Goal: Task Accomplishment & Management: Use online tool/utility

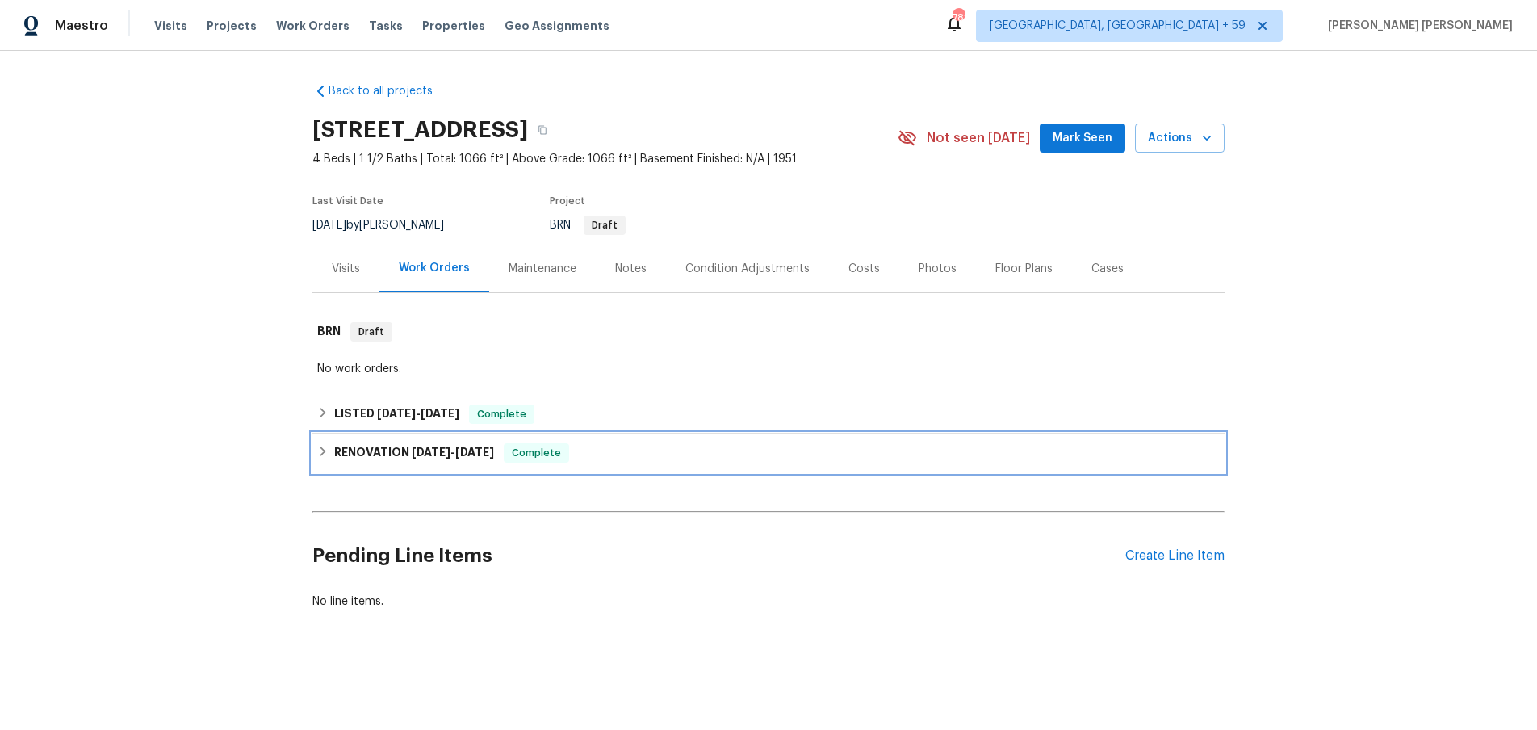
drag, startPoint x: 327, startPoint y: 456, endPoint x: 345, endPoint y: 449, distance: 19.2
click at [327, 456] on icon at bounding box center [322, 451] width 11 height 11
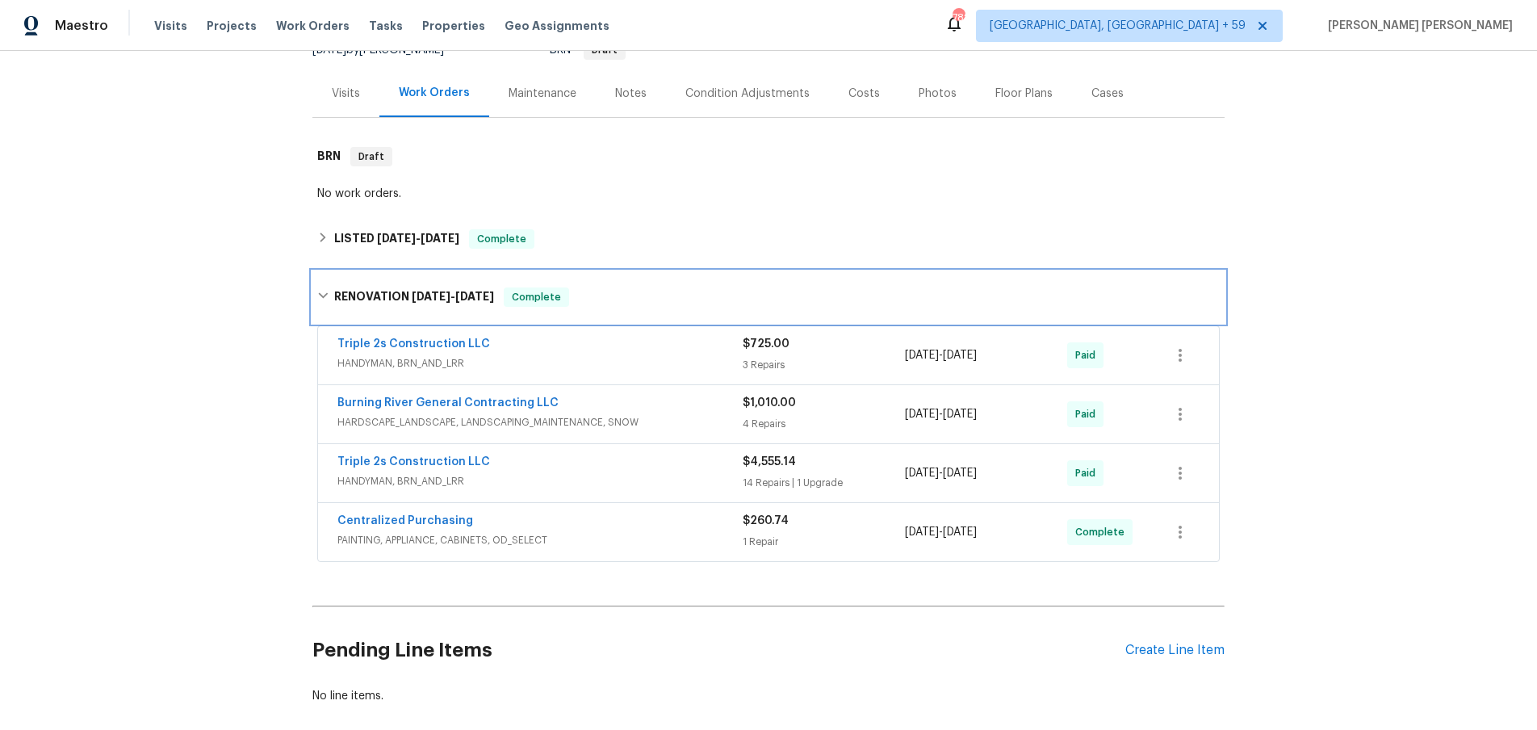
scroll to position [182, 0]
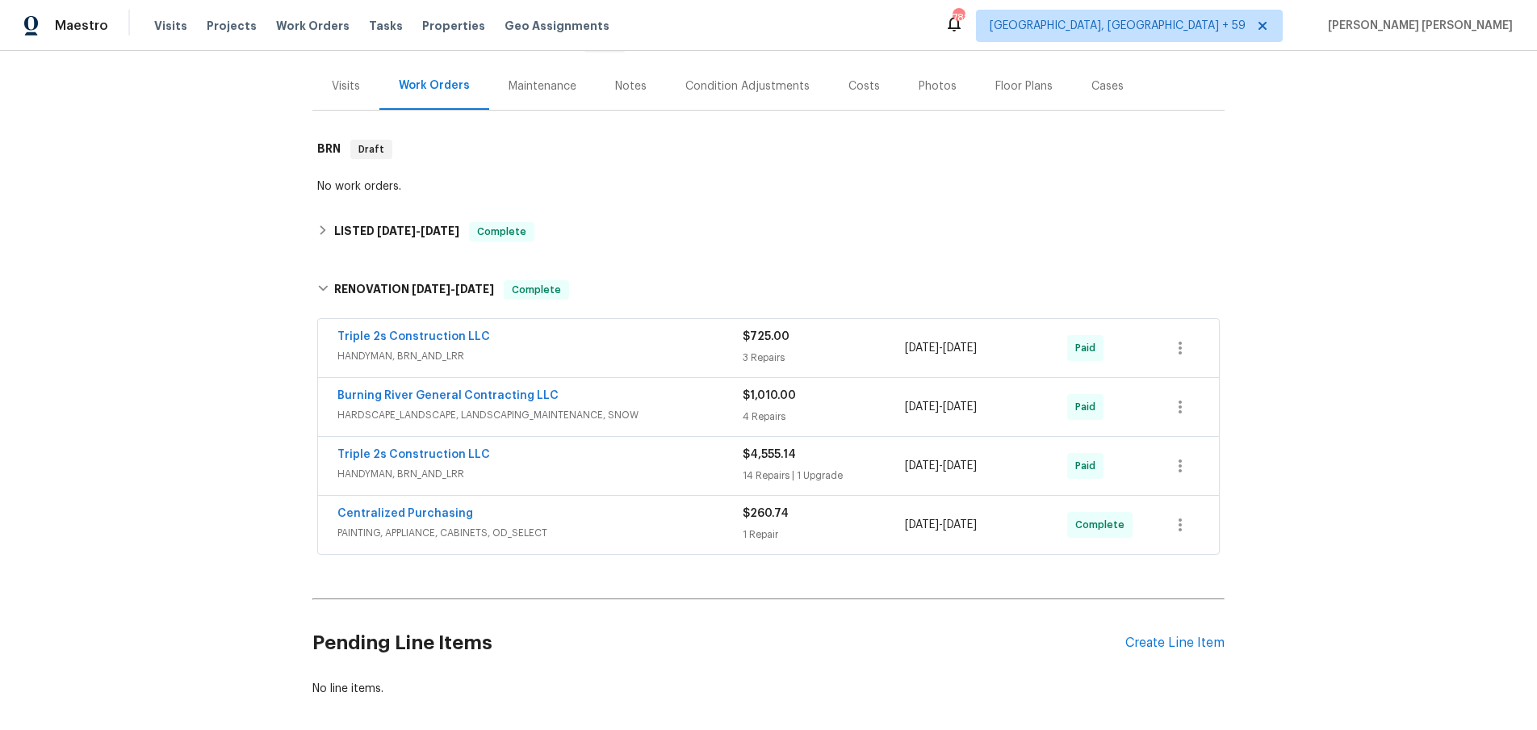
click at [339, 86] on div "Visits" at bounding box center [346, 86] width 28 height 16
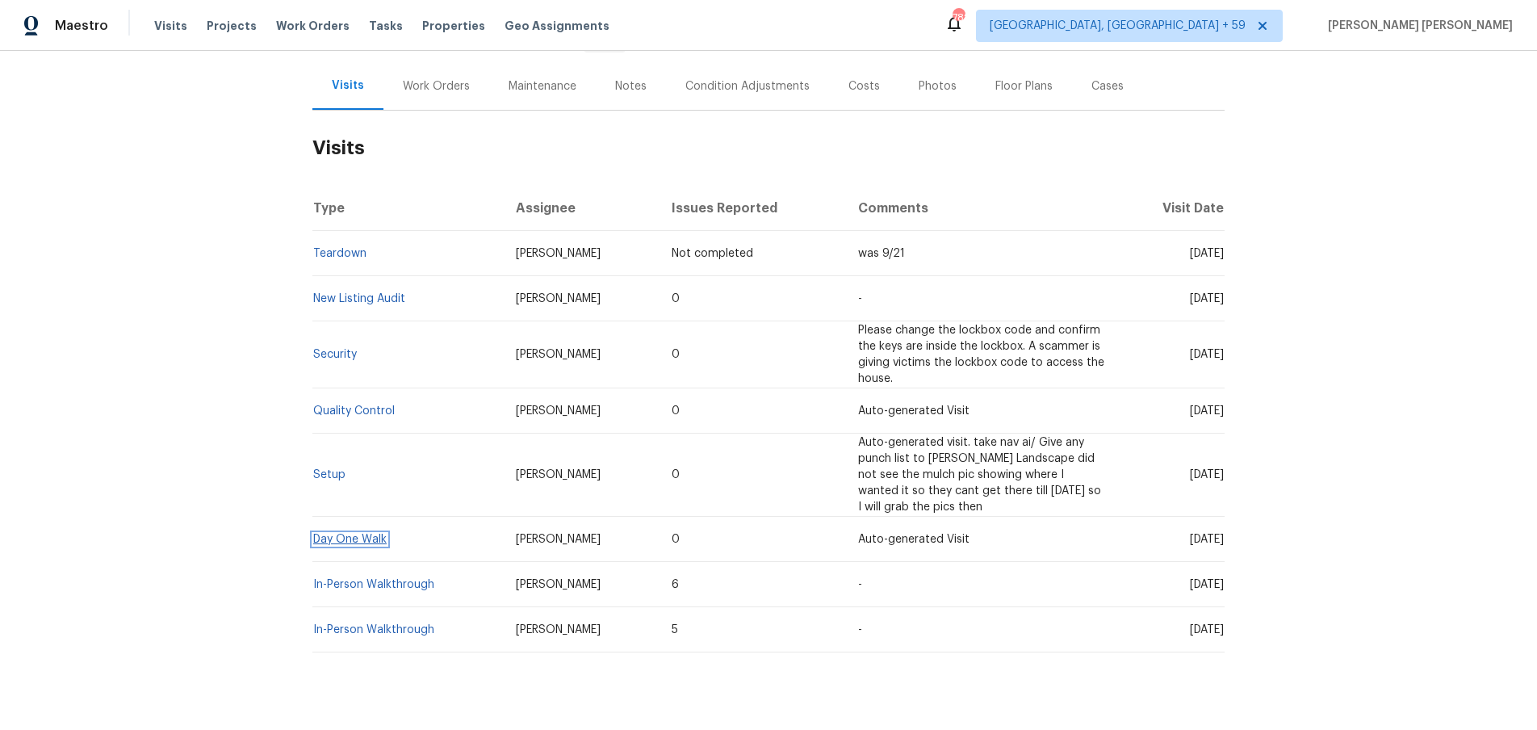
click at [358, 539] on link "Day One Walk" at bounding box center [349, 539] width 73 height 11
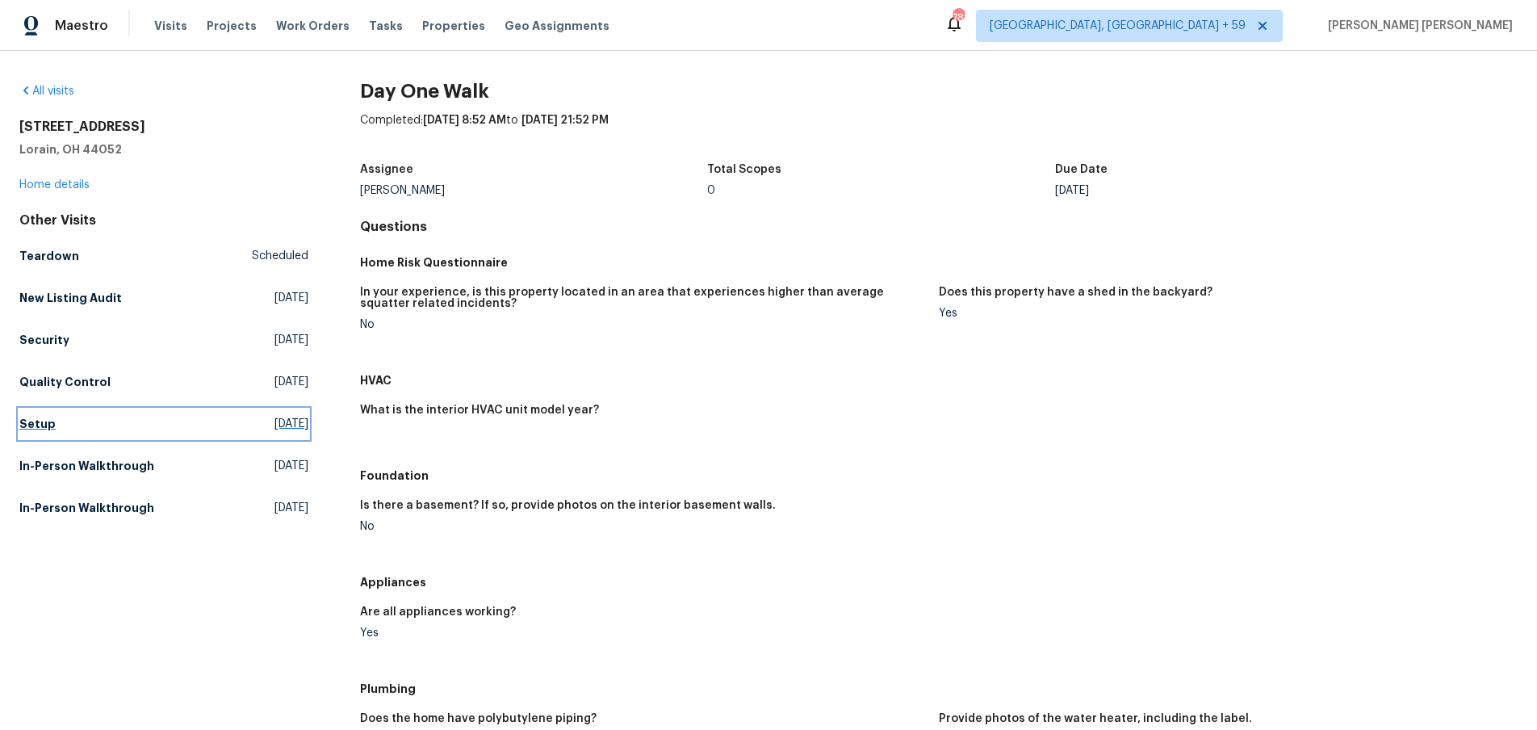
click at [43, 426] on h5 "Setup" at bounding box center [37, 424] width 36 height 16
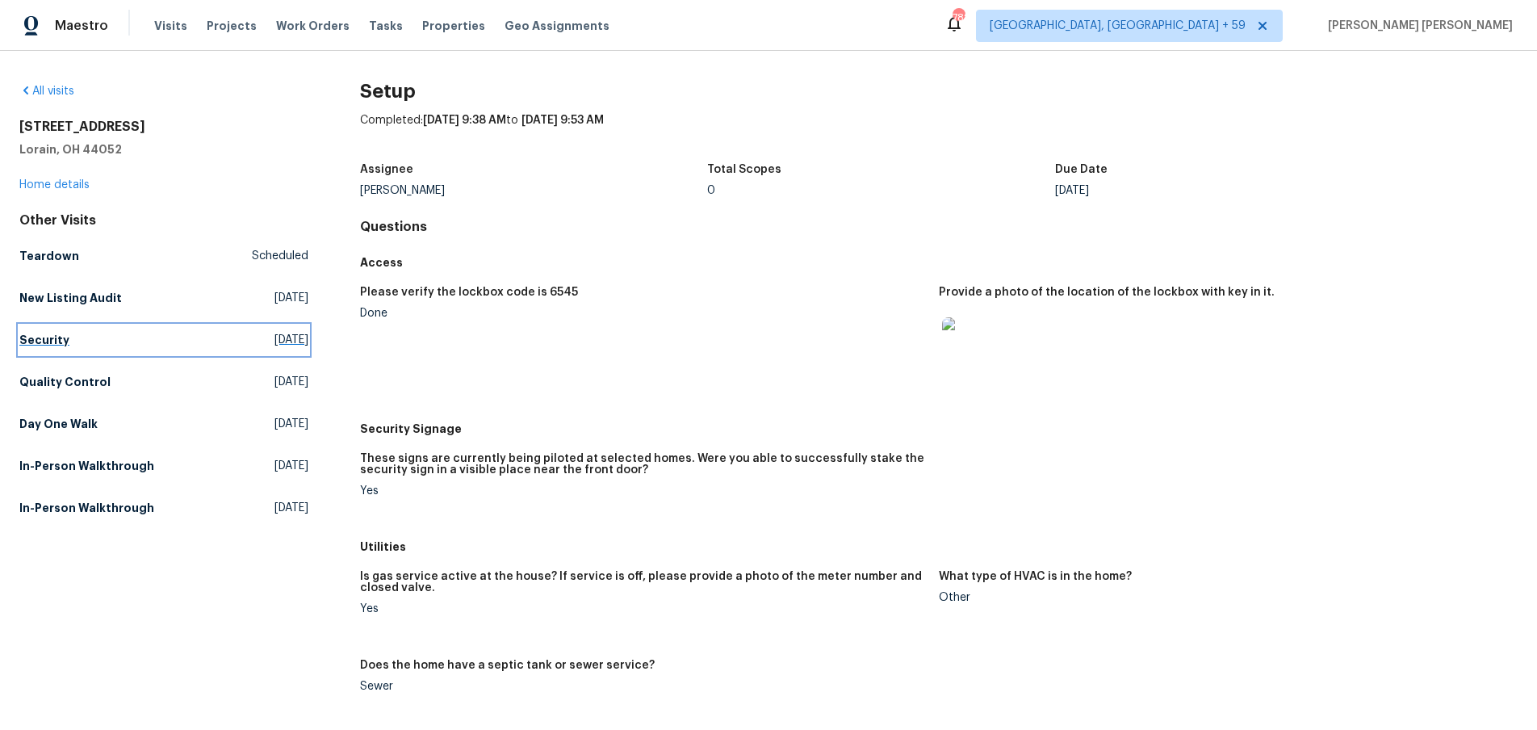
click at [61, 341] on h5 "Security" at bounding box center [44, 340] width 50 height 16
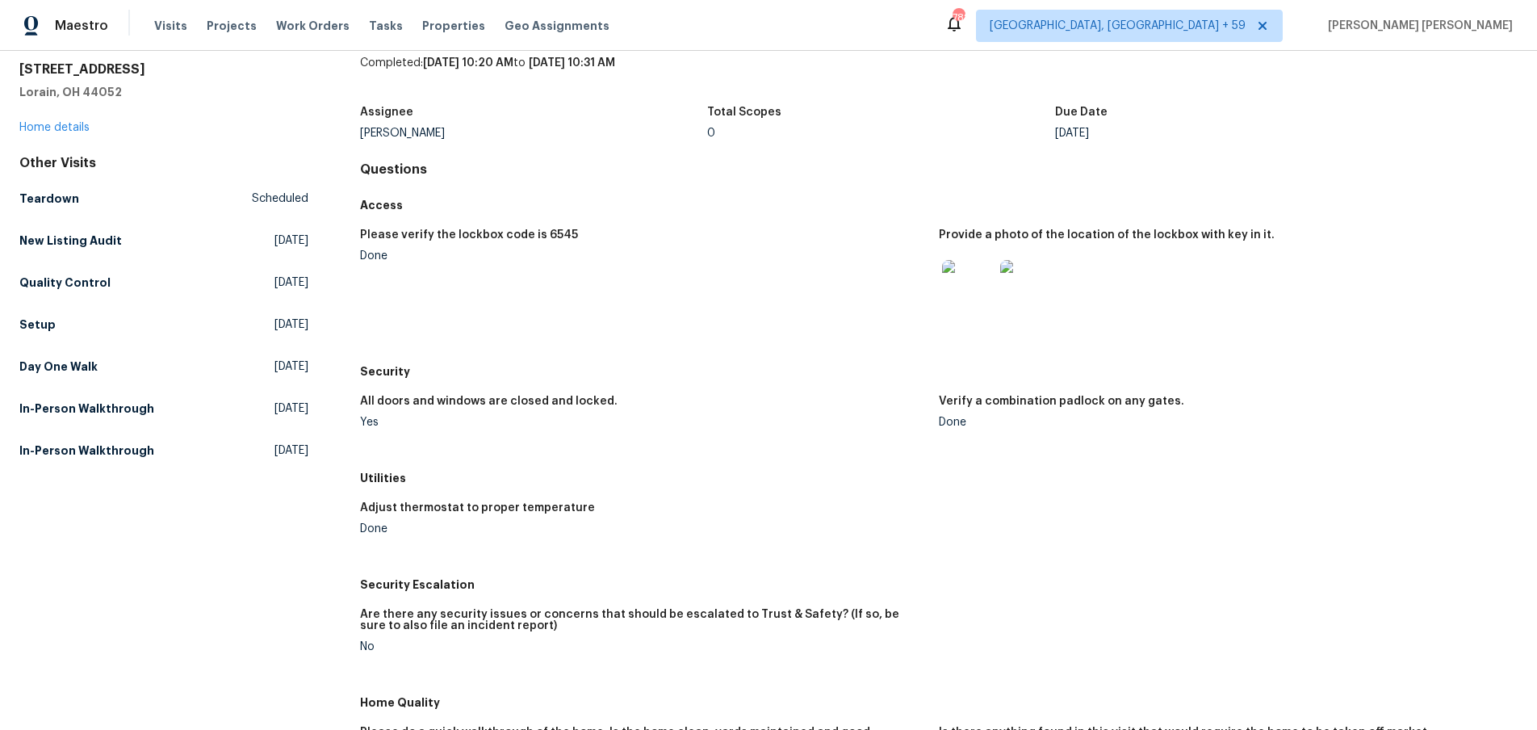
scroll to position [48, 0]
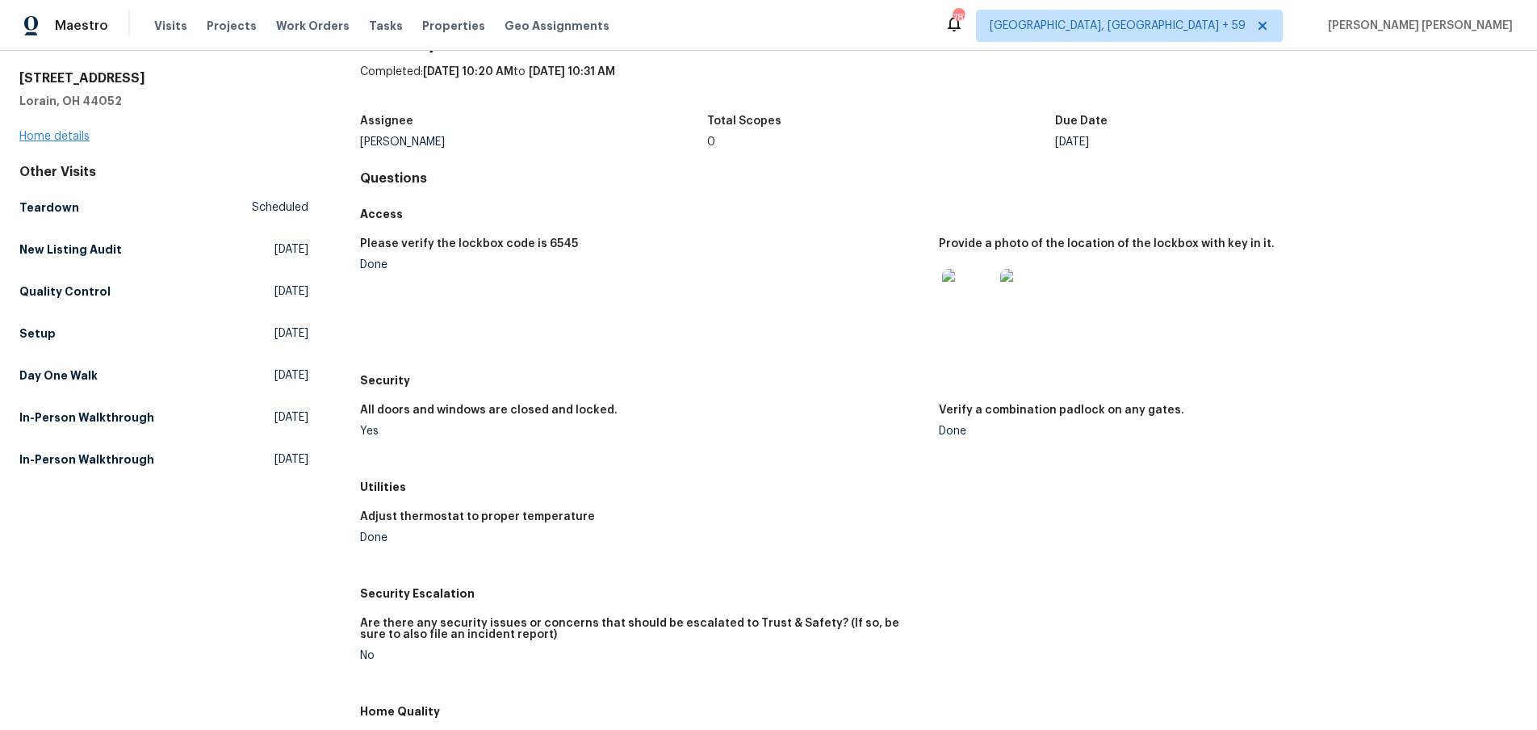
click at [52, 128] on div "2846 Lincoln St Lorain, OH 44052 Home details" at bounding box center [163, 107] width 289 height 74
click at [49, 136] on link "Home details" at bounding box center [54, 136] width 70 height 11
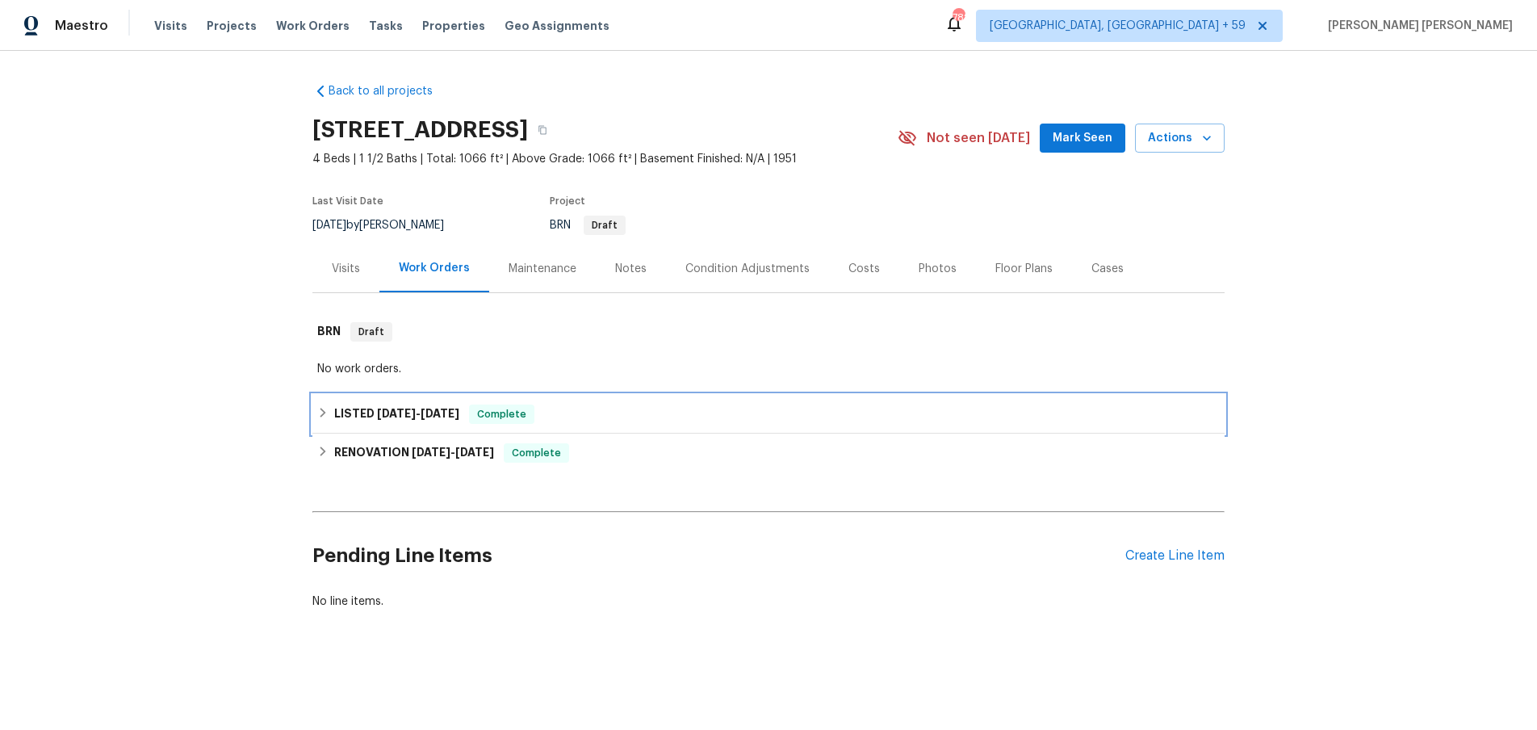
click at [321, 414] on icon at bounding box center [322, 412] width 11 height 11
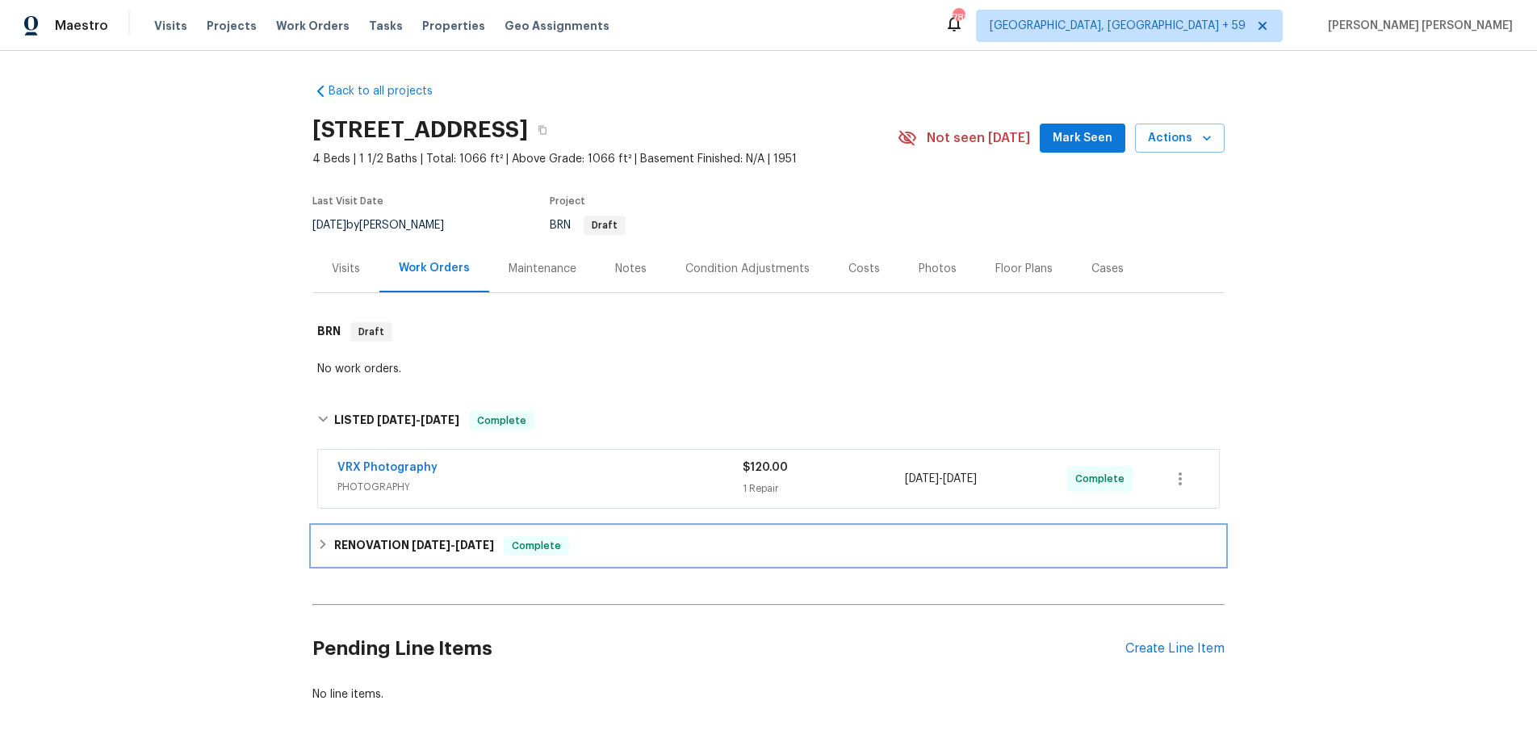
click at [321, 546] on icon at bounding box center [322, 543] width 11 height 11
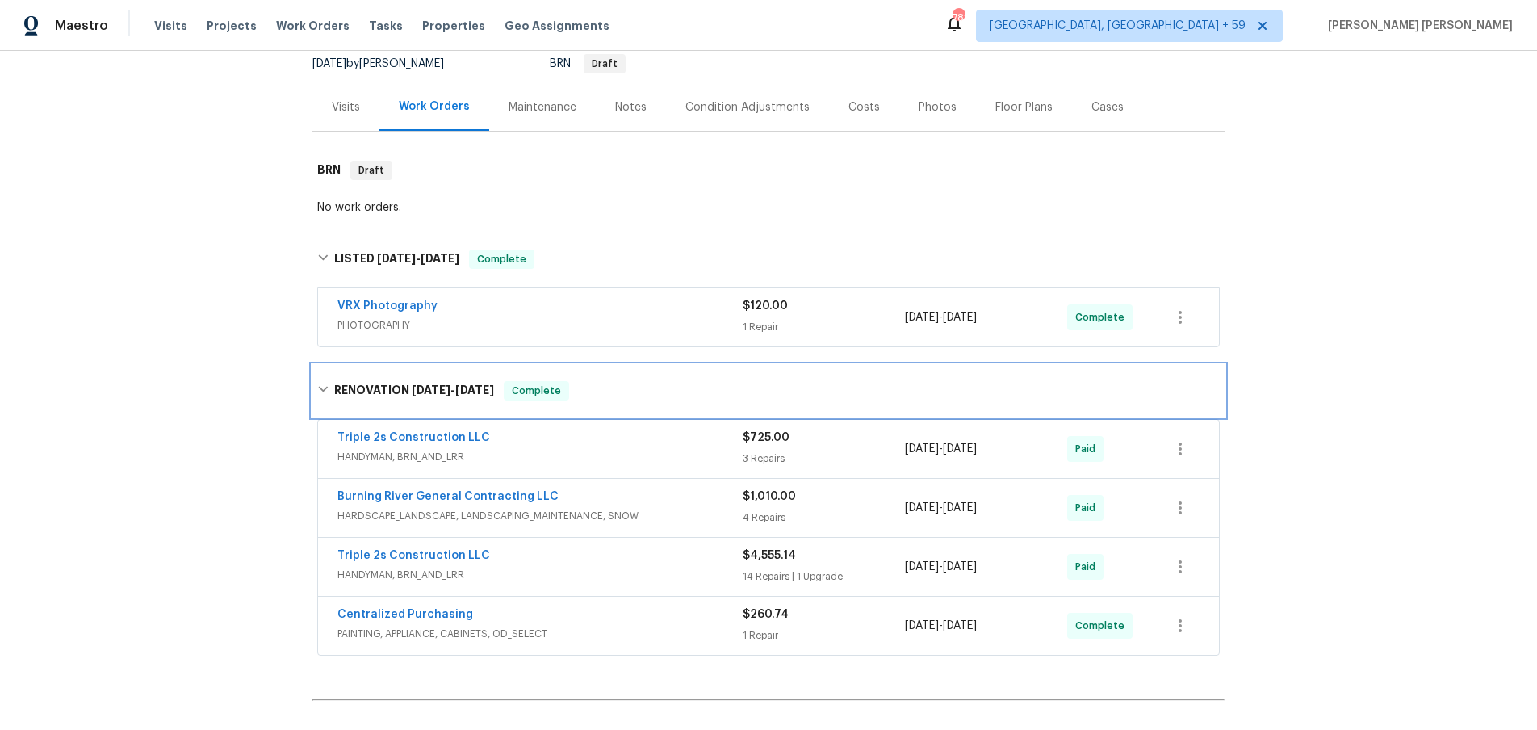
scroll to position [339, 0]
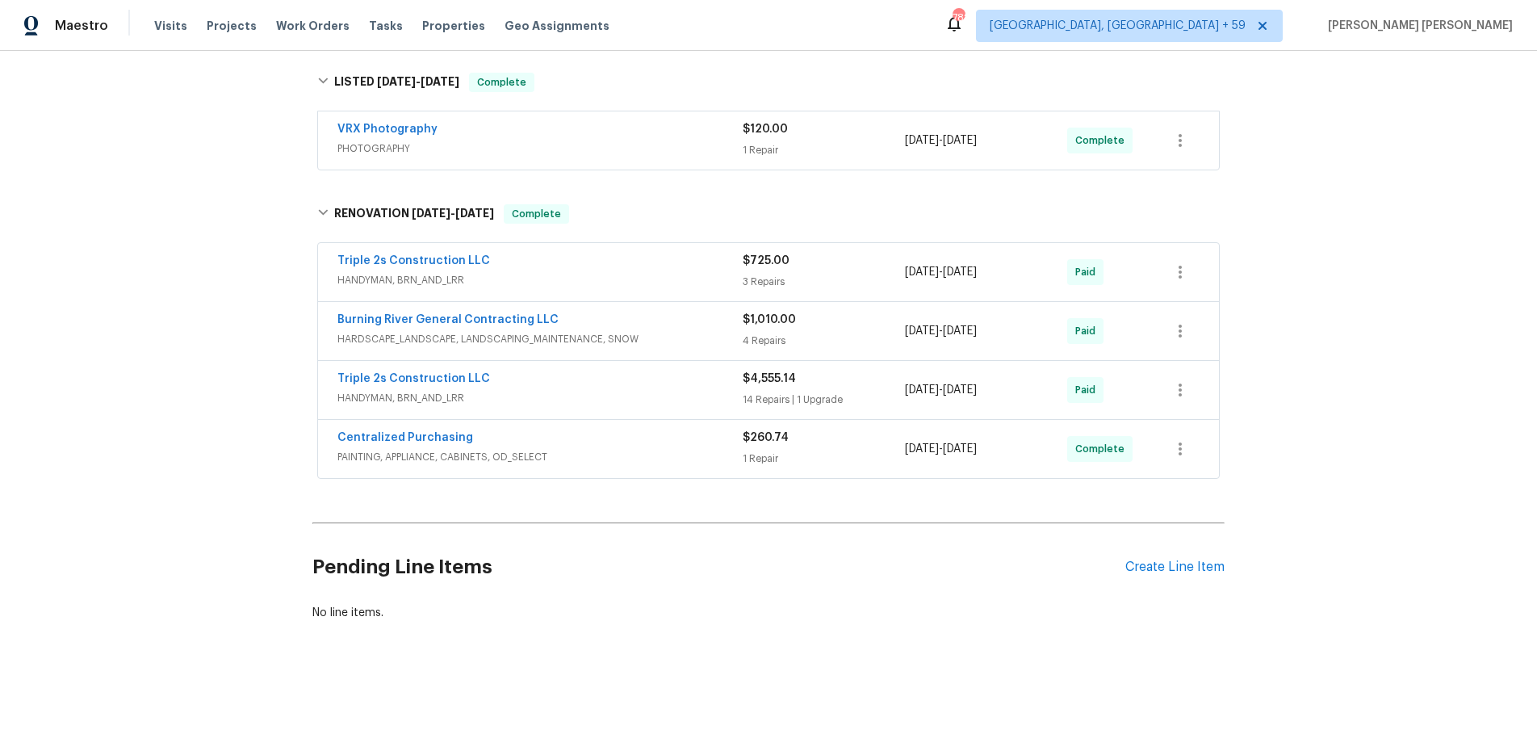
click at [644, 274] on span "HANDYMAN, BRN_AND_LRR" at bounding box center [539, 280] width 405 height 16
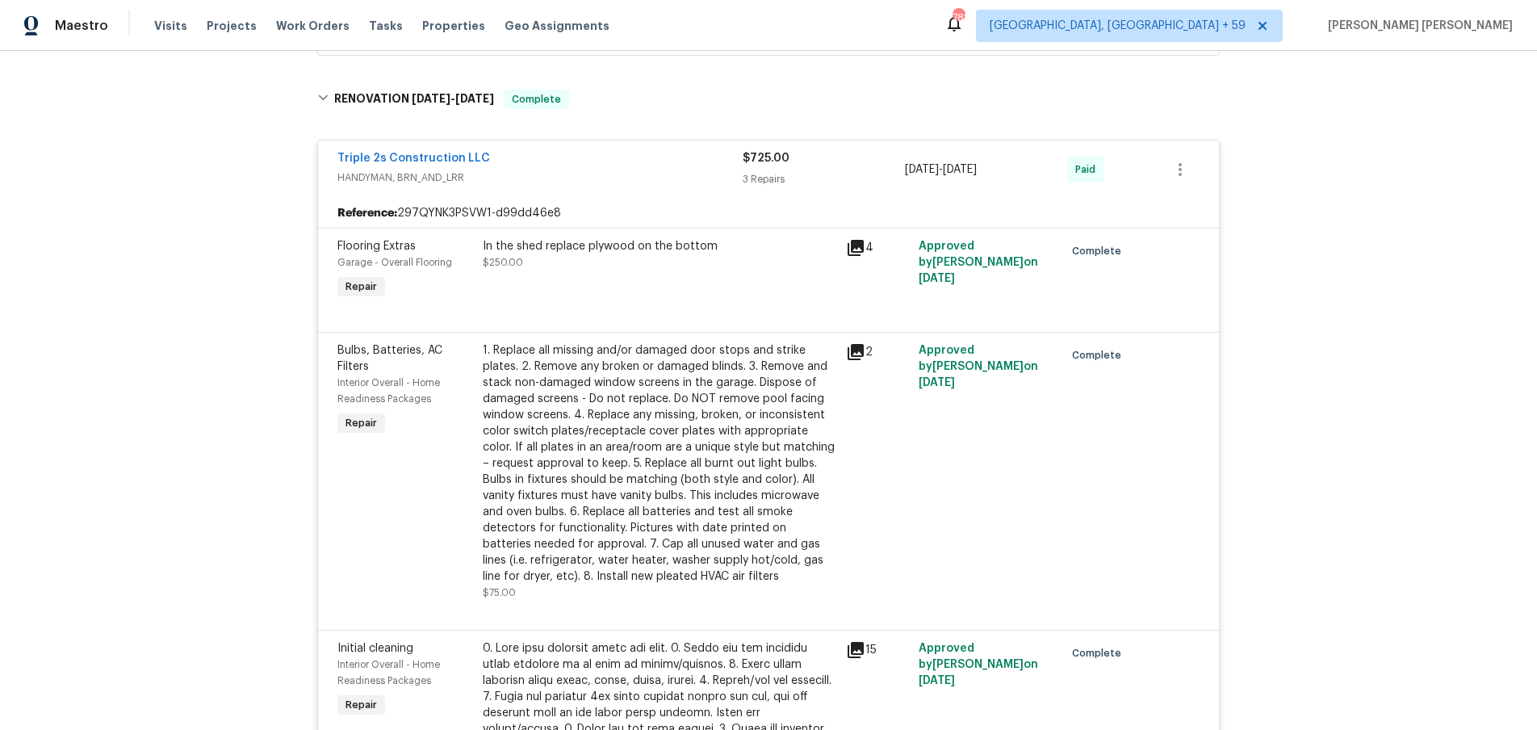
scroll to position [460, 0]
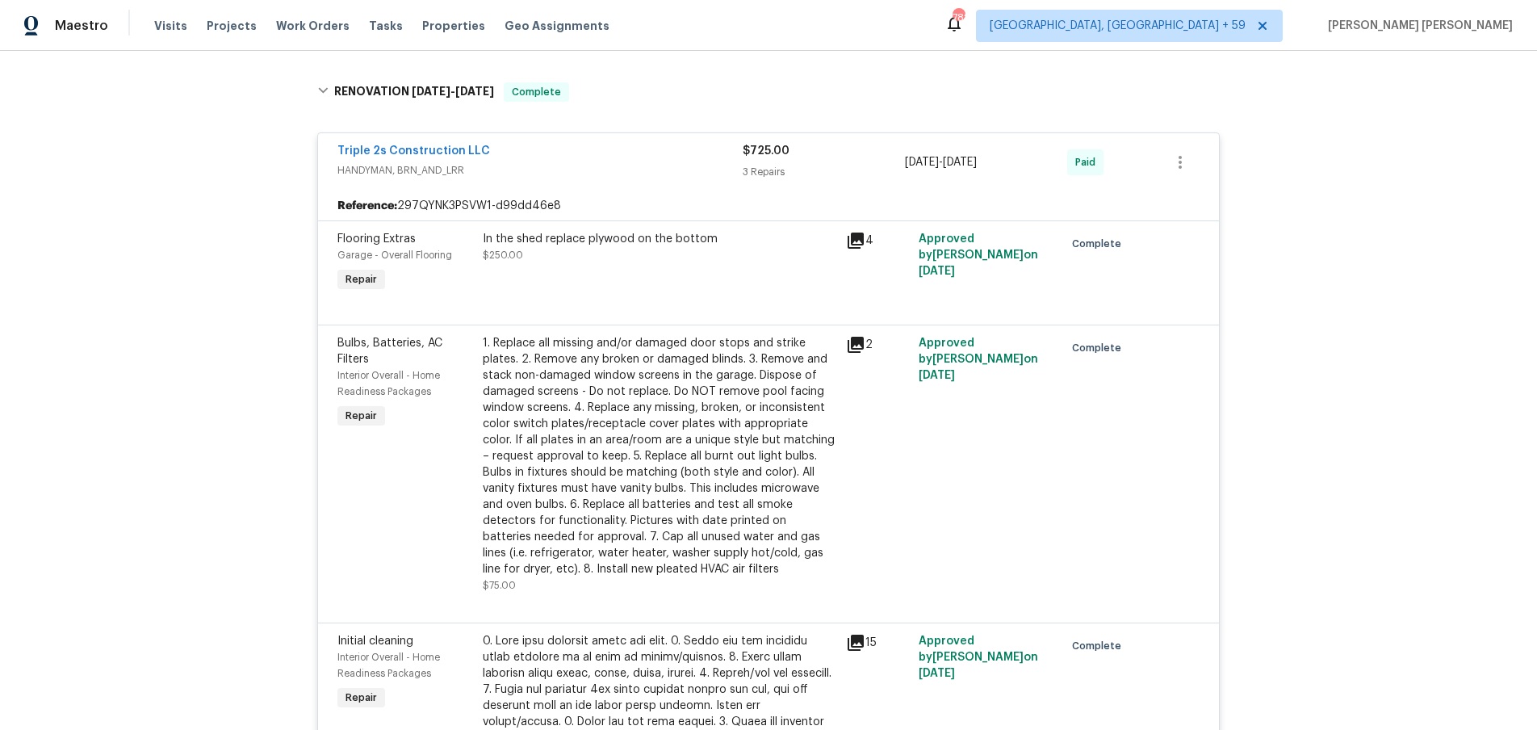
click at [854, 640] on icon at bounding box center [856, 643] width 16 height 16
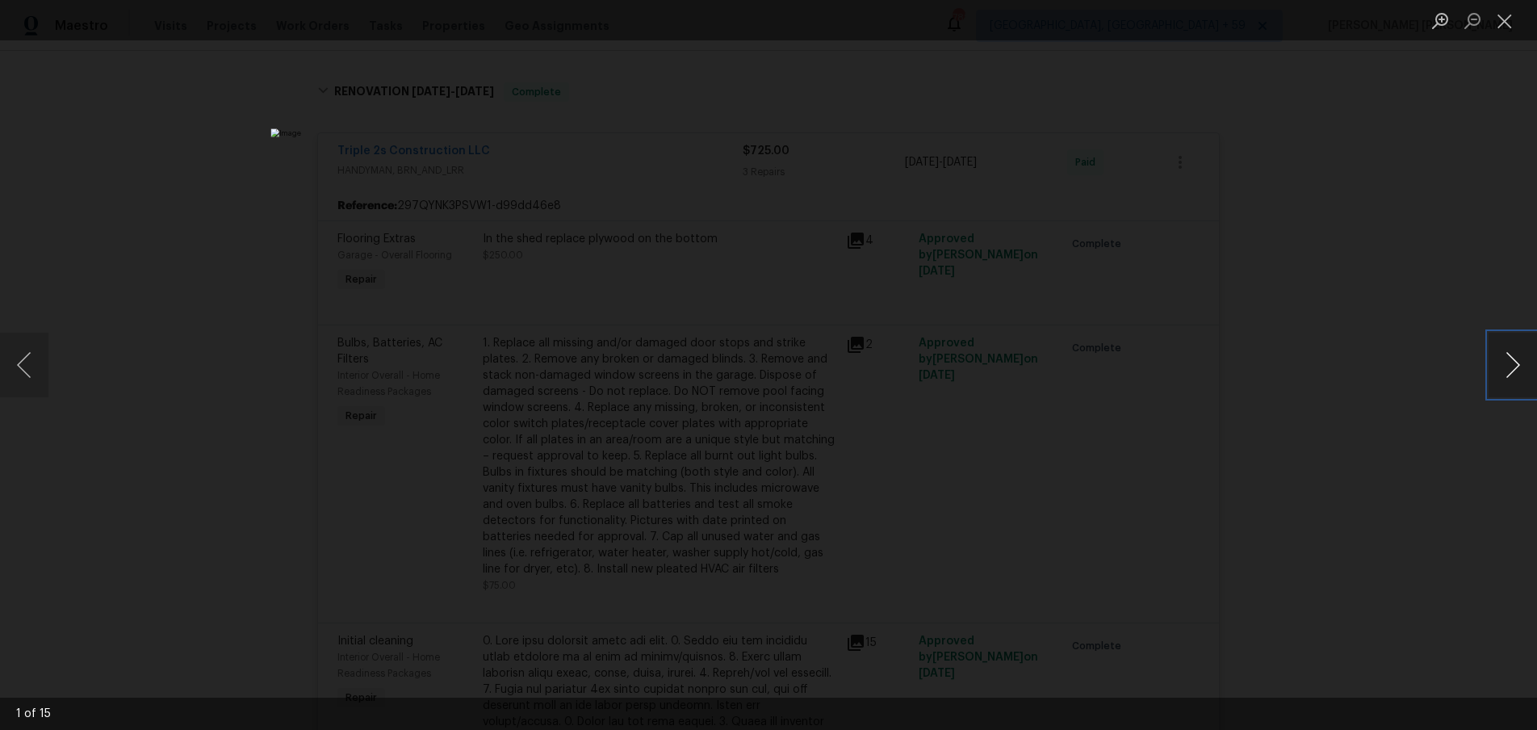
click at [1516, 372] on button "Next image" at bounding box center [1513, 365] width 48 height 65
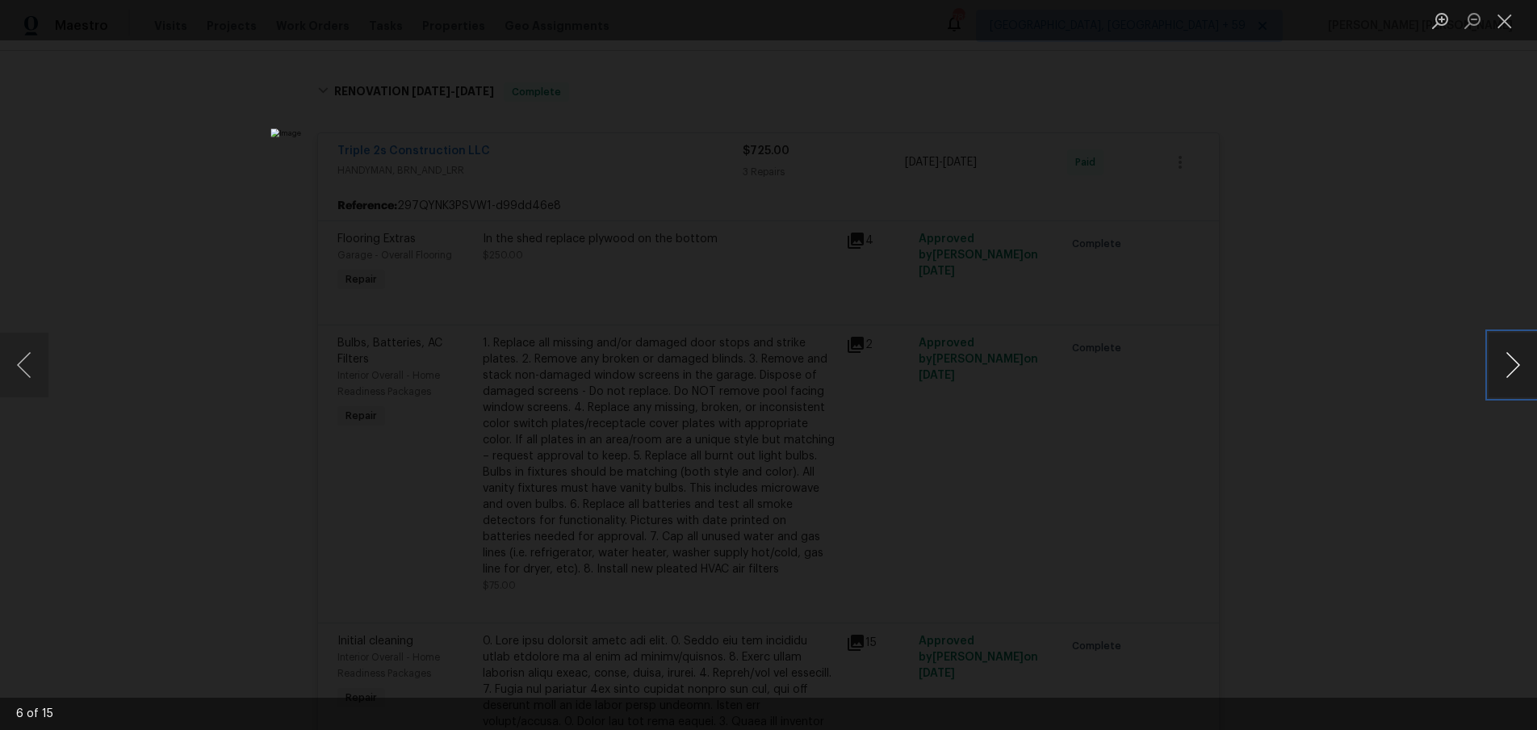
click at [1516, 372] on button "Next image" at bounding box center [1513, 365] width 48 height 65
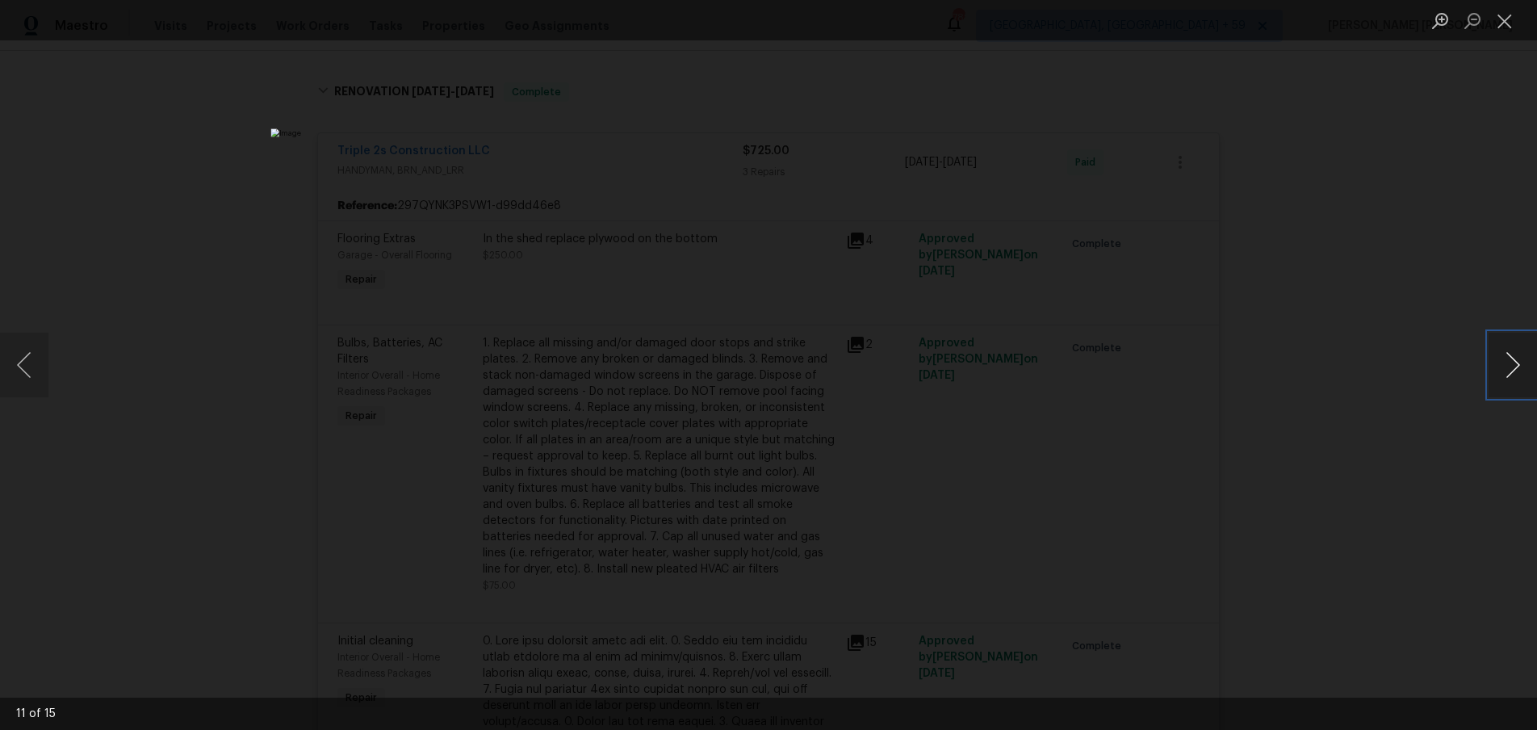
click at [1516, 372] on button "Next image" at bounding box center [1513, 365] width 48 height 65
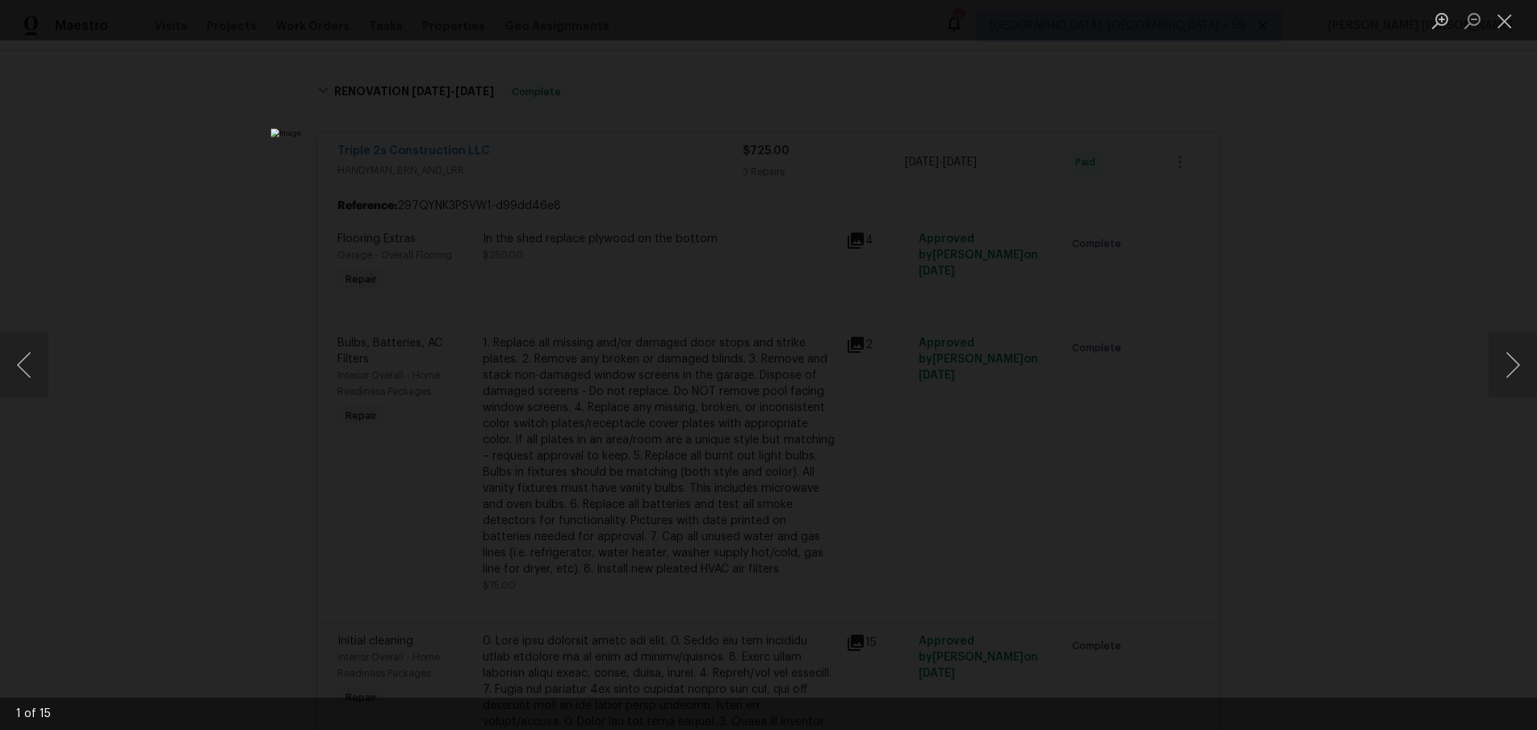
drag, startPoint x: 1278, startPoint y: 541, endPoint x: 1268, endPoint y: 534, distance: 11.6
click at [1274, 539] on div "Lightbox" at bounding box center [768, 365] width 1537 height 730
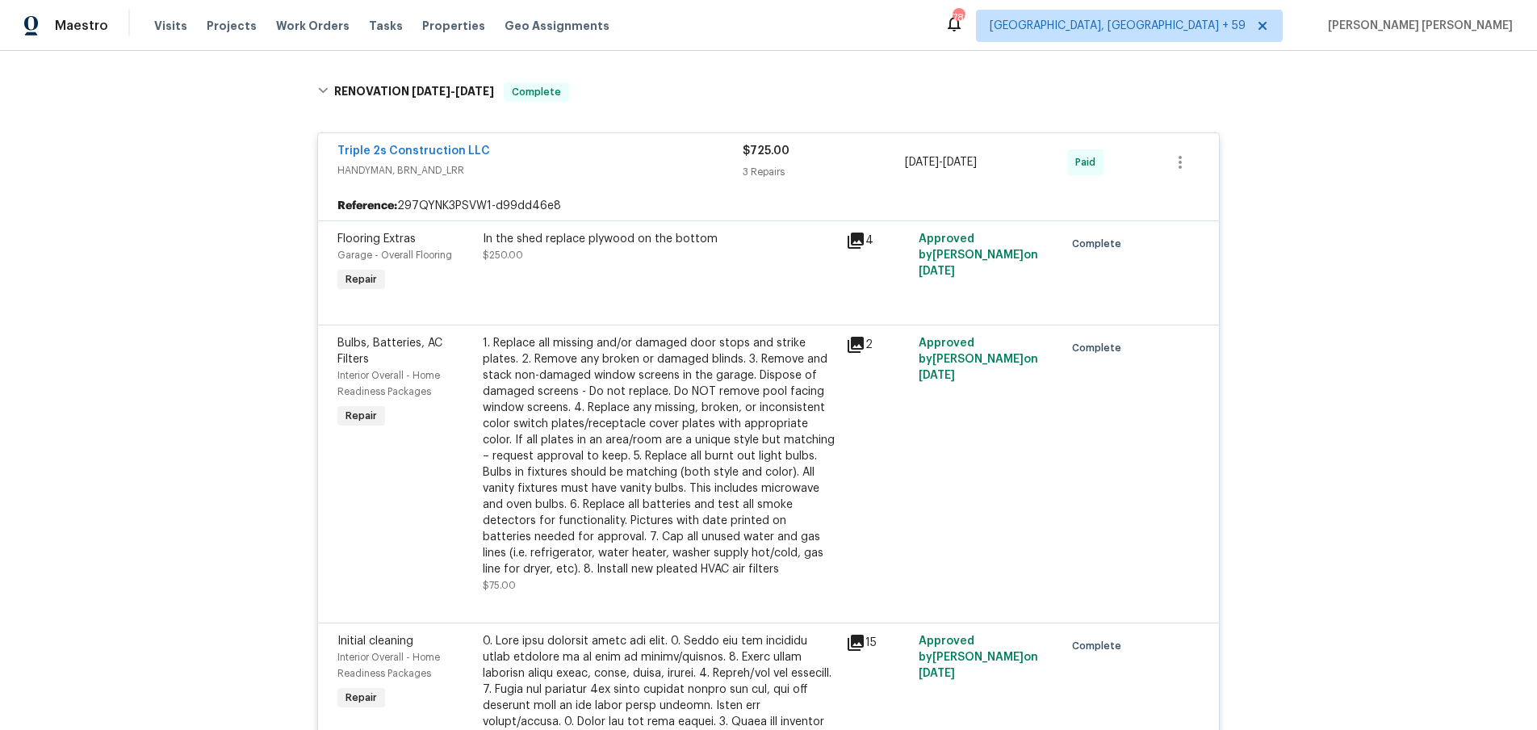
click at [857, 241] on icon at bounding box center [856, 241] width 16 height 16
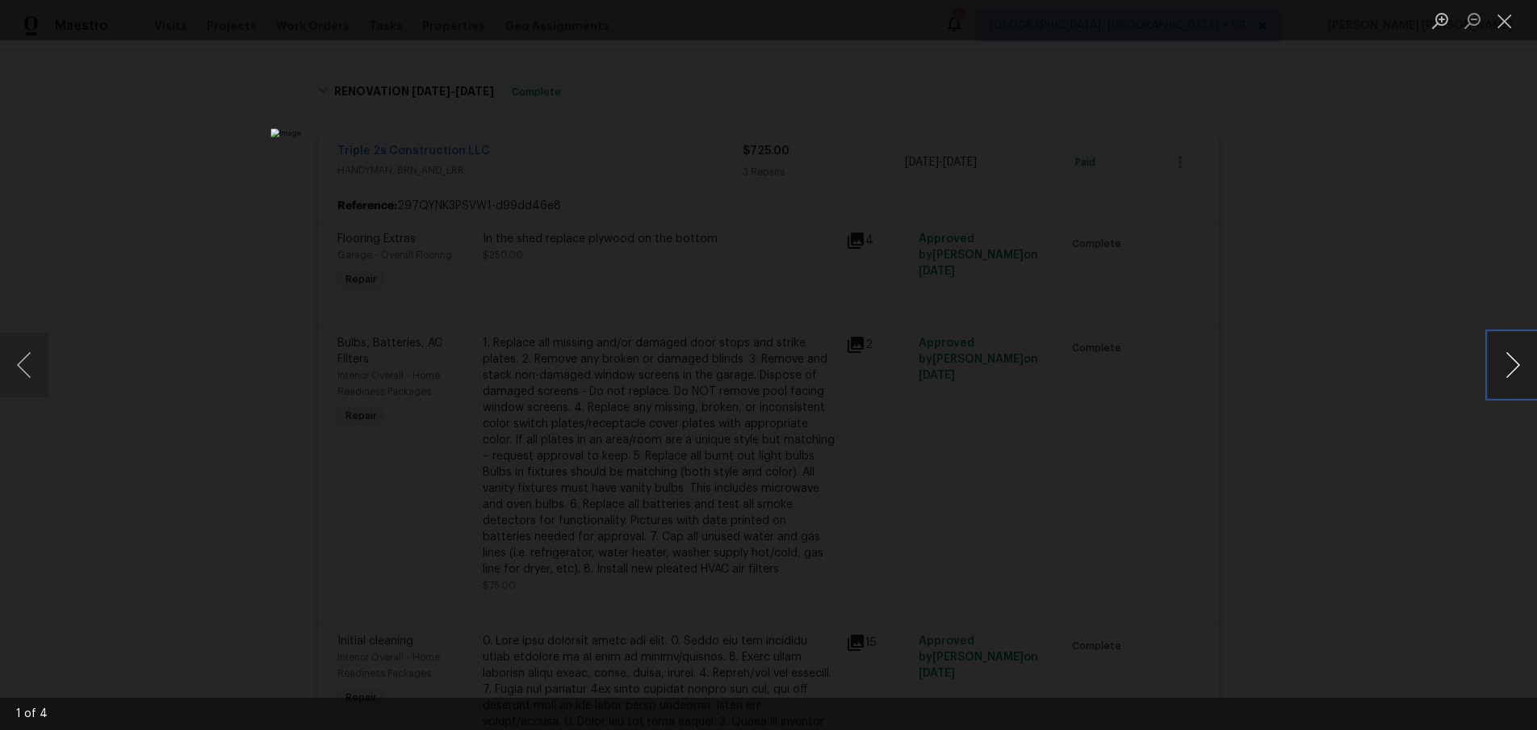
click at [1513, 375] on button "Next image" at bounding box center [1513, 365] width 48 height 65
drag, startPoint x: 1442, startPoint y: 419, endPoint x: 1424, endPoint y: 416, distance: 18.1
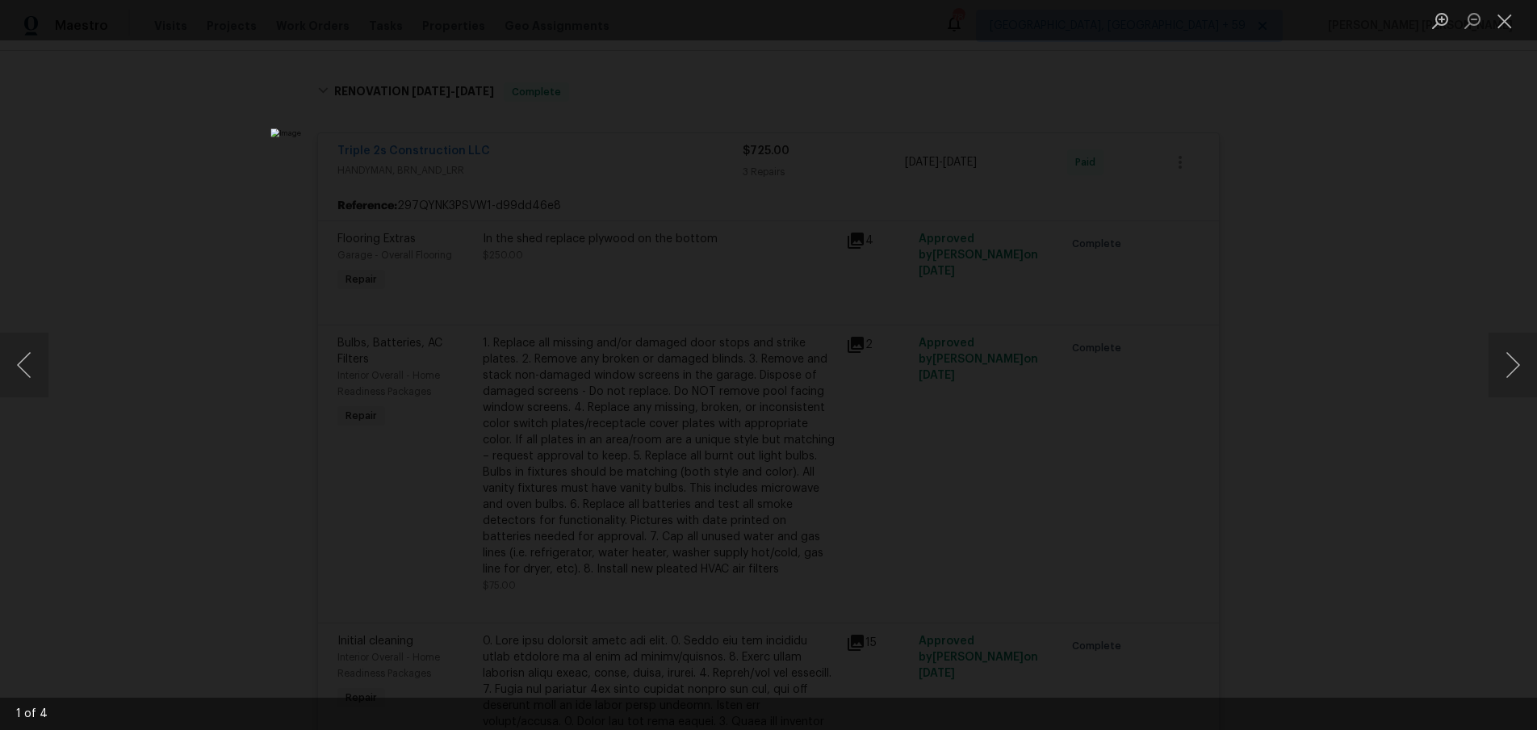
click at [1441, 418] on div "Lightbox" at bounding box center [768, 365] width 1537 height 730
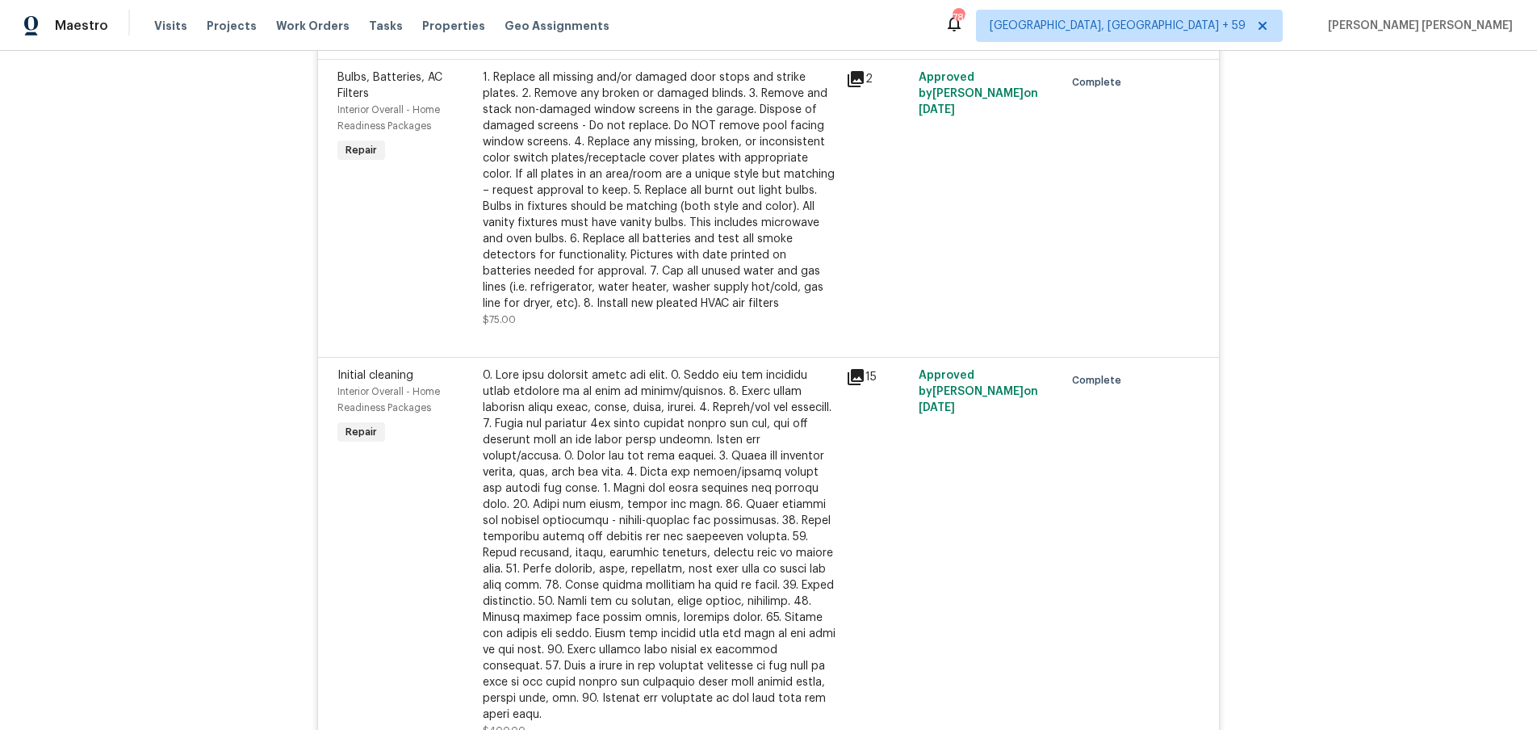
scroll to position [467, 0]
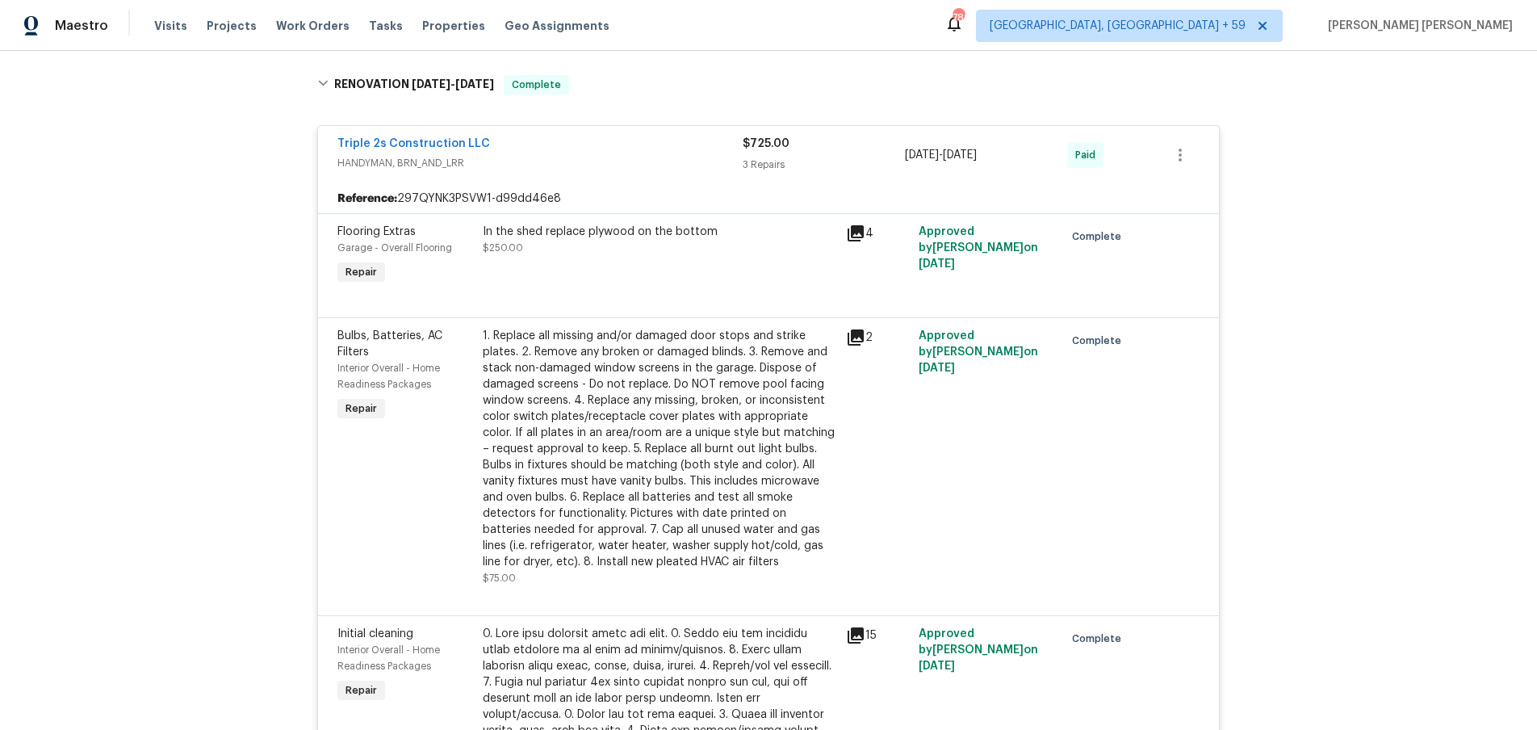
click at [858, 334] on icon at bounding box center [856, 337] width 16 height 16
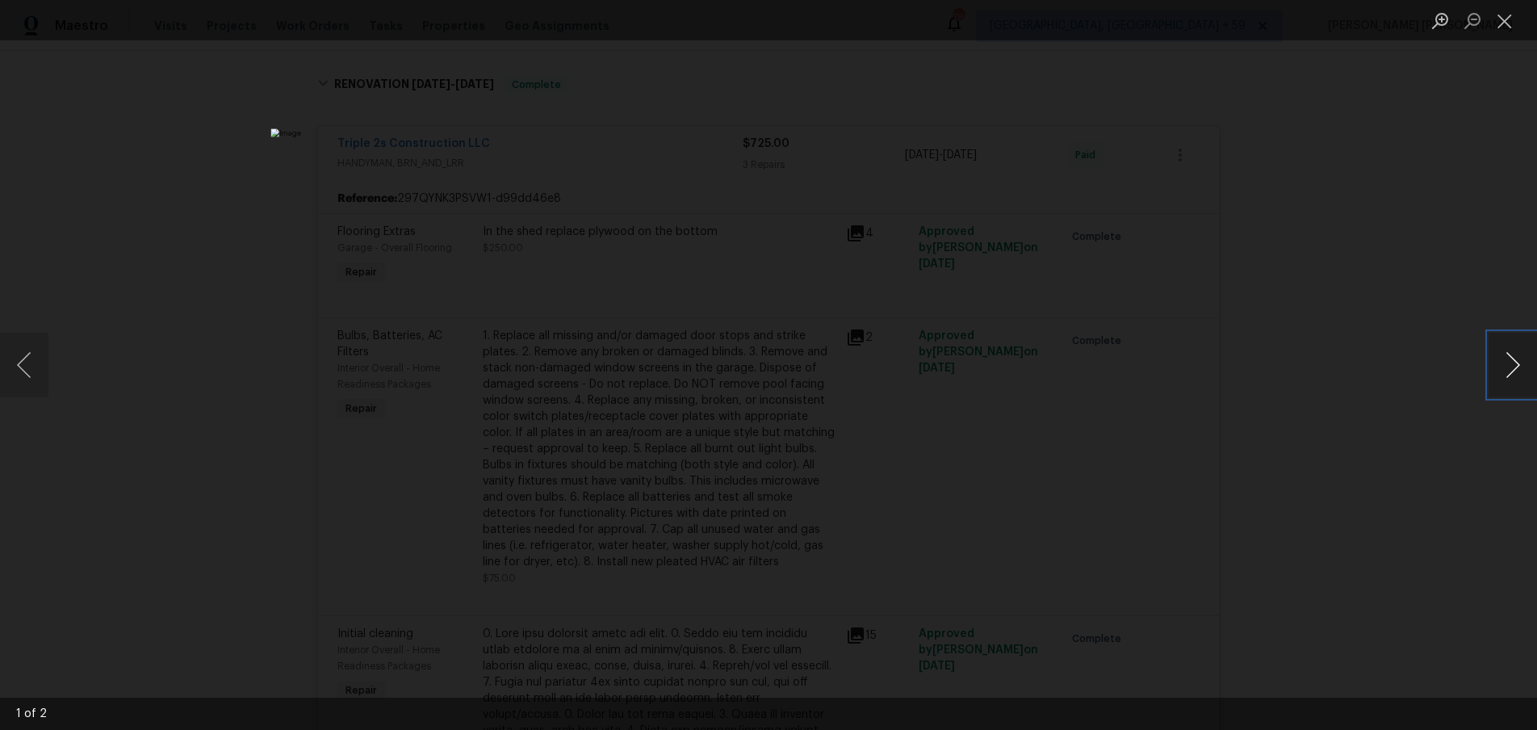
click at [1508, 370] on button "Next image" at bounding box center [1513, 365] width 48 height 65
click at [1410, 435] on div "Lightbox" at bounding box center [768, 365] width 1537 height 730
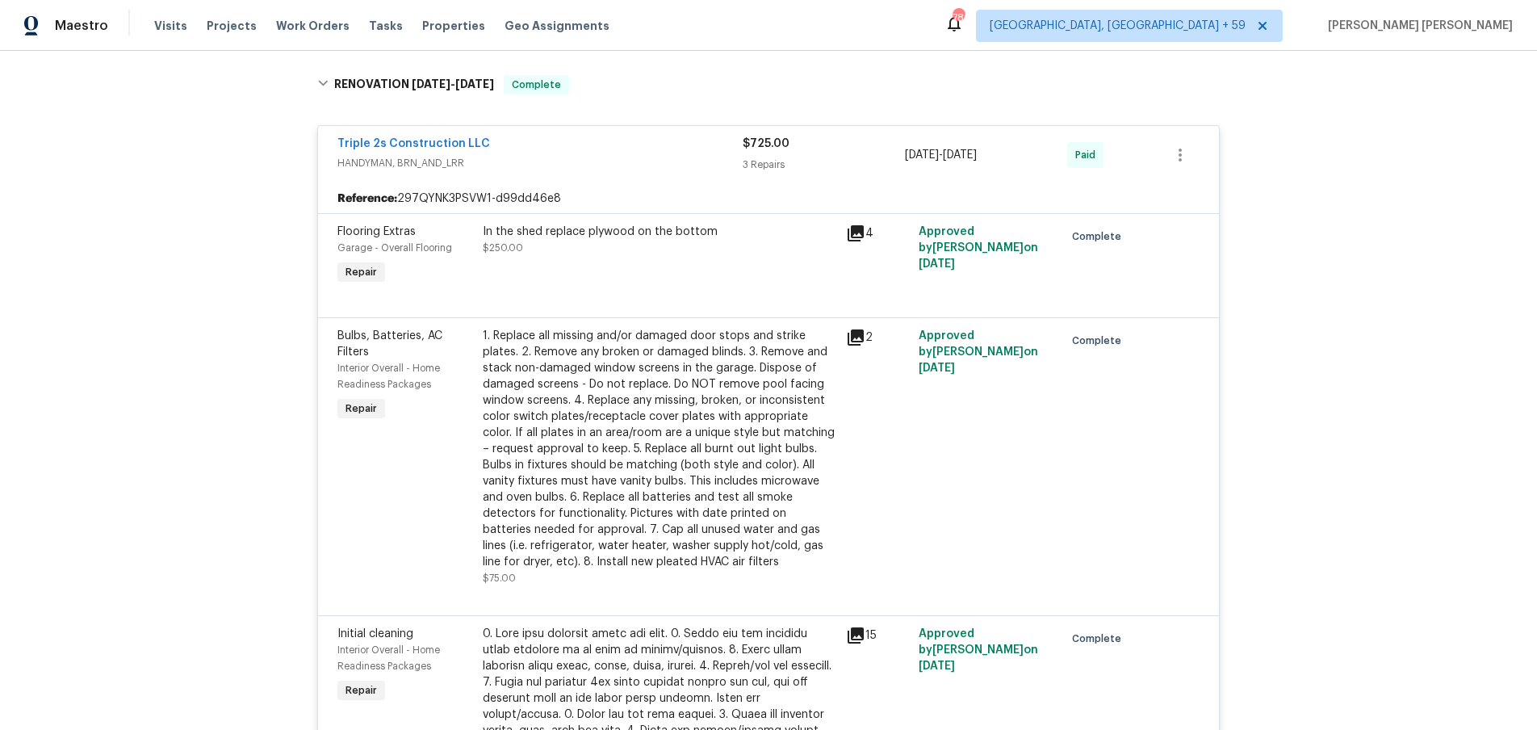
click at [1410, 435] on div "Lightbox" at bounding box center [768, 365] width 1537 height 730
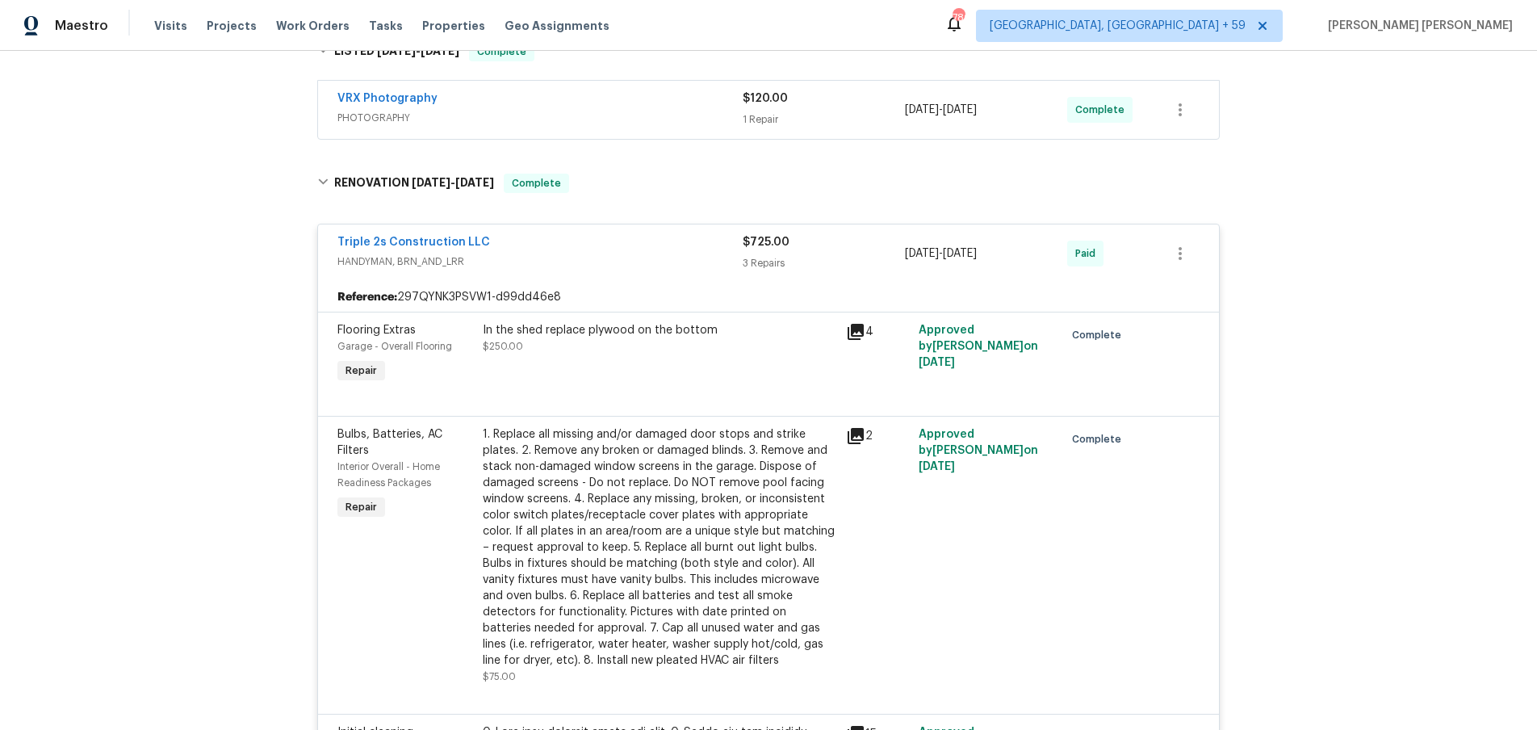
scroll to position [310, 0]
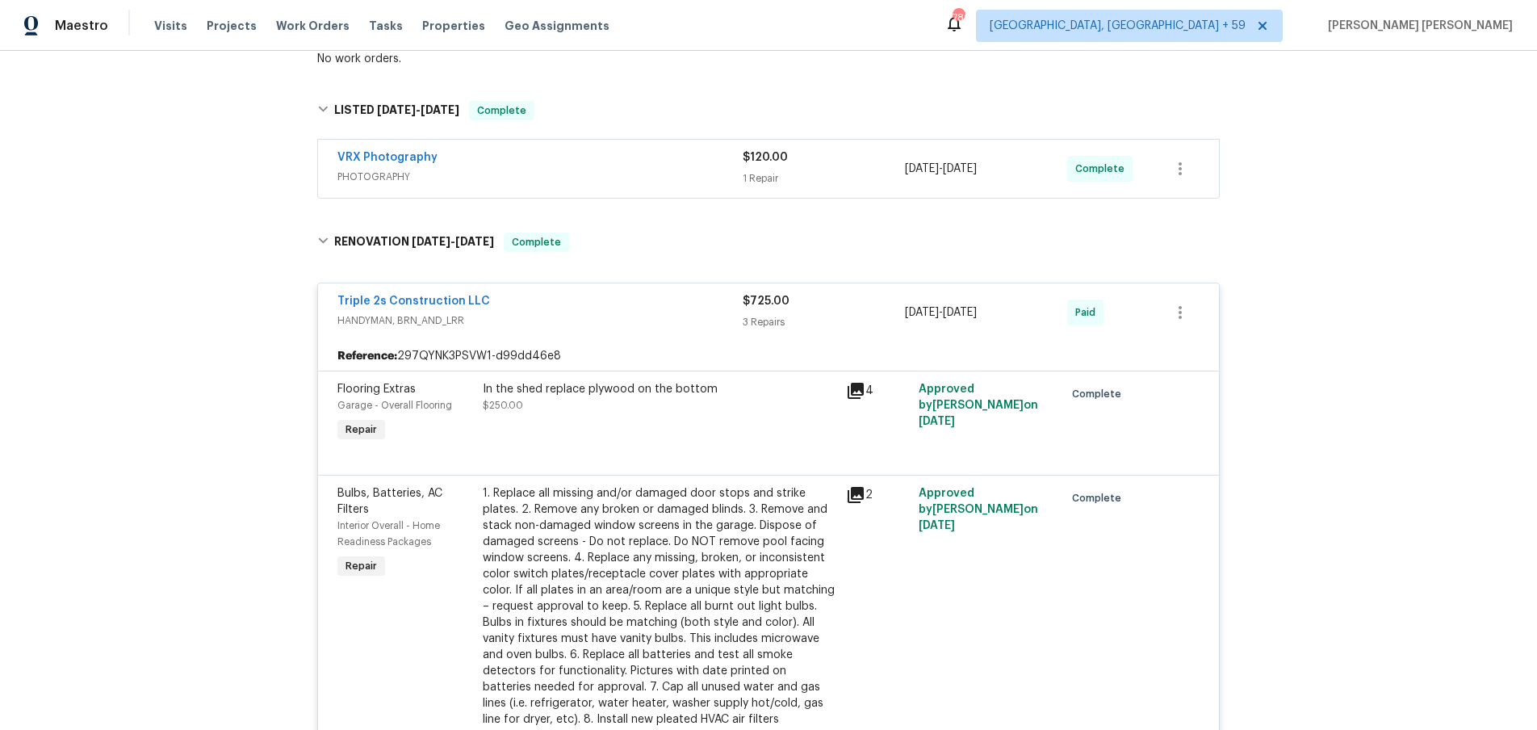
click at [559, 307] on div "Triple 2s Construction LLC" at bounding box center [539, 302] width 405 height 19
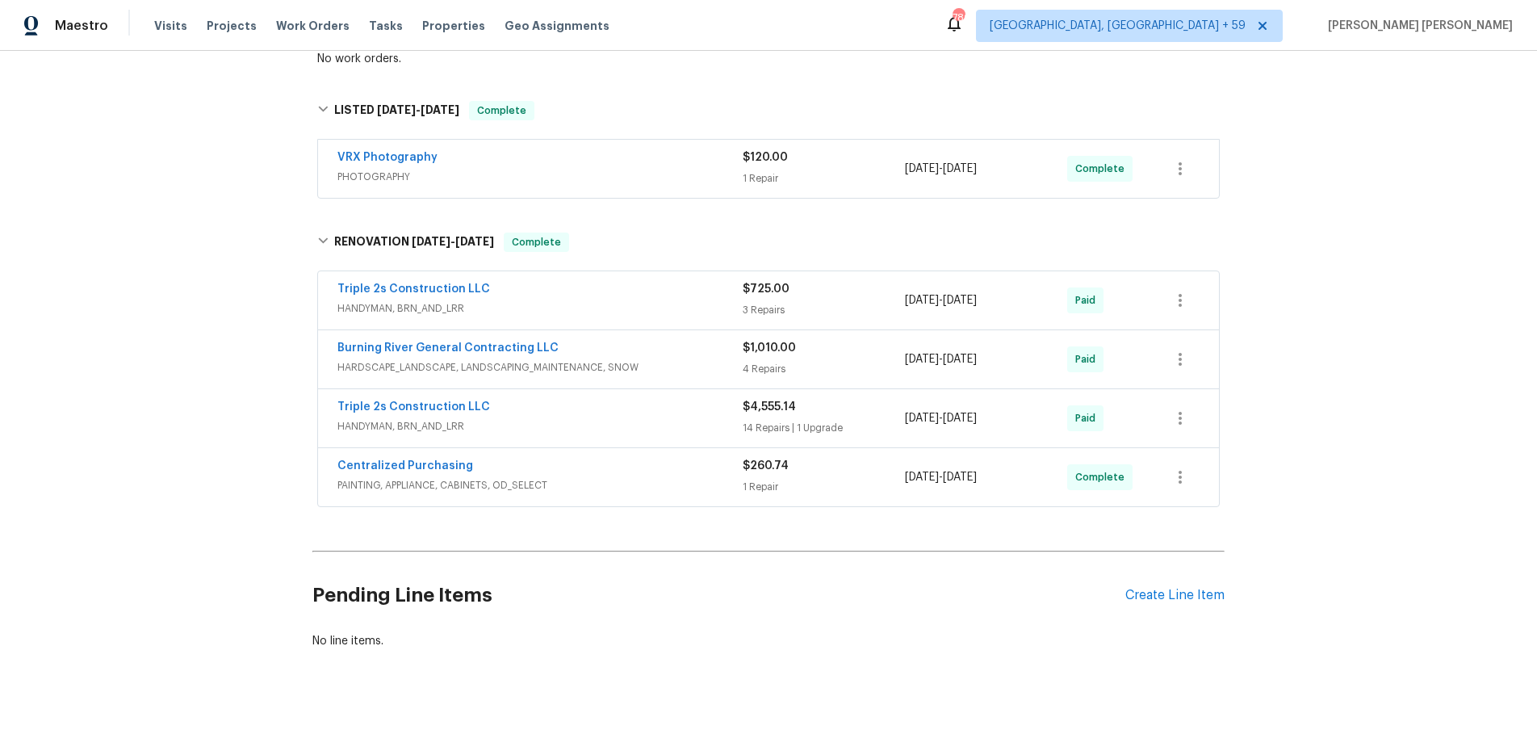
click at [693, 356] on div "Burning River General Contracting LLC" at bounding box center [539, 349] width 405 height 19
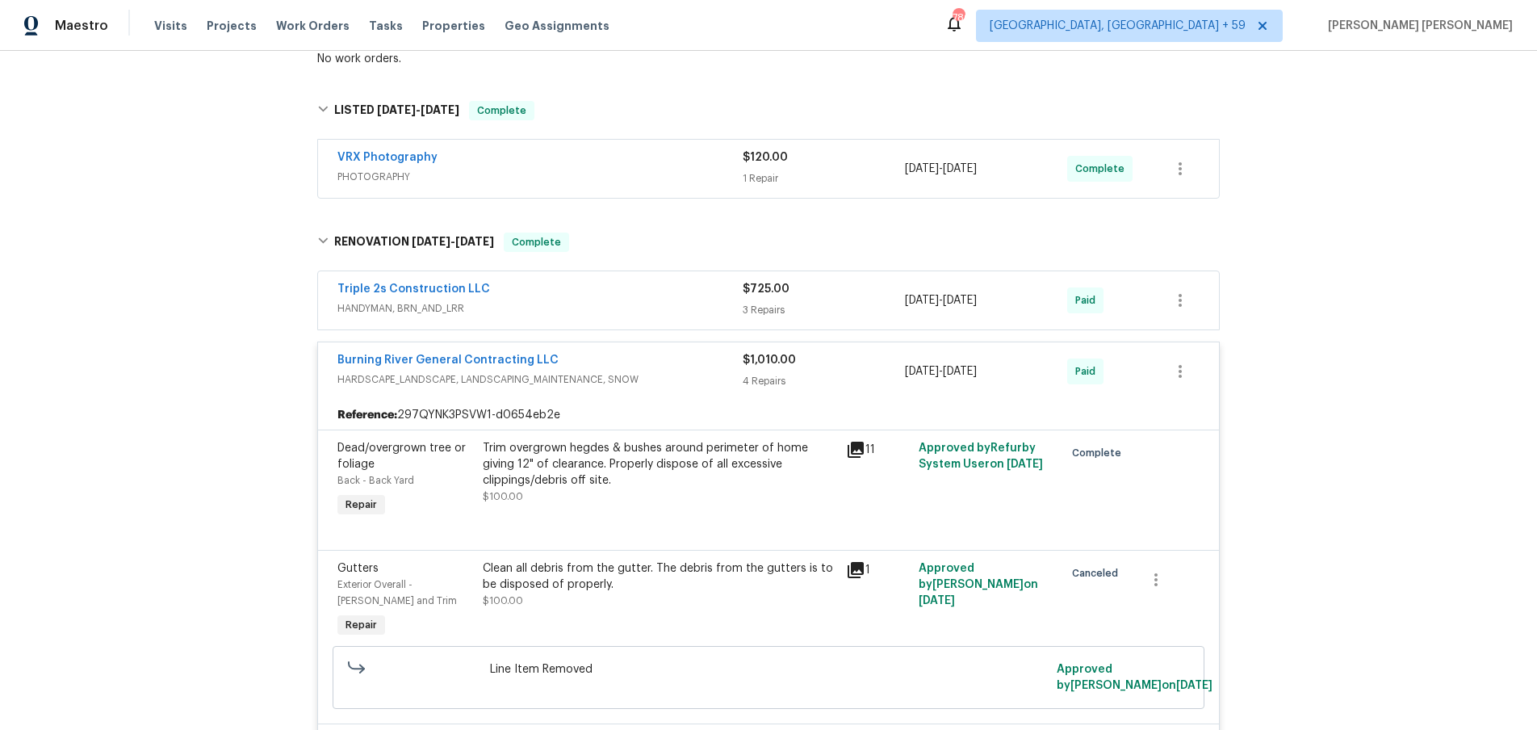
click at [693, 356] on div "Burning River General Contracting LLC" at bounding box center [539, 361] width 405 height 19
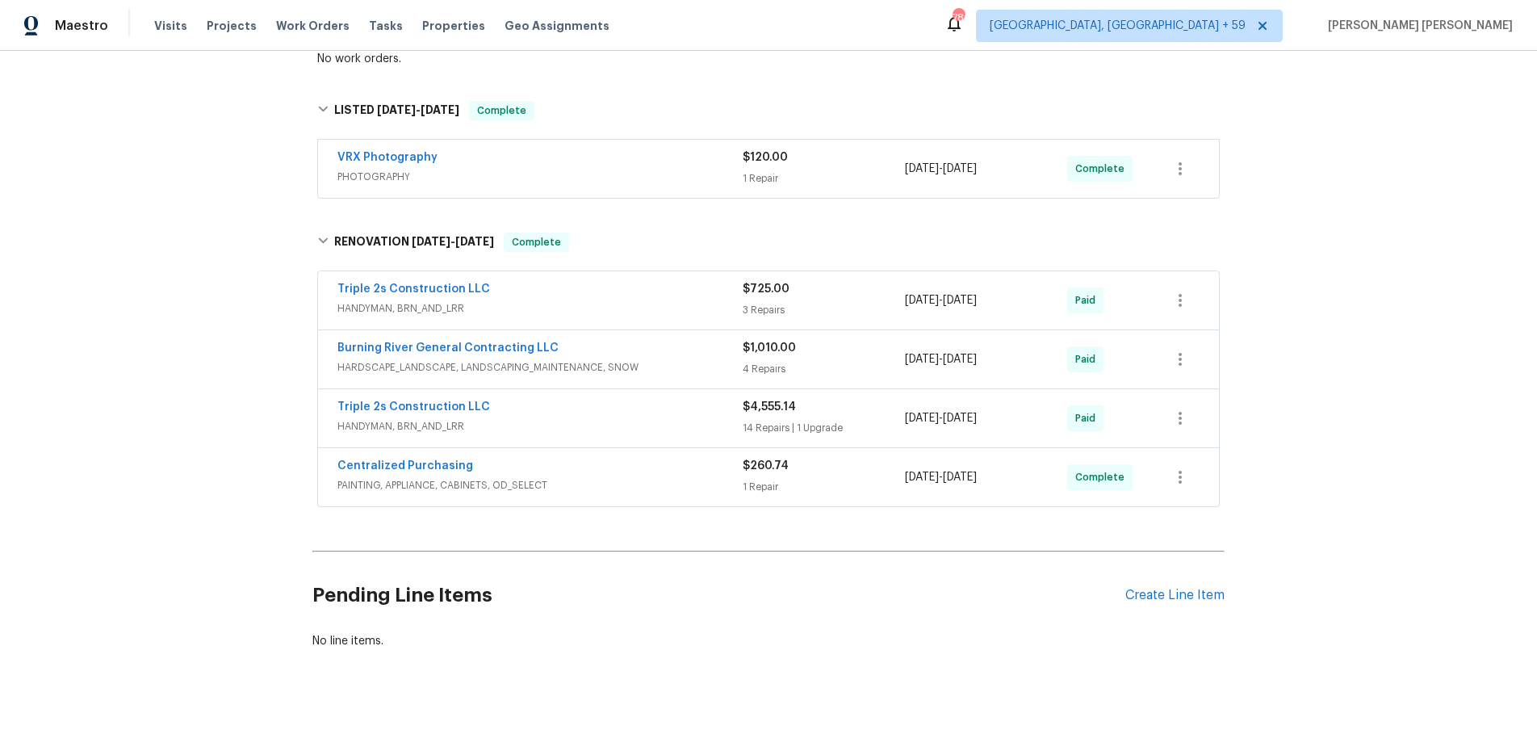
click at [712, 414] on div "Triple 2s Construction LLC" at bounding box center [539, 408] width 405 height 19
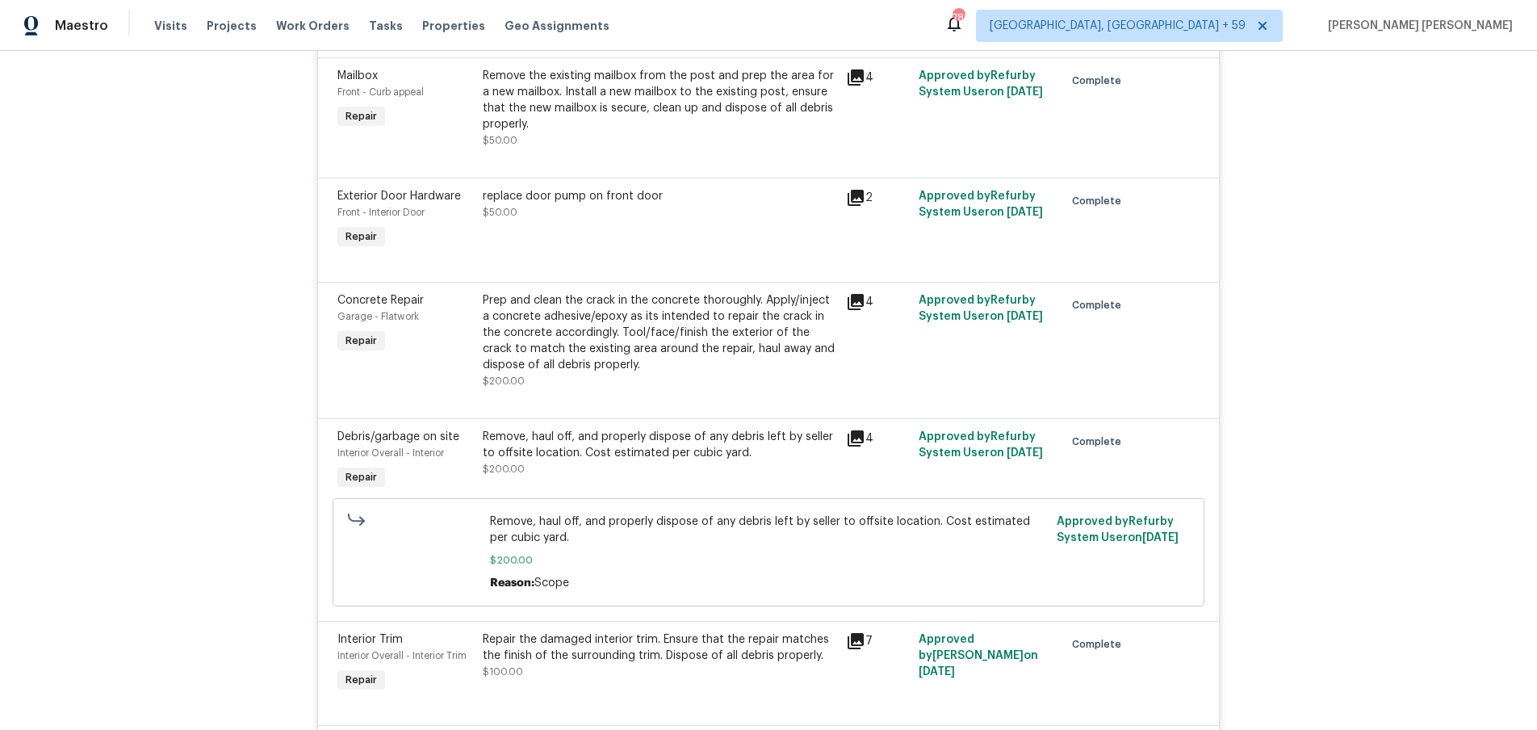
scroll to position [1898, 0]
click at [851, 439] on icon at bounding box center [856, 435] width 16 height 16
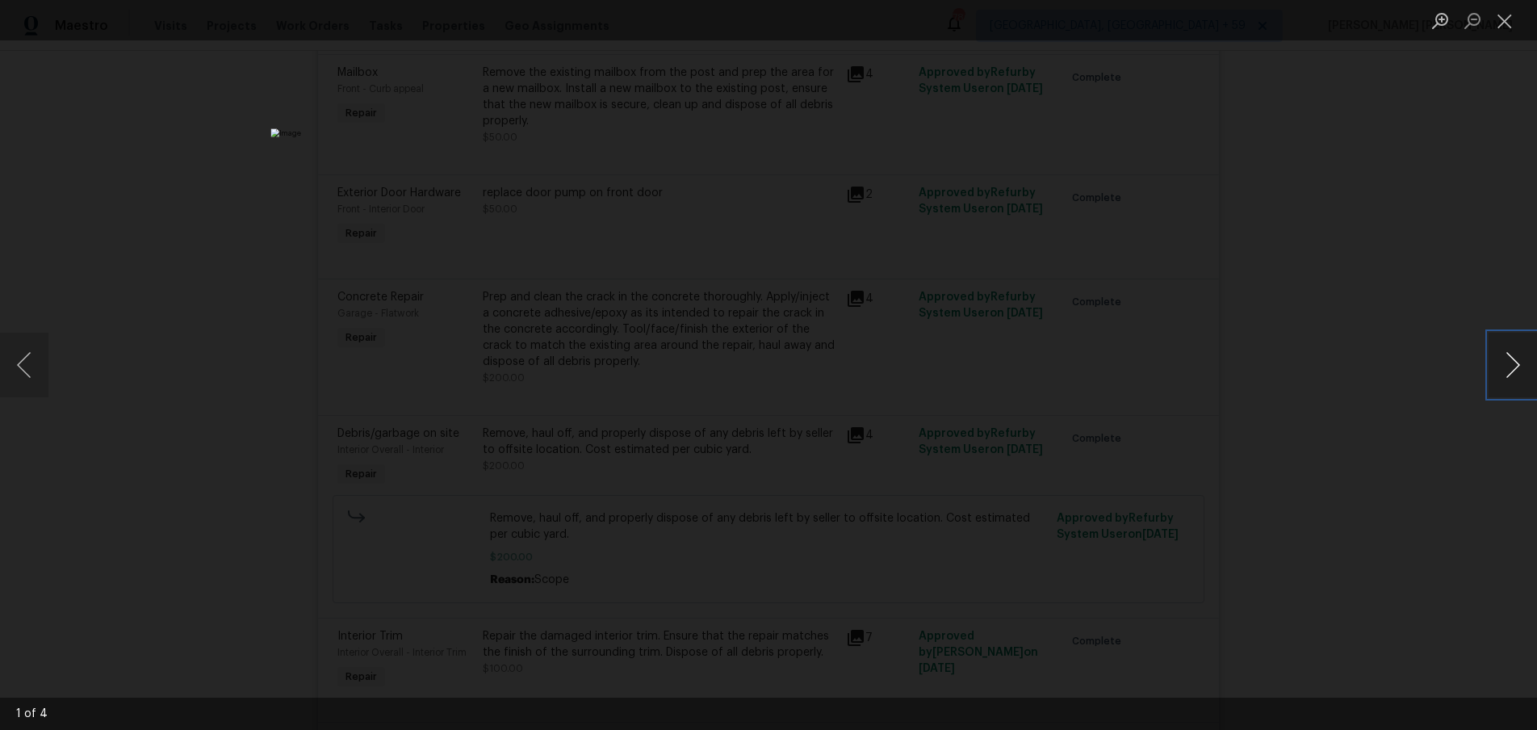
click at [1510, 371] on button "Next image" at bounding box center [1513, 365] width 48 height 65
click at [1394, 457] on div "Lightbox" at bounding box center [768, 365] width 1537 height 730
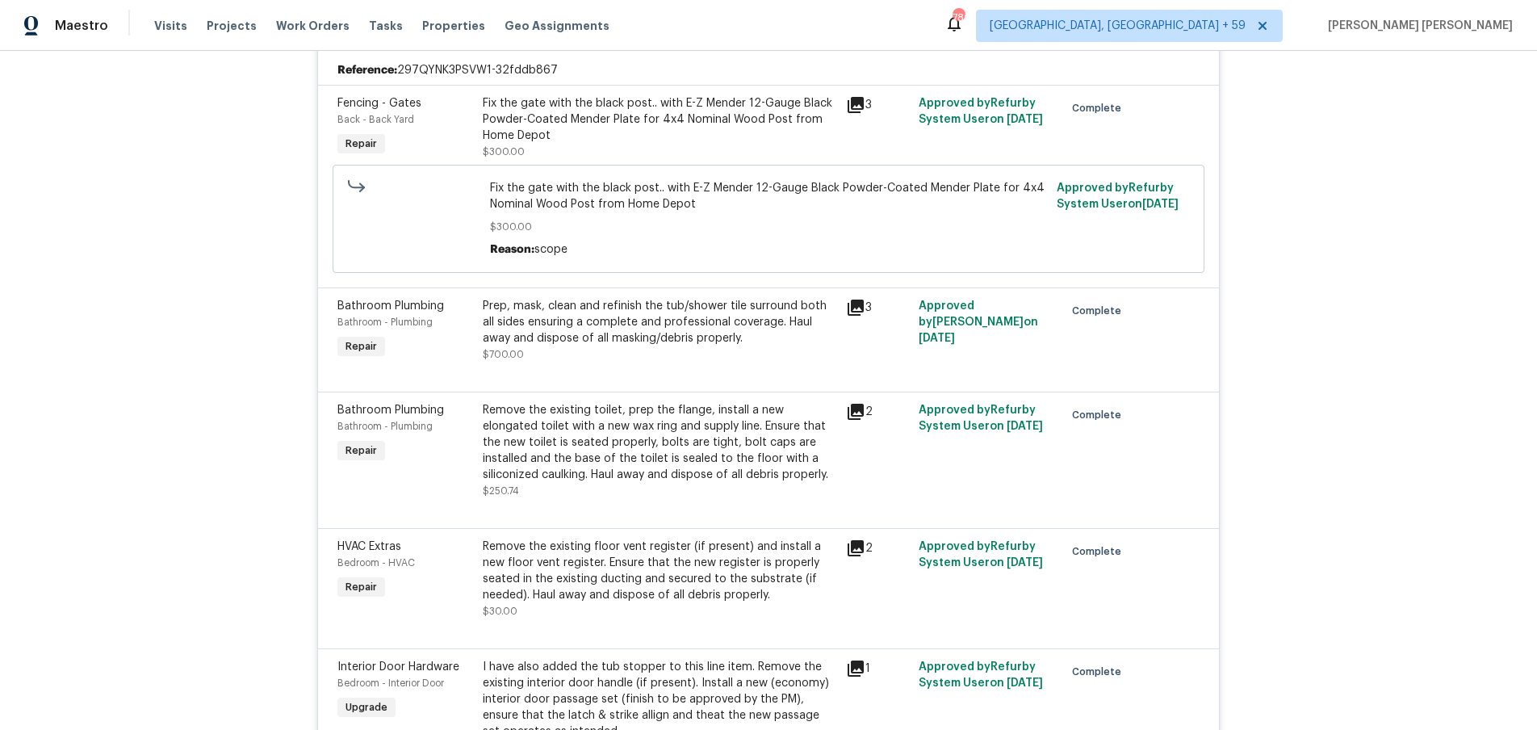
scroll to position [0, 0]
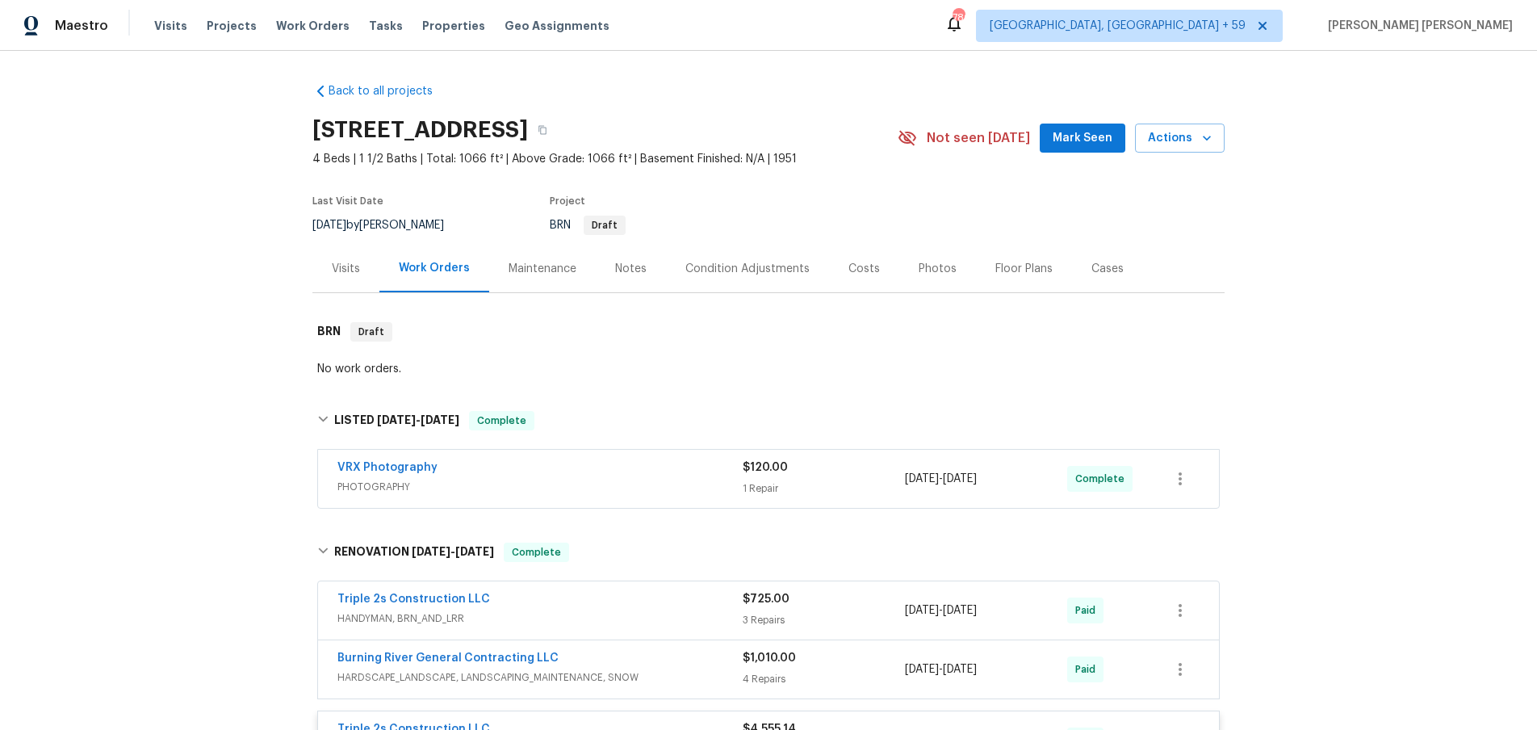
click at [349, 268] on div "Visits" at bounding box center [346, 269] width 28 height 16
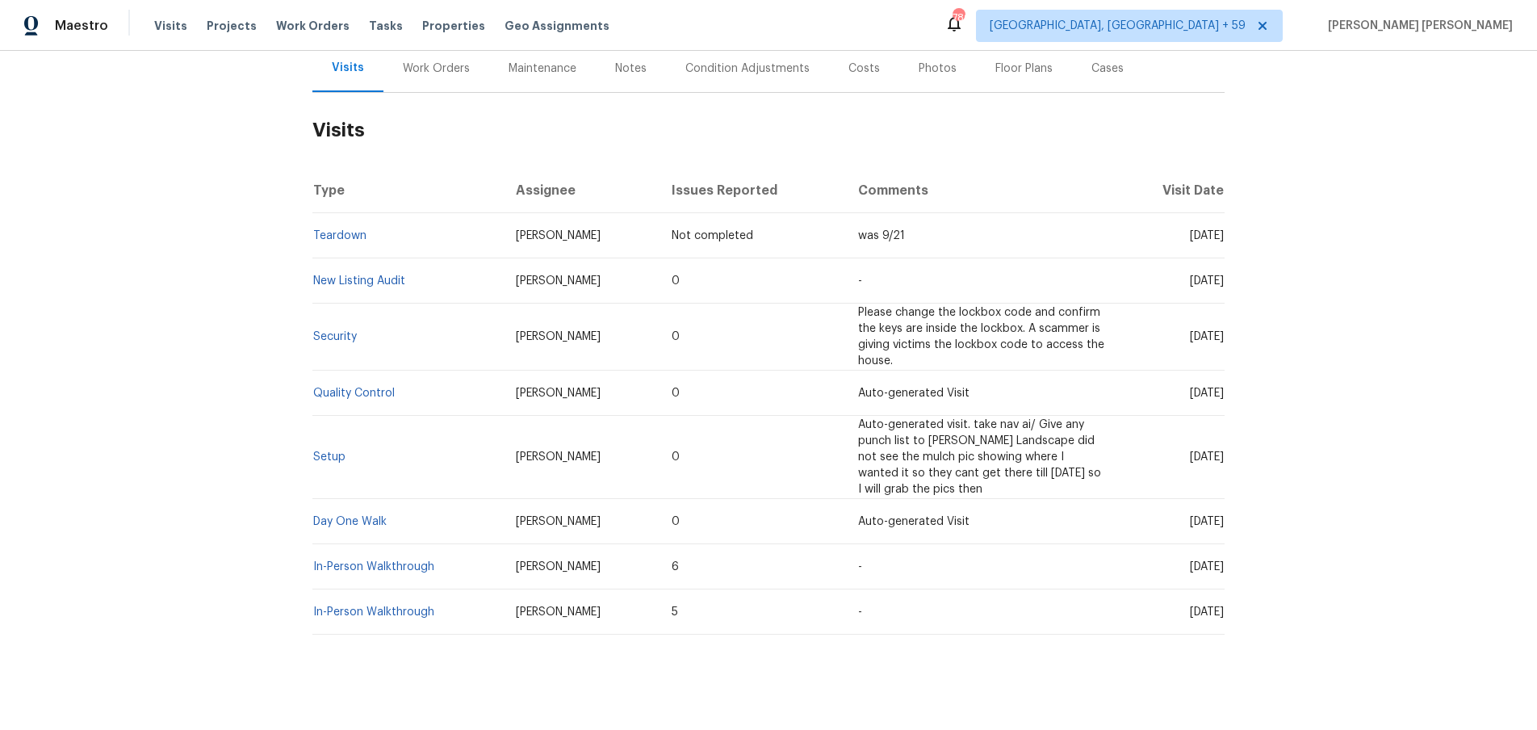
scroll to position [215, 0]
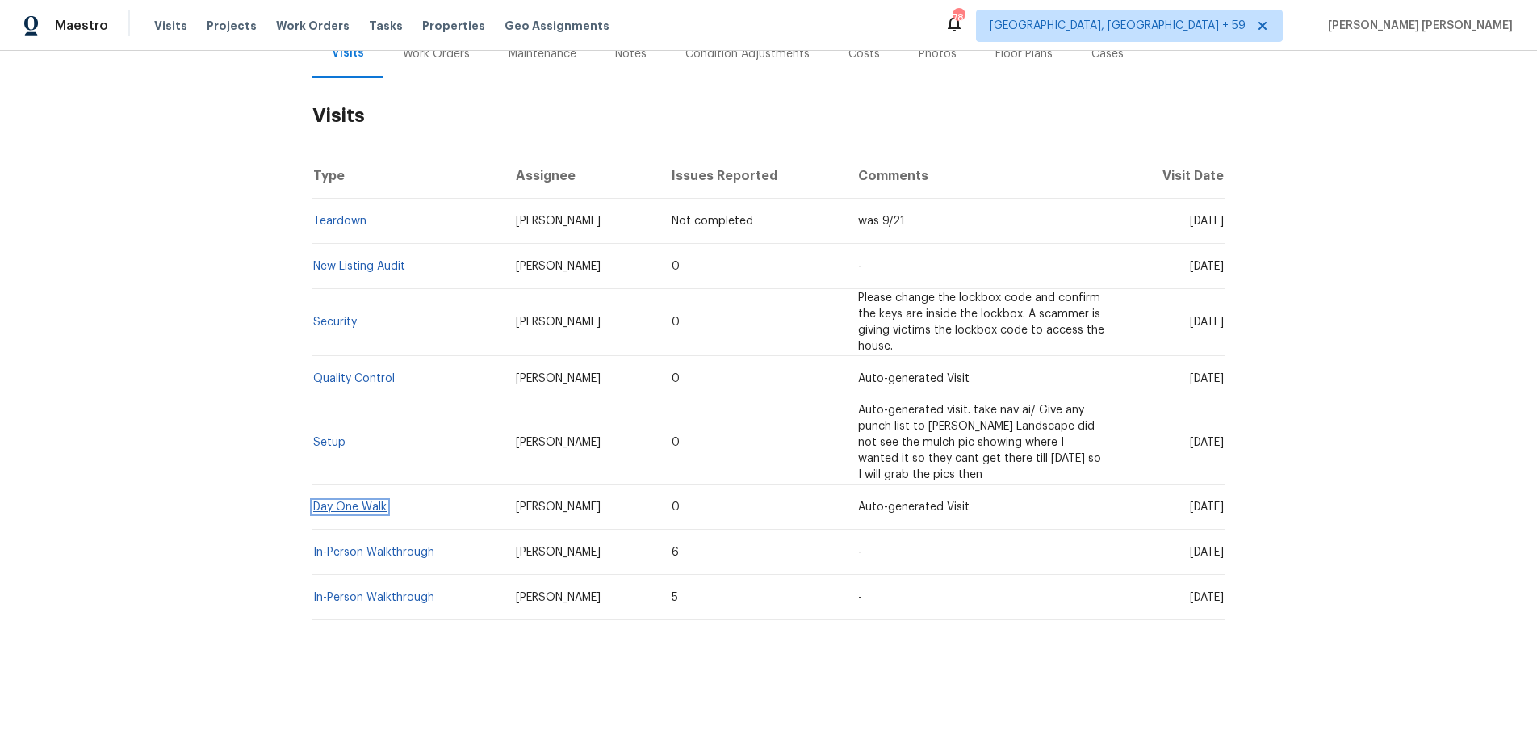
click at [356, 501] on span "Day One Walk" at bounding box center [349, 506] width 73 height 11
click at [367, 503] on link "Day One Walk" at bounding box center [349, 506] width 73 height 11
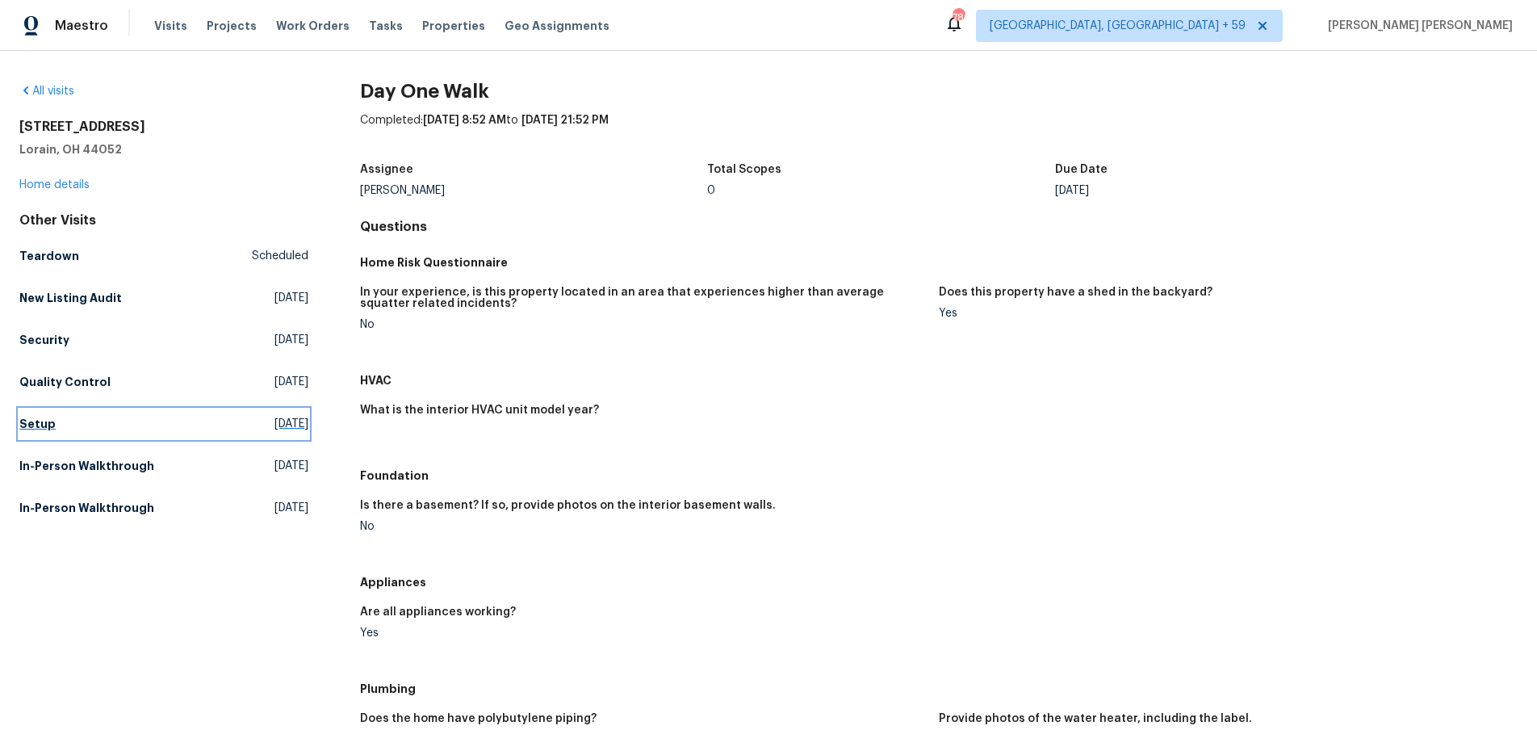
click at [29, 422] on h5 "Setup" at bounding box center [37, 424] width 36 height 16
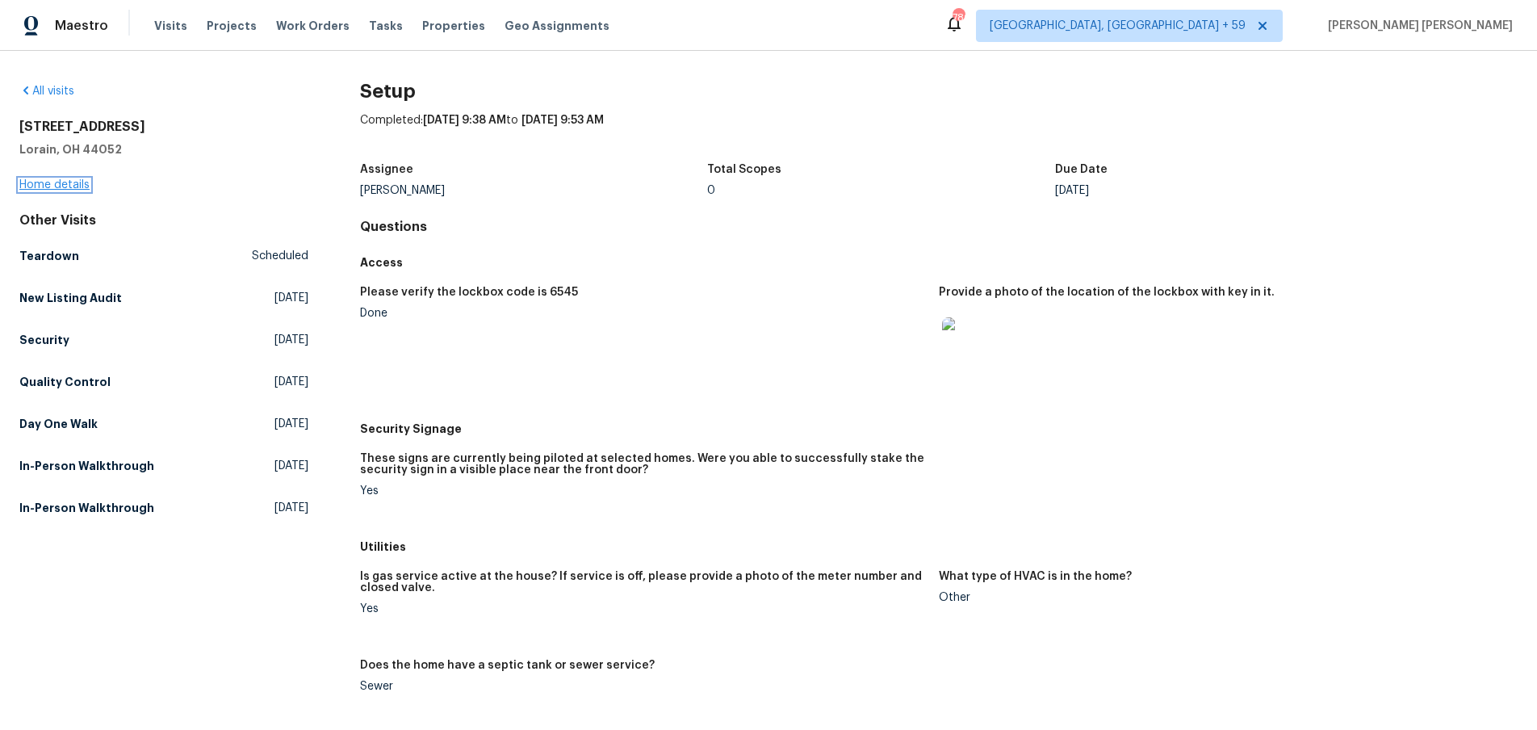
click at [49, 186] on link "Home details" at bounding box center [54, 184] width 70 height 11
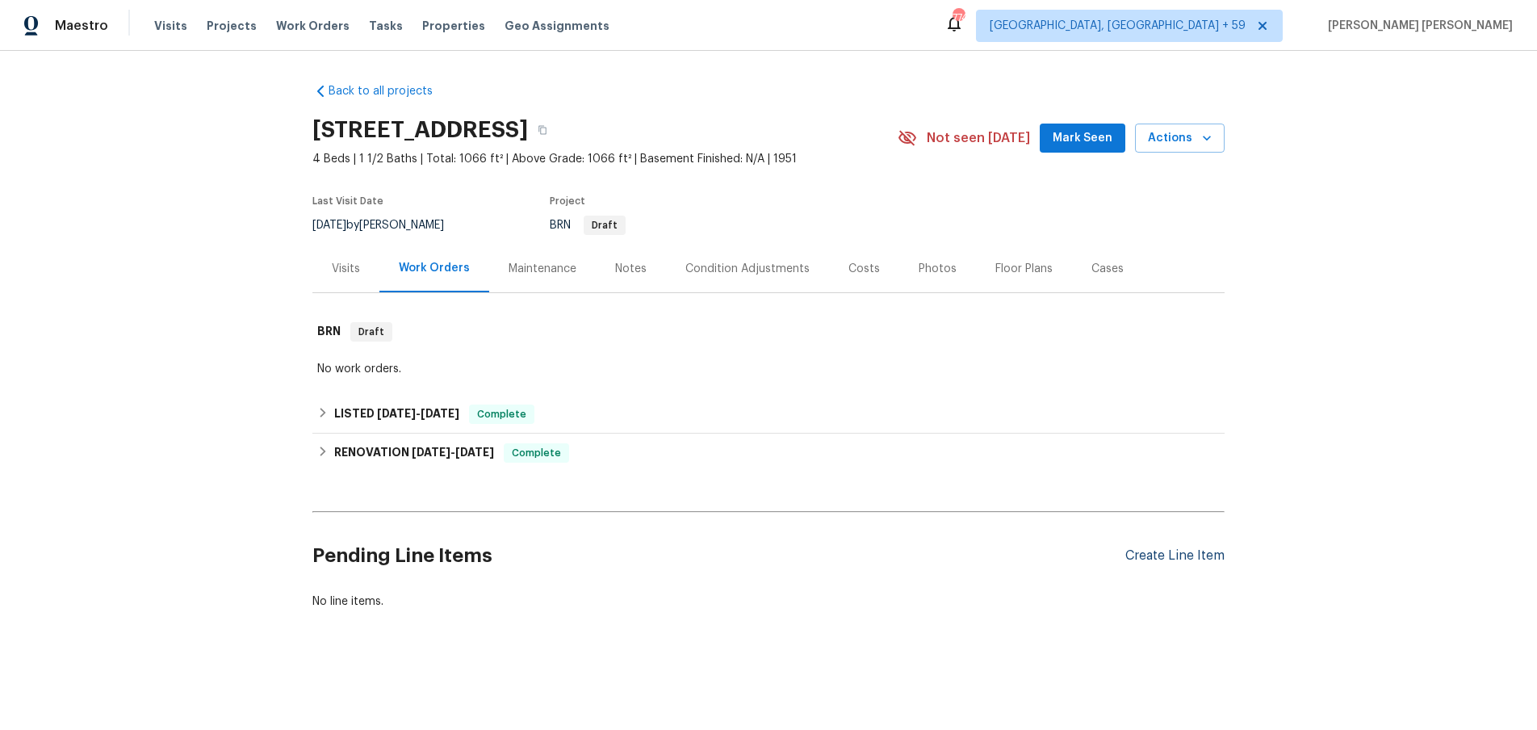
click at [1184, 555] on div "Create Line Item" at bounding box center [1174, 555] width 99 height 15
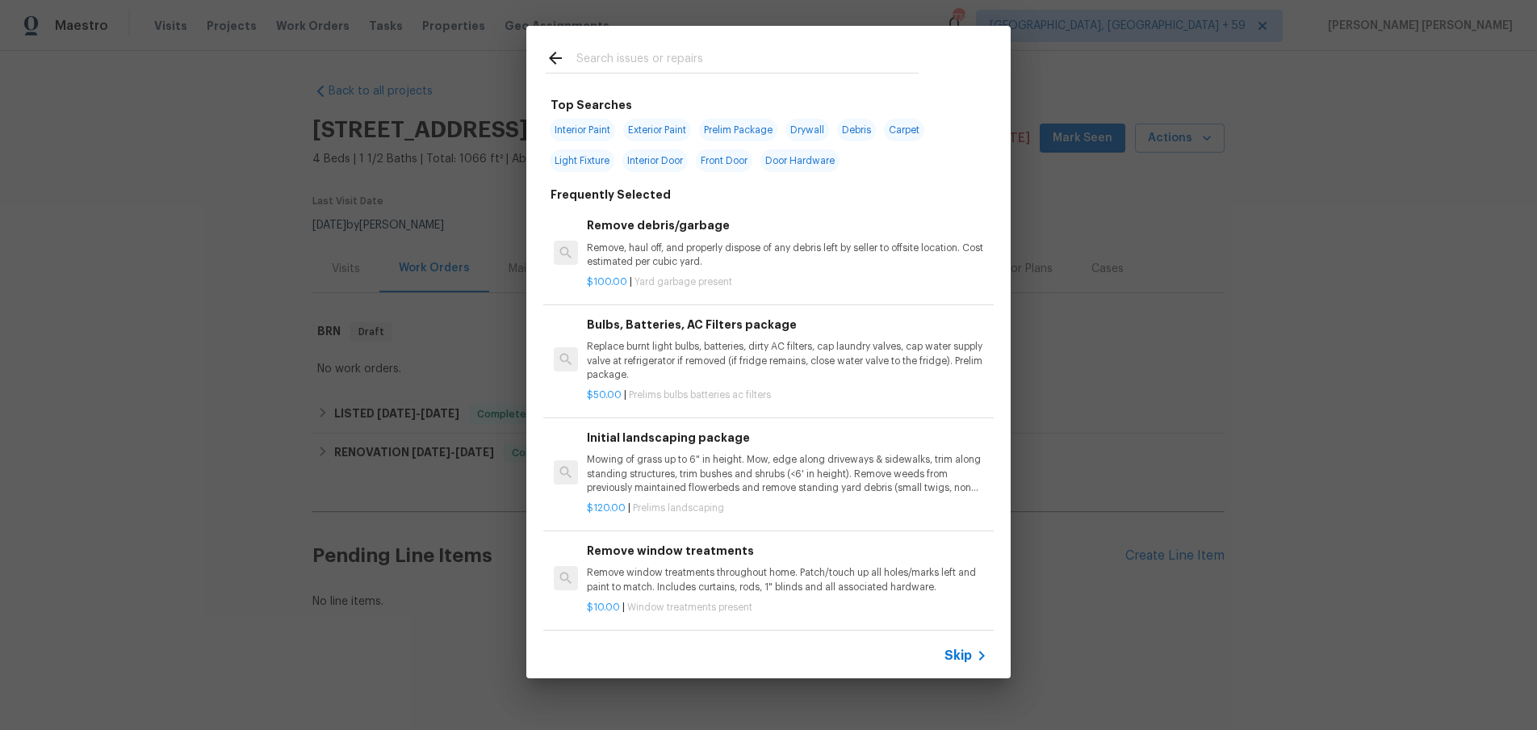
scroll to position [5, 0]
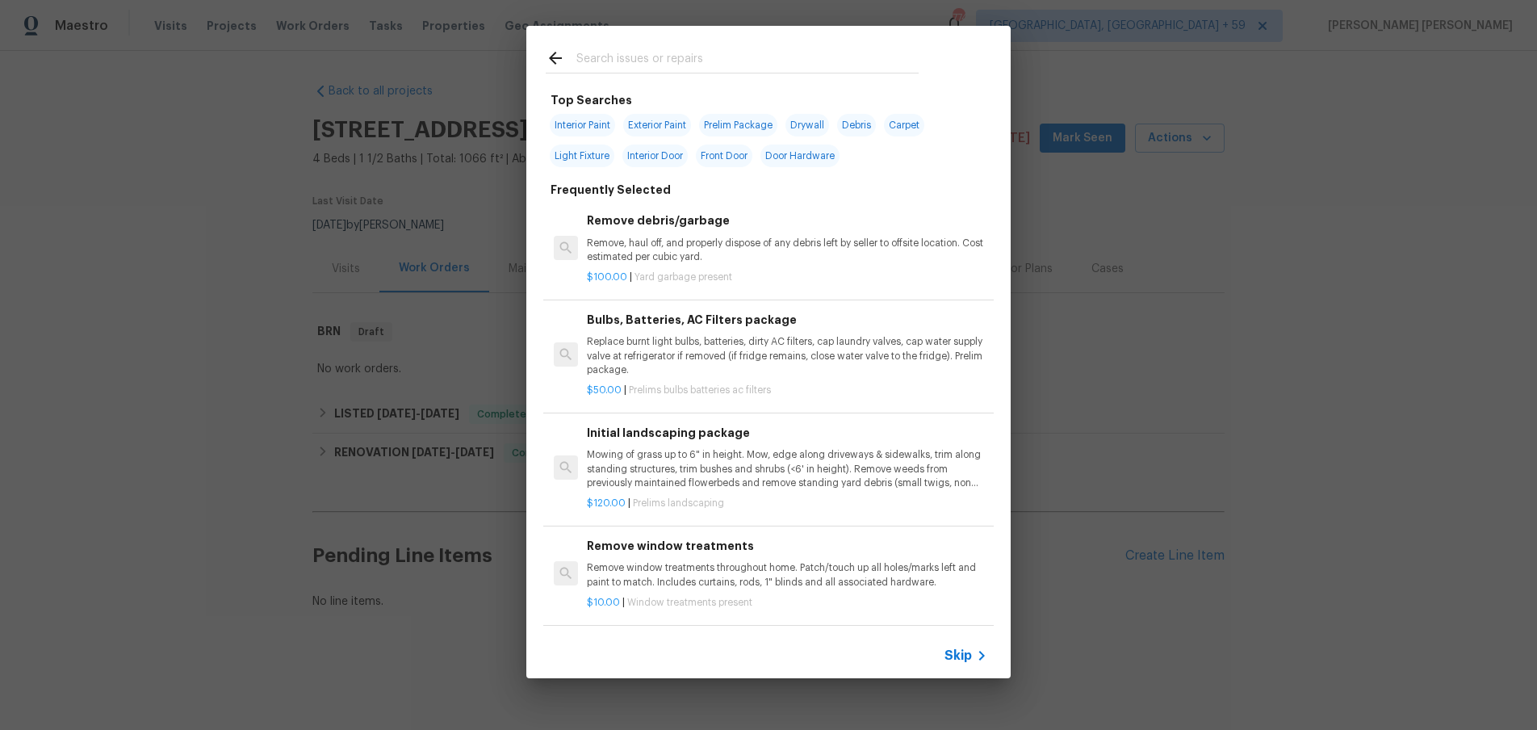
click at [964, 652] on span "Skip" at bounding box center [958, 655] width 27 height 16
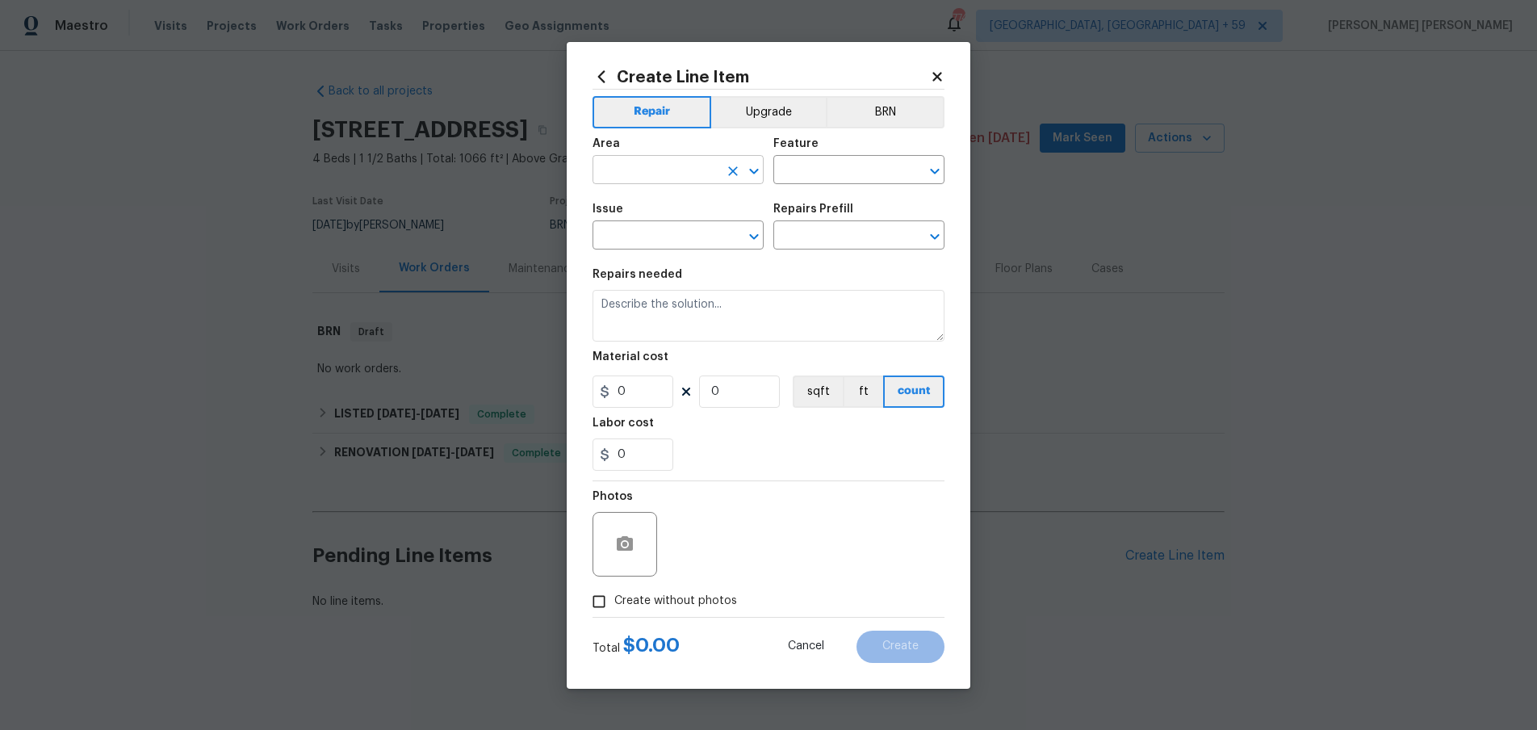
click at [673, 169] on input "text" at bounding box center [656, 171] width 126 height 25
click at [704, 227] on li "Exterior Overall" at bounding box center [678, 233] width 171 height 27
type input "Exterior Overall"
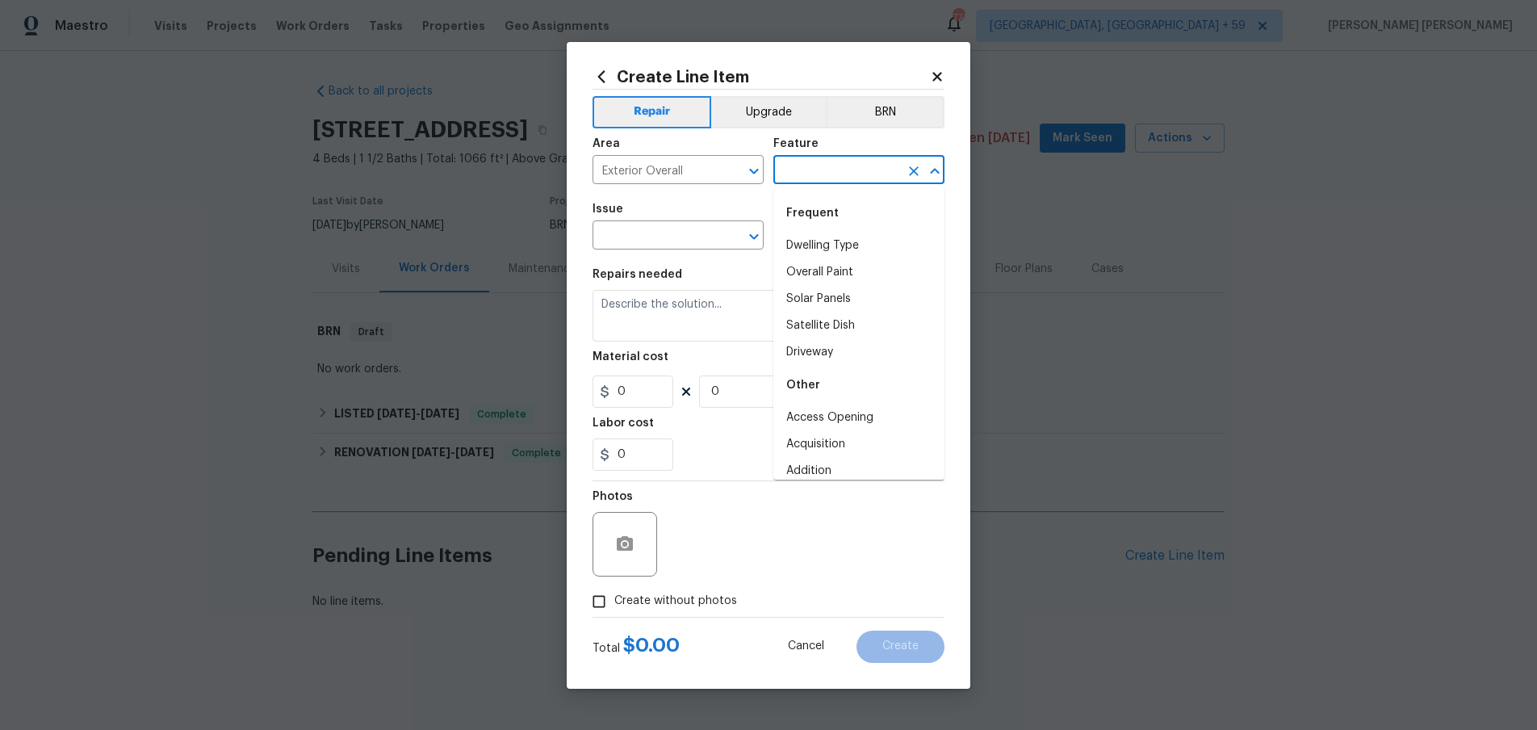
click at [806, 165] on input "text" at bounding box center [836, 171] width 126 height 25
click at [844, 244] on li "Exterior Door" at bounding box center [858, 246] width 171 height 27
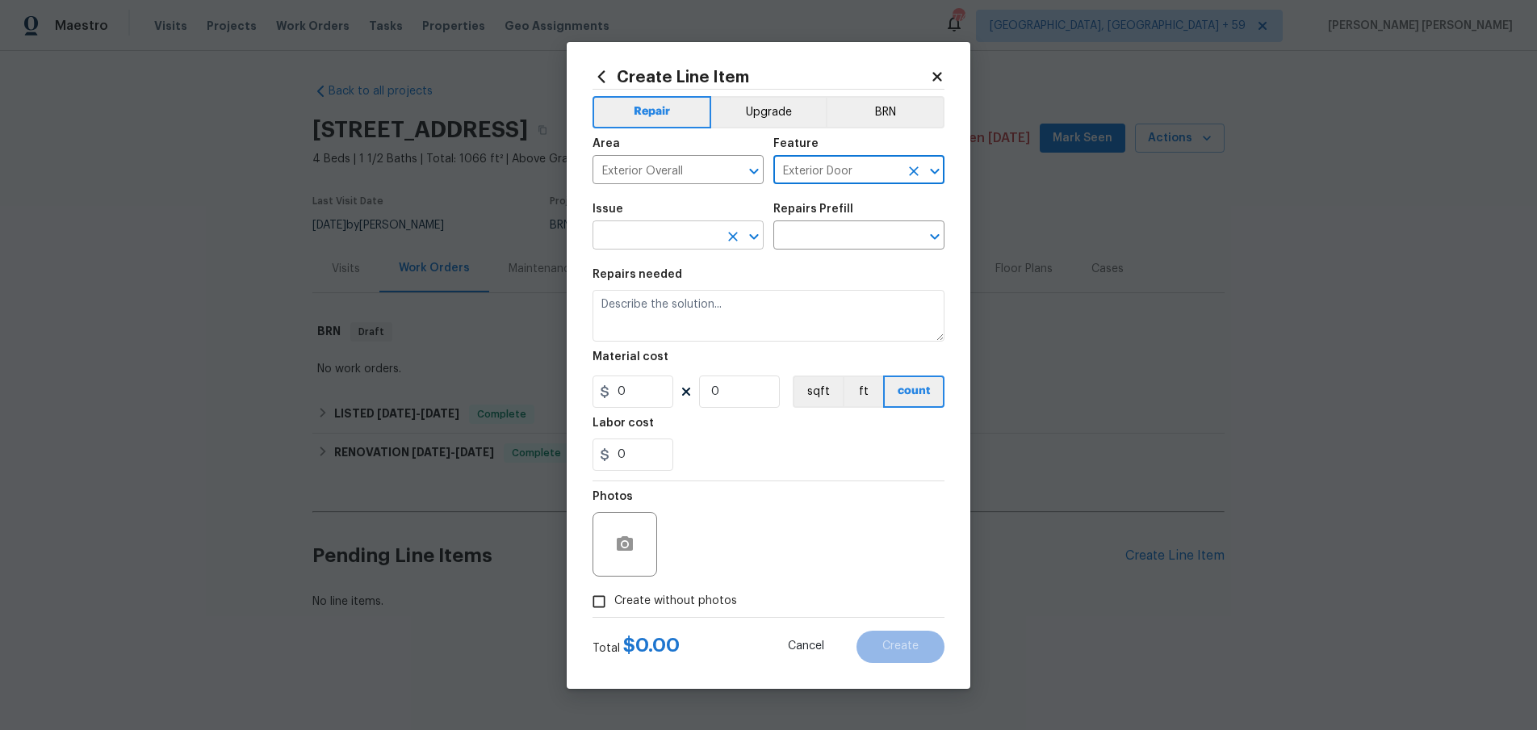
type input "Exterior Door"
drag, startPoint x: 662, startPoint y: 238, endPoint x: 635, endPoint y: 215, distance: 35.5
click at [661, 237] on input "text" at bounding box center [656, 236] width 126 height 25
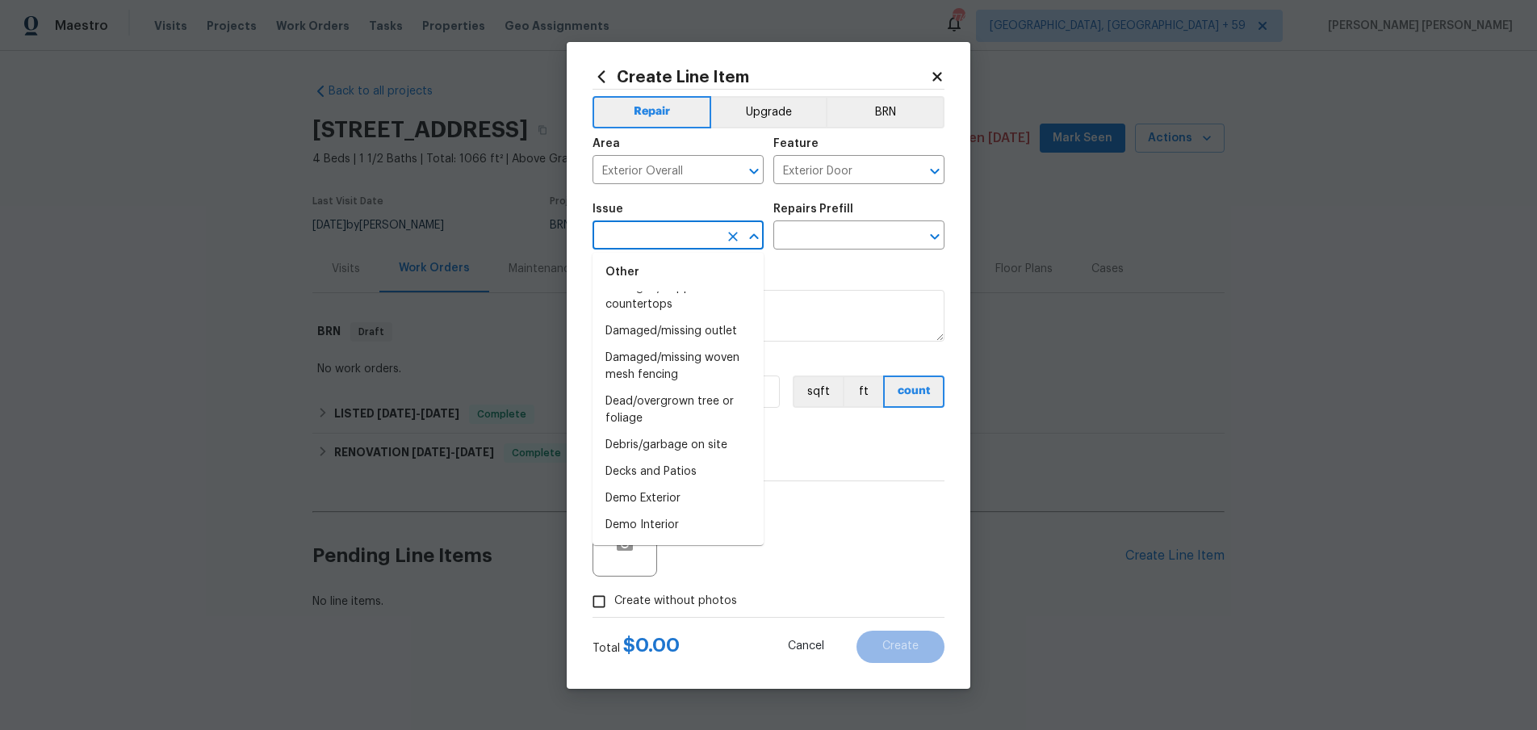
scroll to position [646, 0]
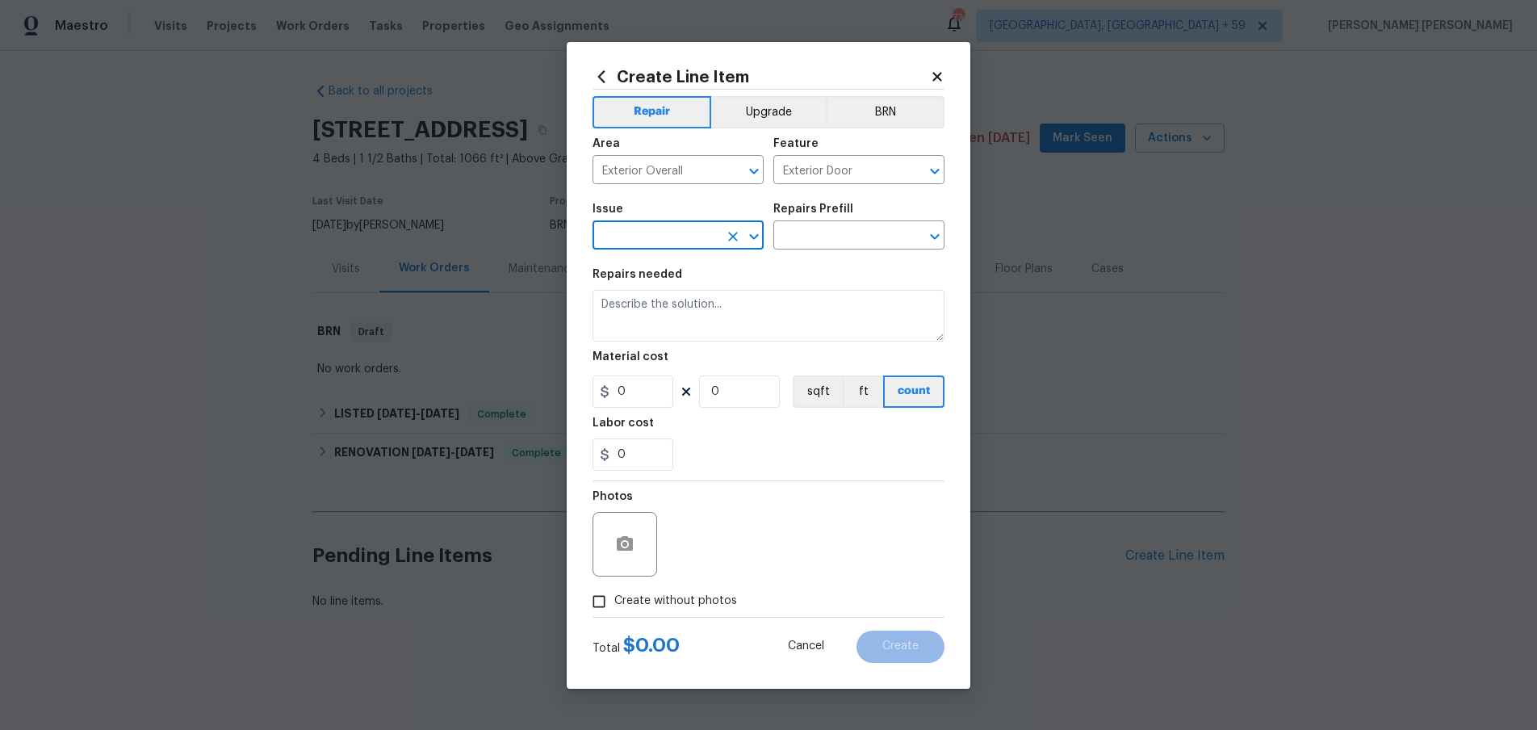
click at [678, 233] on input "text" at bounding box center [656, 236] width 126 height 25
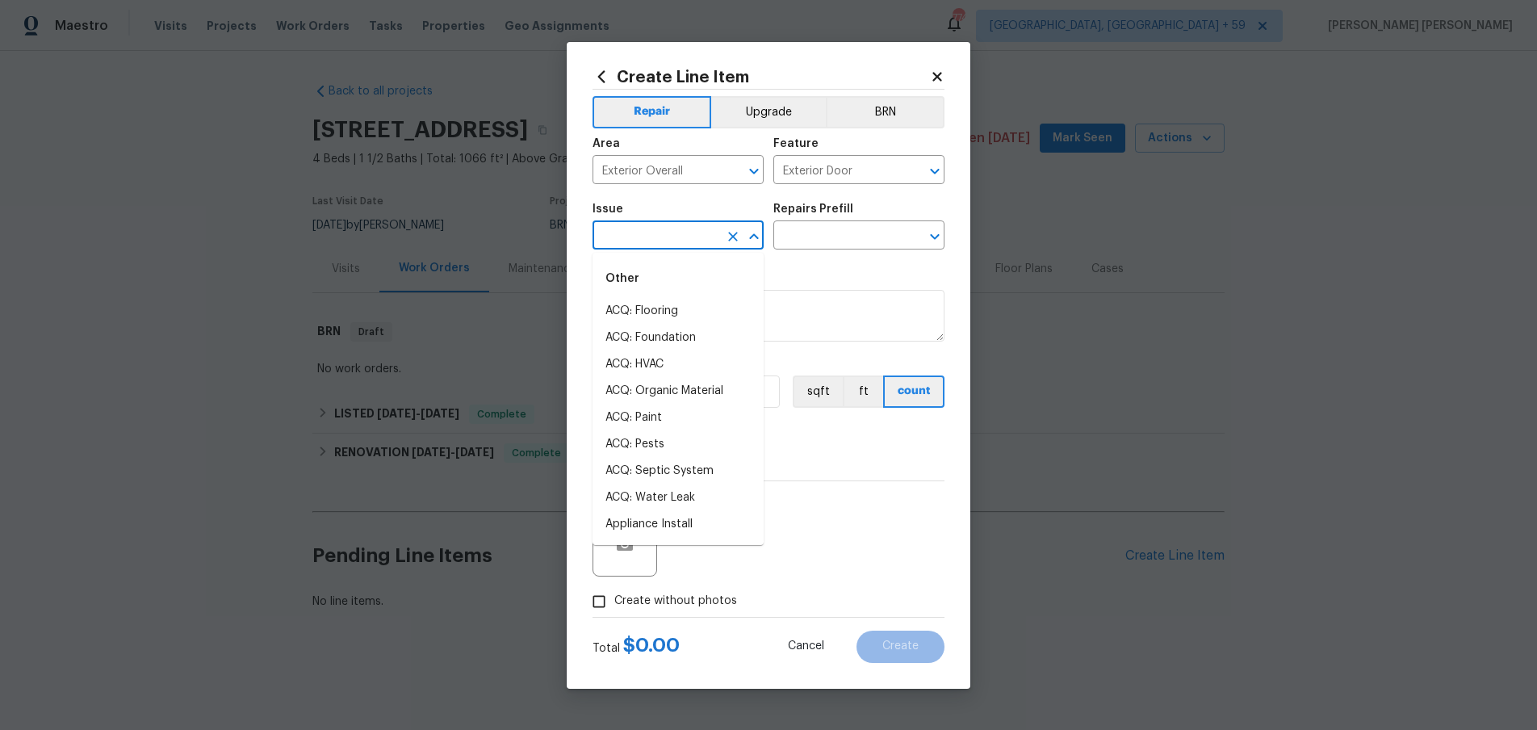
click at [678, 233] on input "text" at bounding box center [656, 236] width 126 height 25
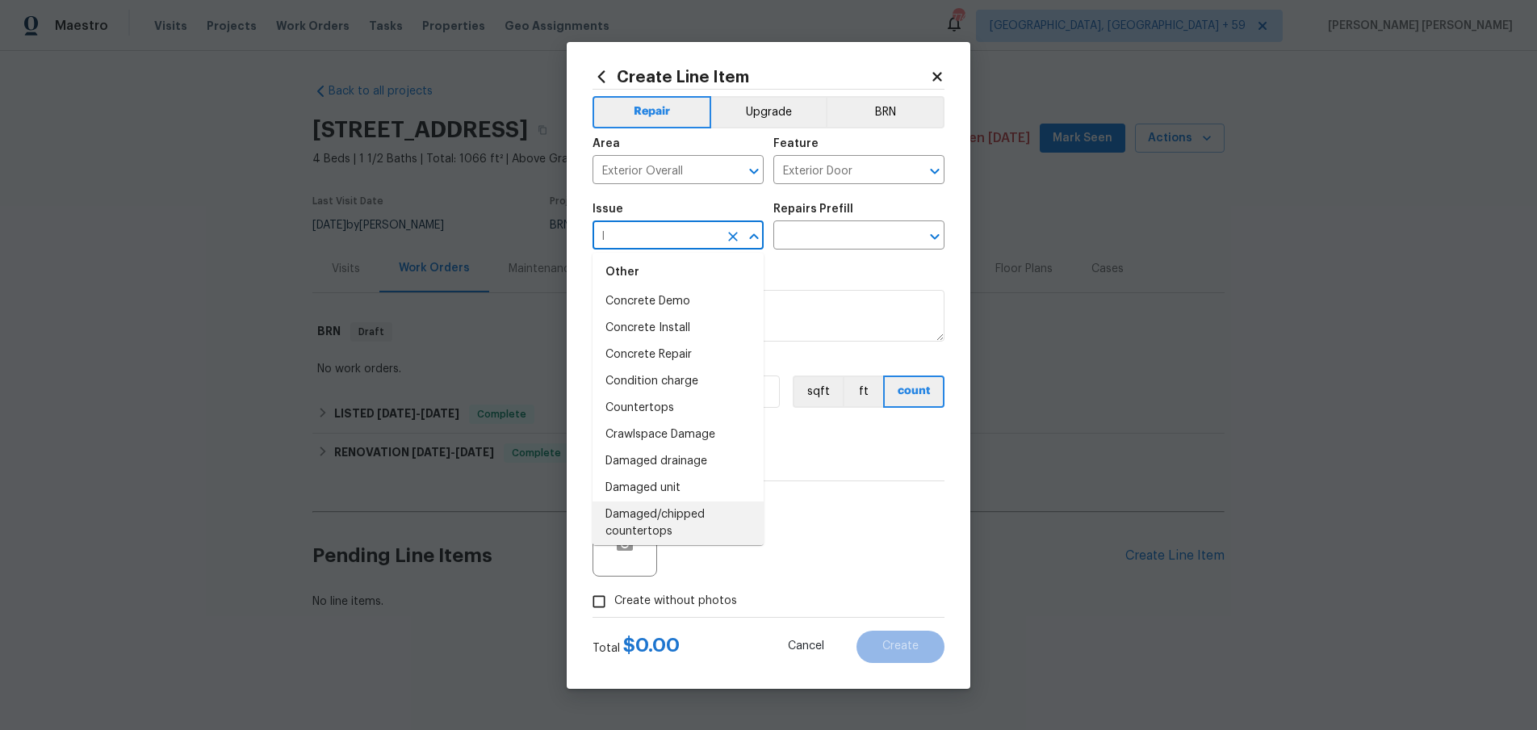
scroll to position [0, 0]
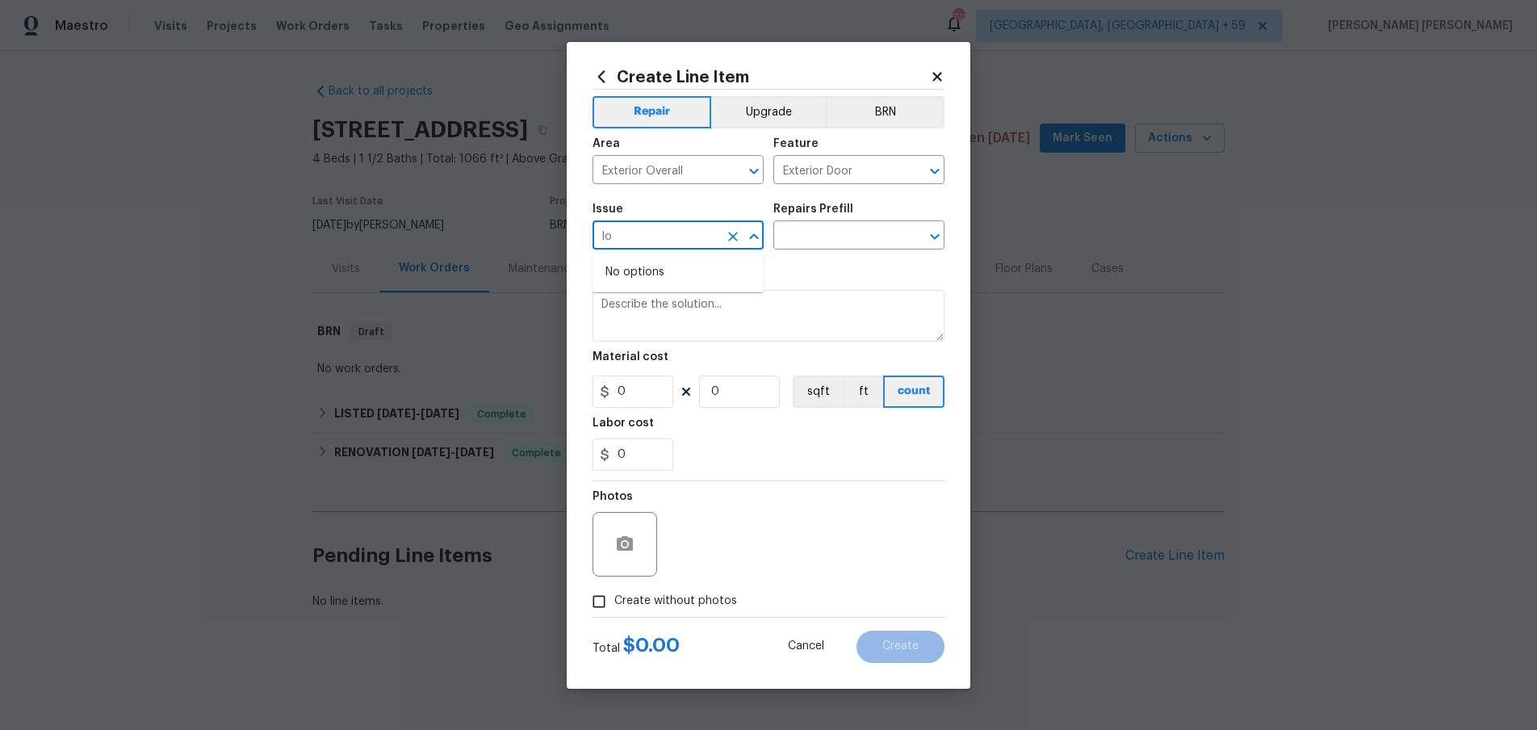
type input "l"
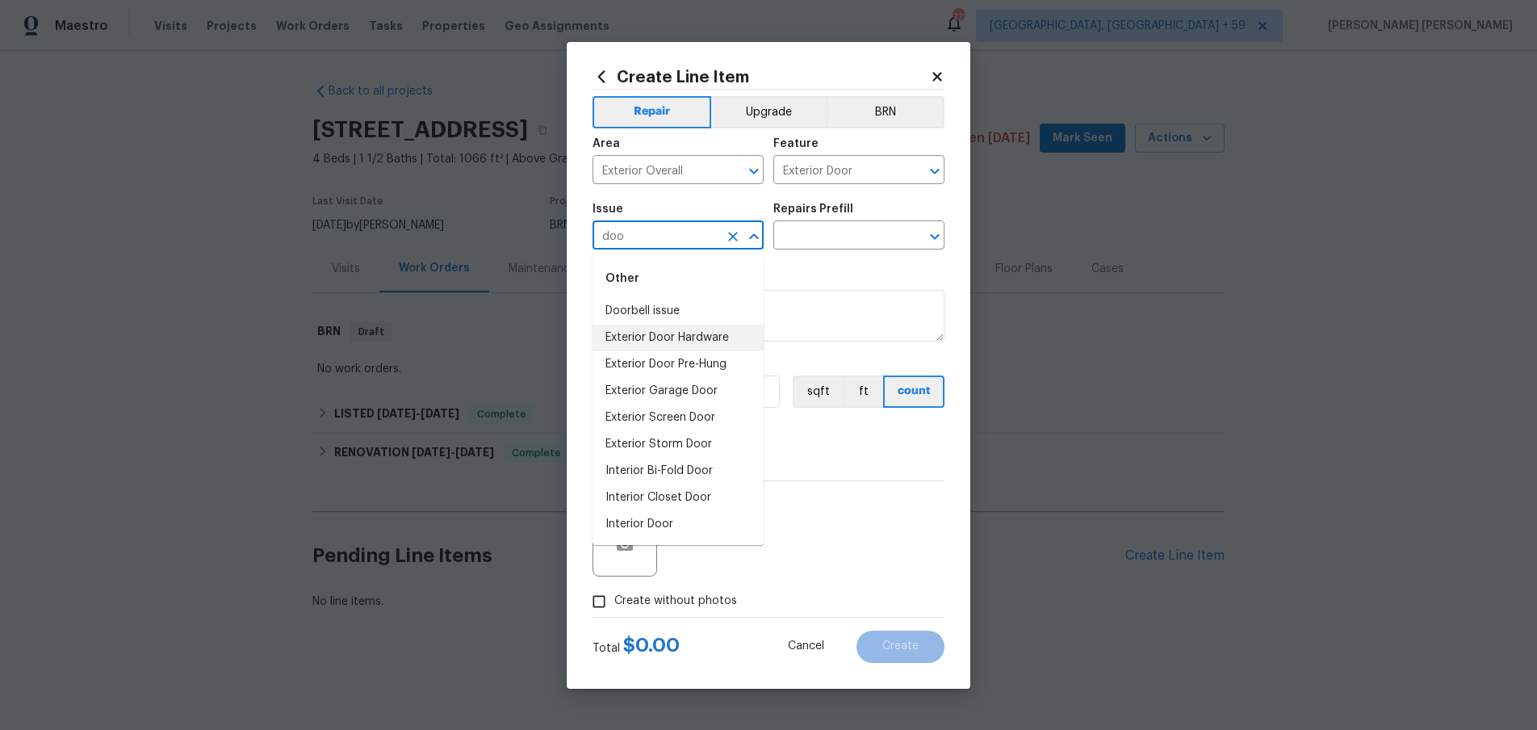
click at [695, 337] on li "Exterior Door Hardware" at bounding box center [678, 338] width 171 height 27
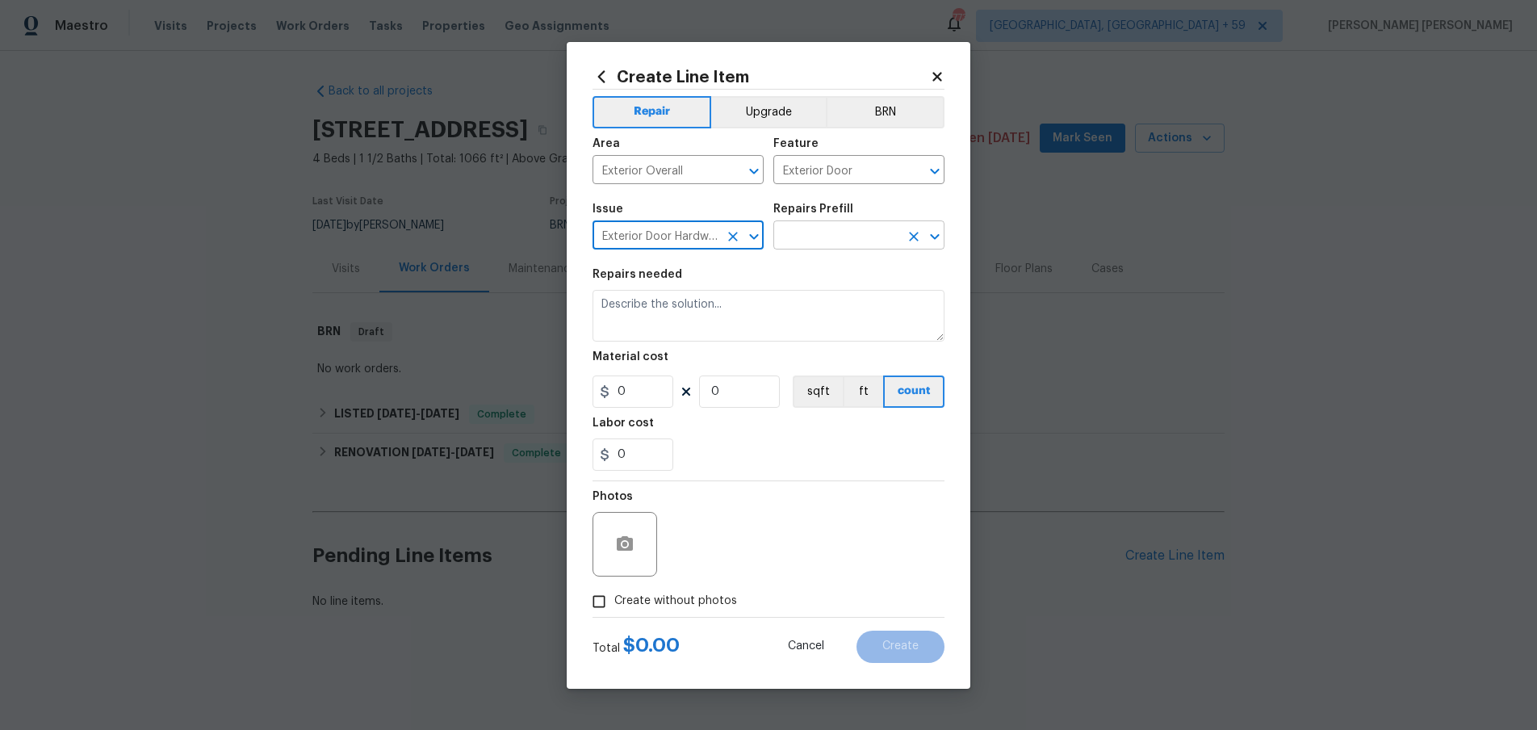
type input "Exterior Door Hardware"
click at [843, 236] on input "text" at bounding box center [836, 236] width 126 height 25
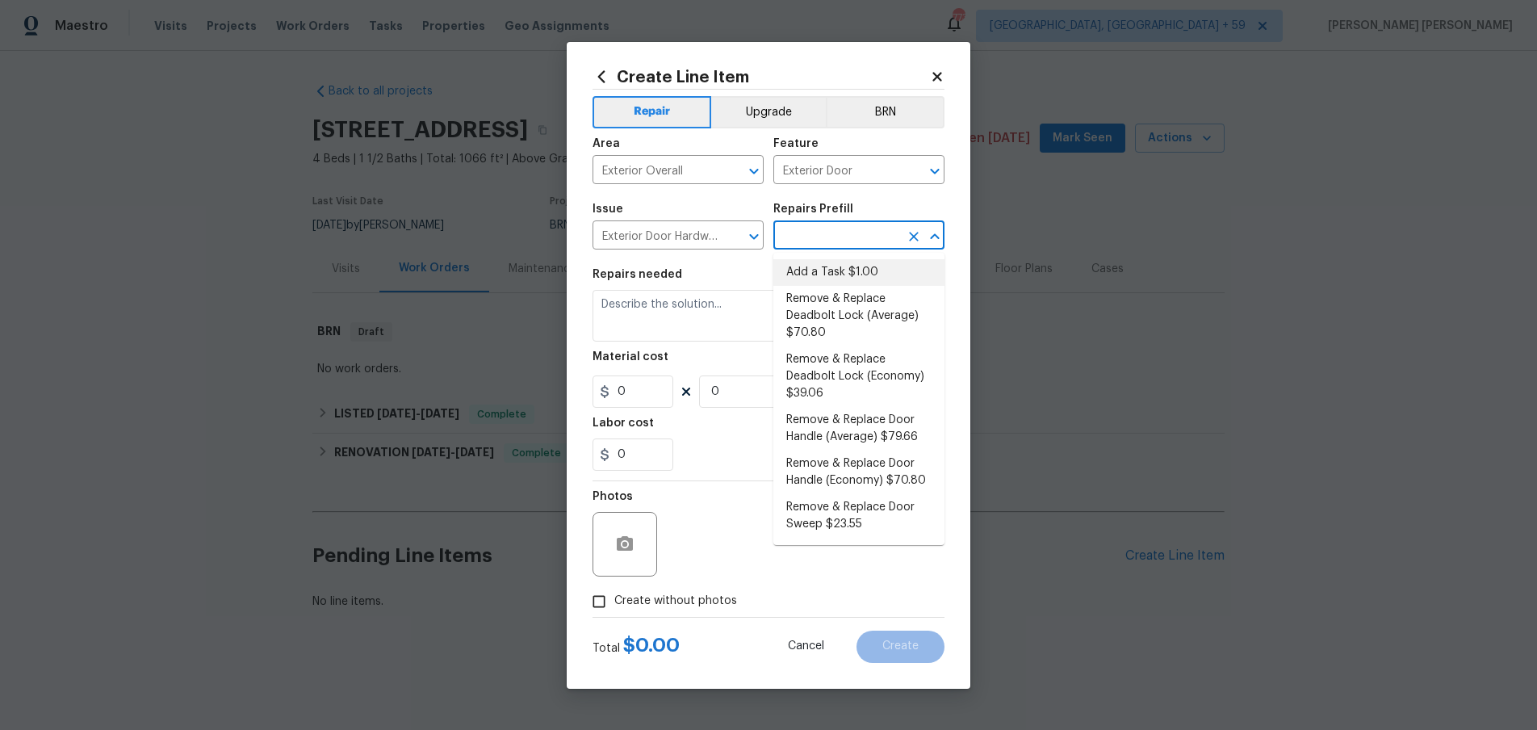
click at [855, 268] on li "Add a Task $1.00" at bounding box center [858, 272] width 171 height 27
type input "Interior Door"
type input "Add a Task $1.00"
type textarea "HPM to detail"
type input "1"
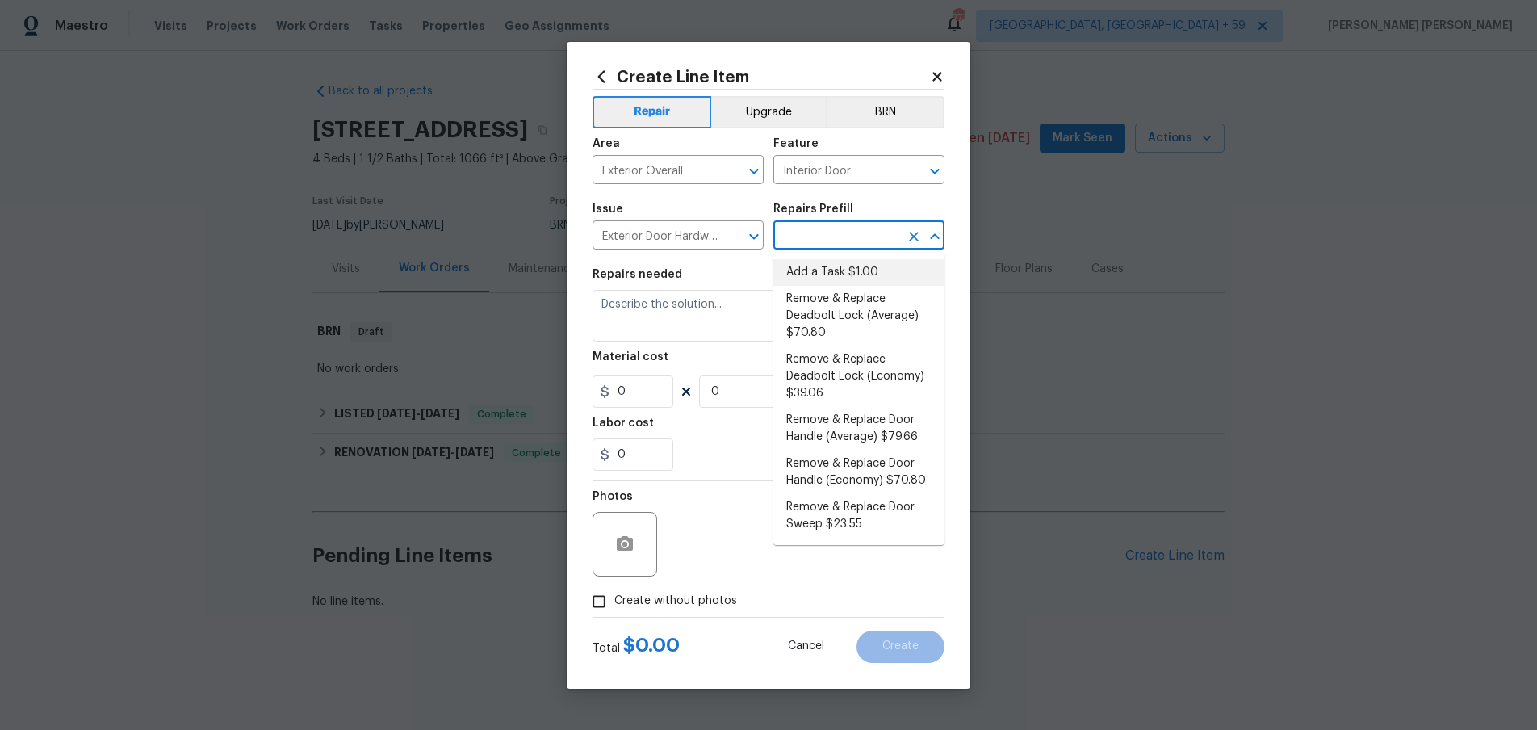
type input "1"
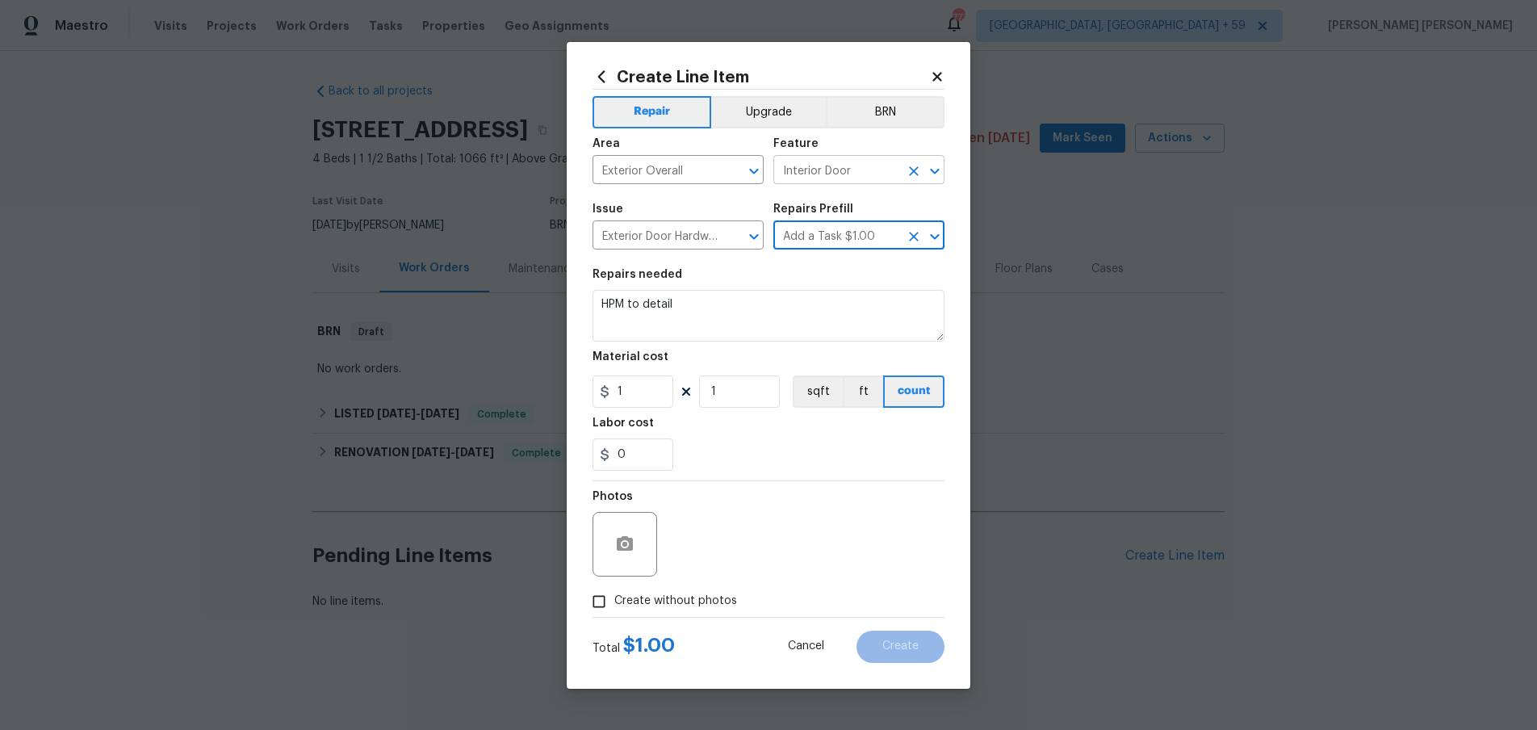
click at [828, 161] on input "Interior Door" at bounding box center [836, 171] width 126 height 25
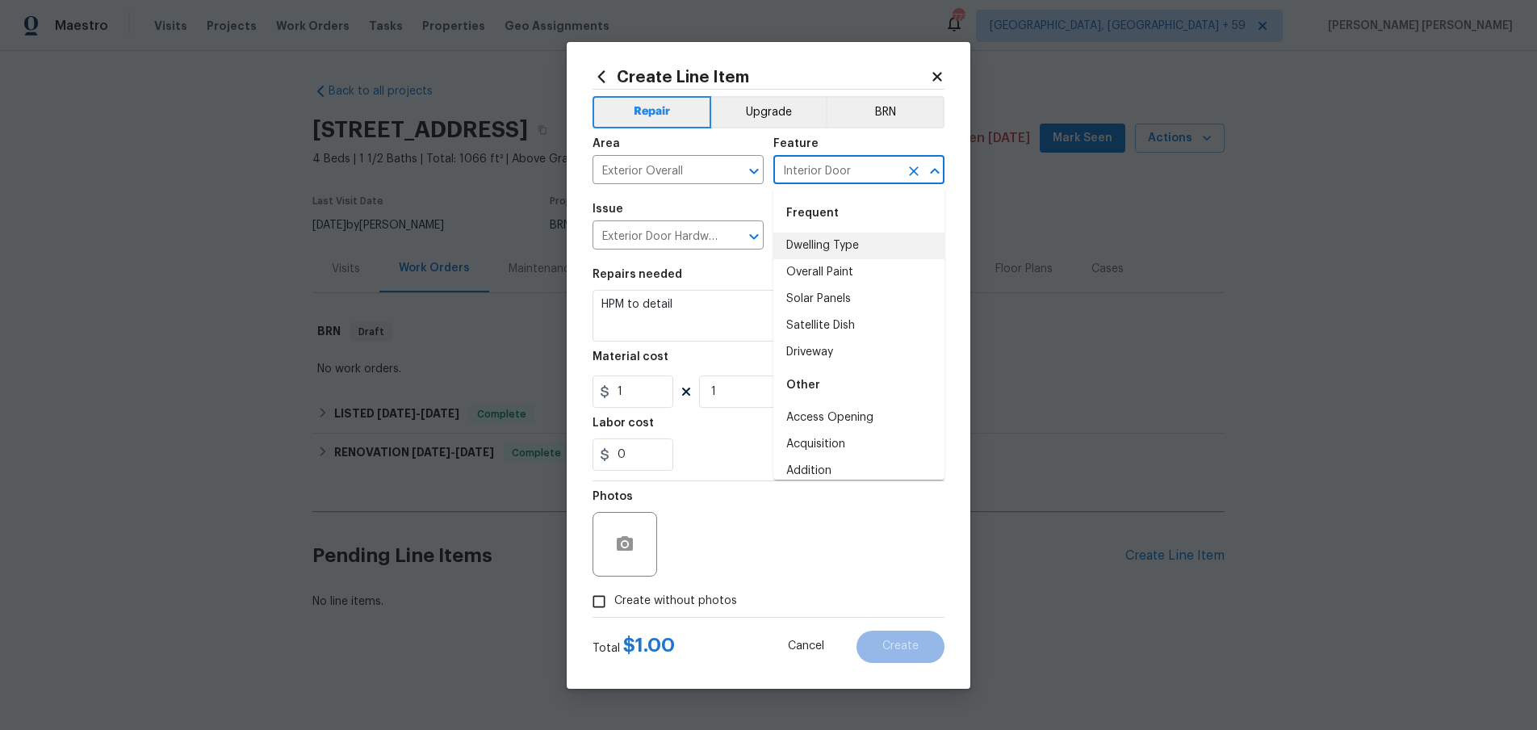
click at [823, 141] on div "Feature" at bounding box center [858, 148] width 171 height 21
click at [869, 170] on input "Interior Door" at bounding box center [836, 171] width 126 height 25
drag, startPoint x: 803, startPoint y: 165, endPoint x: 758, endPoint y: 162, distance: 45.3
click at [759, 162] on div "Area Exterior Overall ​ Feature Interior Door ​" at bounding box center [769, 160] width 352 height 65
click at [819, 246] on li "Exterior Door" at bounding box center [858, 246] width 171 height 27
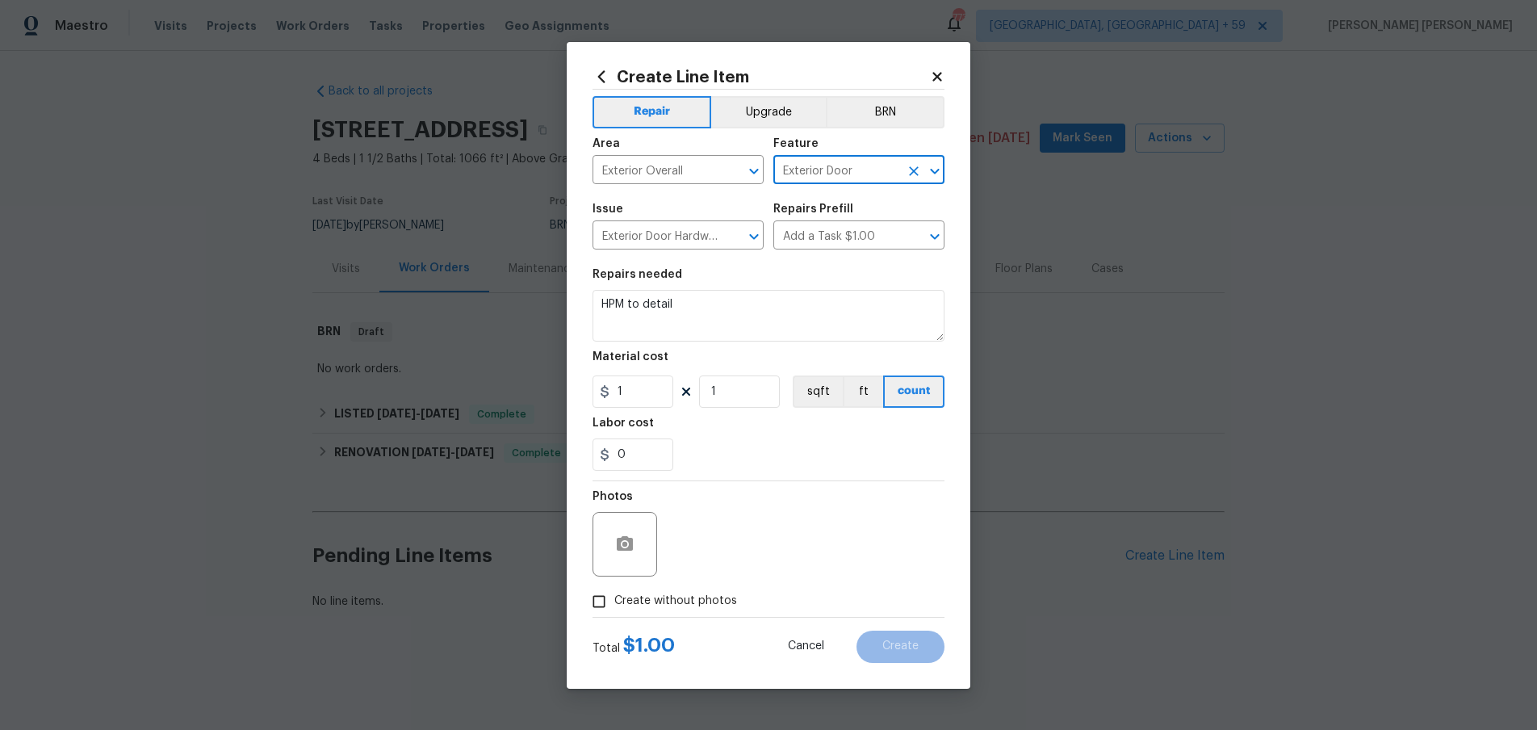
type input "Exterior Door"
click at [798, 271] on div "Repairs needed" at bounding box center [769, 279] width 352 height 21
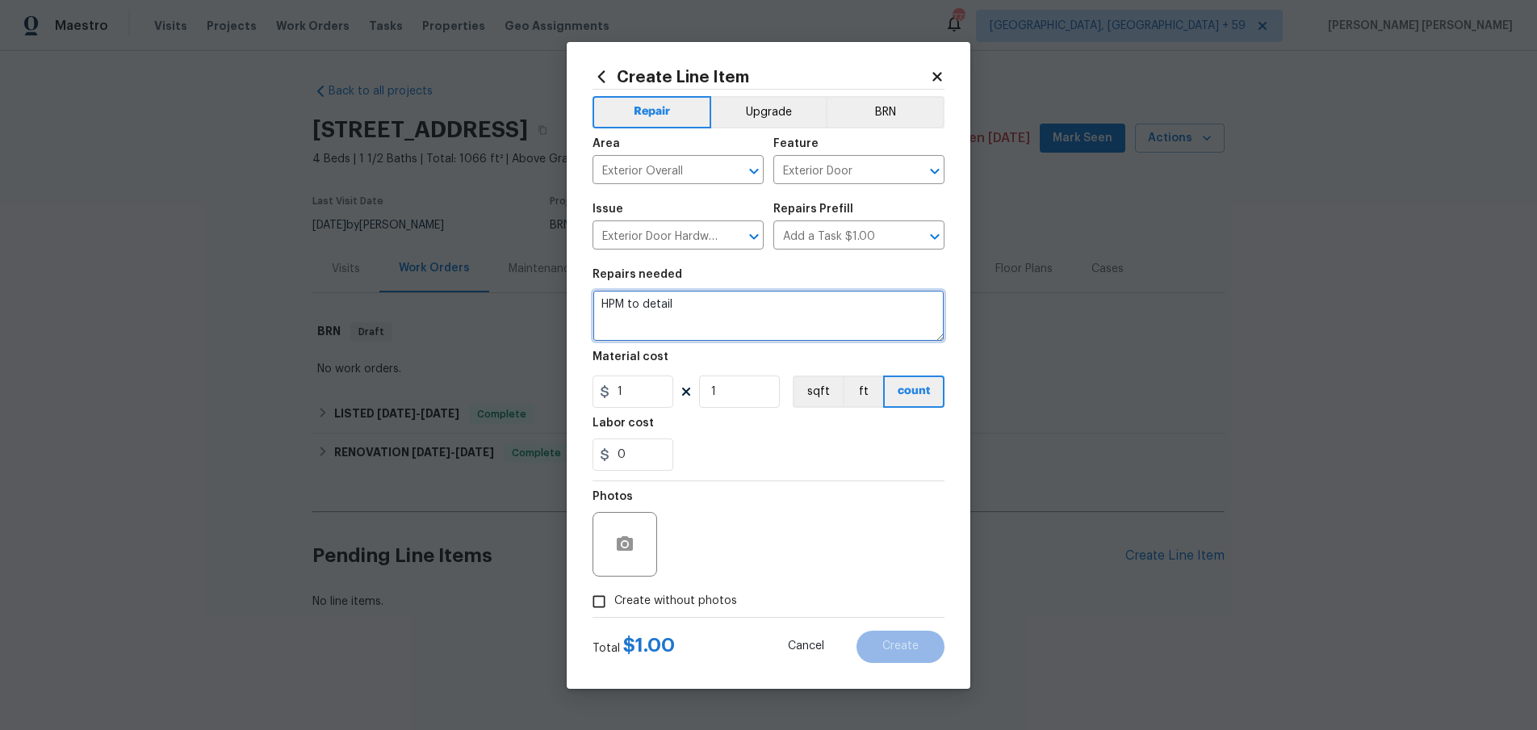
click at [748, 308] on textarea "HPM to detail" at bounding box center [769, 316] width 352 height 52
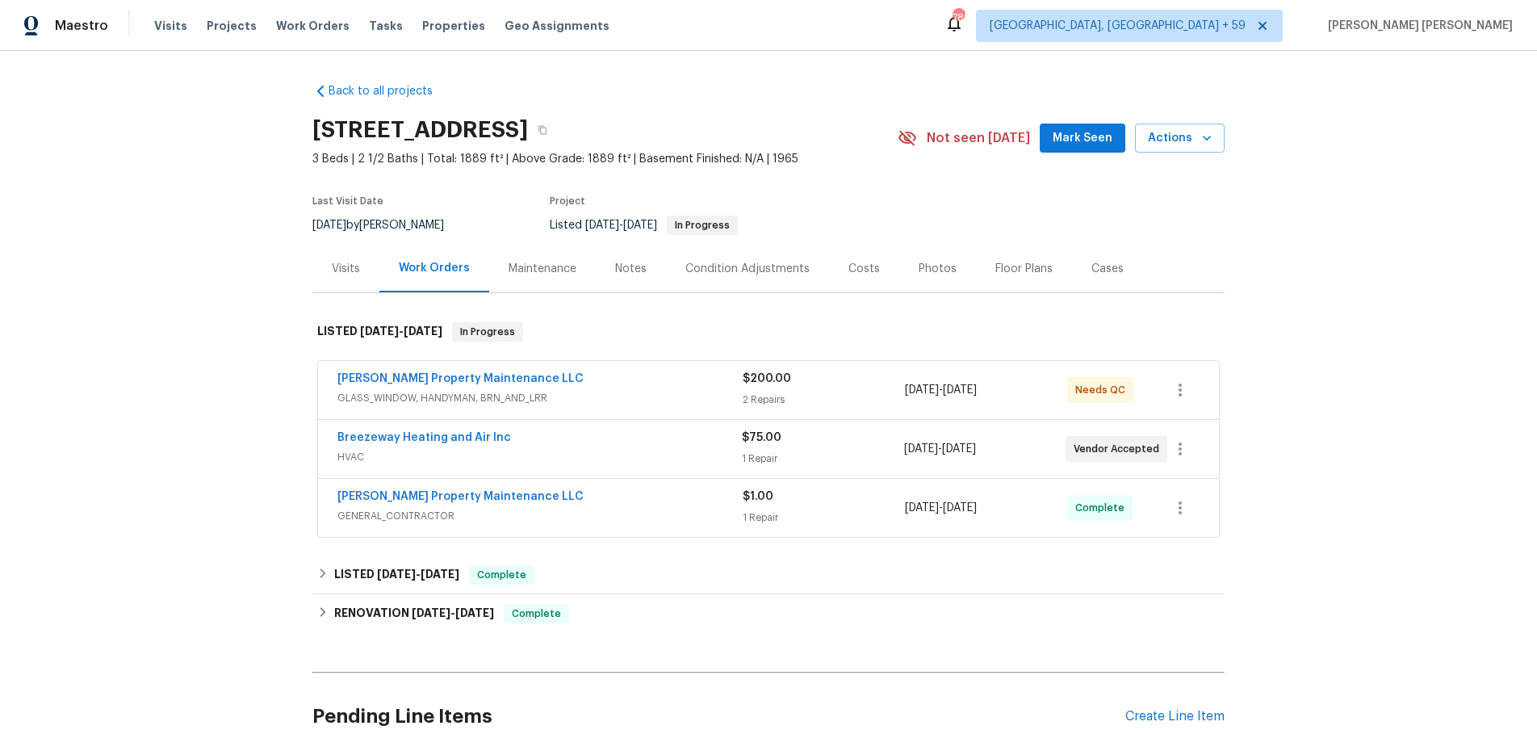
click at [618, 392] on span "GLASS_WINDOW, HANDYMAN, BRN_AND_LRR" at bounding box center [539, 398] width 405 height 16
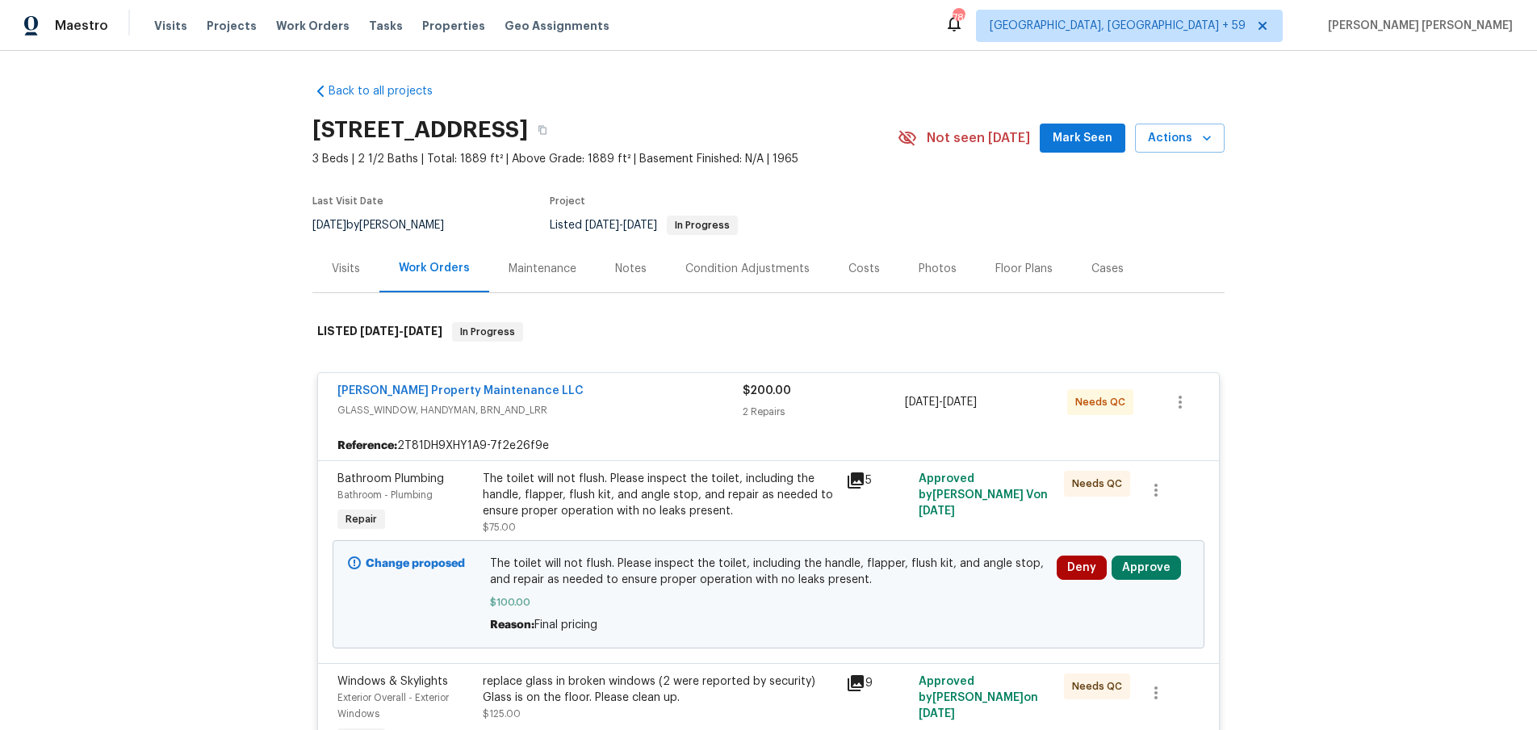
click at [618, 392] on div "Glen Property Maintenance LLC" at bounding box center [539, 392] width 405 height 19
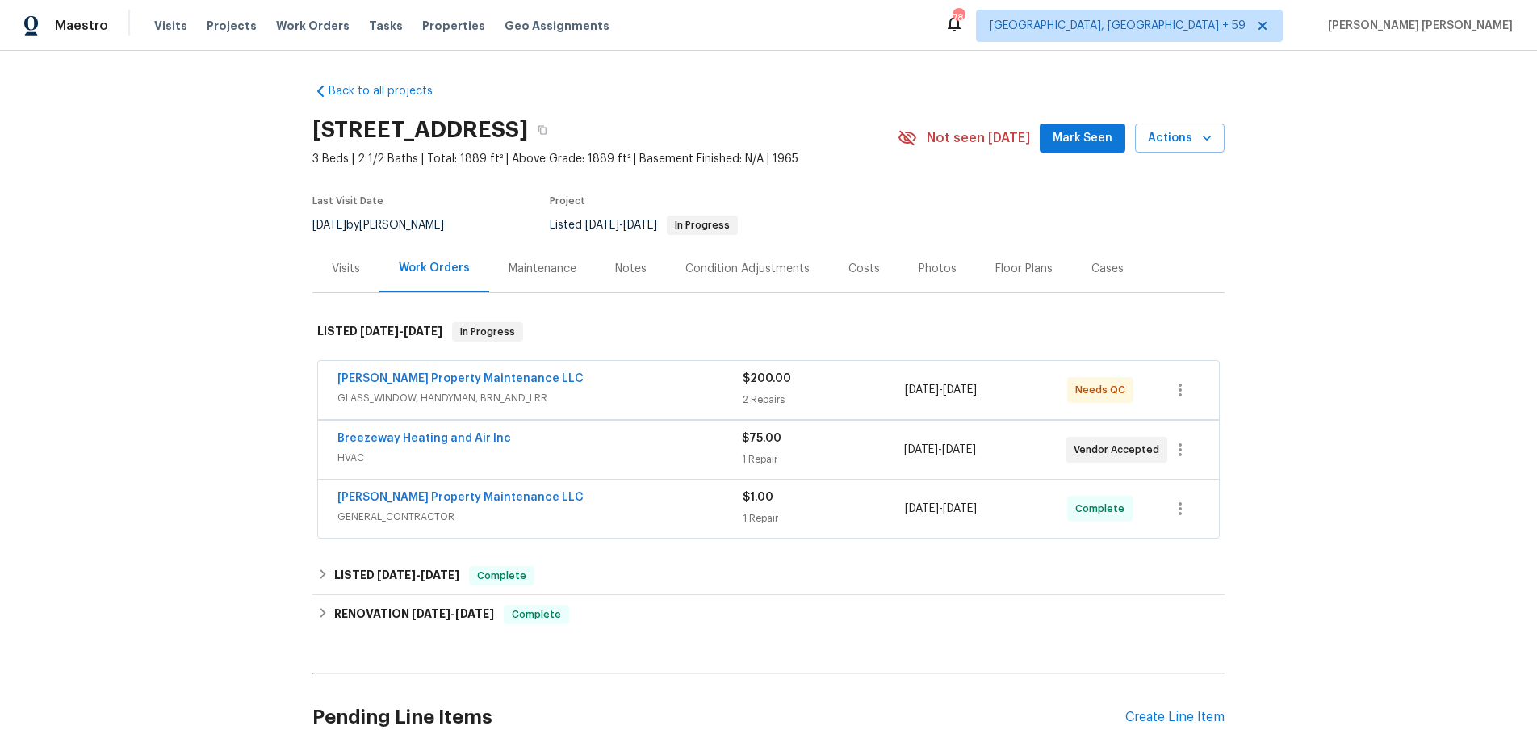
click at [618, 392] on span "GLASS_WINDOW, HANDYMAN, BRN_AND_LRR" at bounding box center [539, 398] width 405 height 16
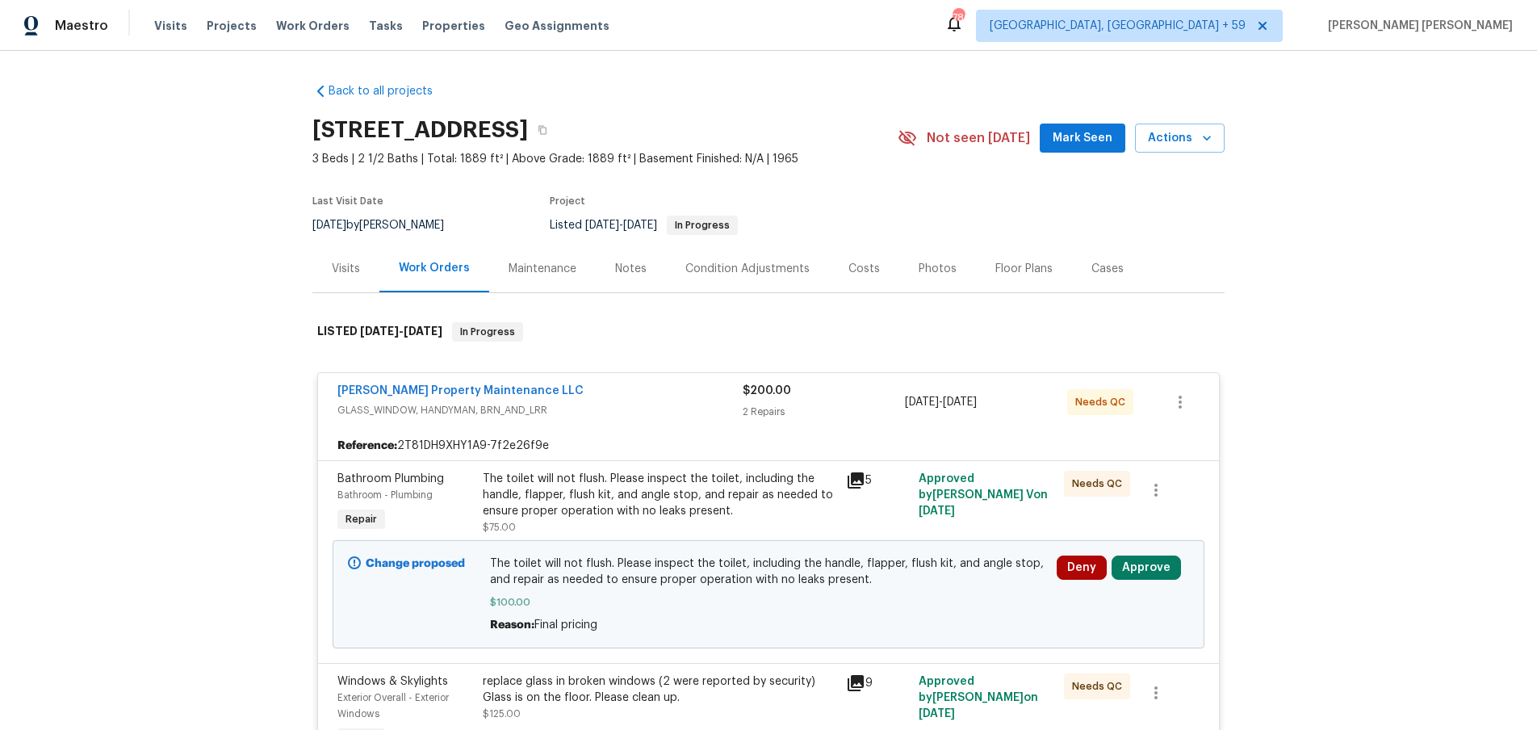
click at [618, 392] on div "Glen Property Maintenance LLC" at bounding box center [539, 392] width 405 height 19
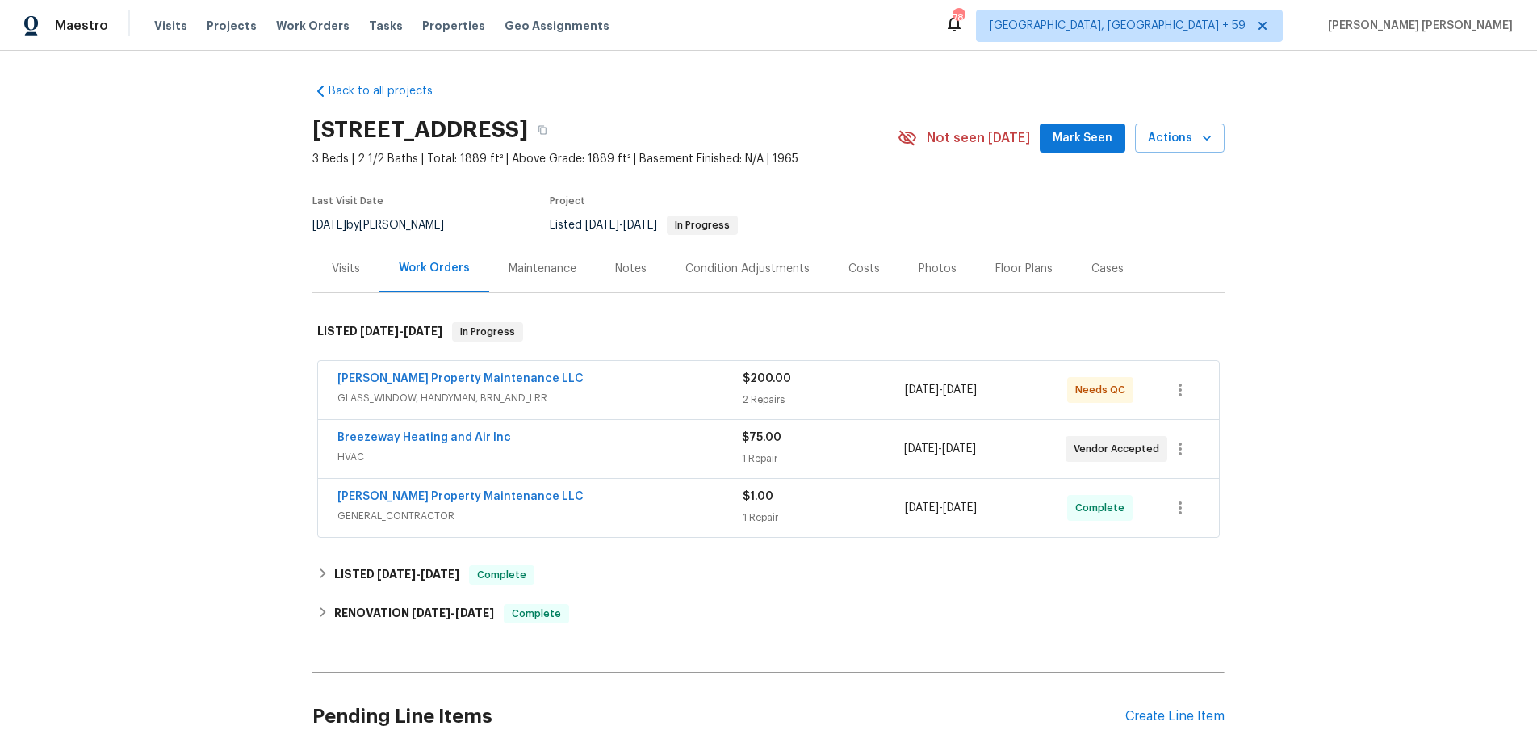
click at [665, 509] on span "GENERAL_CONTRACTOR" at bounding box center [539, 516] width 405 height 16
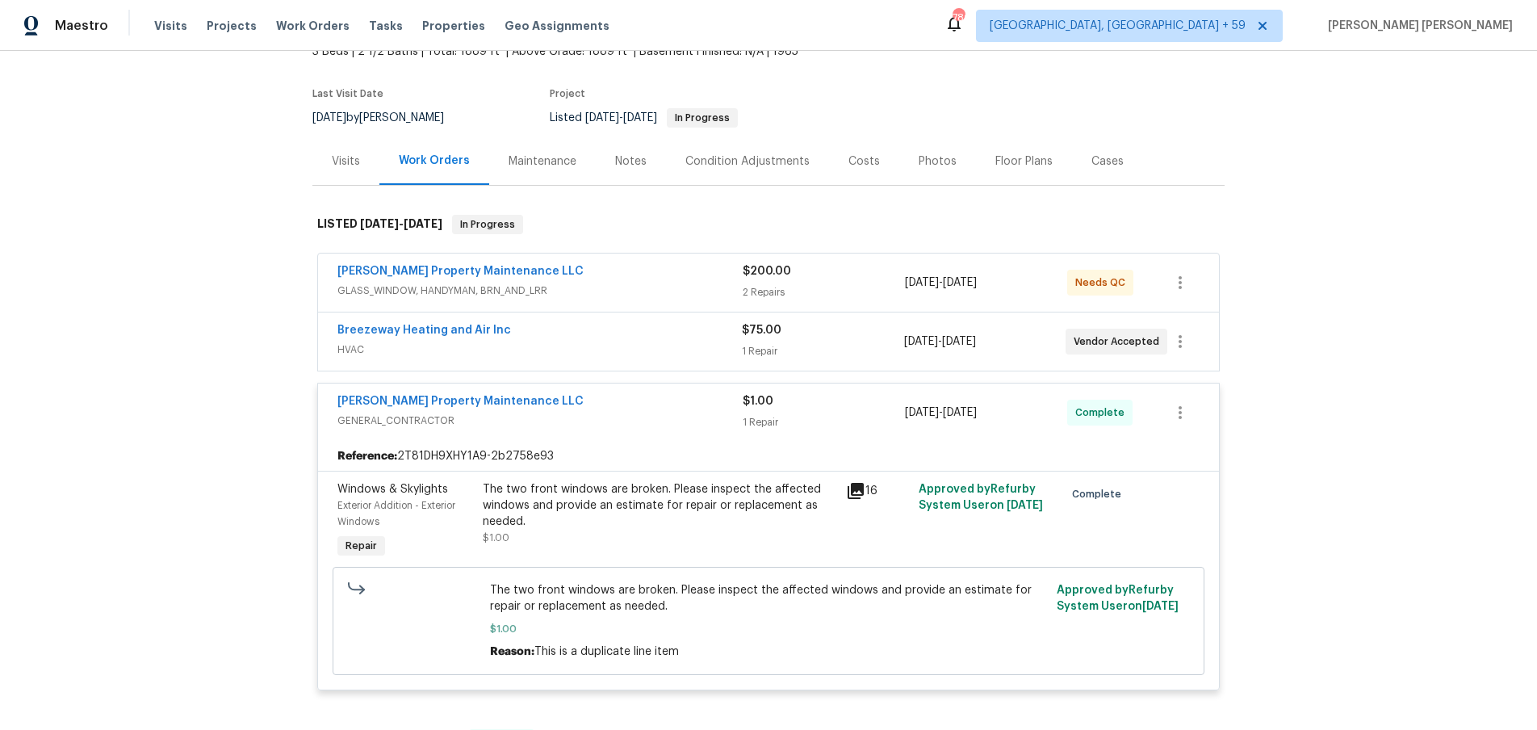
scroll to position [108, 0]
click at [848, 492] on icon at bounding box center [856, 490] width 16 height 16
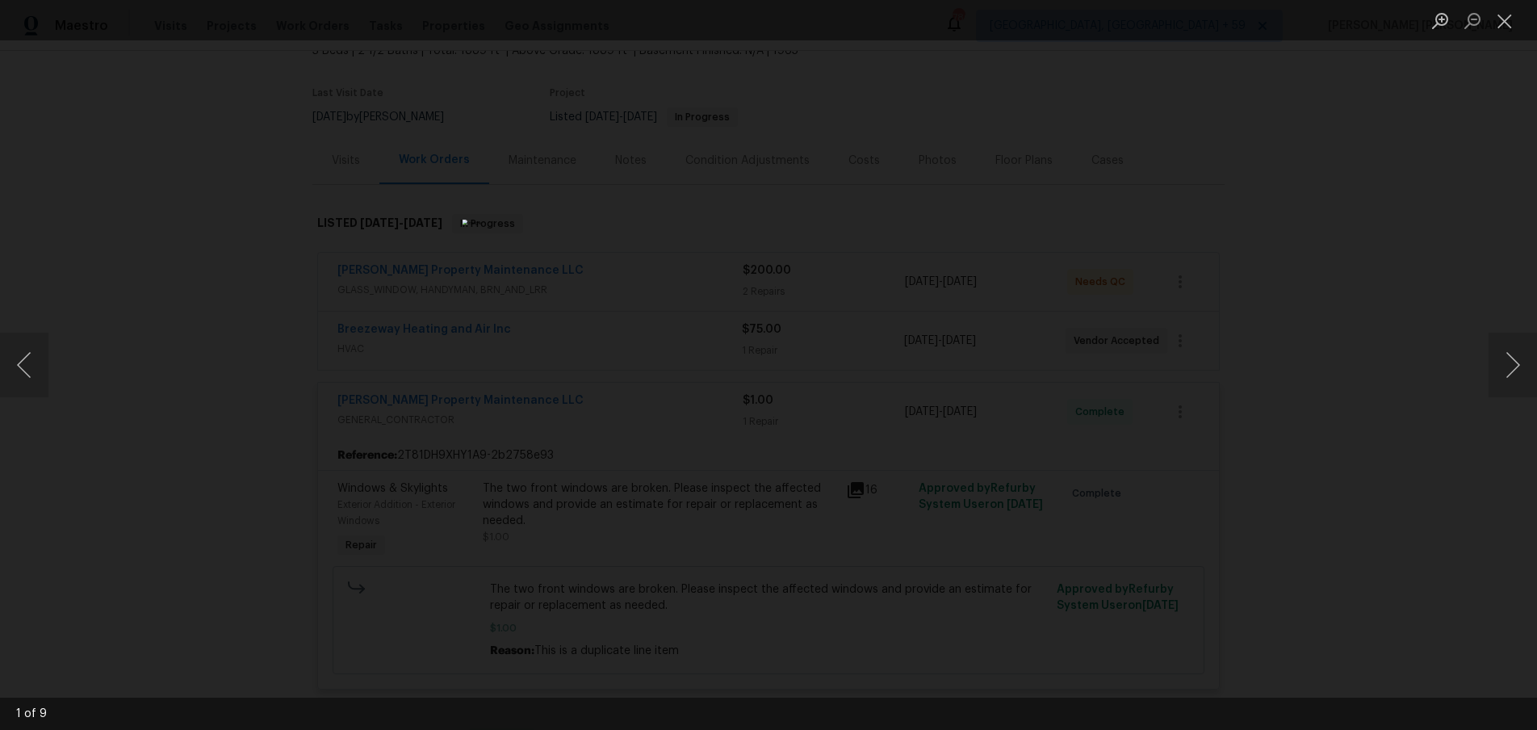
click at [1346, 433] on div "Lightbox" at bounding box center [768, 365] width 1537 height 730
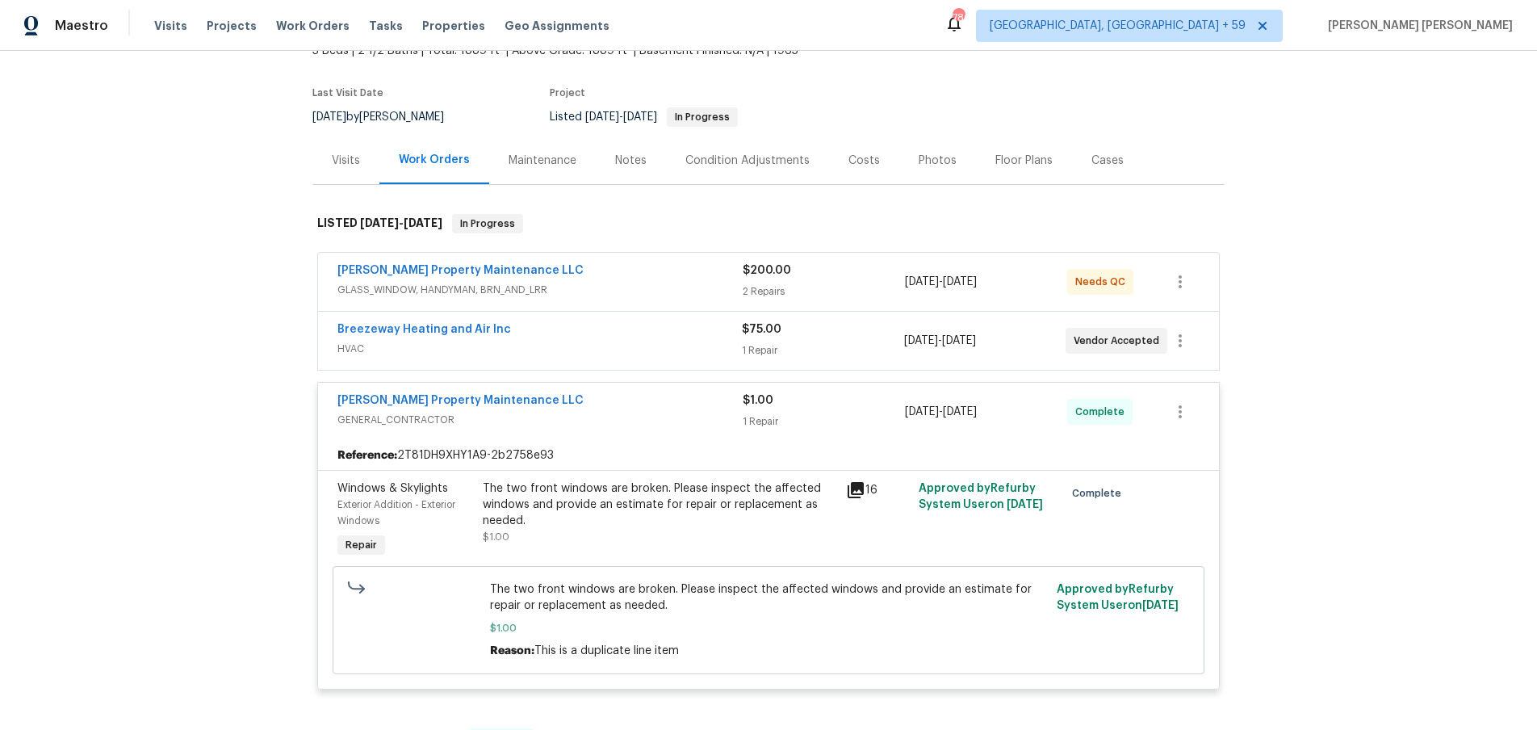
click at [1346, 433] on div "Lightbox" at bounding box center [768, 365] width 1537 height 730
click at [482, 270] on link "Glen Property Maintenance LLC" at bounding box center [460, 270] width 246 height 11
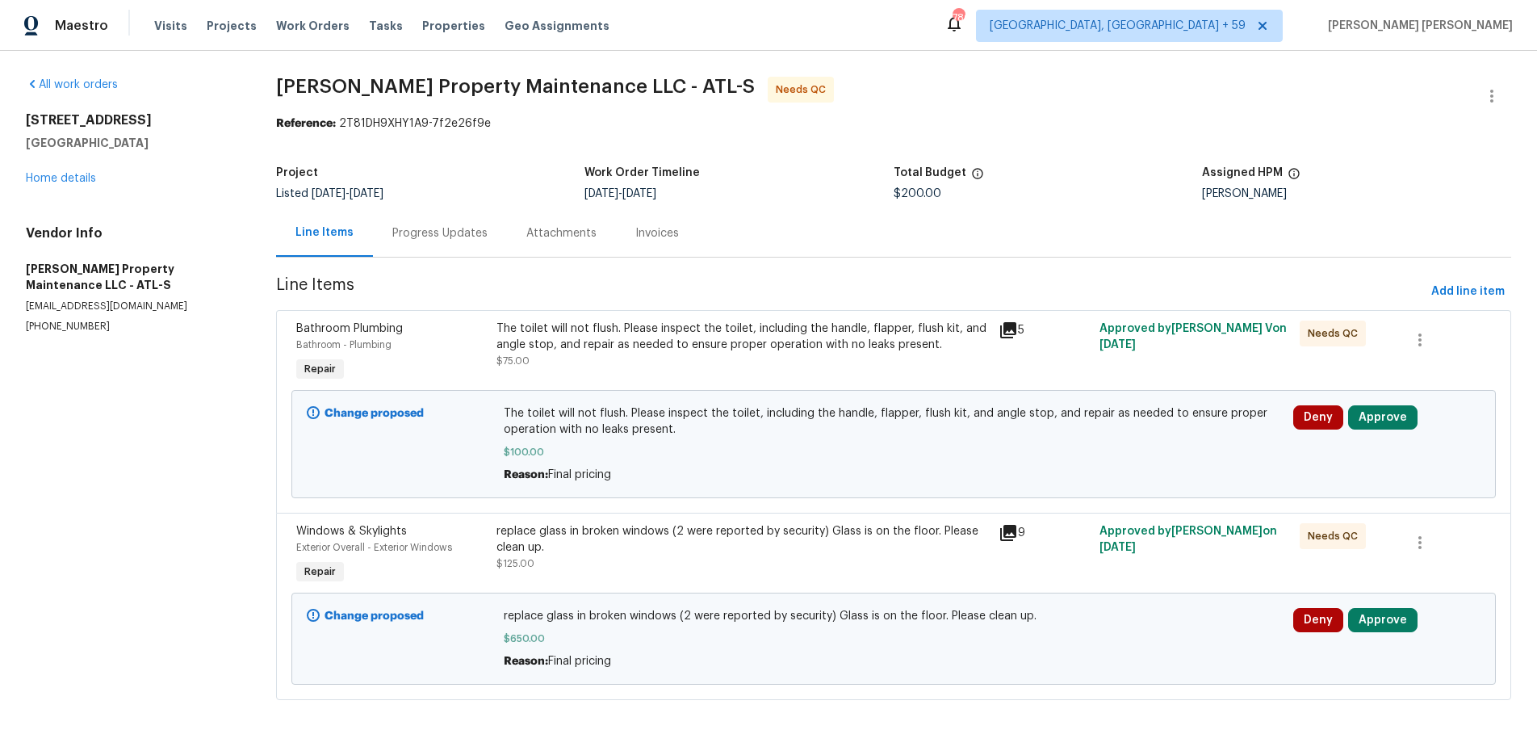
scroll to position [18, 0]
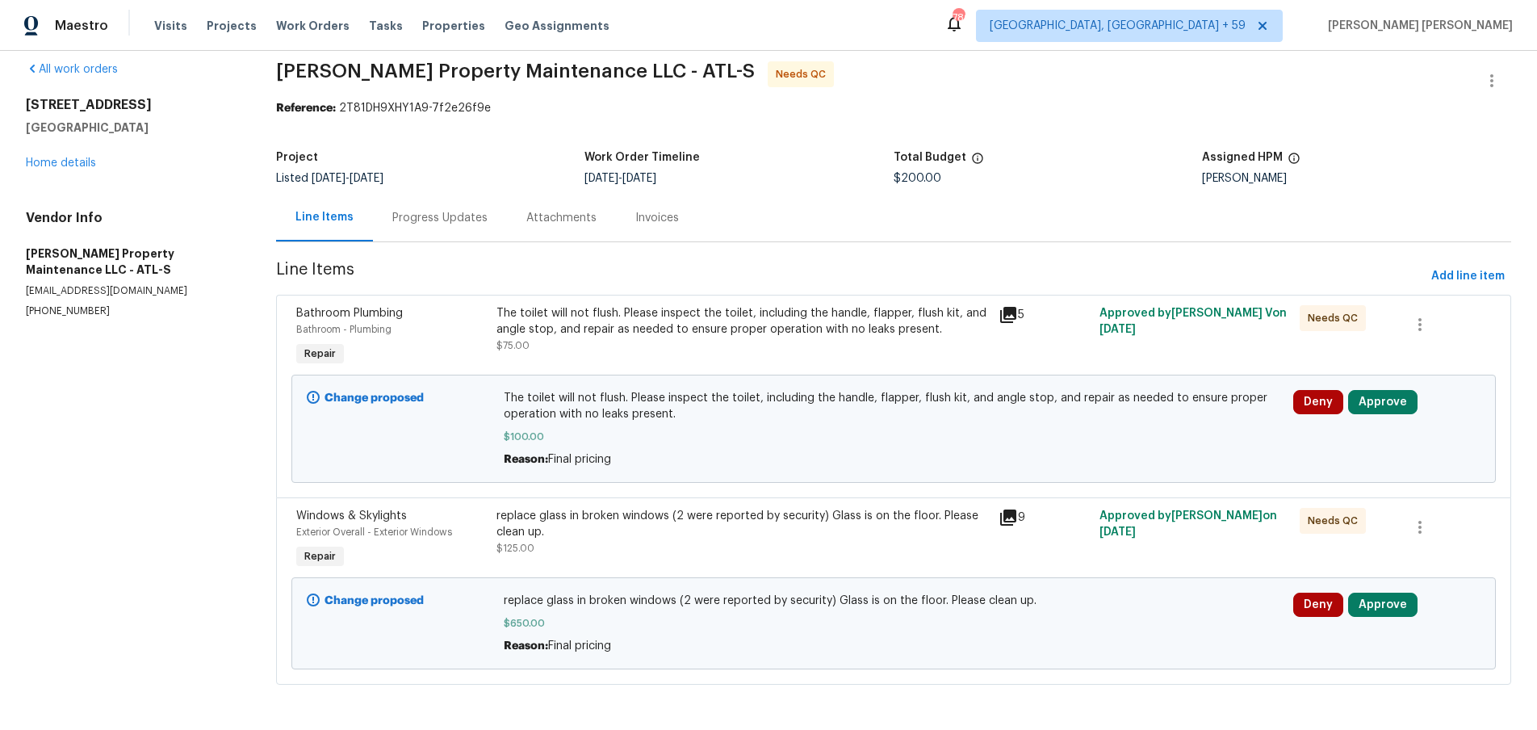
click at [70, 169] on div "All work orders 4841 Santa Fe Trl SW Atlanta, GA 30331 Home details Vendor Info…" at bounding box center [132, 189] width 212 height 257
click at [69, 157] on link "Home details" at bounding box center [61, 162] width 70 height 11
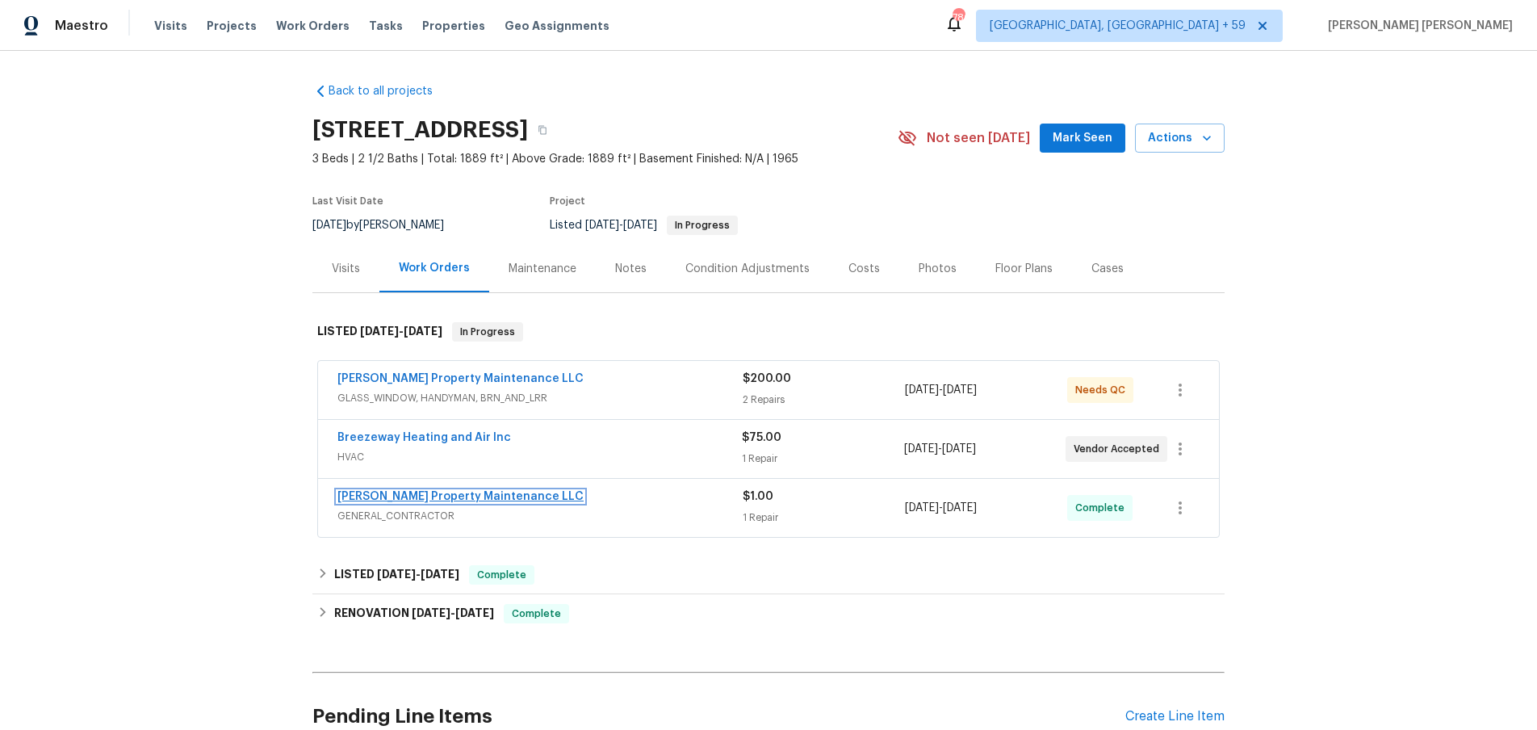
click at [425, 497] on link "Glen Property Maintenance LLC" at bounding box center [460, 496] width 246 height 11
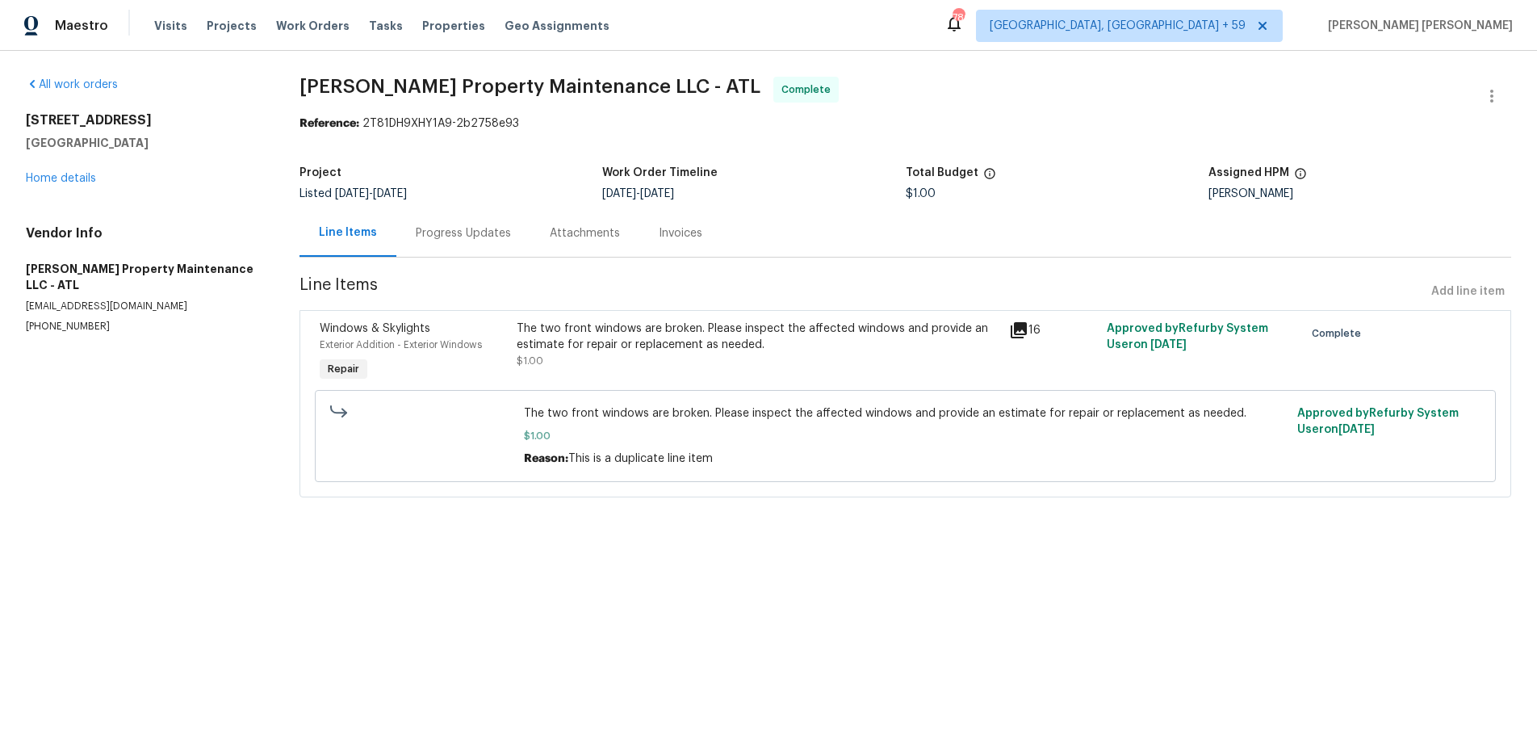
click at [877, 354] on div "The two front windows are broken. Please inspect the affected windows and provi…" at bounding box center [758, 345] width 482 height 48
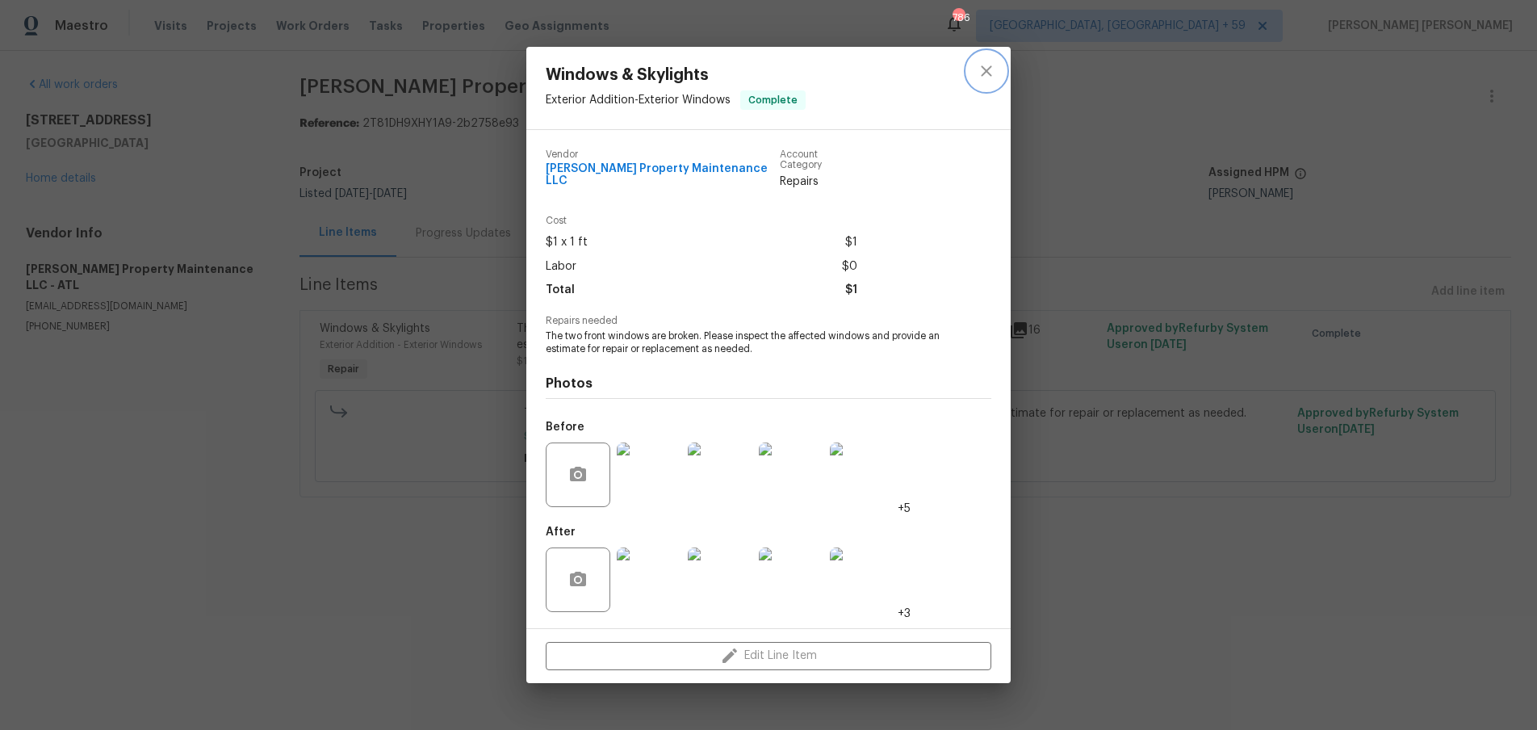
click at [984, 70] on icon "close" at bounding box center [986, 70] width 19 height 19
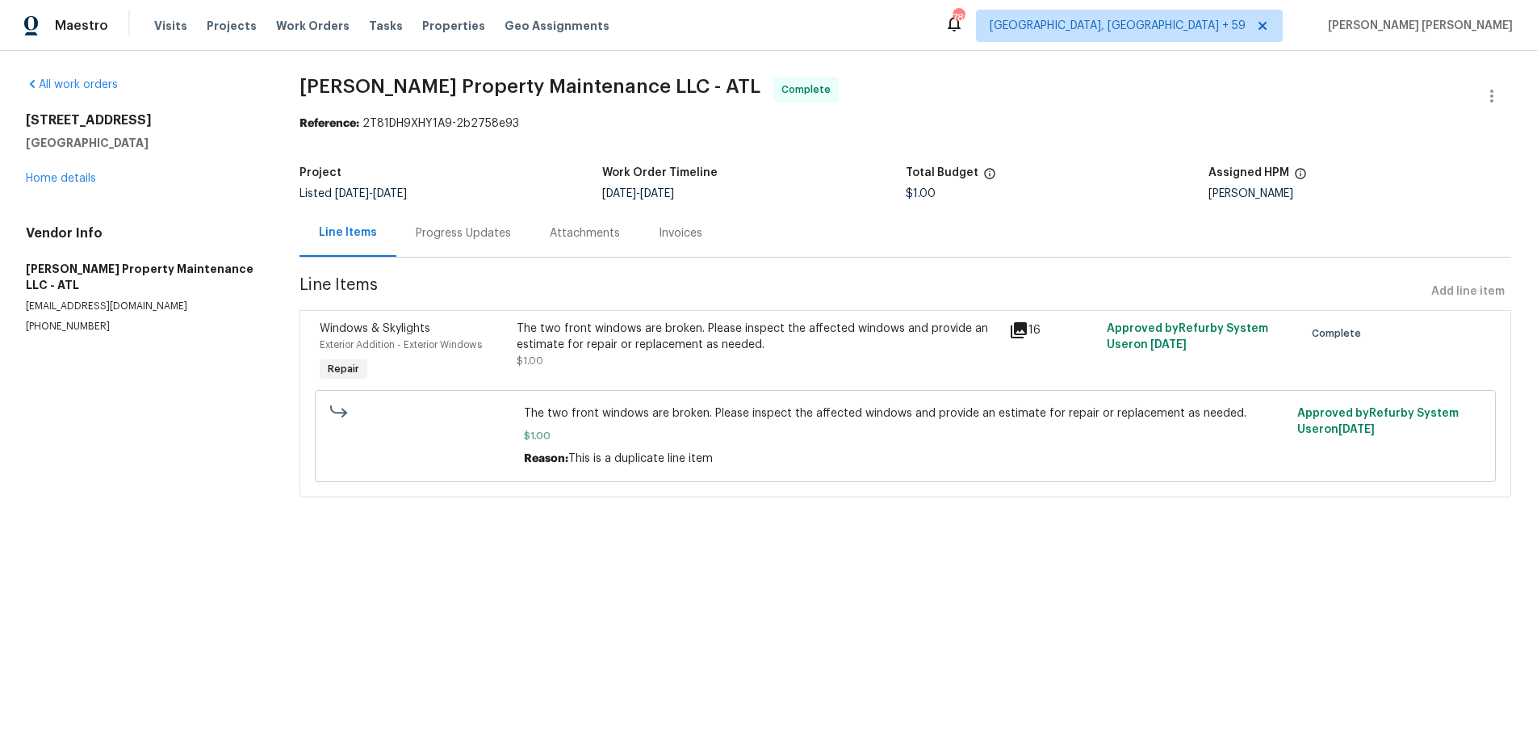
drag, startPoint x: 466, startPoint y: 234, endPoint x: 484, endPoint y: 253, distance: 26.3
click at [466, 235] on div "Progress Updates" at bounding box center [463, 233] width 95 height 16
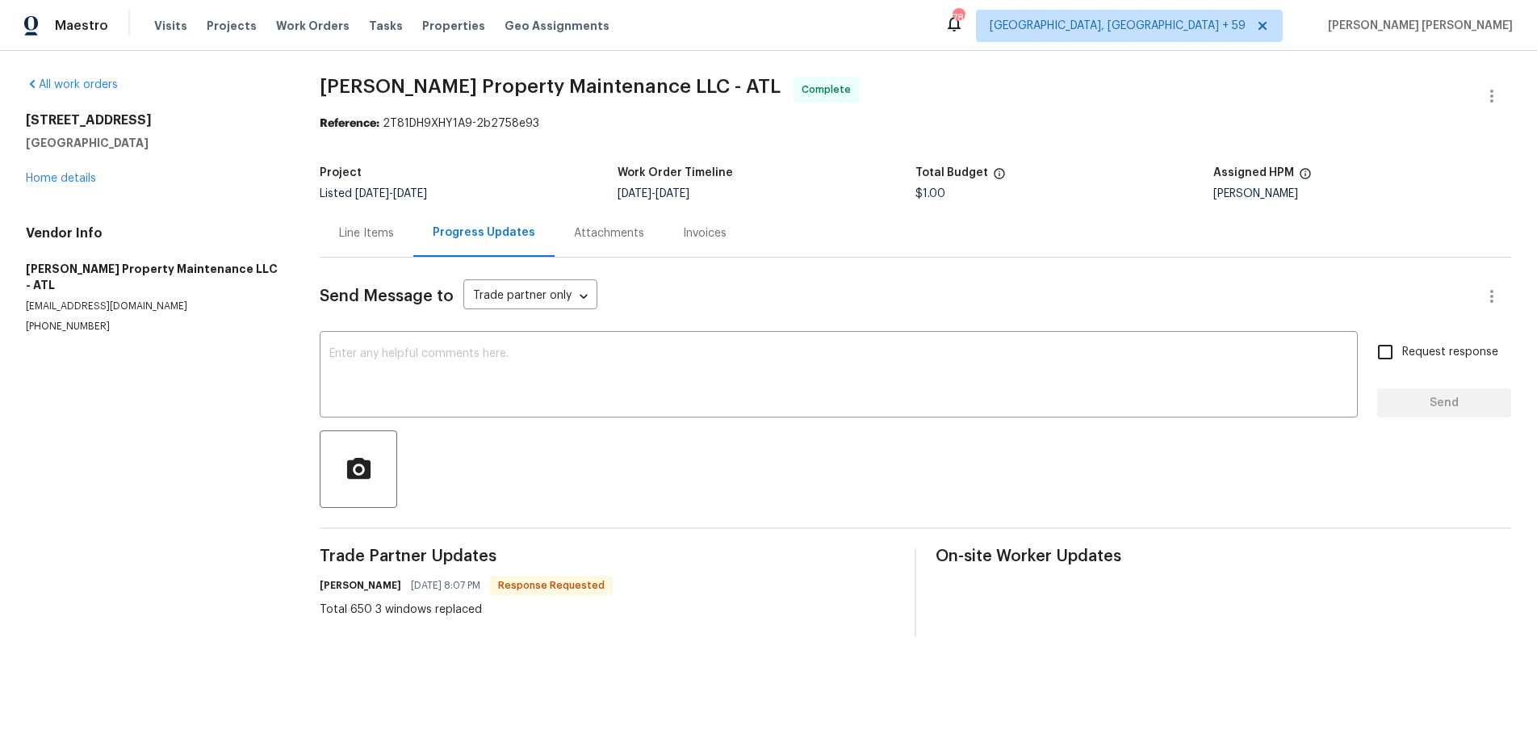
click at [377, 242] on div "Line Items" at bounding box center [367, 233] width 94 height 48
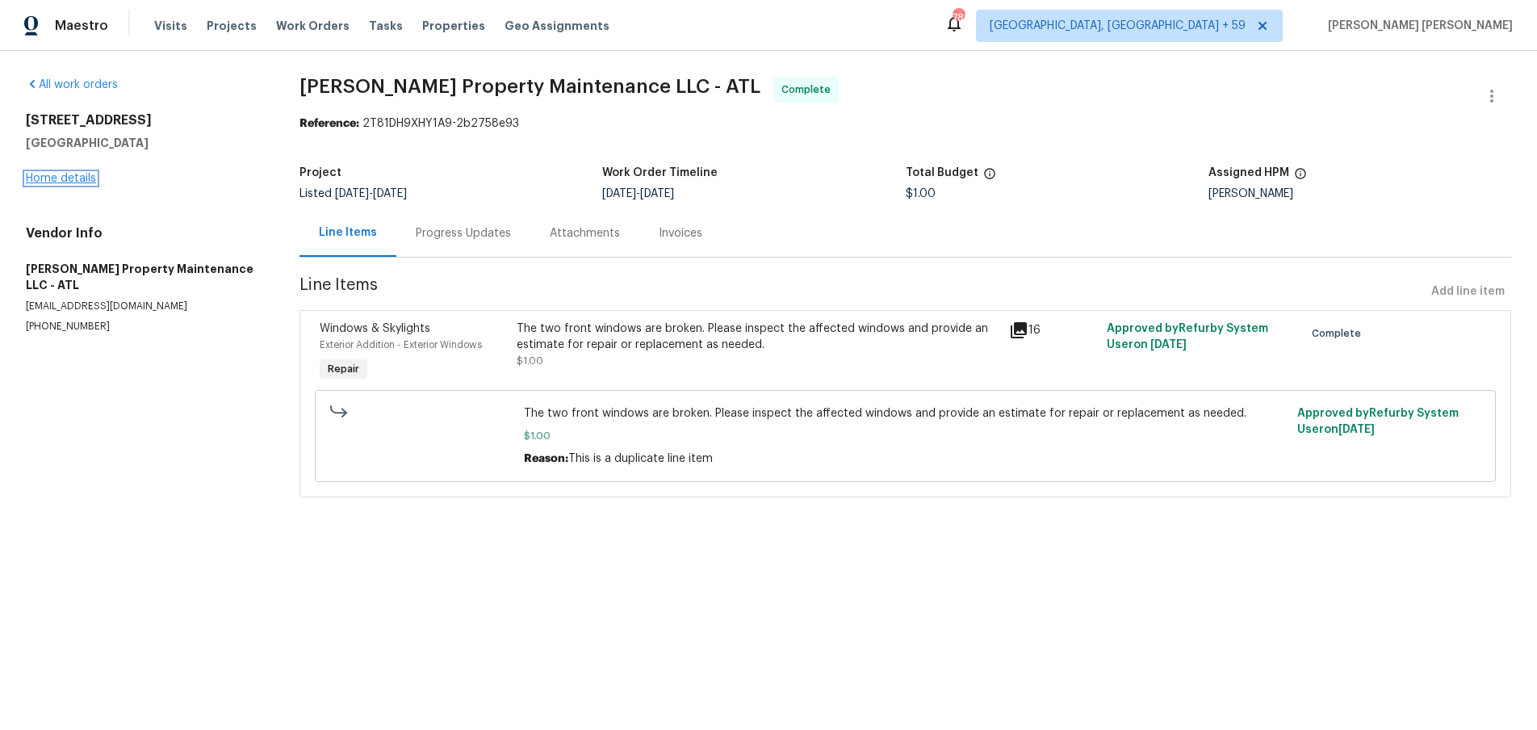
click at [71, 180] on link "Home details" at bounding box center [61, 178] width 70 height 11
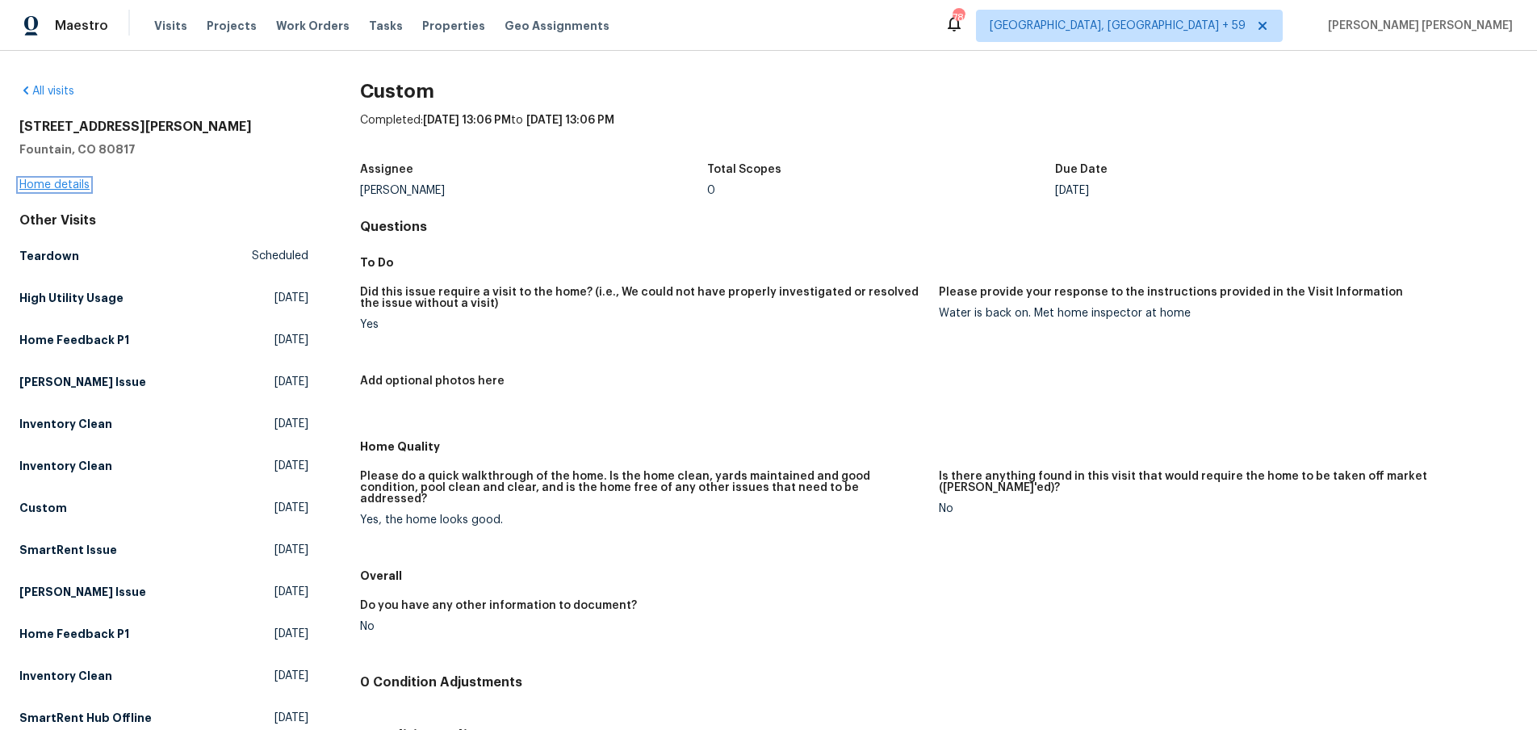
click at [74, 186] on link "Home details" at bounding box center [54, 184] width 70 height 11
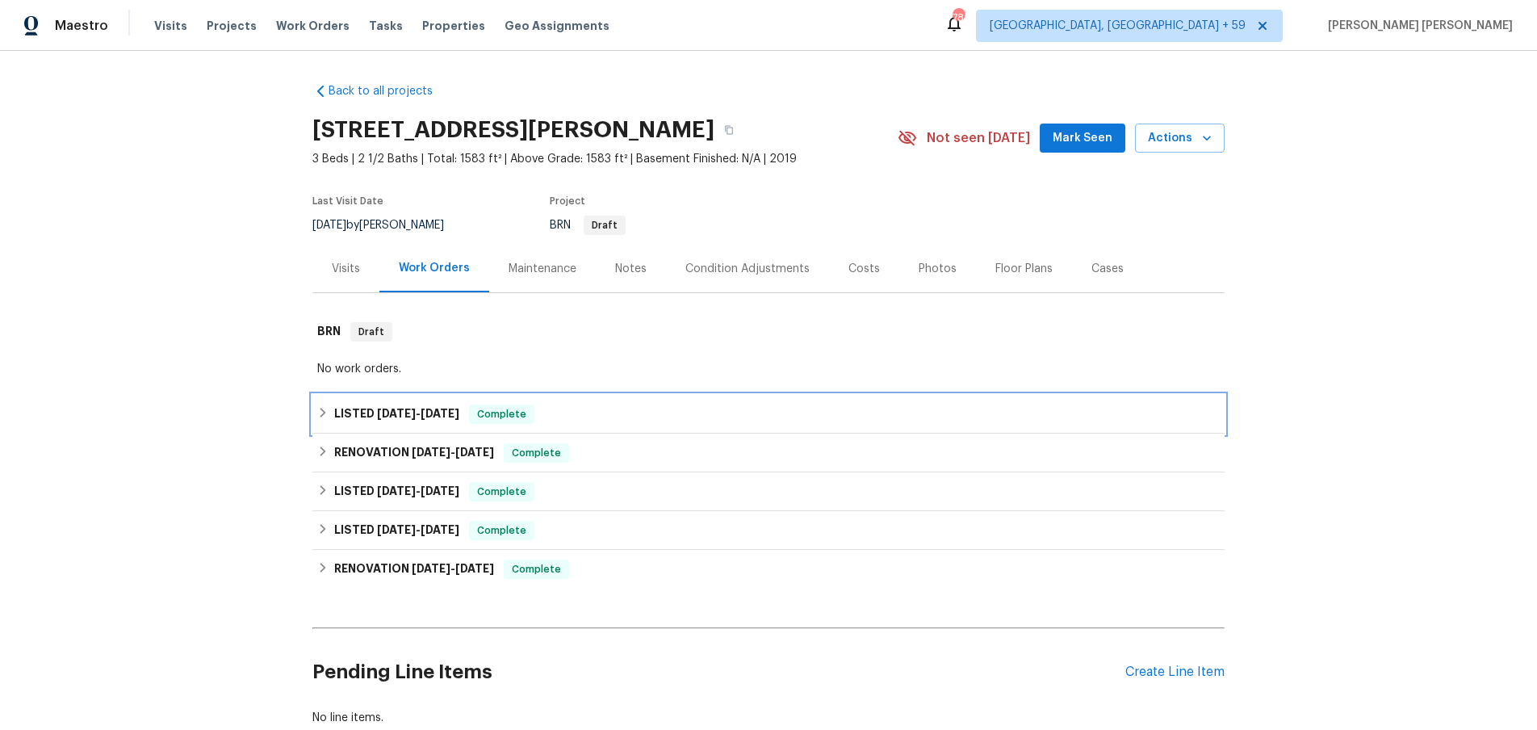
click at [349, 420] on h6 "LISTED 6/26/25 - 6/30/25" at bounding box center [396, 413] width 125 height 19
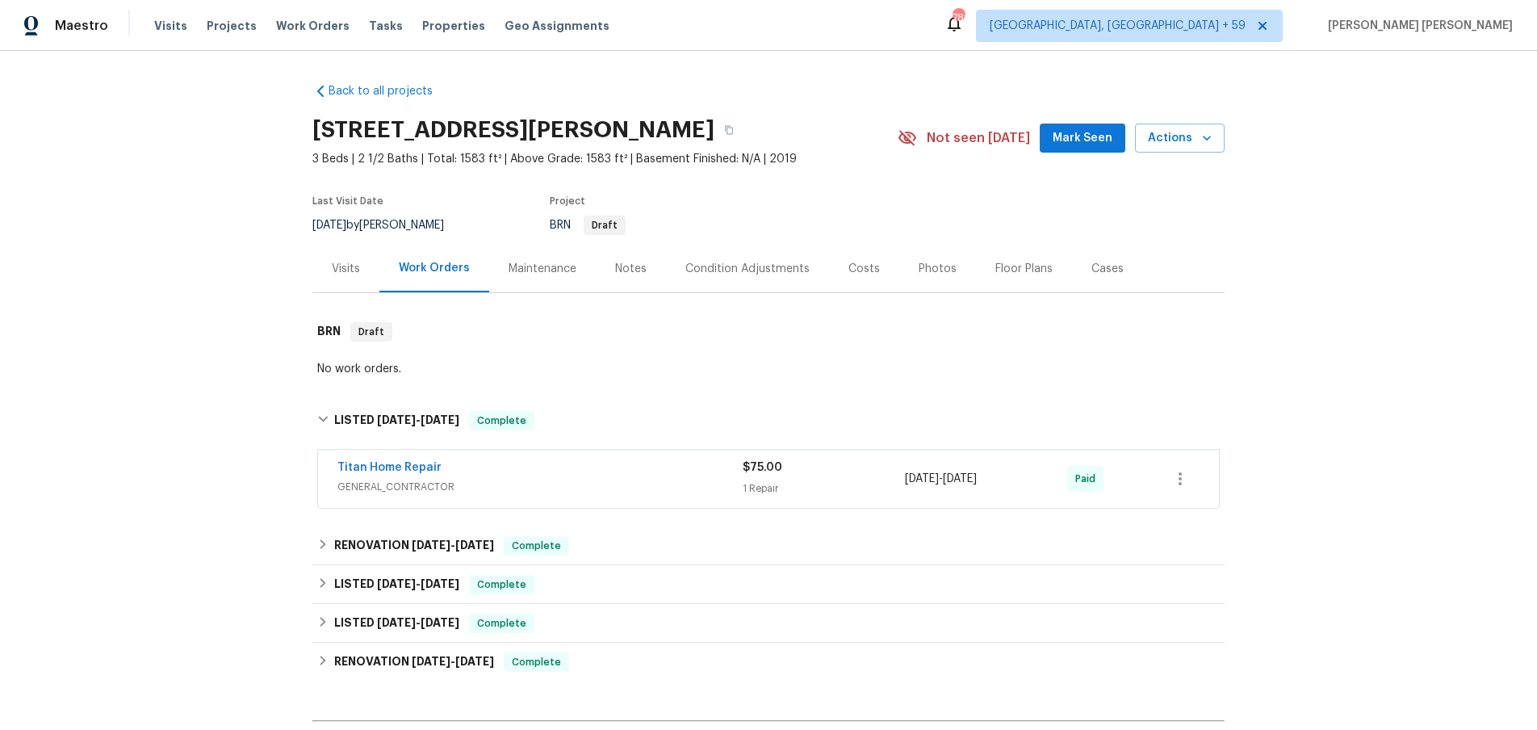
click at [647, 489] on span "GENERAL_CONTRACTOR" at bounding box center [539, 487] width 405 height 16
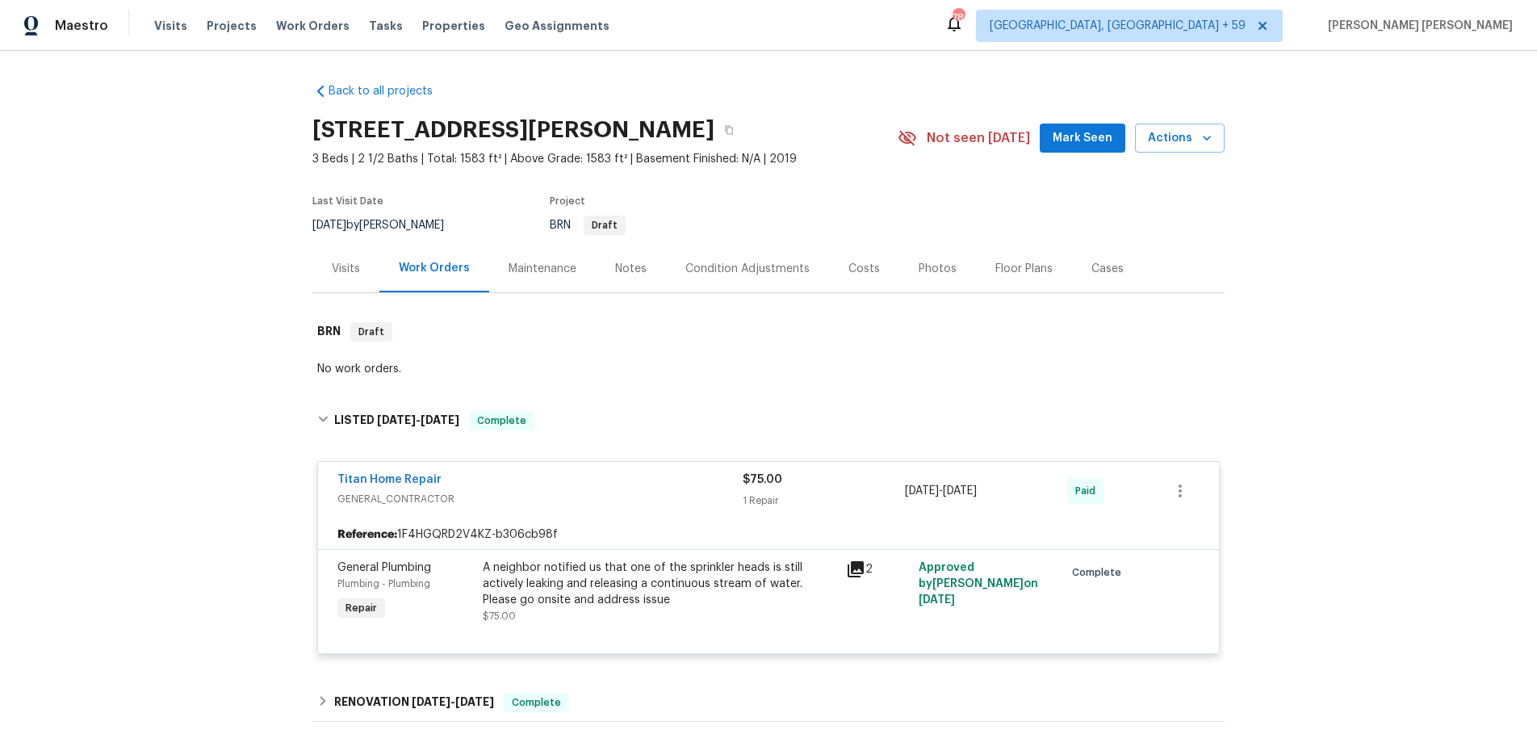
click at [856, 576] on icon at bounding box center [856, 569] width 16 height 16
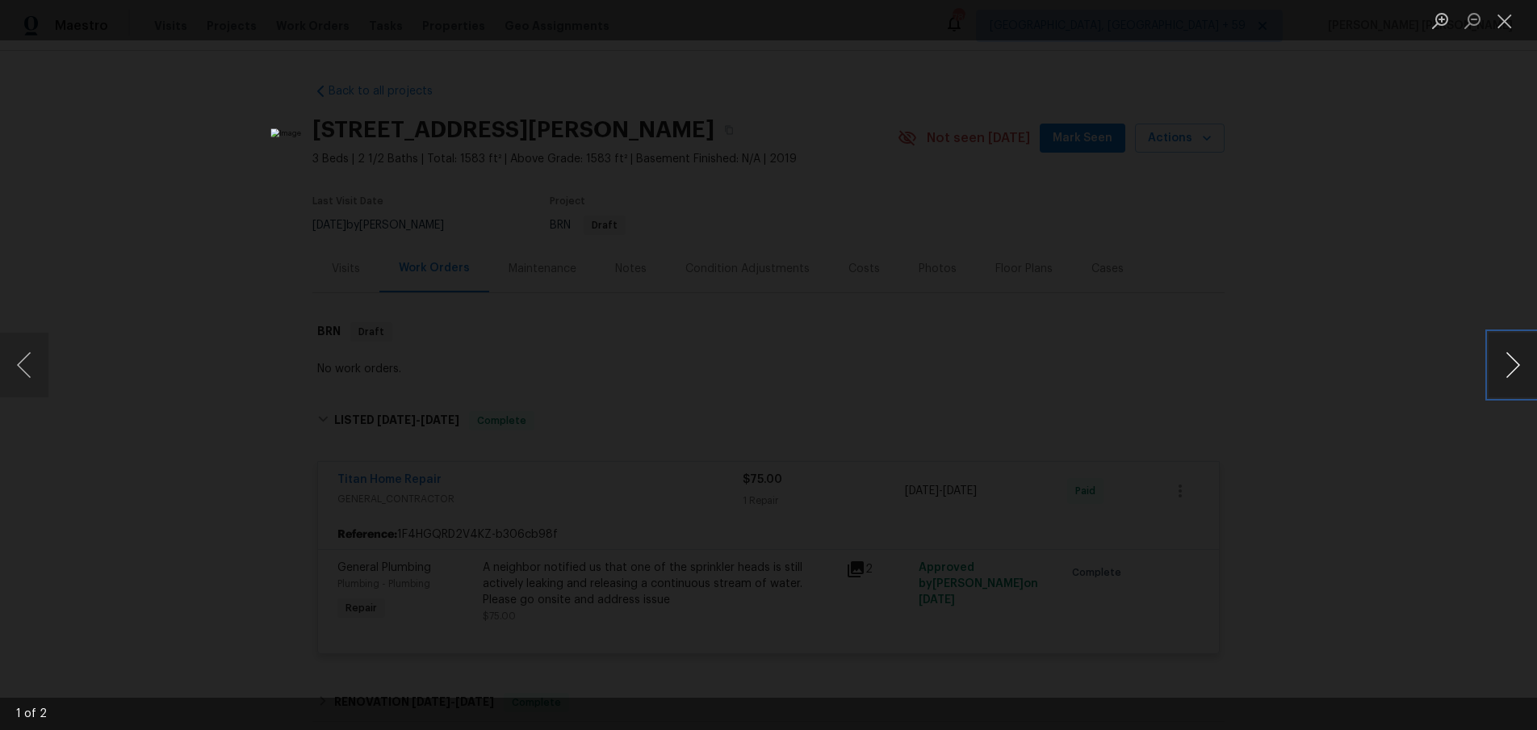
click at [1505, 381] on button "Next image" at bounding box center [1513, 365] width 48 height 65
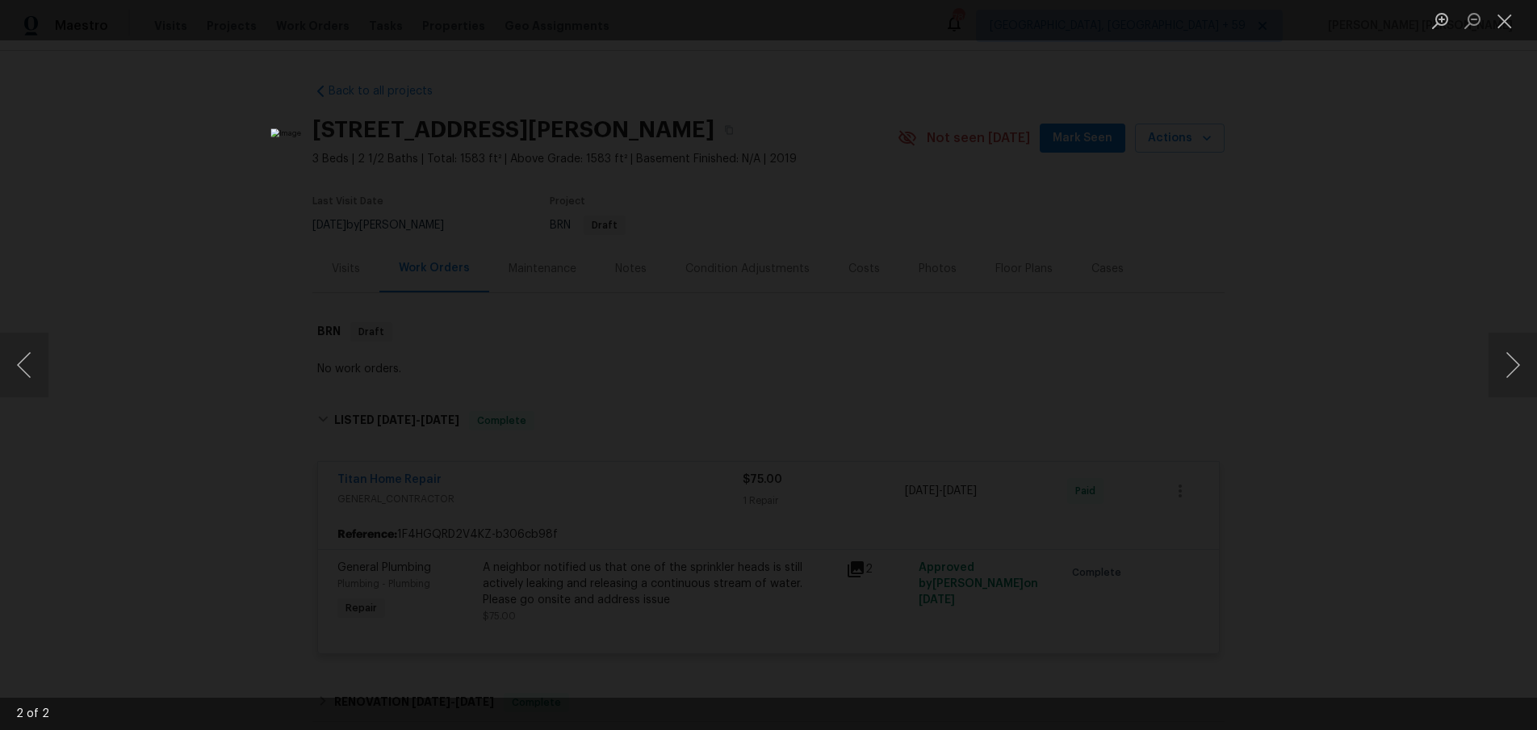
click at [1378, 468] on div "Lightbox" at bounding box center [768, 365] width 1537 height 730
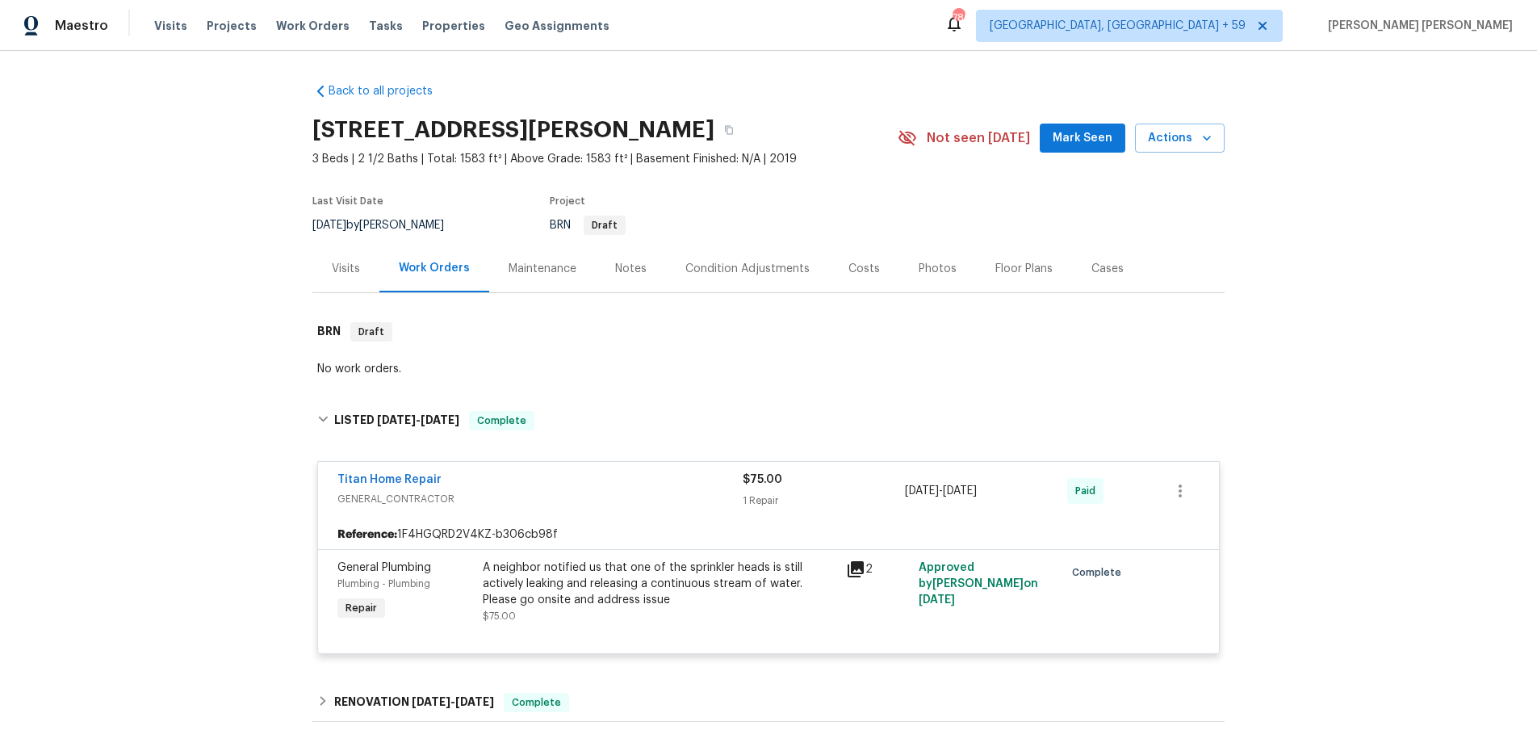
click at [1378, 468] on div "Lightbox" at bounding box center [768, 365] width 1537 height 730
click at [527, 491] on span "GENERAL_CONTRACTOR" at bounding box center [539, 499] width 405 height 16
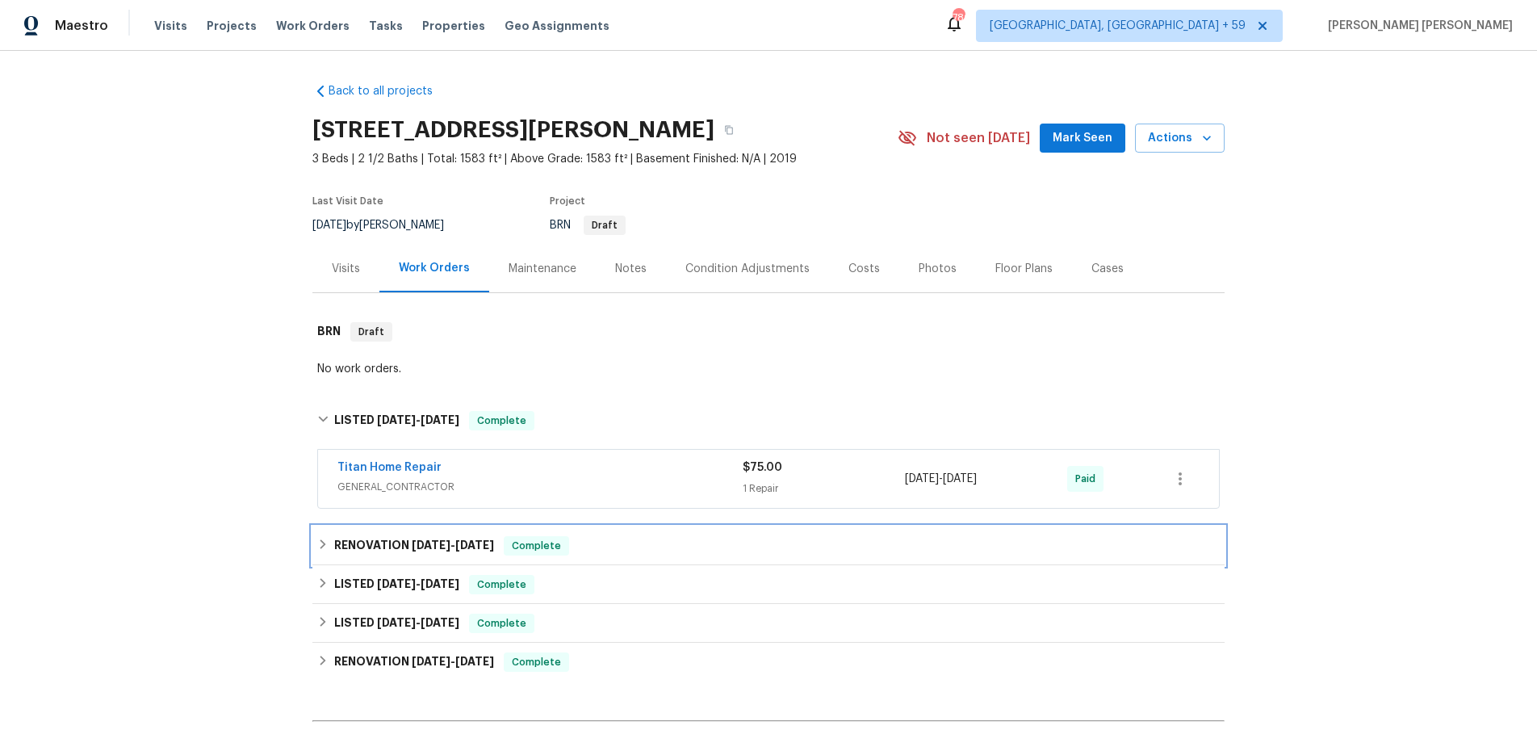
click at [451, 548] on span "5/21/25 - 5/21/25" at bounding box center [453, 544] width 82 height 11
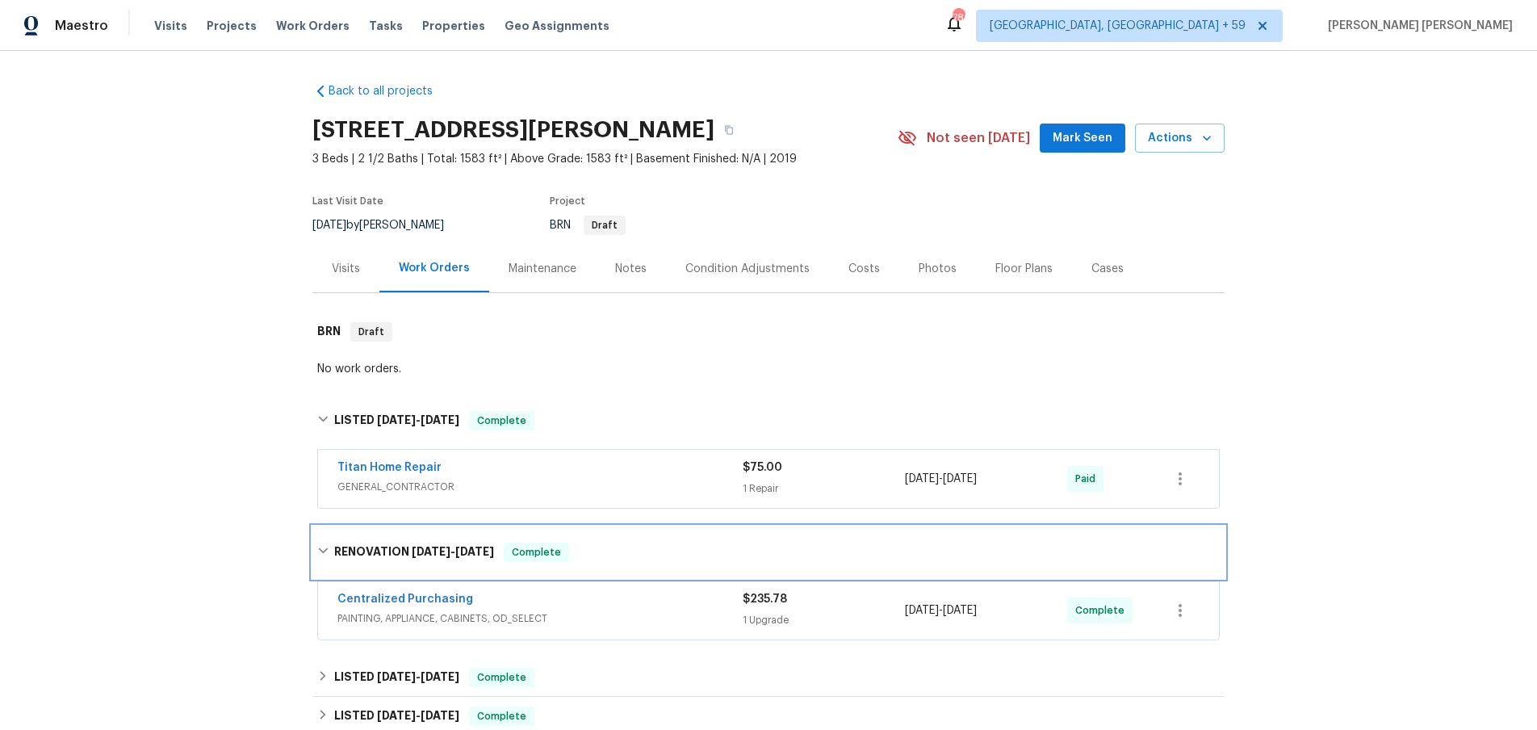
click at [451, 548] on span "5/21/25 - 5/21/25" at bounding box center [453, 551] width 82 height 11
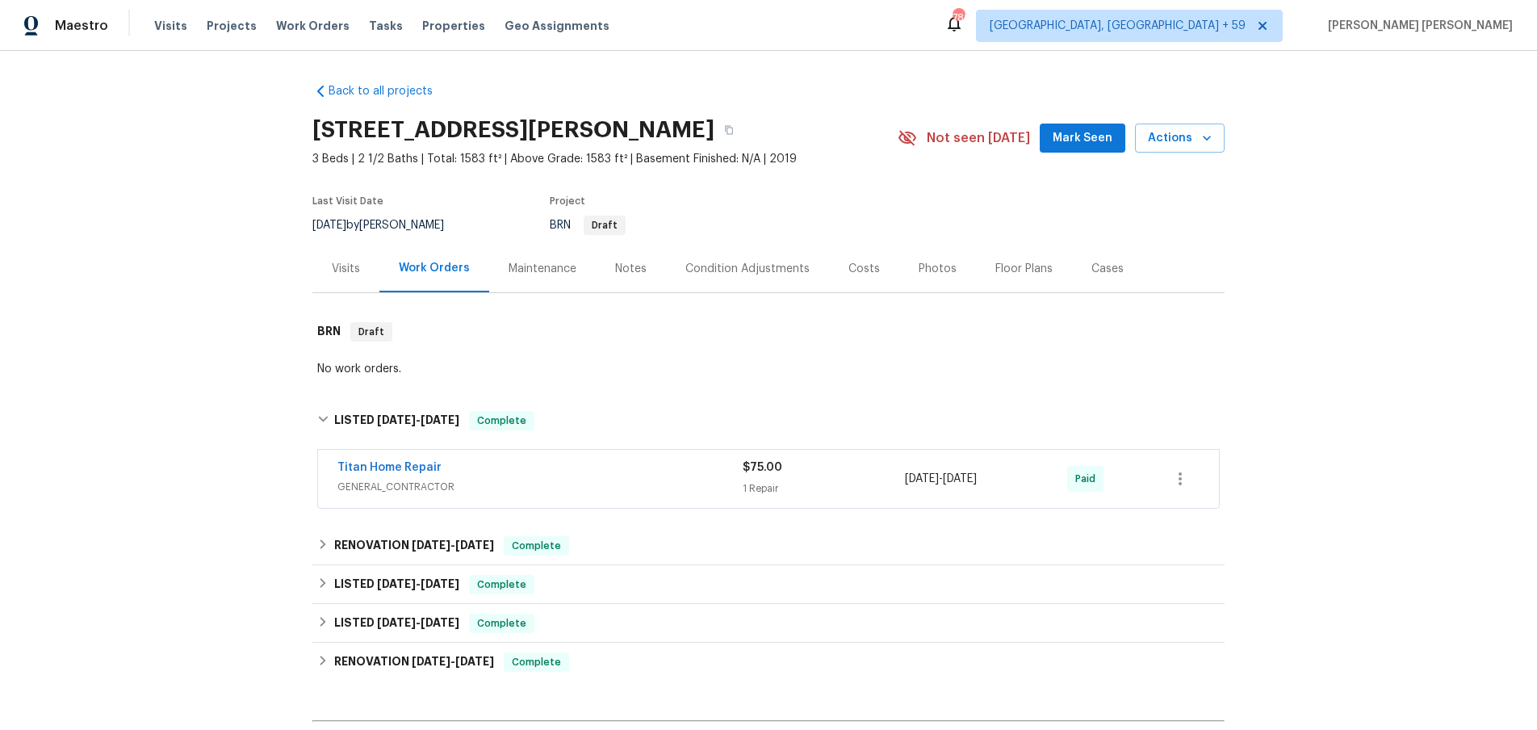
click at [332, 273] on div "Visits" at bounding box center [346, 269] width 28 height 16
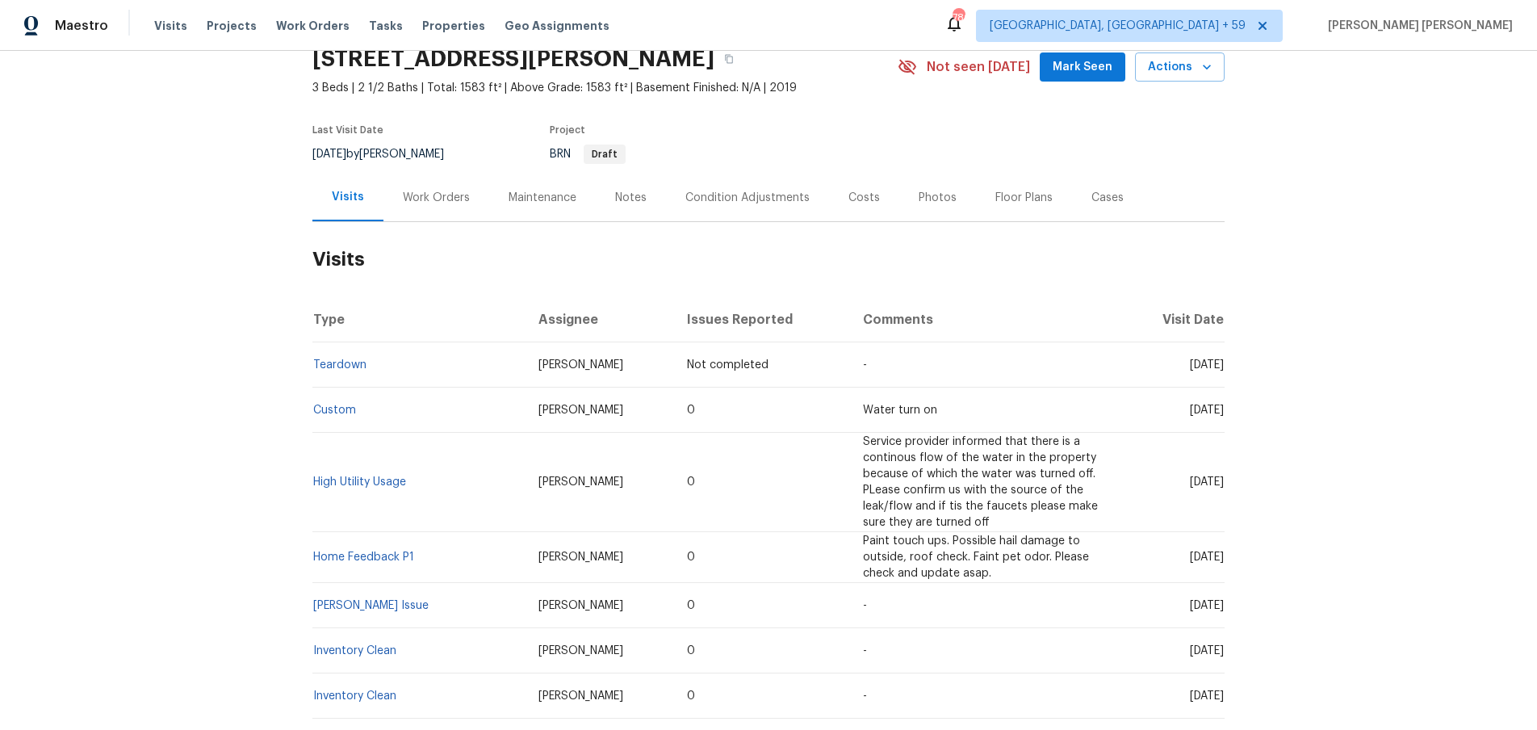
scroll to position [78, 0]
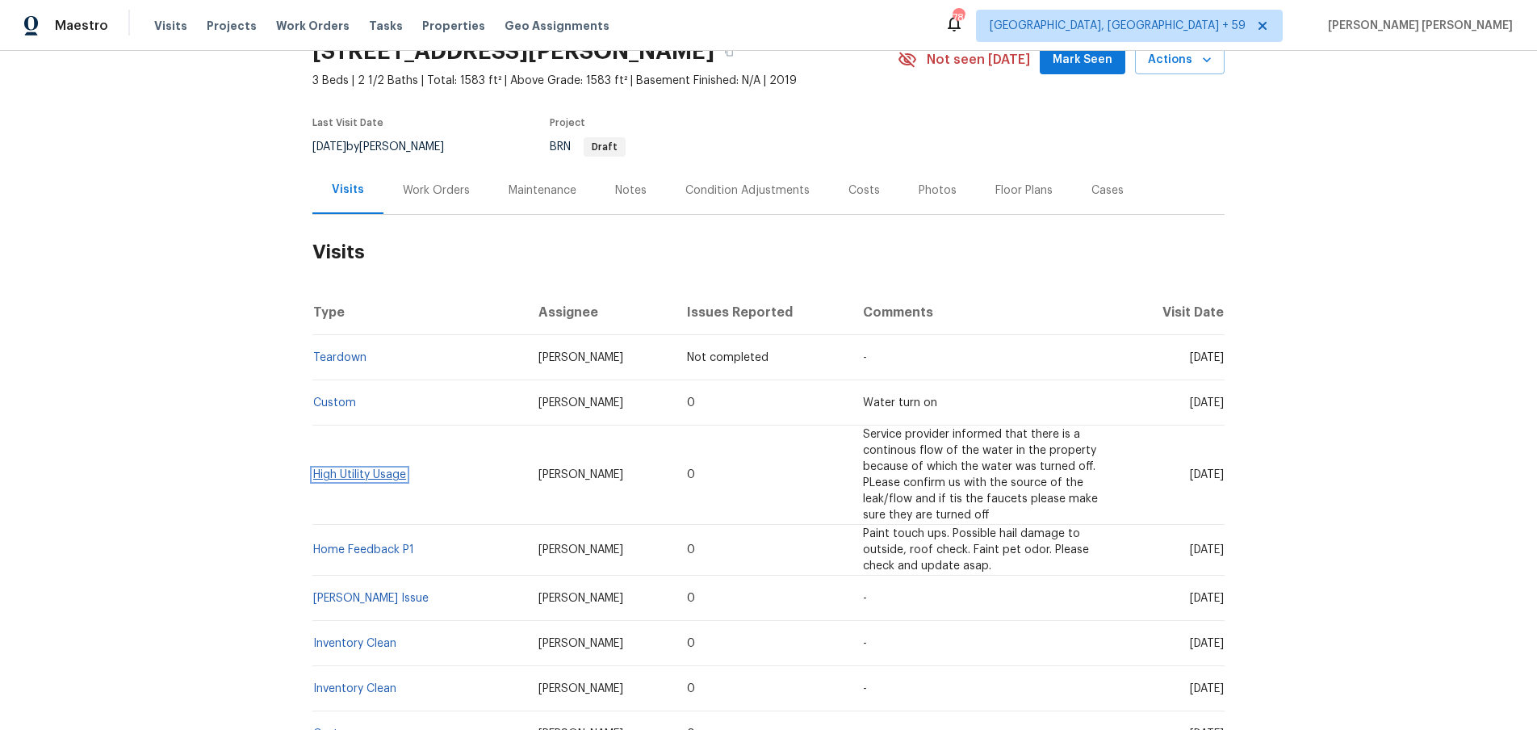
click at [354, 469] on link "High Utility Usage" at bounding box center [359, 474] width 93 height 11
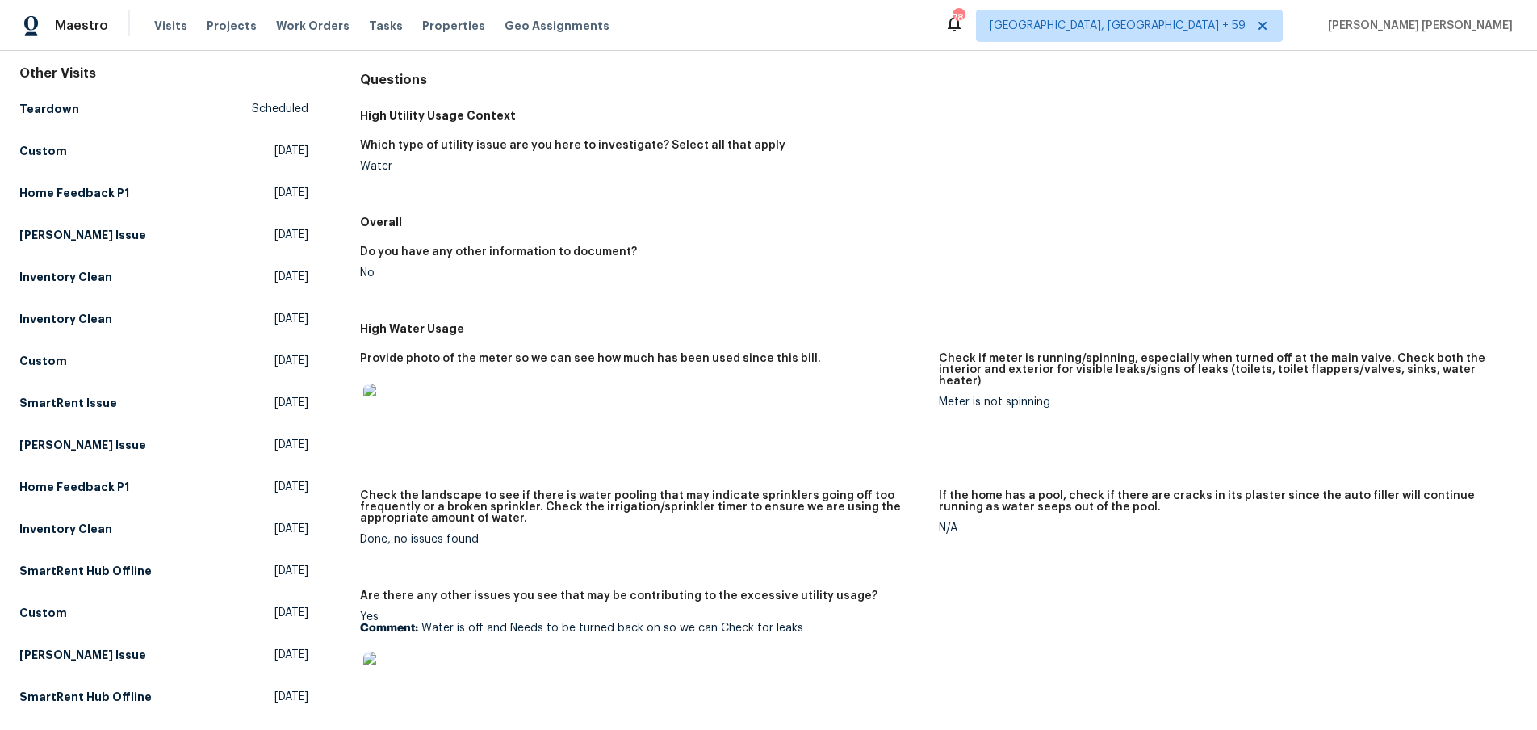
scroll to position [155, 0]
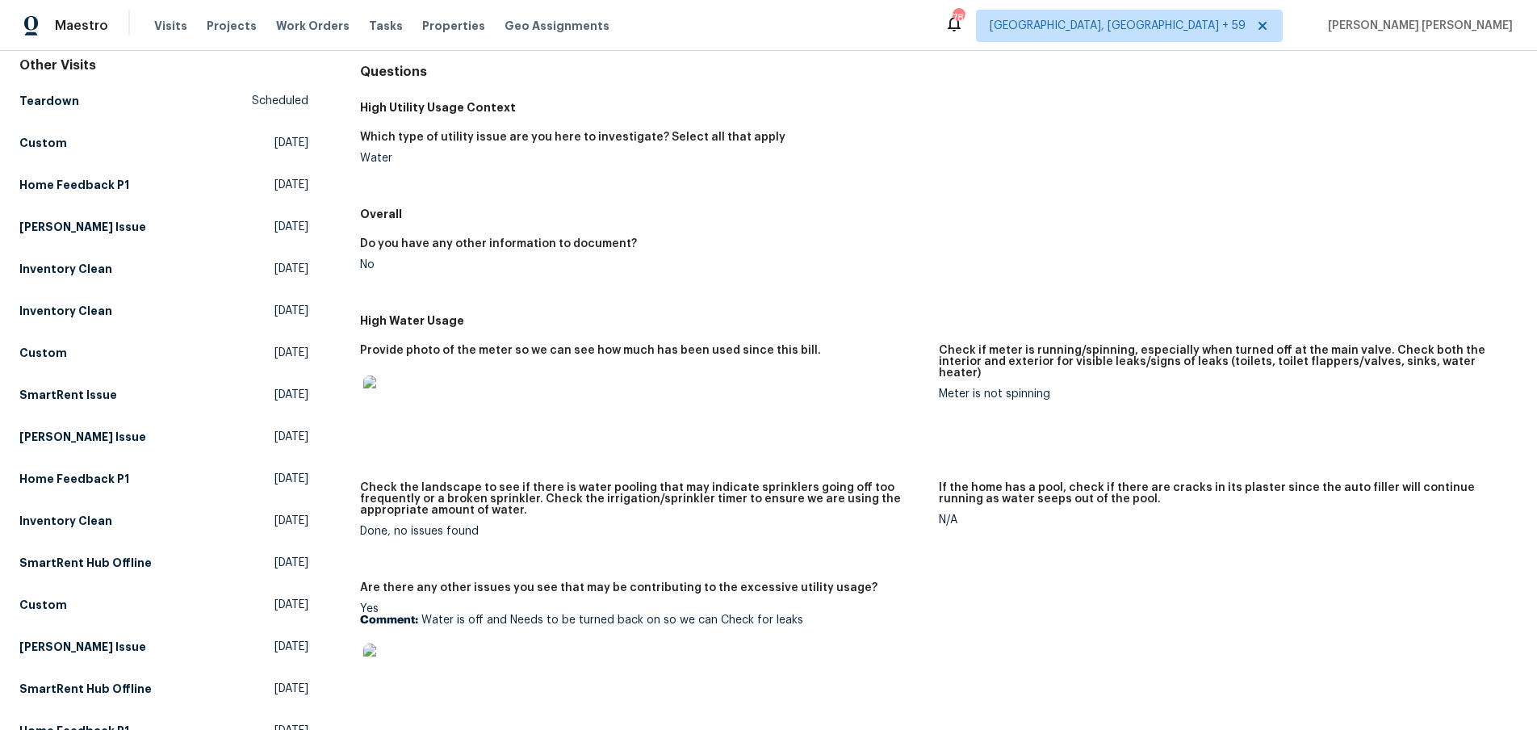
click at [406, 406] on img at bounding box center [389, 401] width 52 height 52
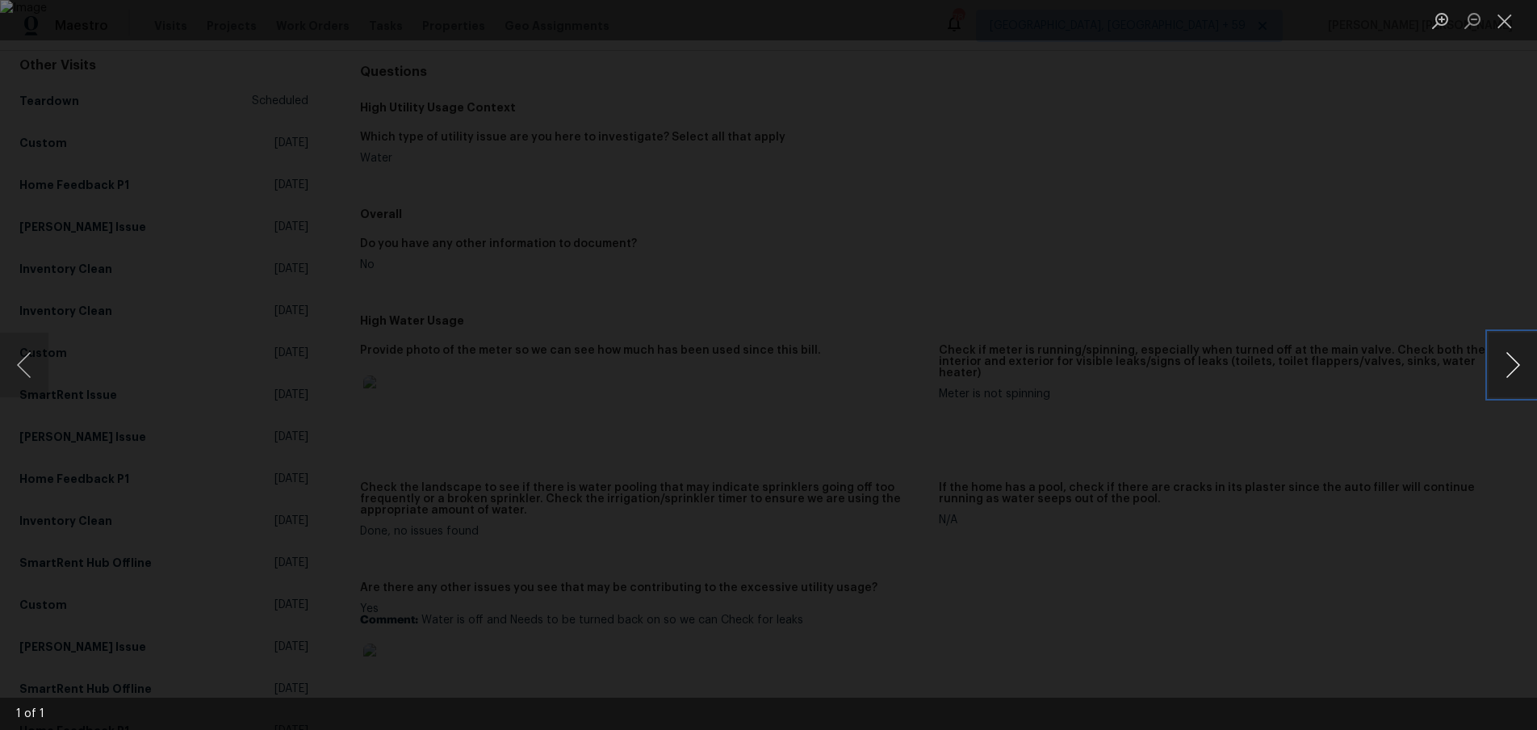
click at [1509, 378] on button "Next image" at bounding box center [1513, 365] width 48 height 65
drag, startPoint x: 1509, startPoint y: 378, endPoint x: 1443, endPoint y: 431, distance: 84.4
click at [1502, 378] on button "Next image" at bounding box center [1513, 365] width 48 height 65
click at [1414, 484] on div "Lightbox" at bounding box center [768, 365] width 1537 height 730
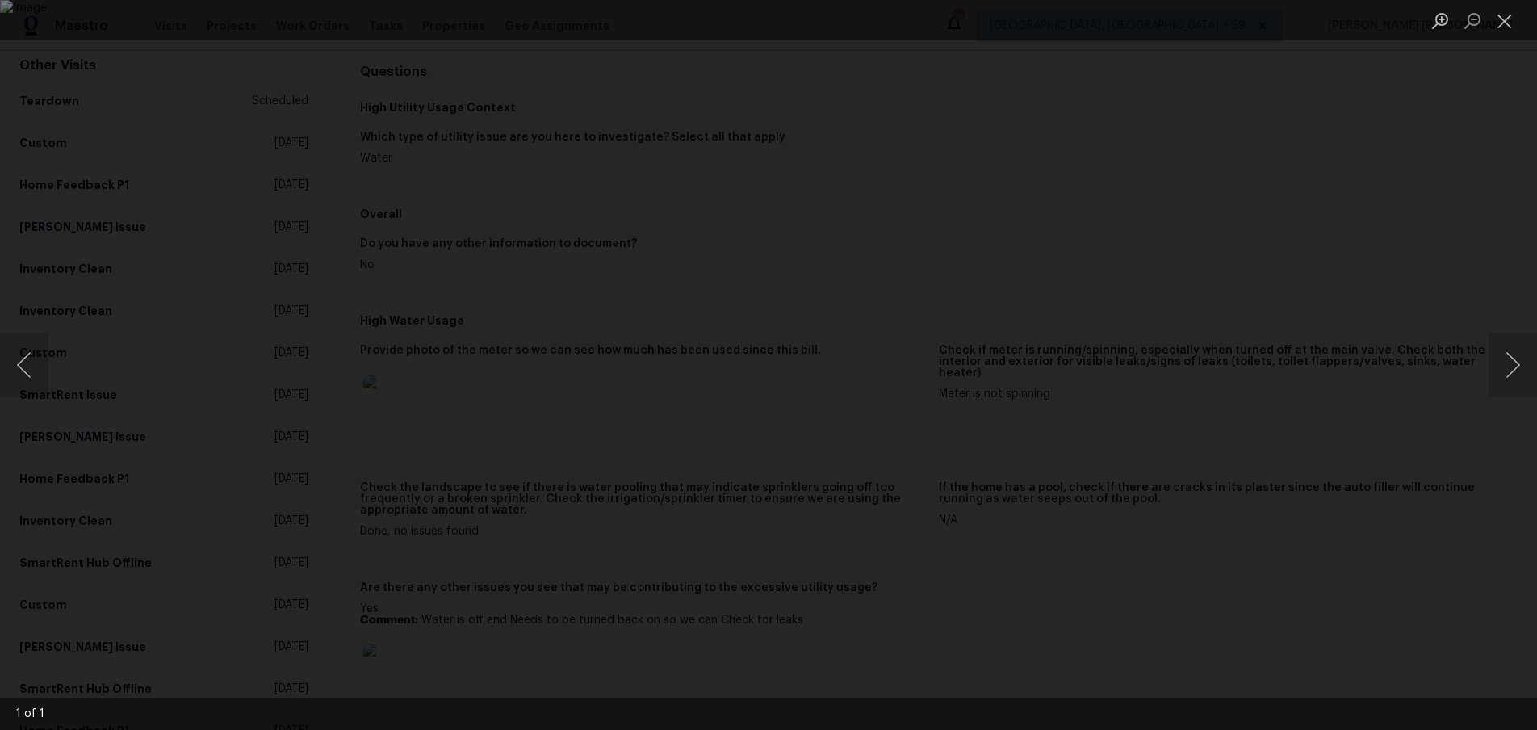
click at [1398, 481] on div "Lightbox" at bounding box center [768, 365] width 1537 height 730
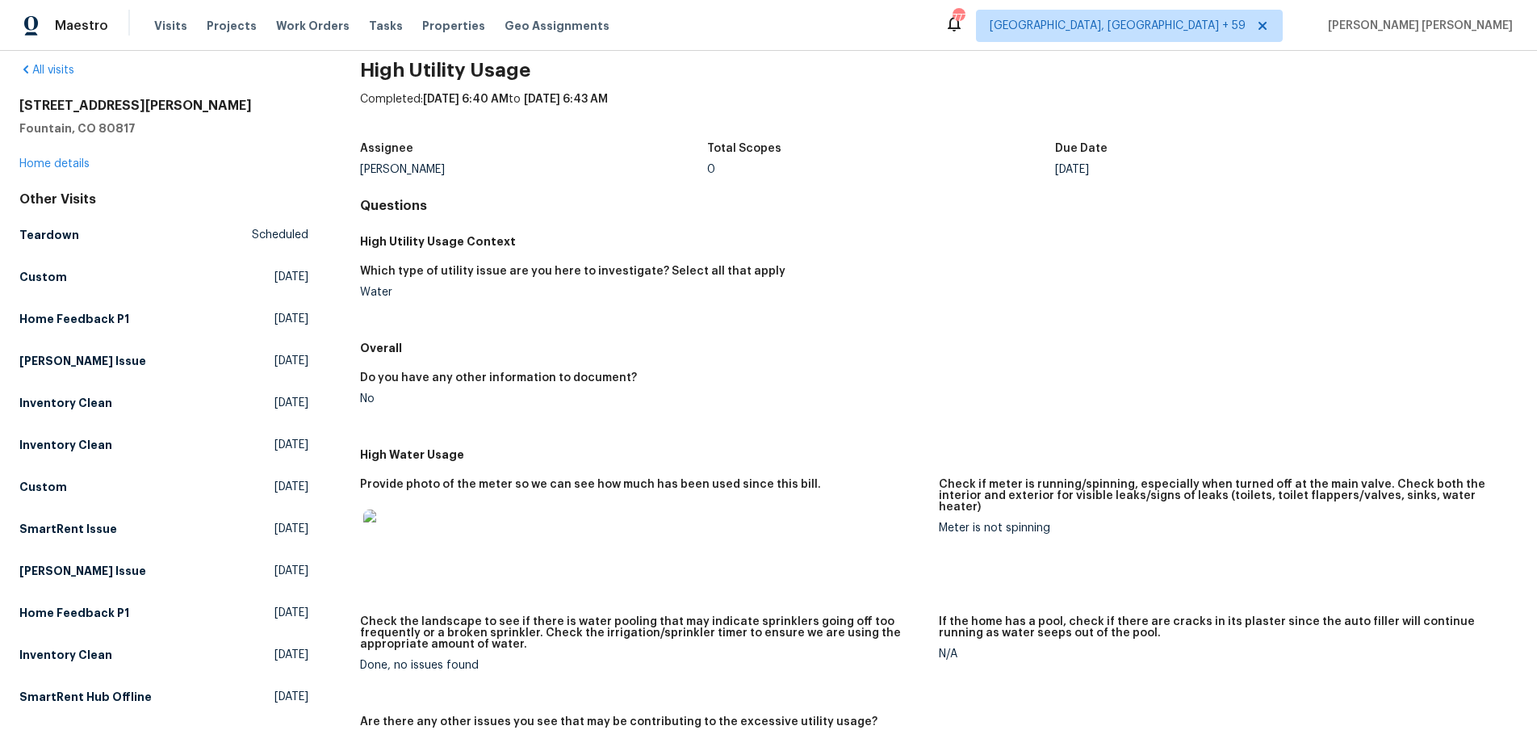
scroll to position [12, 0]
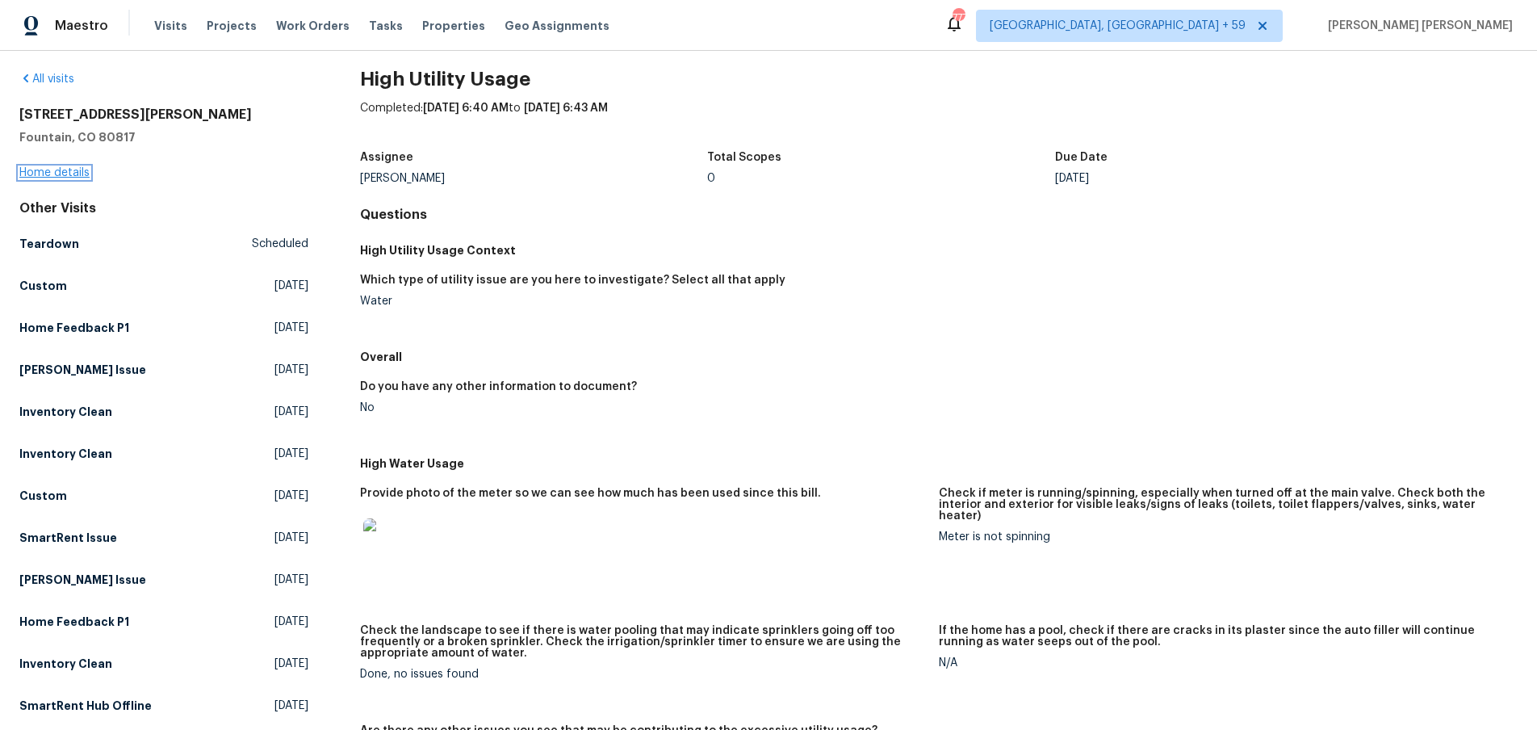
click at [62, 172] on link "Home details" at bounding box center [54, 172] width 70 height 11
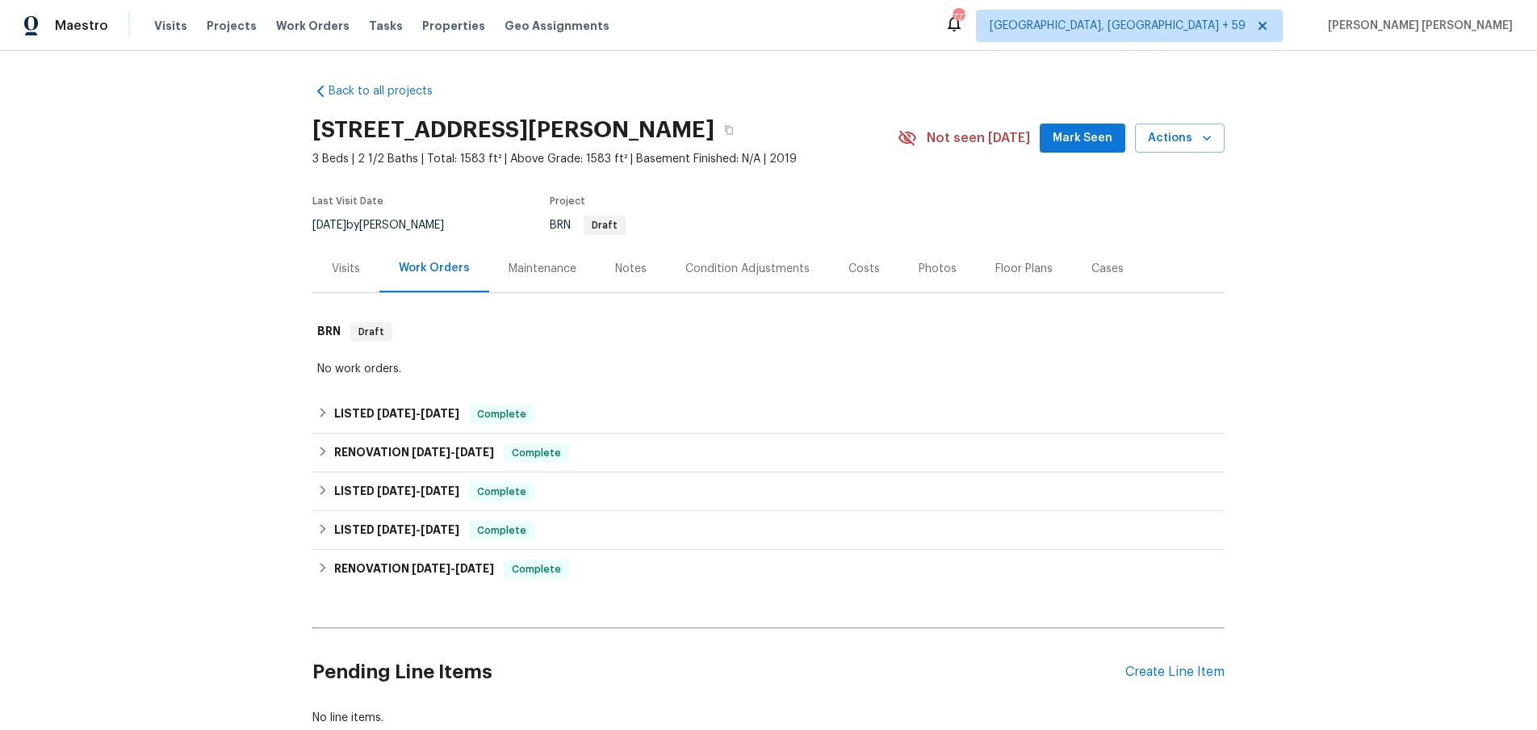
click at [340, 272] on div "Visits" at bounding box center [346, 269] width 28 height 16
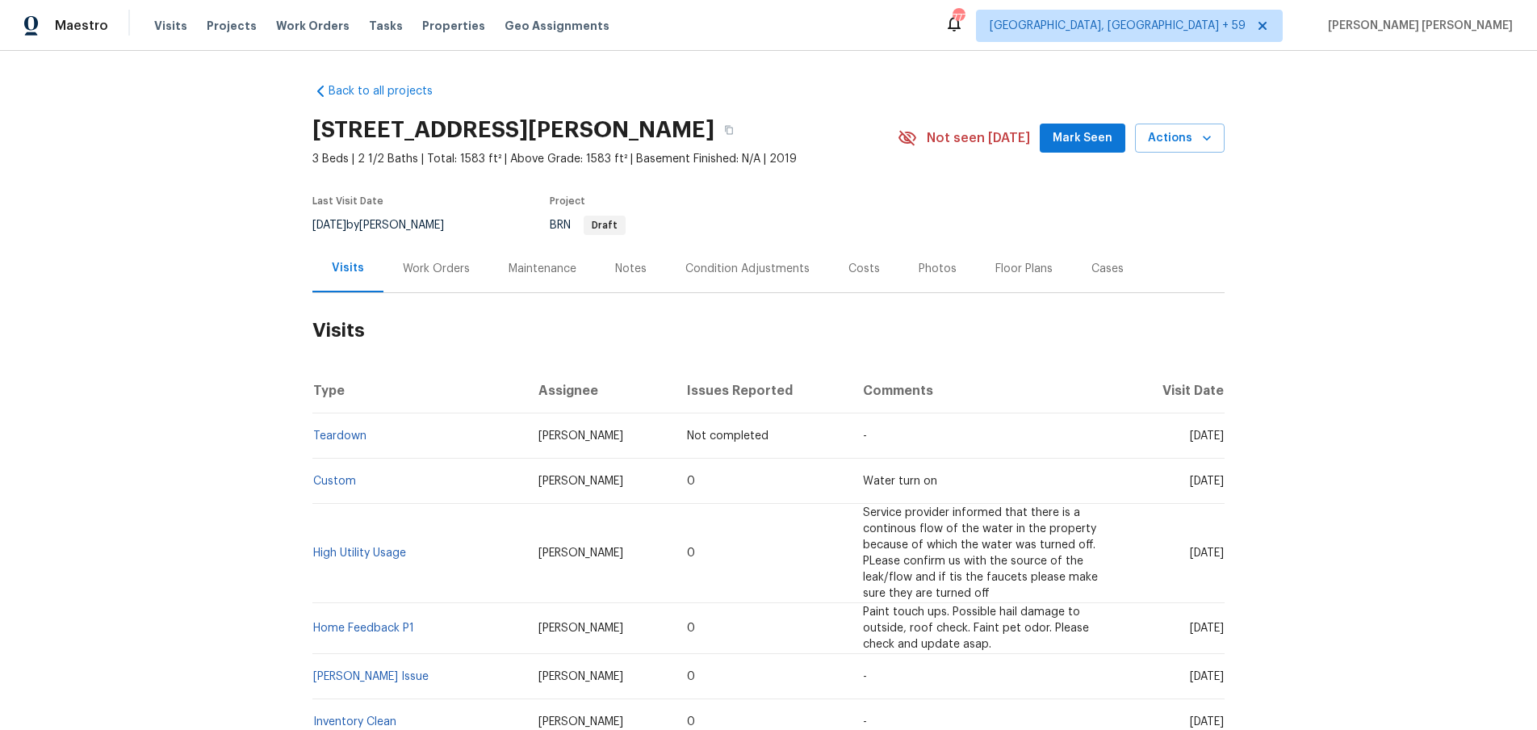
click at [425, 272] on div "Work Orders" at bounding box center [436, 269] width 67 height 16
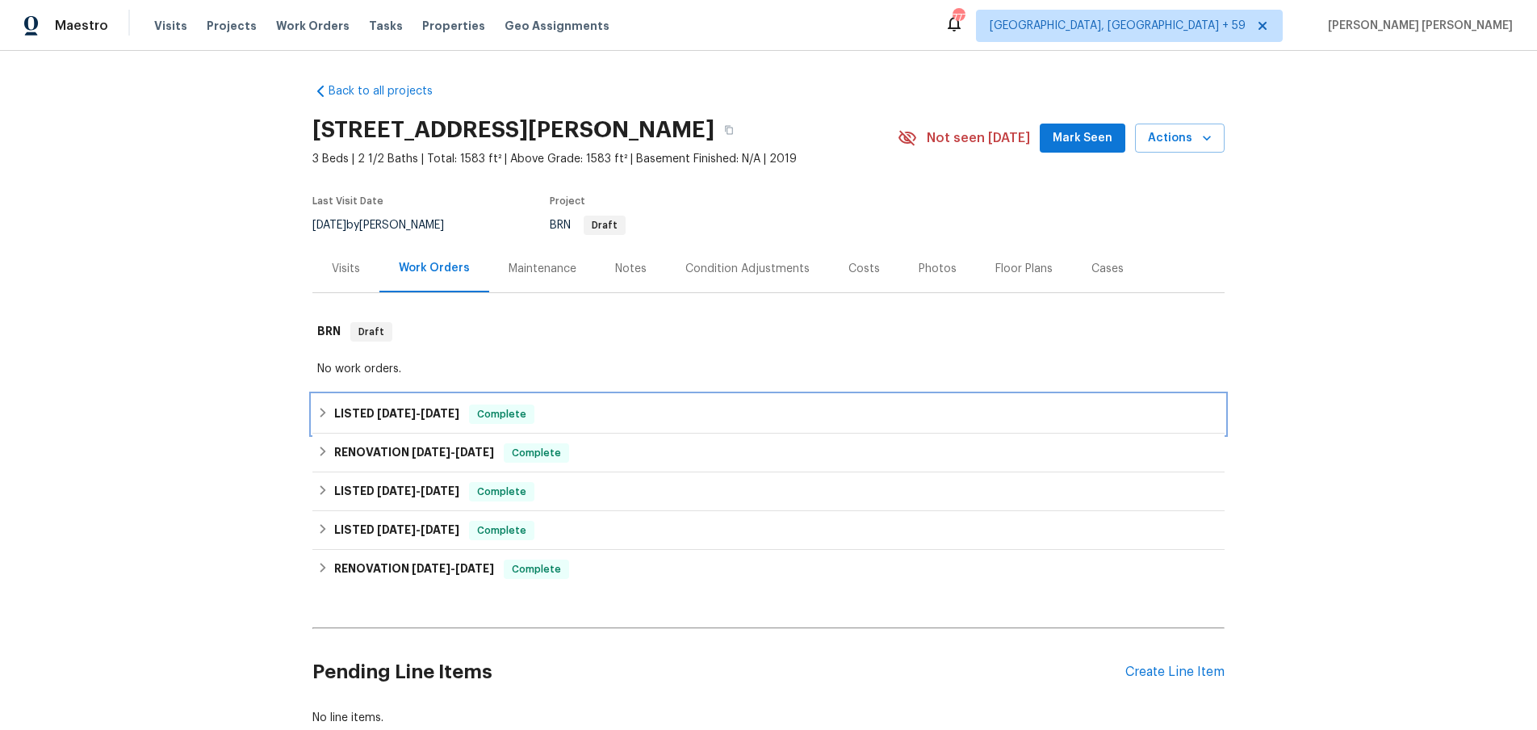
click at [321, 413] on icon at bounding box center [322, 412] width 11 height 11
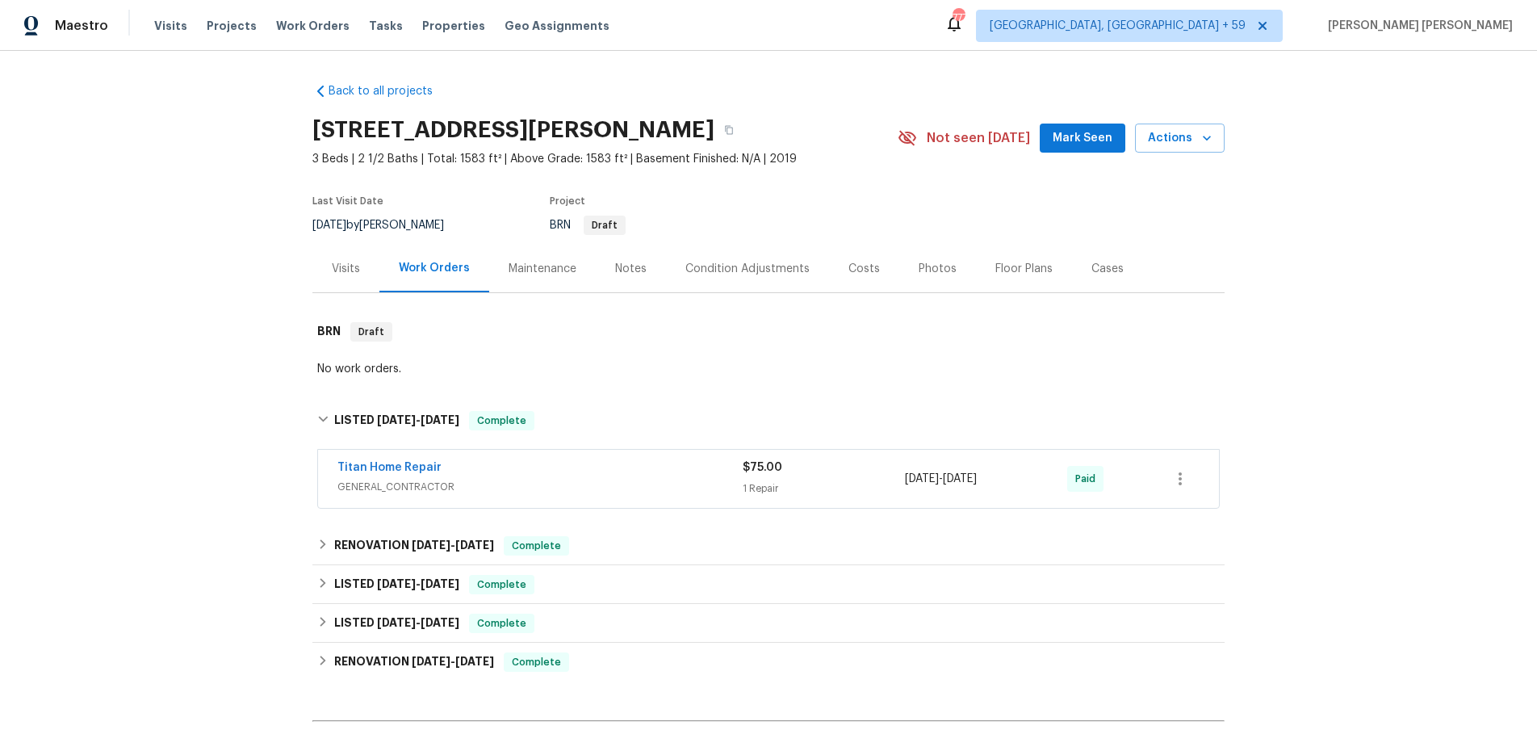
click at [527, 480] on span "GENERAL_CONTRACTOR" at bounding box center [539, 487] width 405 height 16
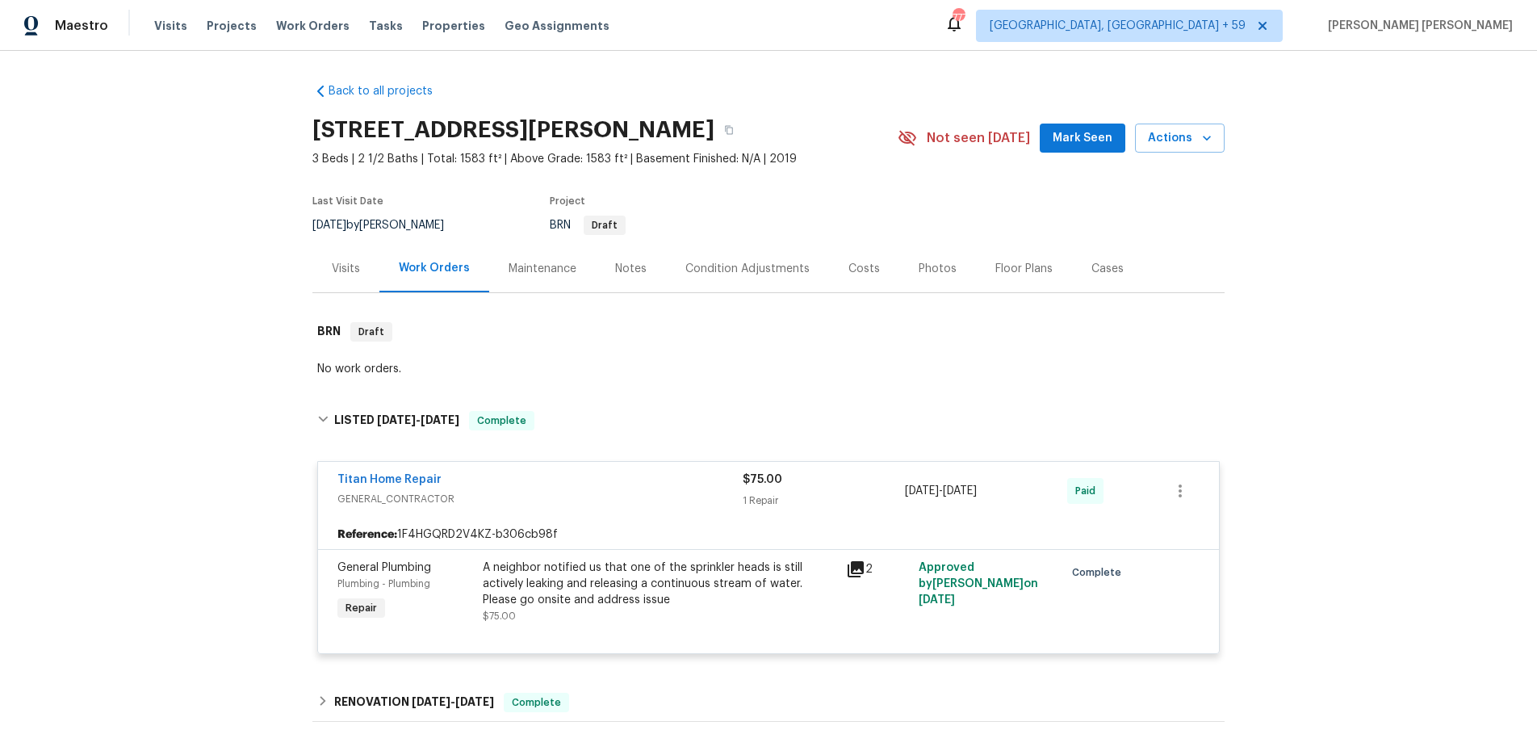
click at [857, 570] on icon at bounding box center [856, 569] width 16 height 16
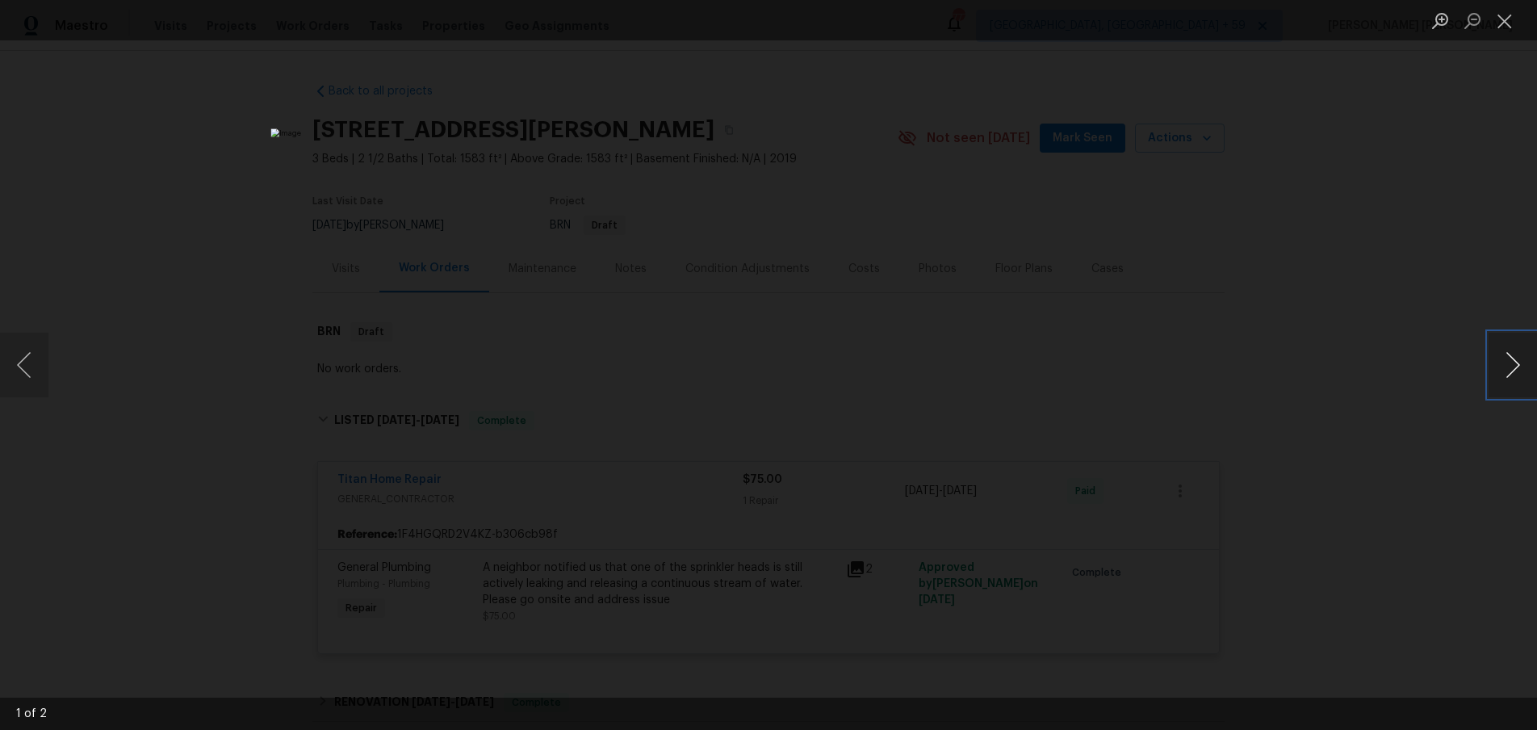
click at [1515, 364] on button "Next image" at bounding box center [1513, 365] width 48 height 65
drag, startPoint x: 1316, startPoint y: 493, endPoint x: 1307, endPoint y: 476, distance: 19.9
click at [1304, 487] on div "Lightbox" at bounding box center [768, 365] width 1537 height 730
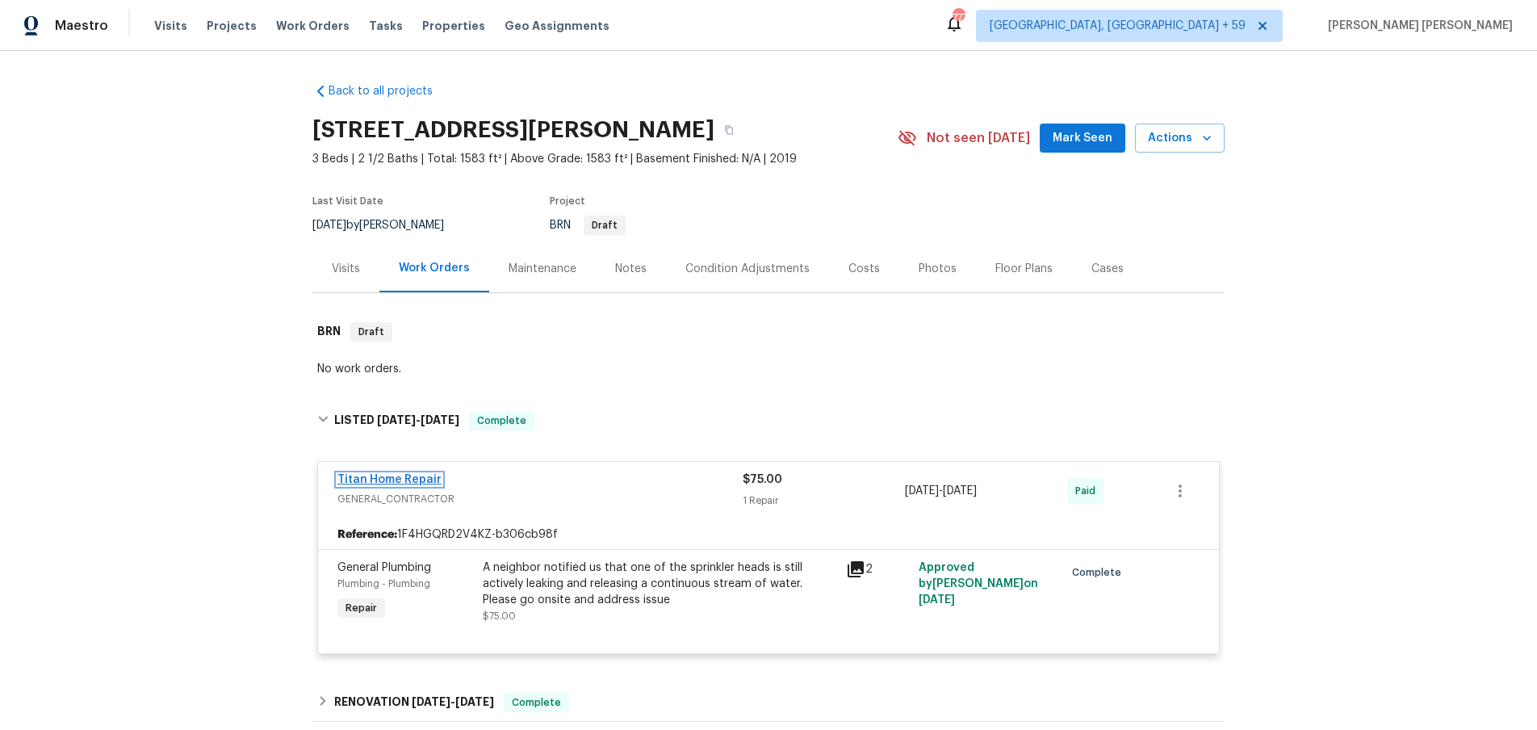
click at [391, 478] on link "Titan Home Repair" at bounding box center [389, 479] width 104 height 11
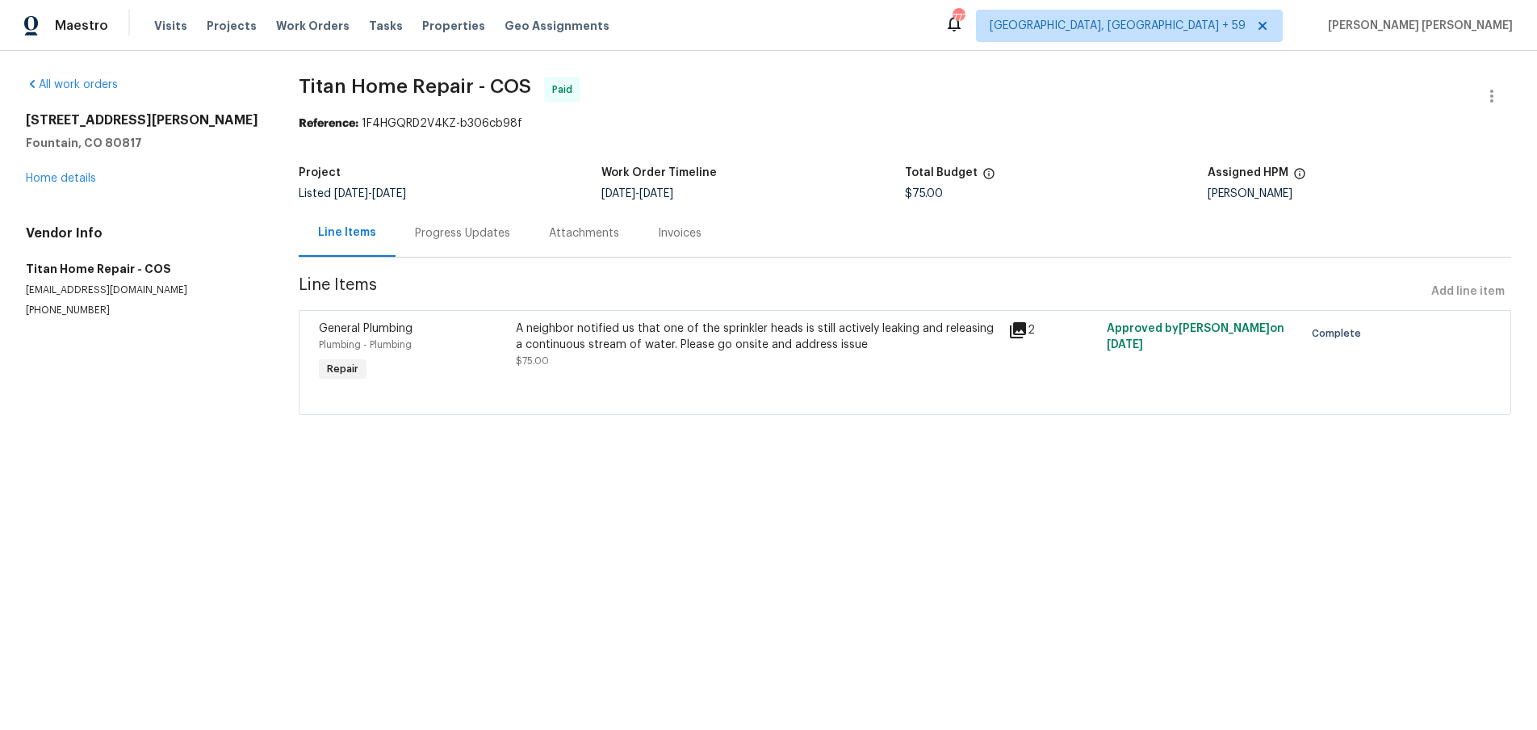
click at [456, 240] on div "Progress Updates" at bounding box center [462, 233] width 95 height 16
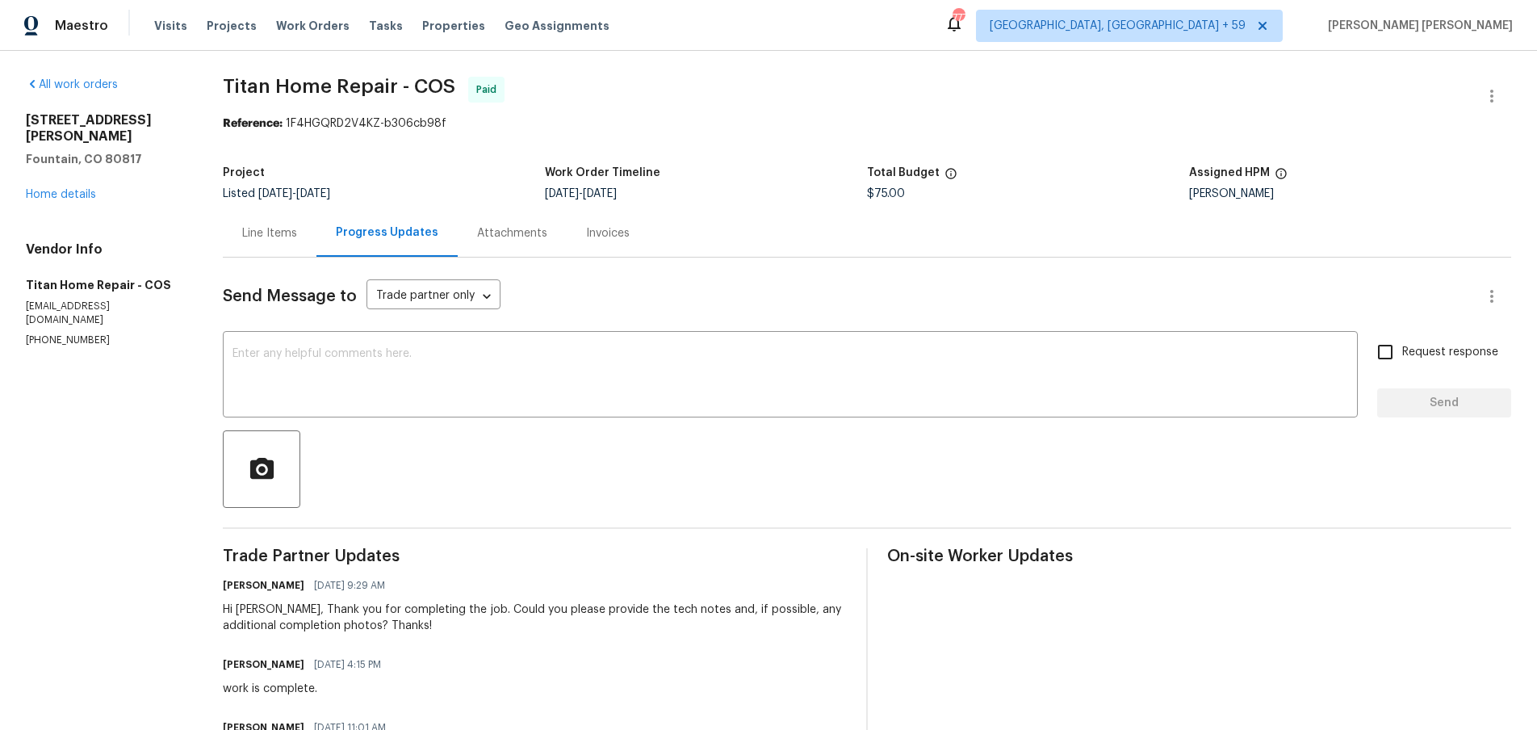
click at [287, 232] on div "Line Items" at bounding box center [269, 233] width 55 height 16
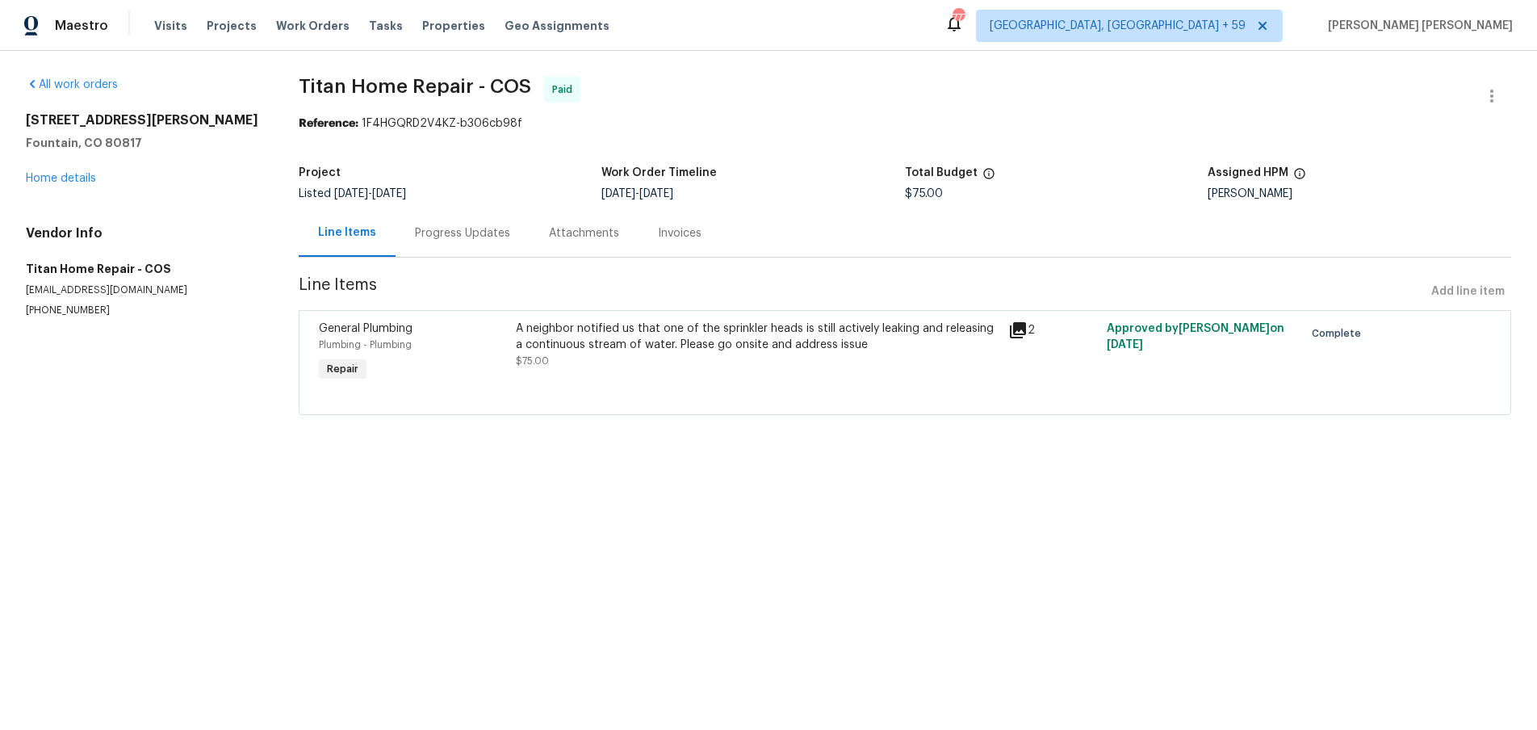
click at [1020, 334] on icon at bounding box center [1018, 330] width 16 height 16
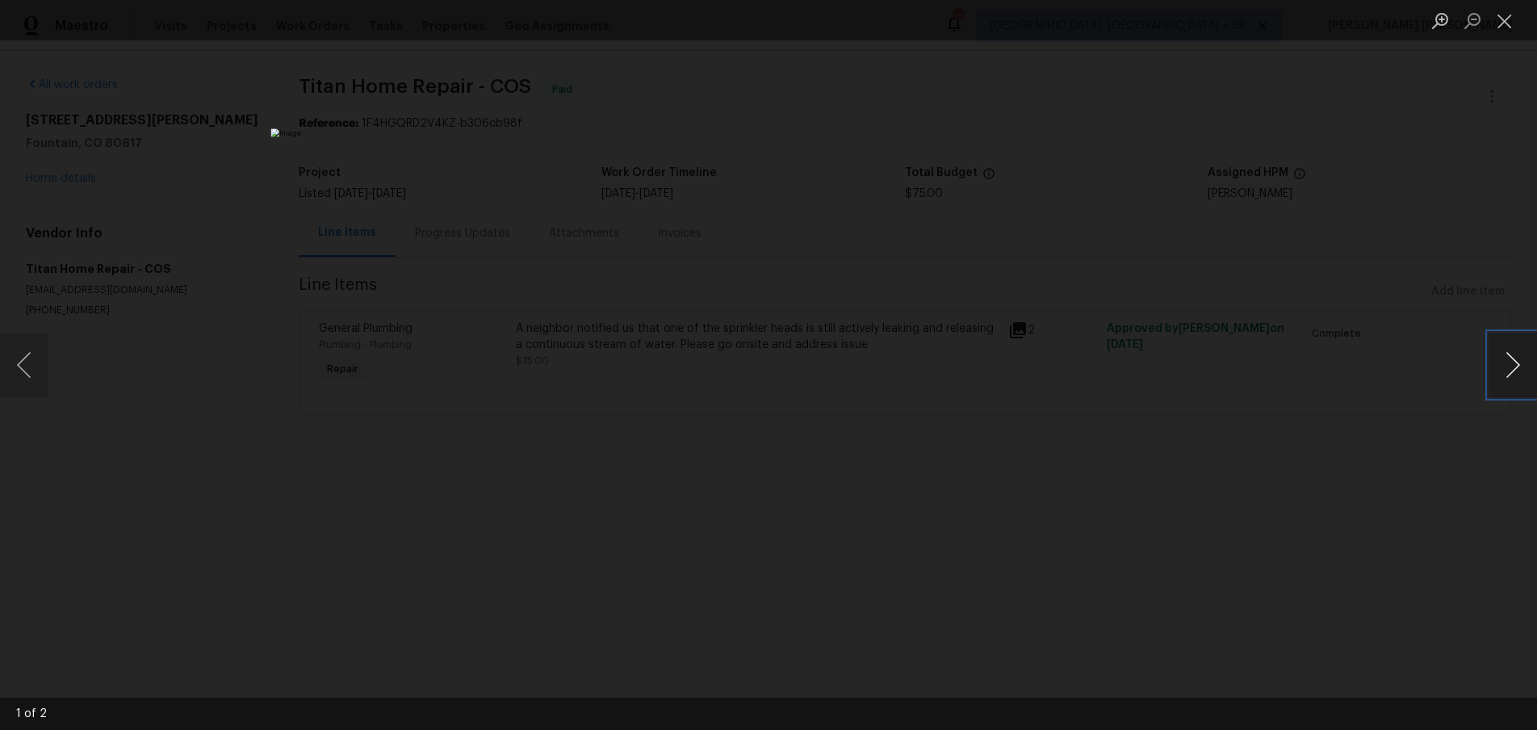
click at [1506, 381] on button "Next image" at bounding box center [1513, 365] width 48 height 65
click at [1287, 434] on div "Lightbox" at bounding box center [768, 365] width 1537 height 730
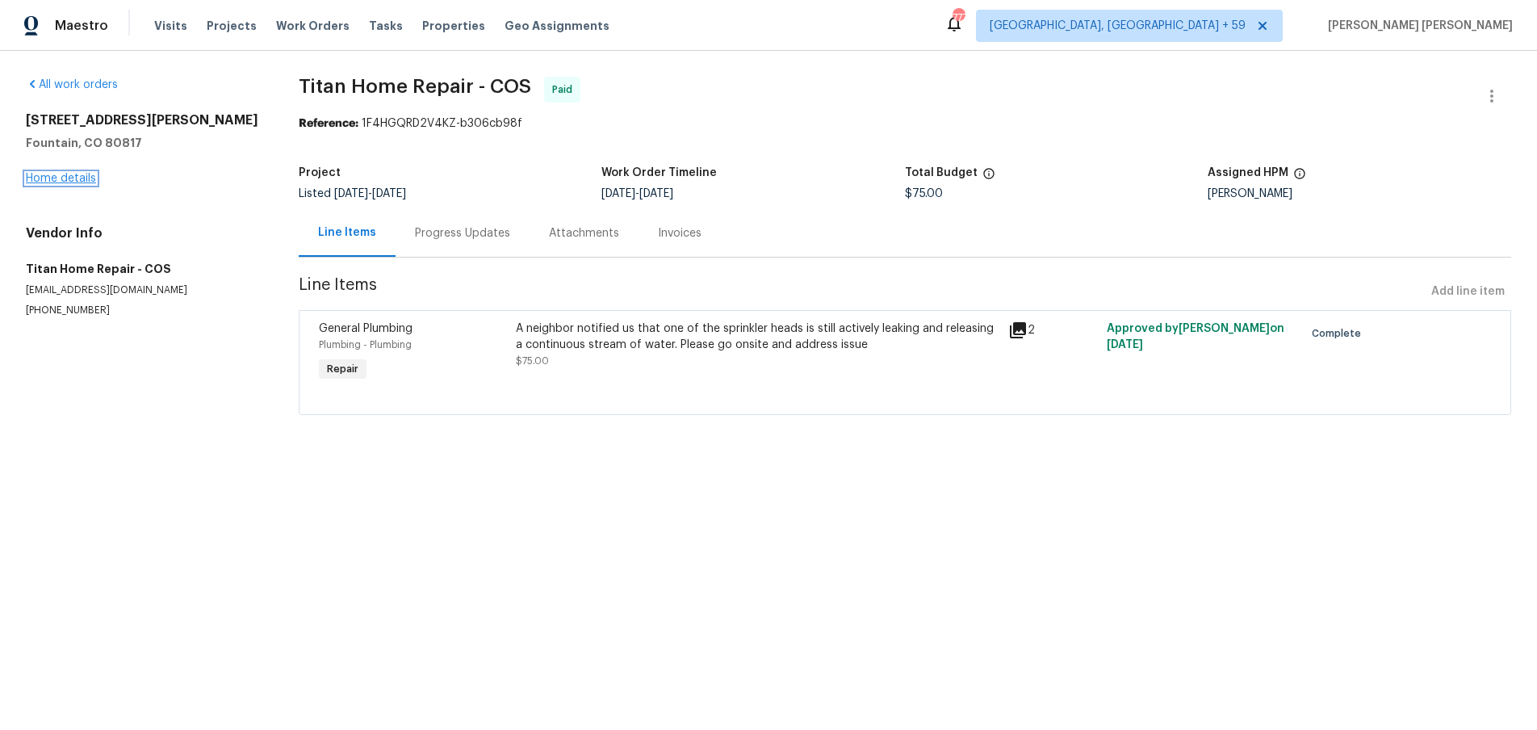
click at [51, 178] on link "Home details" at bounding box center [61, 178] width 70 height 11
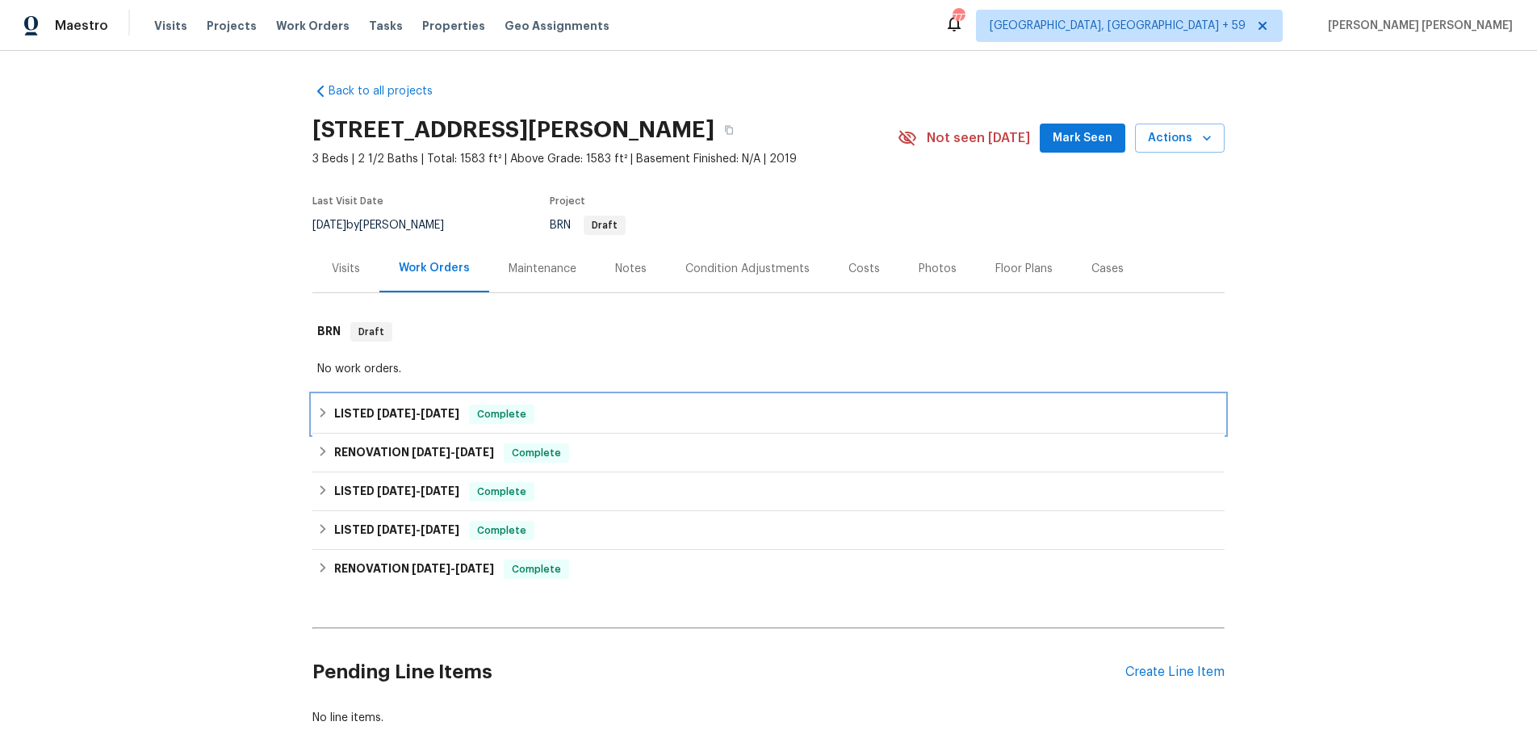
click at [335, 404] on h6 "LISTED 6/26/25 - 6/30/25" at bounding box center [396, 413] width 125 height 19
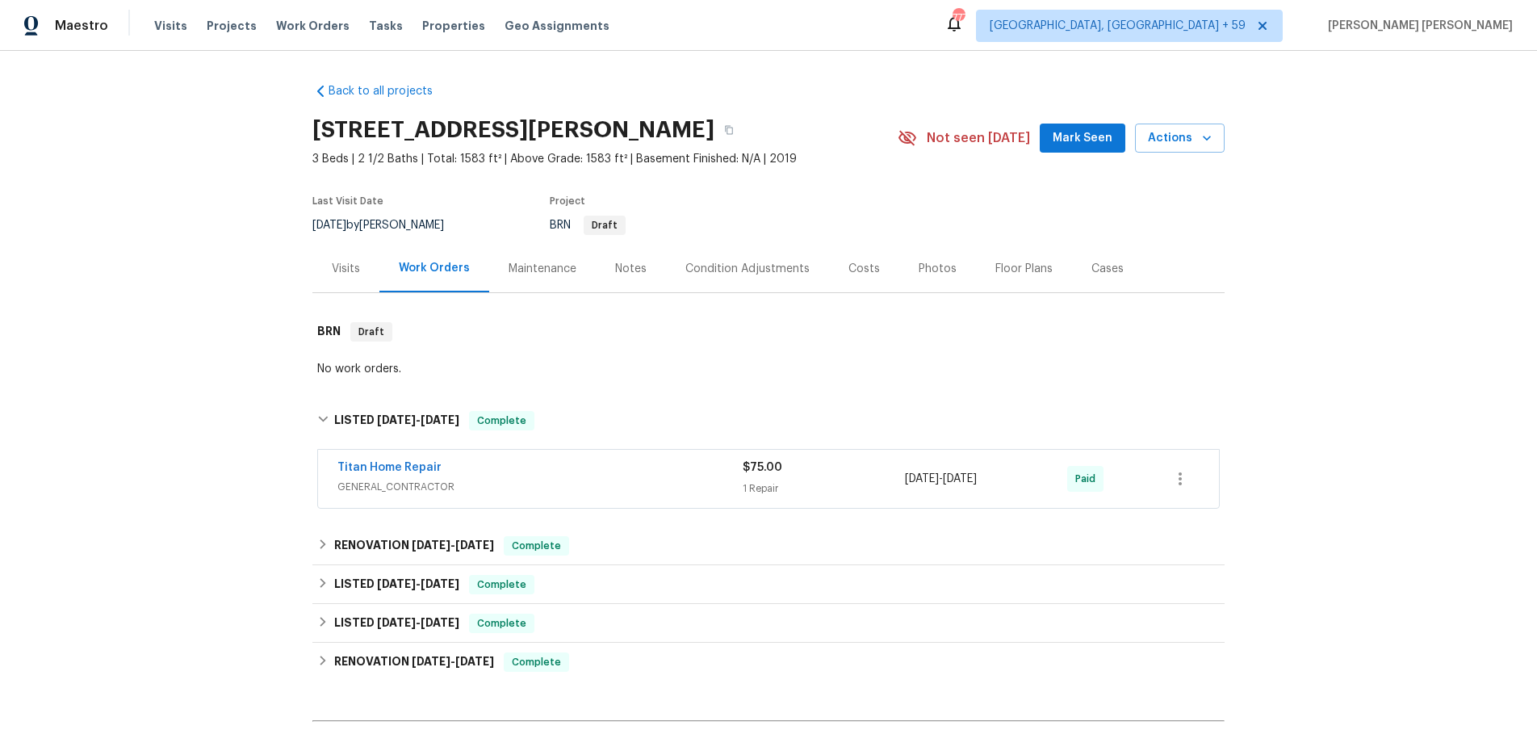
click at [611, 476] on div "Titan Home Repair" at bounding box center [539, 468] width 405 height 19
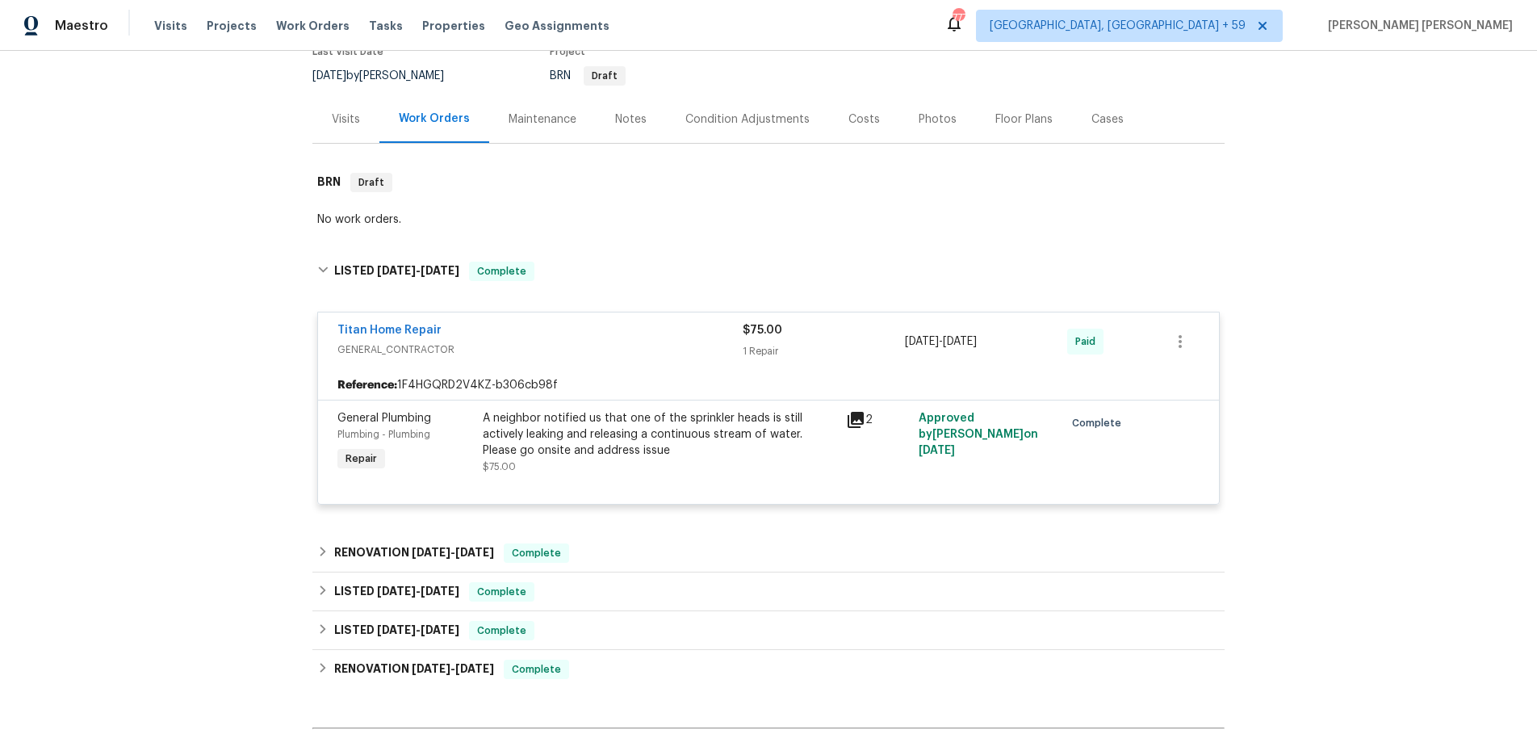
scroll to position [153, 0]
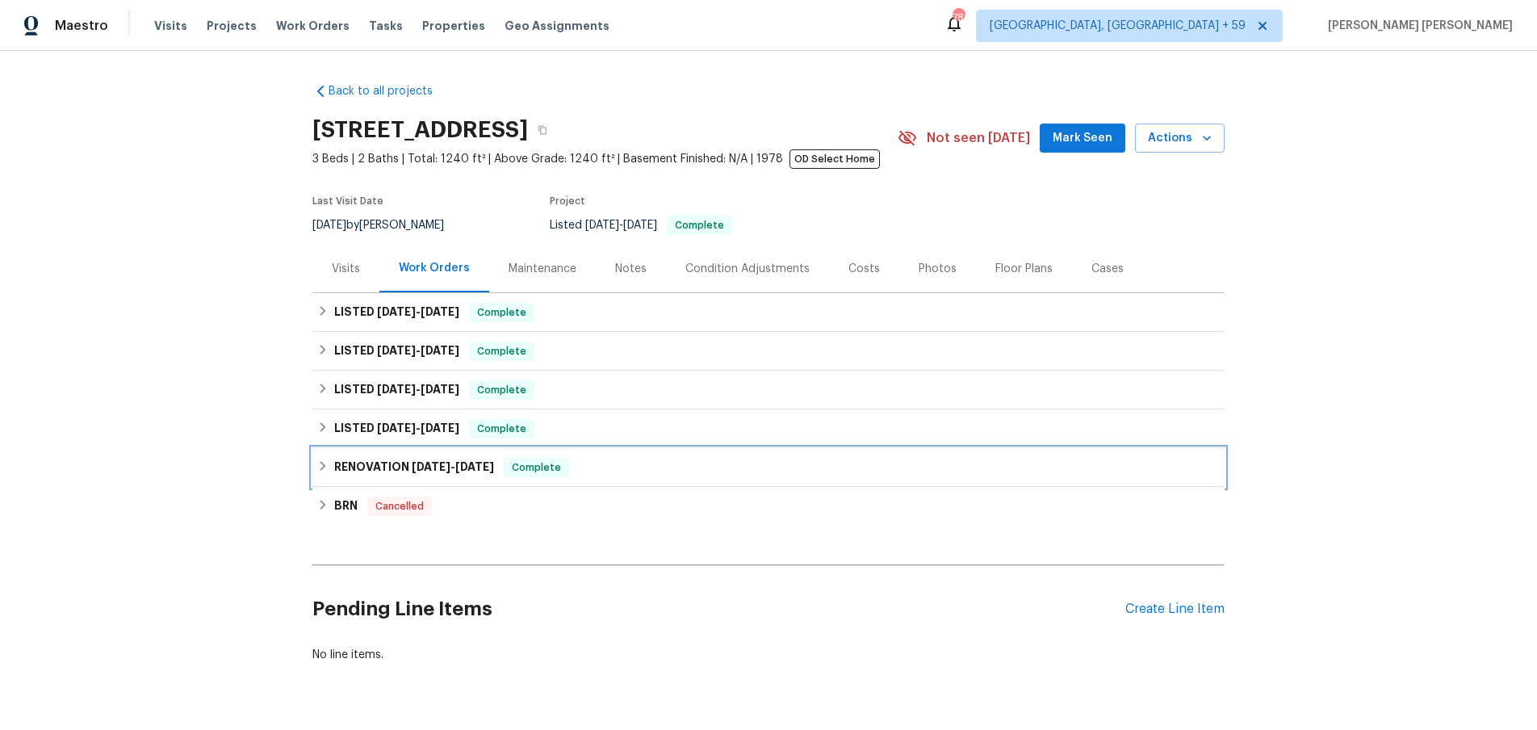
click at [470, 471] on span "7/25/25" at bounding box center [474, 466] width 39 height 11
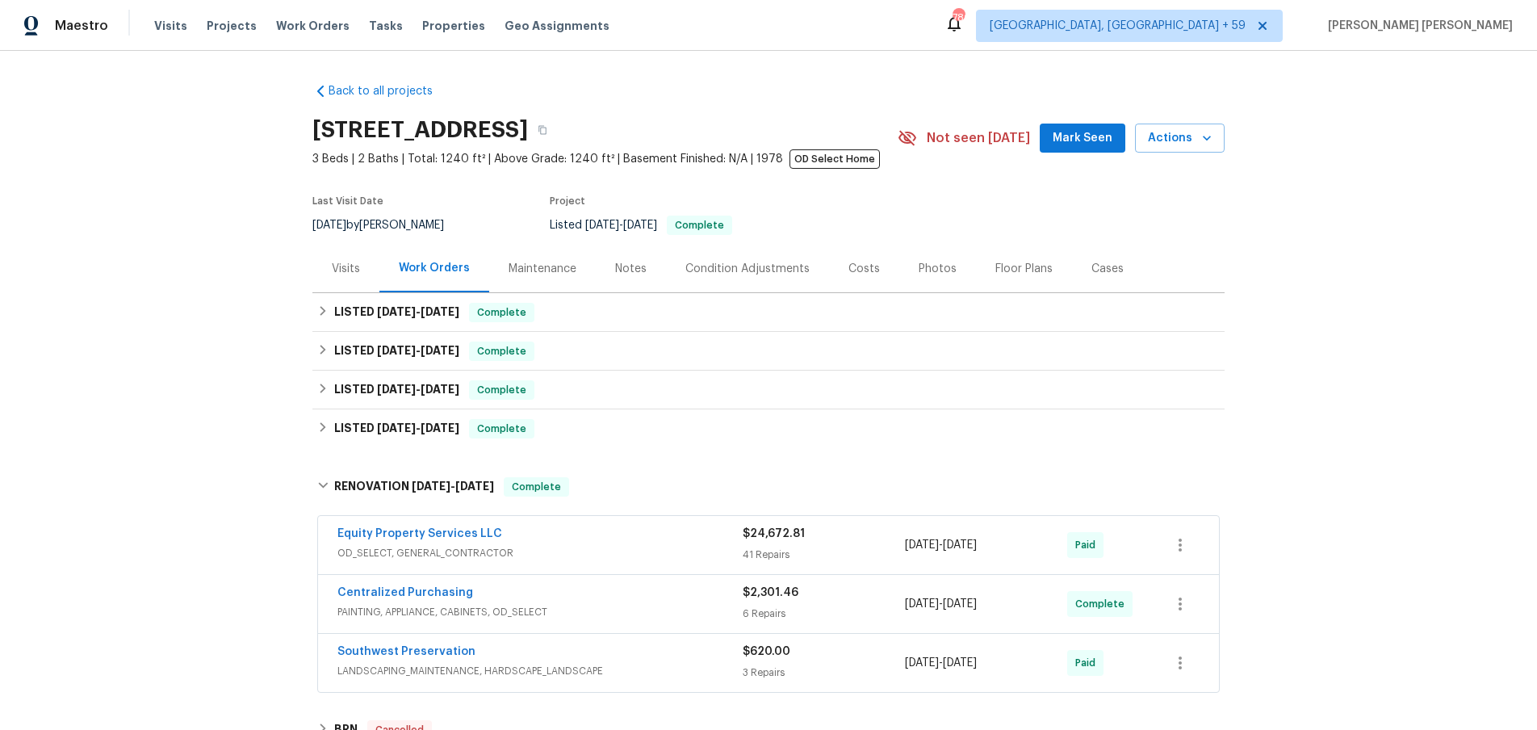
click at [685, 546] on span "OD_SELECT, GENERAL_CONTRACTOR" at bounding box center [539, 553] width 405 height 16
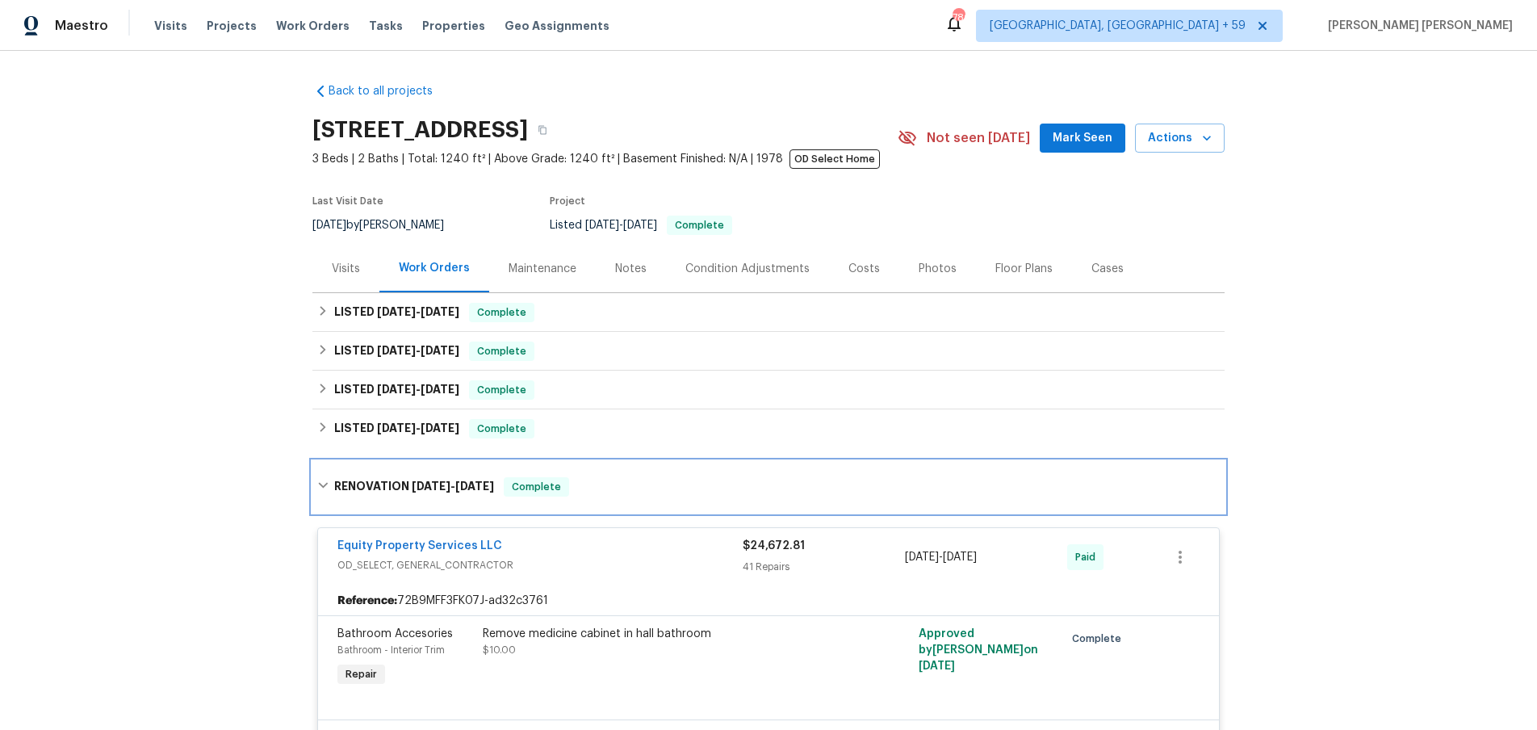
click at [324, 483] on icon at bounding box center [322, 485] width 11 height 11
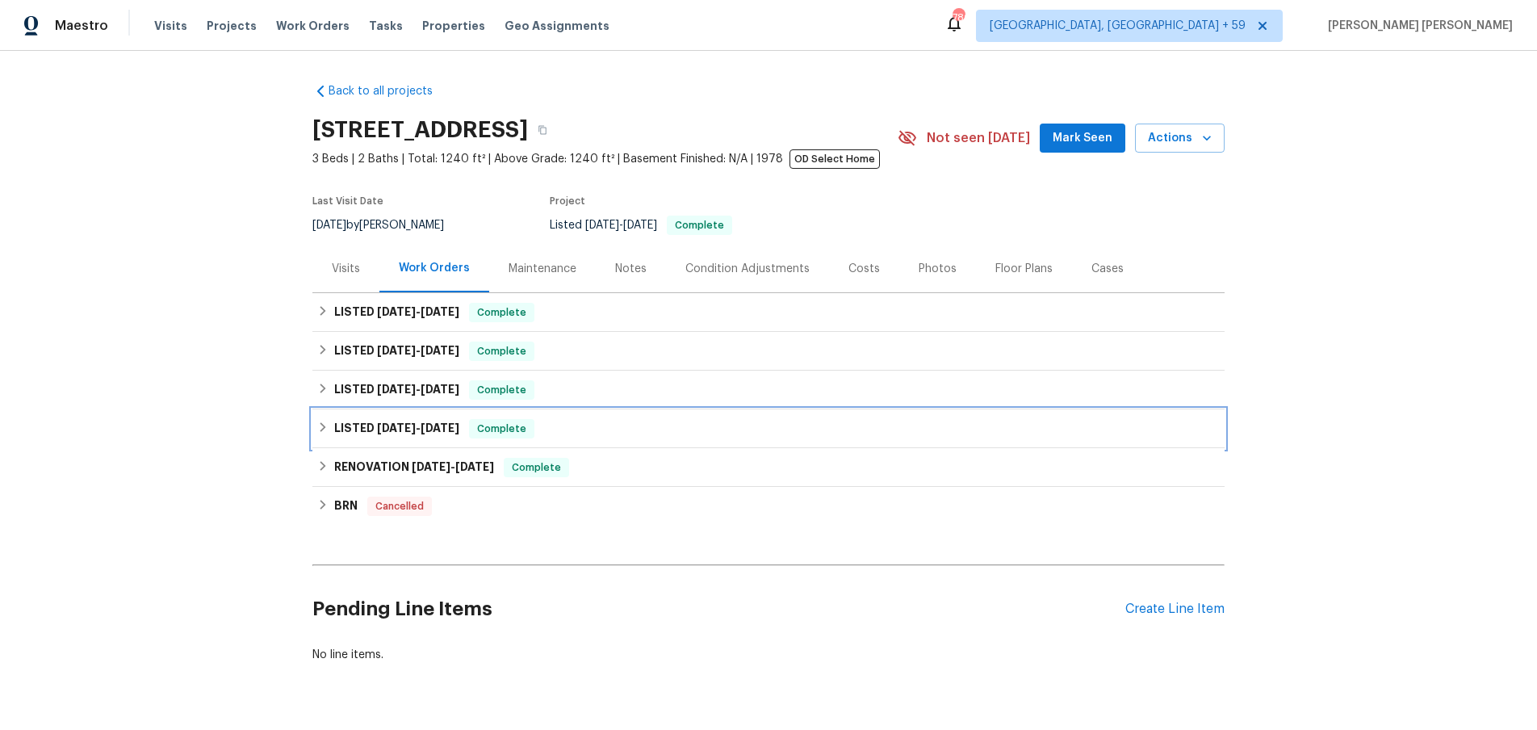
click at [317, 432] on icon at bounding box center [322, 426] width 11 height 11
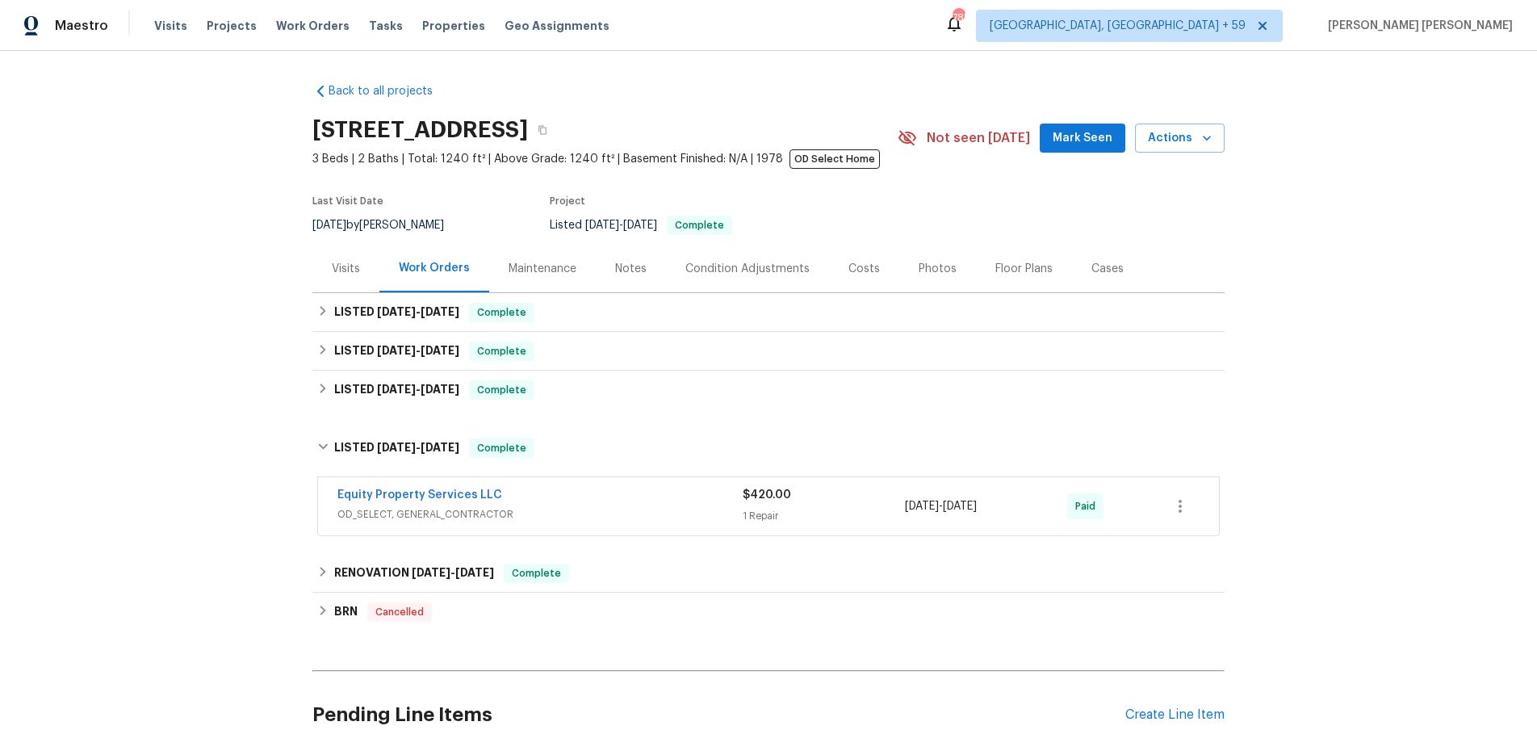
click at [603, 506] on span "OD_SELECT, GENERAL_CONTRACTOR" at bounding box center [539, 514] width 405 height 16
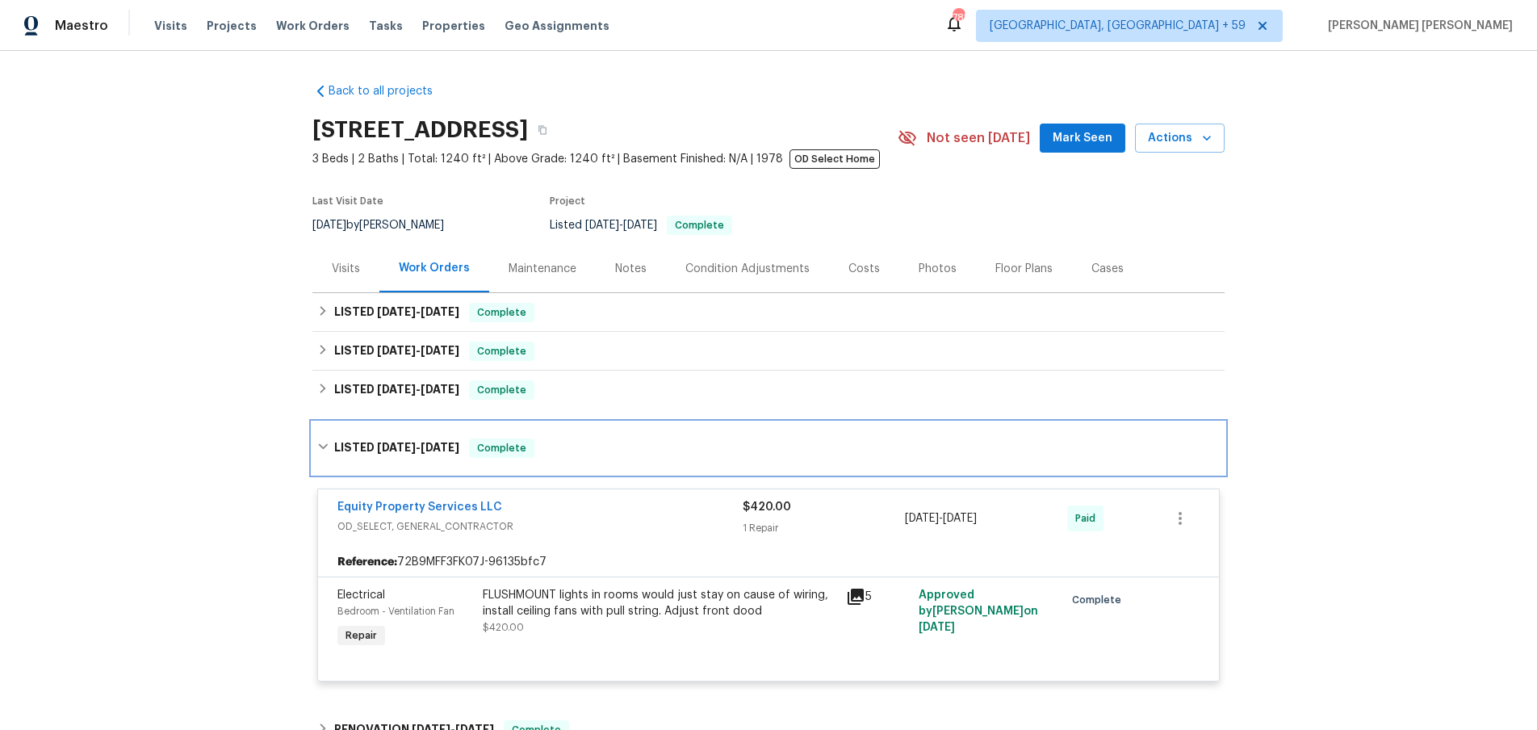
click at [322, 441] on icon at bounding box center [322, 446] width 11 height 11
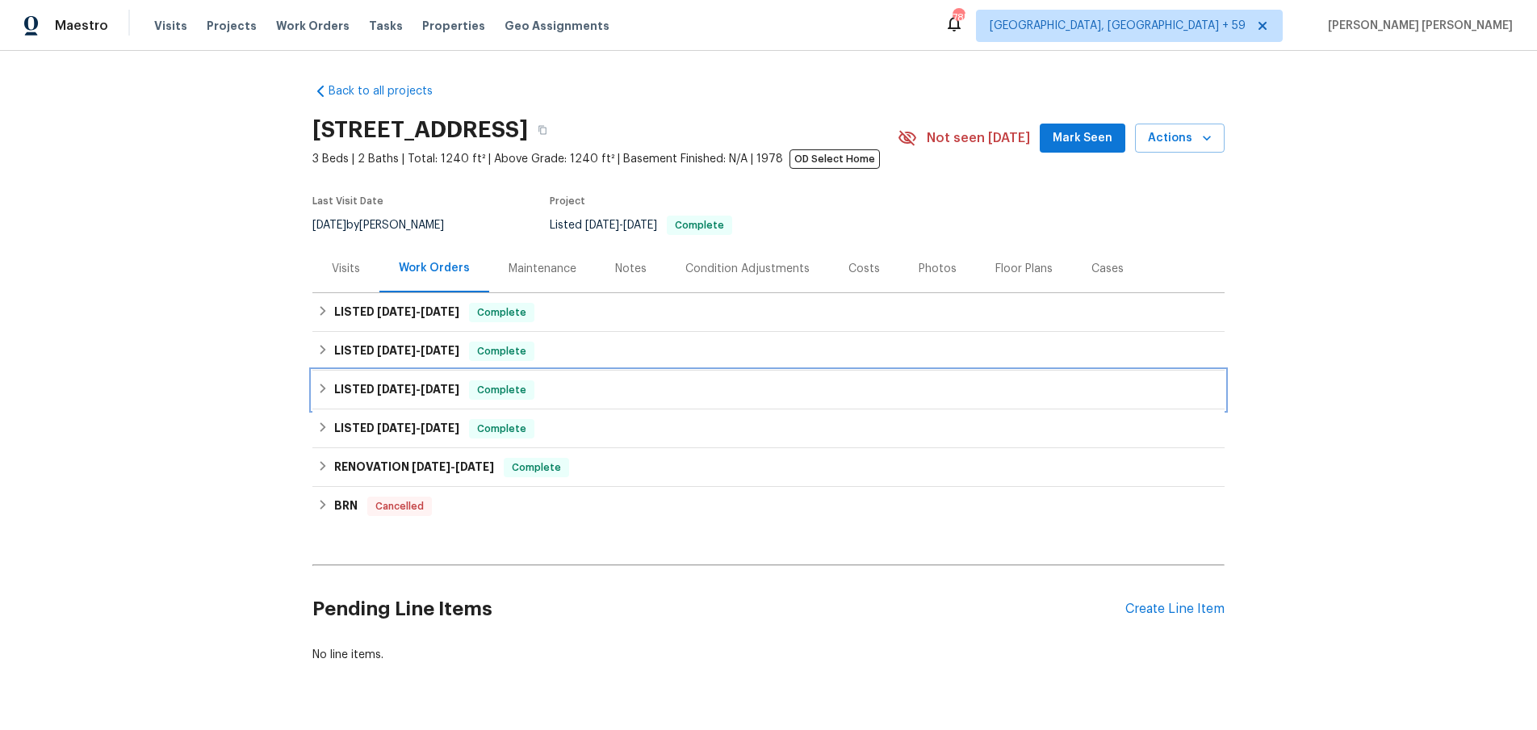
click at [320, 392] on icon at bounding box center [322, 388] width 11 height 11
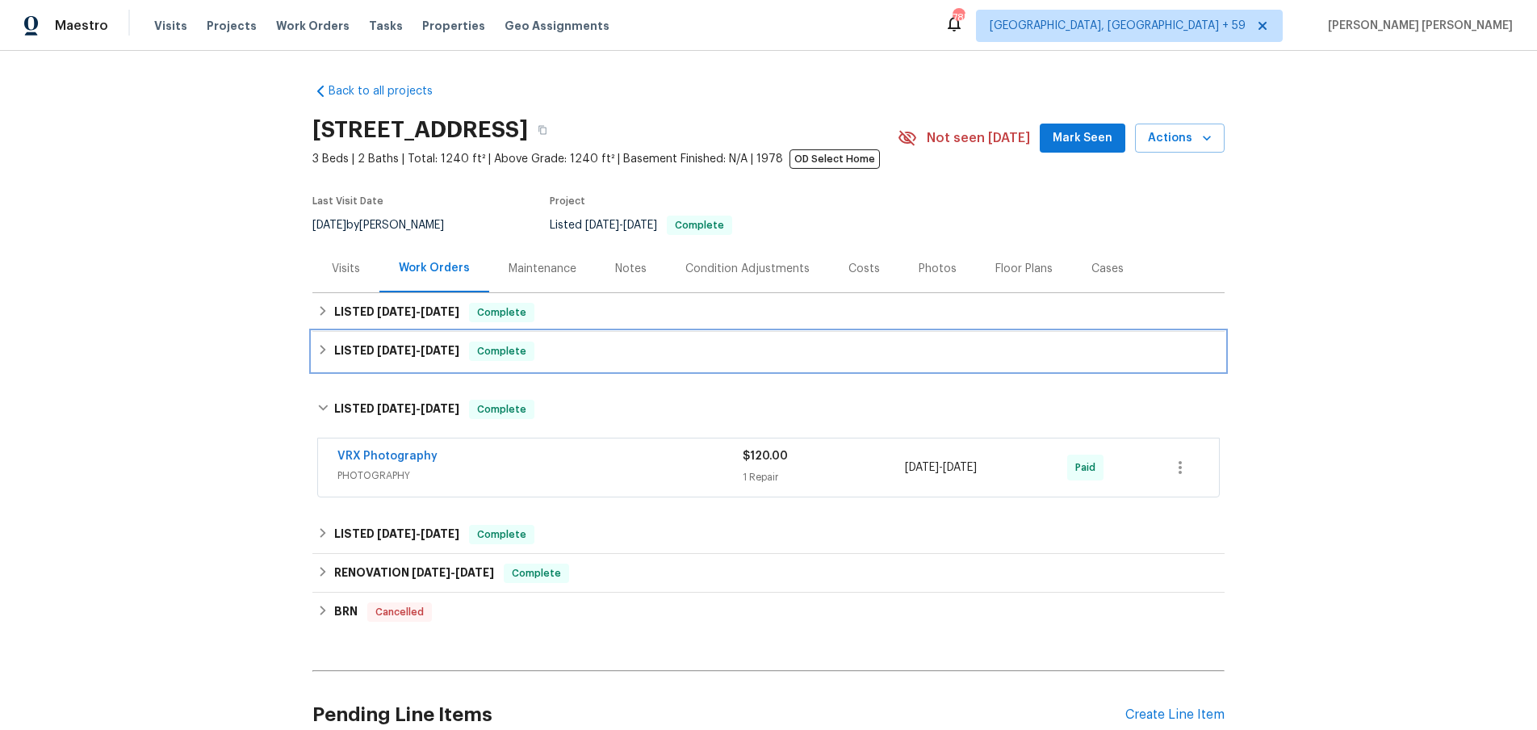
click at [320, 356] on div "LISTED 7/29/25 - 7/31/25 Complete" at bounding box center [768, 350] width 903 height 19
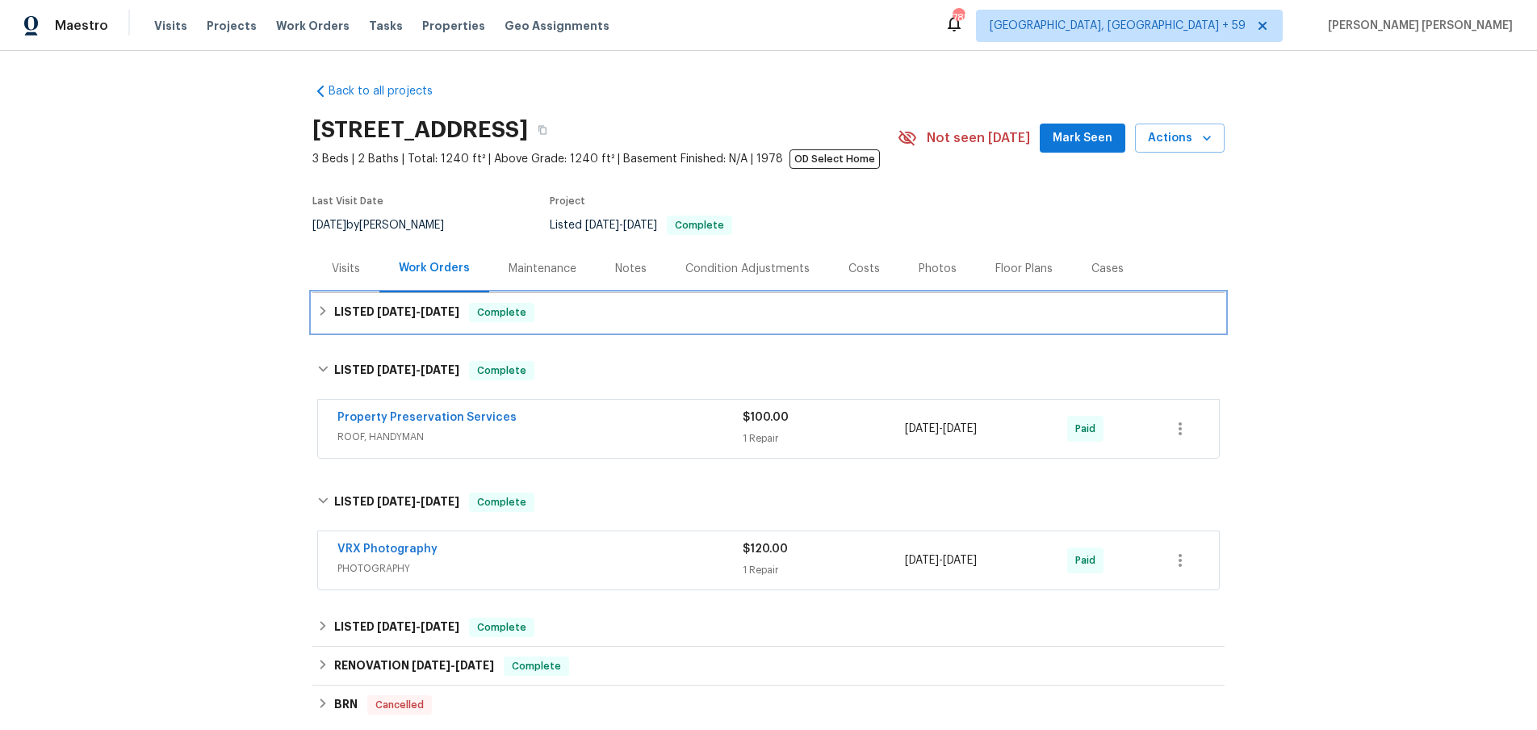
click at [317, 318] on div "LISTED 8/5/25 - 8/8/25 Complete" at bounding box center [768, 312] width 903 height 19
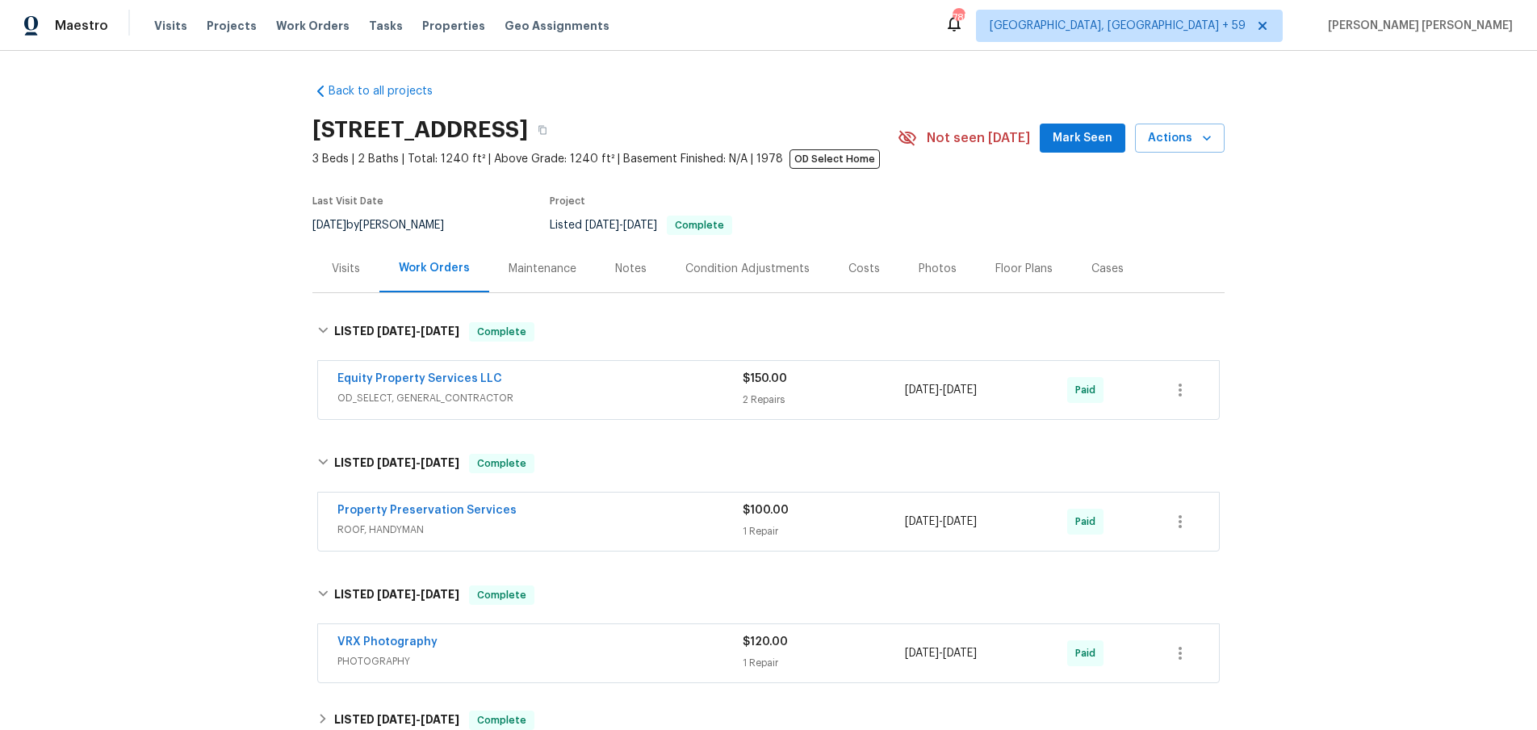
click at [654, 391] on span "OD_SELECT, GENERAL_CONTRACTOR" at bounding box center [539, 398] width 405 height 16
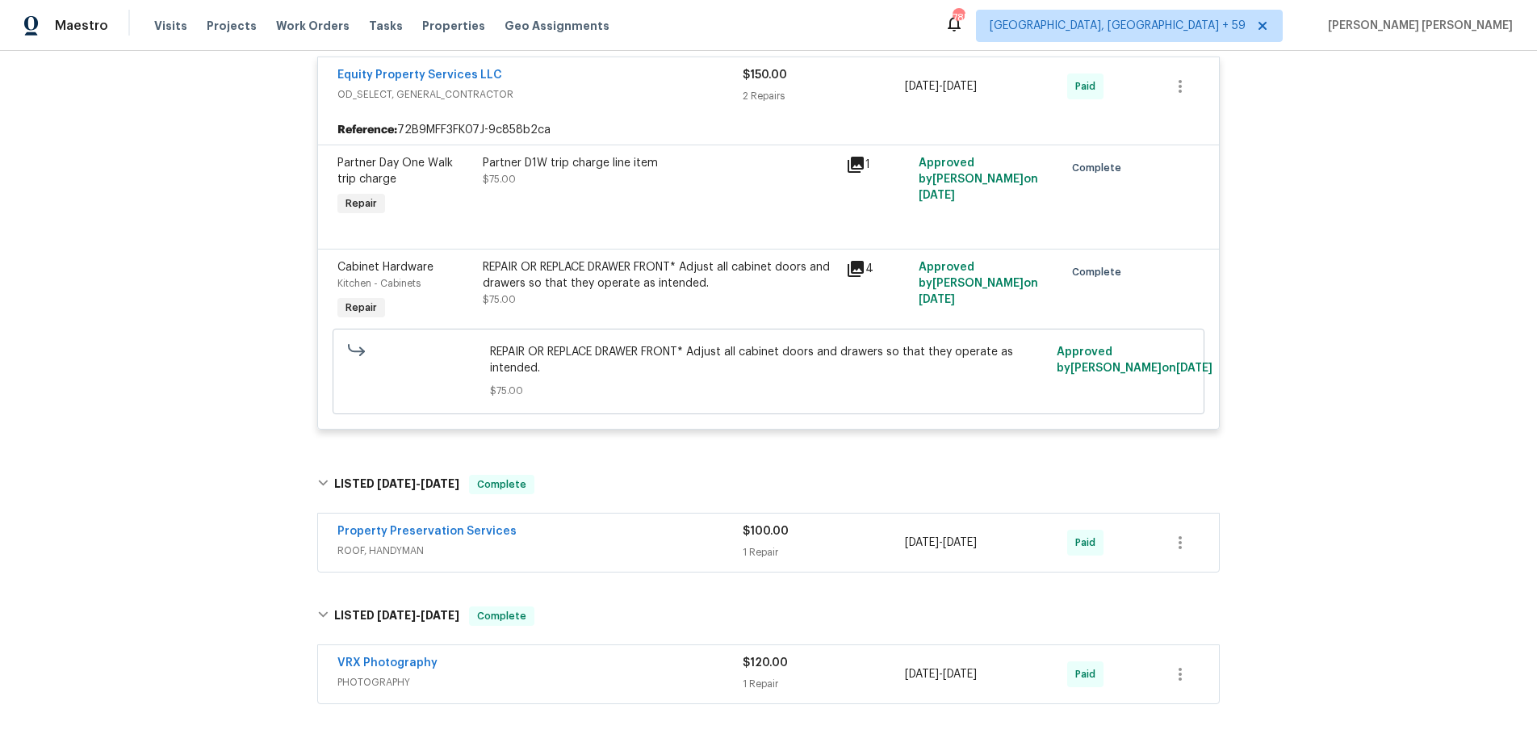
scroll to position [318, 0]
click at [672, 551] on span "ROOF, HANDYMAN" at bounding box center [539, 548] width 405 height 16
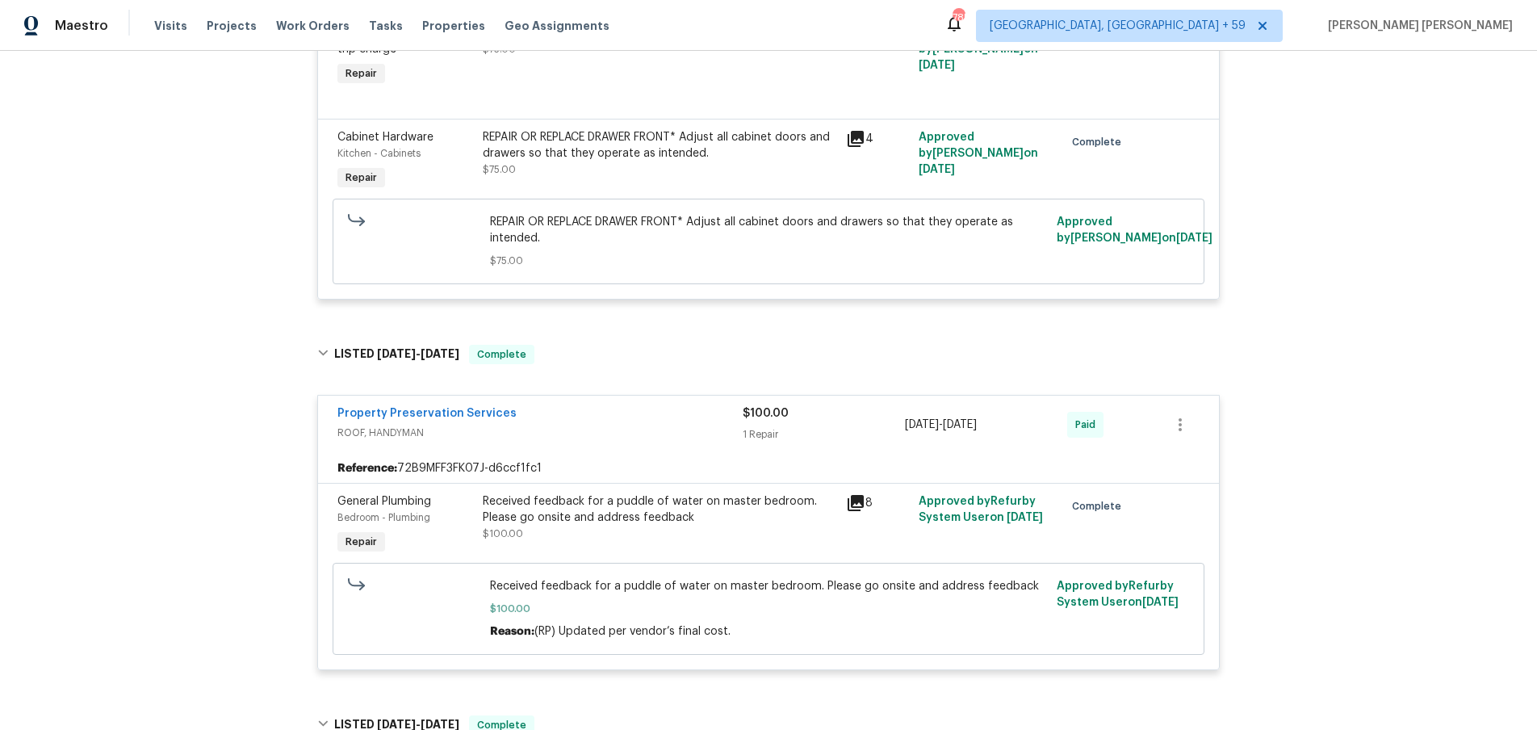
scroll to position [593, 0]
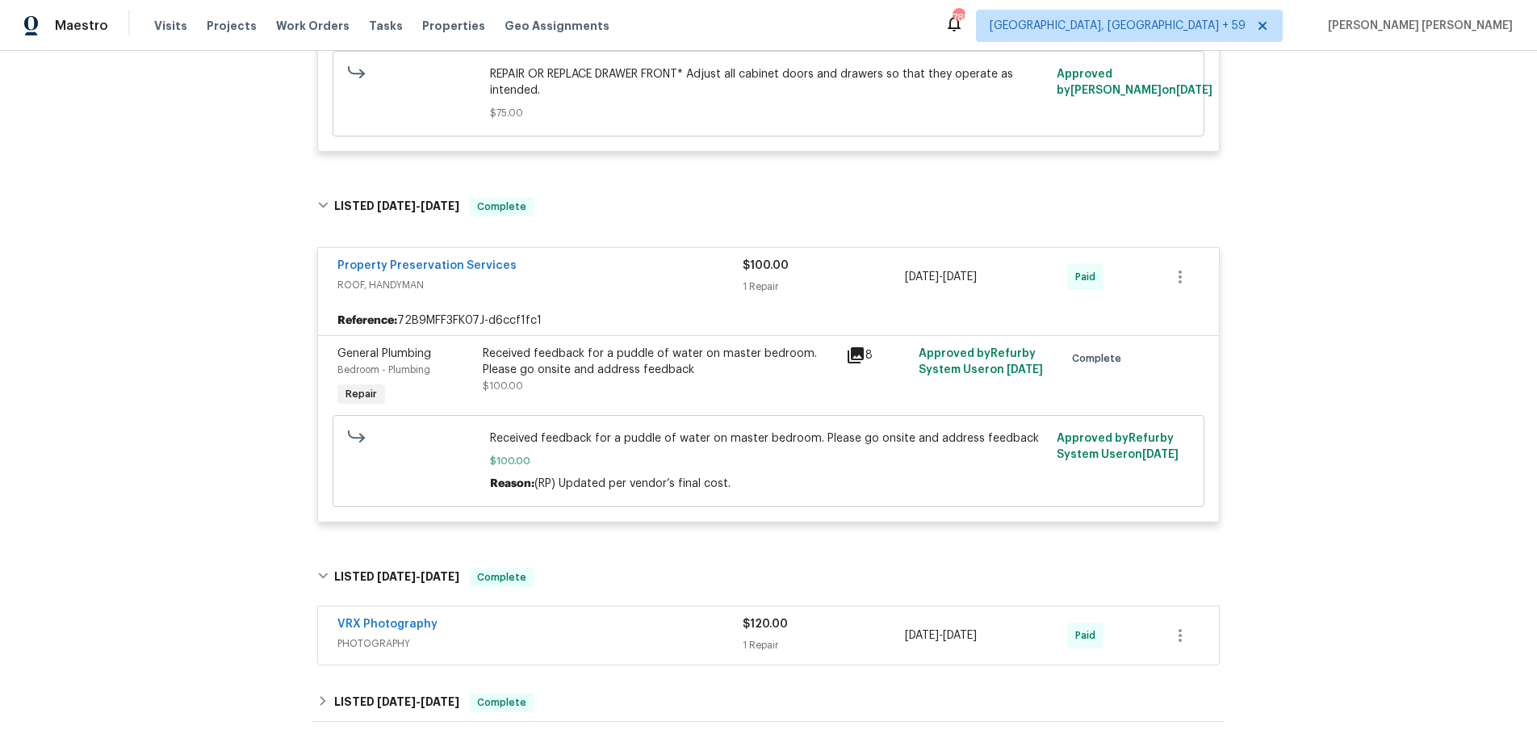
click at [853, 359] on icon at bounding box center [856, 355] width 16 height 16
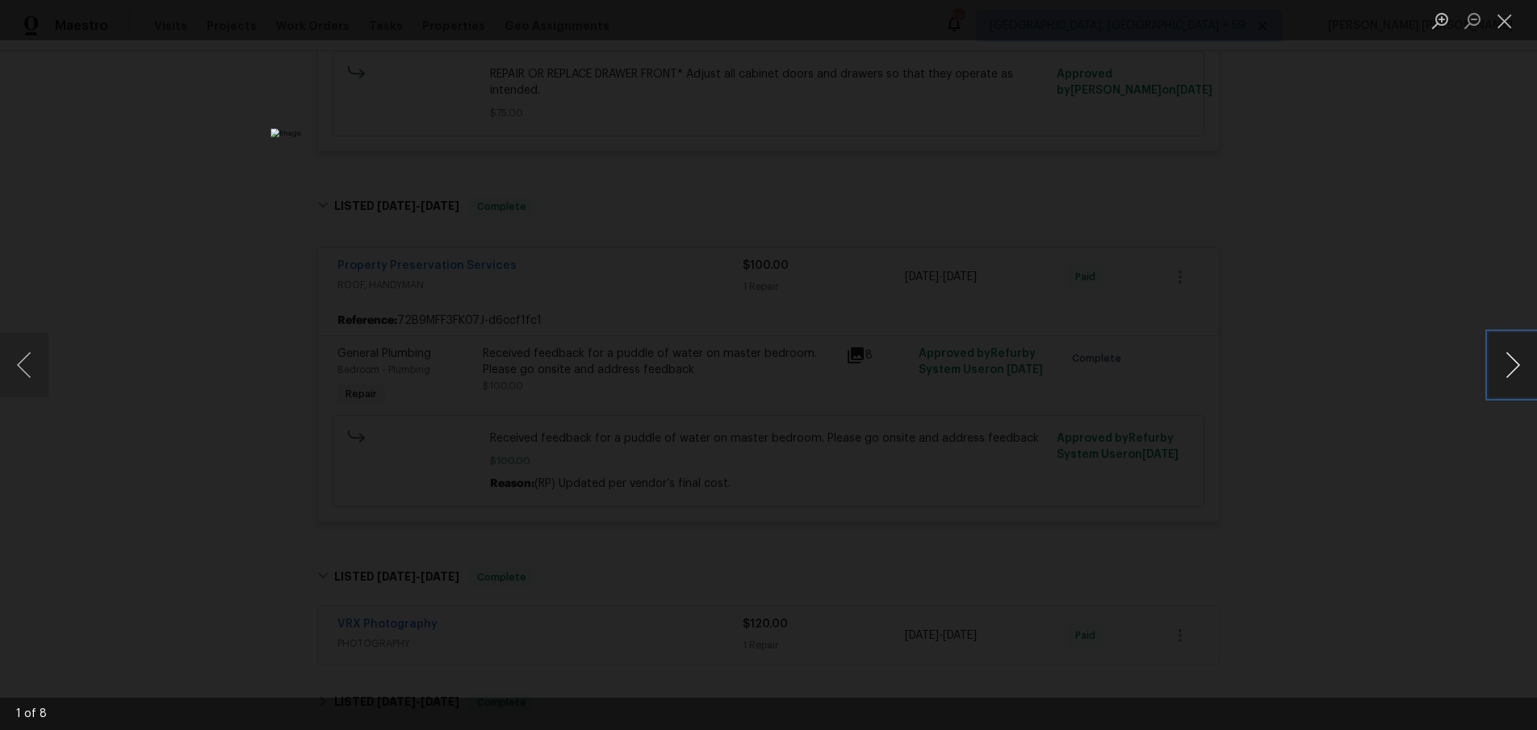
click at [1519, 375] on button "Next image" at bounding box center [1513, 365] width 48 height 65
click at [1515, 375] on button "Next image" at bounding box center [1513, 365] width 48 height 65
click at [281, 315] on div "Lightbox" at bounding box center [768, 365] width 1537 height 730
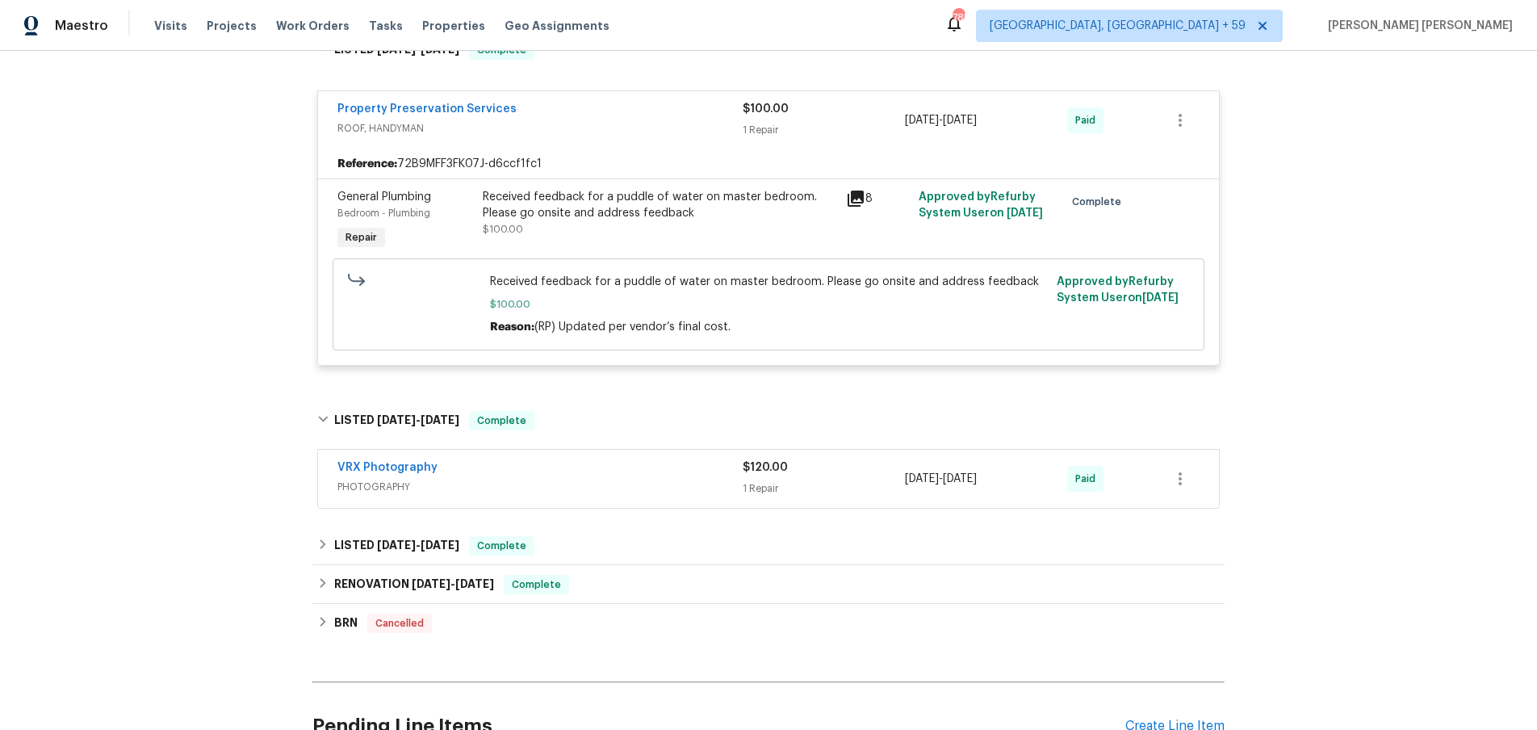
scroll to position [911, 0]
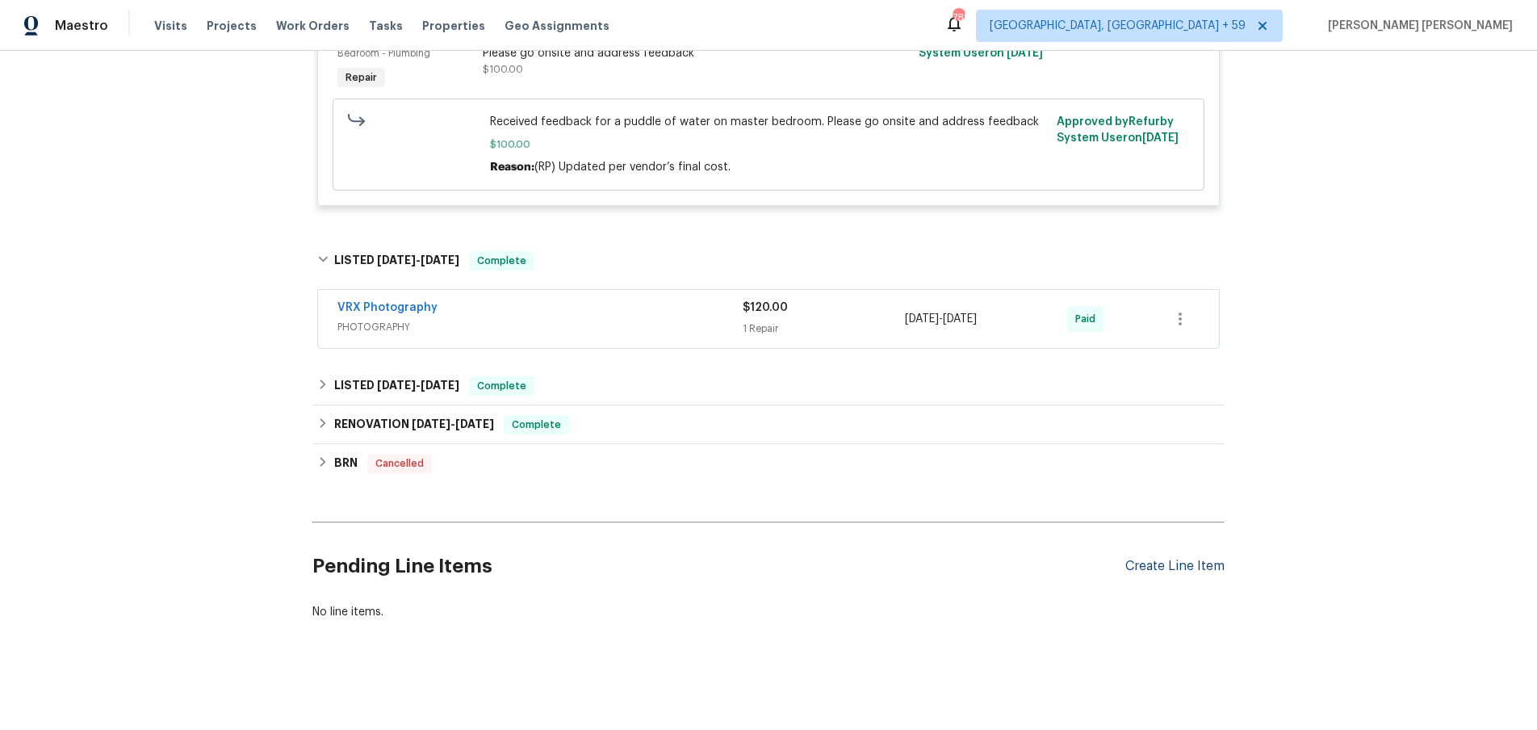
click at [1215, 559] on div "Create Line Item" at bounding box center [1174, 566] width 99 height 15
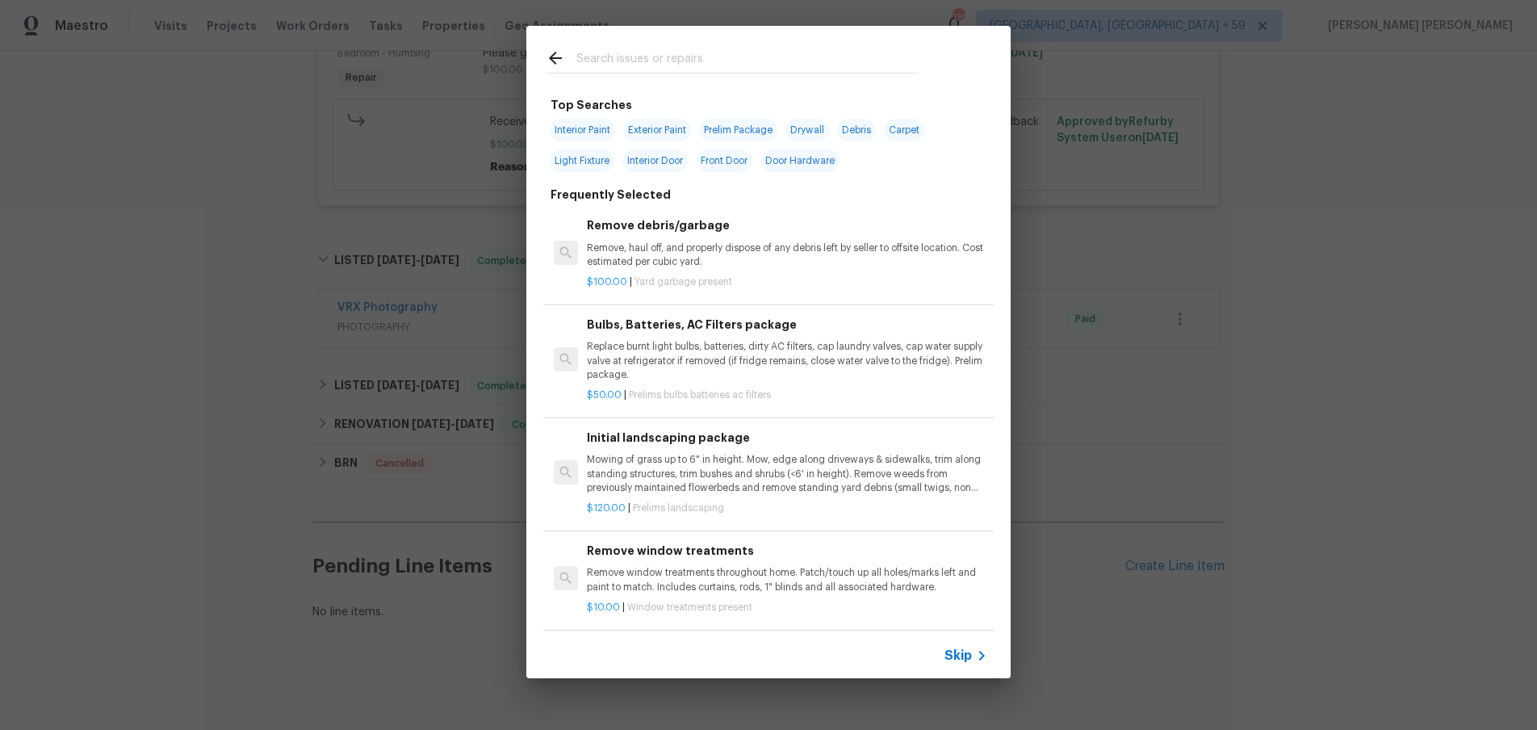
click at [968, 652] on span "Skip" at bounding box center [958, 655] width 27 height 16
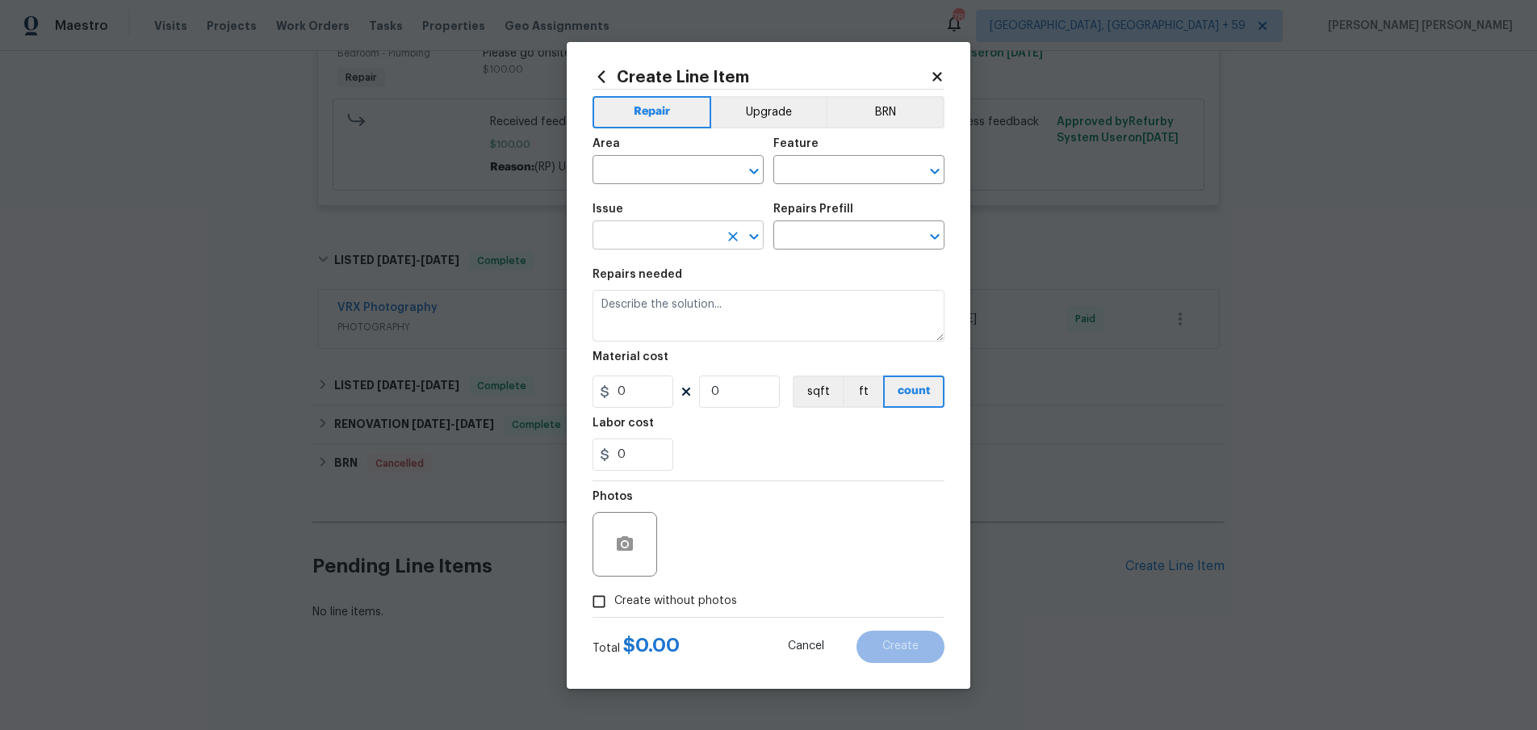
click at [656, 241] on input "text" at bounding box center [656, 236] width 126 height 25
type input "found"
click at [938, 78] on icon at bounding box center [936, 76] width 9 height 9
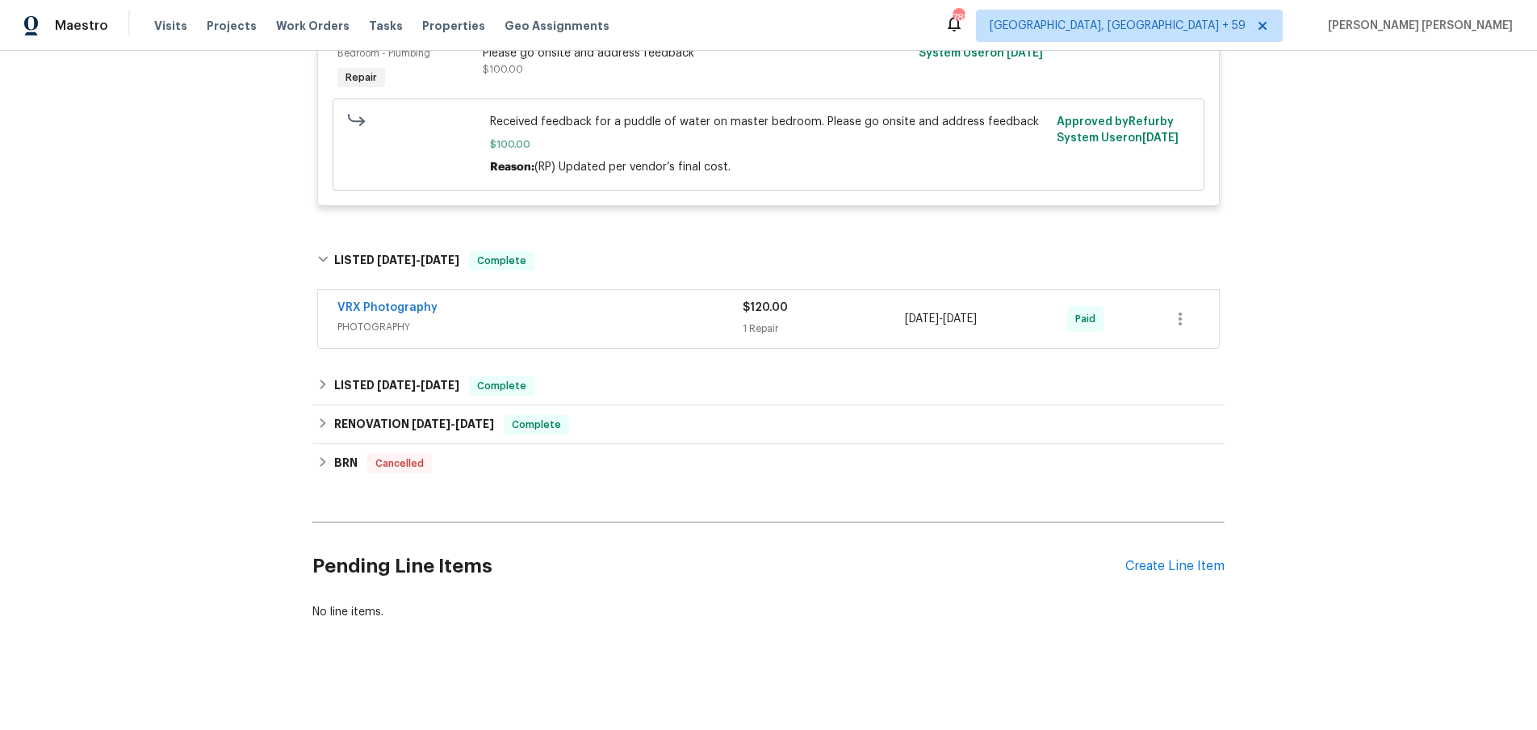
click at [937, 78] on div "Approved by Refurby System User on 7/31/2025" at bounding box center [986, 61] width 145 height 74
click at [1167, 564] on div "Create Line Item" at bounding box center [1174, 566] width 99 height 15
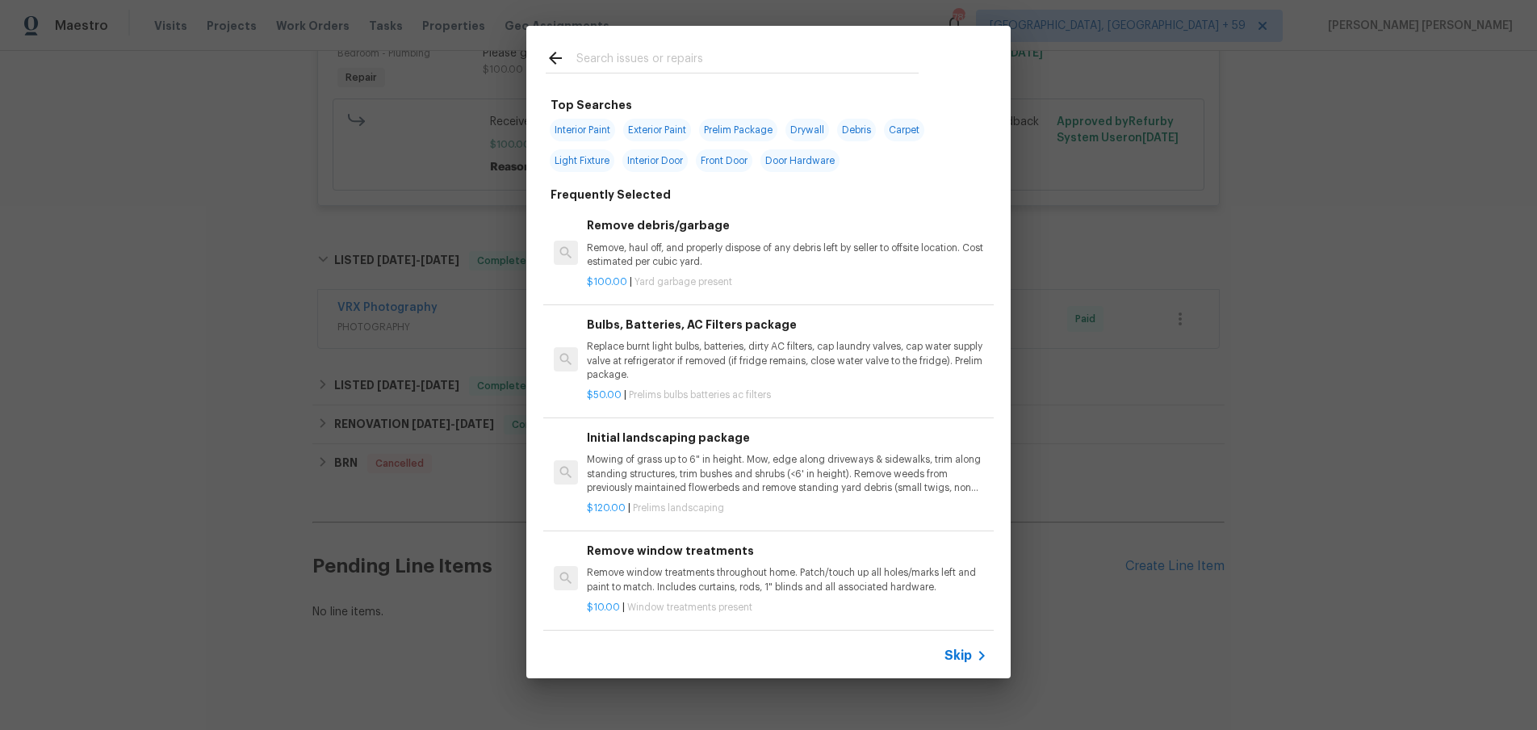
click at [969, 651] on span "Skip" at bounding box center [958, 655] width 27 height 16
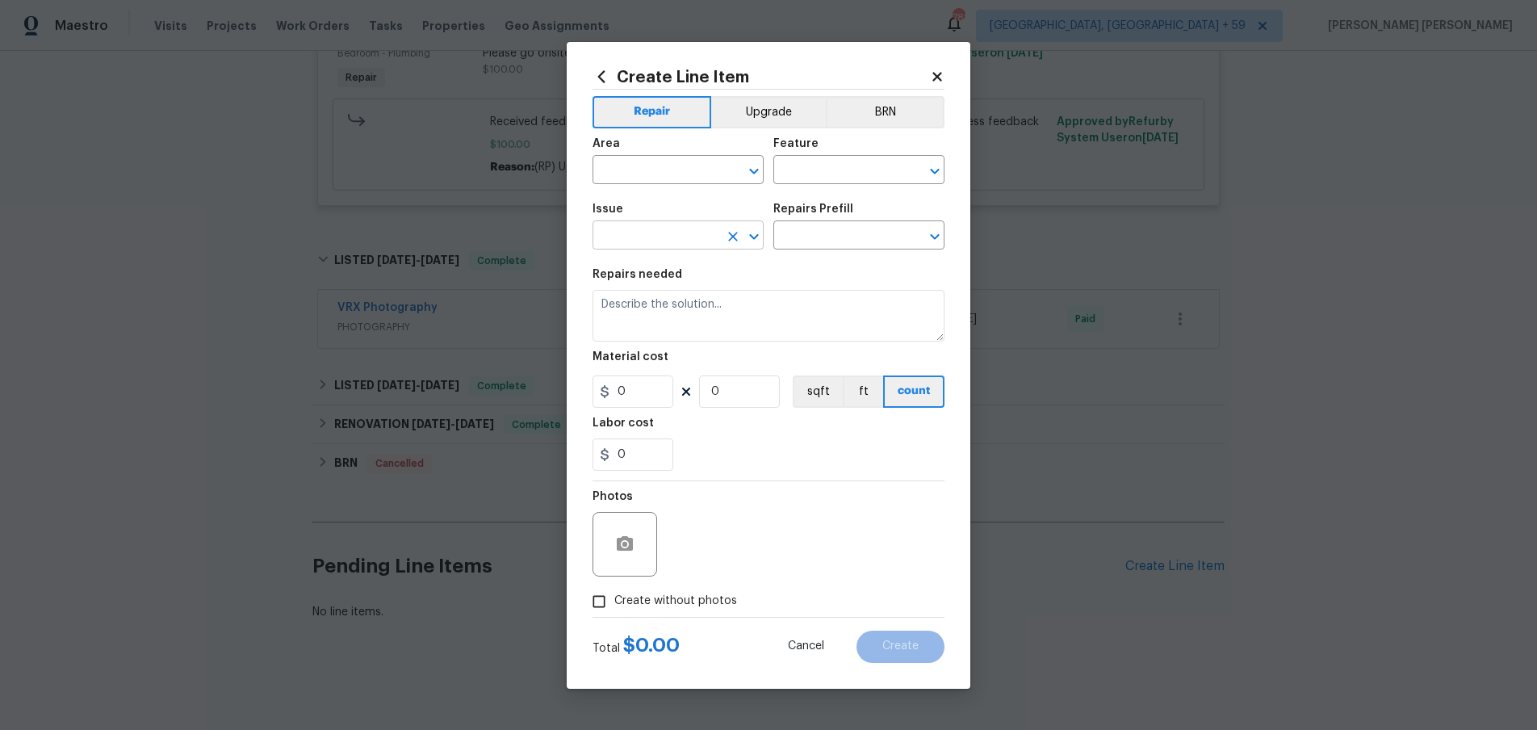
click at [640, 231] on input "text" at bounding box center [656, 236] width 126 height 25
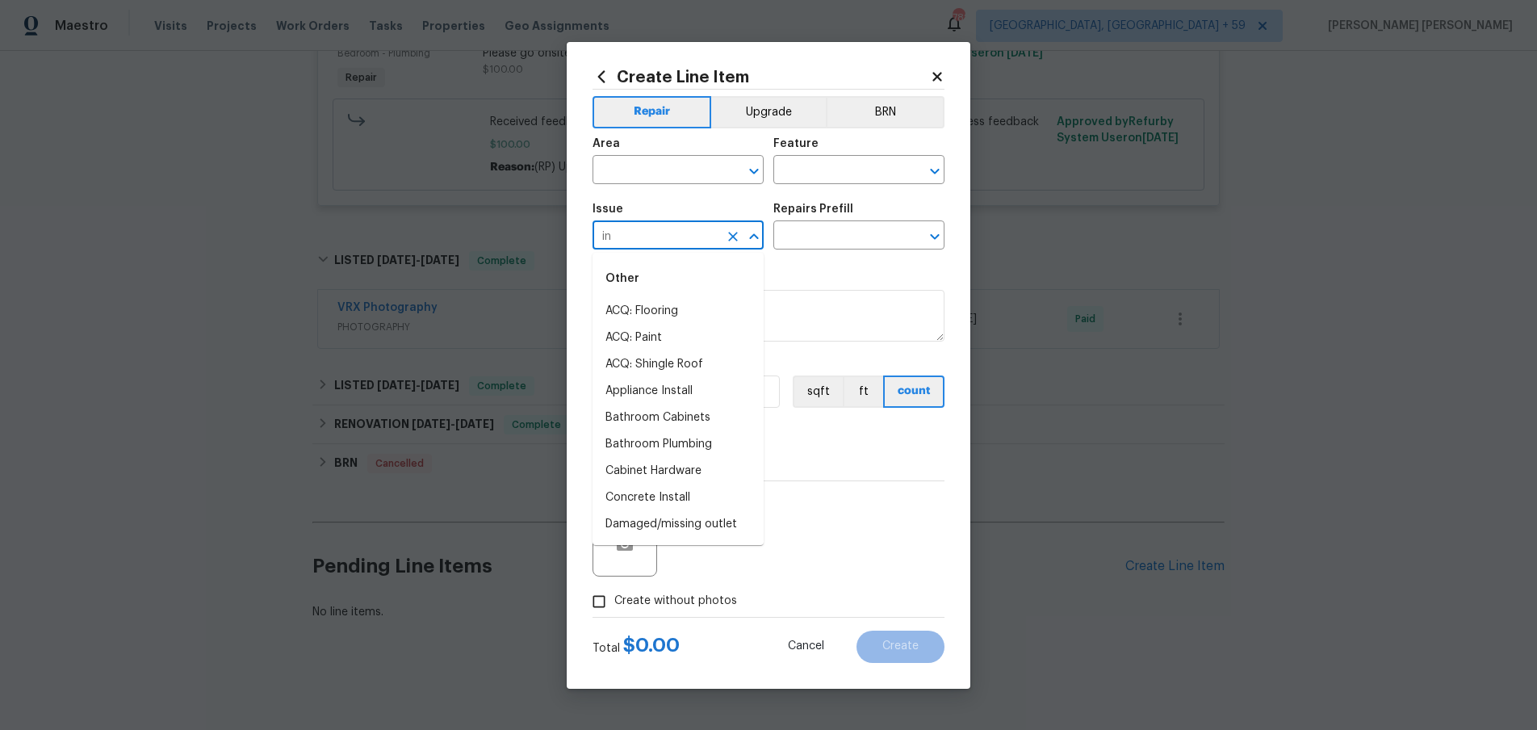
type input "i"
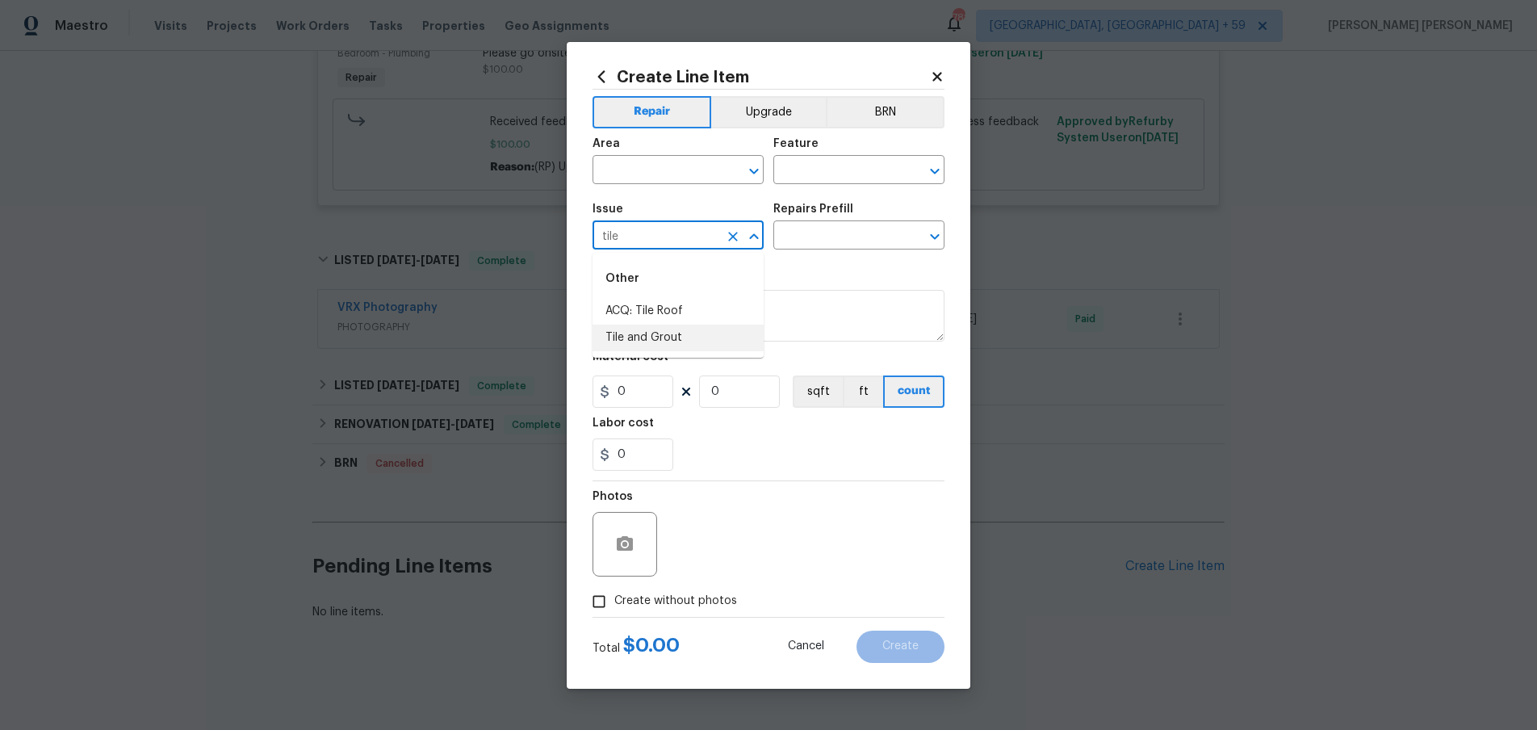
click at [666, 334] on li "Tile and Grout" at bounding box center [678, 338] width 171 height 27
click at [855, 233] on input "text" at bounding box center [836, 236] width 126 height 25
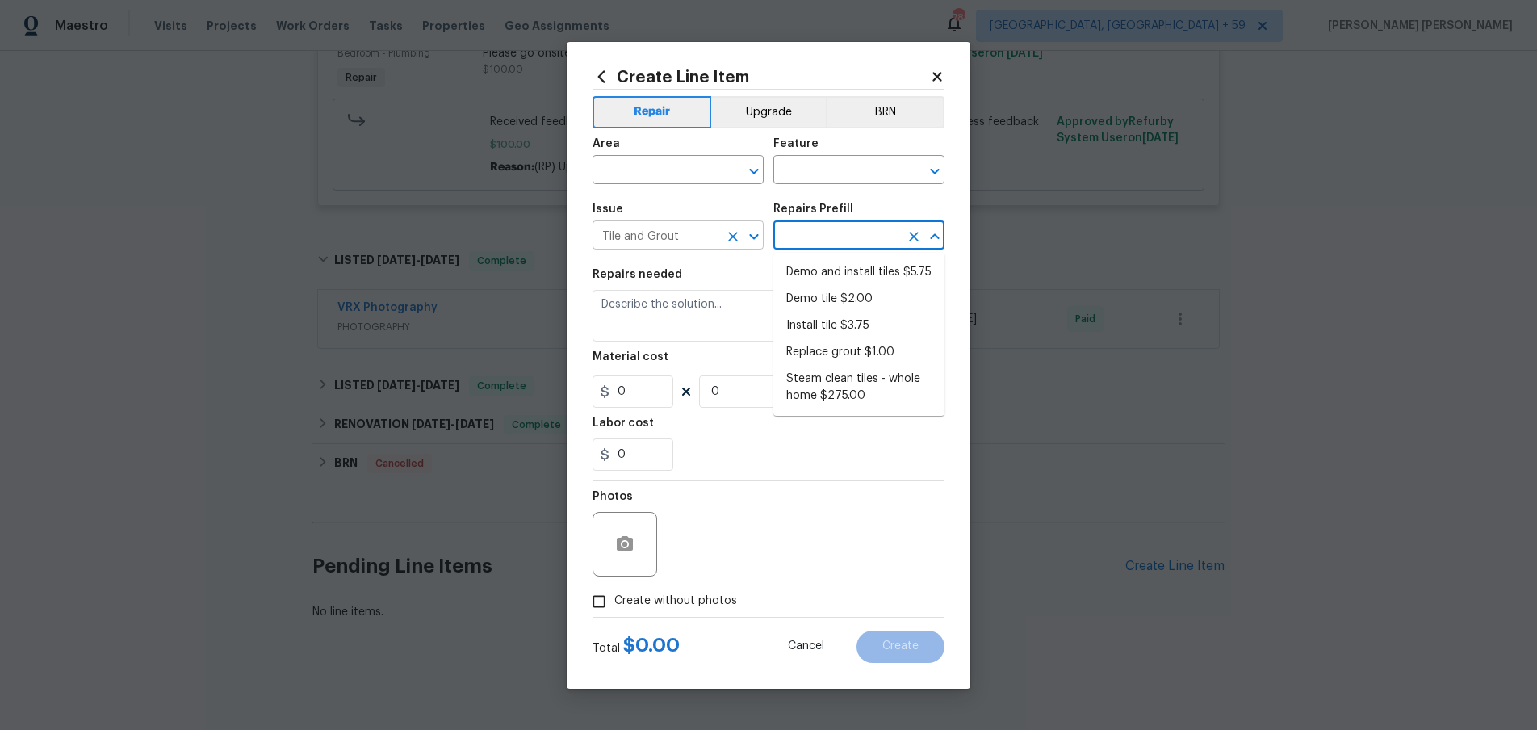
click at [714, 233] on input "Tile and Grout" at bounding box center [656, 236] width 126 height 25
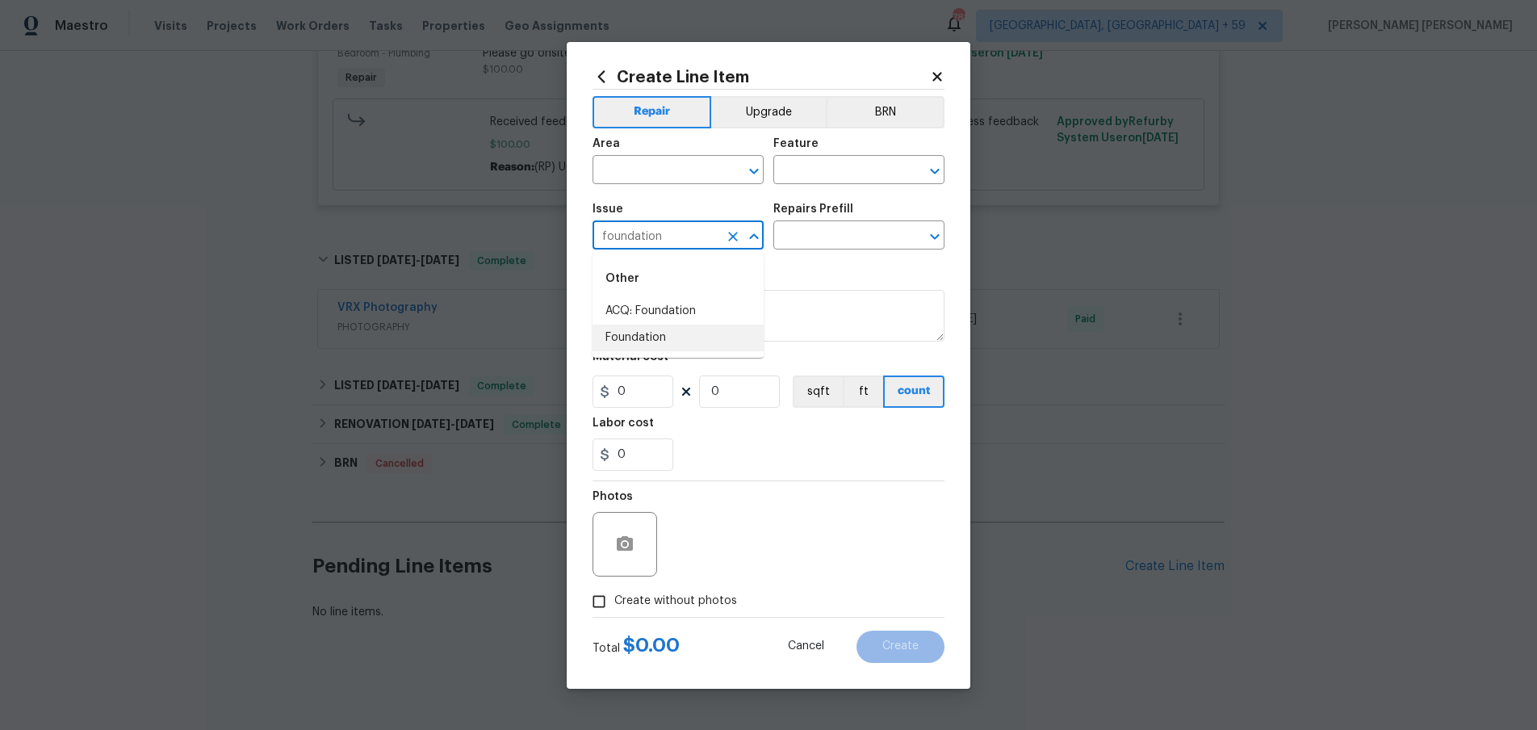
click at [693, 351] on ul "Other ACQ: Foundation Foundation" at bounding box center [678, 305] width 171 height 105
click at [701, 346] on li "Foundation" at bounding box center [678, 338] width 171 height 27
type input "Foundation"
click at [840, 237] on input "text" at bounding box center [836, 236] width 126 height 25
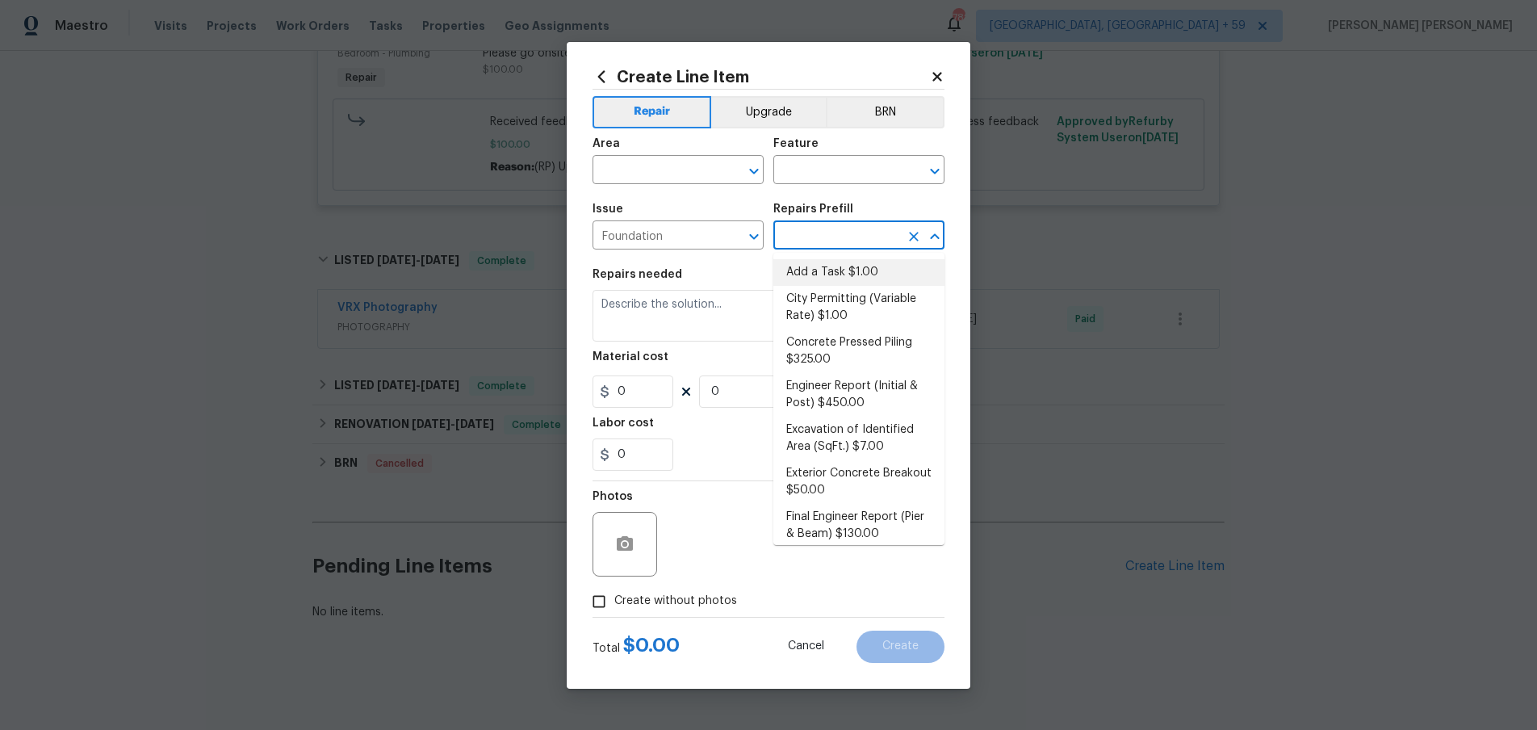
click at [848, 266] on li "Add a Task $1.00" at bounding box center [858, 272] width 171 height 27
type input "Foundation"
type textarea "HPM to detail"
type input "1"
type input "Add a Task $1.00"
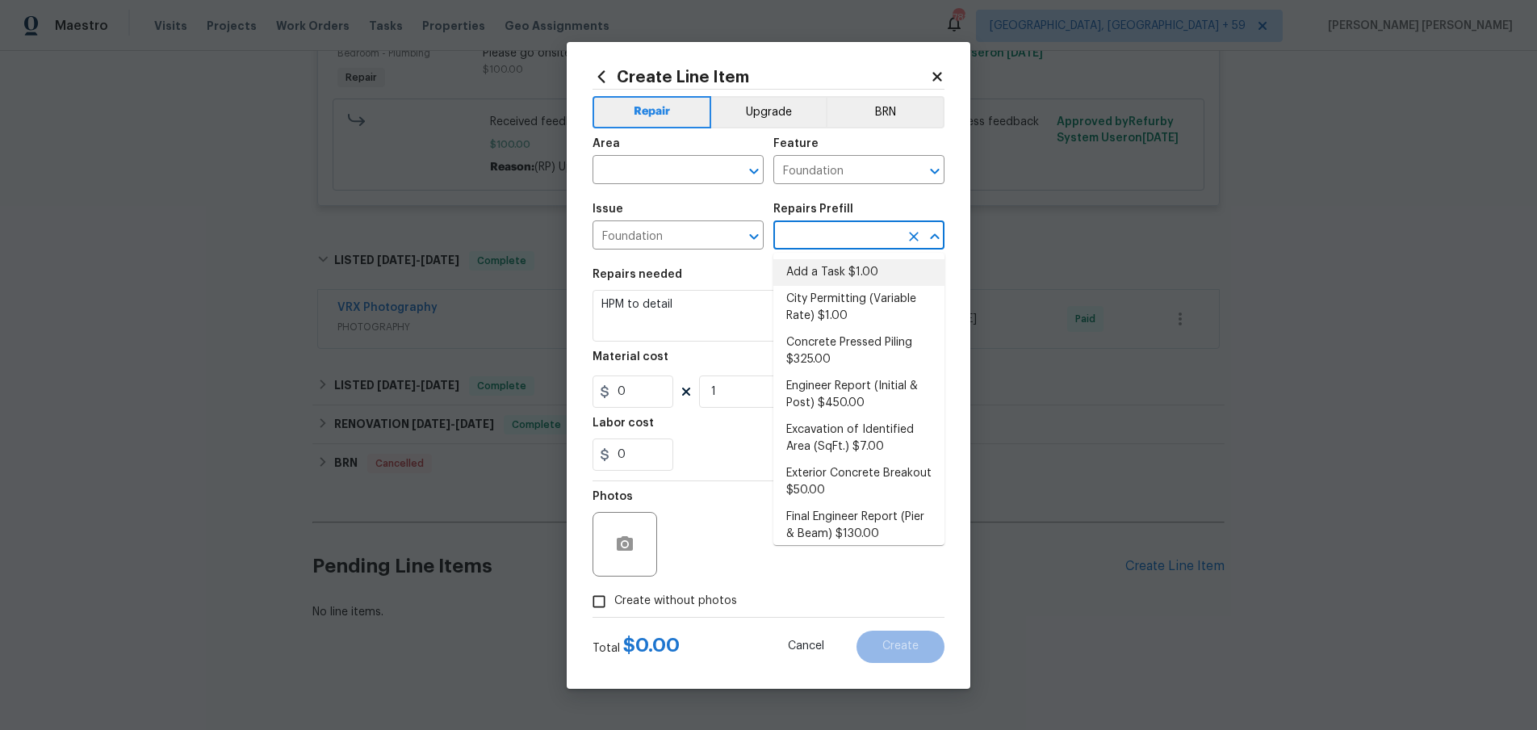
type input "1"
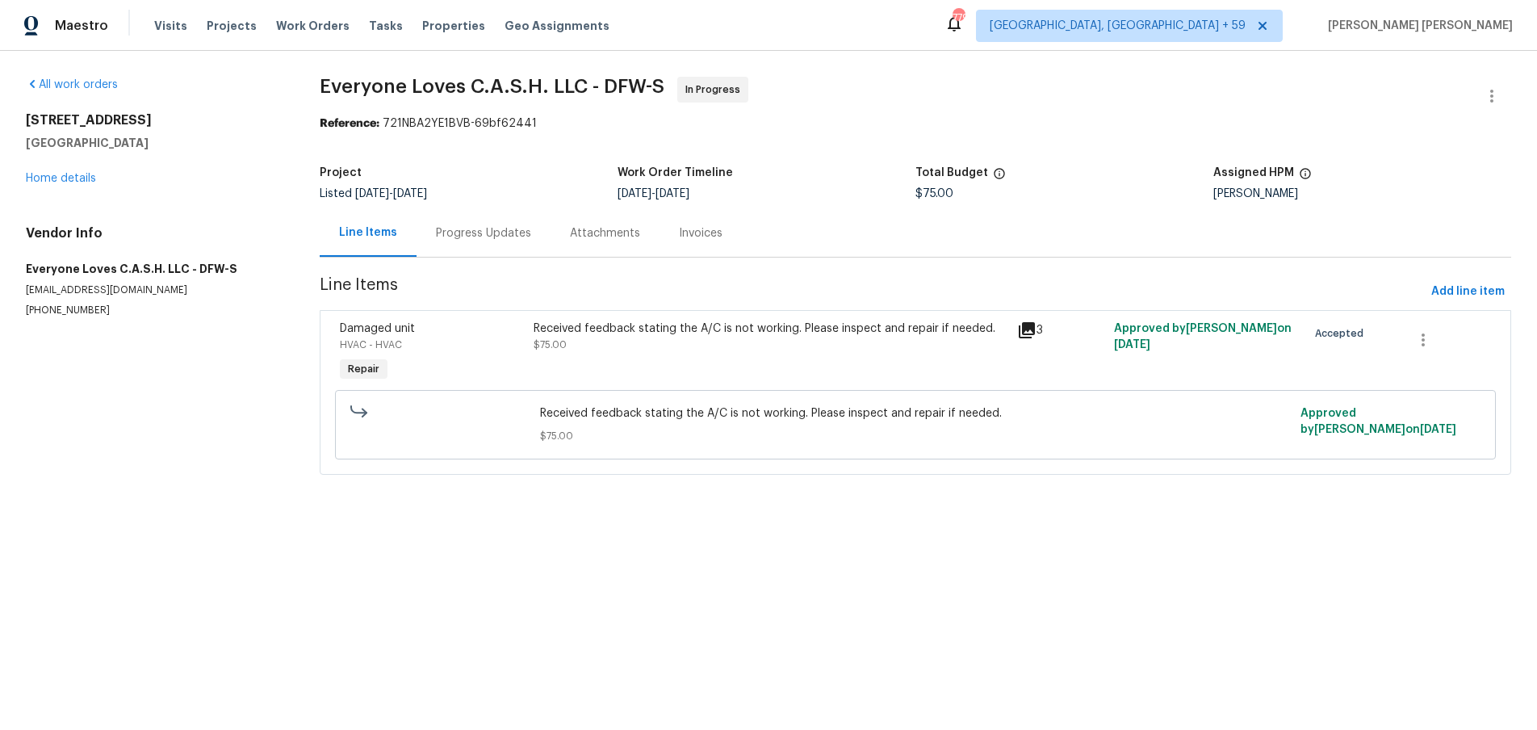
click at [1022, 329] on icon at bounding box center [1027, 330] width 16 height 16
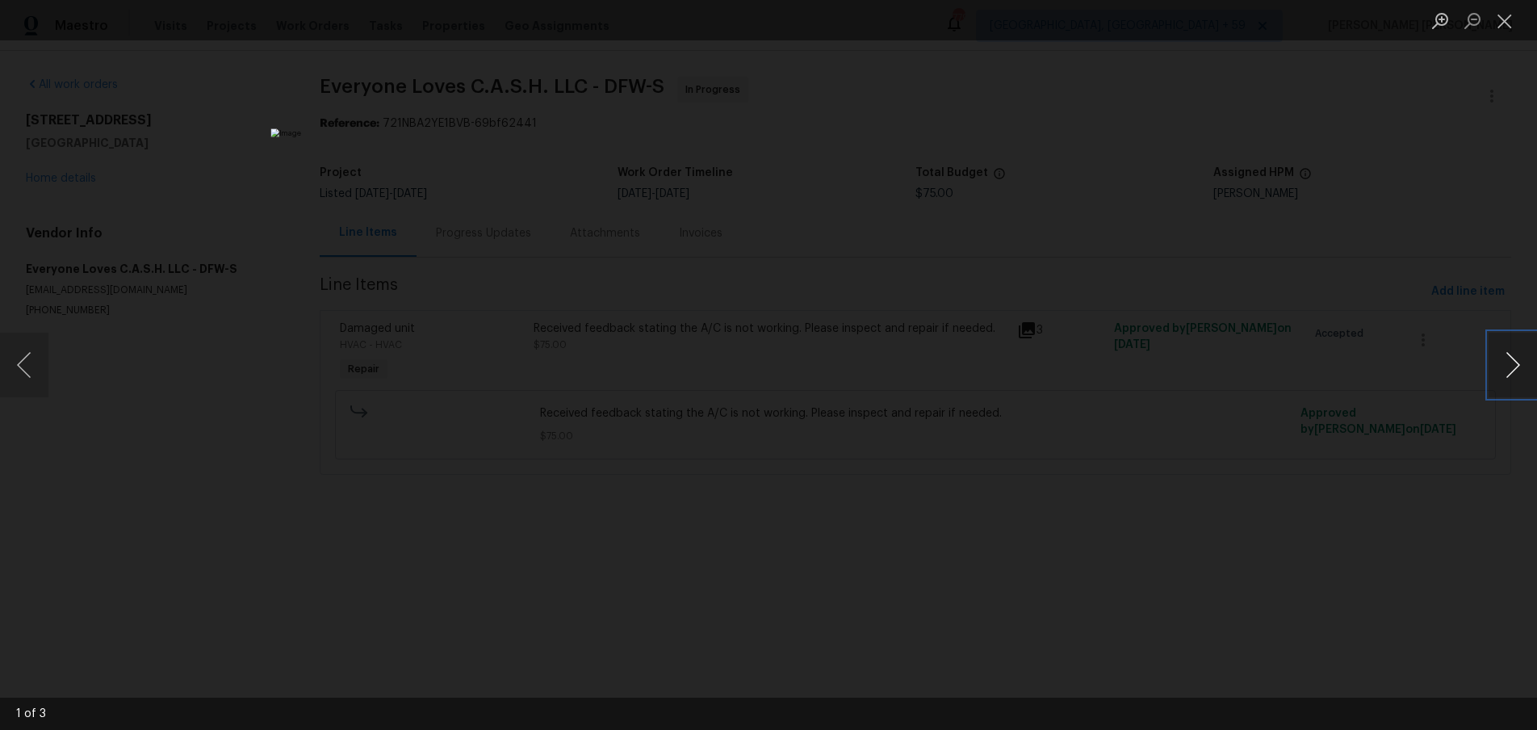
click at [1507, 364] on button "Next image" at bounding box center [1513, 365] width 48 height 65
click at [176, 183] on div "Lightbox" at bounding box center [768, 365] width 1537 height 730
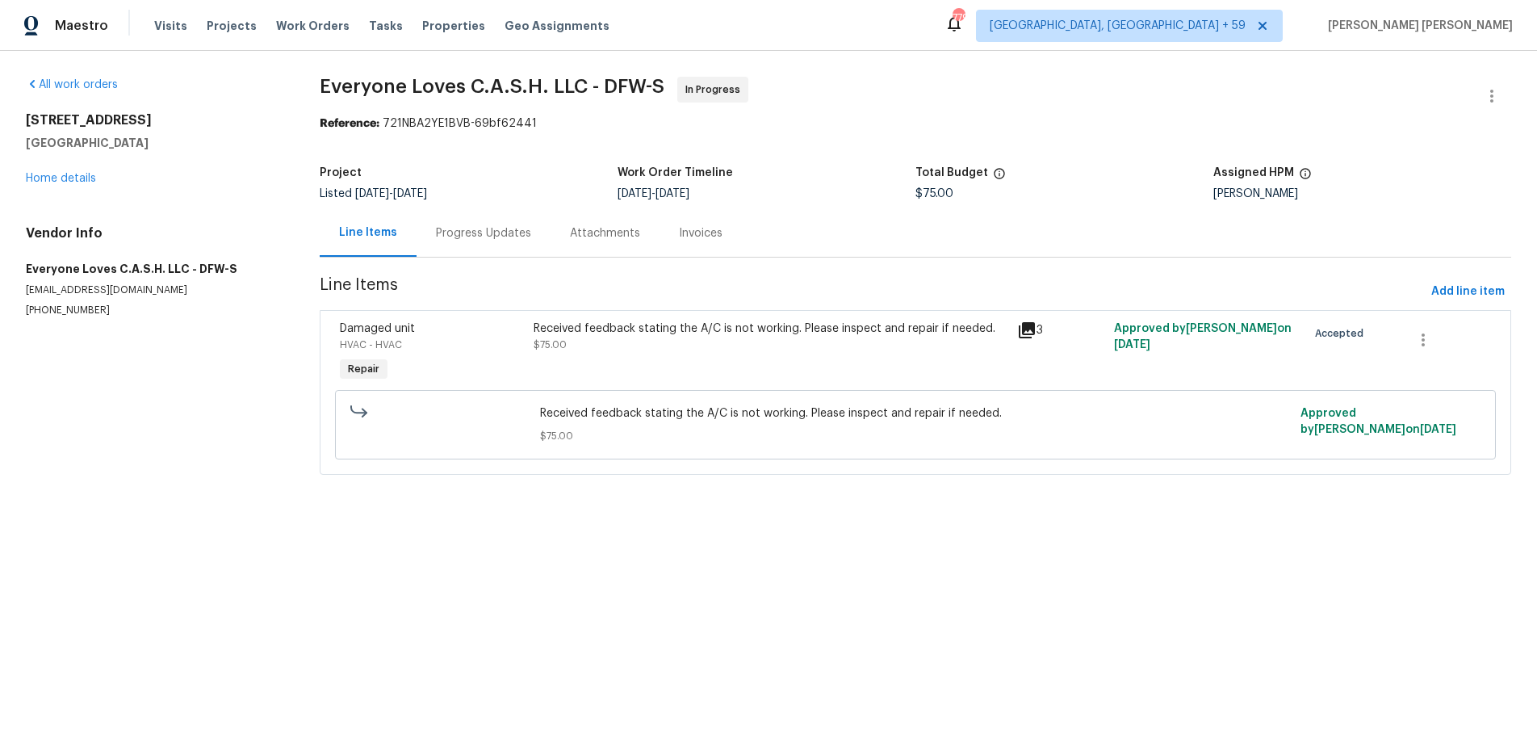
click at [96, 179] on div "[STREET_ADDRESS] Home details" at bounding box center [153, 149] width 255 height 74
click at [79, 178] on link "Home details" at bounding box center [61, 178] width 70 height 11
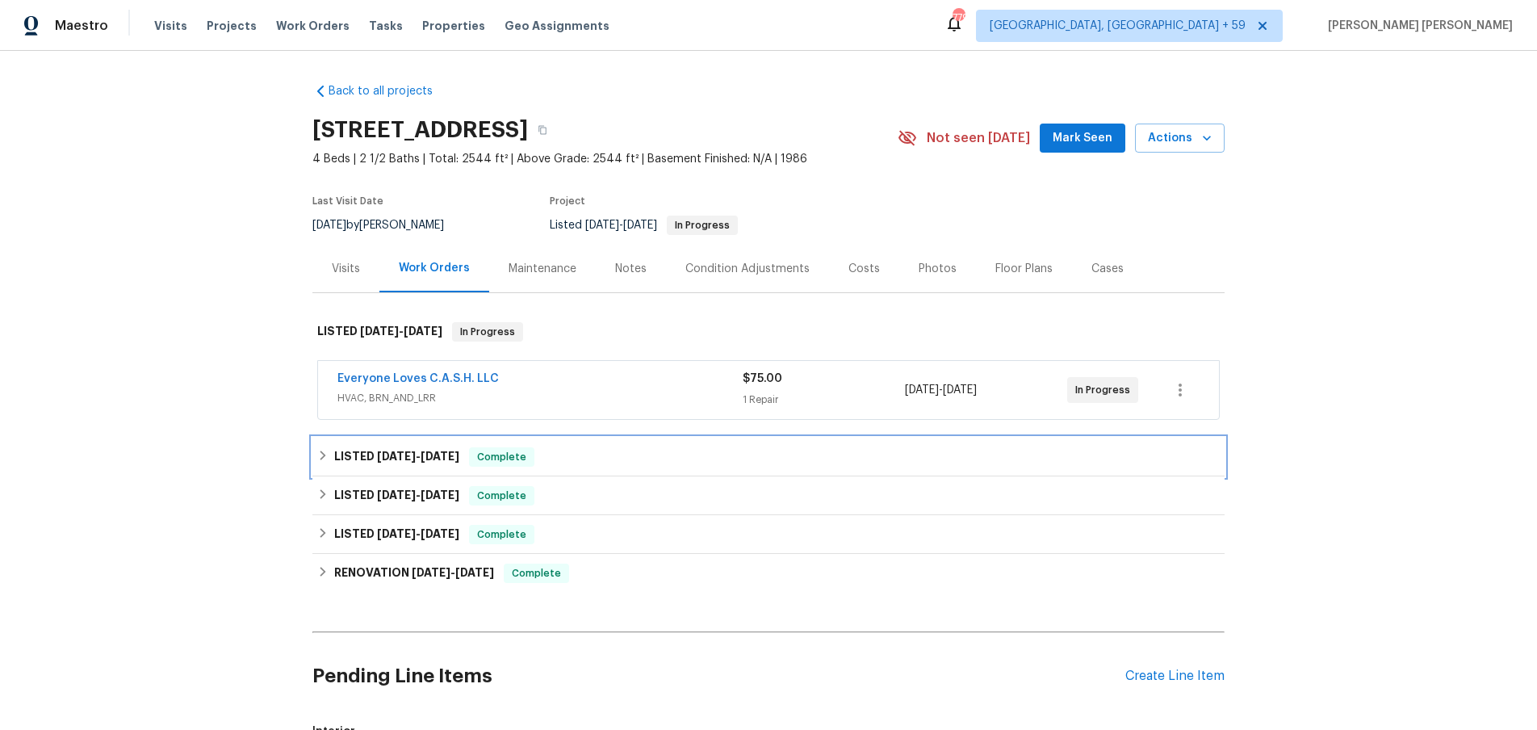
click at [440, 450] on h6 "LISTED [DATE] - [DATE]" at bounding box center [396, 456] width 125 height 19
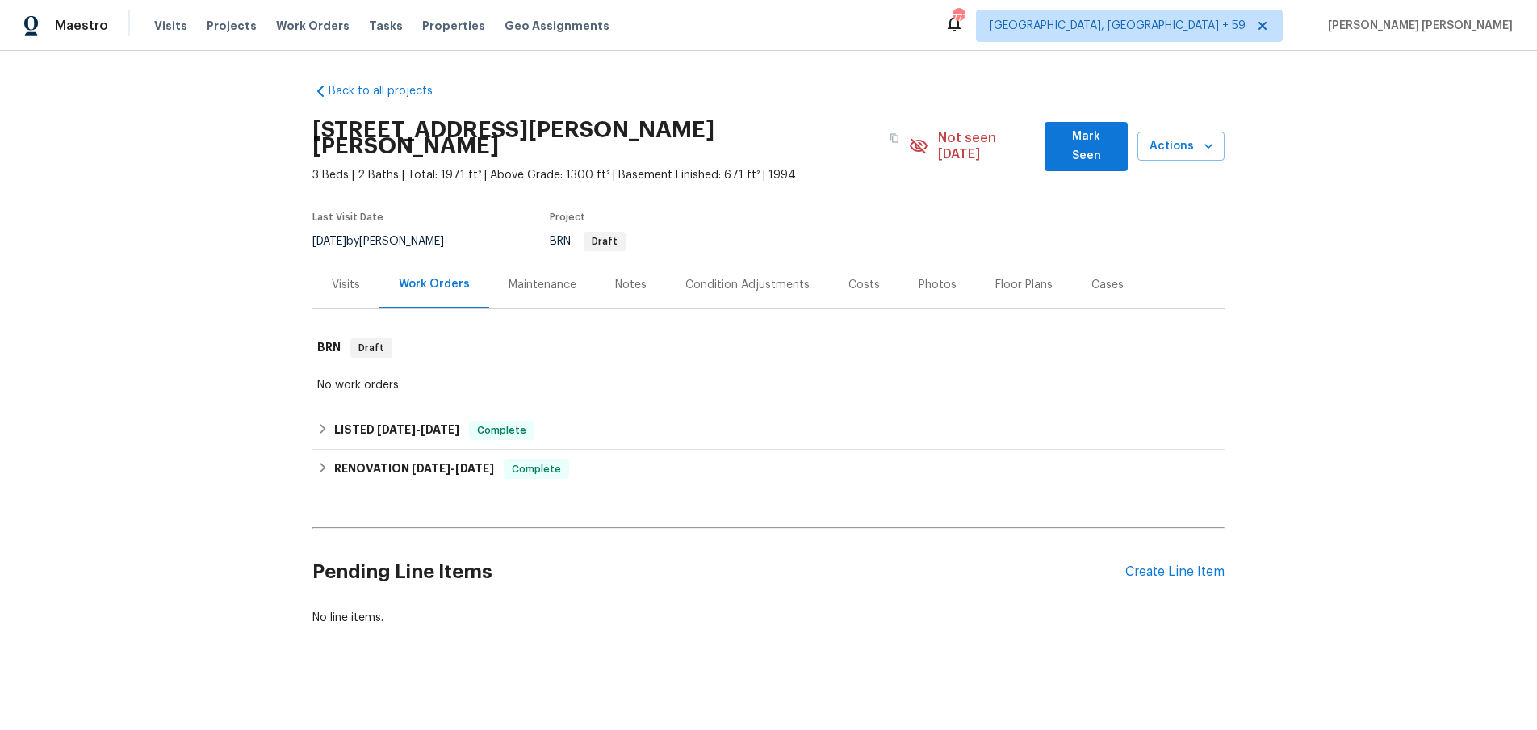
click at [1166, 564] on div "Pending Line Items Create Line Item" at bounding box center [768, 571] width 912 height 75
click at [1166, 564] on div "Create Line Item" at bounding box center [1174, 571] width 99 height 15
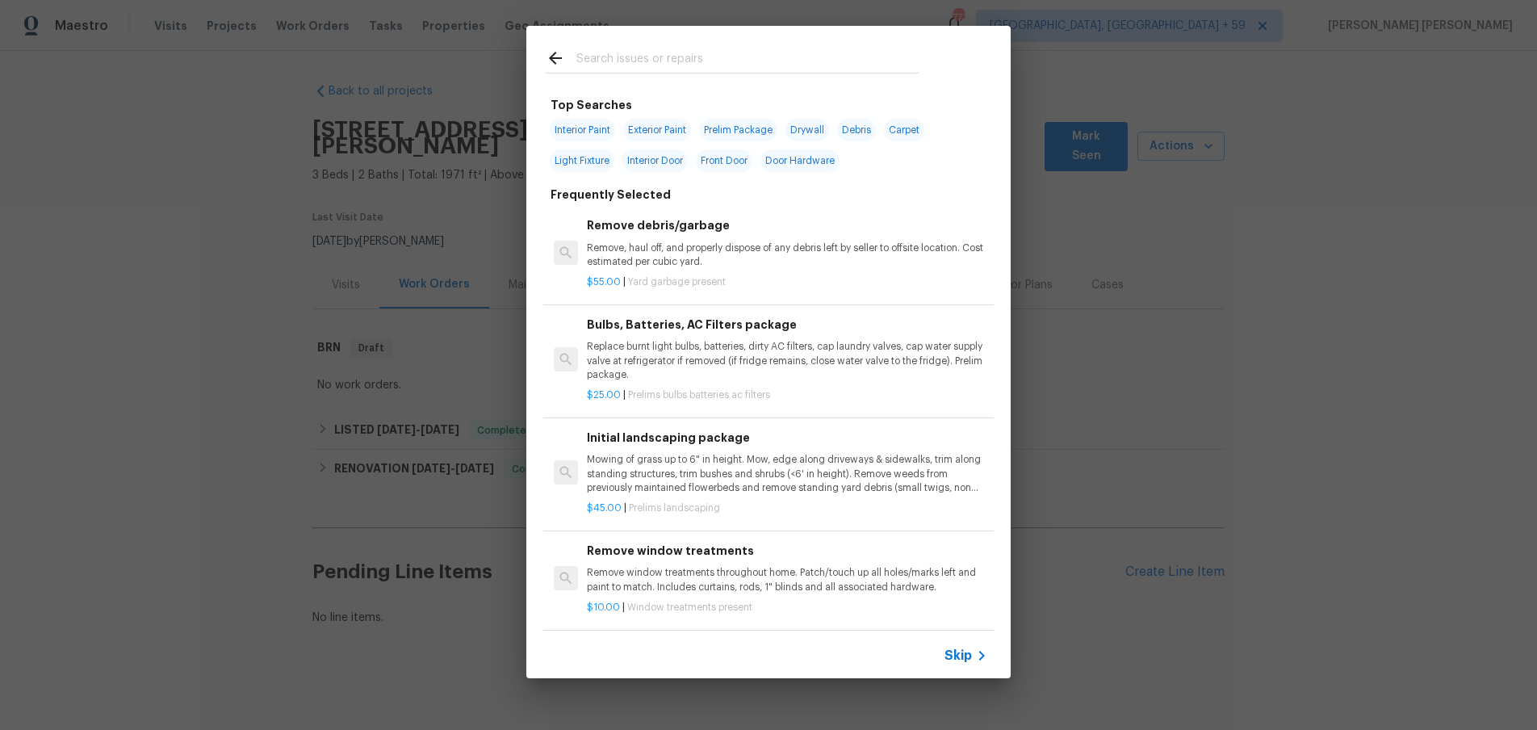
click at [983, 664] on icon at bounding box center [981, 655] width 19 height 19
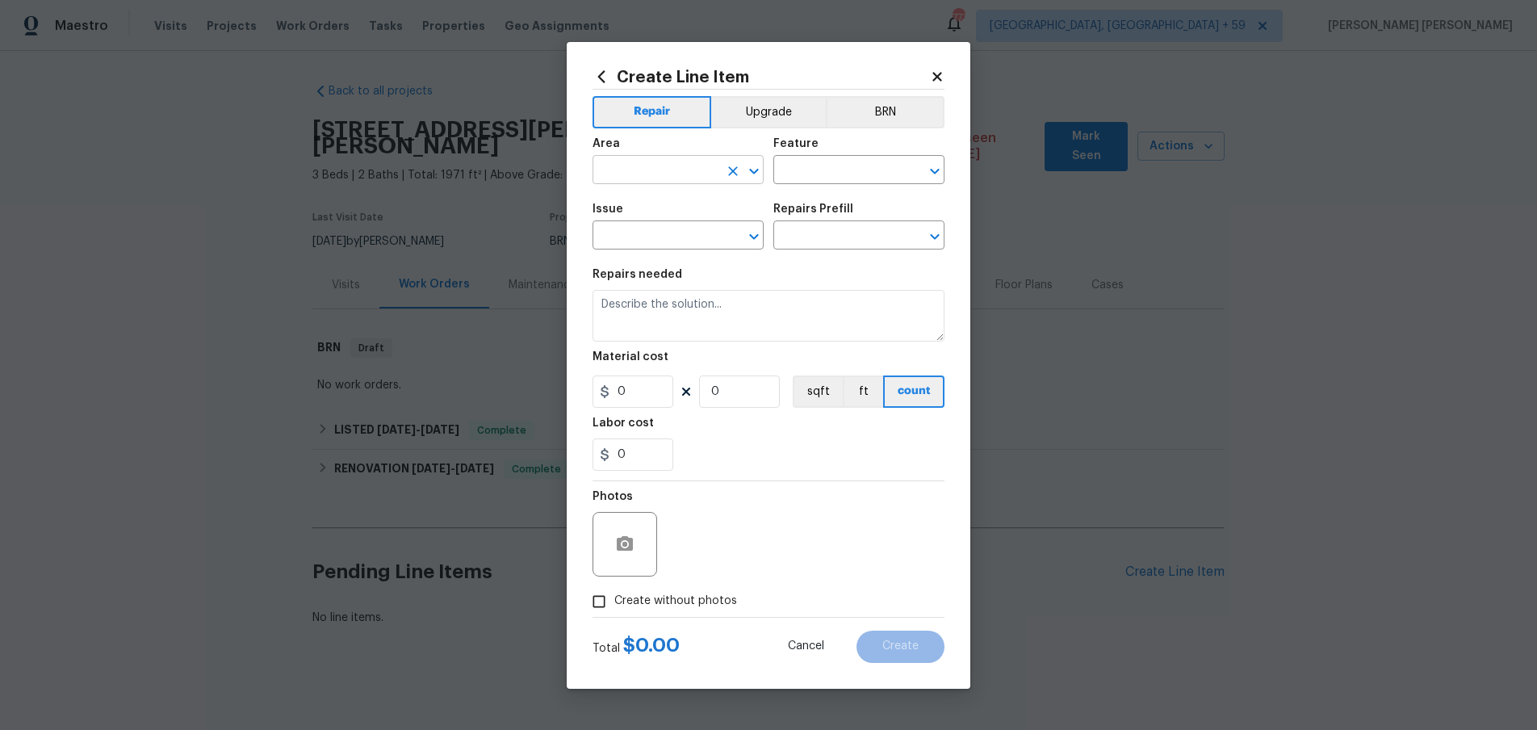
click at [689, 168] on input "text" at bounding box center [656, 171] width 126 height 25
drag, startPoint x: 689, startPoint y: 228, endPoint x: 707, endPoint y: 225, distance: 18.8
click at [694, 228] on li "Interior Overall" at bounding box center [678, 233] width 171 height 27
type input "Interior Overall"
click at [839, 163] on input "text" at bounding box center [836, 171] width 126 height 25
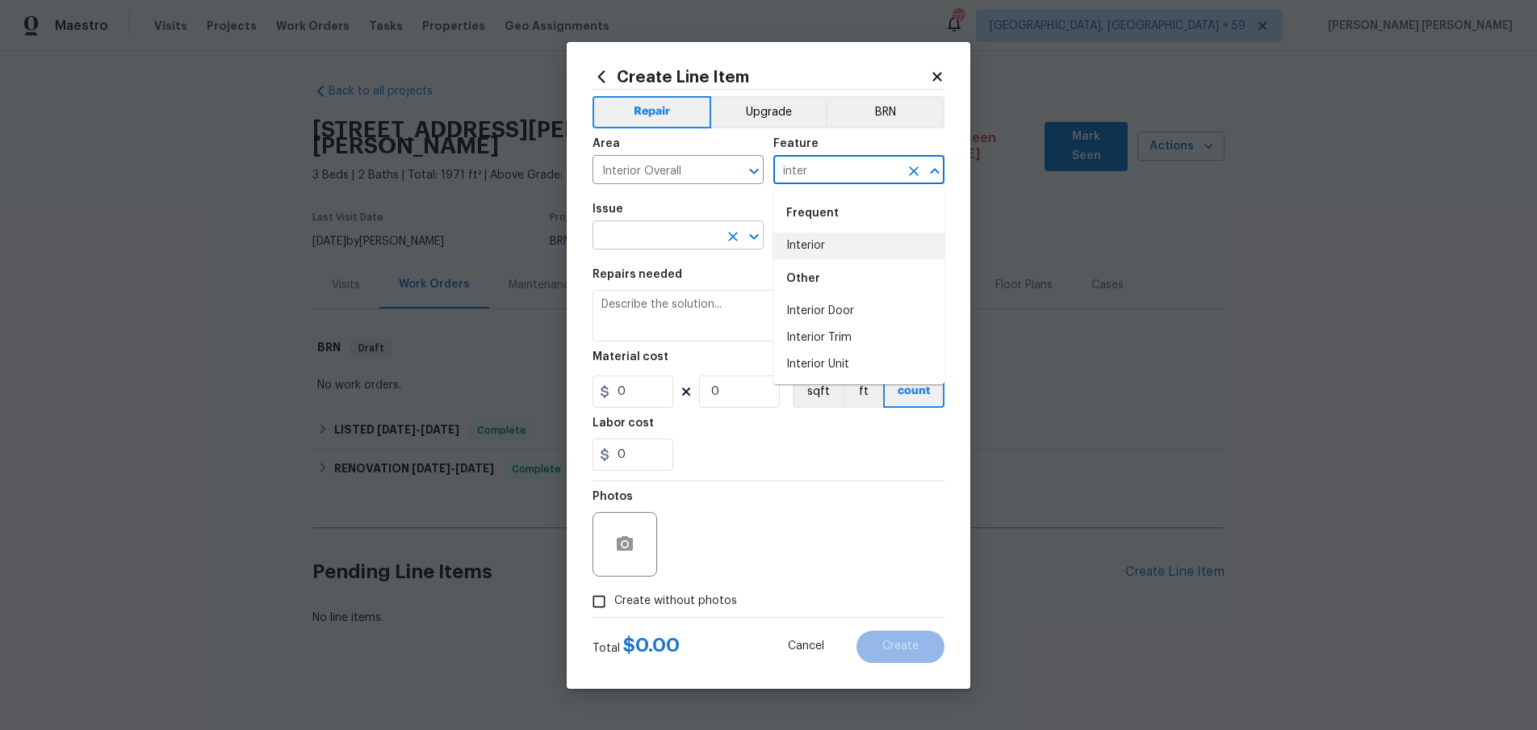
drag, startPoint x: 823, startPoint y: 254, endPoint x: 740, endPoint y: 242, distance: 84.8
click at [820, 252] on li "Interior" at bounding box center [858, 246] width 171 height 27
type input "Interior"
click at [645, 240] on input "text" at bounding box center [656, 236] width 126 height 25
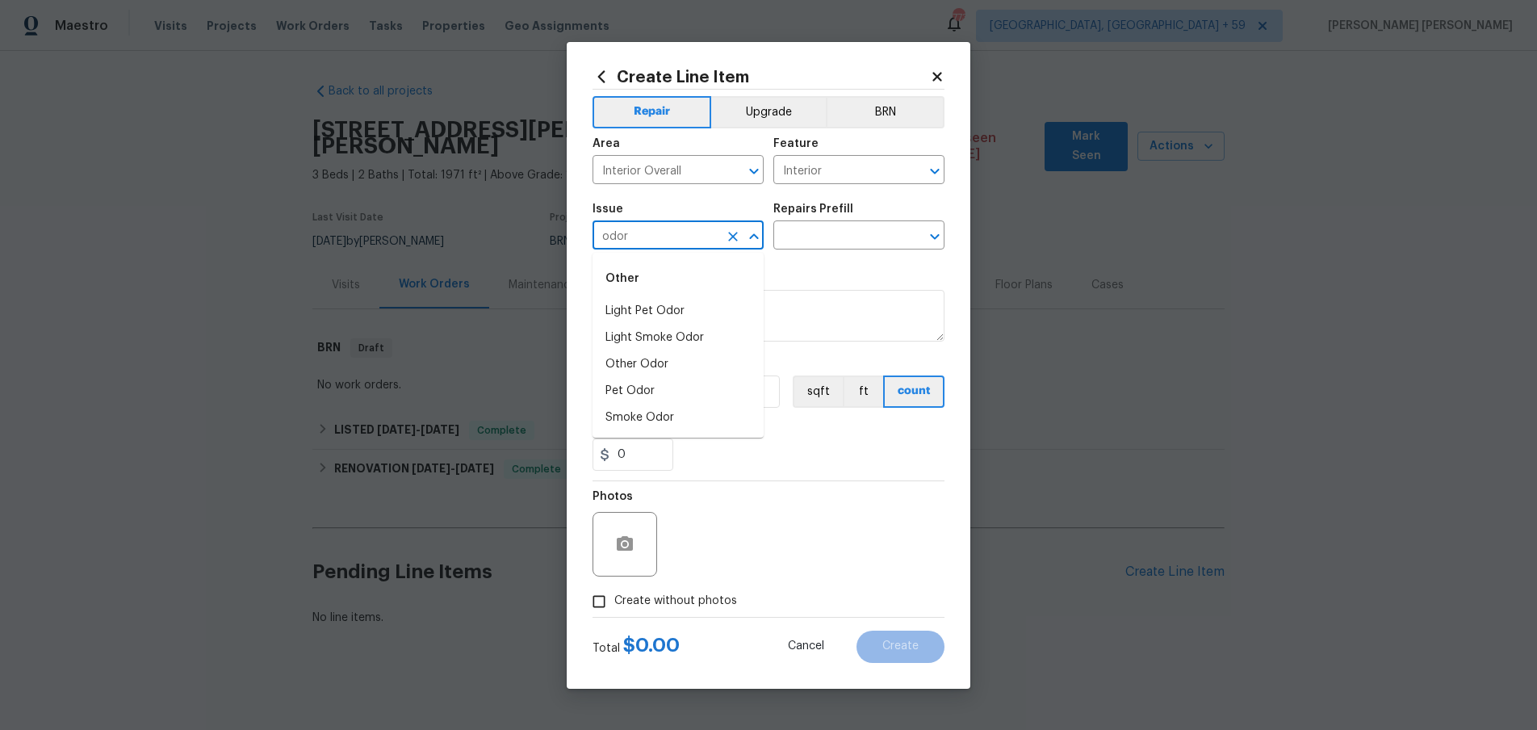
type input "odor"
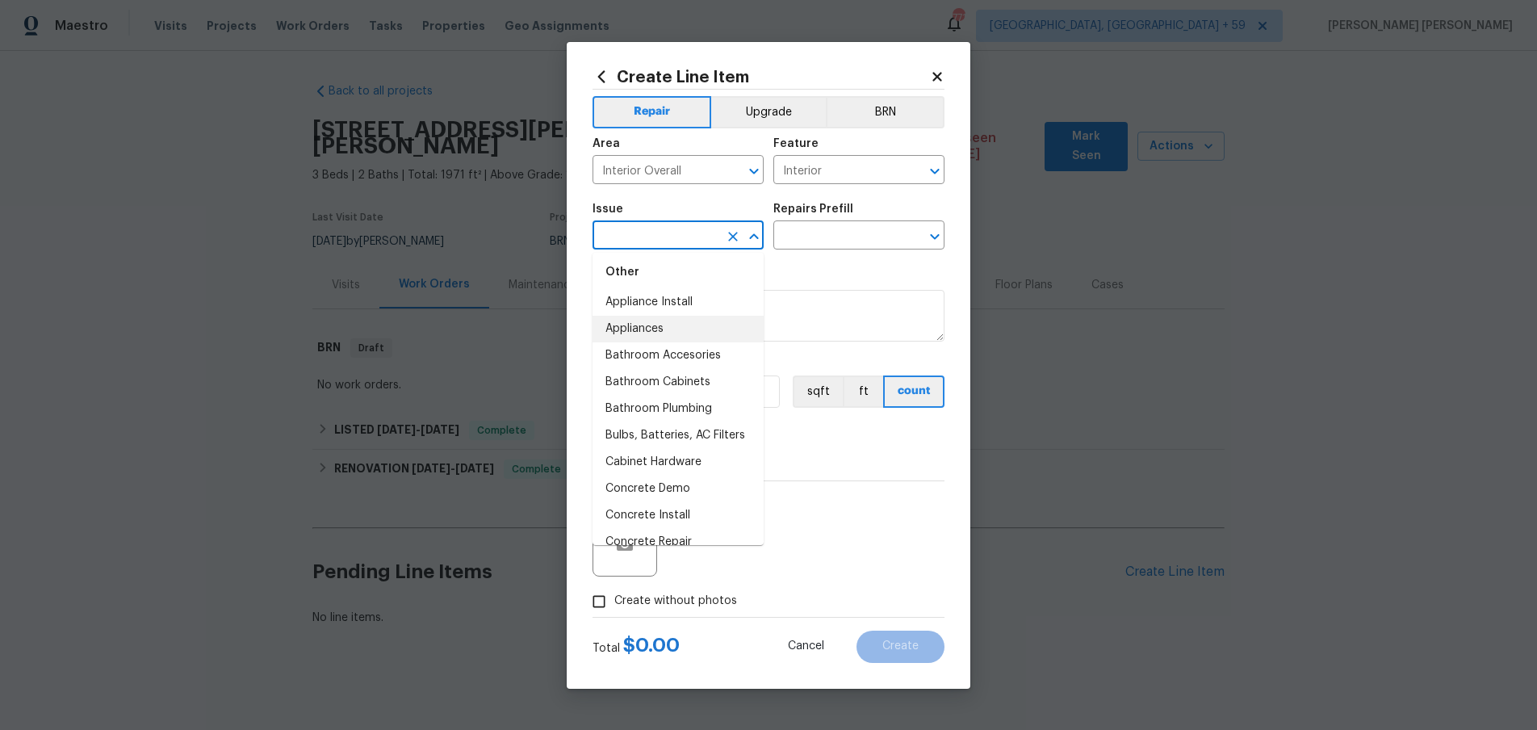
scroll to position [231, 0]
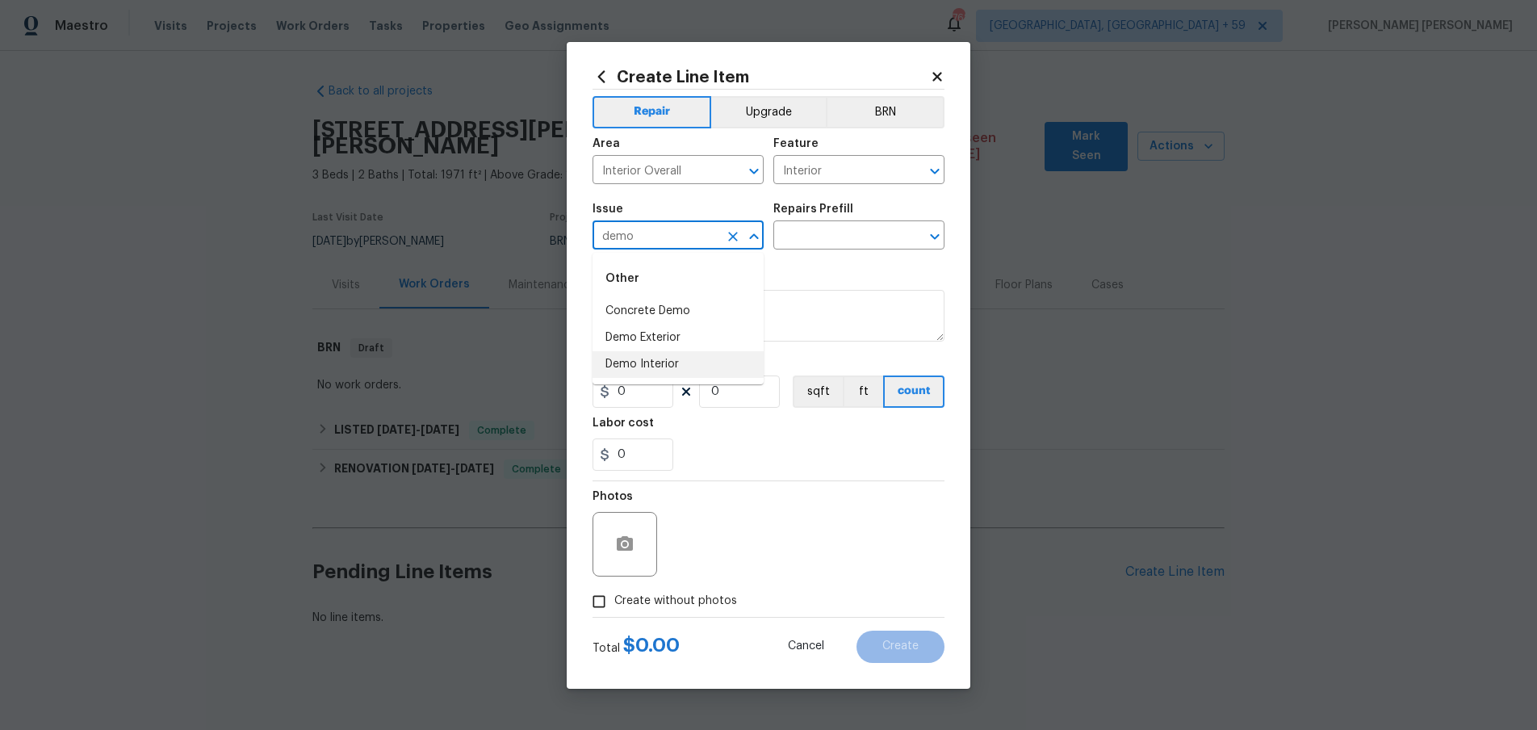
drag, startPoint x: 672, startPoint y: 365, endPoint x: 682, endPoint y: 362, distance: 10.0
click at [672, 365] on li "Demo Interior" at bounding box center [678, 364] width 171 height 27
type input "Demo Interior"
click at [831, 227] on input "text" at bounding box center [836, 236] width 126 height 25
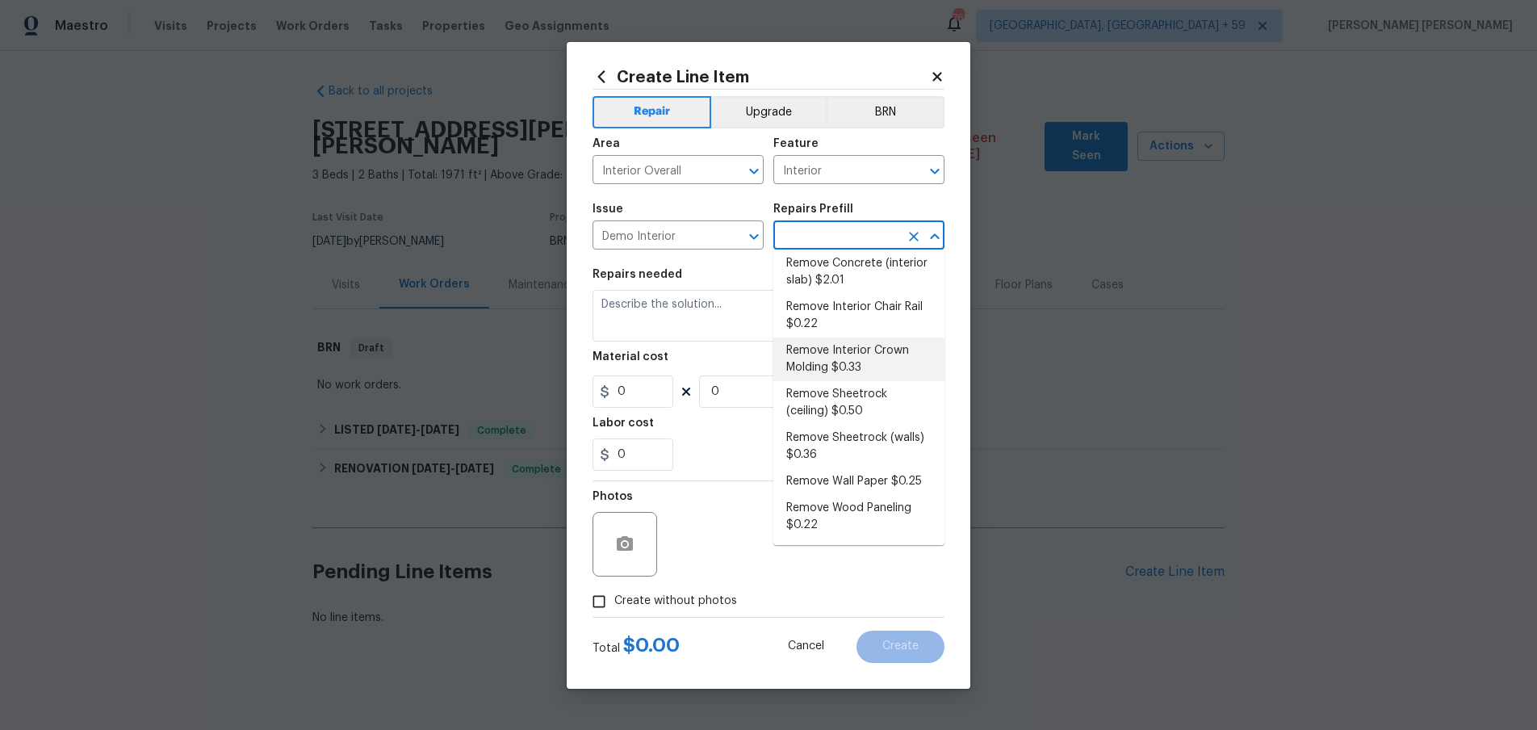
scroll to position [0, 0]
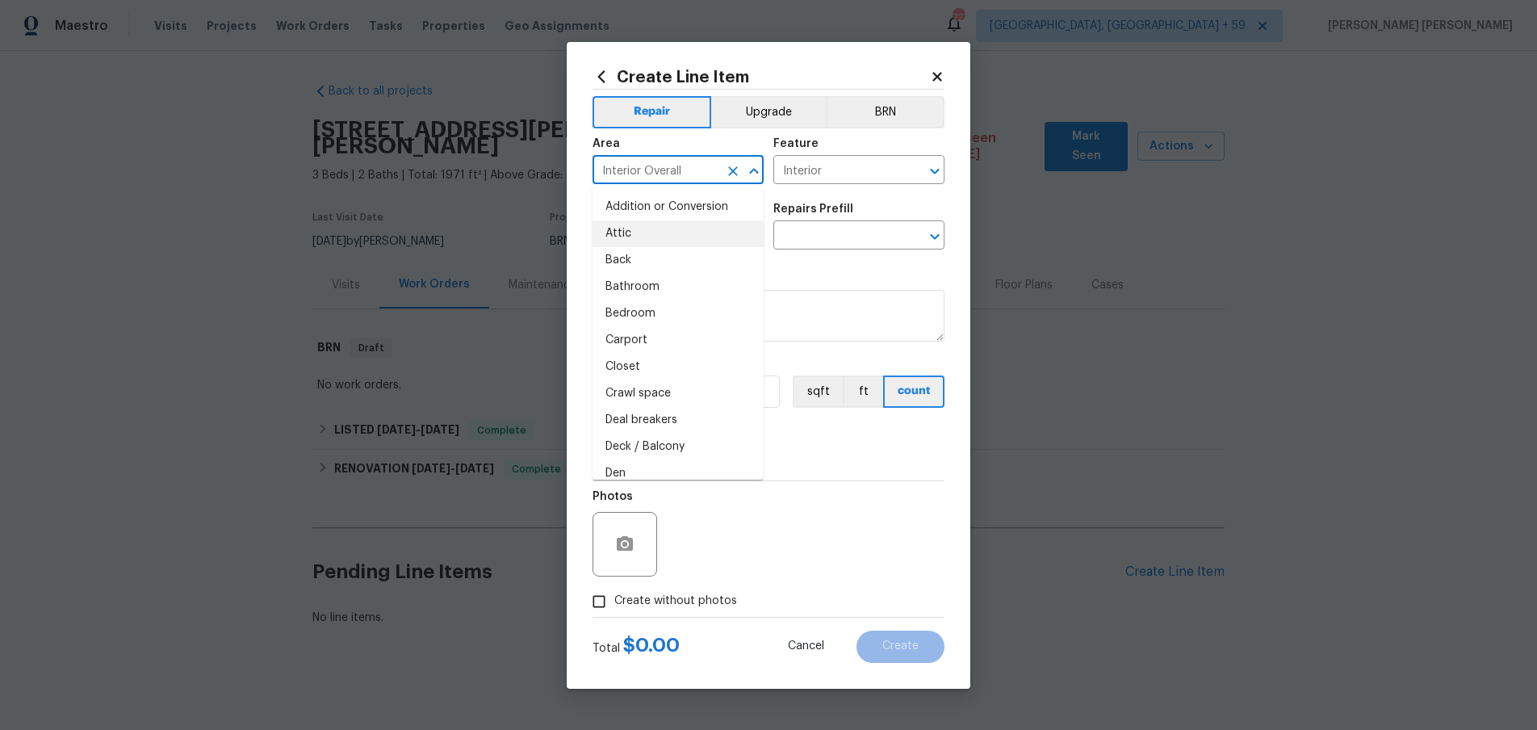
click at [643, 169] on input "Interior Overall" at bounding box center [656, 171] width 126 height 25
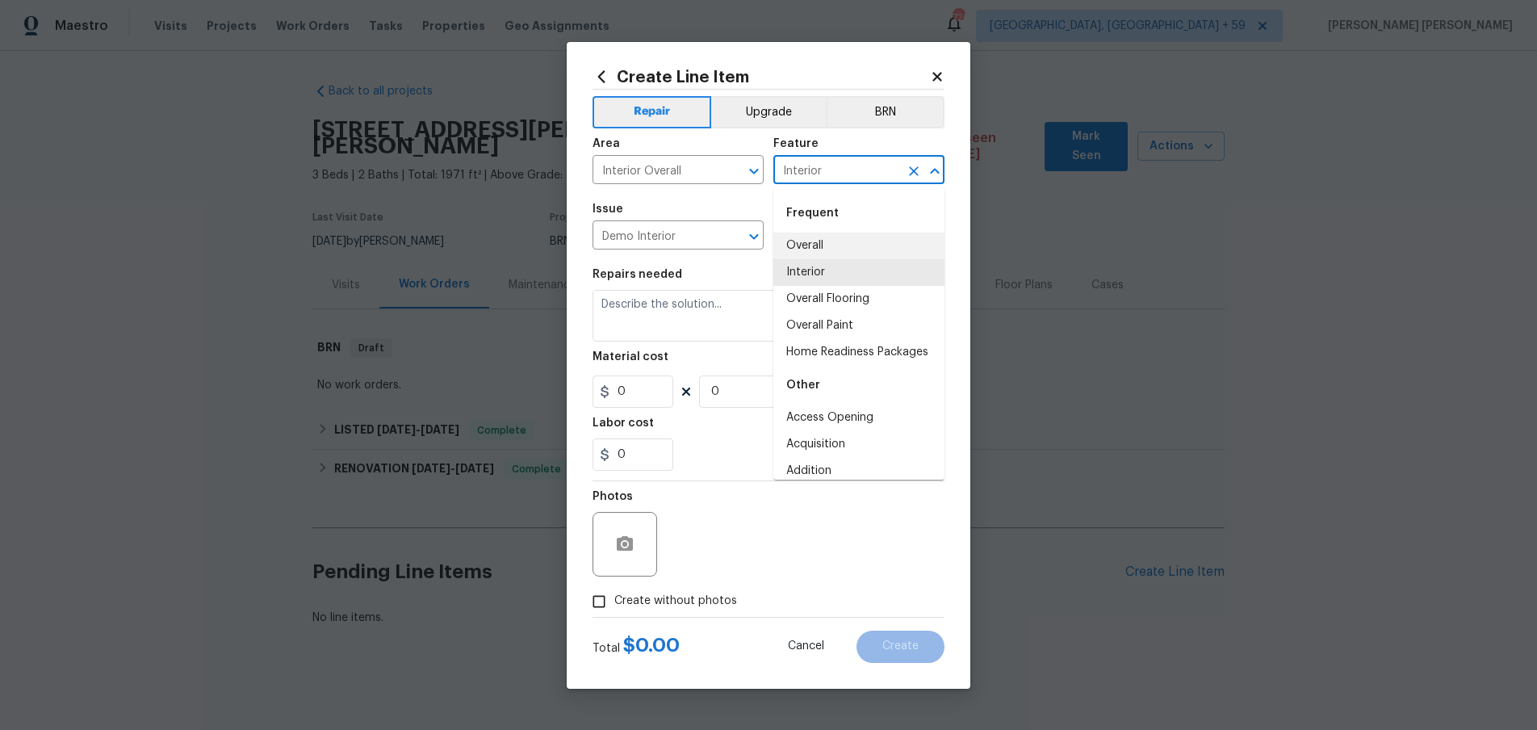
click at [823, 173] on input "Interior" at bounding box center [836, 171] width 126 height 25
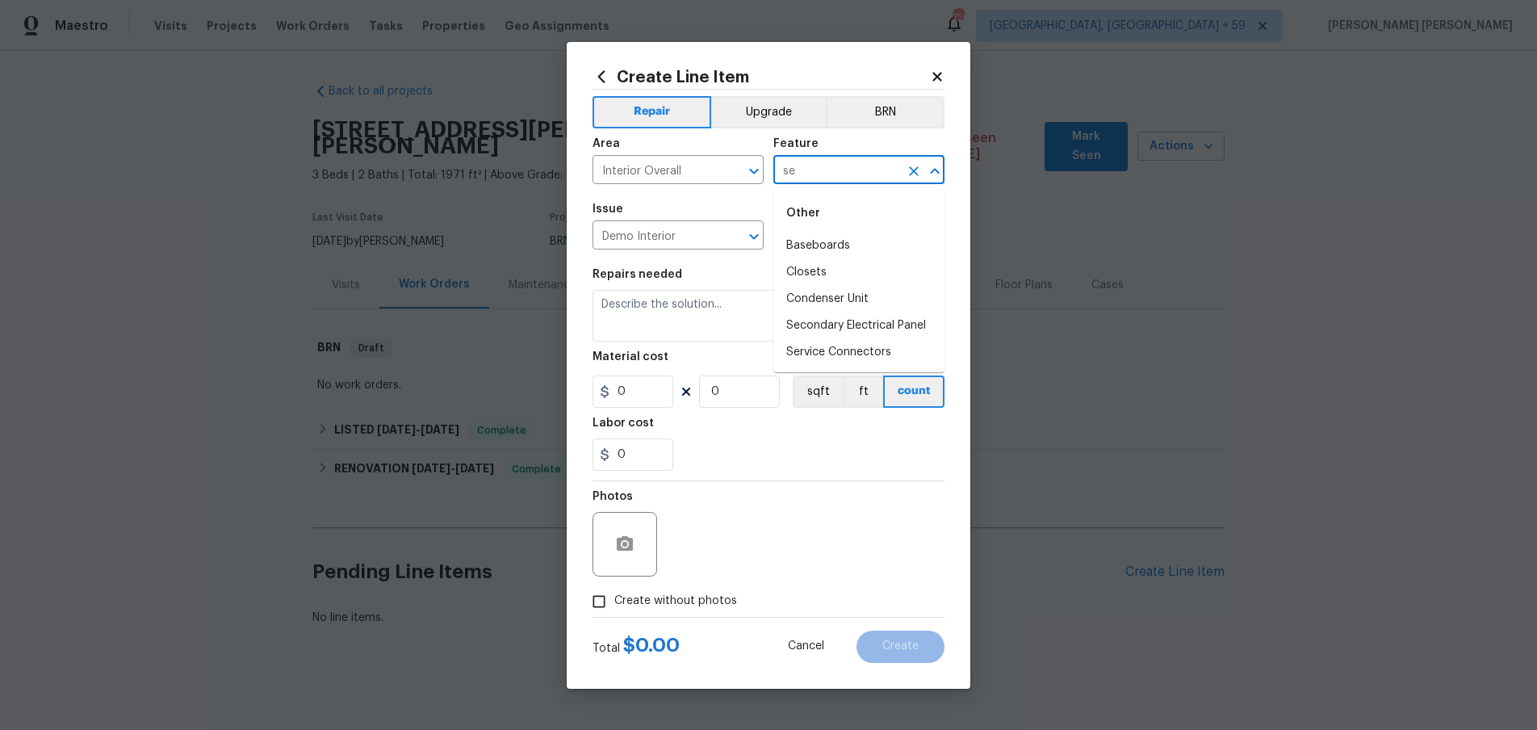
type input "s"
click at [824, 240] on li "Exterior Plumbing" at bounding box center [858, 246] width 171 height 27
type input "Exterior Plumbing"
click at [660, 225] on input "Demo Interior" at bounding box center [656, 236] width 126 height 25
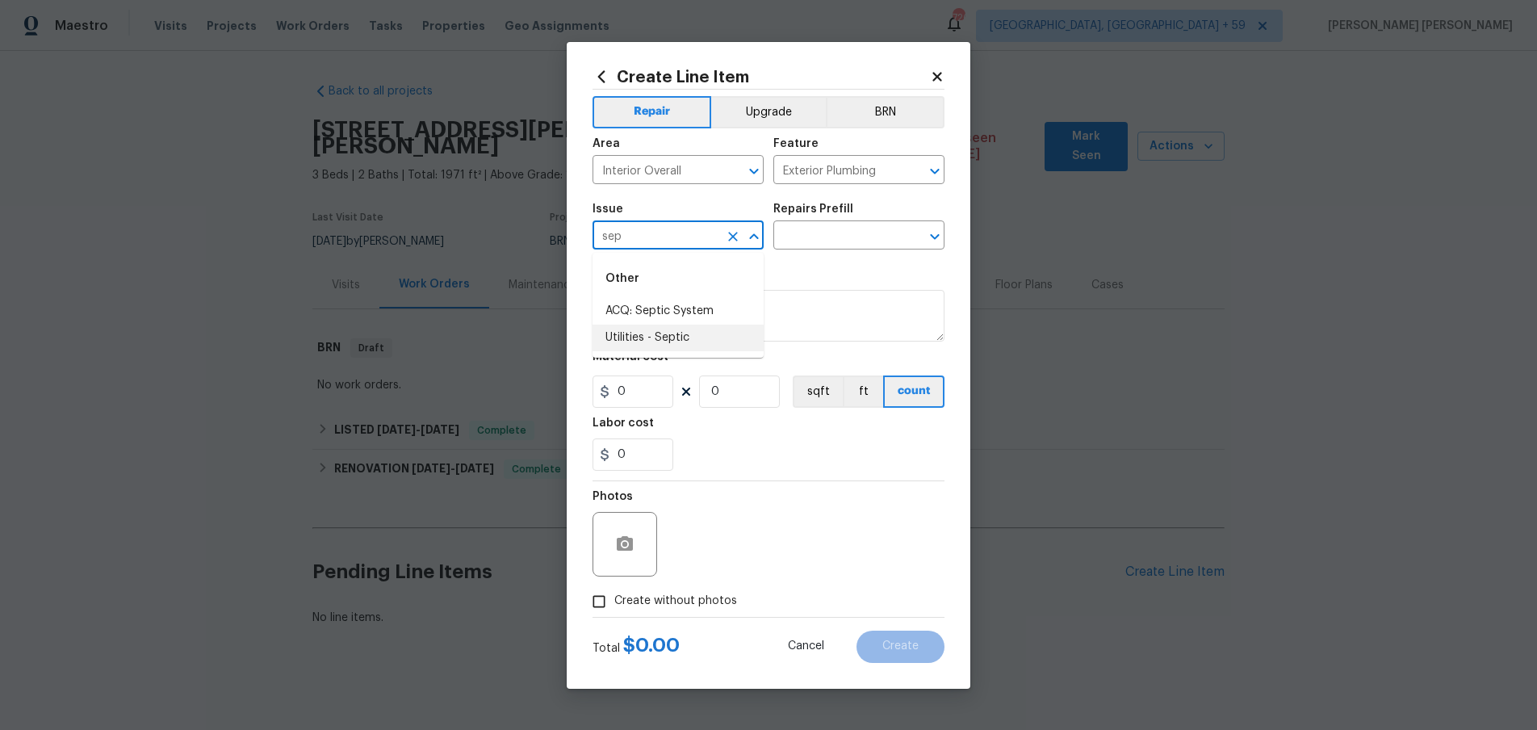
click at [683, 337] on li "Utilities - Septic" at bounding box center [678, 338] width 171 height 27
click at [841, 228] on input "text" at bounding box center [836, 236] width 126 height 25
click at [693, 232] on input "Utilities - Septic" at bounding box center [656, 236] width 126 height 25
drag, startPoint x: 627, startPoint y: 334, endPoint x: 672, endPoint y: 332, distance: 44.5
click at [628, 335] on li "Utilities - Septic" at bounding box center [678, 338] width 171 height 27
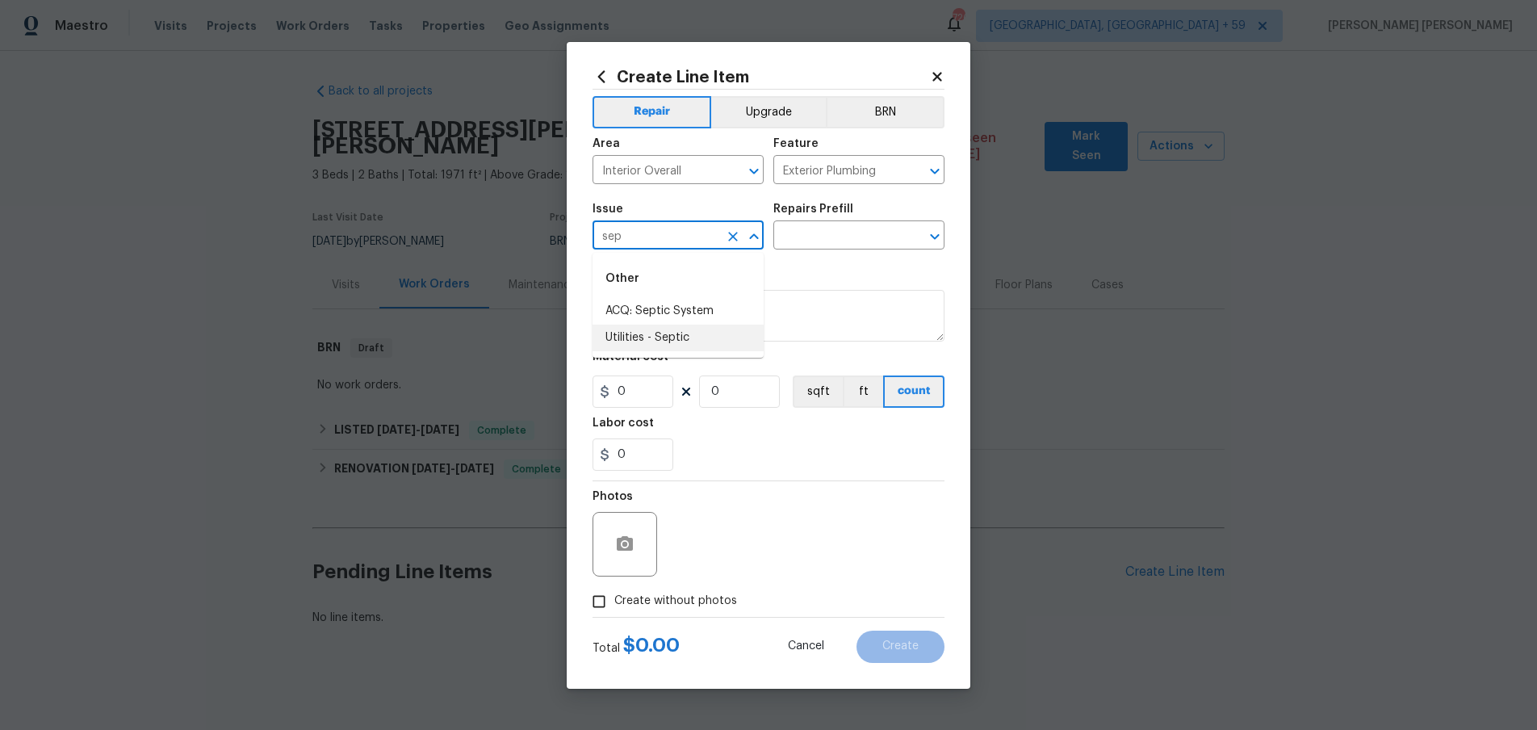
type input "Utilities - Septic"
click at [836, 233] on input "text" at bounding box center [836, 236] width 126 height 25
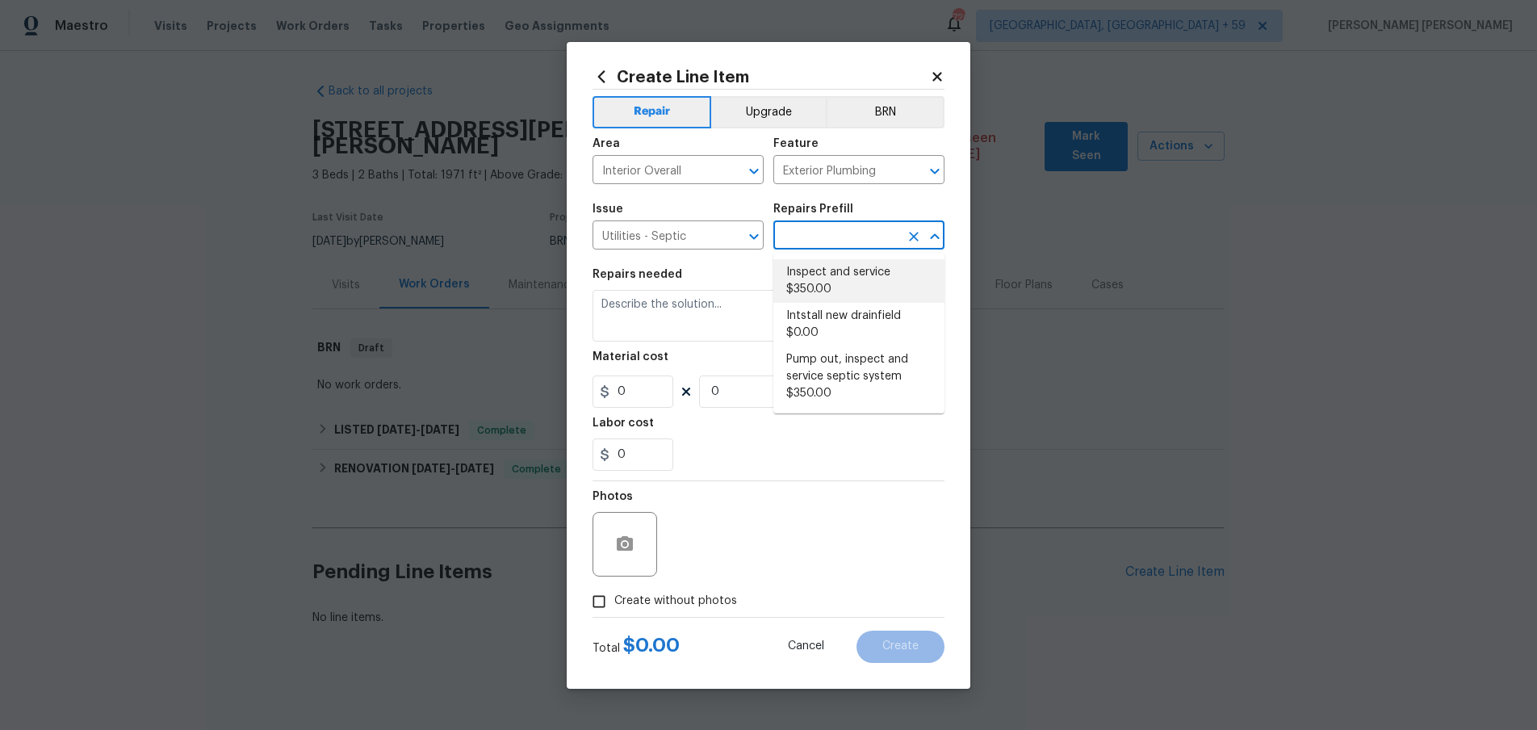
click at [835, 266] on li "Inspect and service $350.00" at bounding box center [858, 281] width 171 height 44
type input "Inspect and service $350.00"
type textarea "Pump and inspect septic tank and provide clean bill of health from specialist c…"
type input "350"
type input "1"
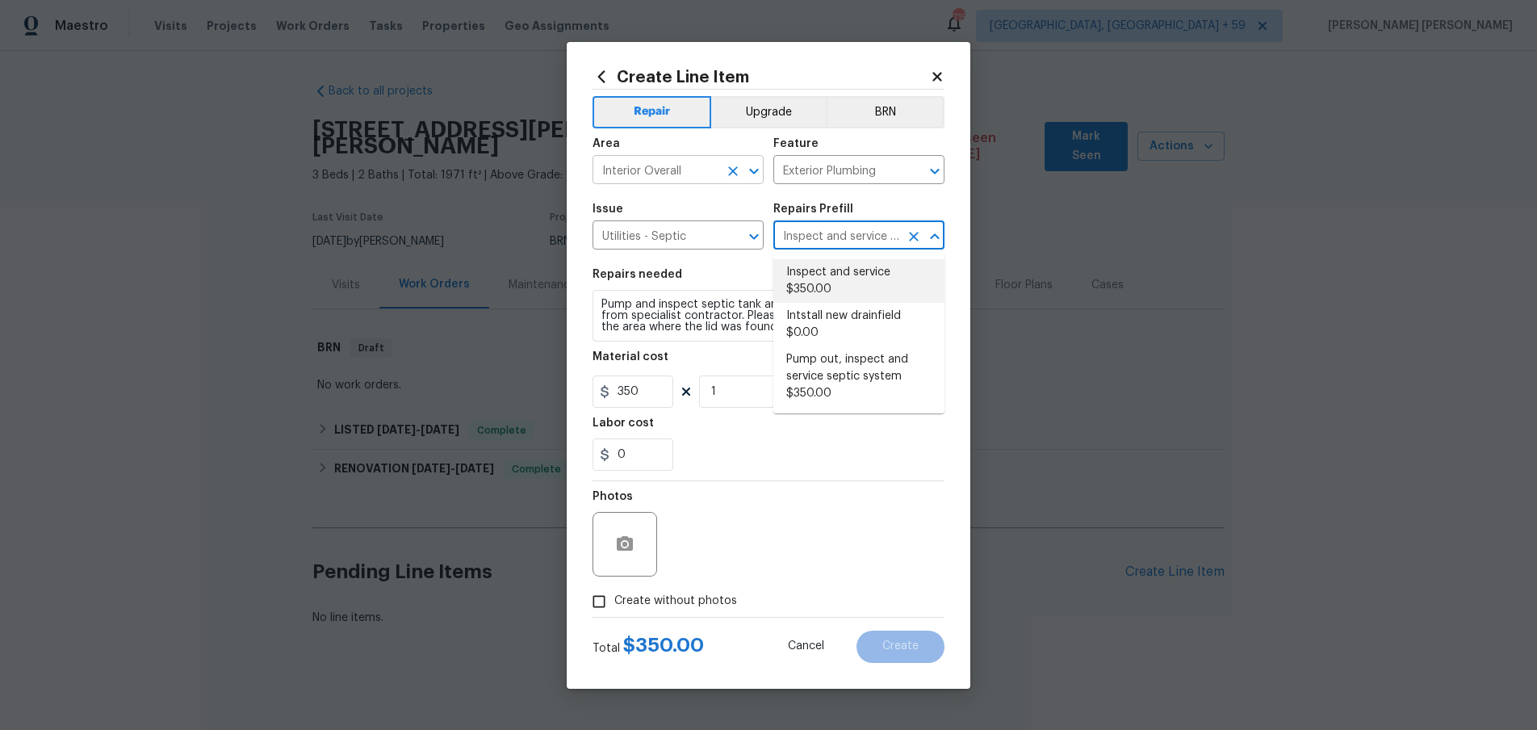
click at [693, 176] on input "Interior Overall" at bounding box center [656, 171] width 126 height 25
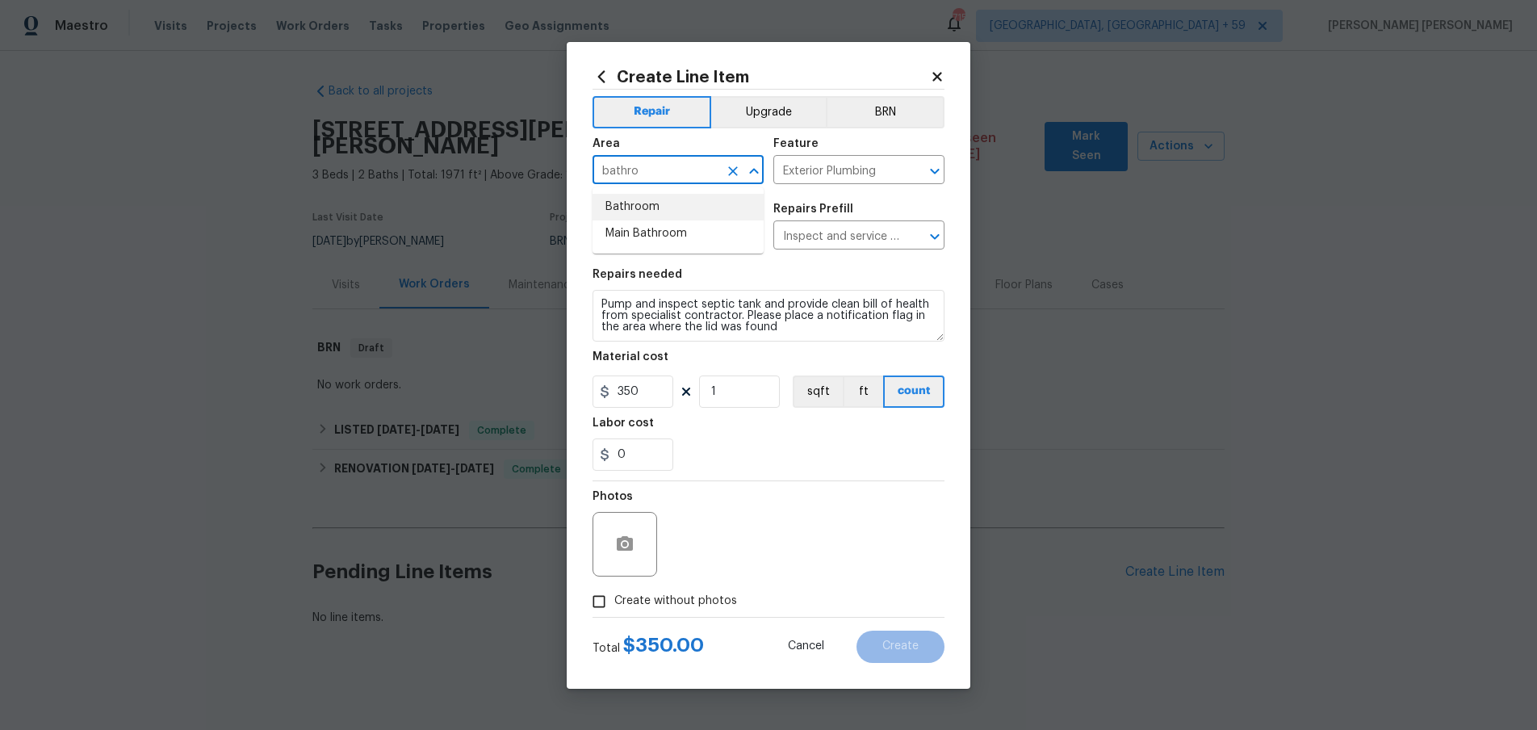
click at [688, 200] on li "Bathroom" at bounding box center [678, 207] width 171 height 27
type input "Bathroom"
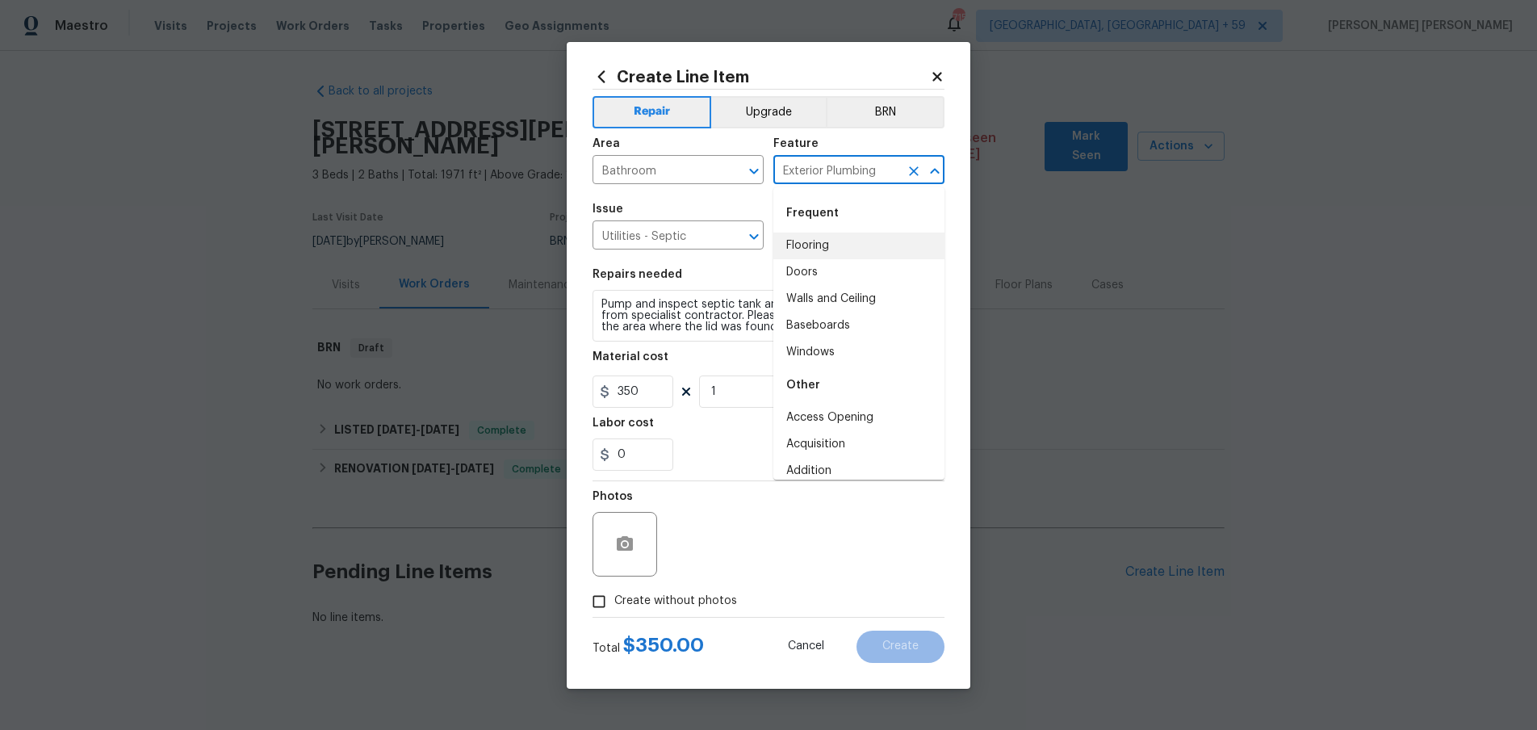
click at [843, 163] on input "Exterior Plumbing" at bounding box center [836, 171] width 126 height 25
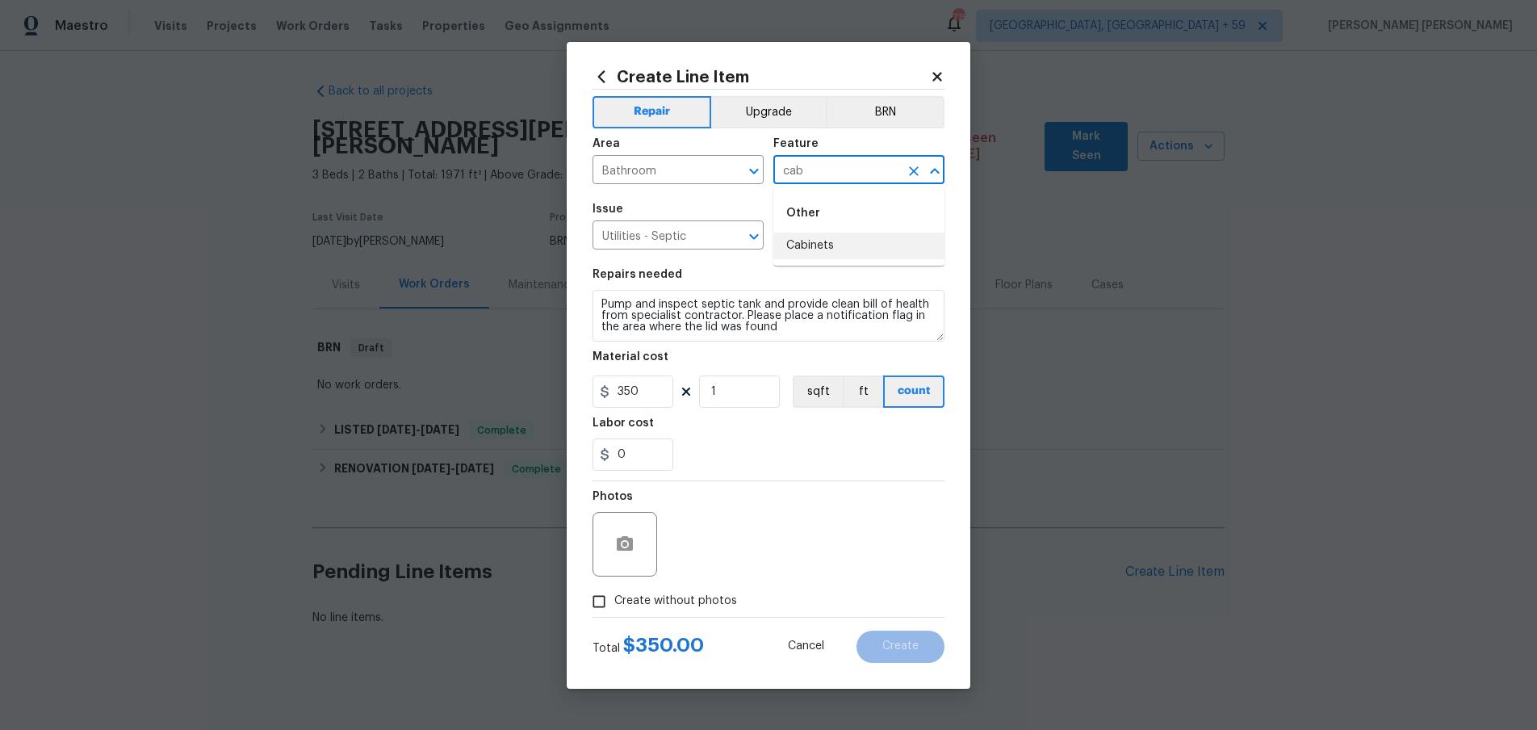
click at [823, 240] on li "Cabinets" at bounding box center [858, 246] width 171 height 27
type input "Cabinets"
click at [687, 237] on input "Utilities - Septic" at bounding box center [656, 236] width 126 height 25
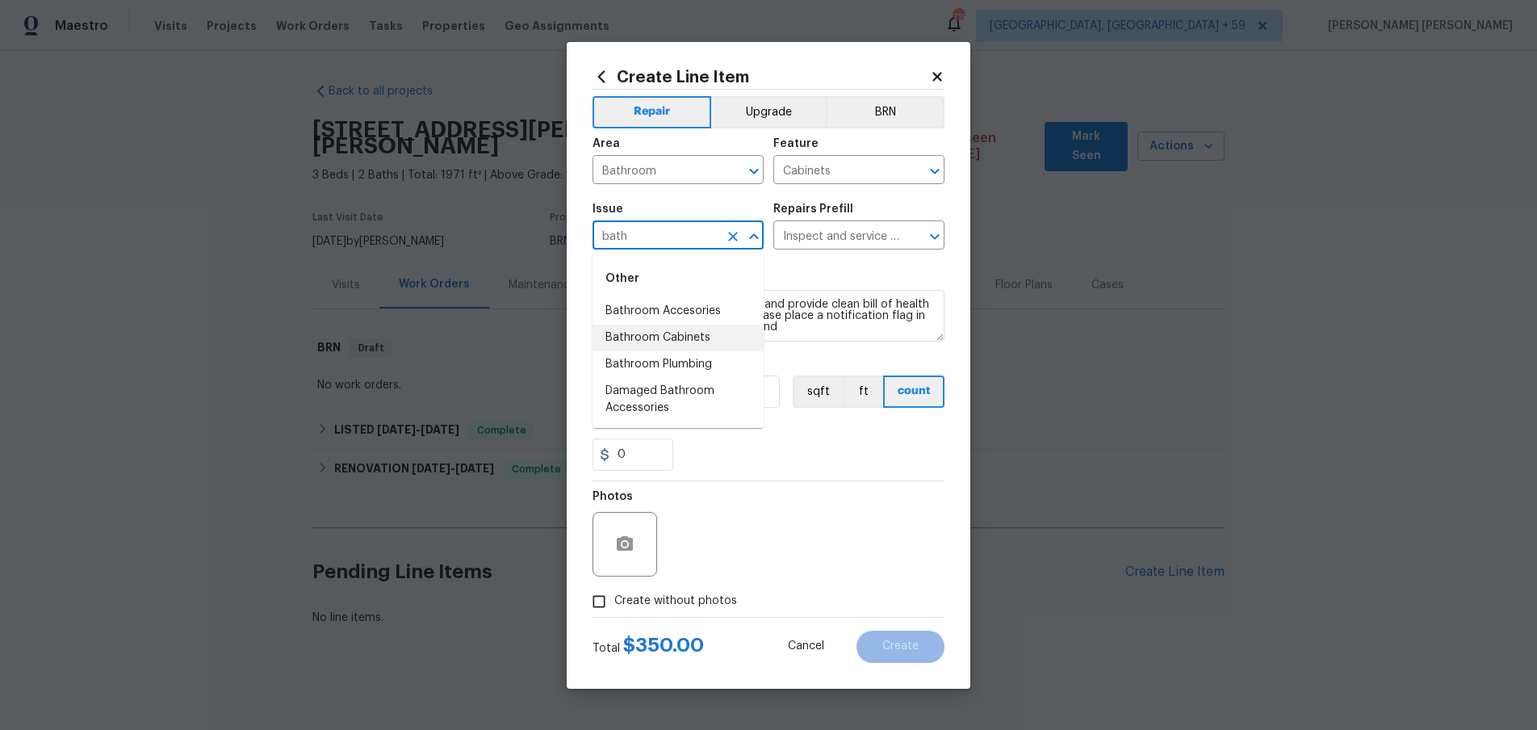
click at [698, 333] on li "Bathroom Cabinets" at bounding box center [678, 338] width 171 height 27
type input "Bathroom Cabinets"
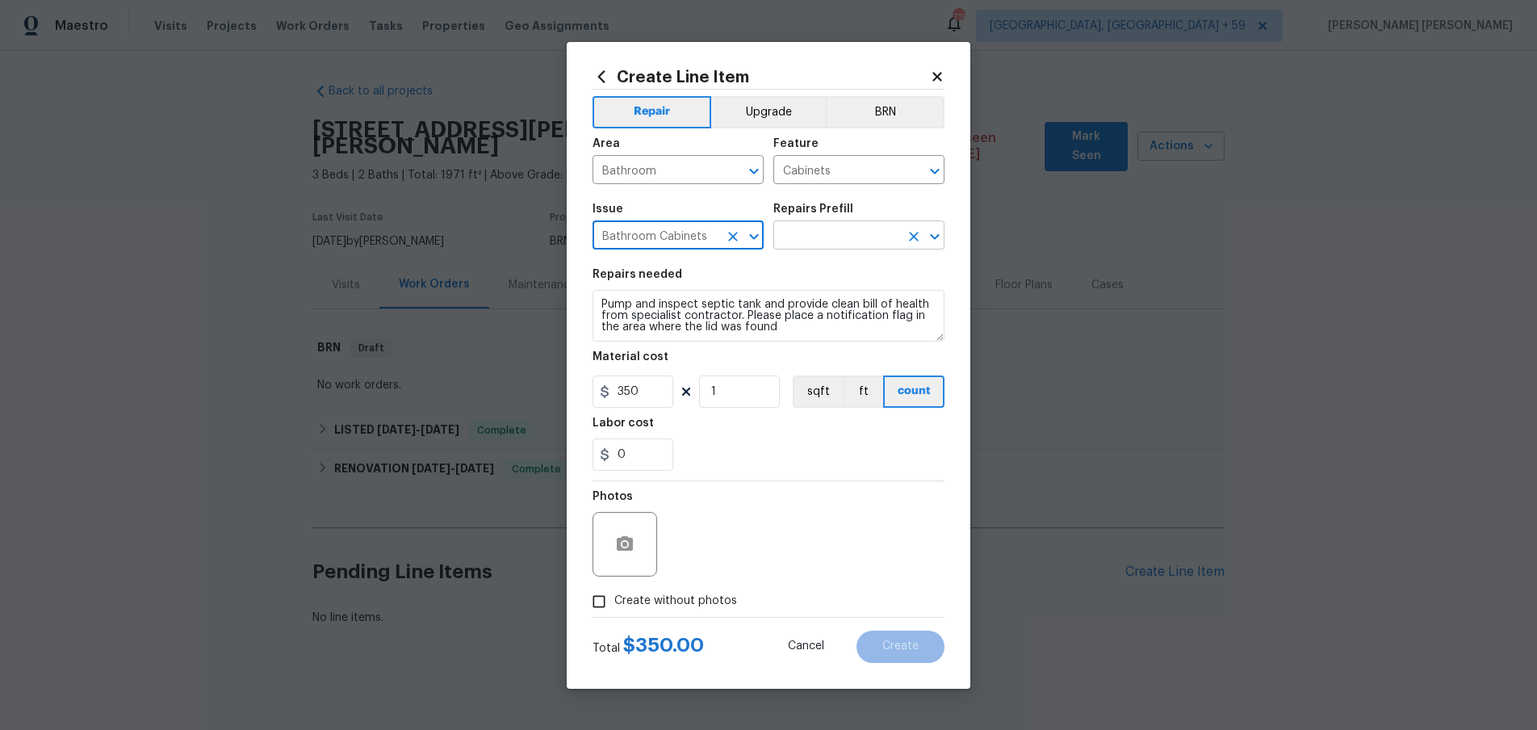
type input "Bathroom Cabinets"
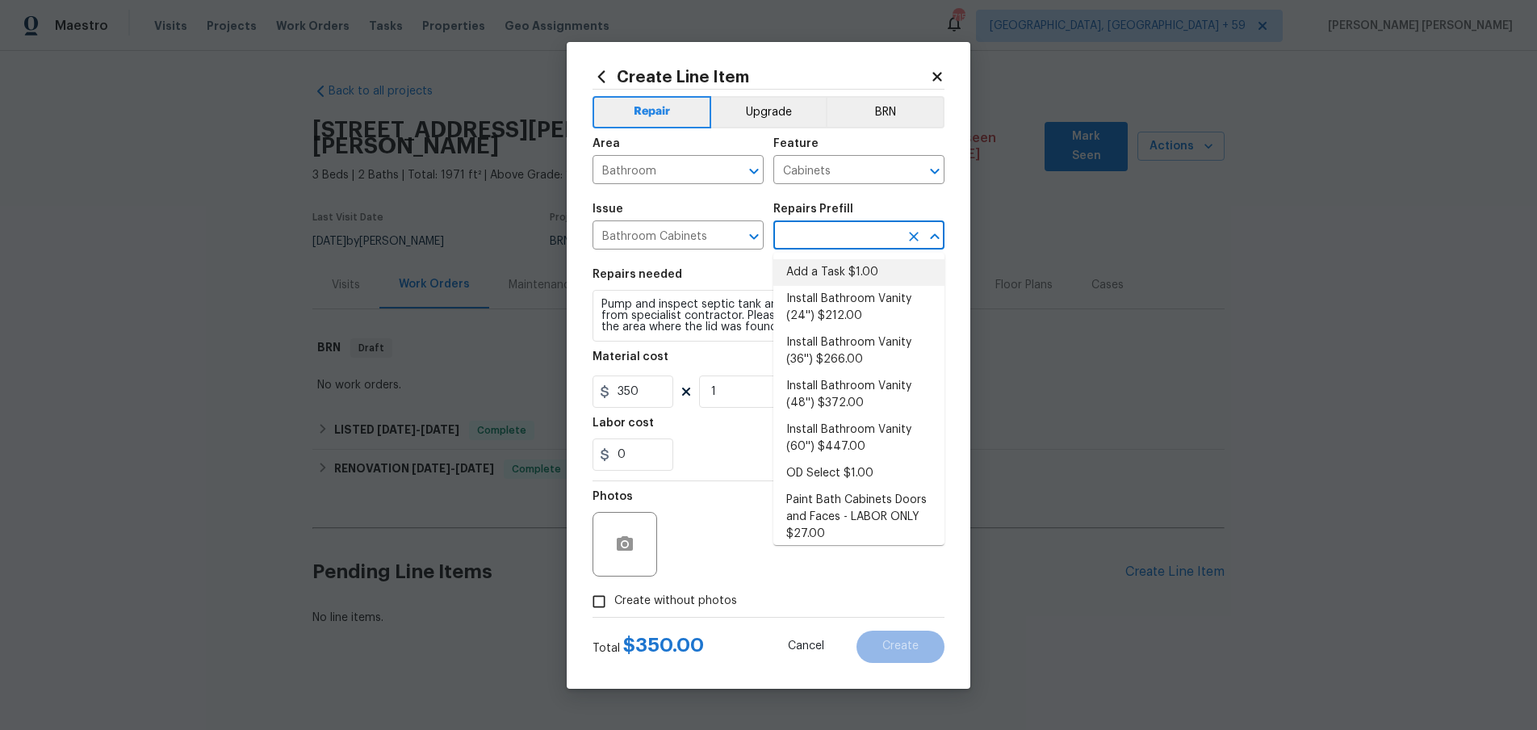
click at [833, 235] on input "text" at bounding box center [836, 236] width 126 height 25
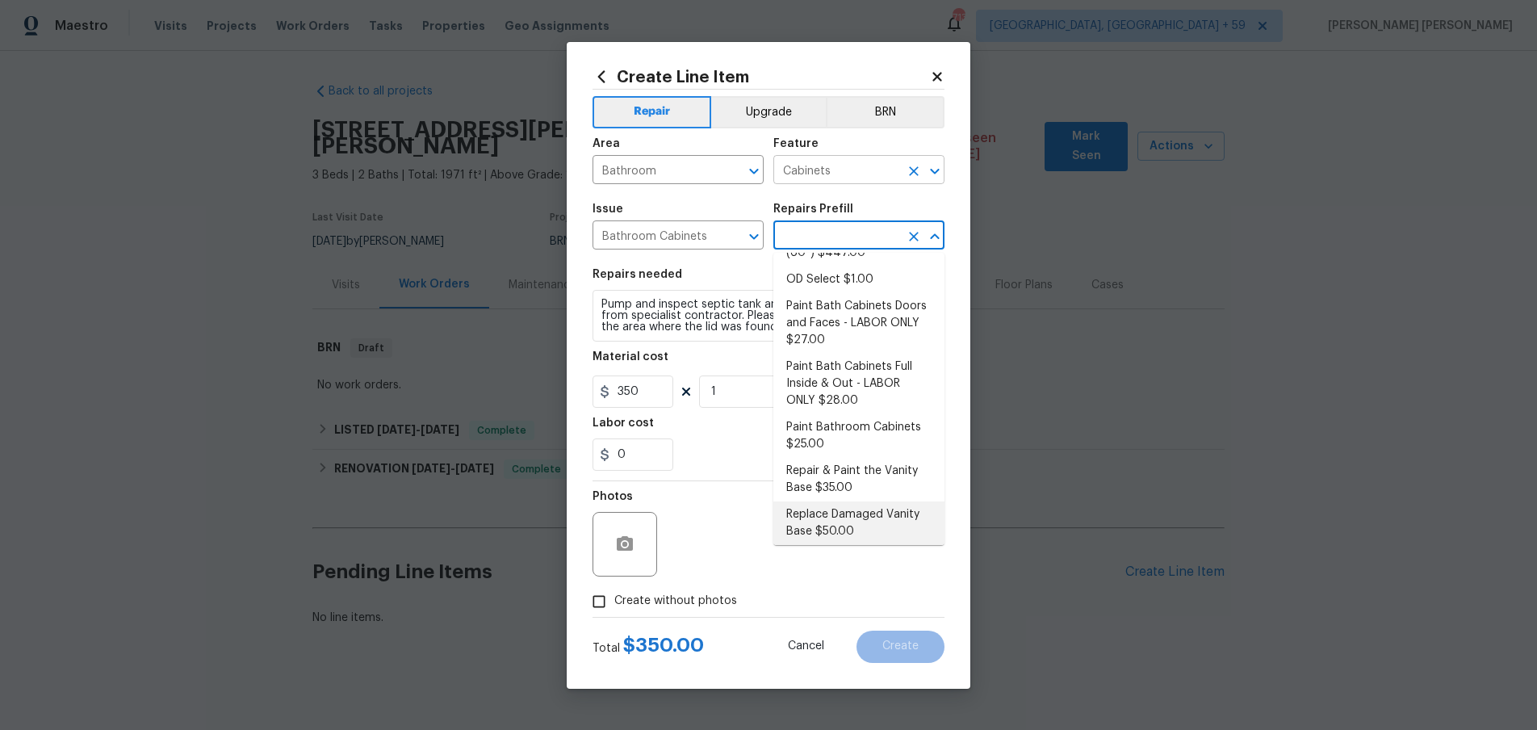
click at [849, 178] on input "Cabinets" at bounding box center [836, 171] width 126 height 25
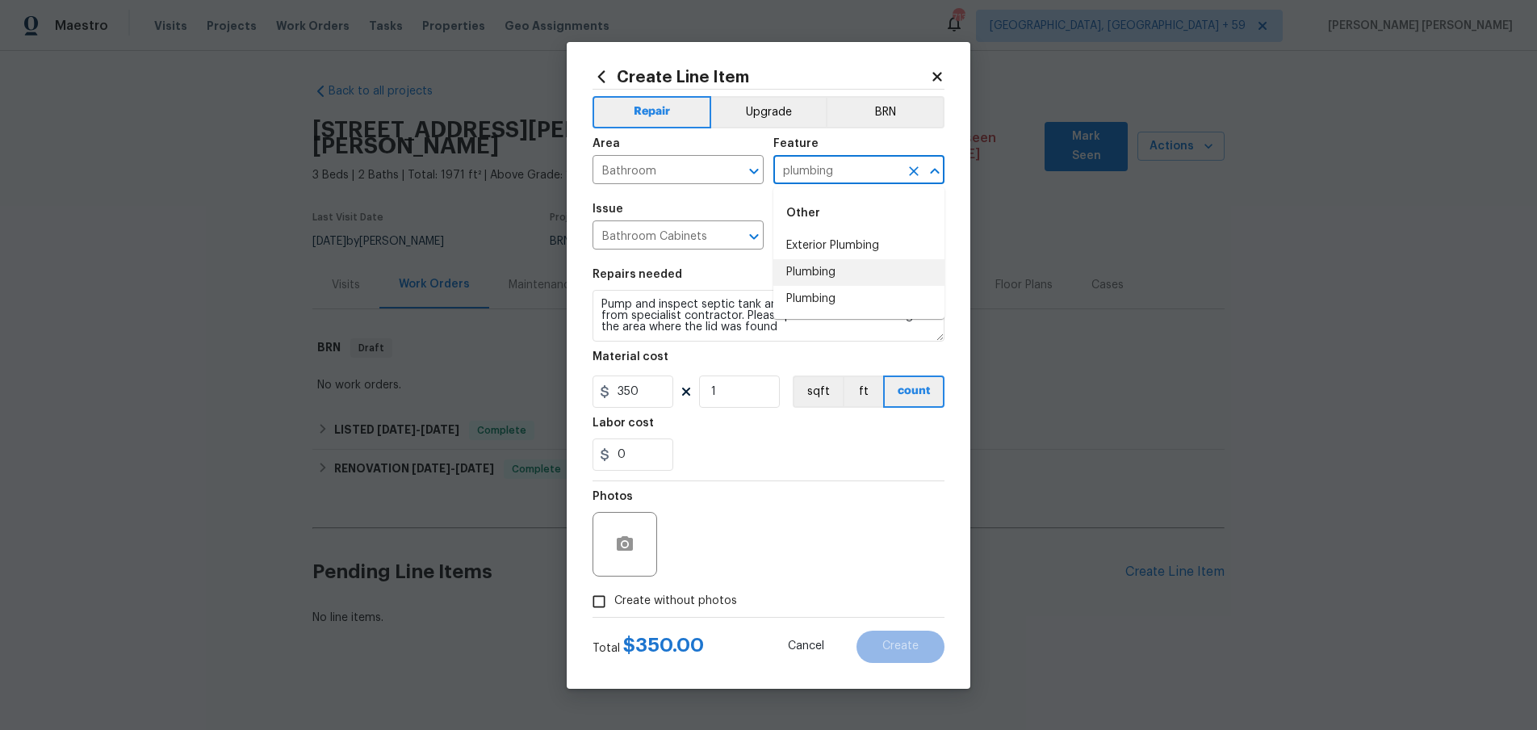
drag, startPoint x: 844, startPoint y: 279, endPoint x: 716, endPoint y: 240, distance: 133.3
click at [844, 279] on li "Plumbing" at bounding box center [858, 272] width 171 height 27
type input "Plumbing"
click at [677, 228] on input "Bathroom Cabinets" at bounding box center [656, 236] width 126 height 25
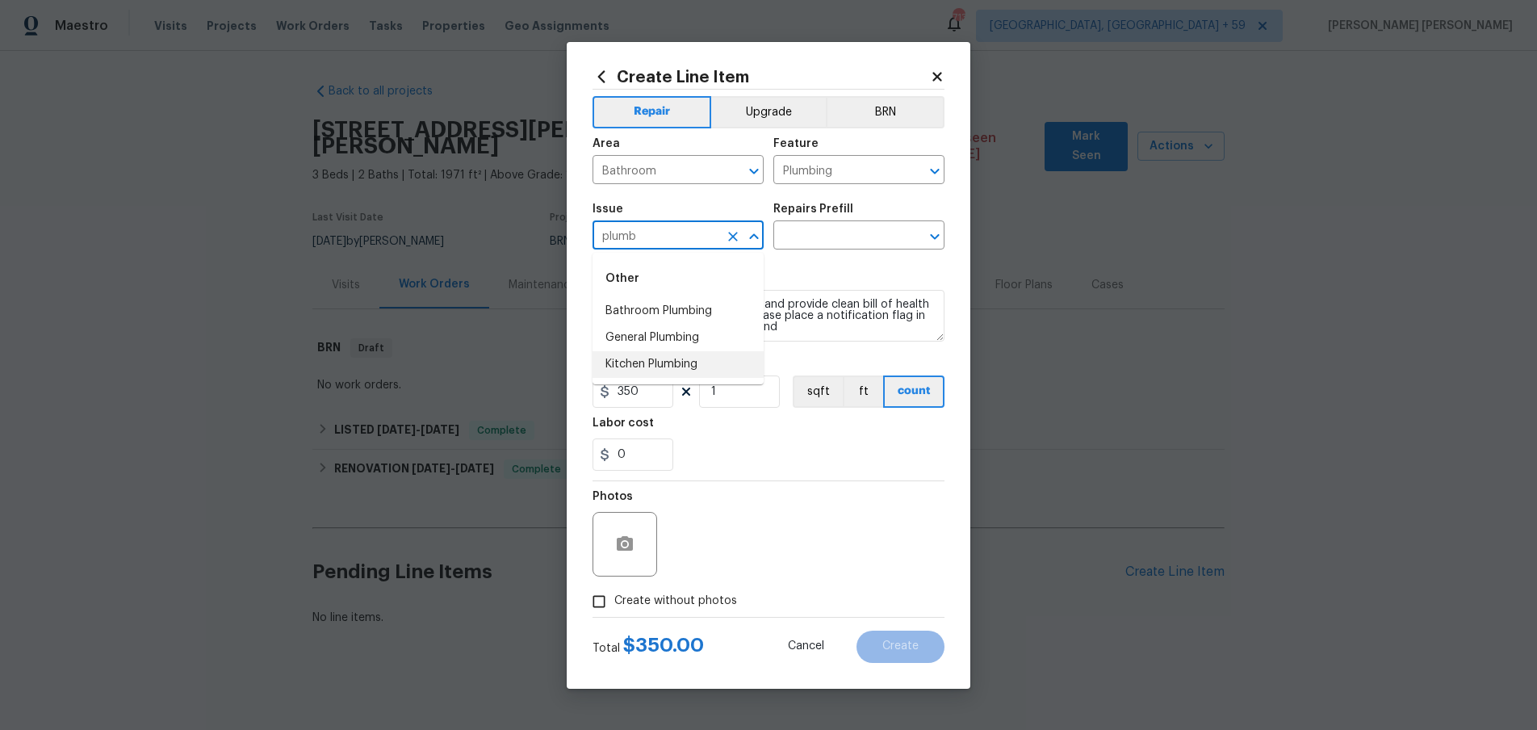
click at [704, 353] on li "Kitchen Plumbing" at bounding box center [678, 364] width 171 height 27
click at [840, 237] on input "text" at bounding box center [836, 236] width 126 height 25
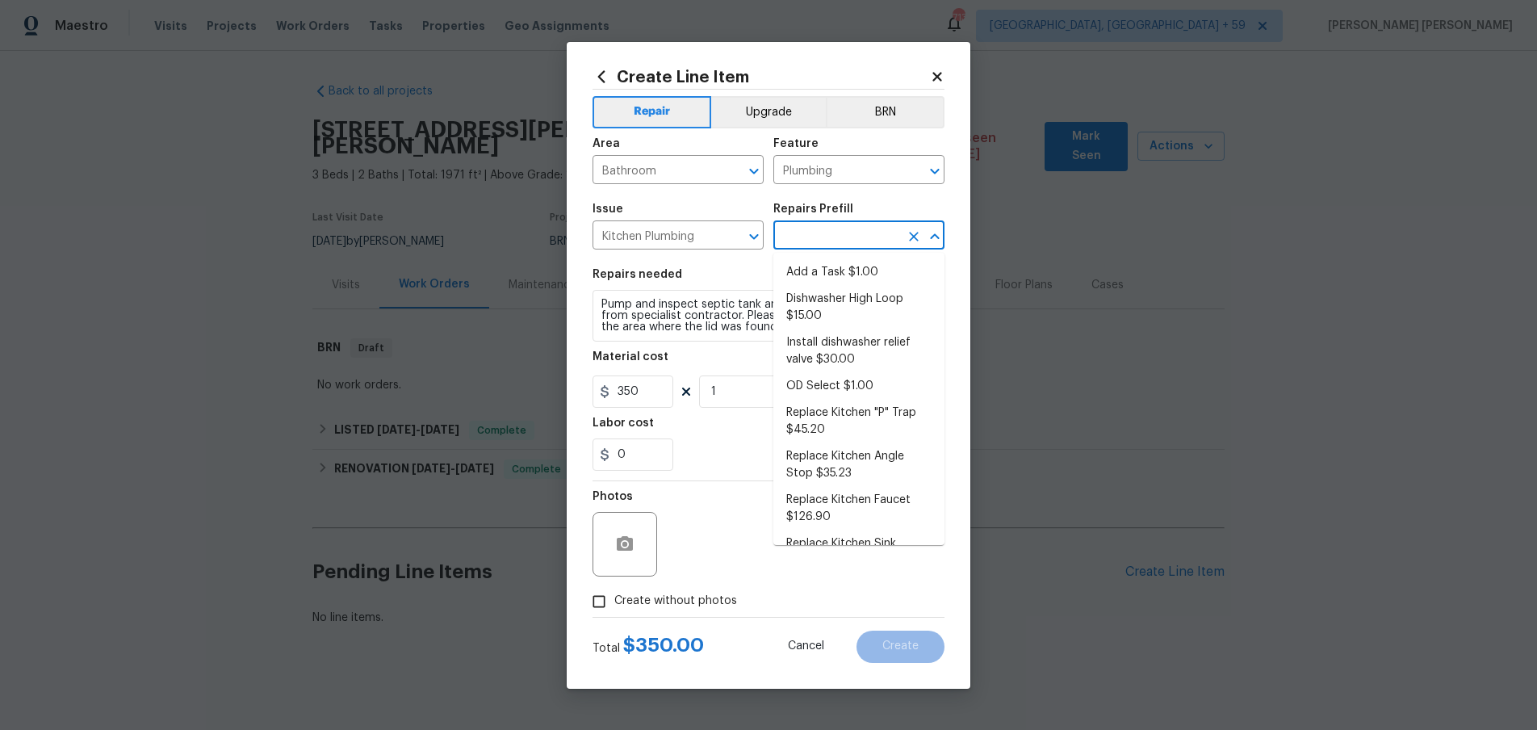
scroll to position [143, 0]
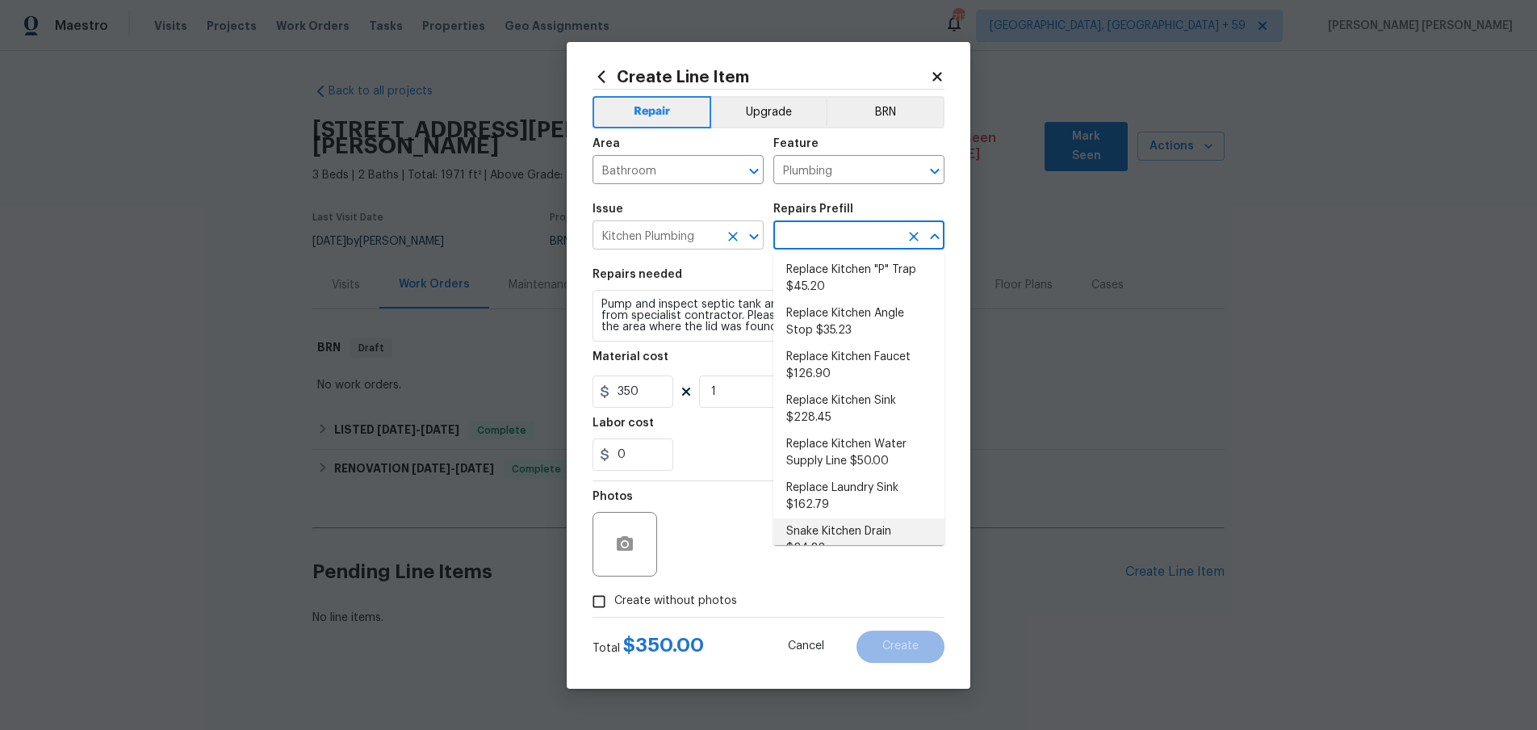
click at [717, 242] on input "Kitchen Plumbing" at bounding box center [656, 236] width 126 height 25
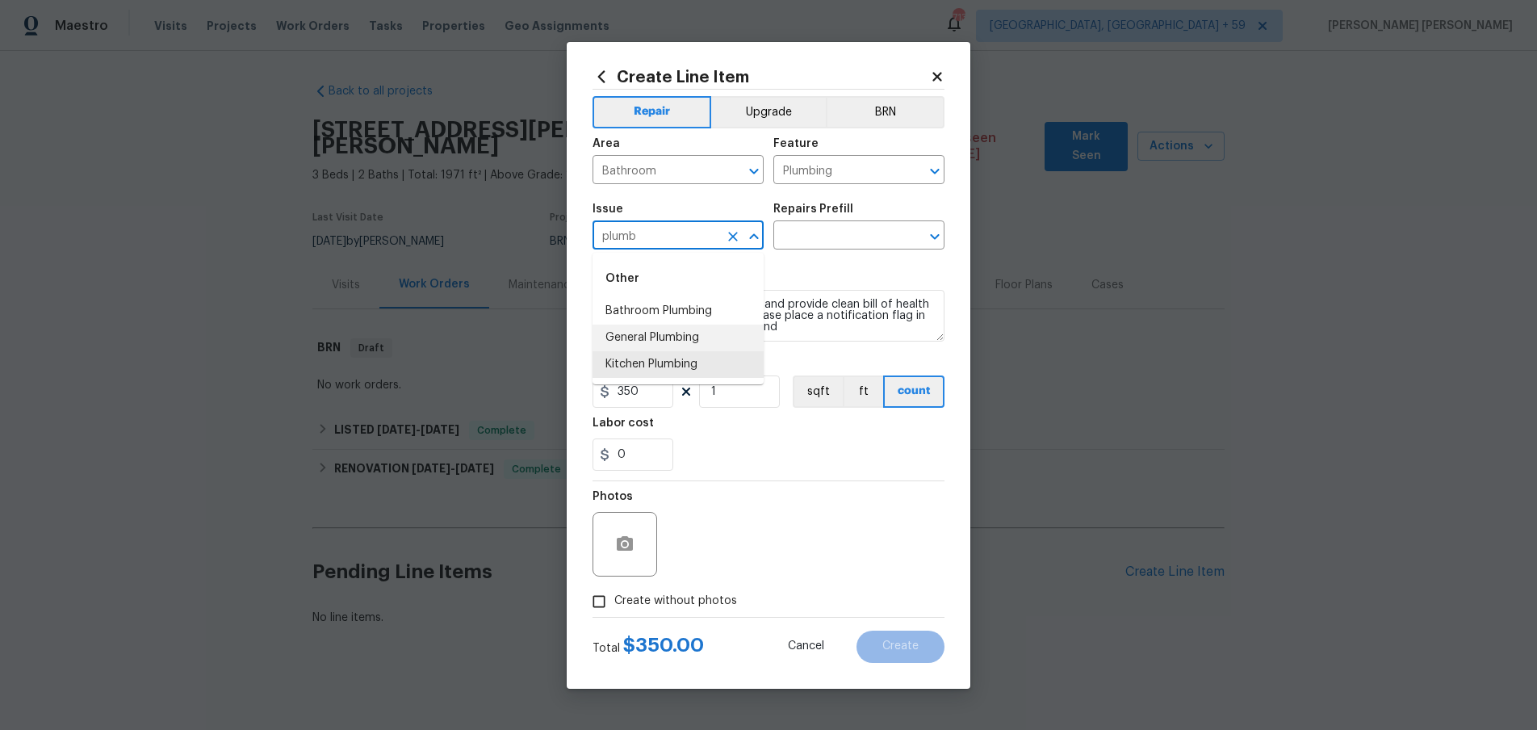
click at [707, 341] on li "General Plumbing" at bounding box center [678, 338] width 171 height 27
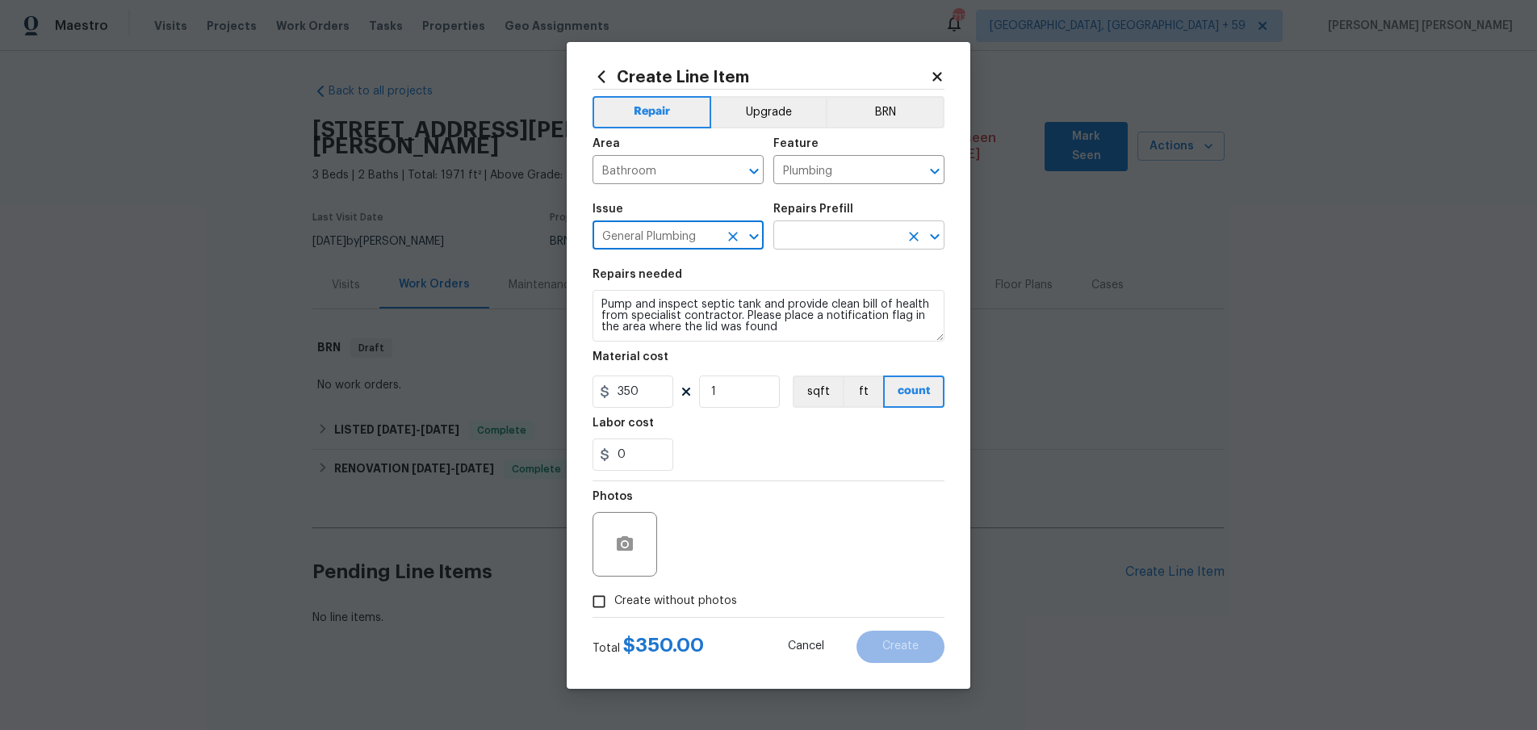
type input "General Plumbing"
click at [824, 228] on input "text" at bounding box center [836, 236] width 126 height 25
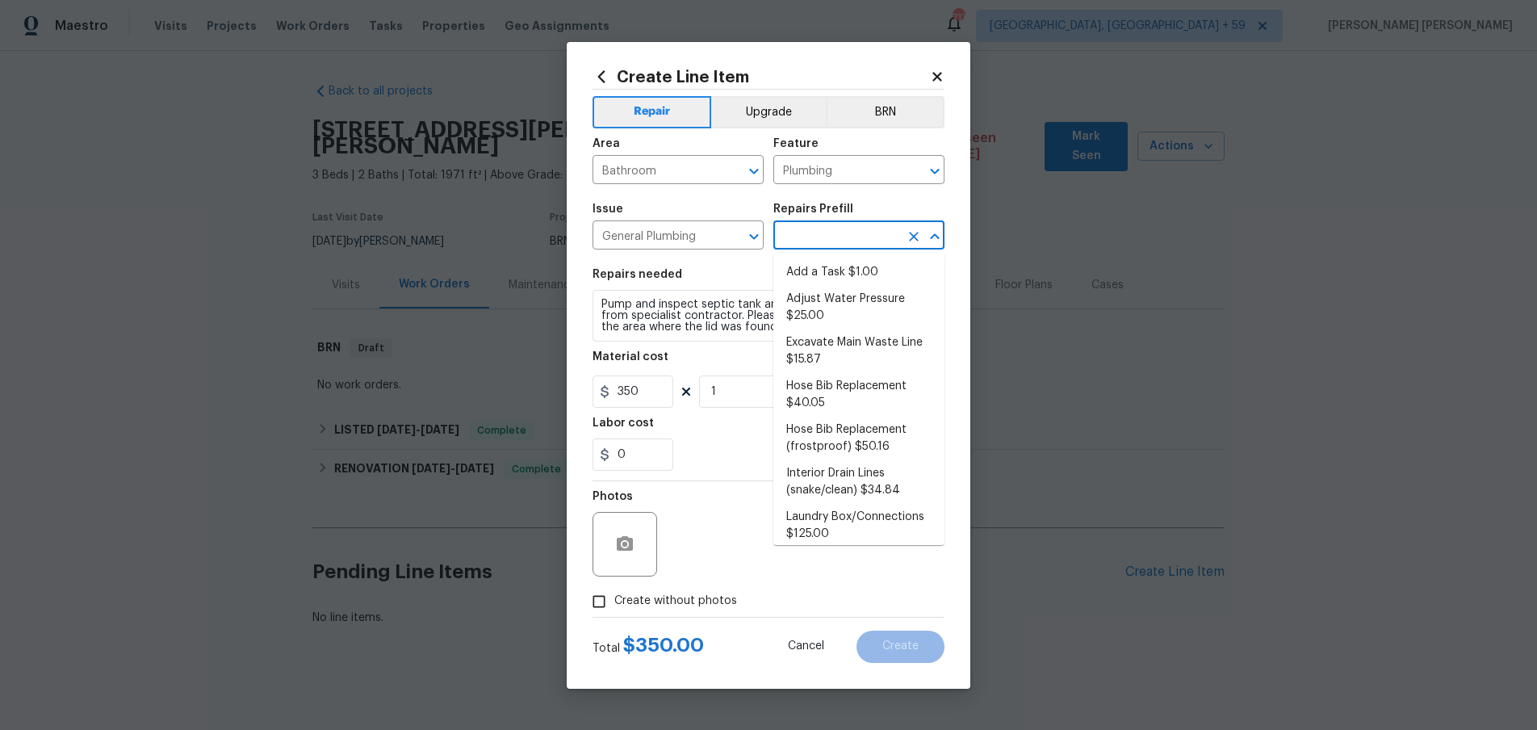
scroll to position [126, 0]
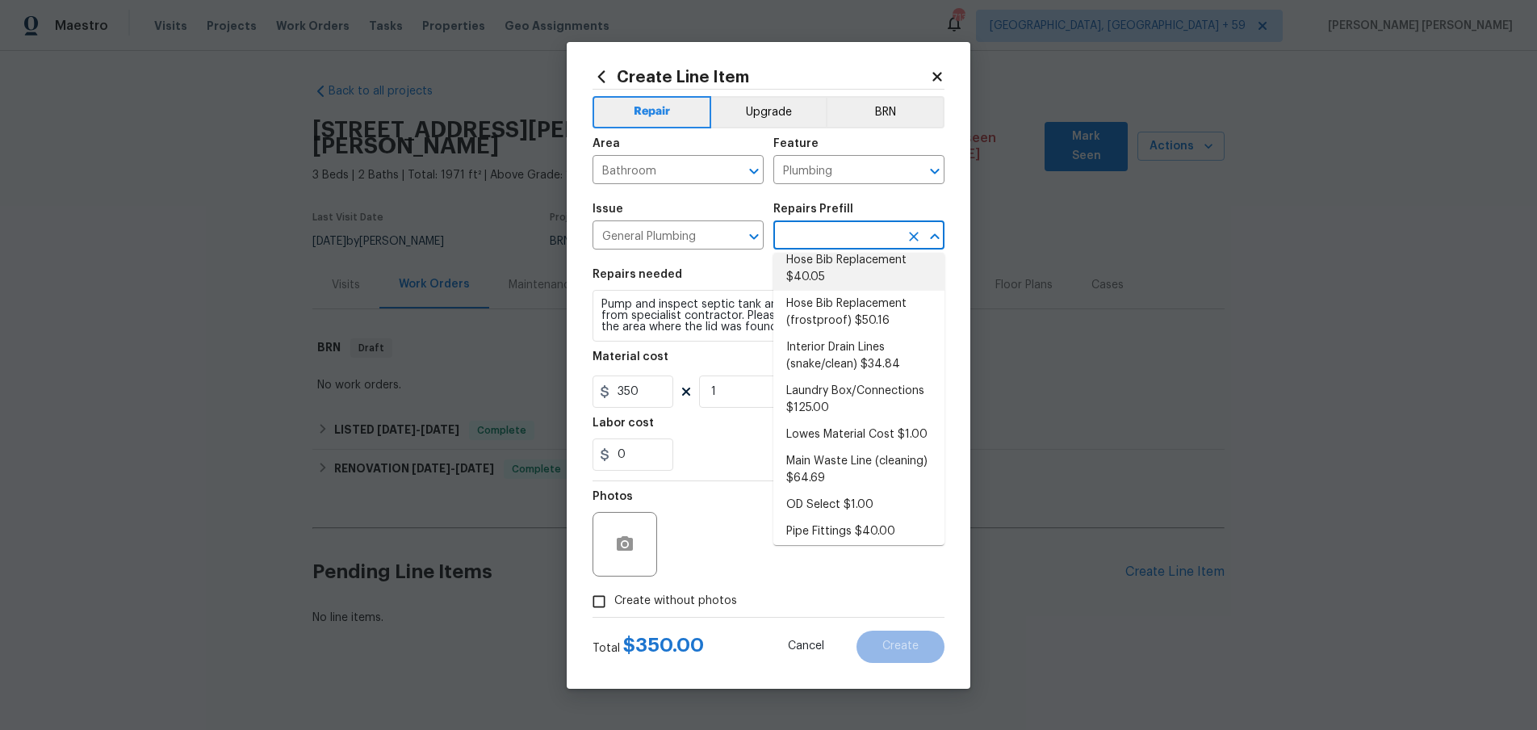
click at [847, 284] on li "Hose Bib Replacement $40.05" at bounding box center [858, 269] width 171 height 44
type input "Hose Bib Replacement $40.05"
type textarea "Remove the existing hose bib and replace it with a new hose bib. Ensure that th…"
type input "40.05"
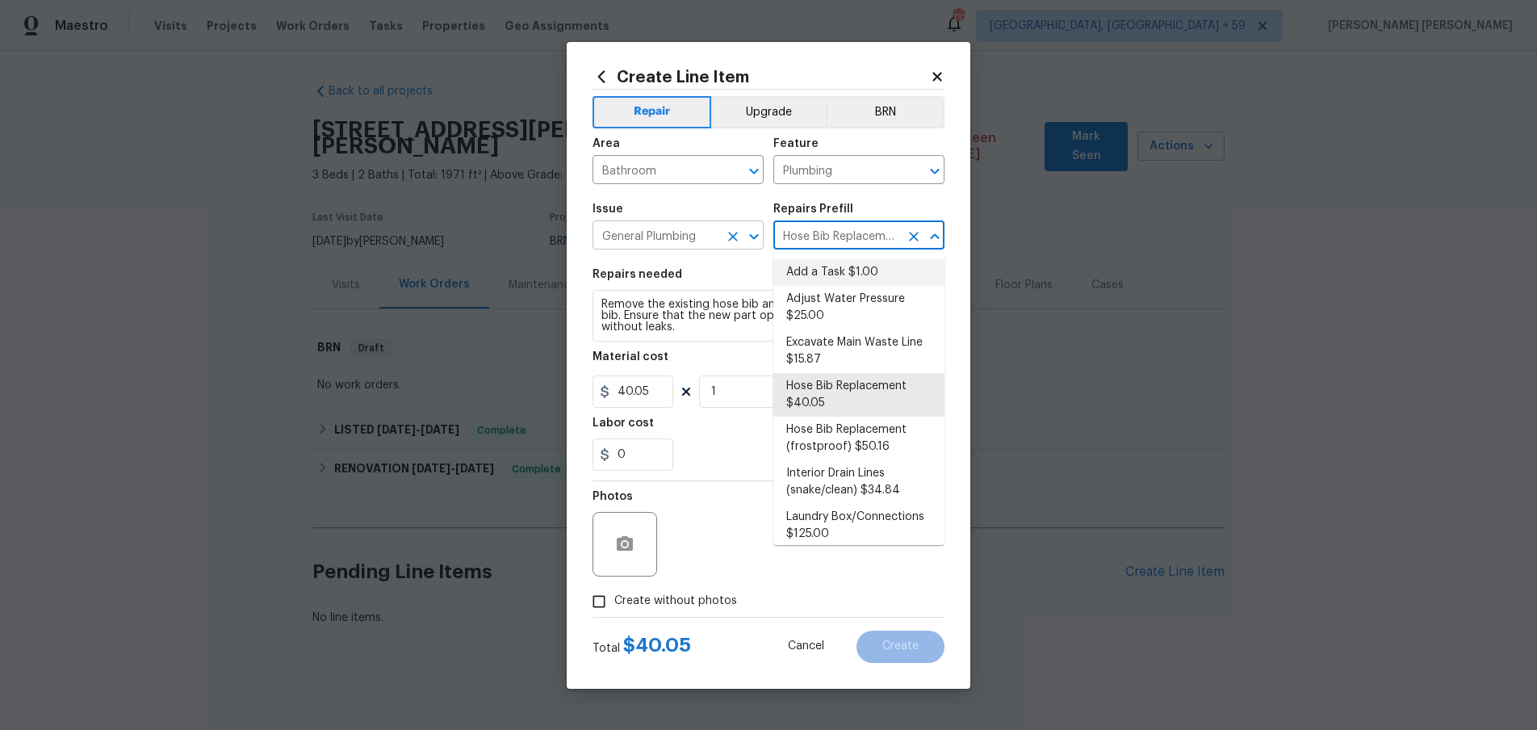
click at [678, 238] on input "General Plumbing" at bounding box center [656, 236] width 126 height 25
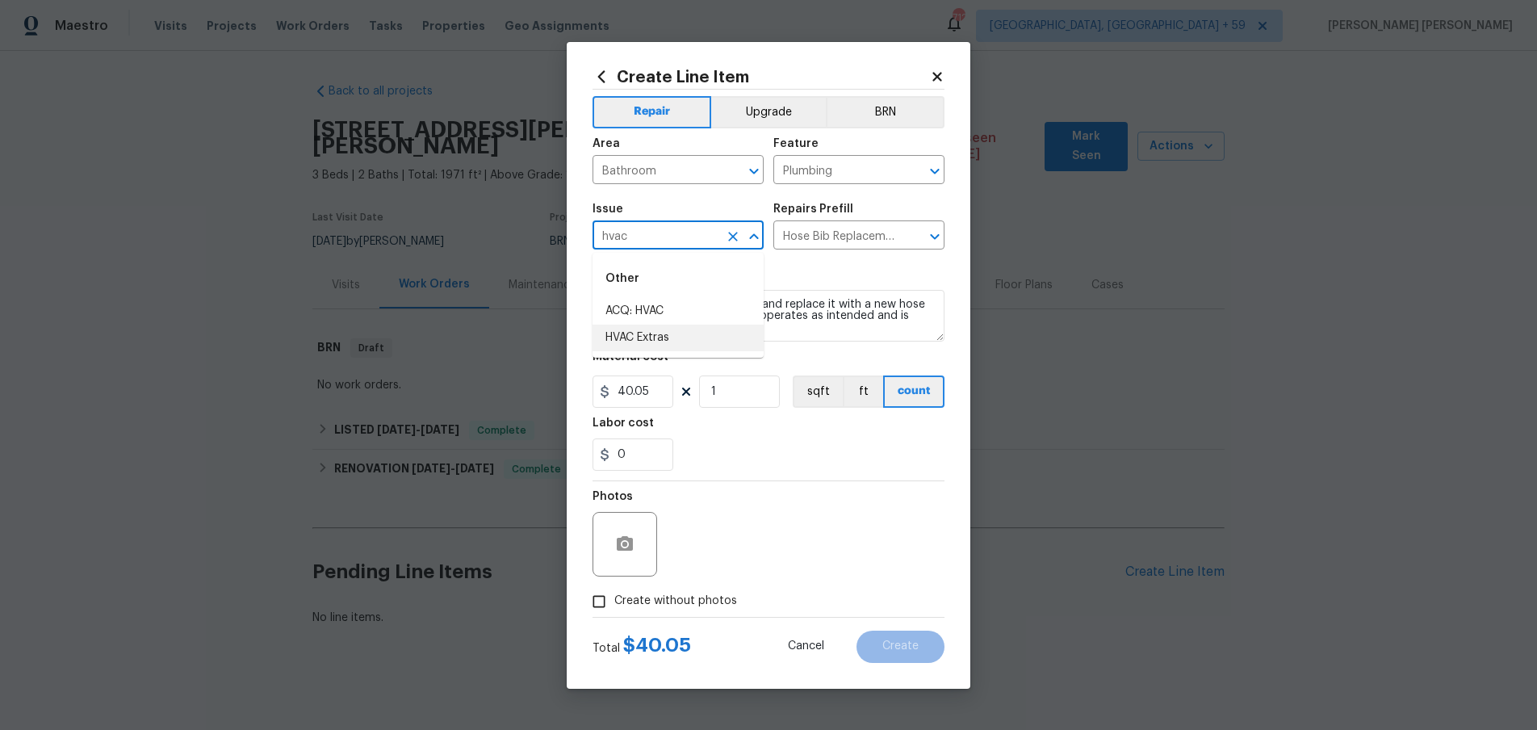
click at [664, 341] on li "HVAC Extras" at bounding box center [678, 338] width 171 height 27
type input "HVAC Extras"
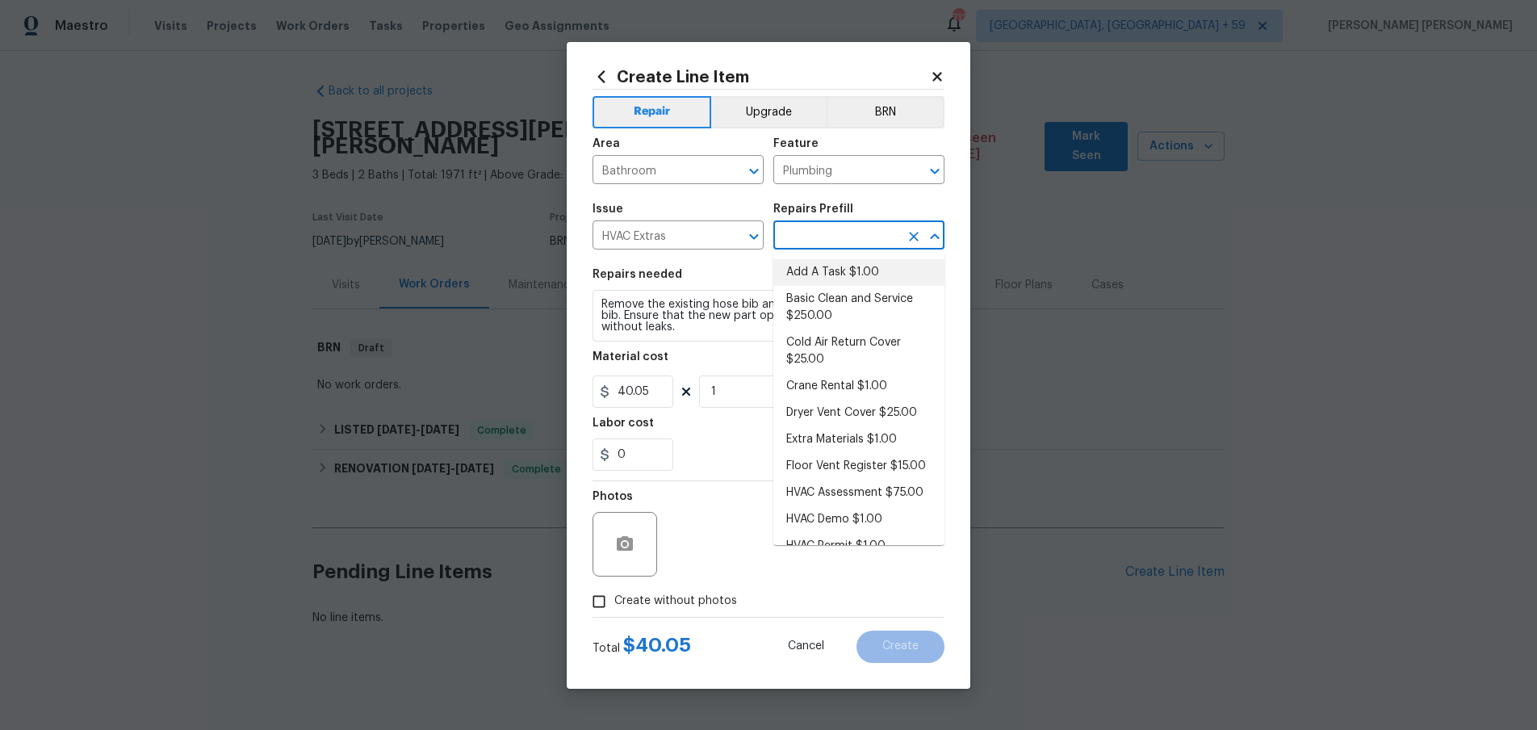
click at [827, 237] on input "text" at bounding box center [836, 236] width 126 height 25
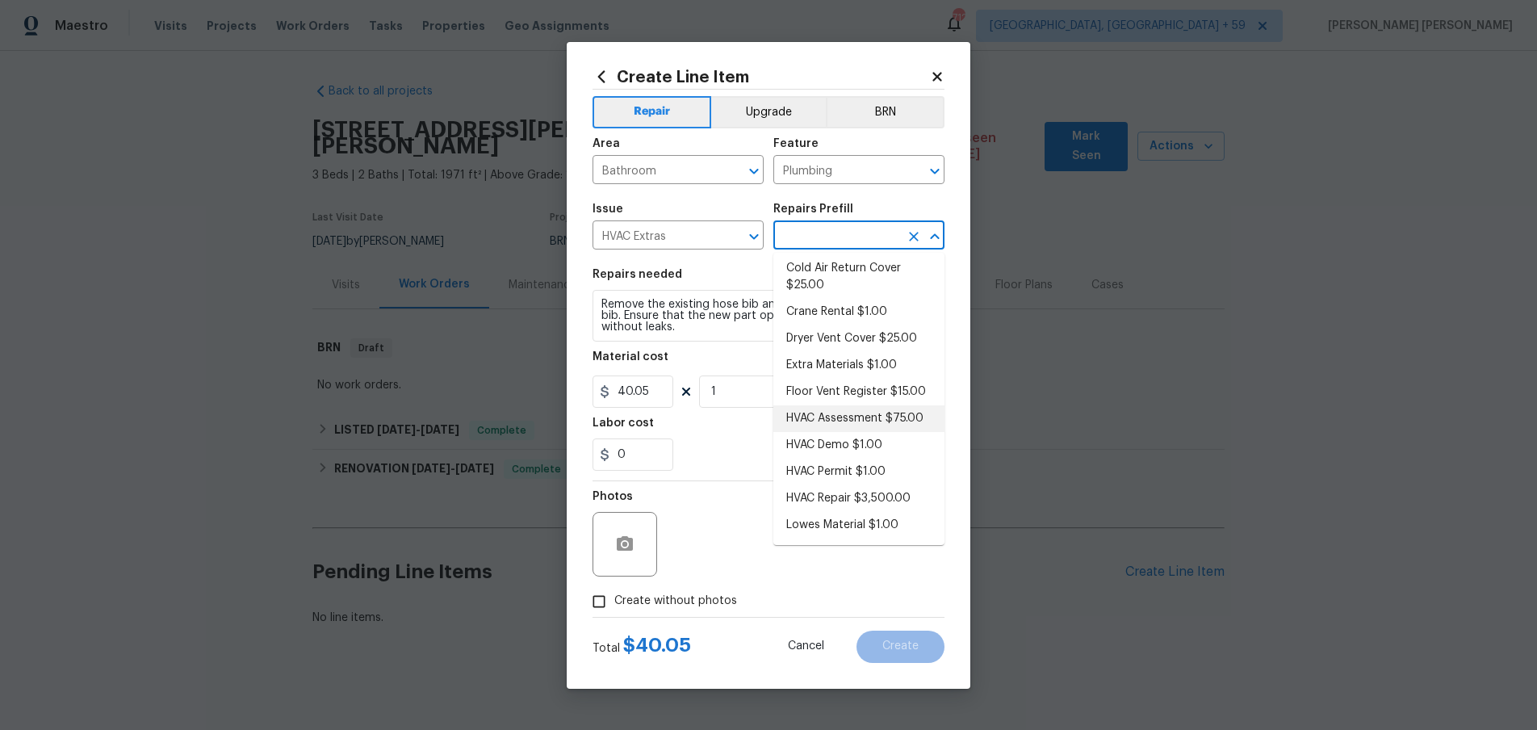
scroll to position [0, 0]
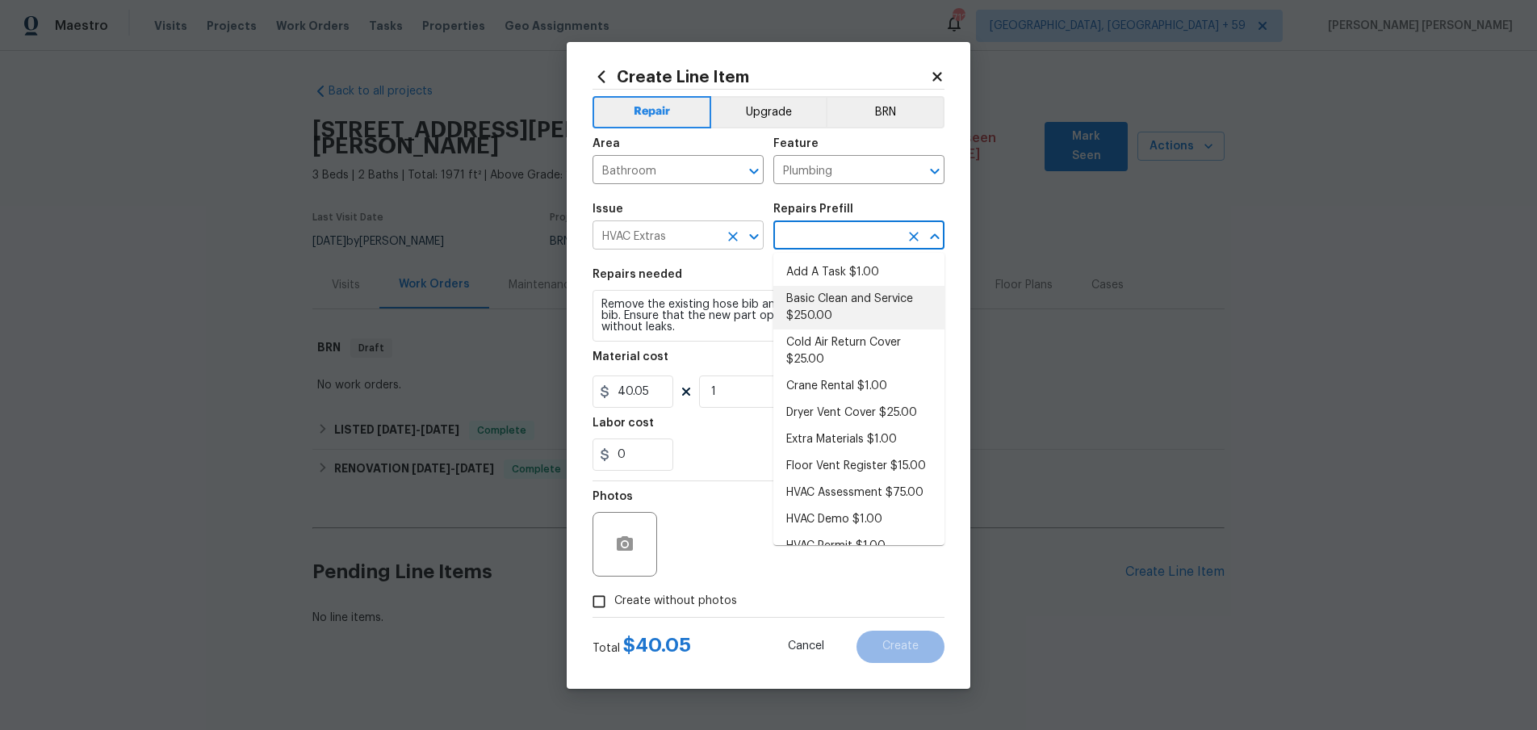
click at [687, 233] on input "HVAC Extras" at bounding box center [656, 236] width 126 height 25
click at [820, 231] on input "text" at bounding box center [836, 236] width 126 height 25
click at [710, 233] on input "HVAC Extras" at bounding box center [656, 236] width 126 height 25
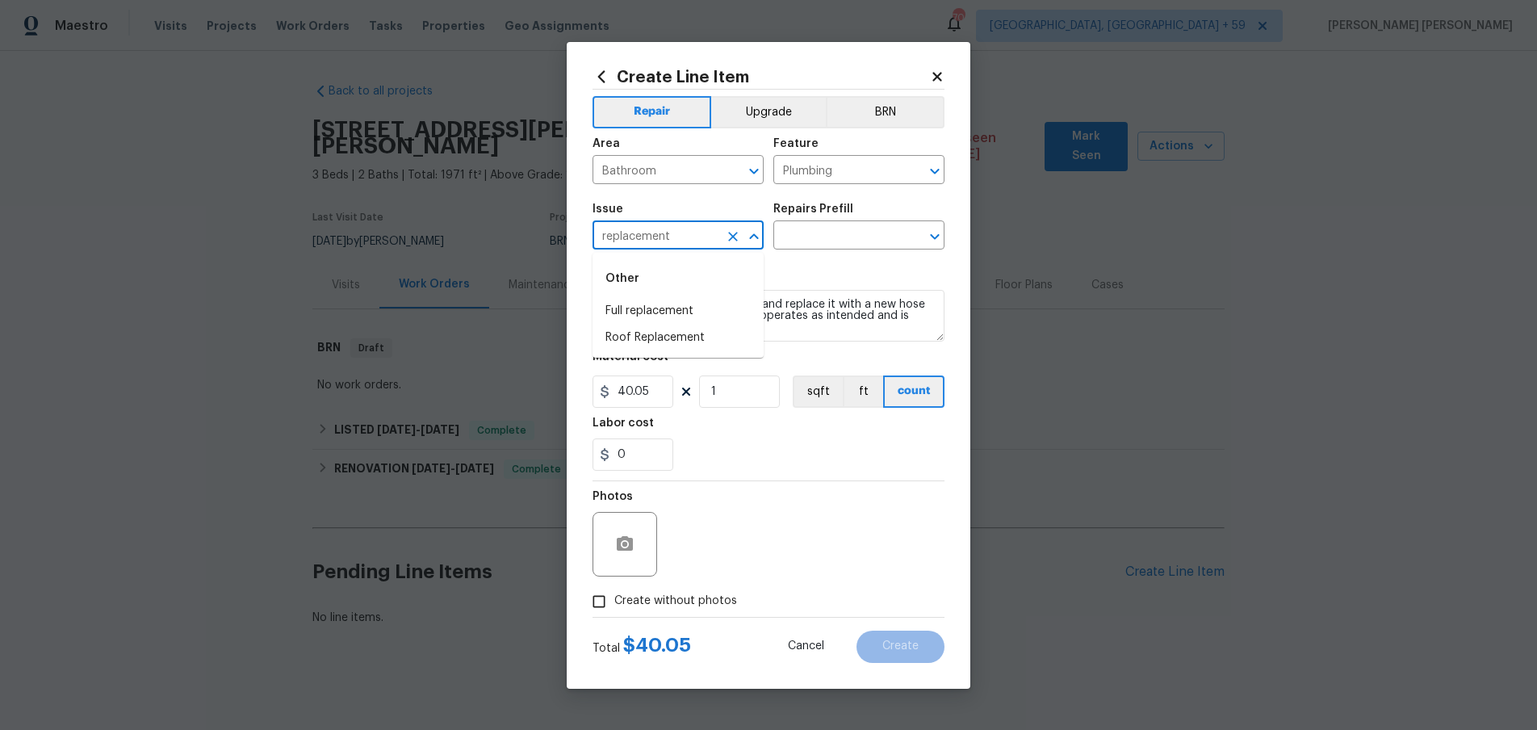
type input "HVAC Extras"
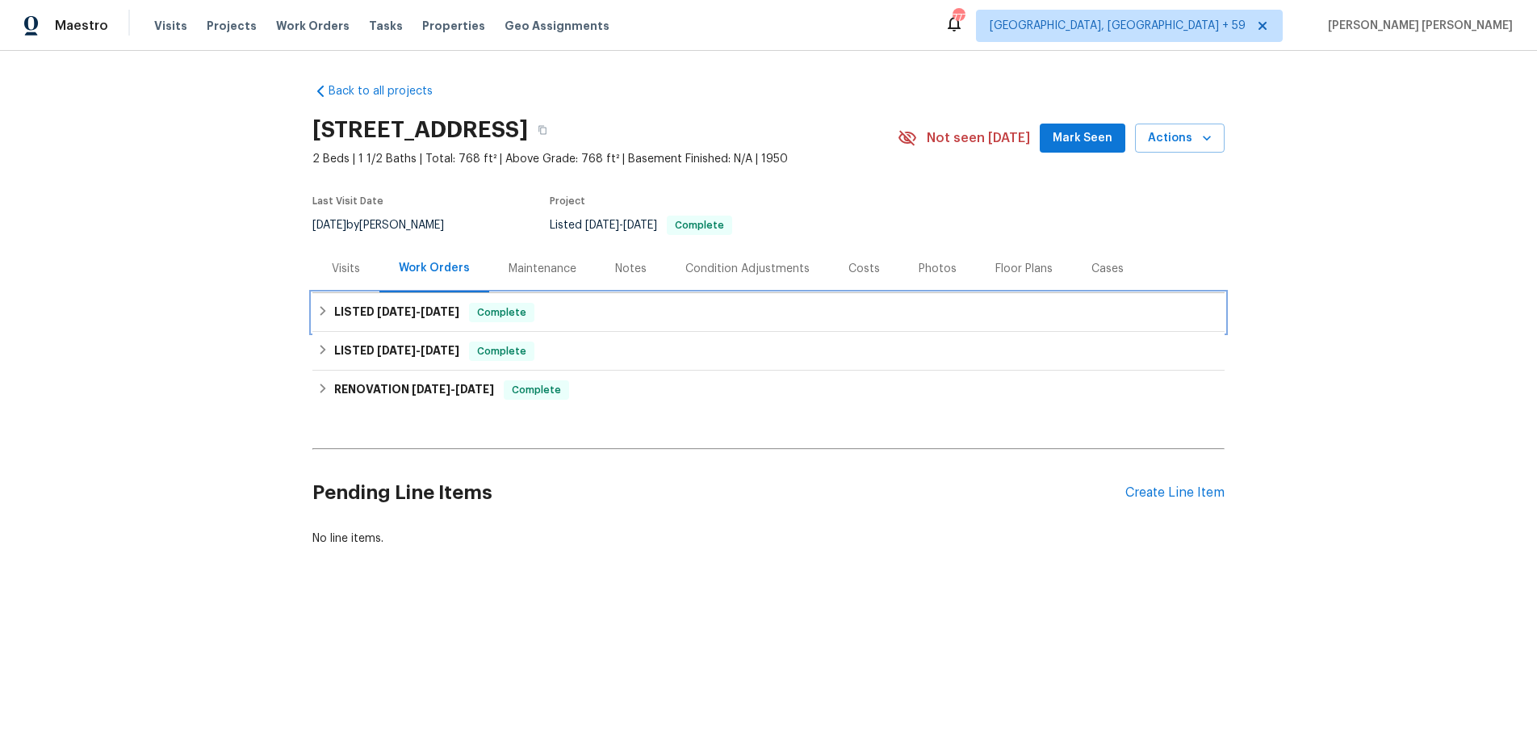
click at [324, 305] on icon at bounding box center [322, 310] width 11 height 11
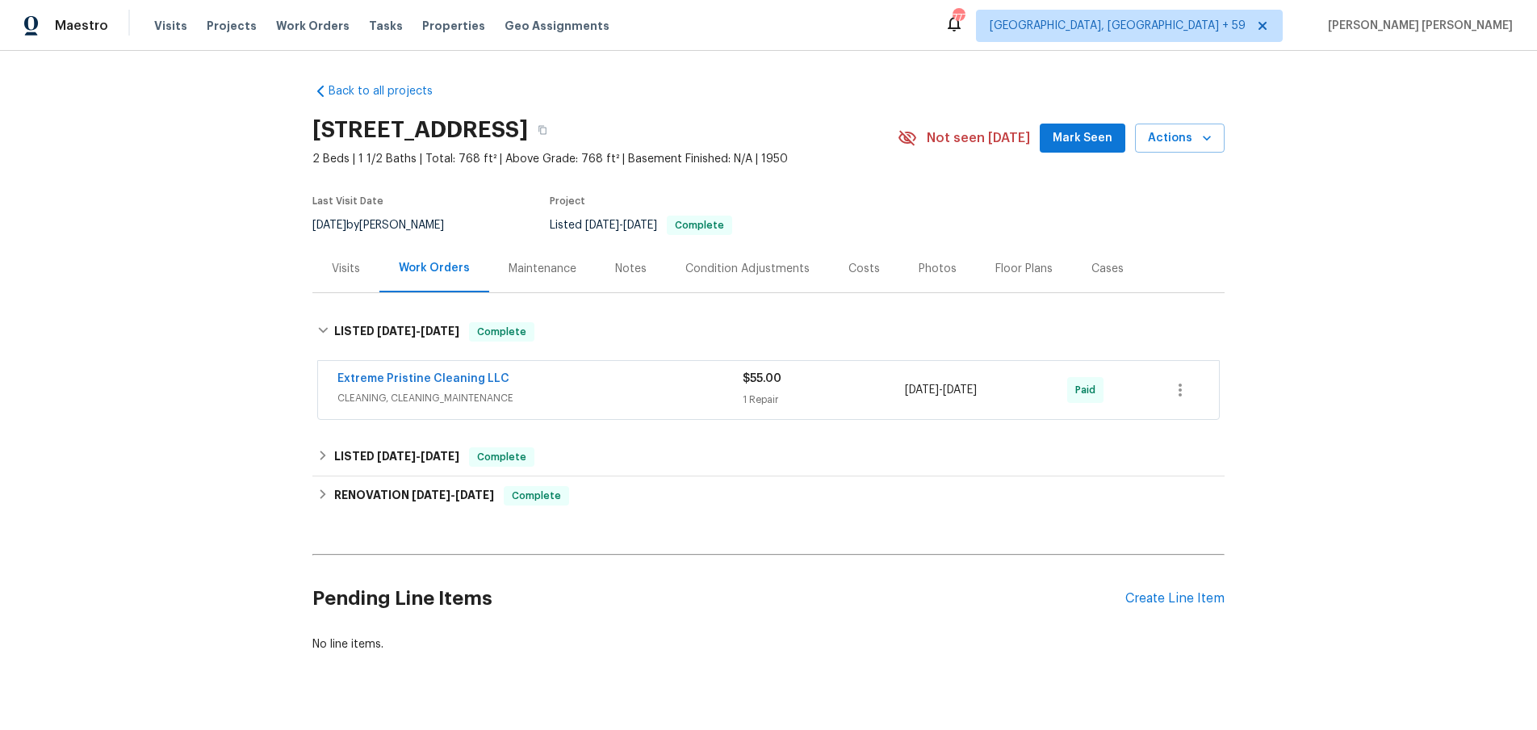
click at [642, 400] on span "CLEANING, CLEANING_MAINTENANCE" at bounding box center [539, 398] width 405 height 16
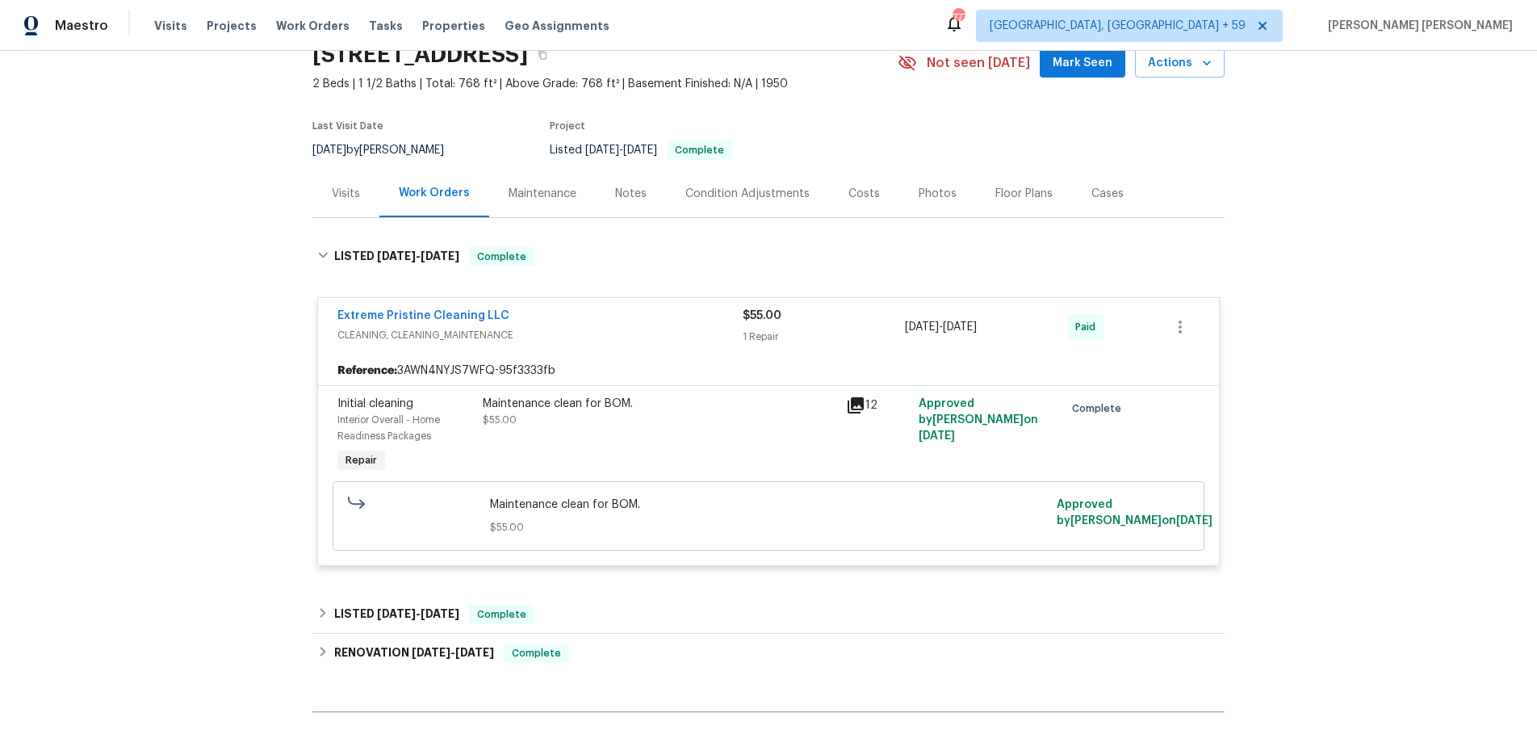
scroll to position [94, 0]
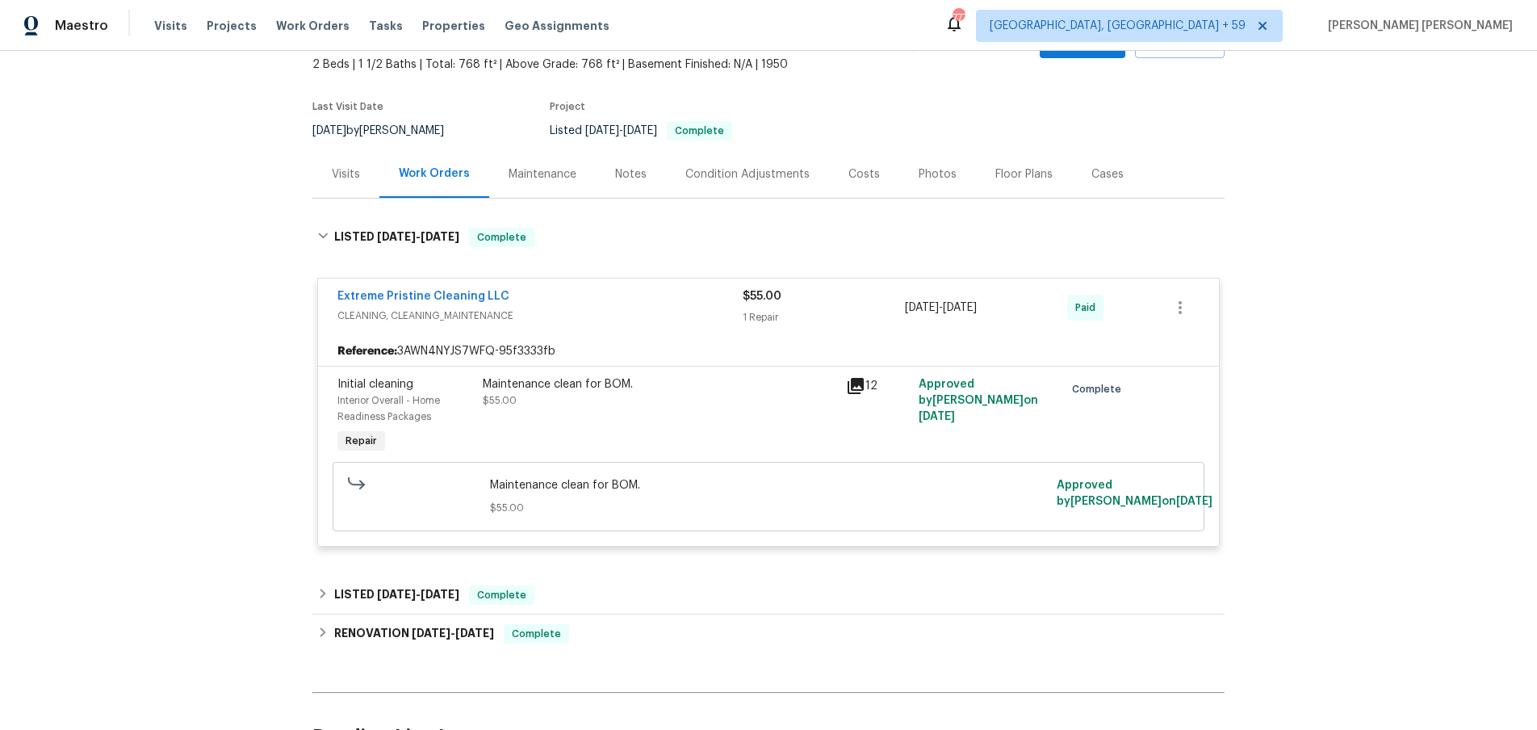
click at [858, 392] on icon at bounding box center [856, 386] width 16 height 16
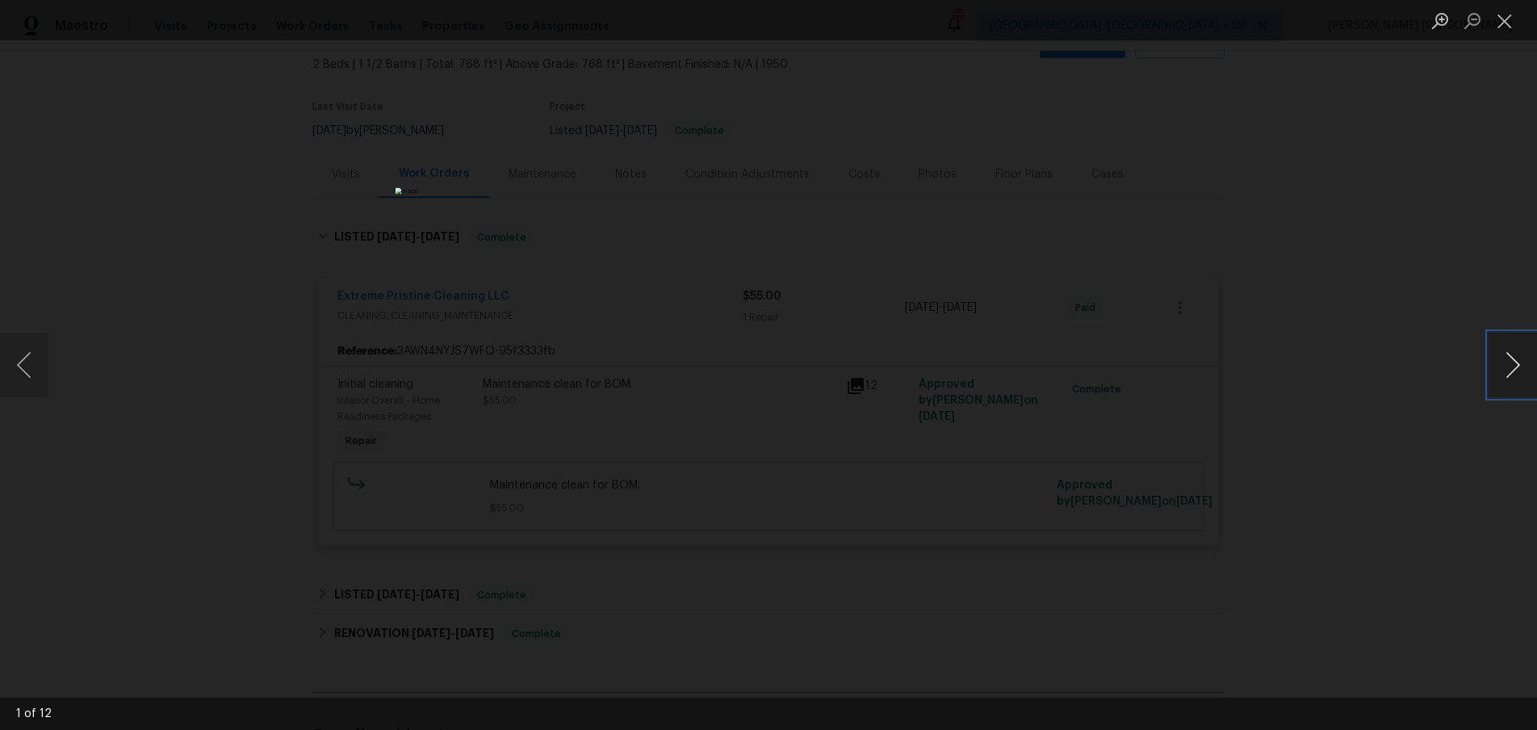
click at [1501, 383] on button "Next image" at bounding box center [1513, 365] width 48 height 65
click at [1436, 505] on div "Lightbox" at bounding box center [768, 365] width 1537 height 730
drag, startPoint x: 1436, startPoint y: 505, endPoint x: 1239, endPoint y: 502, distance: 197.0
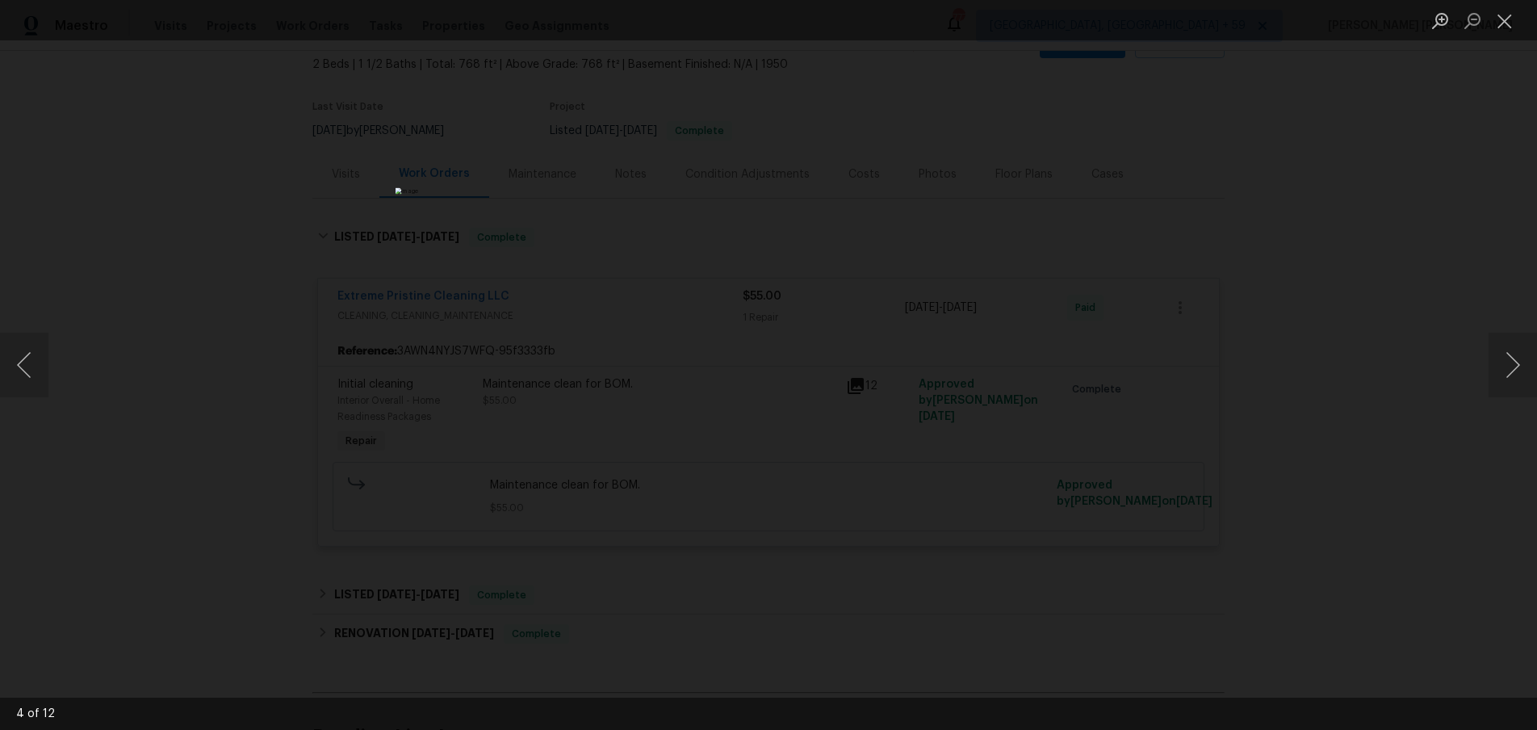
click at [1431, 504] on div "Lightbox" at bounding box center [768, 365] width 1537 height 730
click at [1242, 503] on div "Lightbox" at bounding box center [768, 365] width 1537 height 730
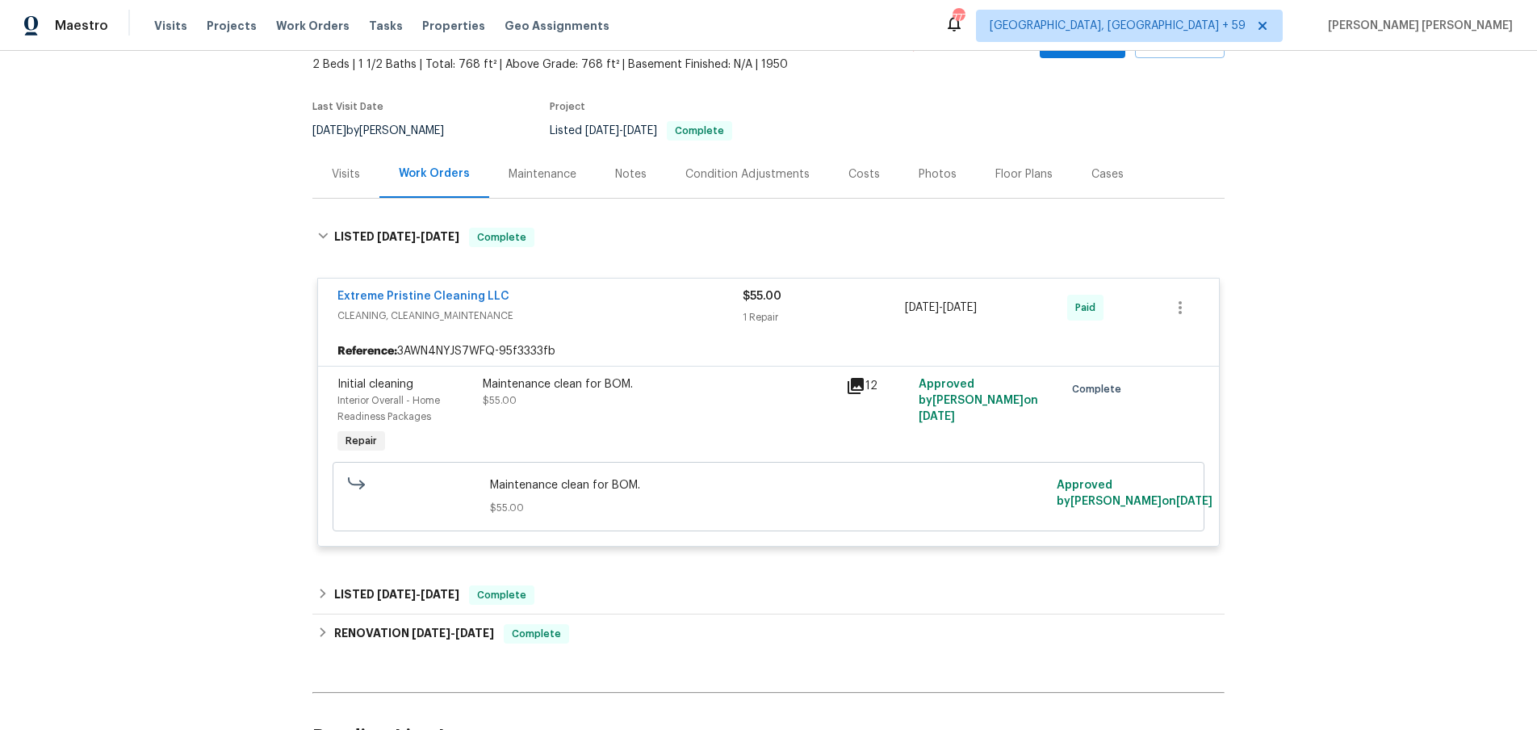
click at [1242, 504] on div "Lightbox" at bounding box center [768, 365] width 1537 height 730
click at [322, 594] on icon at bounding box center [322, 593] width 11 height 11
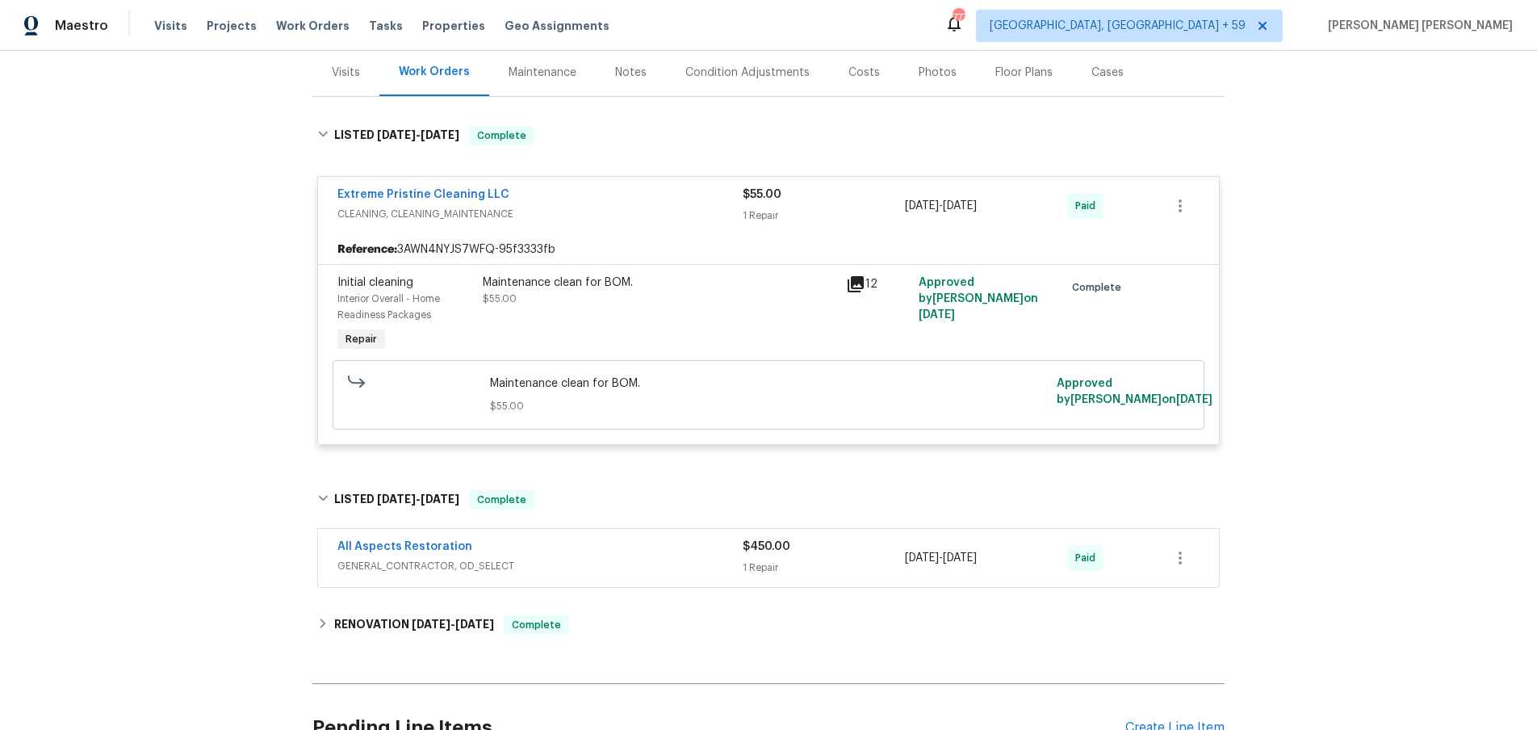
click at [647, 553] on div "All Aspects Restoration" at bounding box center [539, 547] width 405 height 19
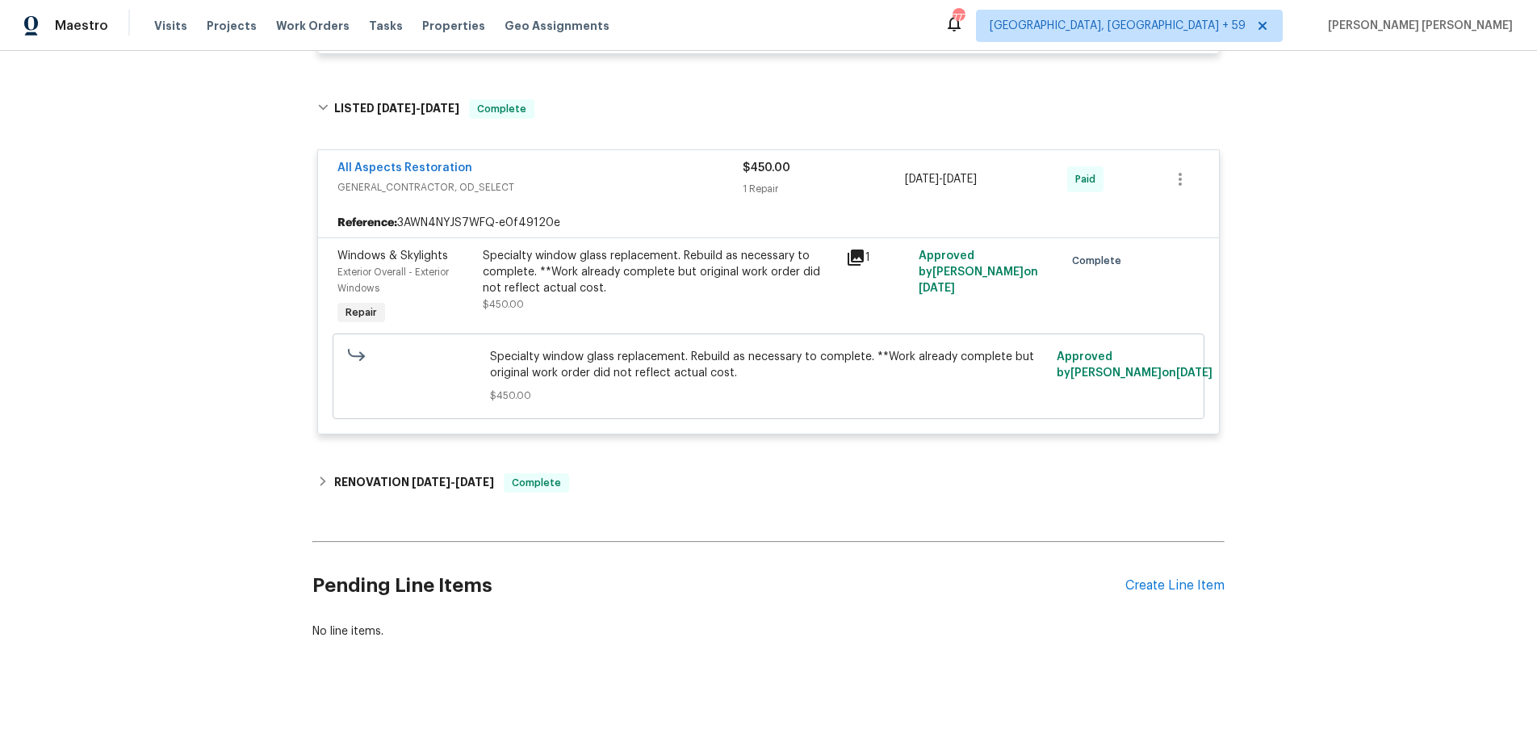
scroll to position [606, 0]
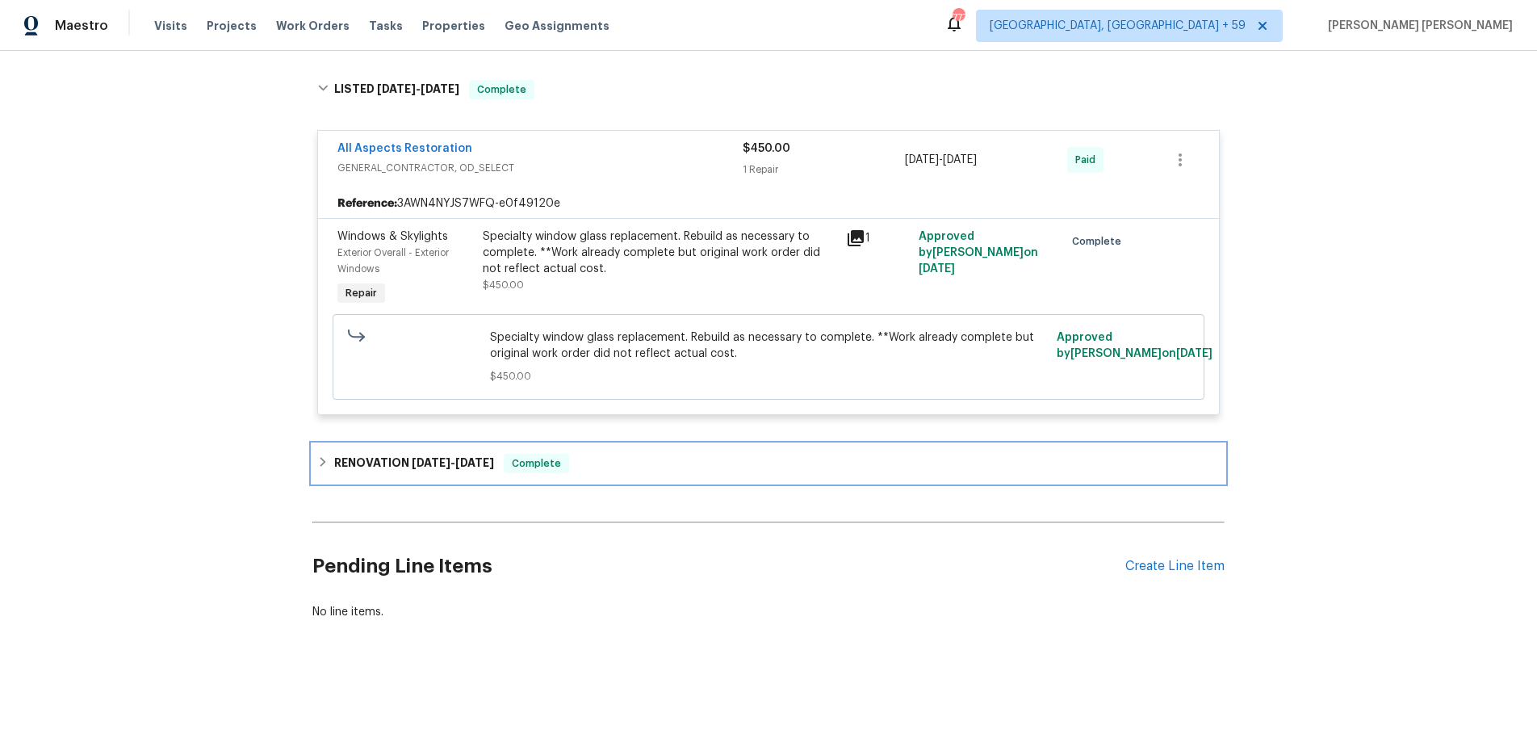
click at [323, 465] on icon at bounding box center [322, 461] width 11 height 11
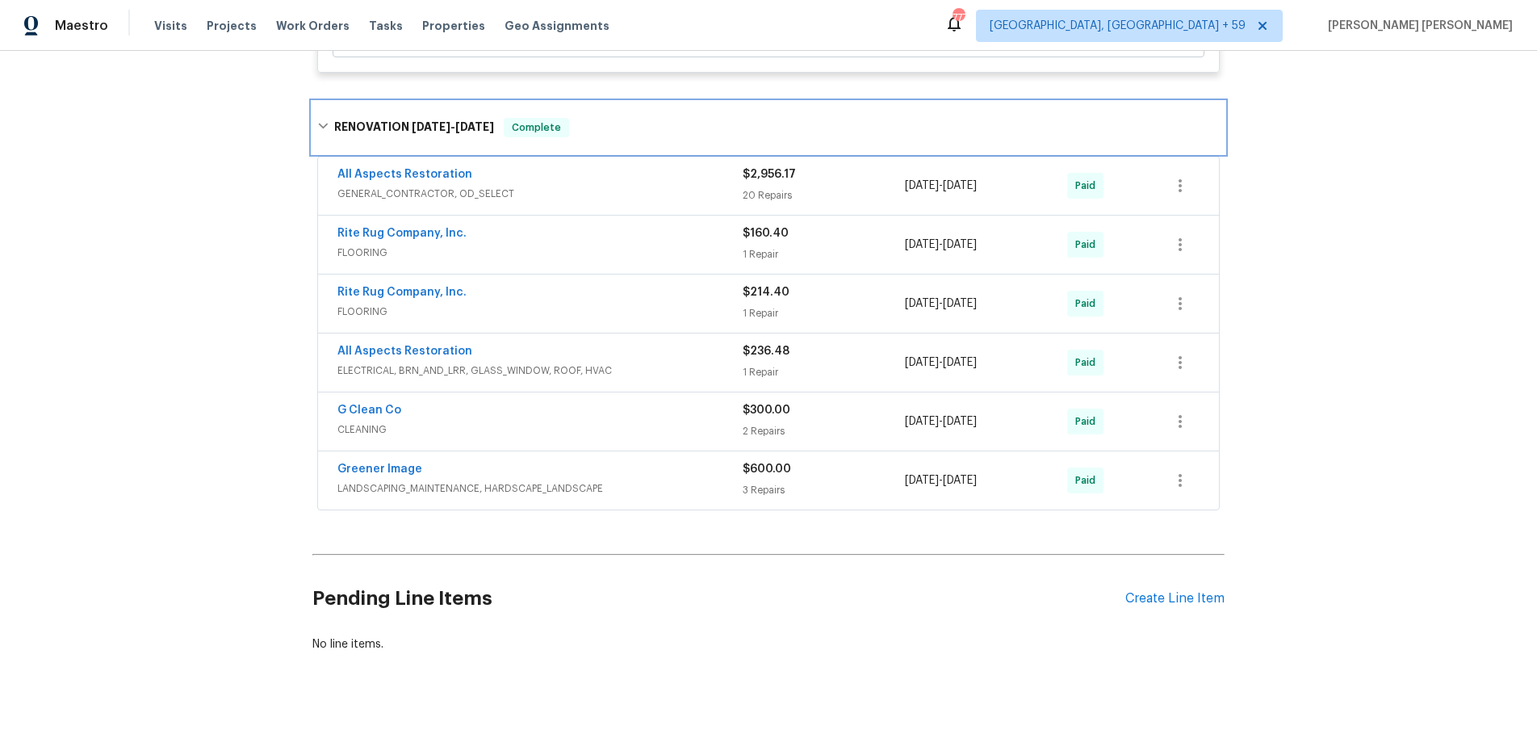
scroll to position [951, 0]
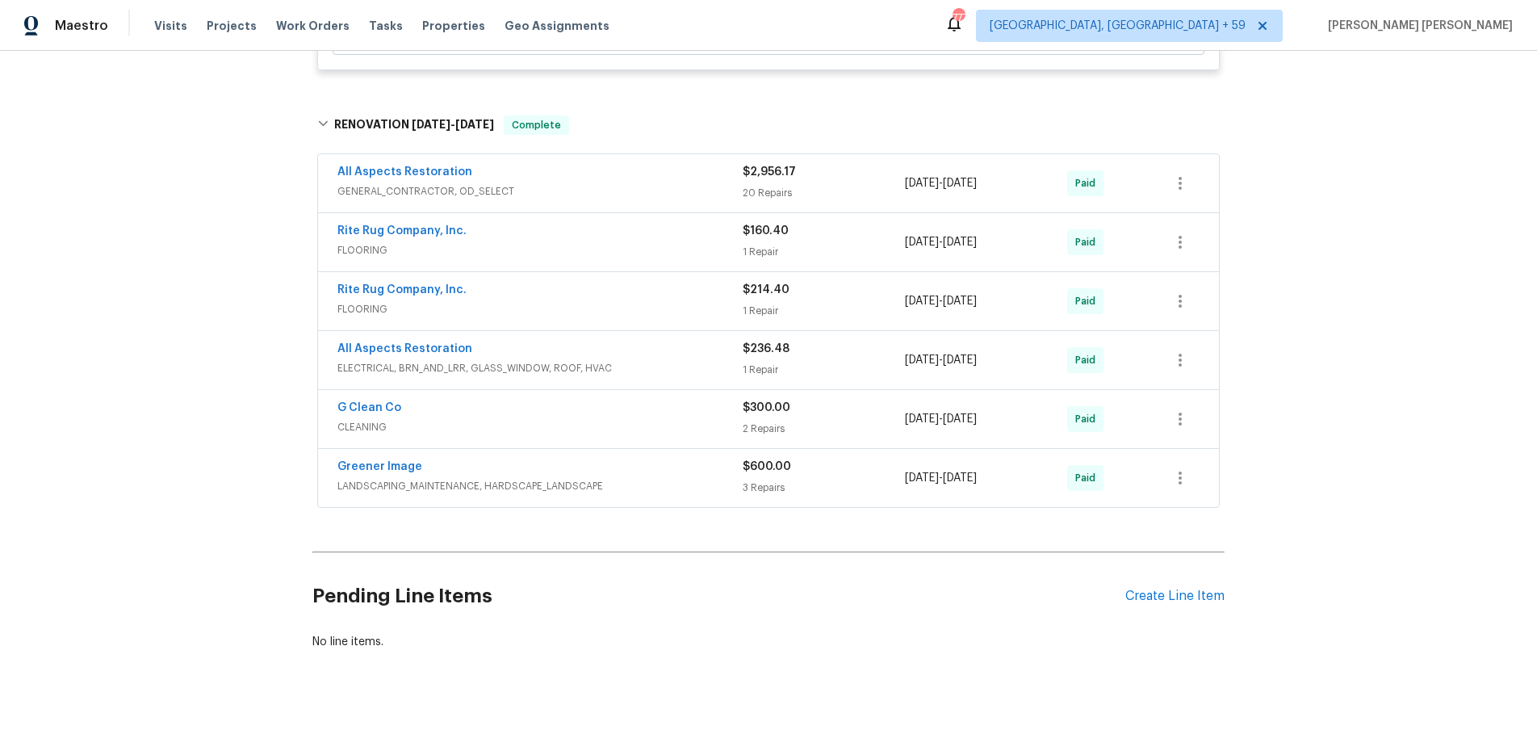
click at [602, 474] on div "Greener Image" at bounding box center [539, 468] width 405 height 19
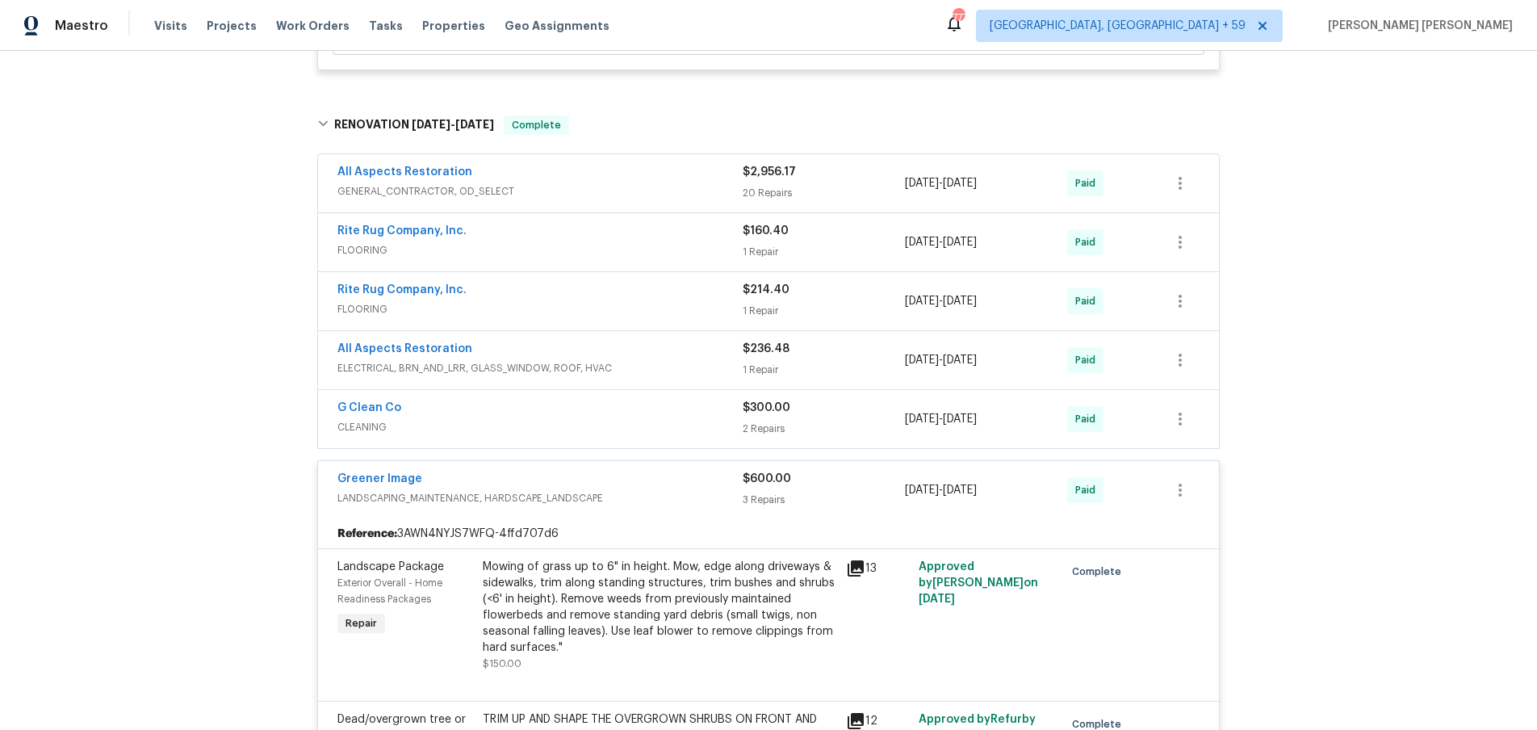
drag, startPoint x: 855, startPoint y: 569, endPoint x: 885, endPoint y: 566, distance: 30.0
click at [856, 568] on icon at bounding box center [856, 568] width 16 height 16
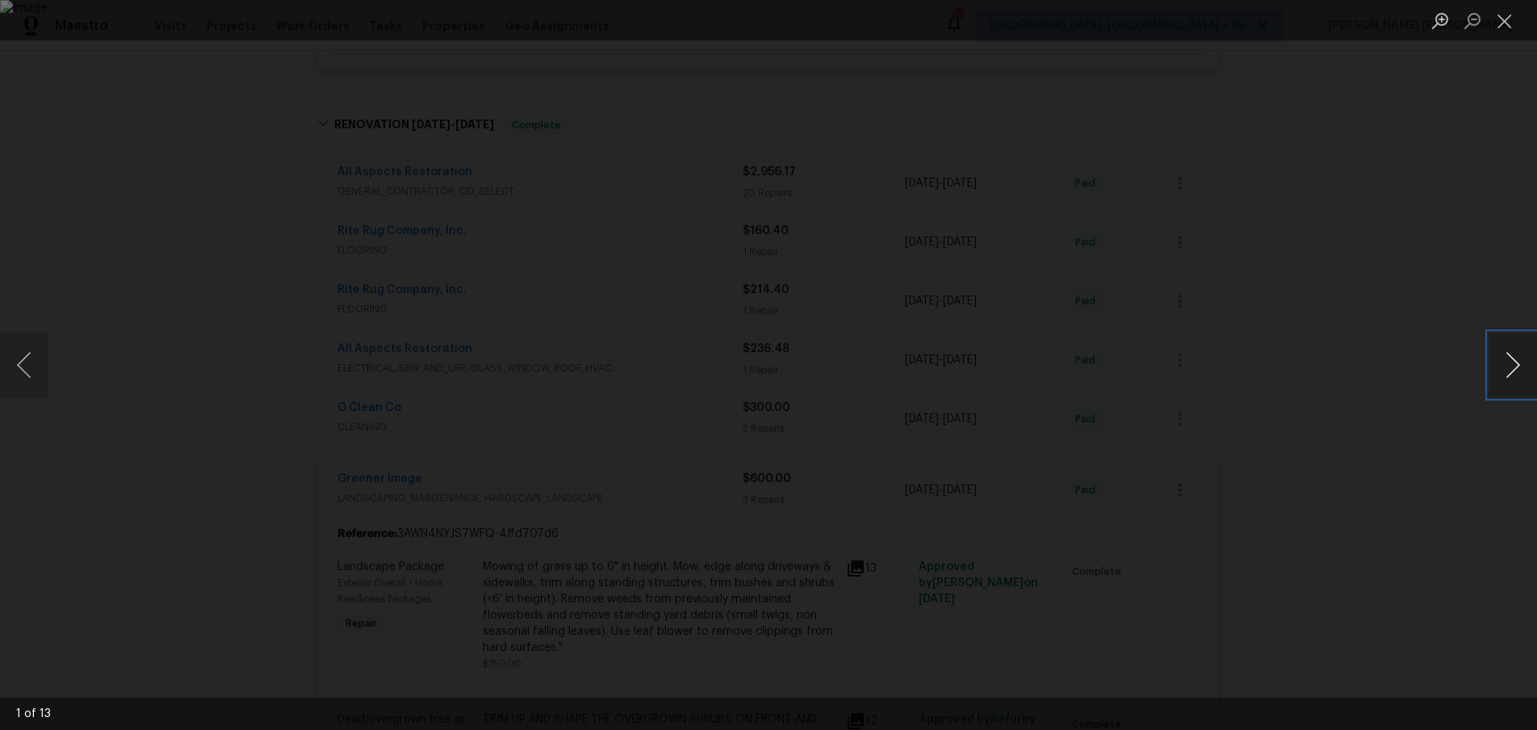
click at [1515, 371] on button "Next image" at bounding box center [1513, 365] width 48 height 65
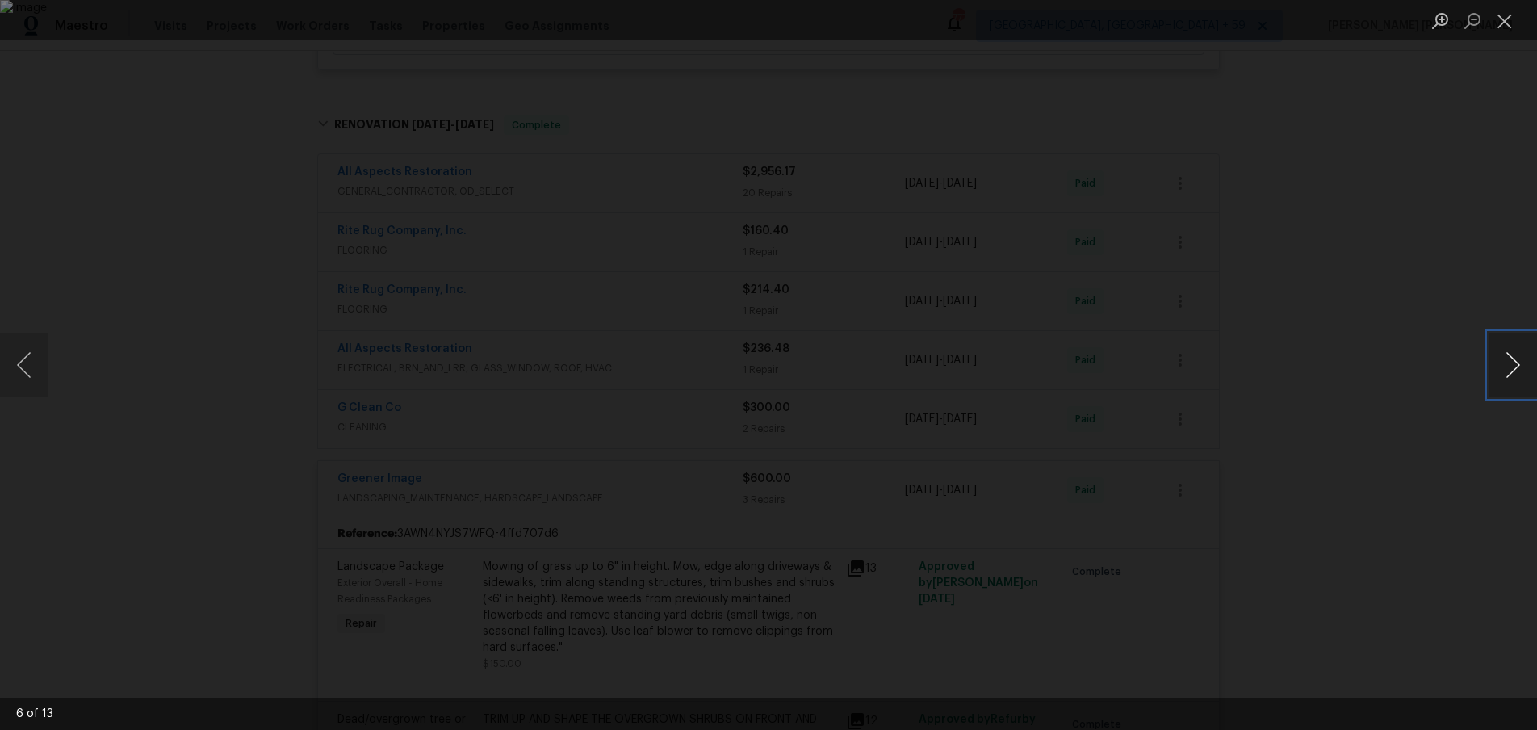
click at [1515, 371] on button "Next image" at bounding box center [1513, 365] width 48 height 65
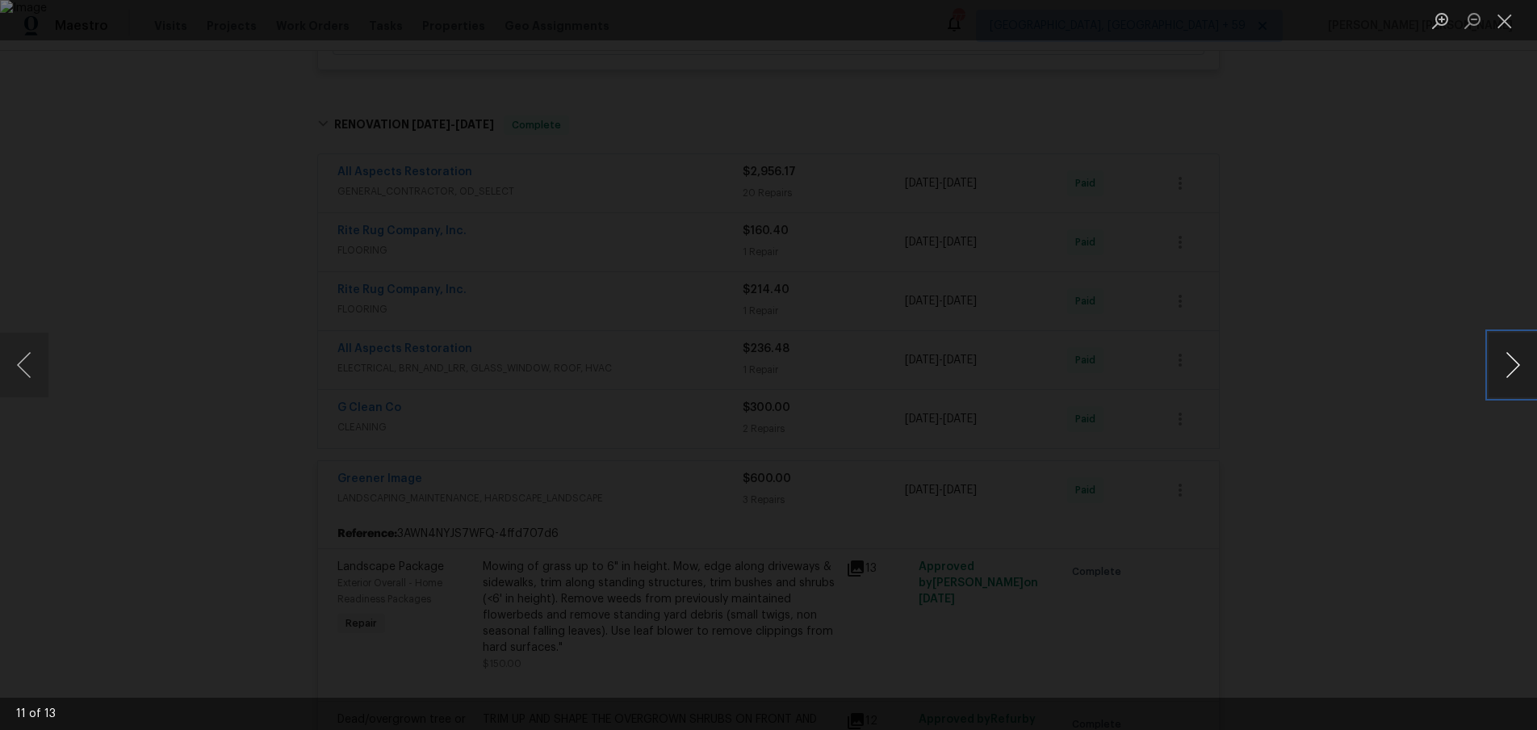
click at [1515, 371] on button "Next image" at bounding box center [1513, 365] width 48 height 65
click at [1280, 572] on div "Lightbox" at bounding box center [768, 365] width 1537 height 730
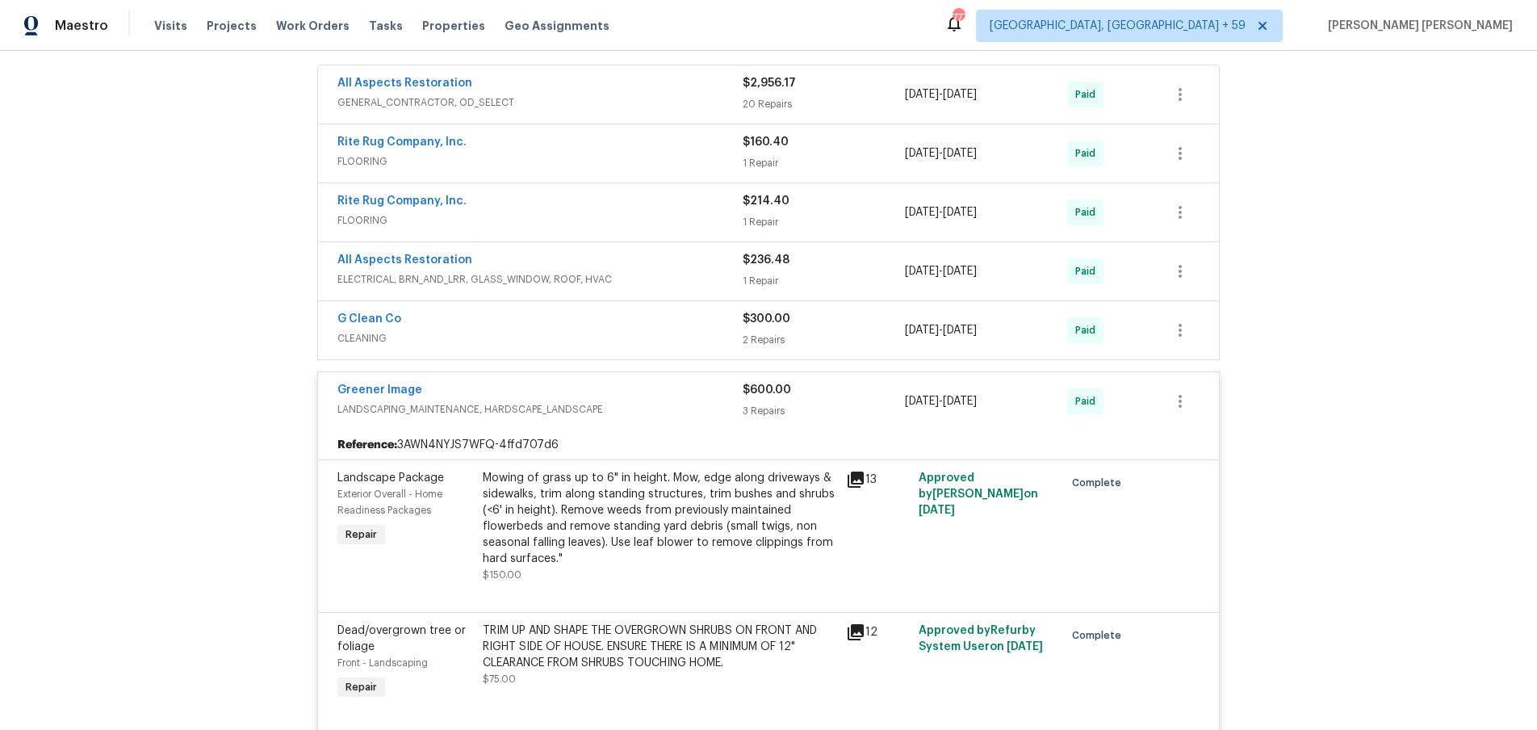
scroll to position [1048, 0]
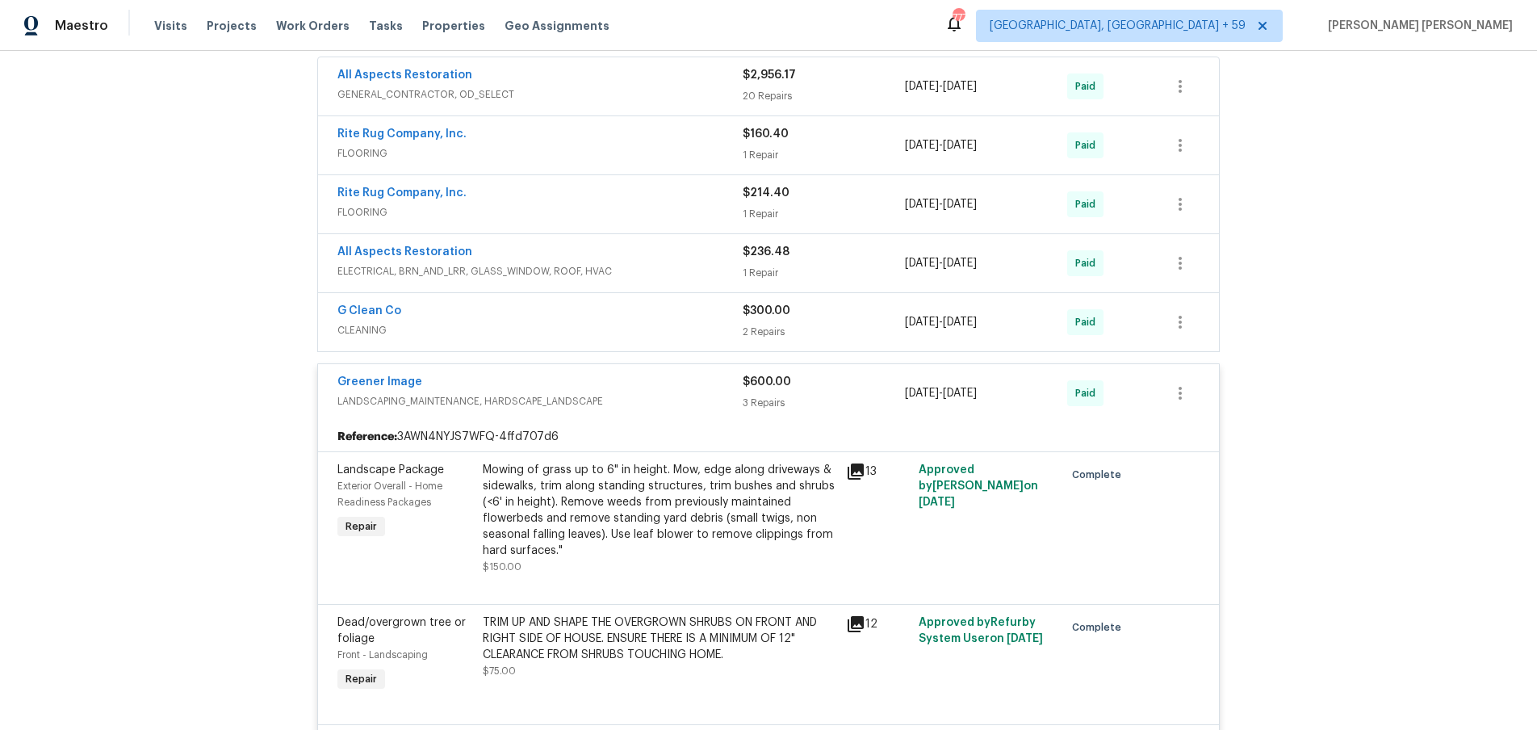
click at [859, 629] on icon at bounding box center [855, 623] width 19 height 19
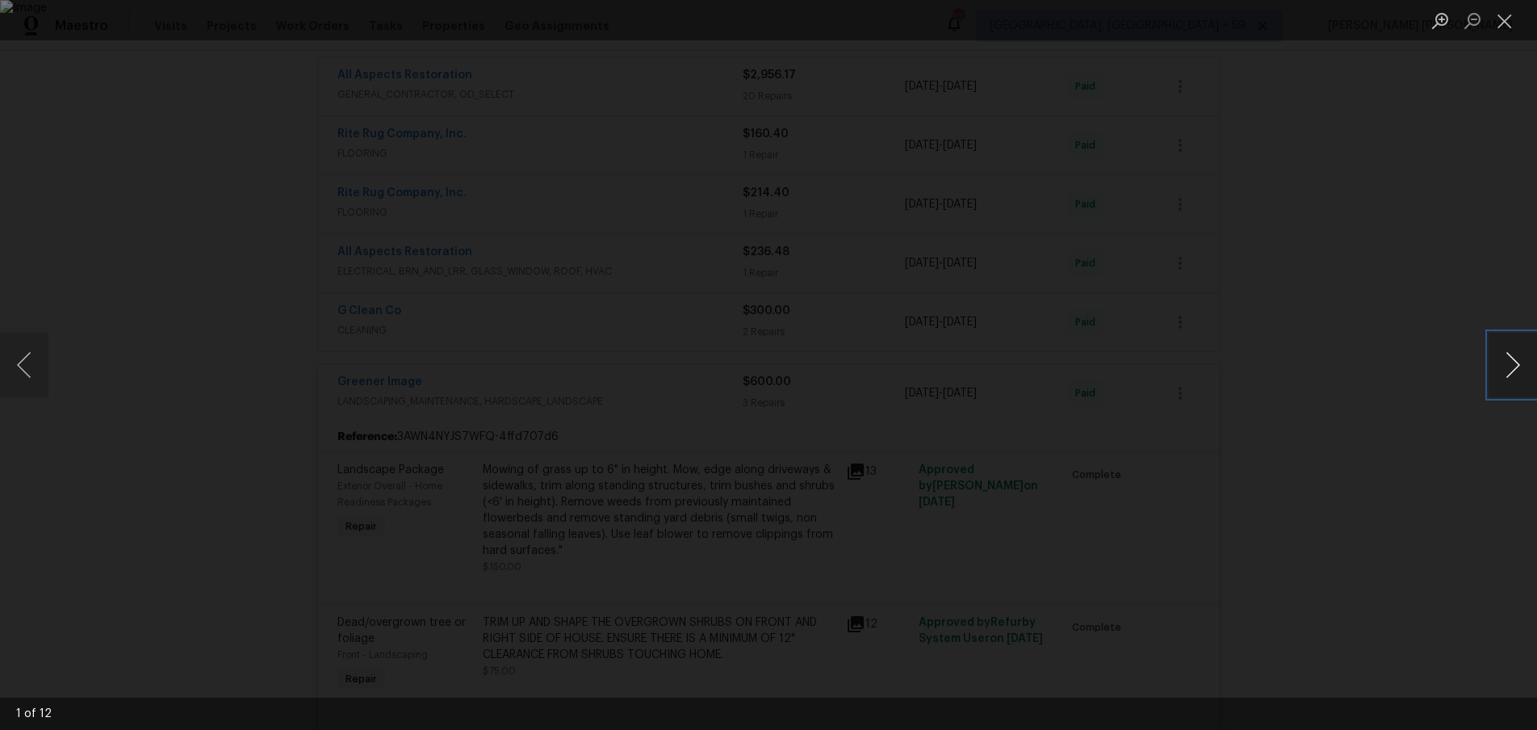
click at [1503, 385] on button "Next image" at bounding box center [1513, 365] width 48 height 65
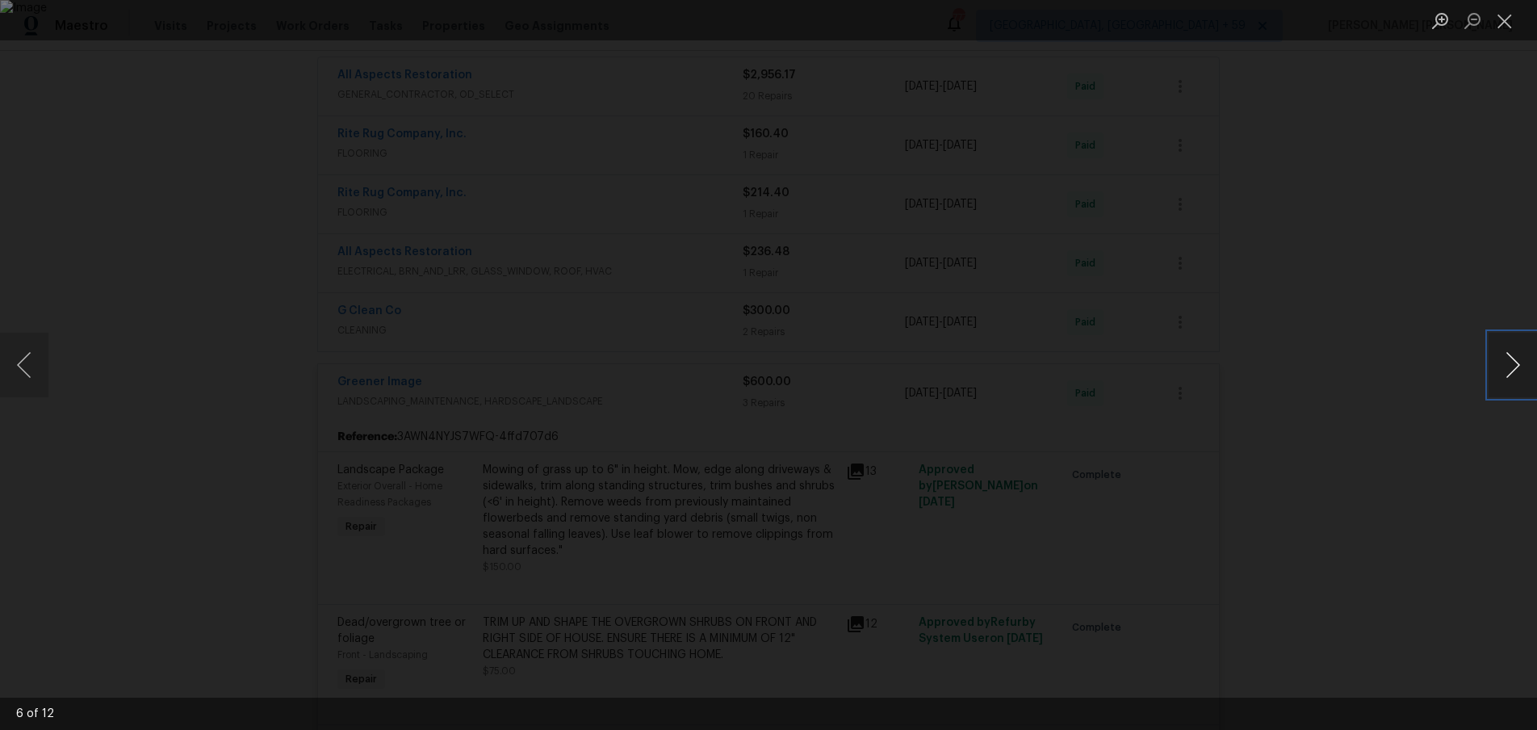
click at [1503, 385] on button "Next image" at bounding box center [1513, 365] width 48 height 65
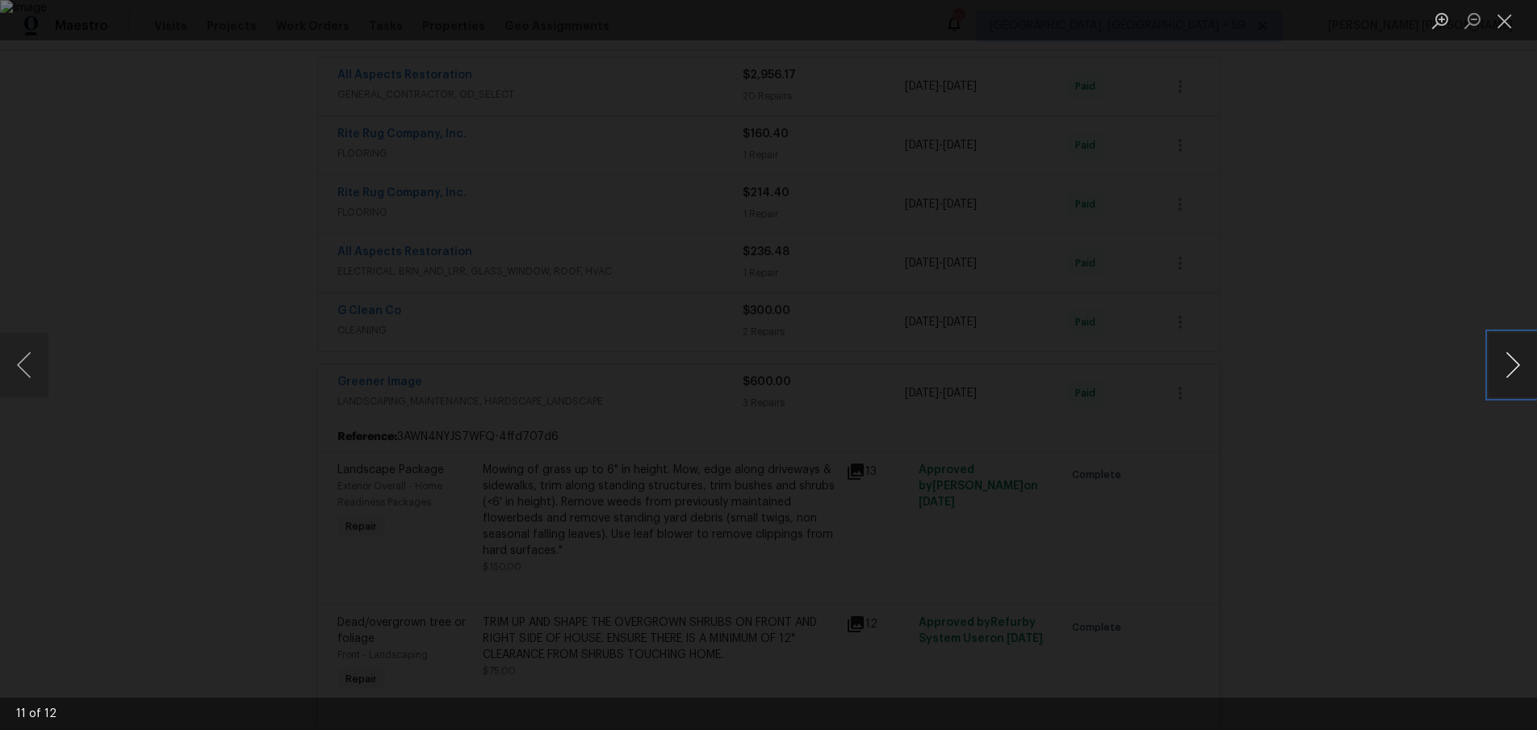
click at [1503, 385] on button "Next image" at bounding box center [1513, 365] width 48 height 65
drag, startPoint x: 1432, startPoint y: 540, endPoint x: 1410, endPoint y: 546, distance: 23.3
click at [1431, 540] on div "Lightbox" at bounding box center [768, 365] width 1537 height 730
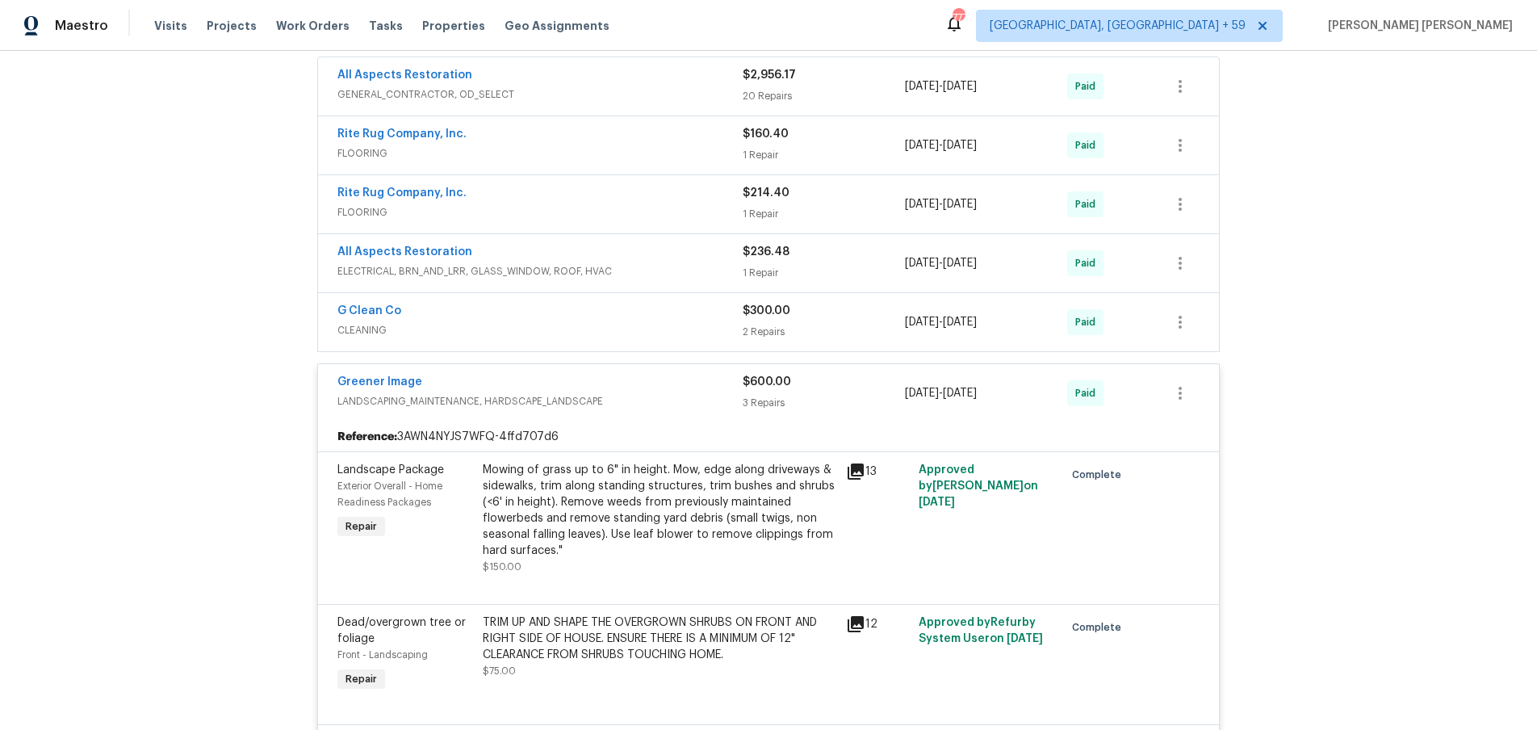
click at [683, 370] on div "Greener Image LANDSCAPING_MAINTENANCE, HARDSCAPE_LANDSCAPE $600.00 3 Repairs [D…" at bounding box center [768, 393] width 901 height 58
click at [678, 323] on span "CLEANING" at bounding box center [539, 330] width 405 height 16
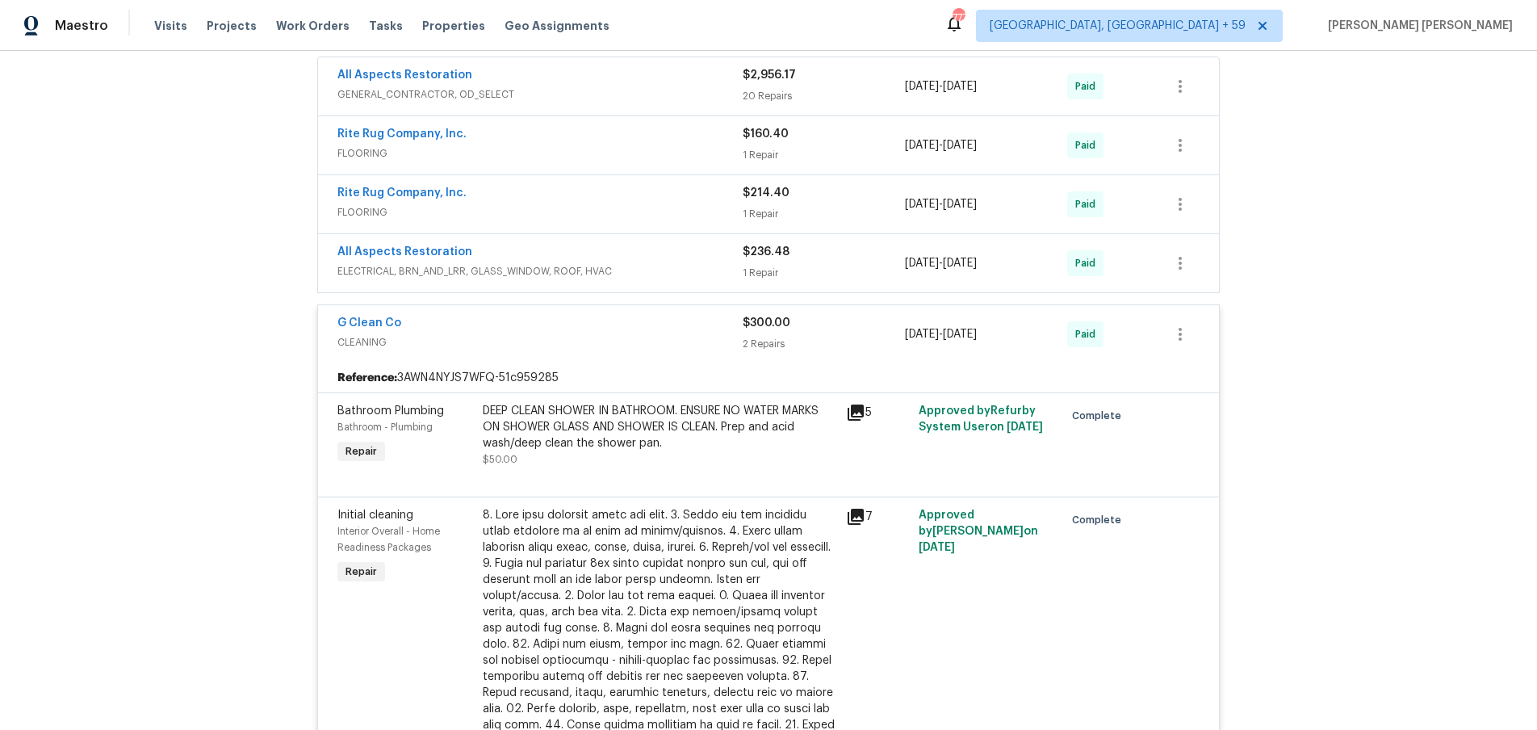
click at [864, 517] on icon at bounding box center [855, 516] width 19 height 19
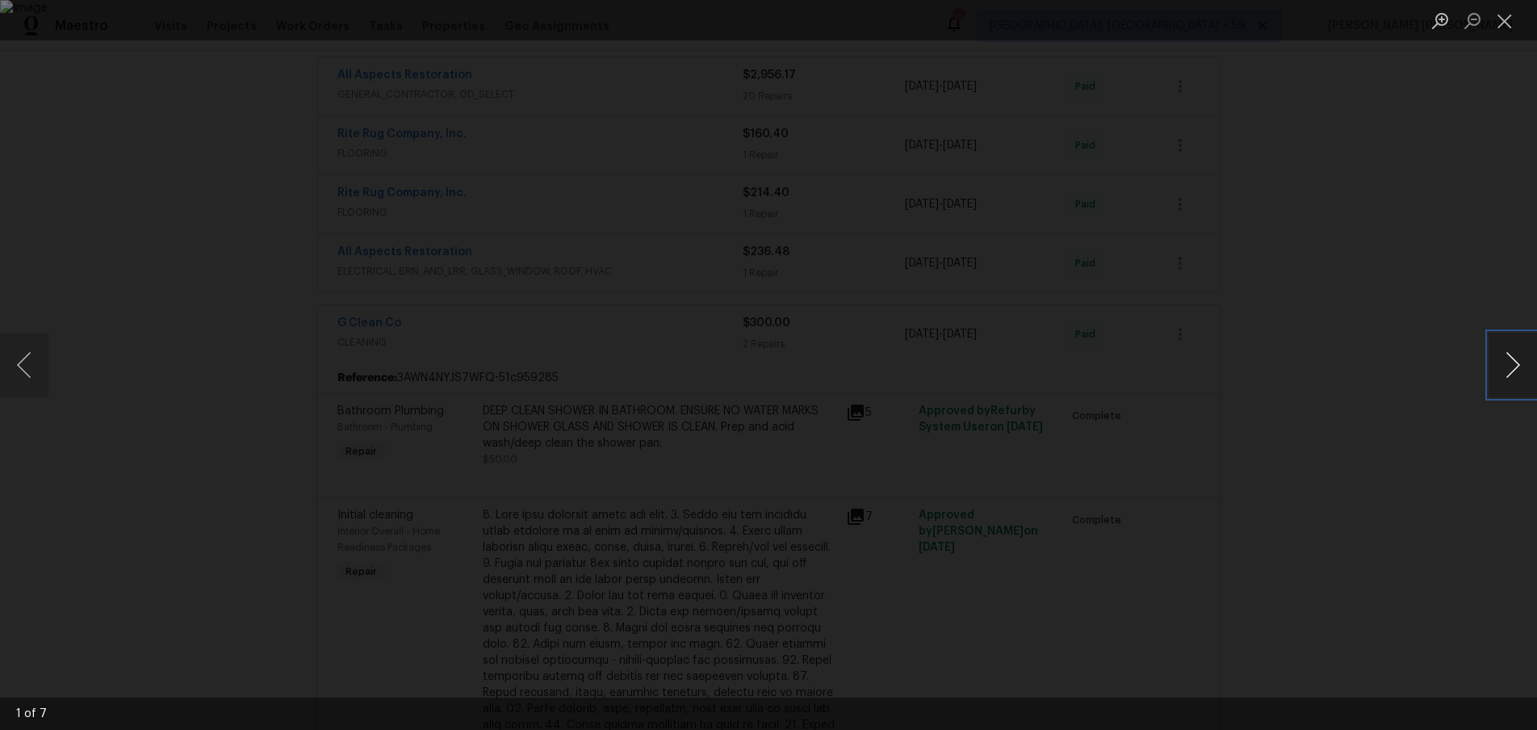
click at [1510, 371] on button "Next image" at bounding box center [1513, 365] width 48 height 65
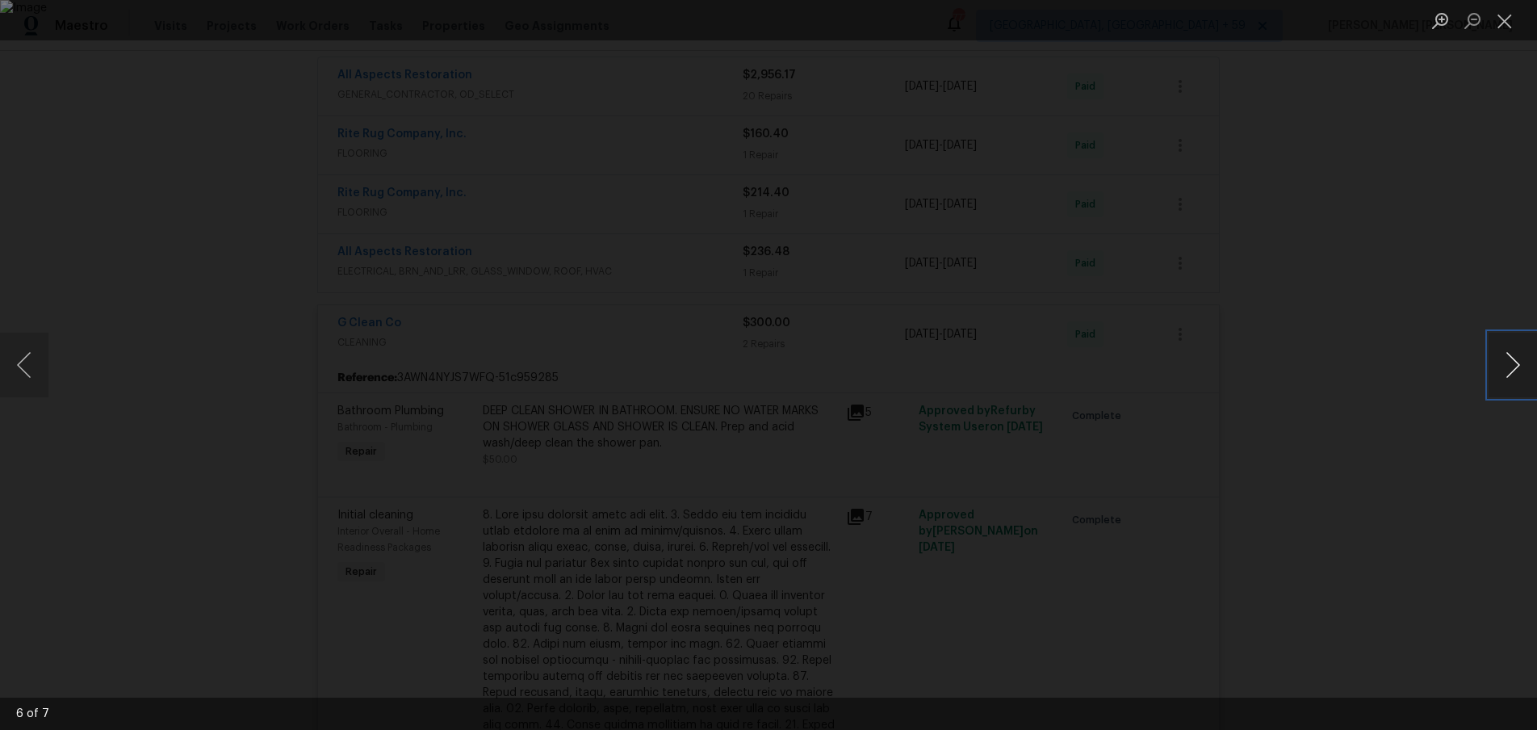
click at [1510, 371] on button "Next image" at bounding box center [1513, 365] width 48 height 65
click at [1421, 482] on div "Lightbox" at bounding box center [768, 365] width 1537 height 730
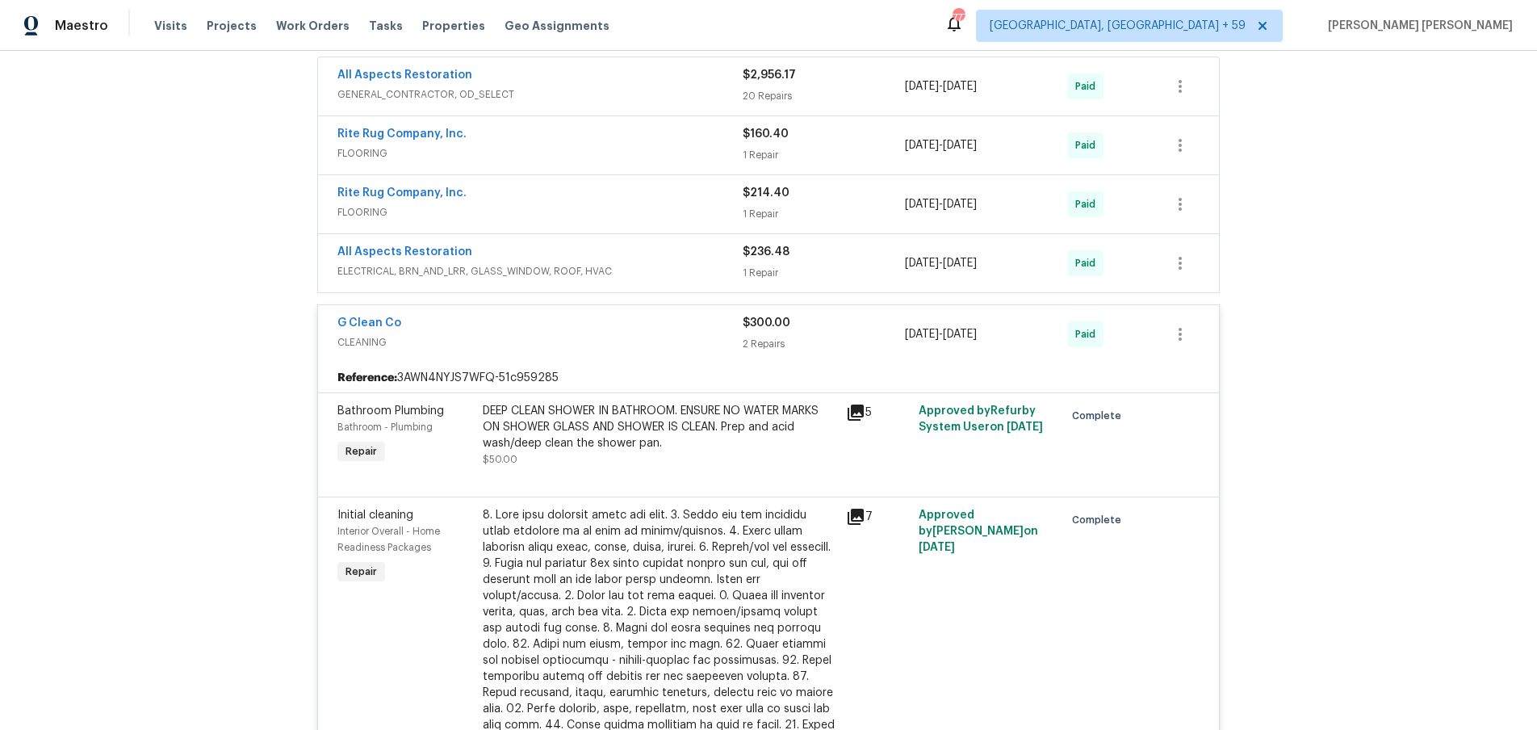
click at [858, 416] on icon at bounding box center [856, 412] width 16 height 16
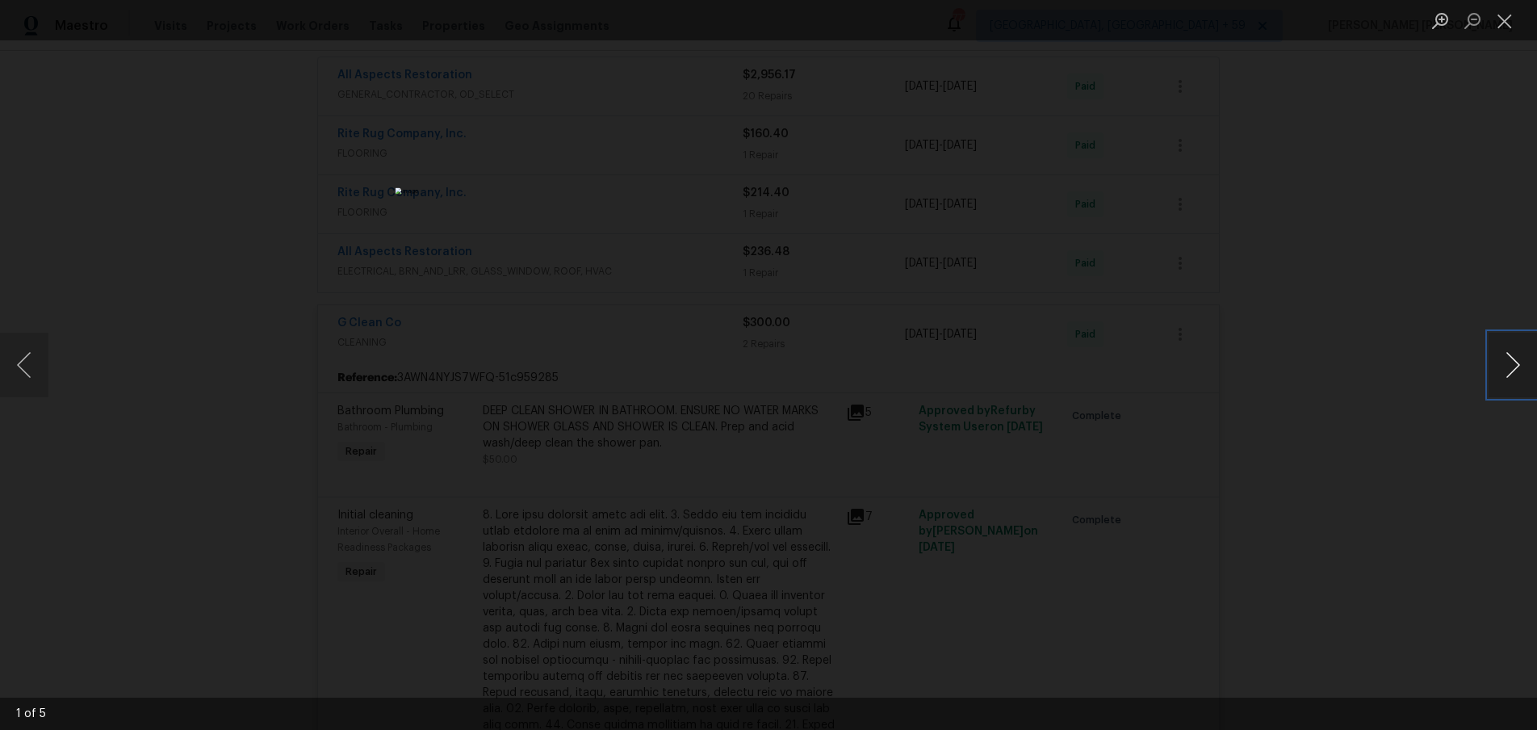
click at [1515, 372] on button "Next image" at bounding box center [1513, 365] width 48 height 65
drag, startPoint x: 1392, startPoint y: 516, endPoint x: 1384, endPoint y: 517, distance: 8.2
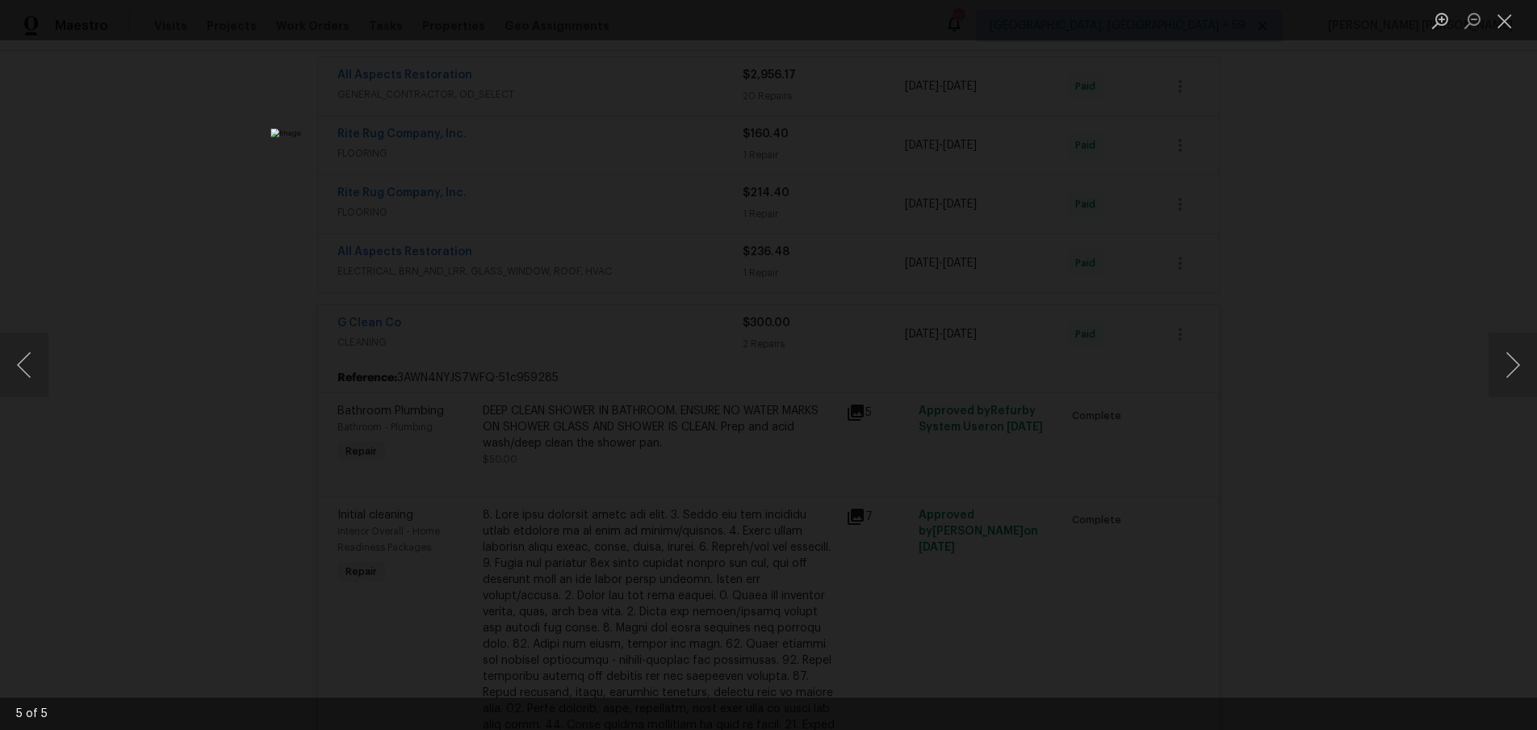
click at [1381, 513] on div "Lightbox" at bounding box center [768, 365] width 1537 height 730
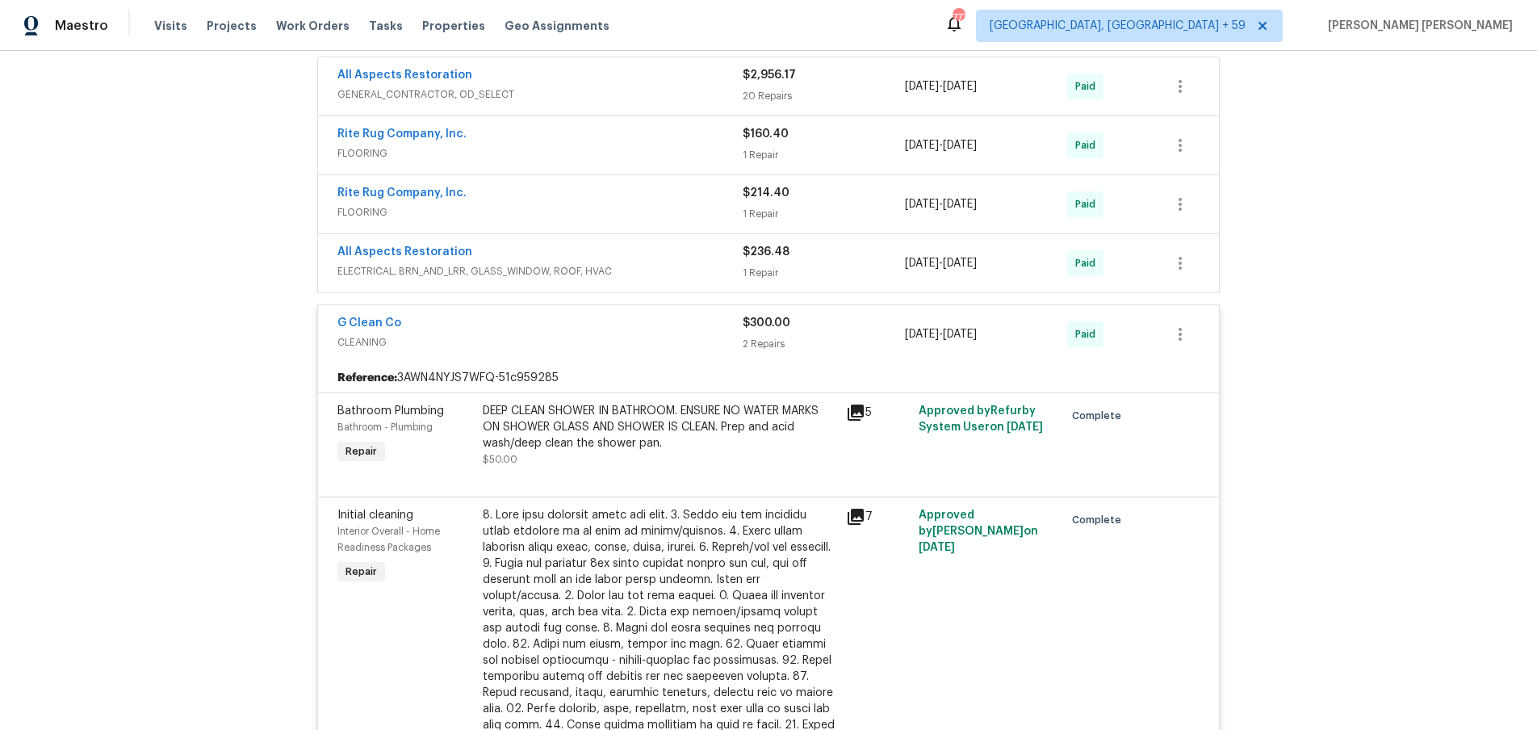
scroll to position [985, 0]
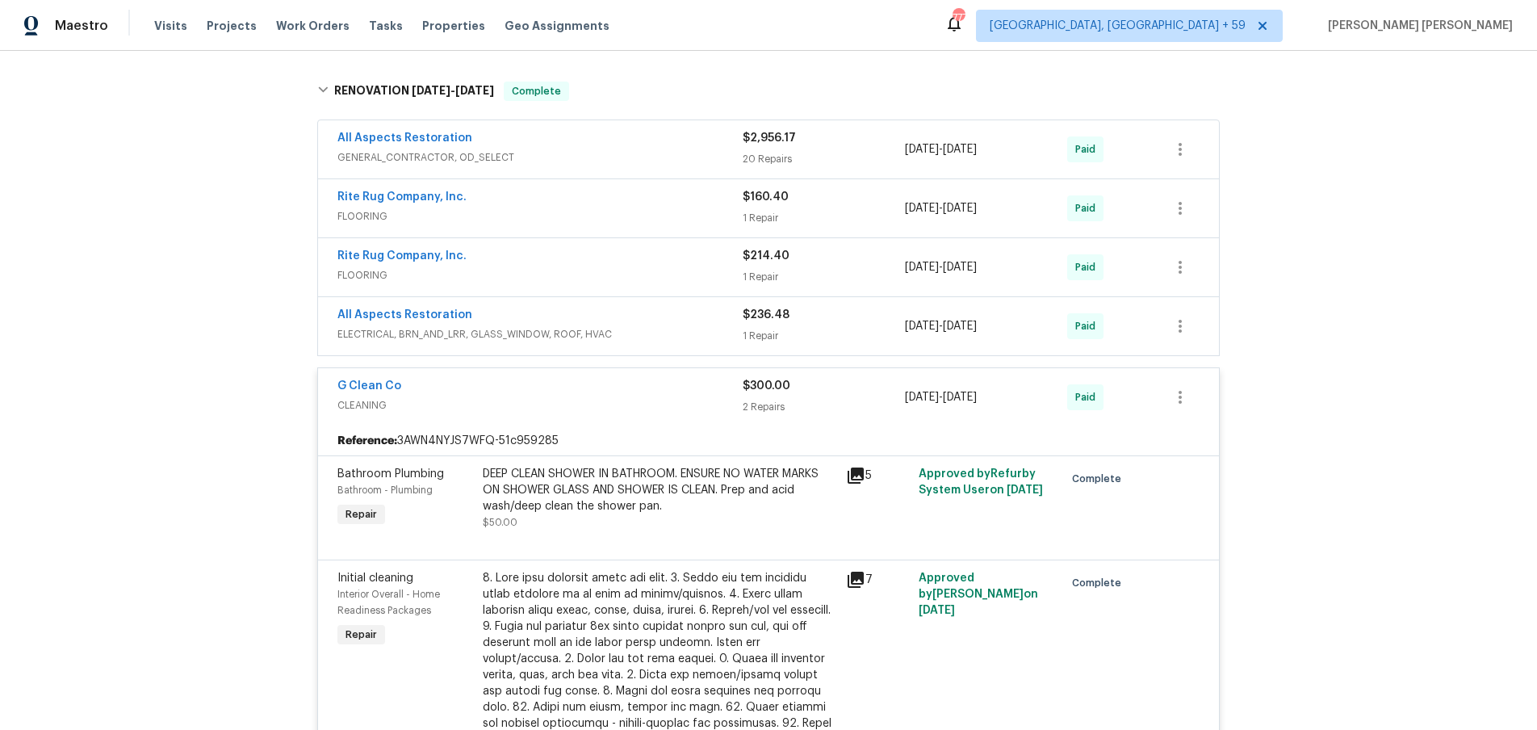
click at [830, 426] on div "Reference: 3AWN4NYJS7WFQ-51c959285" at bounding box center [768, 440] width 901 height 29
click at [590, 323] on div "All Aspects Restoration" at bounding box center [539, 316] width 405 height 19
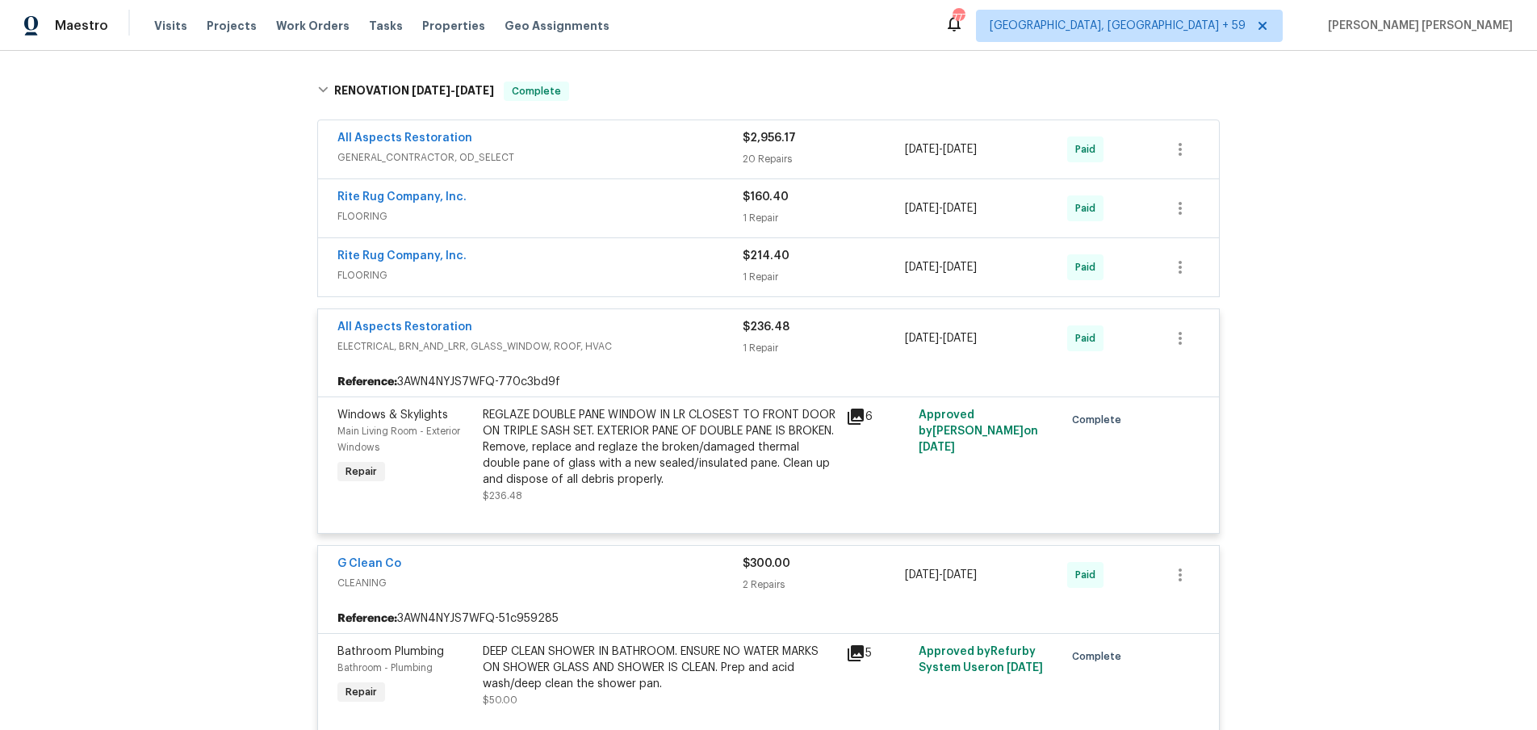
click at [670, 341] on span "ELECTRICAL, BRN_AND_LRR, GLASS_WINDOW, ROOF, HVAC" at bounding box center [539, 346] width 405 height 16
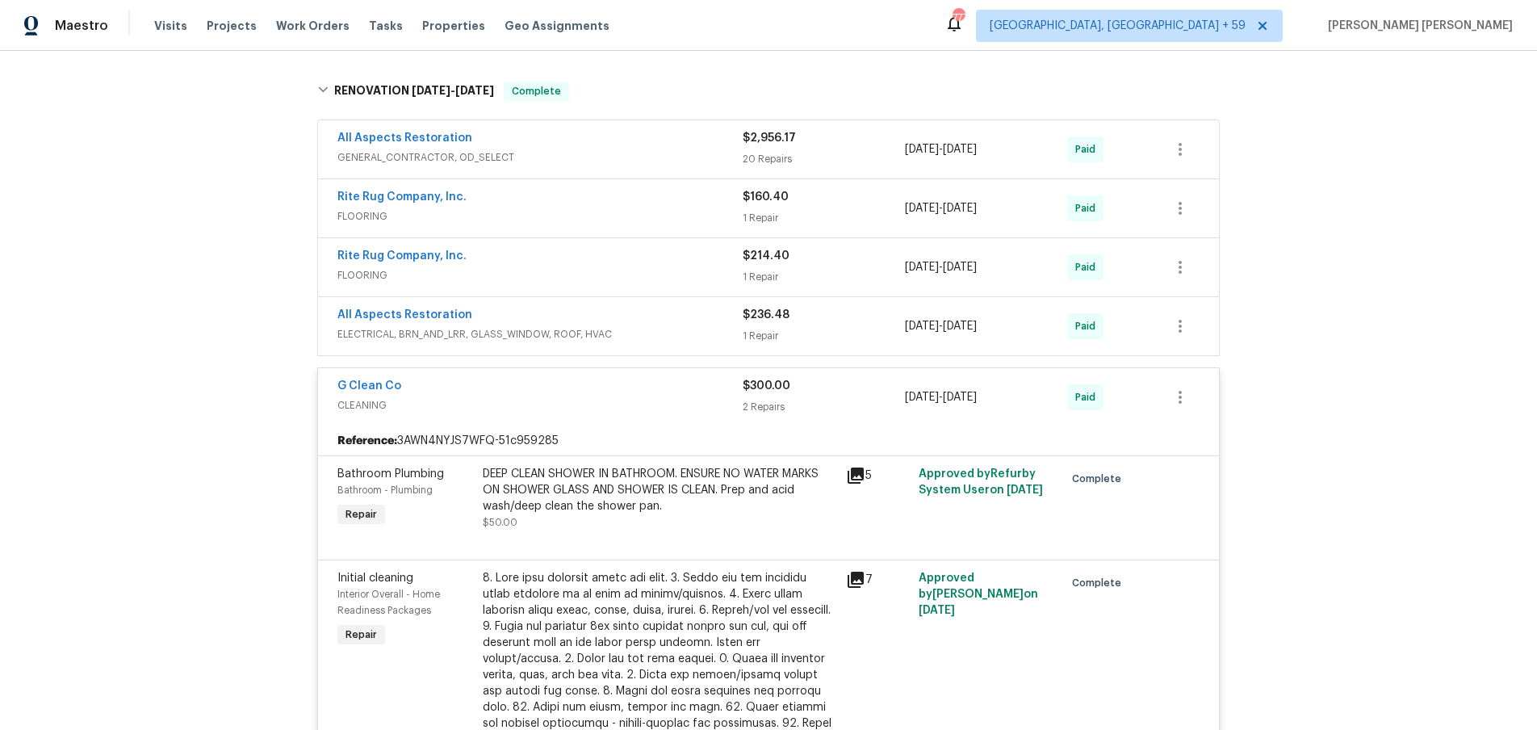
click at [669, 277] on span "FLOORING" at bounding box center [539, 275] width 405 height 16
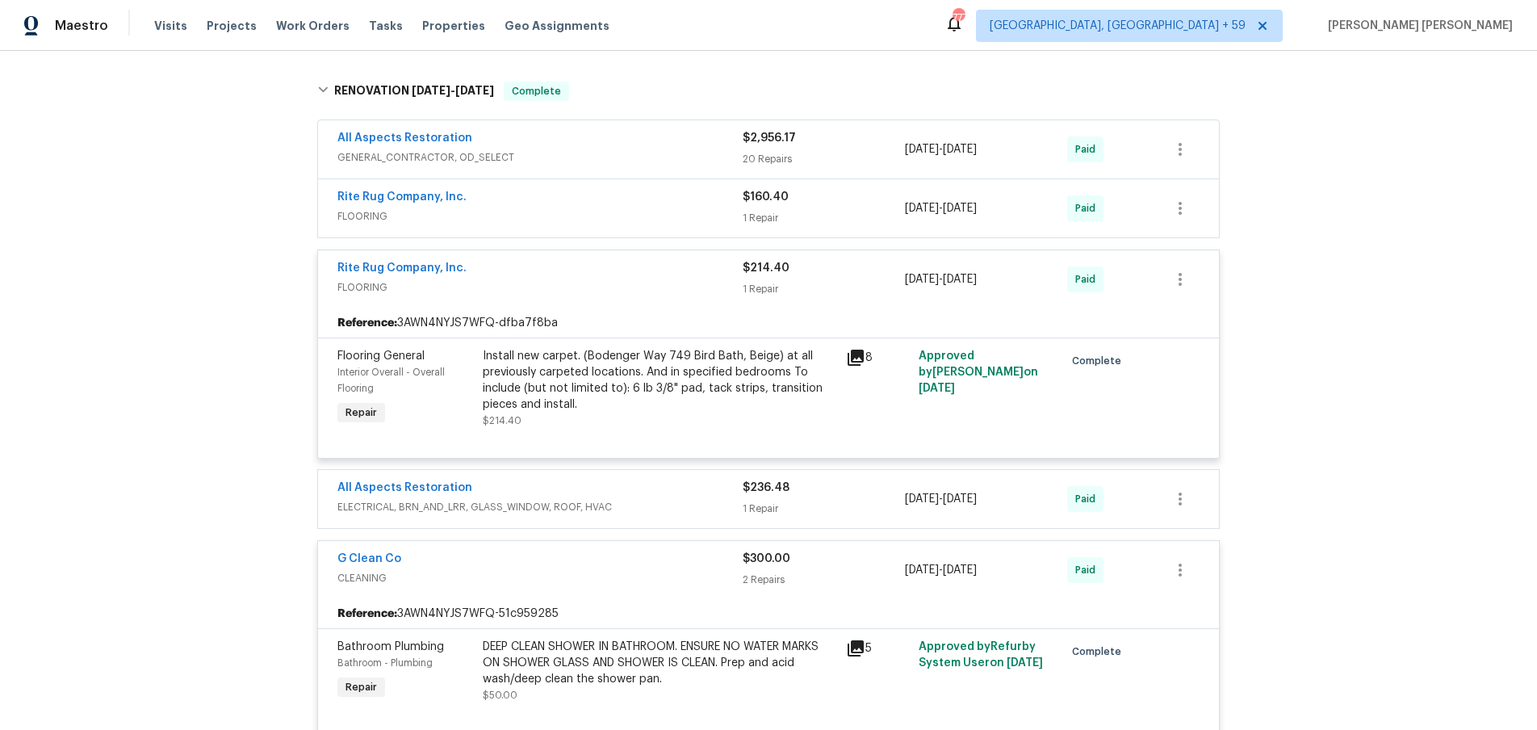
click at [850, 359] on icon at bounding box center [855, 357] width 19 height 19
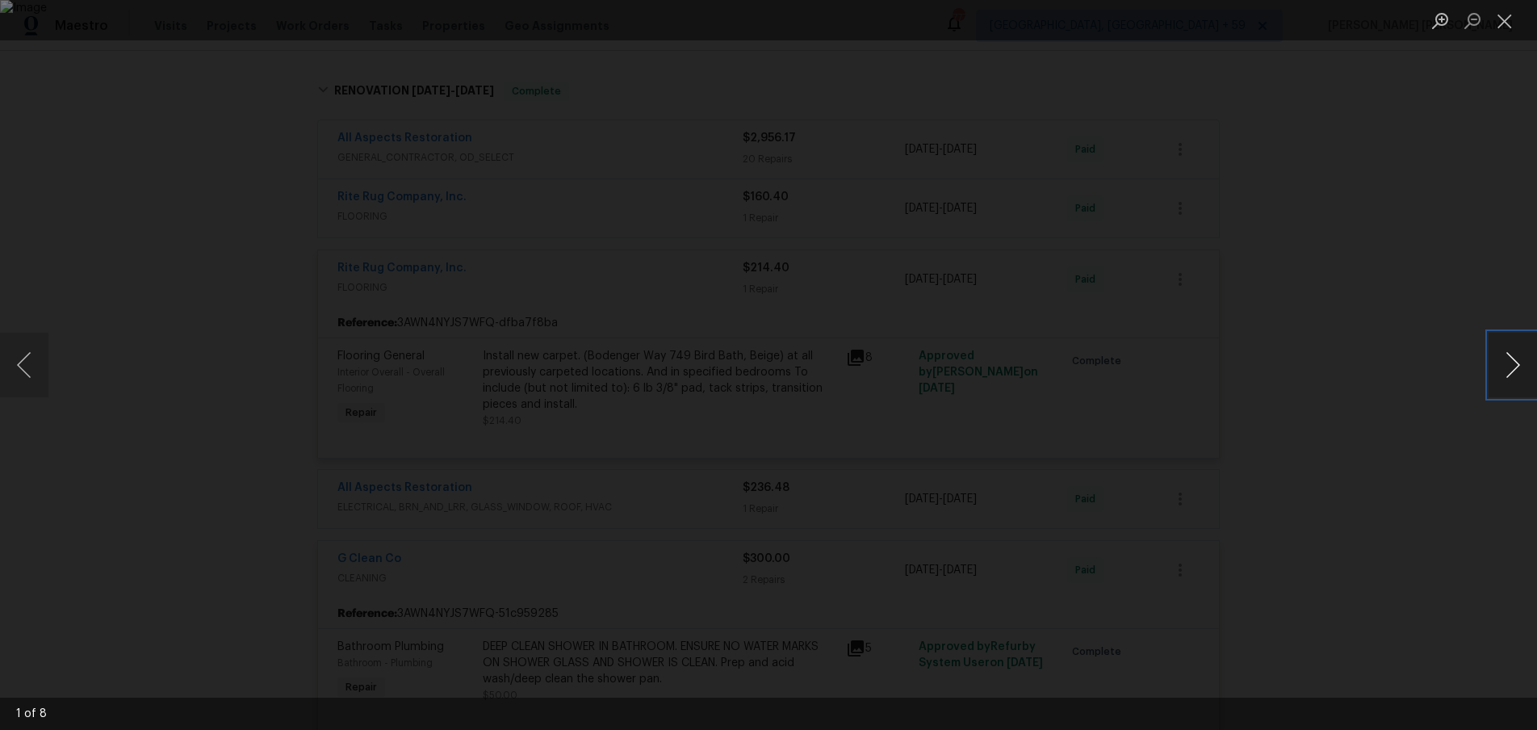
click at [1510, 371] on button "Next image" at bounding box center [1513, 365] width 48 height 65
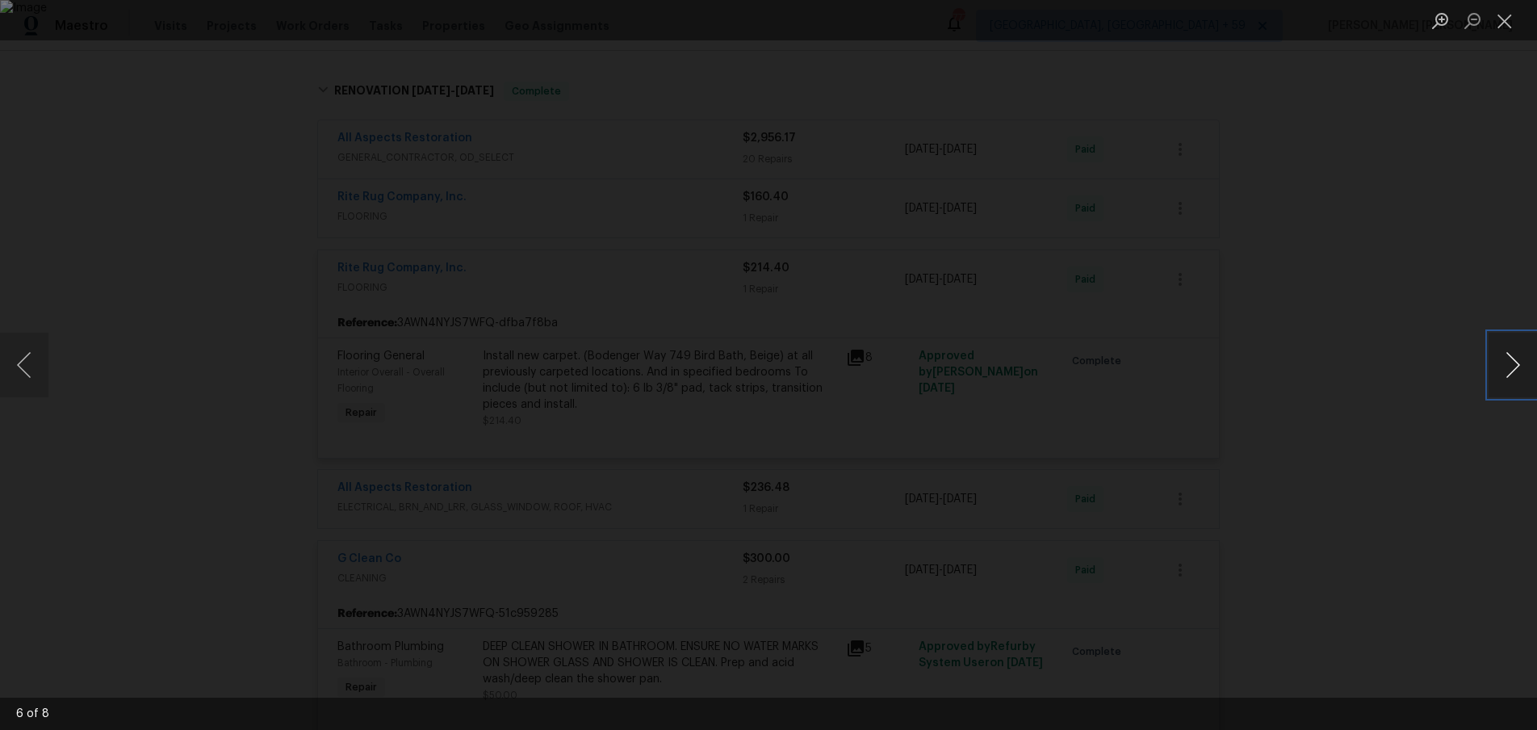
click at [1510, 371] on button "Next image" at bounding box center [1513, 365] width 48 height 65
drag, startPoint x: 1423, startPoint y: 433, endPoint x: 1409, endPoint y: 433, distance: 13.7
click at [1423, 433] on div "Lightbox" at bounding box center [768, 365] width 1537 height 730
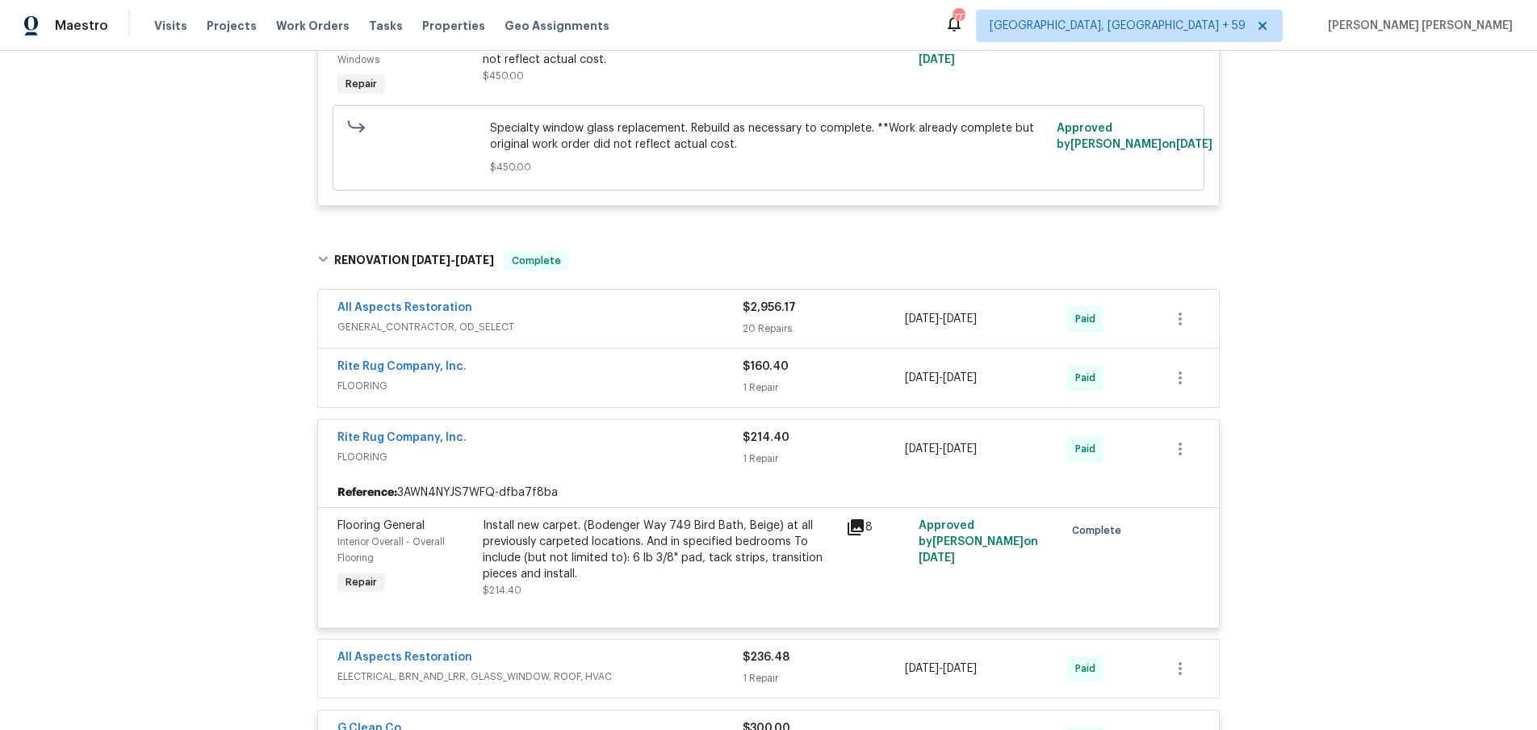
scroll to position [801, 0]
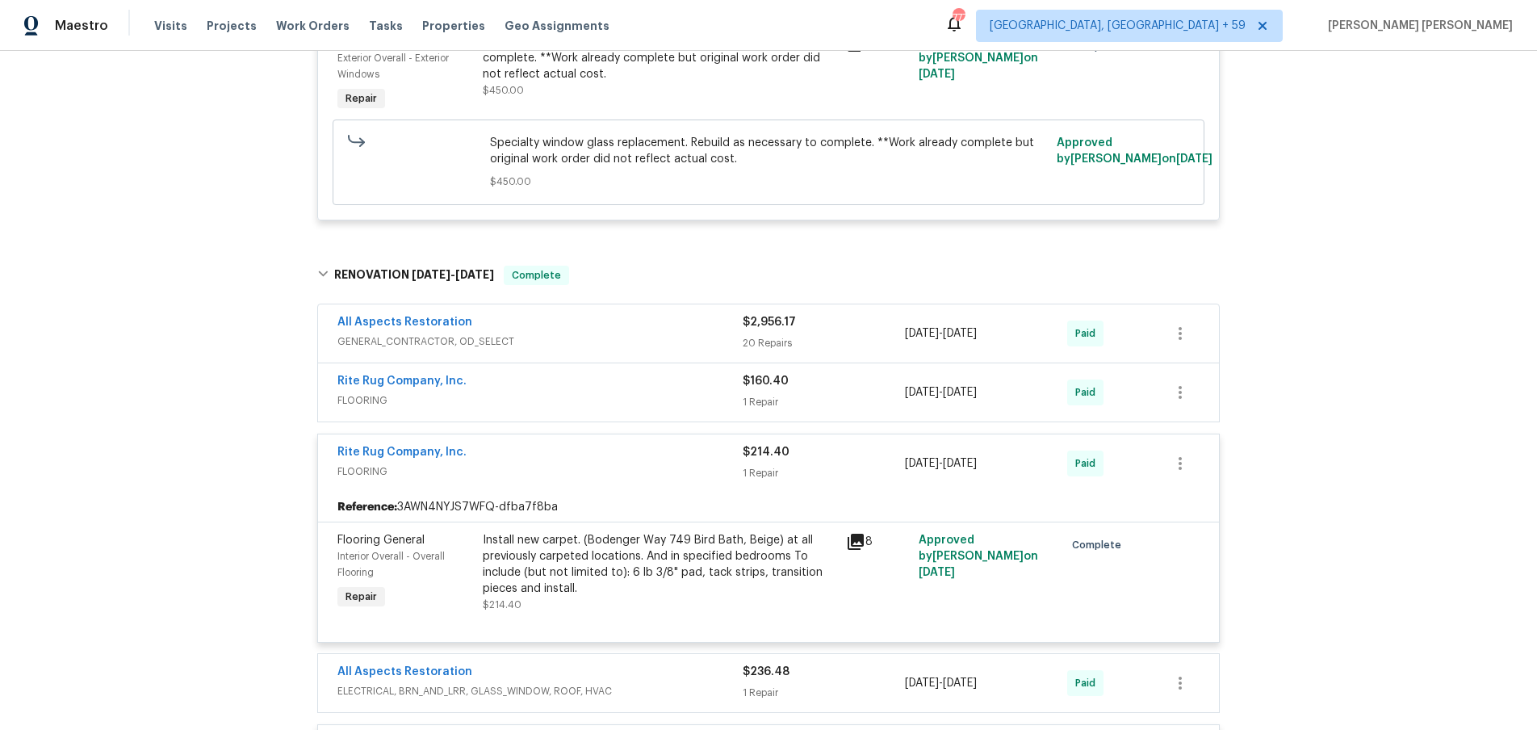
drag, startPoint x: 534, startPoint y: 463, endPoint x: 561, endPoint y: 436, distance: 37.7
click at [534, 463] on span "FLOORING" at bounding box center [539, 471] width 405 height 16
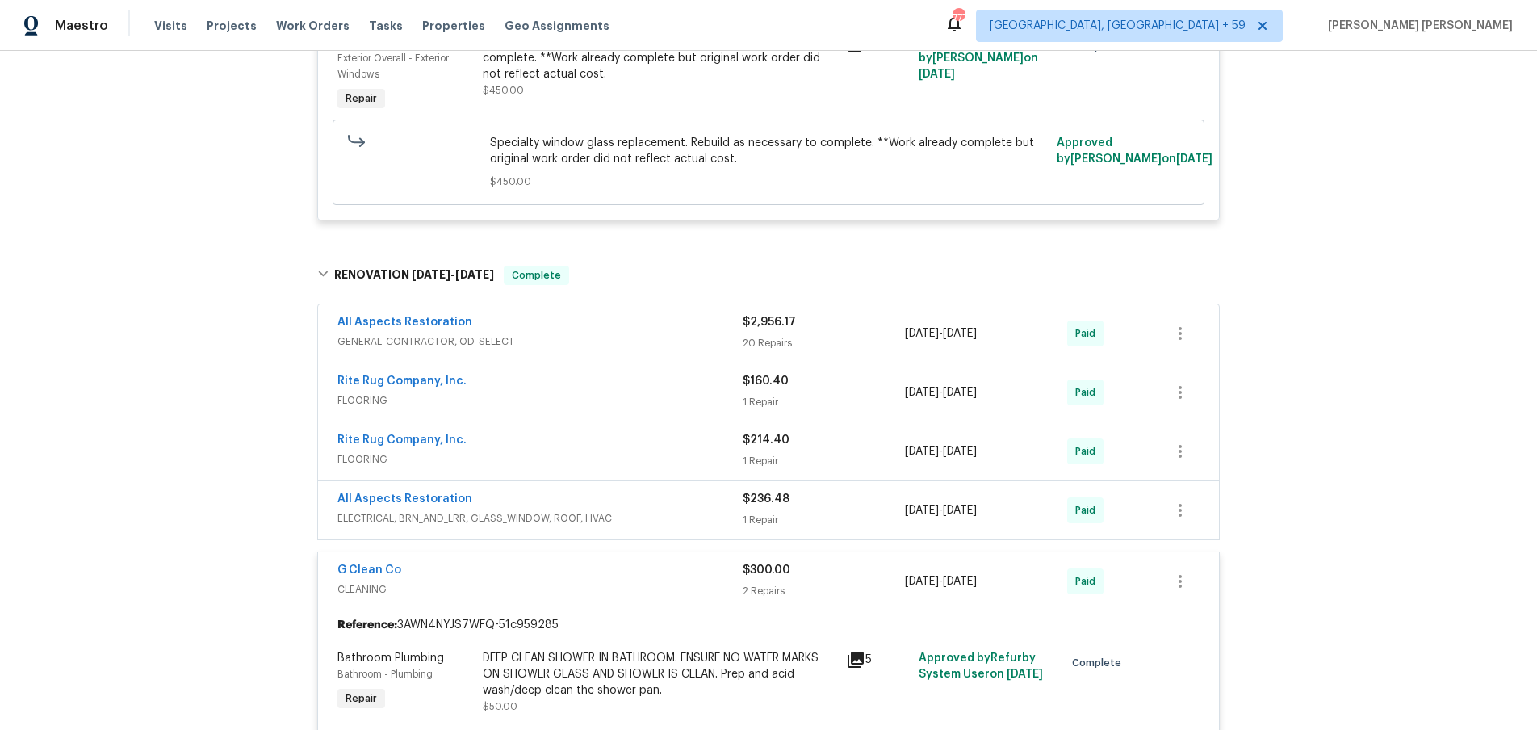
click at [593, 400] on span "FLOORING" at bounding box center [539, 400] width 405 height 16
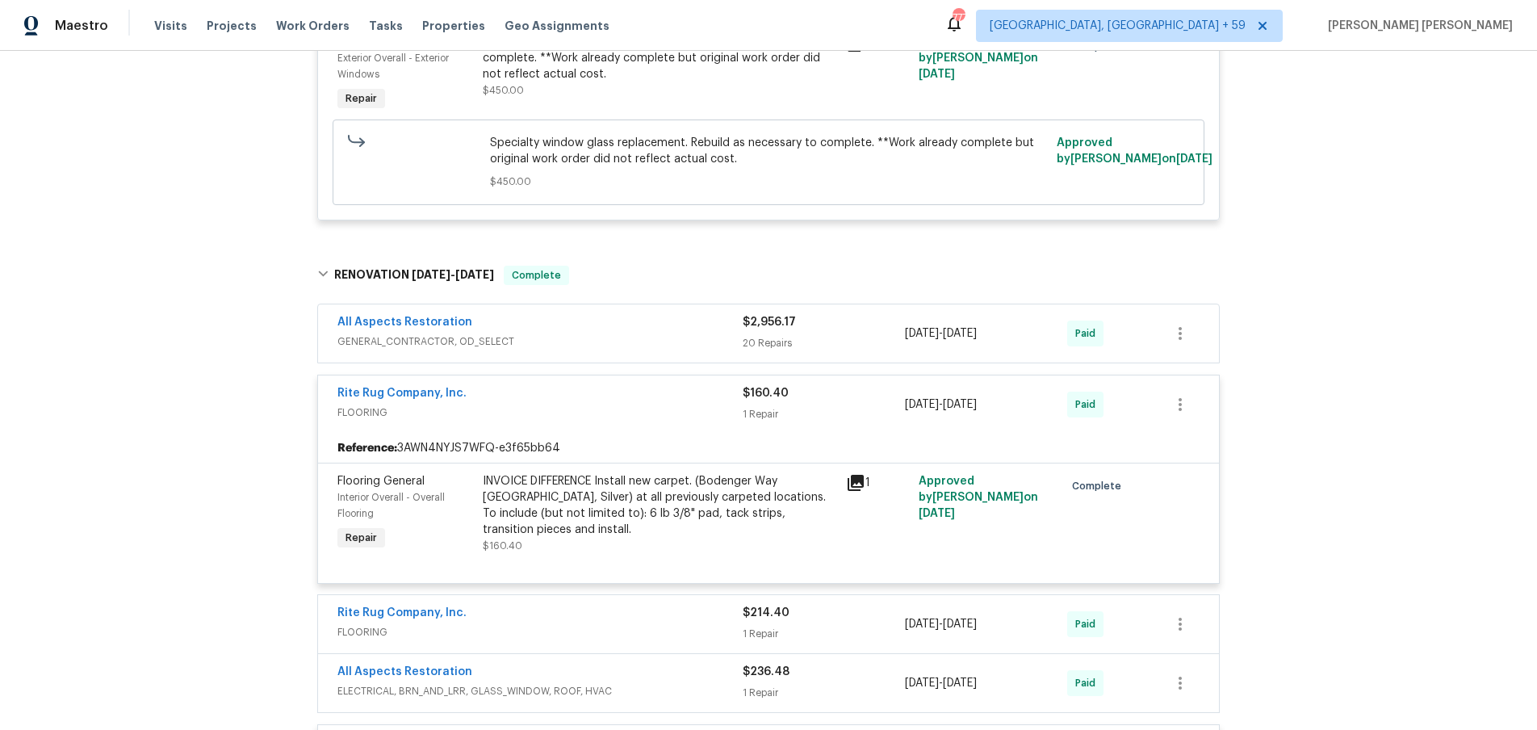
click at [655, 325] on div "All Aspects Restoration" at bounding box center [539, 323] width 405 height 19
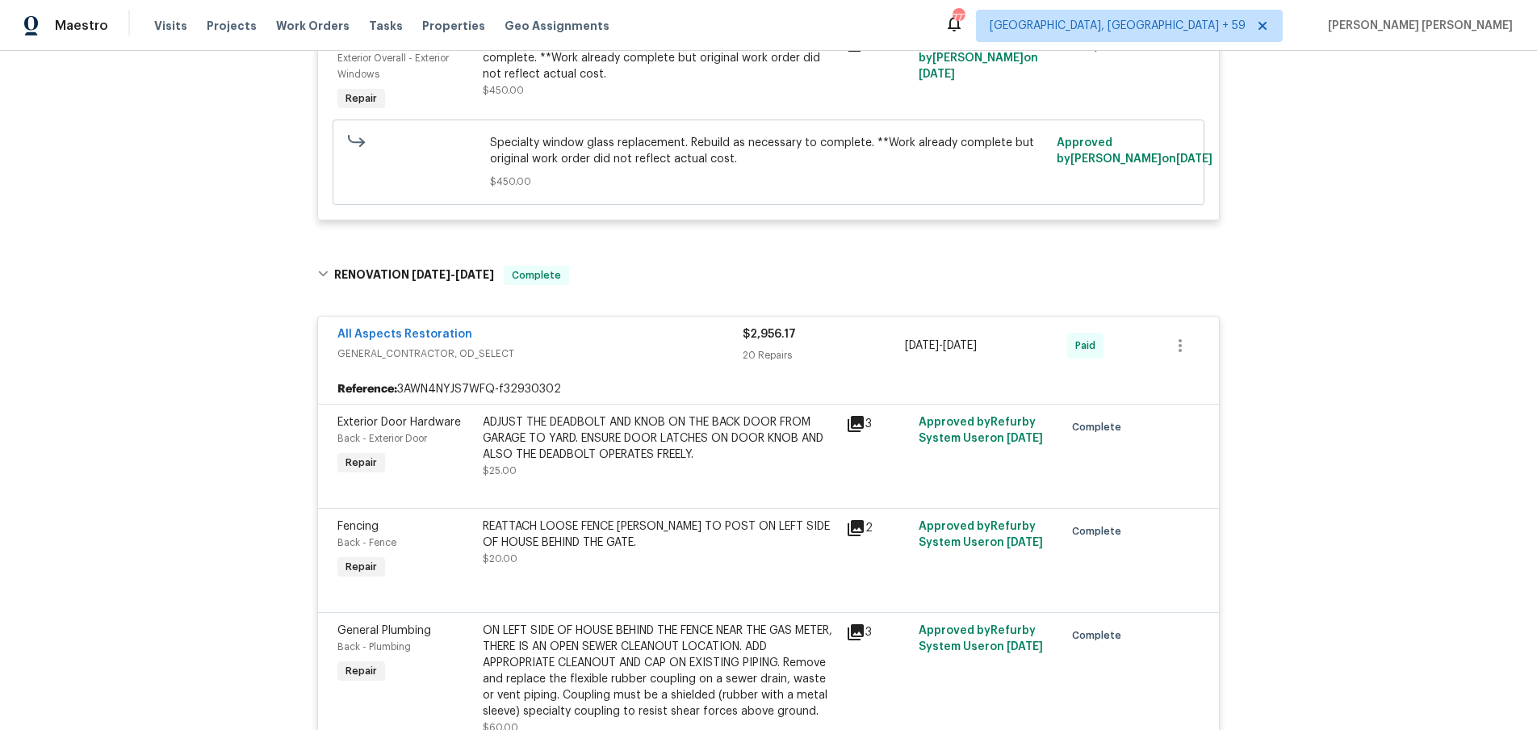
click at [861, 423] on icon at bounding box center [856, 424] width 16 height 16
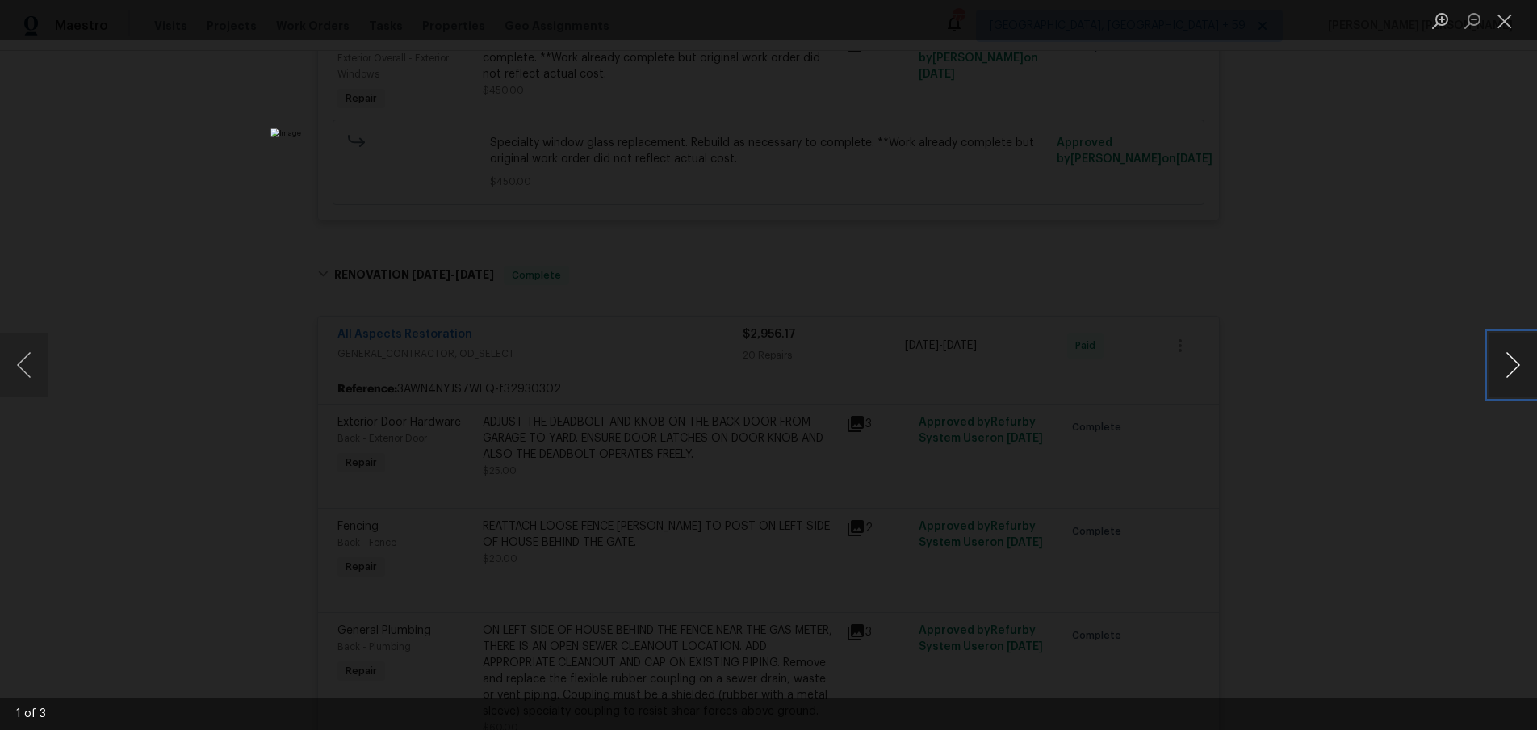
click at [1515, 371] on button "Next image" at bounding box center [1513, 365] width 48 height 65
click at [1420, 486] on div "Lightbox" at bounding box center [768, 365] width 1537 height 730
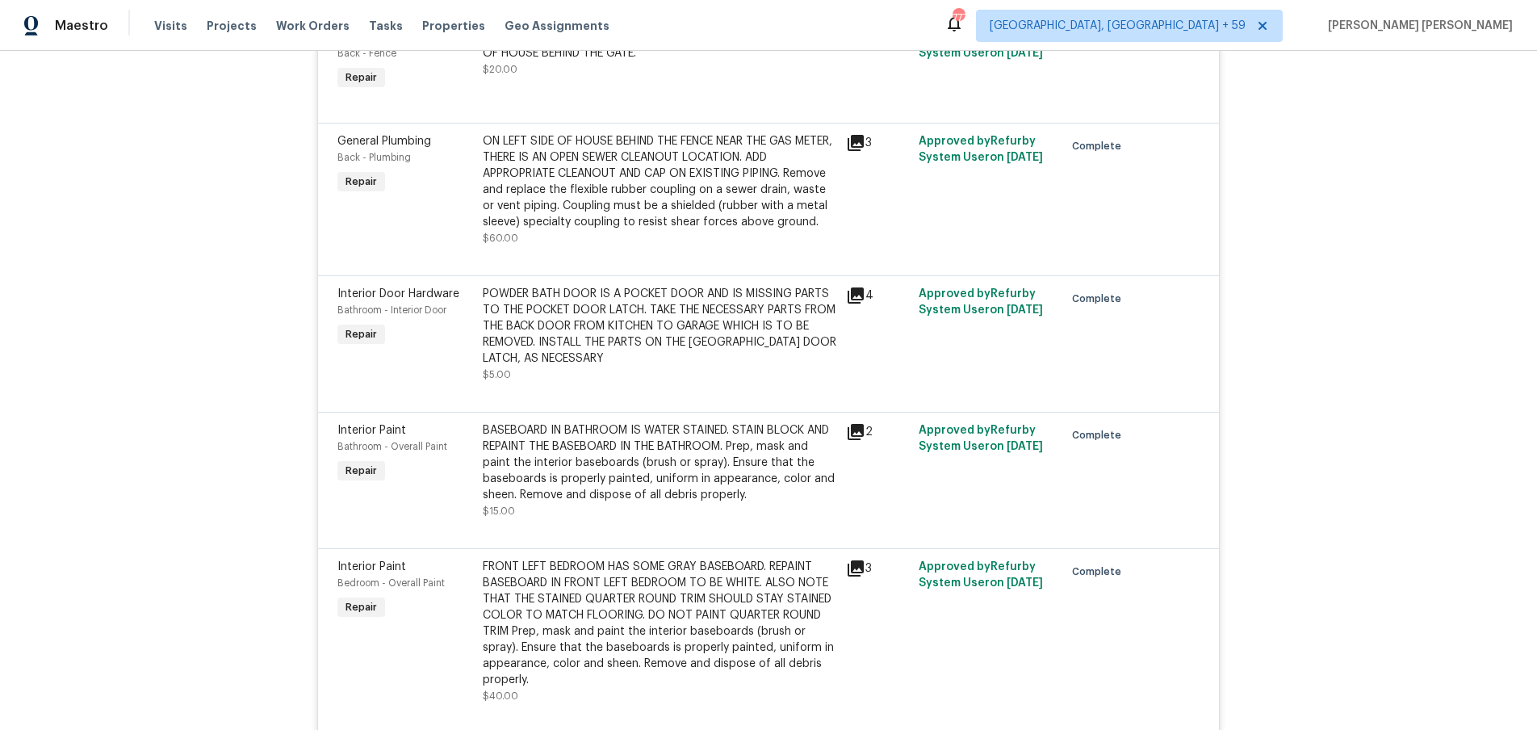
scroll to position [1295, 0]
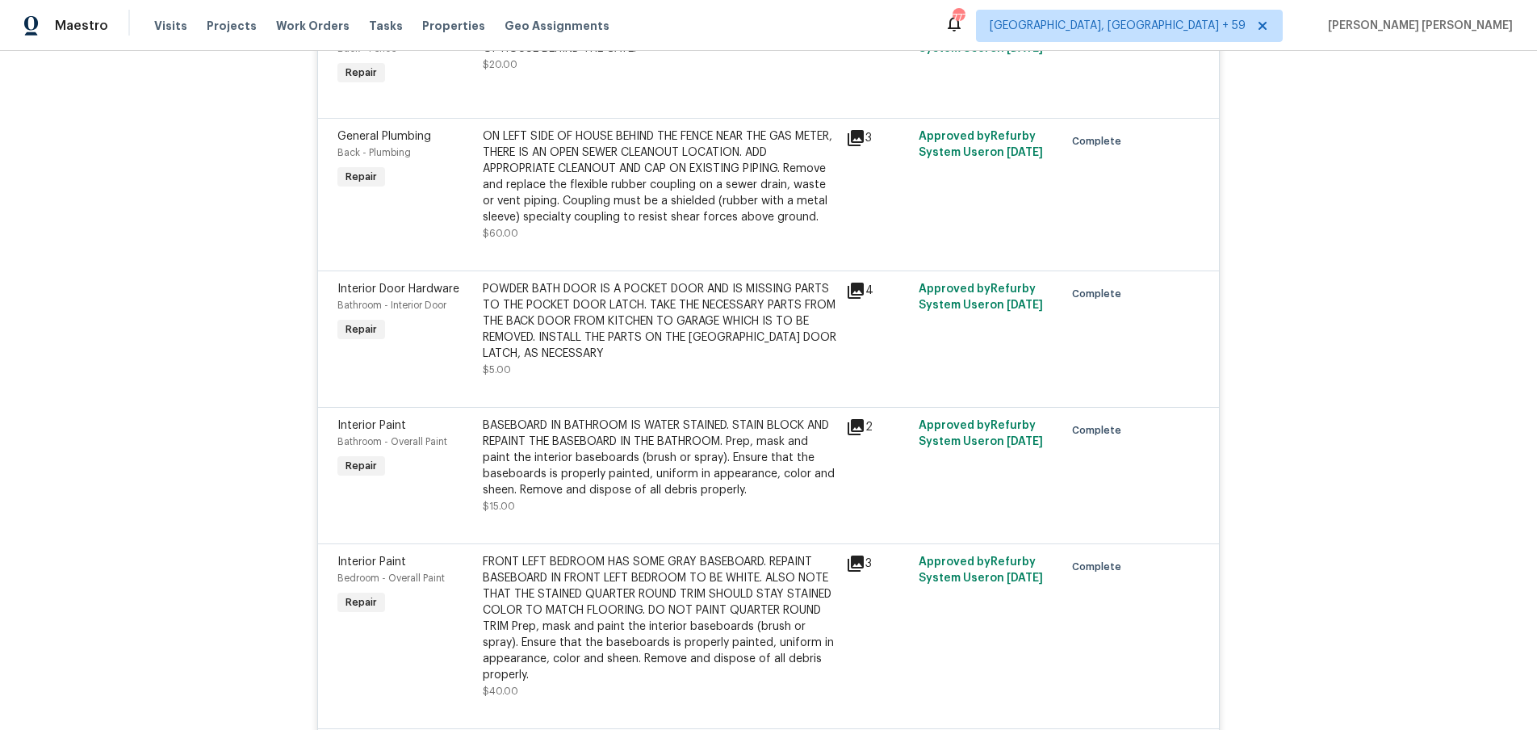
click at [864, 291] on icon at bounding box center [855, 290] width 19 height 19
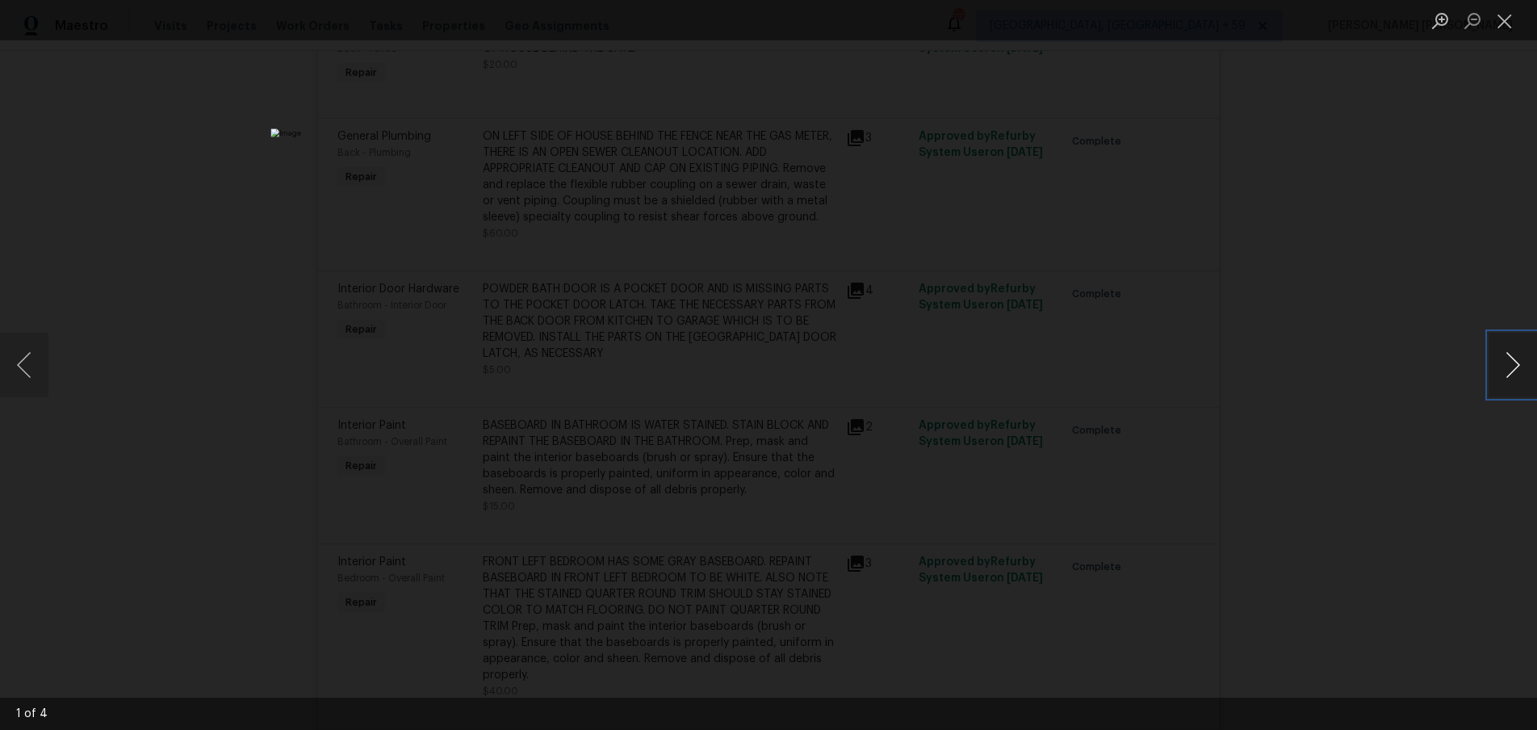
click at [1506, 376] on button "Next image" at bounding box center [1513, 365] width 48 height 65
click at [1347, 522] on div "Lightbox" at bounding box center [768, 365] width 1537 height 730
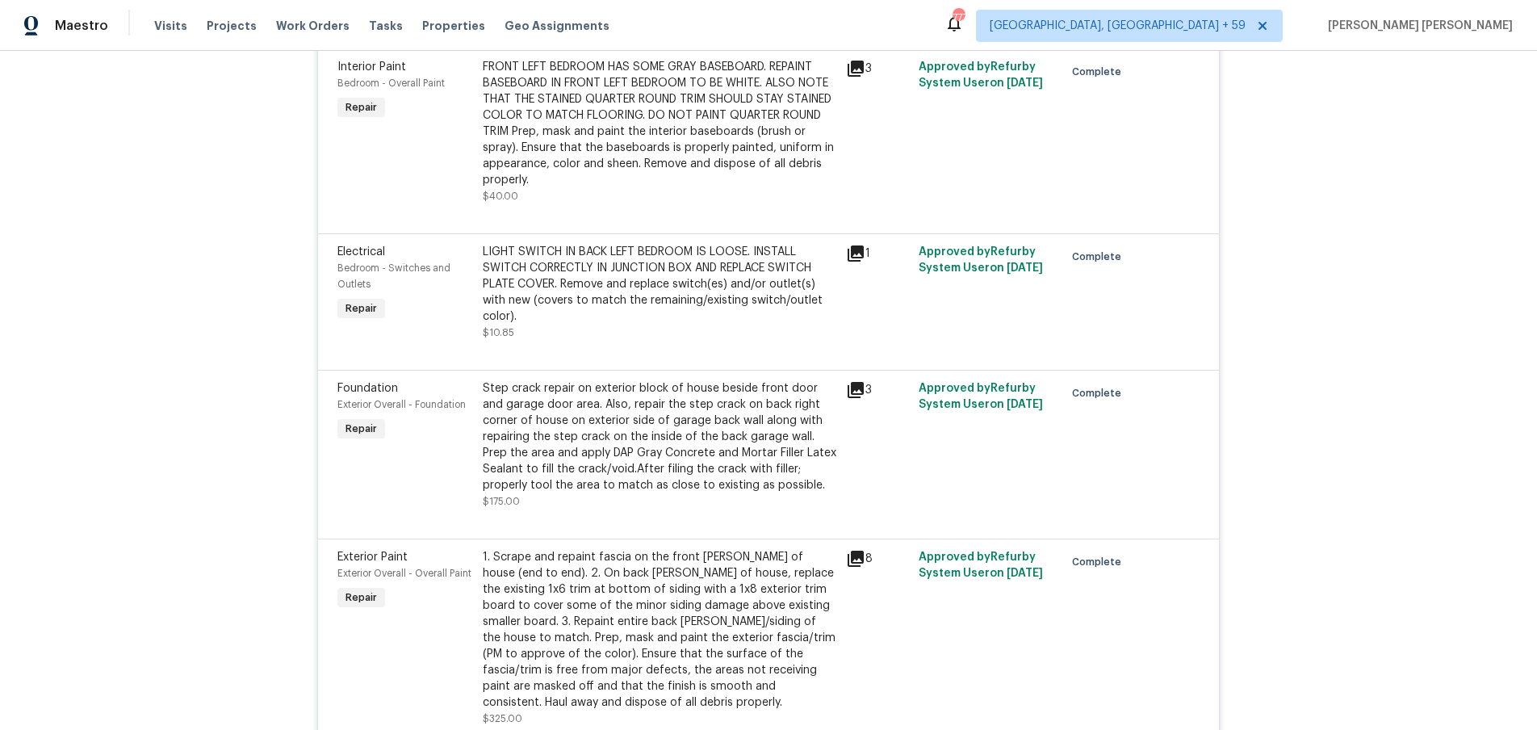
scroll to position [1797, 0]
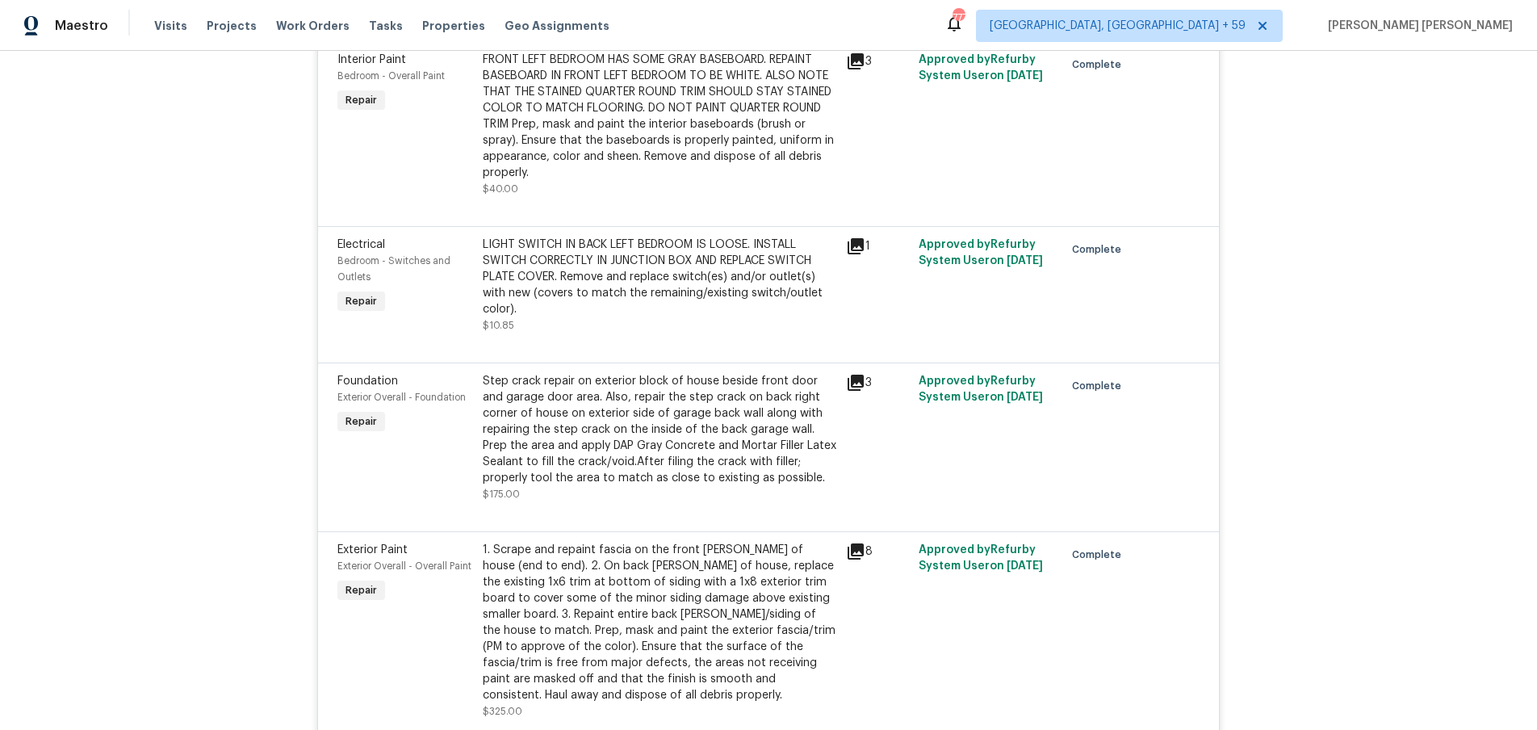
click at [853, 375] on icon at bounding box center [856, 383] width 16 height 16
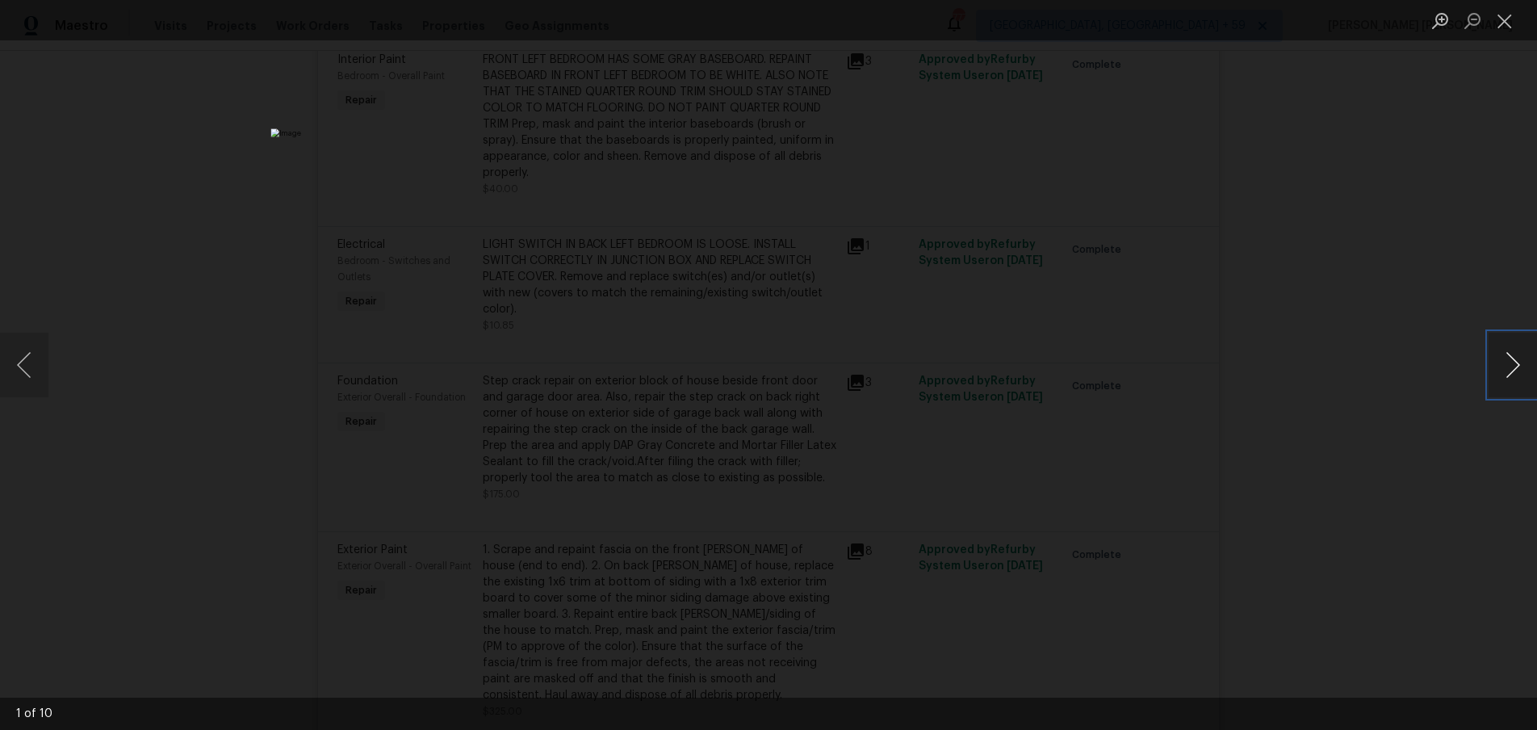
click at [1517, 380] on button "Next image" at bounding box center [1513, 365] width 48 height 65
click at [1509, 374] on button "Next image" at bounding box center [1513, 365] width 48 height 65
click at [1508, 374] on button "Next image" at bounding box center [1513, 365] width 48 height 65
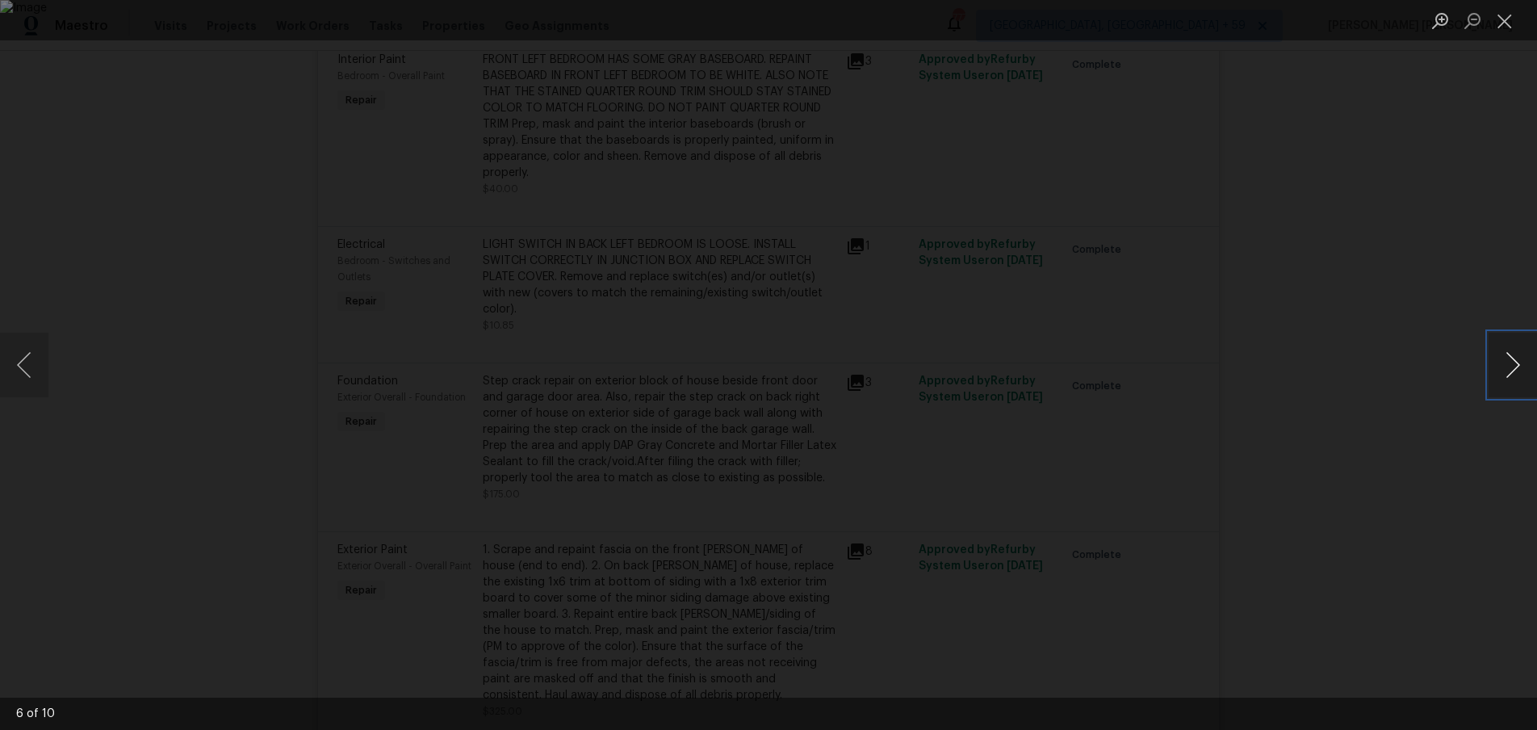
click at [1508, 374] on button "Next image" at bounding box center [1513, 365] width 48 height 65
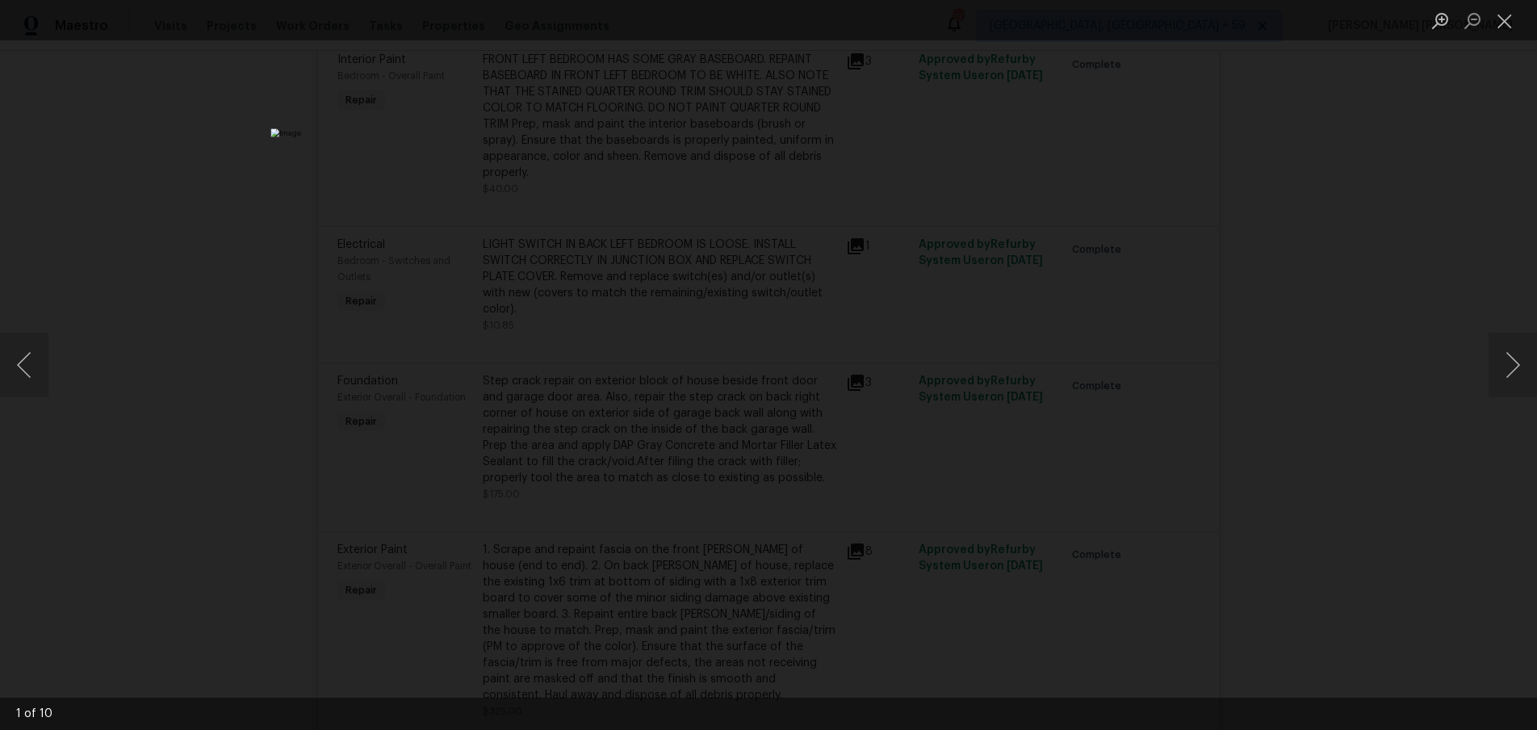
drag, startPoint x: 1421, startPoint y: 488, endPoint x: 1410, endPoint y: 488, distance: 11.3
click at [1419, 488] on div "Lightbox" at bounding box center [768, 365] width 1537 height 730
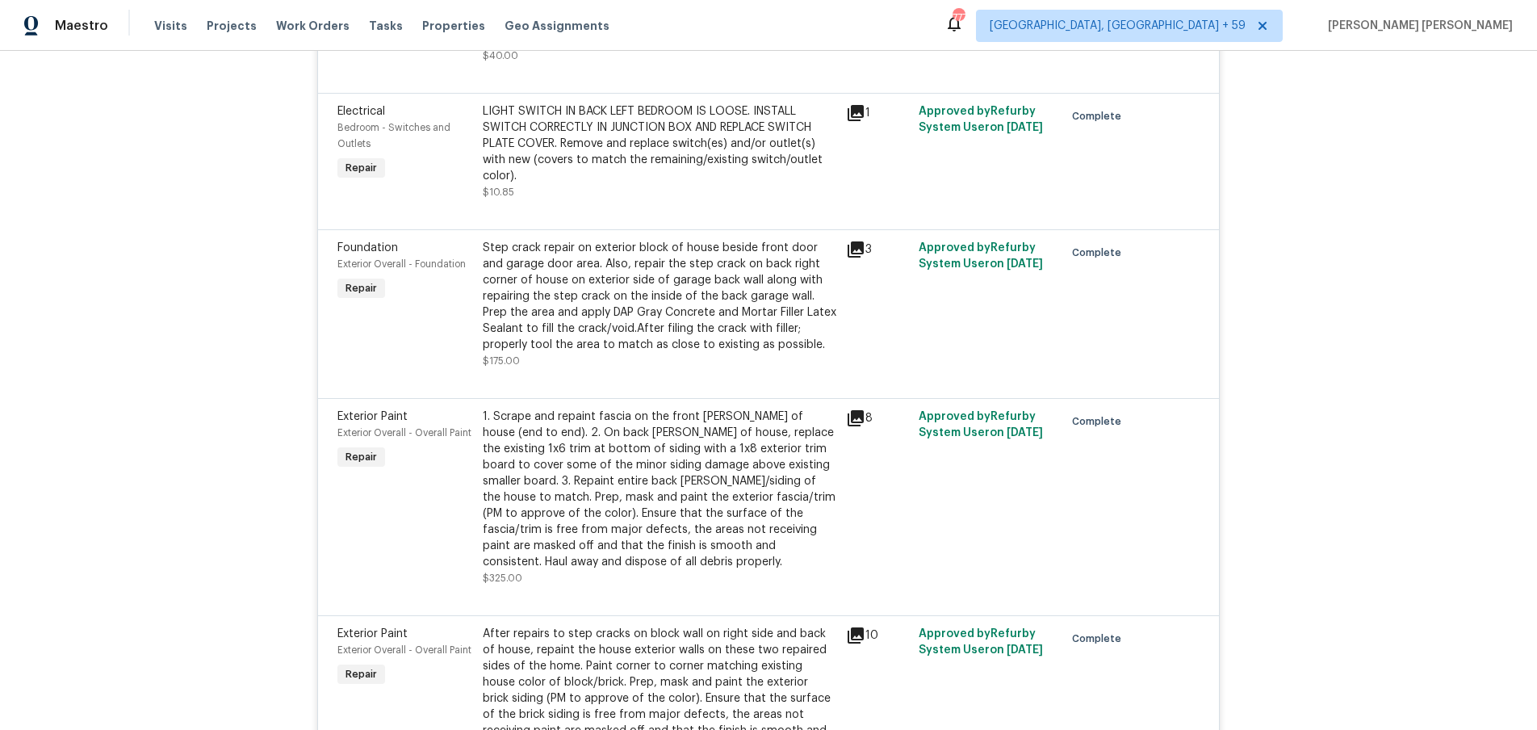
scroll to position [1933, 0]
click at [861, 406] on icon at bounding box center [855, 415] width 19 height 19
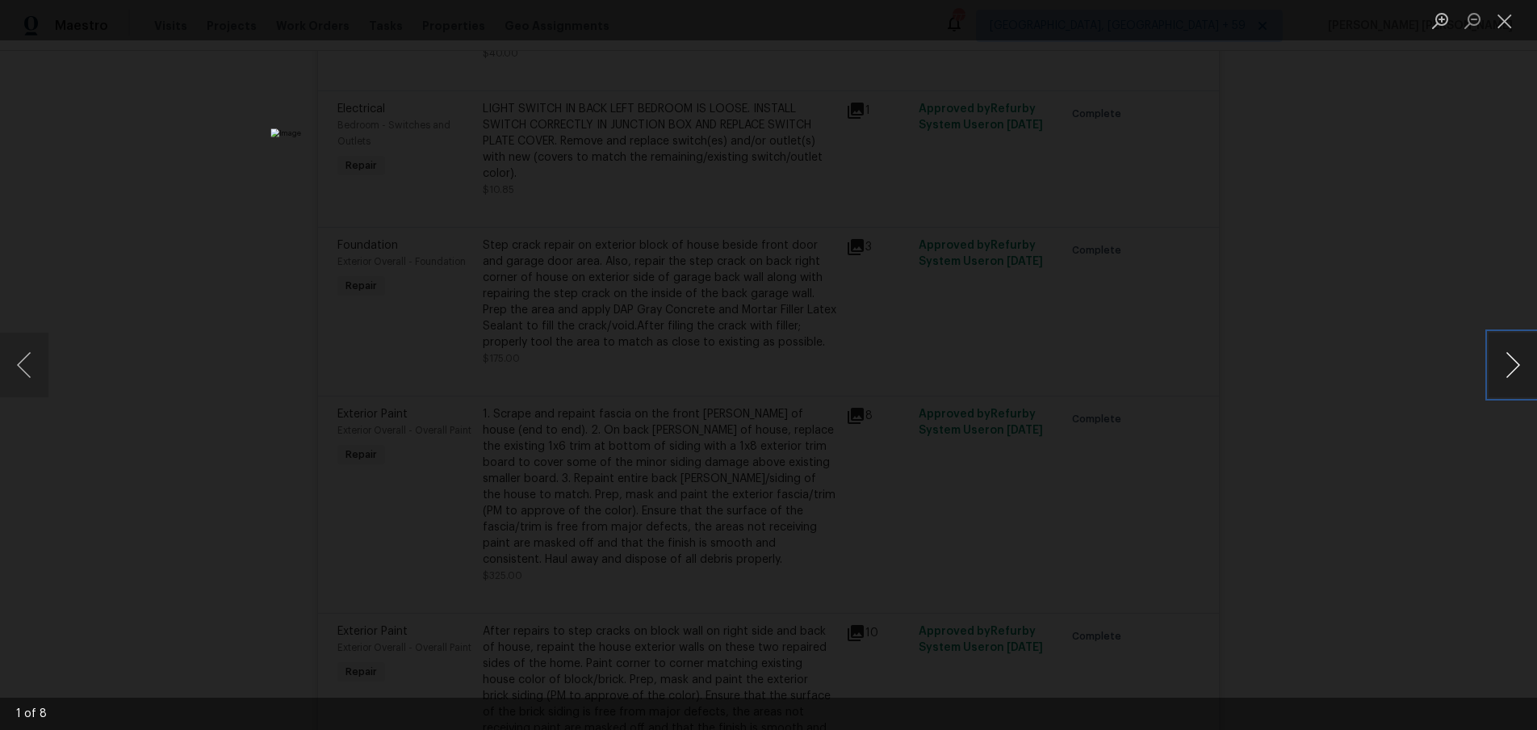
click at [1502, 378] on button "Next image" at bounding box center [1513, 365] width 48 height 65
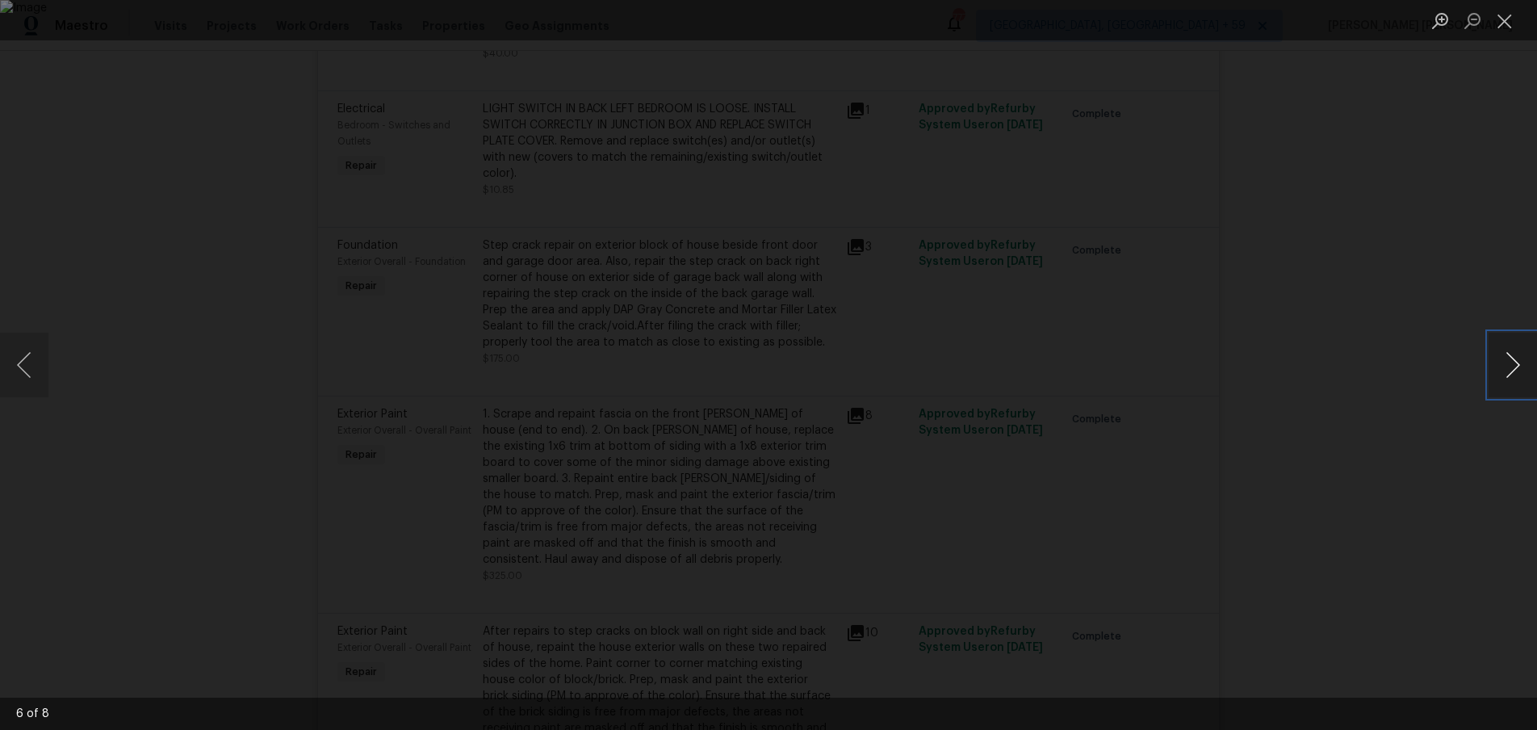
click at [1502, 378] on button "Next image" at bounding box center [1513, 365] width 48 height 65
drag, startPoint x: 1468, startPoint y: 509, endPoint x: 1456, endPoint y: 504, distance: 13.4
click at [1456, 504] on div "Lightbox" at bounding box center [768, 365] width 1537 height 730
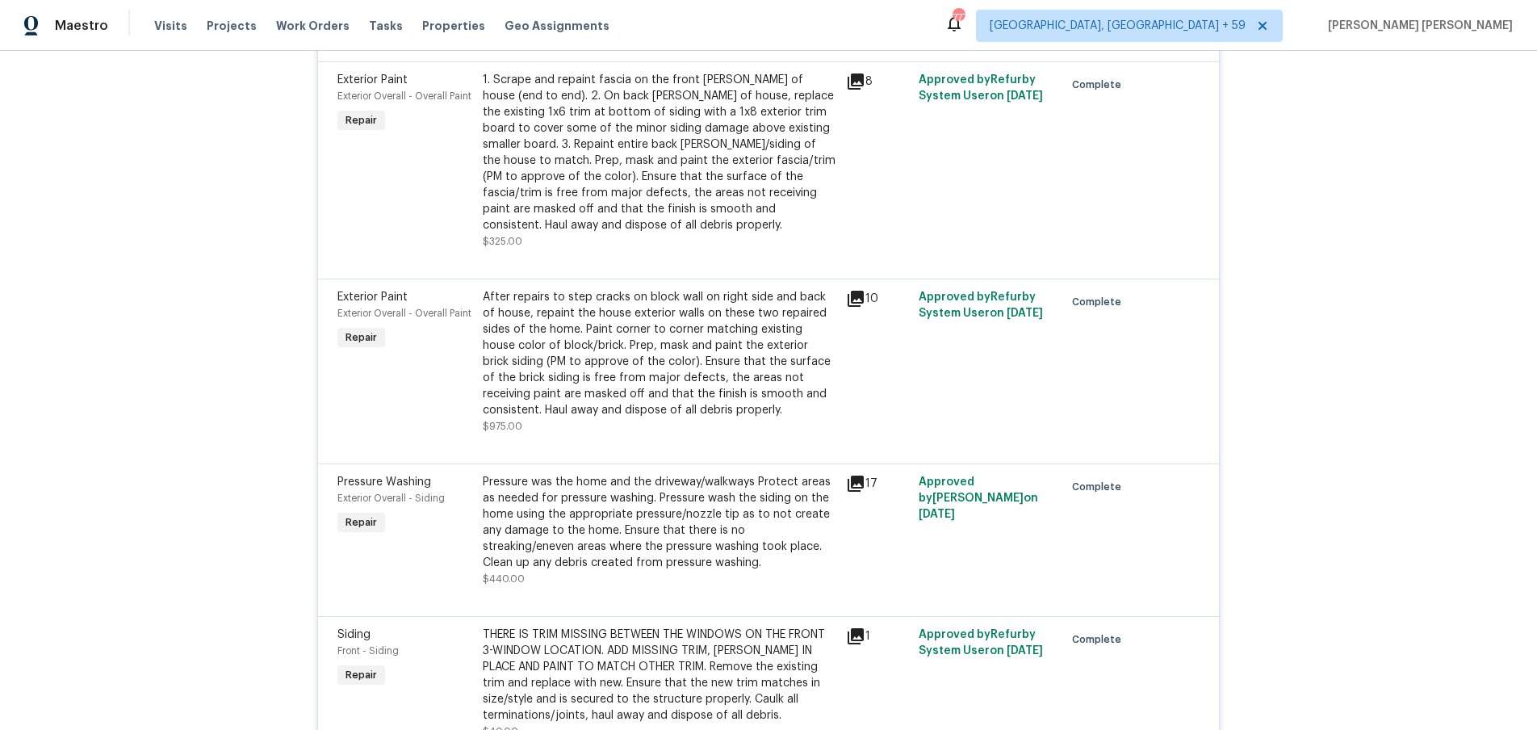
scroll to position [2269, 0]
click at [854, 288] on icon at bounding box center [856, 296] width 16 height 16
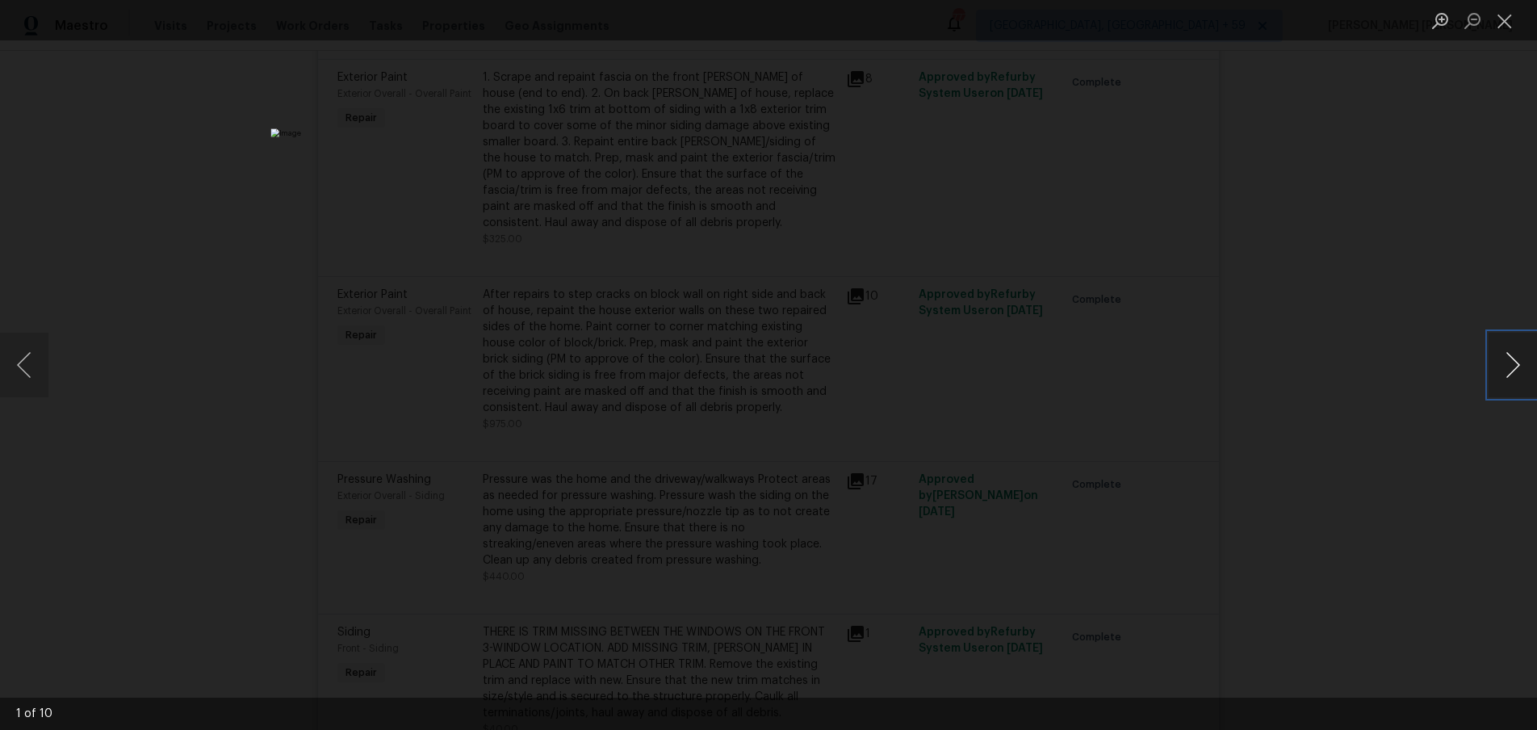
click at [1506, 372] on button "Next image" at bounding box center [1513, 365] width 48 height 65
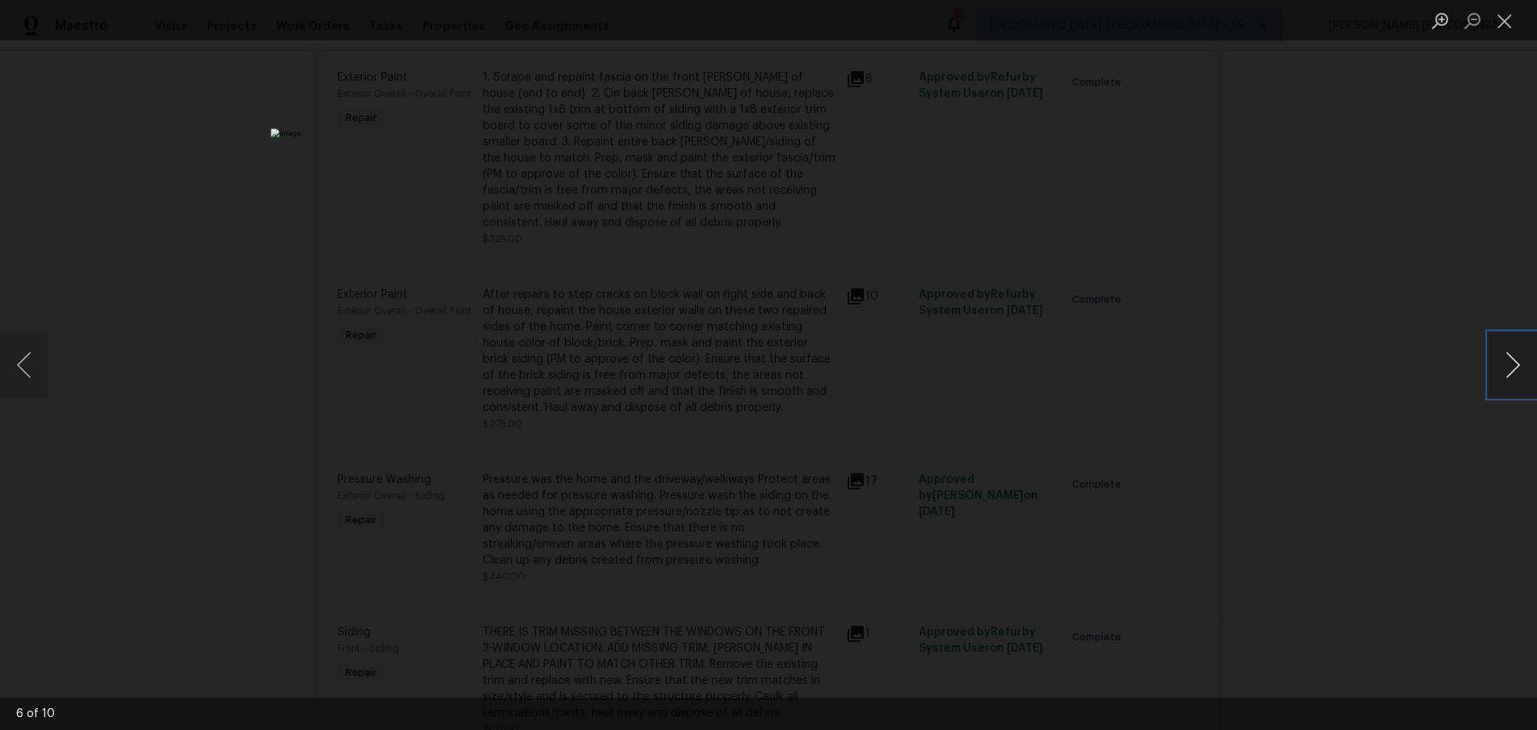
click at [1506, 372] on button "Next image" at bounding box center [1513, 365] width 48 height 65
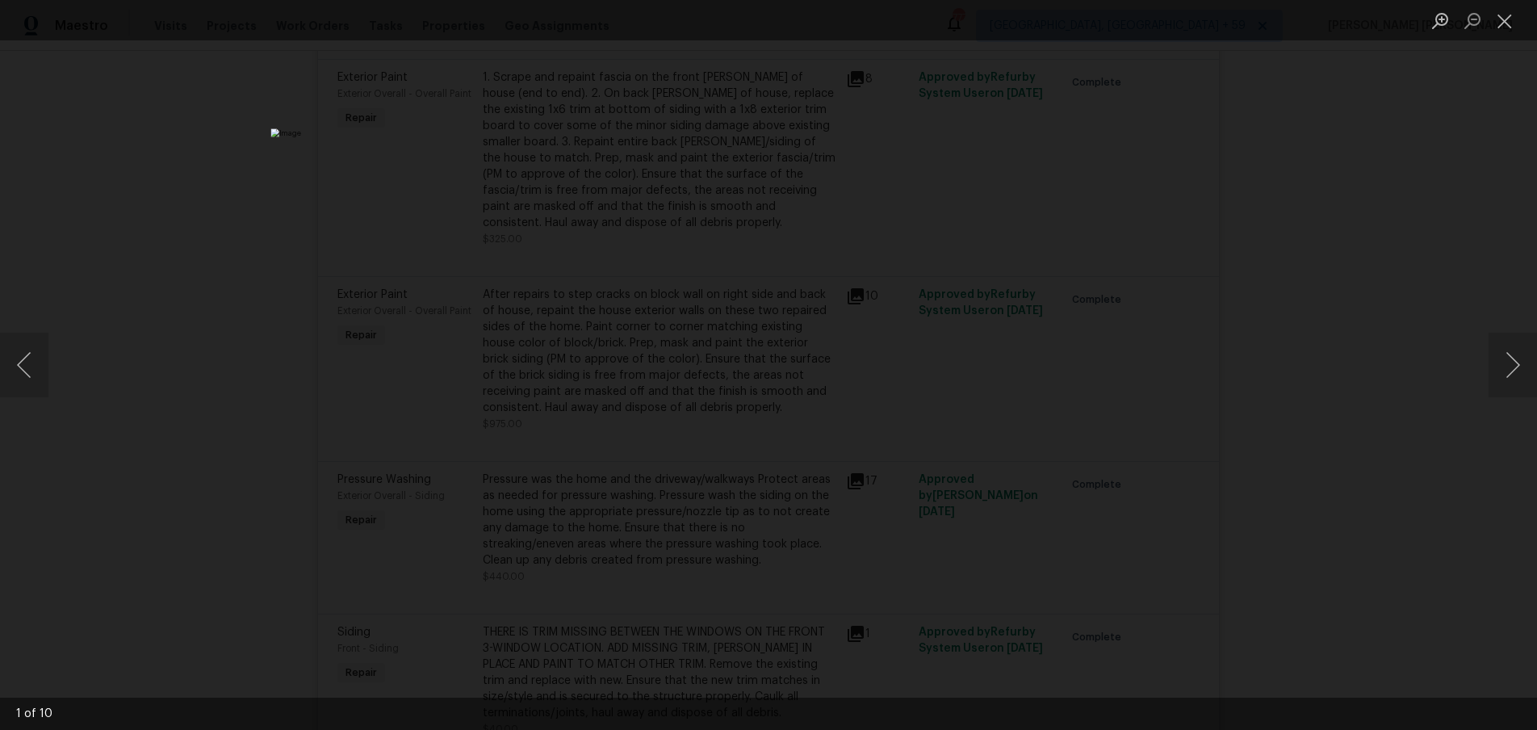
click at [1423, 497] on div "Lightbox" at bounding box center [768, 365] width 1537 height 730
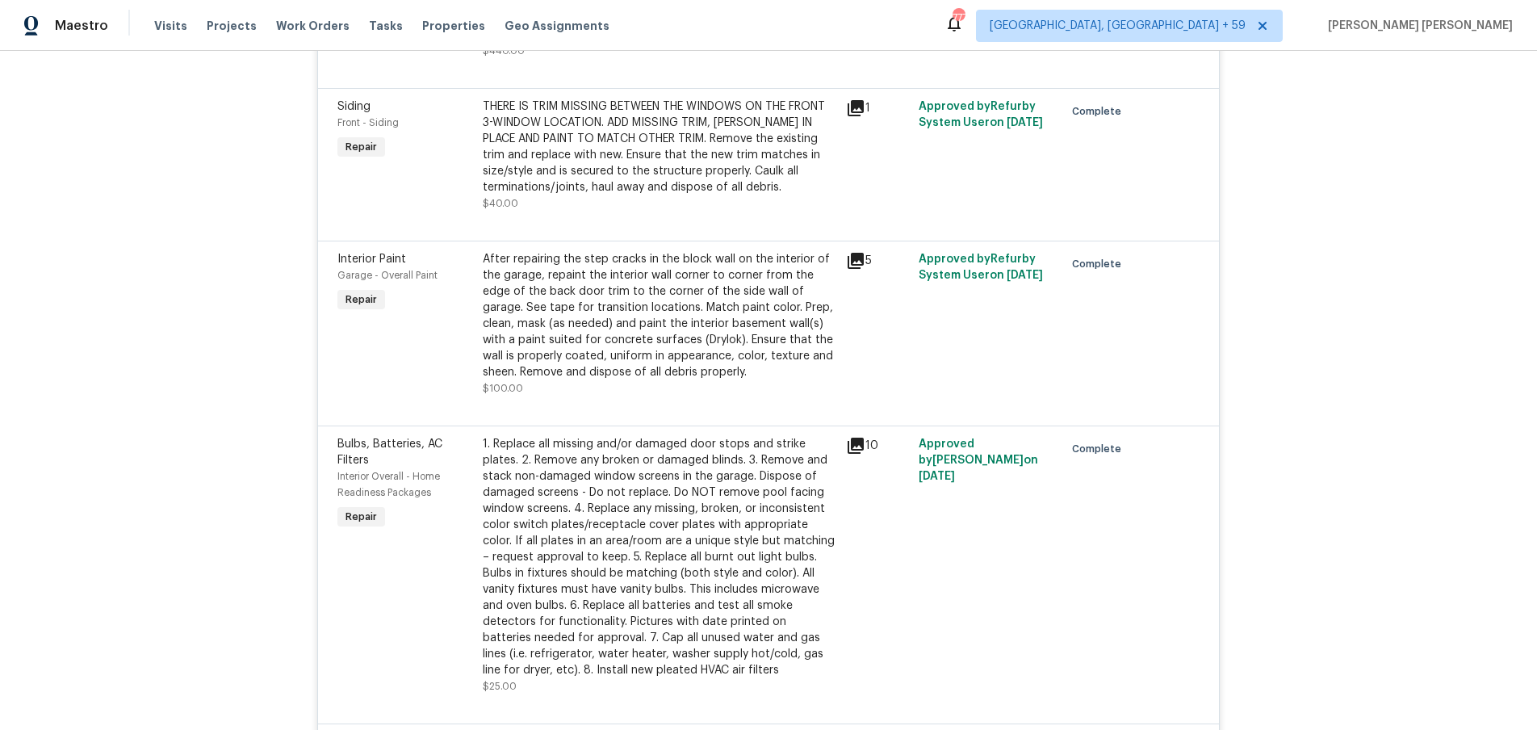
scroll to position [2815, 0]
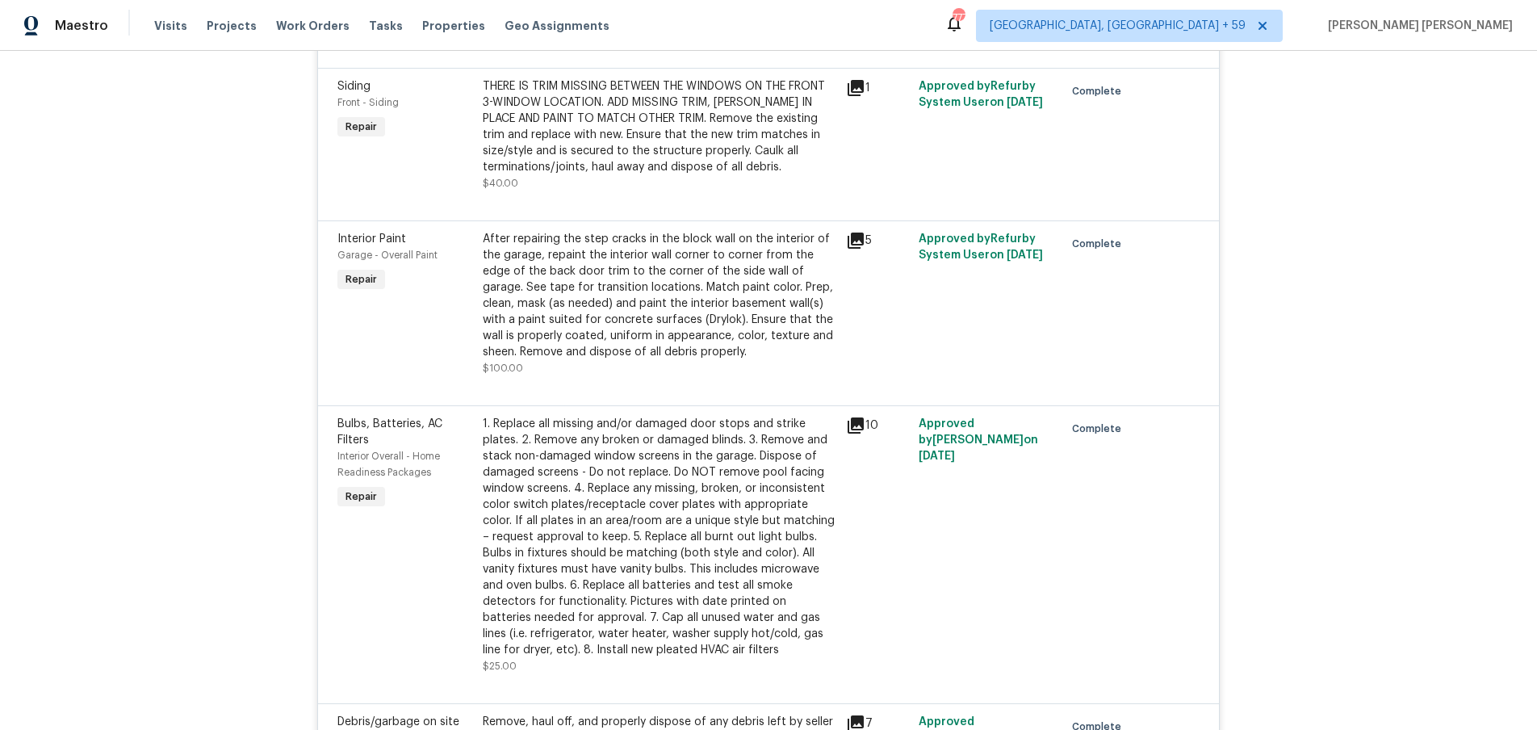
click at [853, 233] on icon at bounding box center [856, 241] width 16 height 16
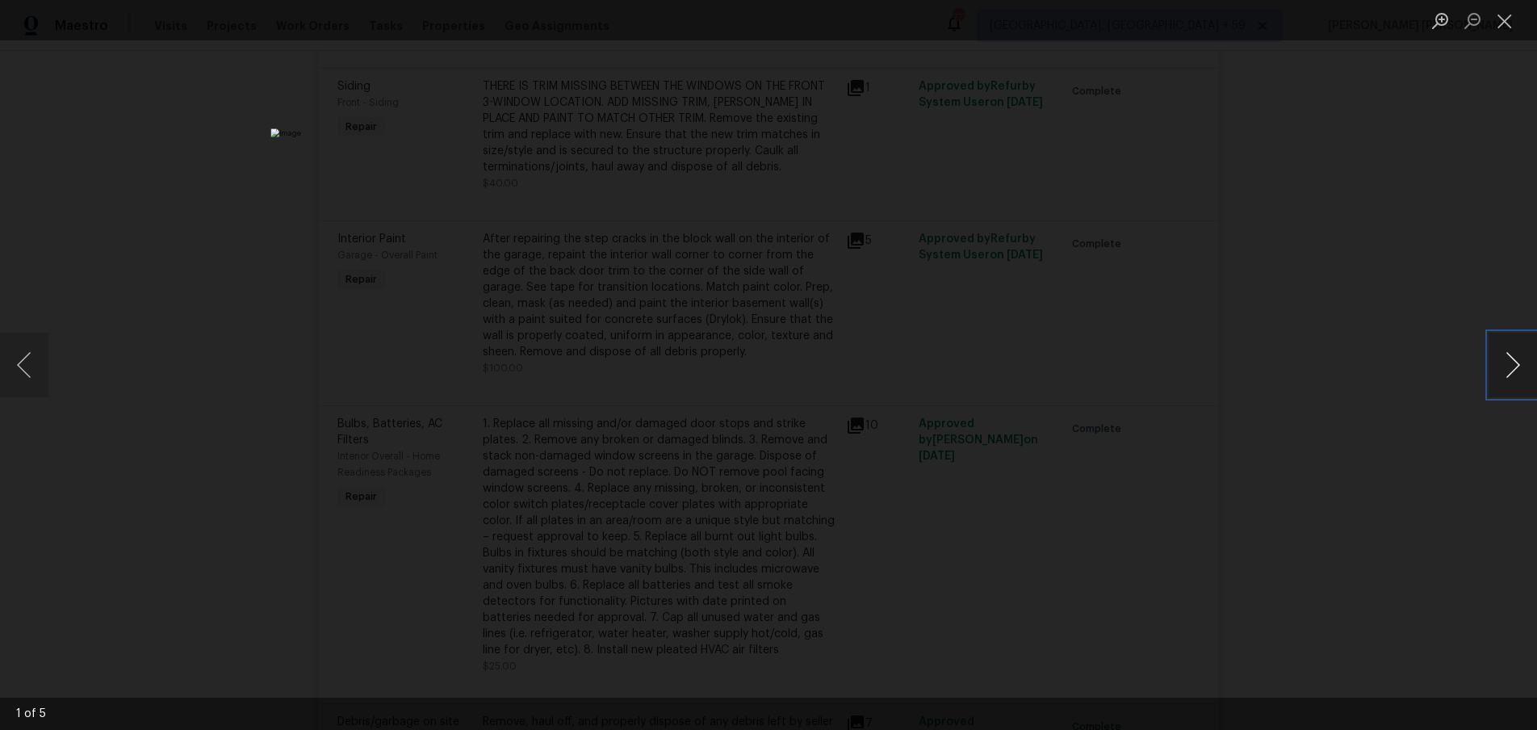
click at [1515, 376] on button "Next image" at bounding box center [1513, 365] width 48 height 65
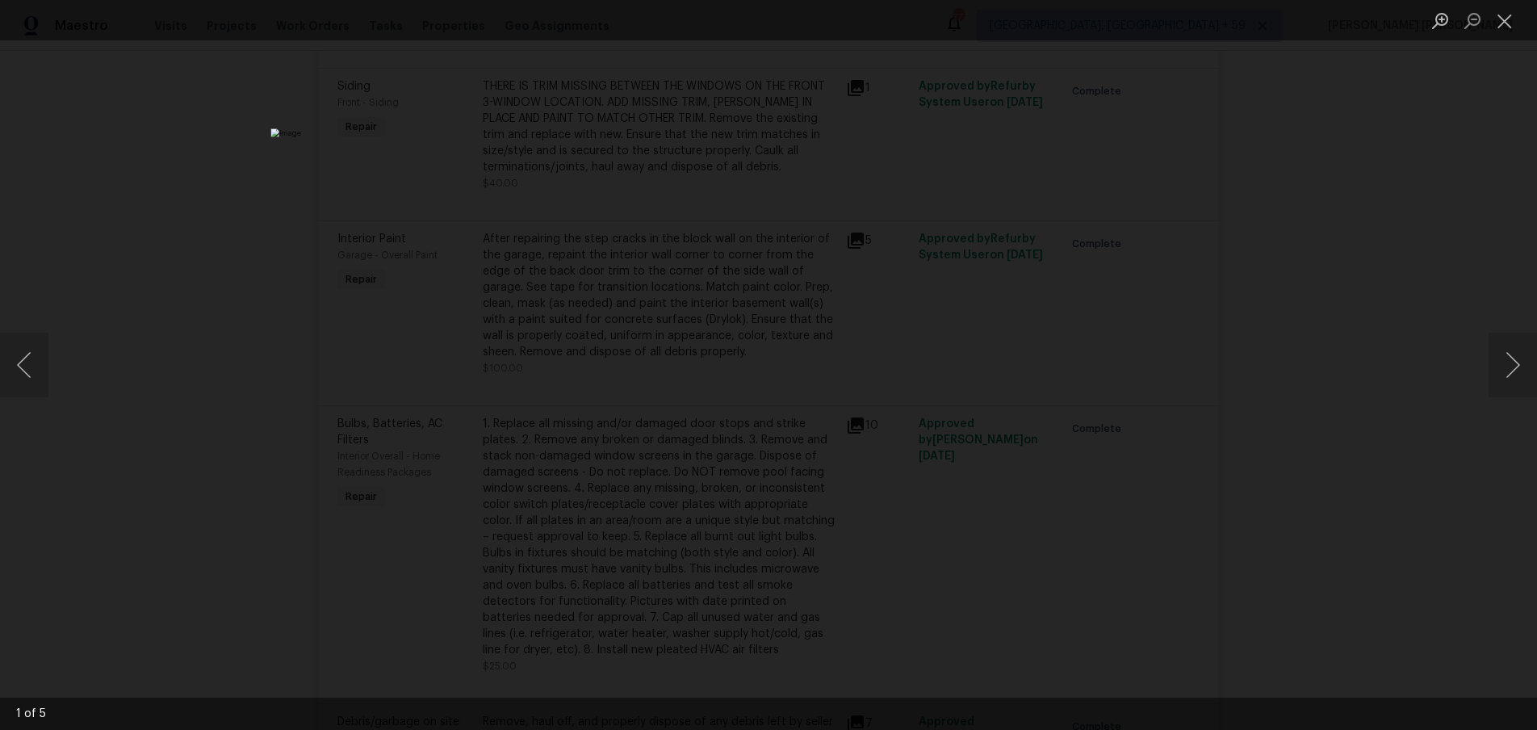
click at [1437, 486] on div "Lightbox" at bounding box center [768, 365] width 1537 height 730
drag, startPoint x: 1437, startPoint y: 486, endPoint x: 1398, endPoint y: 484, distance: 38.8
click at [1434, 484] on div "Lightbox" at bounding box center [768, 365] width 1537 height 730
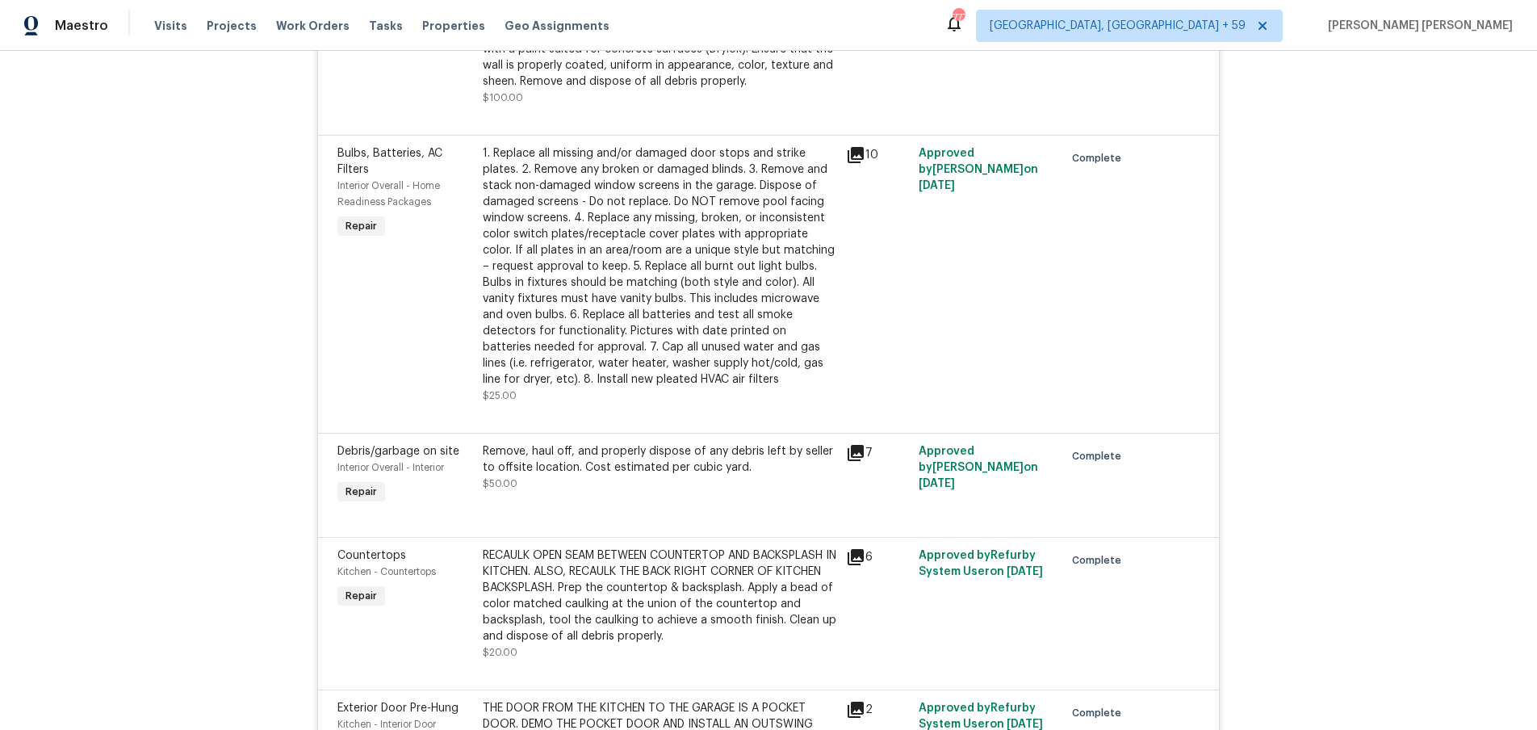
scroll to position [3090, 0]
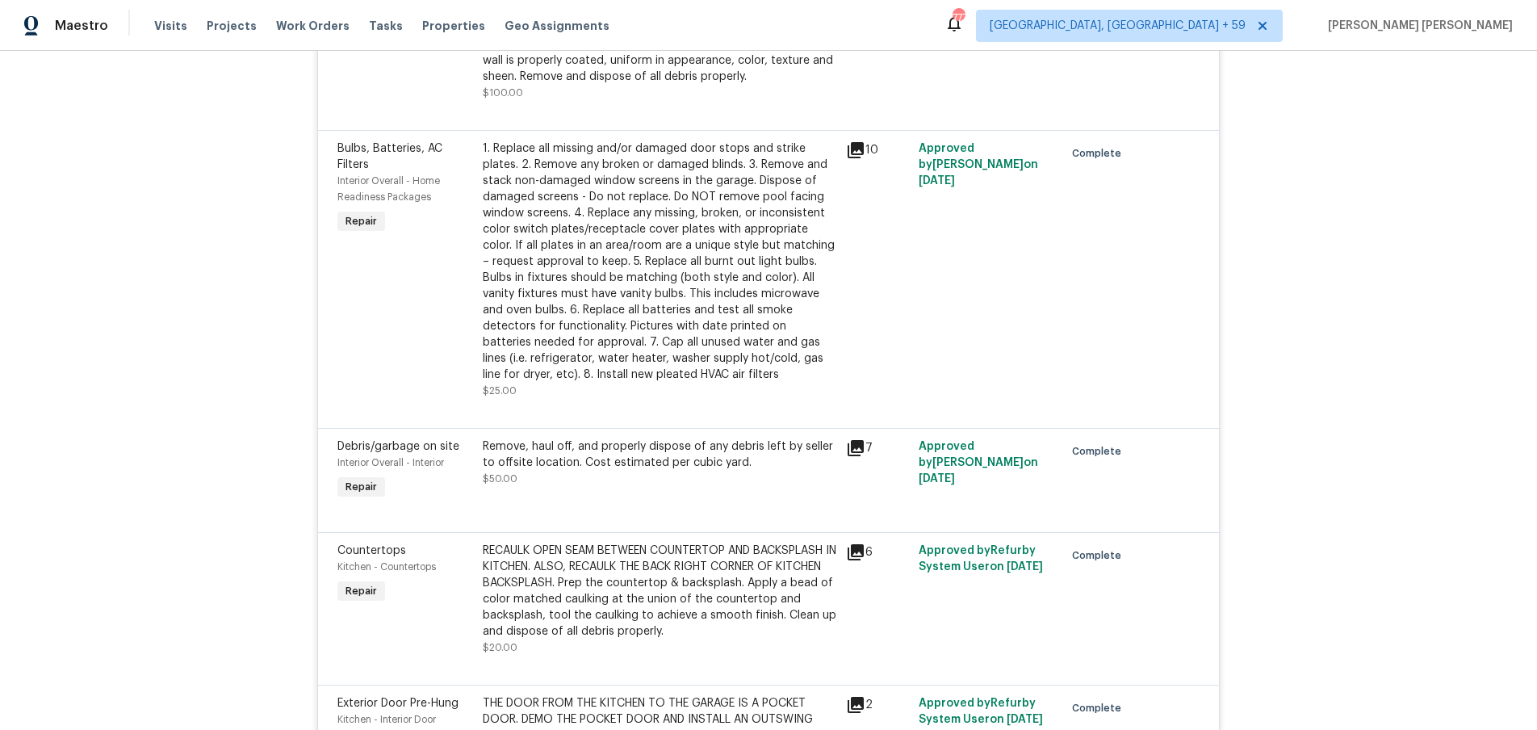
click at [855, 440] on icon at bounding box center [856, 448] width 16 height 16
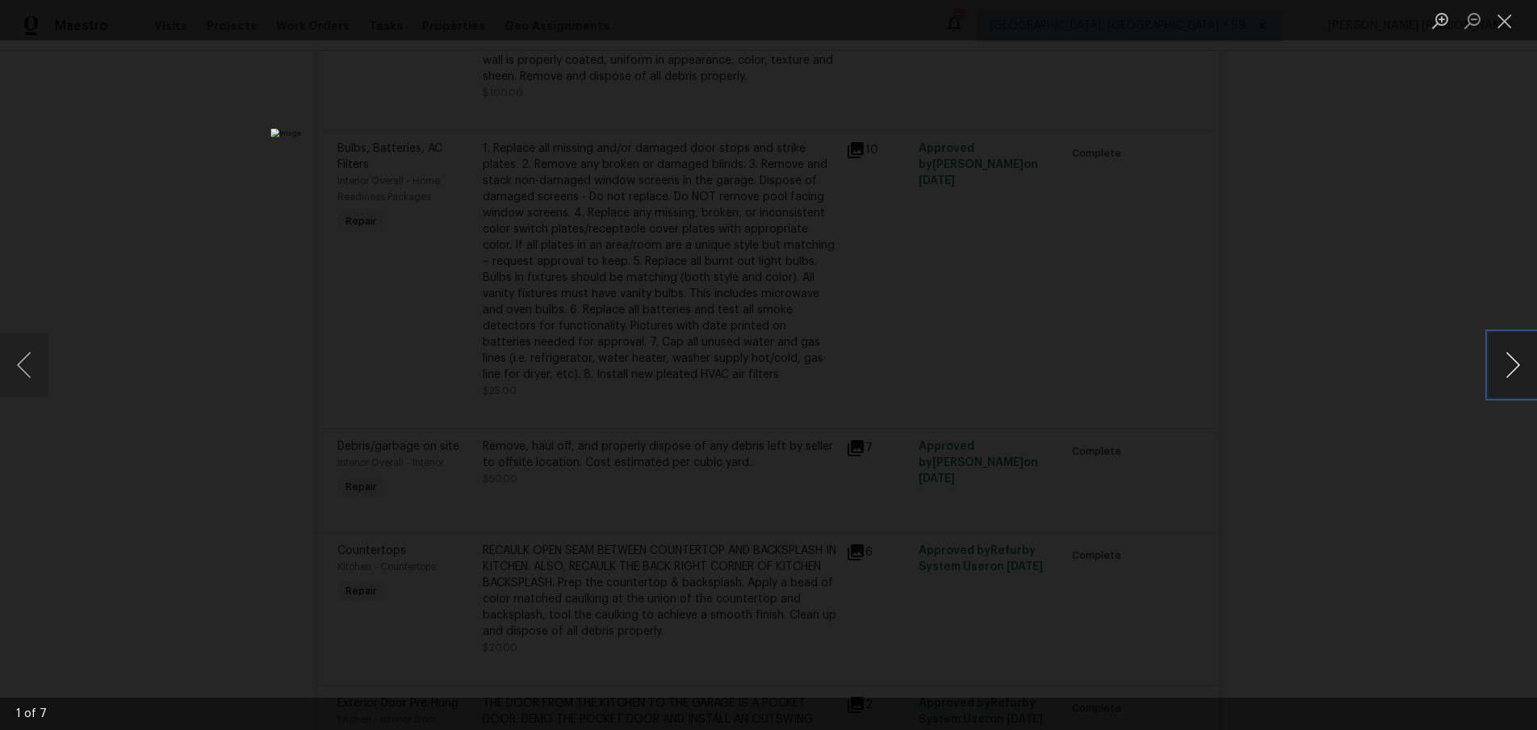
click at [1507, 391] on button "Next image" at bounding box center [1513, 365] width 48 height 65
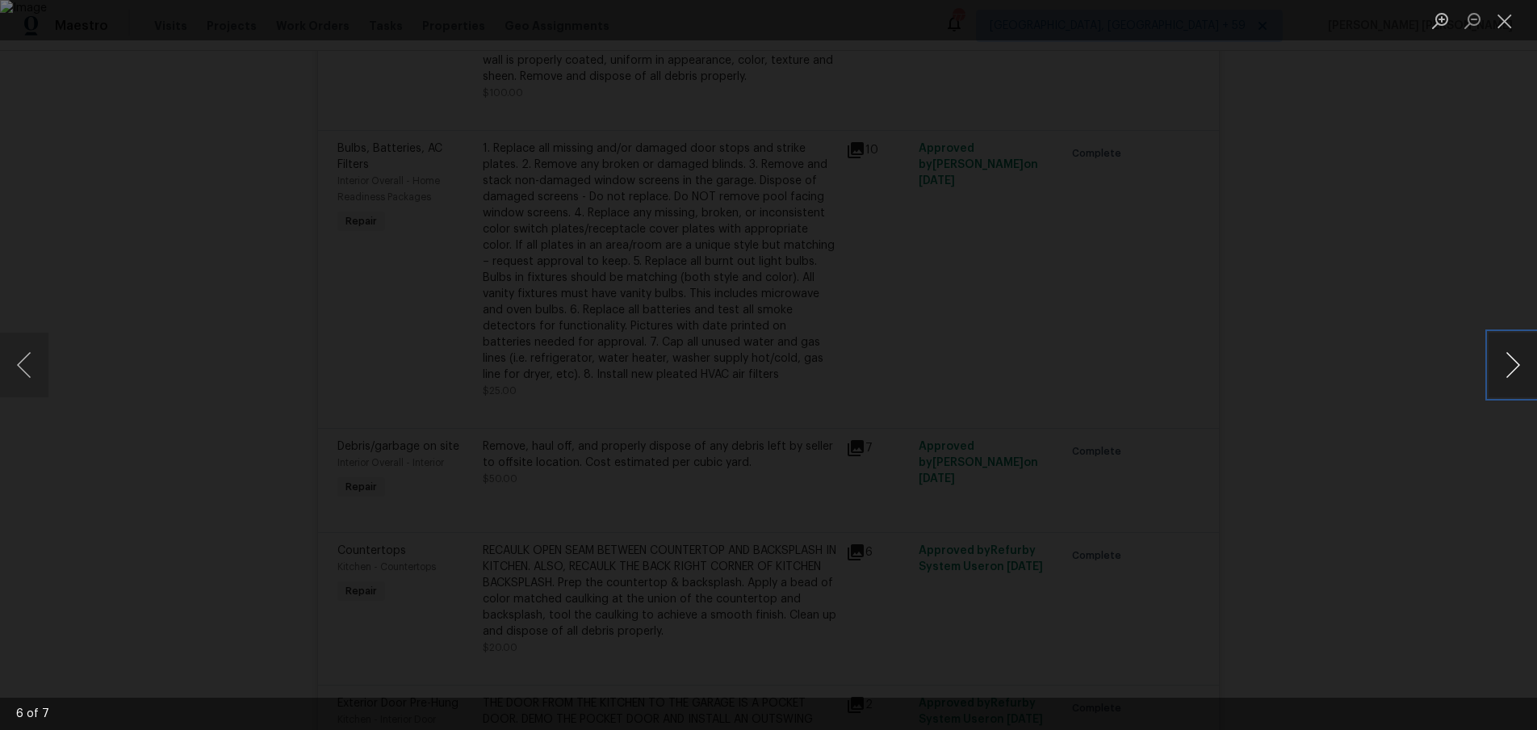
click at [1507, 391] on button "Next image" at bounding box center [1513, 365] width 48 height 65
click at [1472, 467] on div "Lightbox" at bounding box center [768, 365] width 1537 height 730
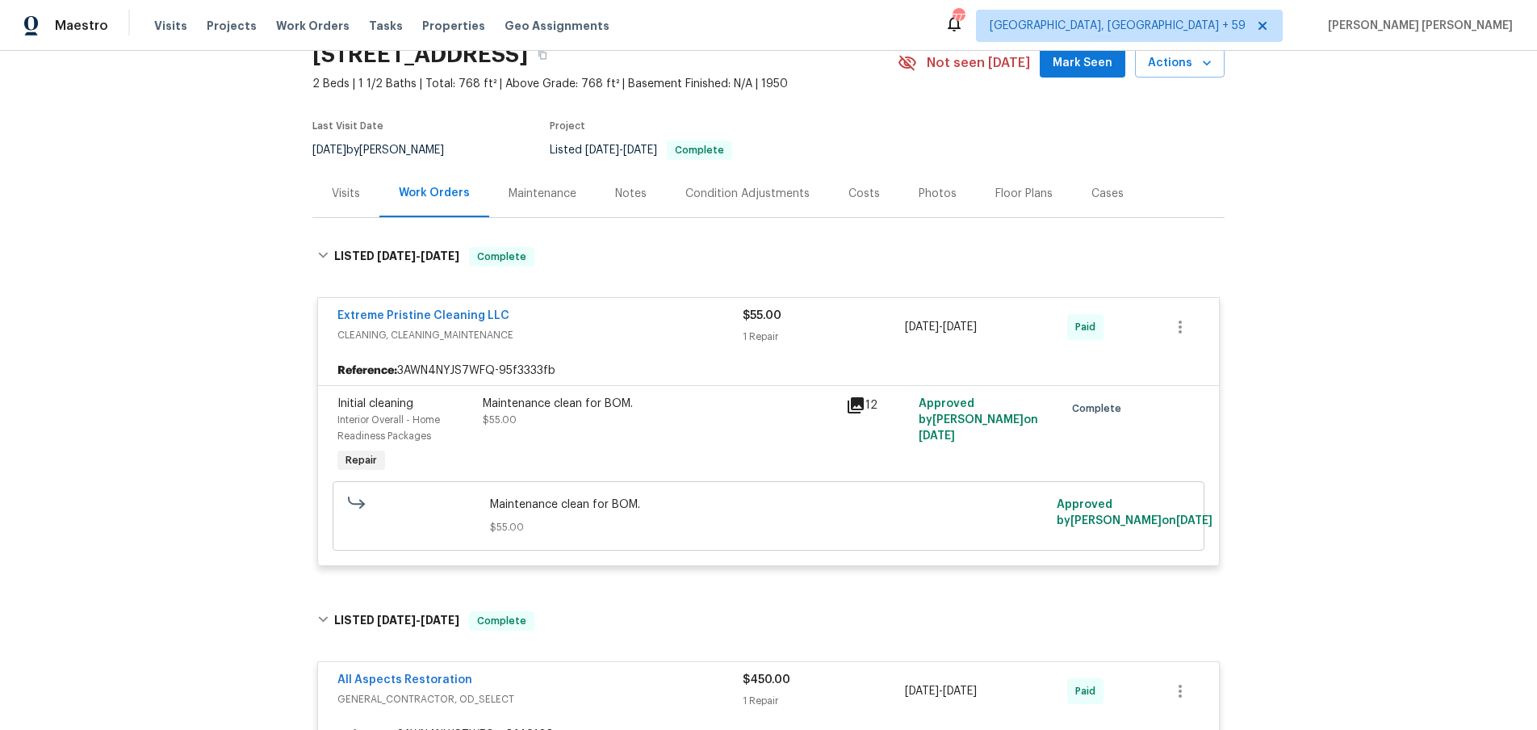
scroll to position [0, 0]
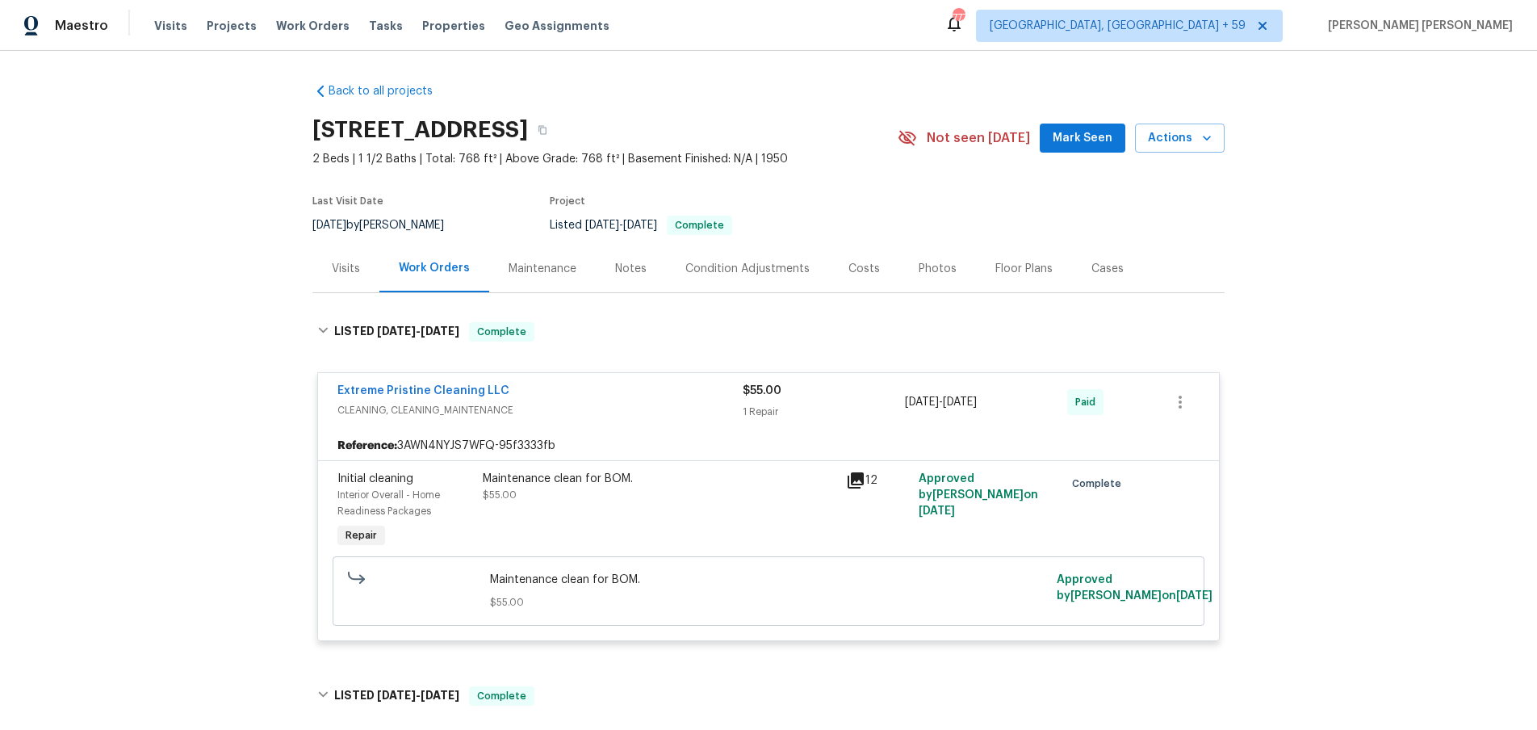
click at [344, 267] on div "Visits" at bounding box center [346, 269] width 28 height 16
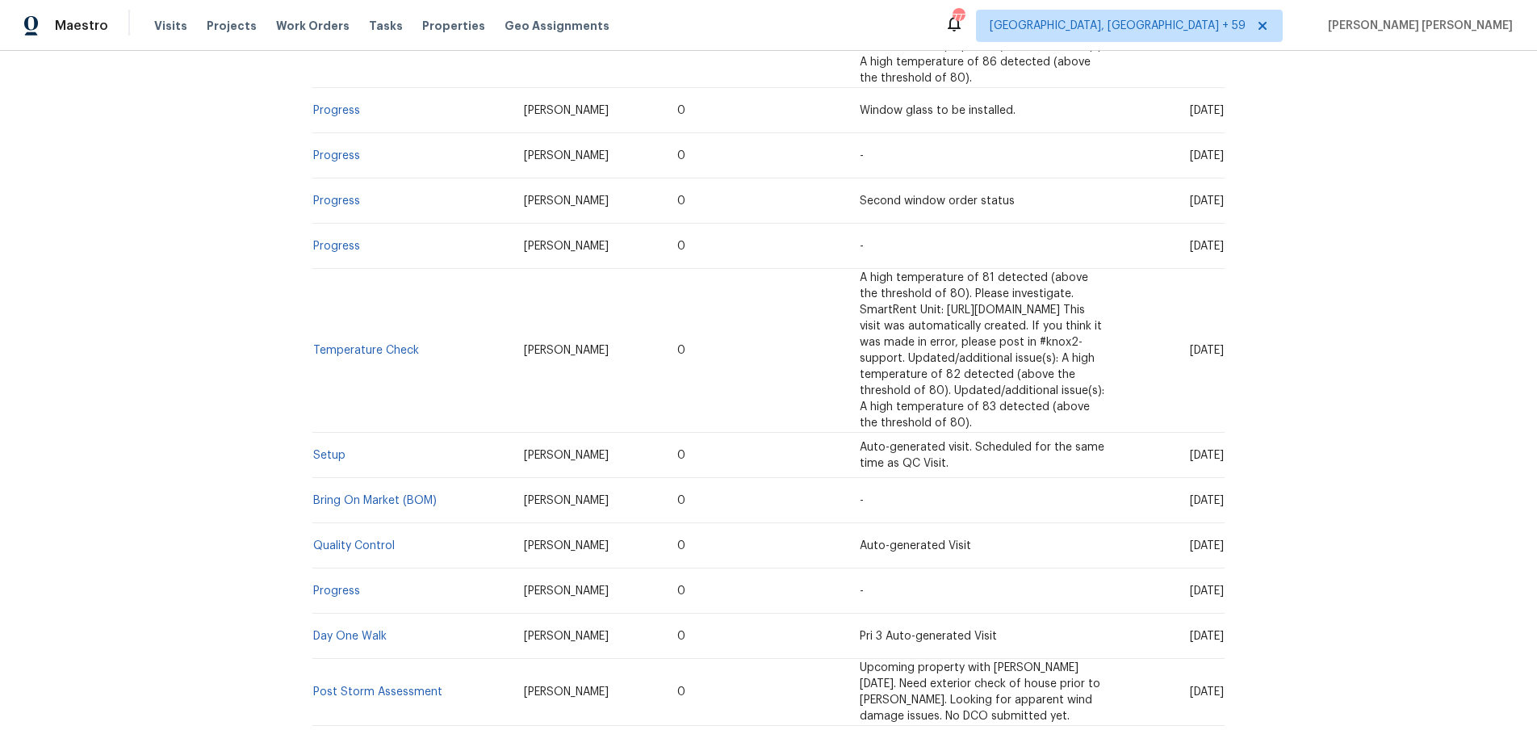
scroll to position [685, 0]
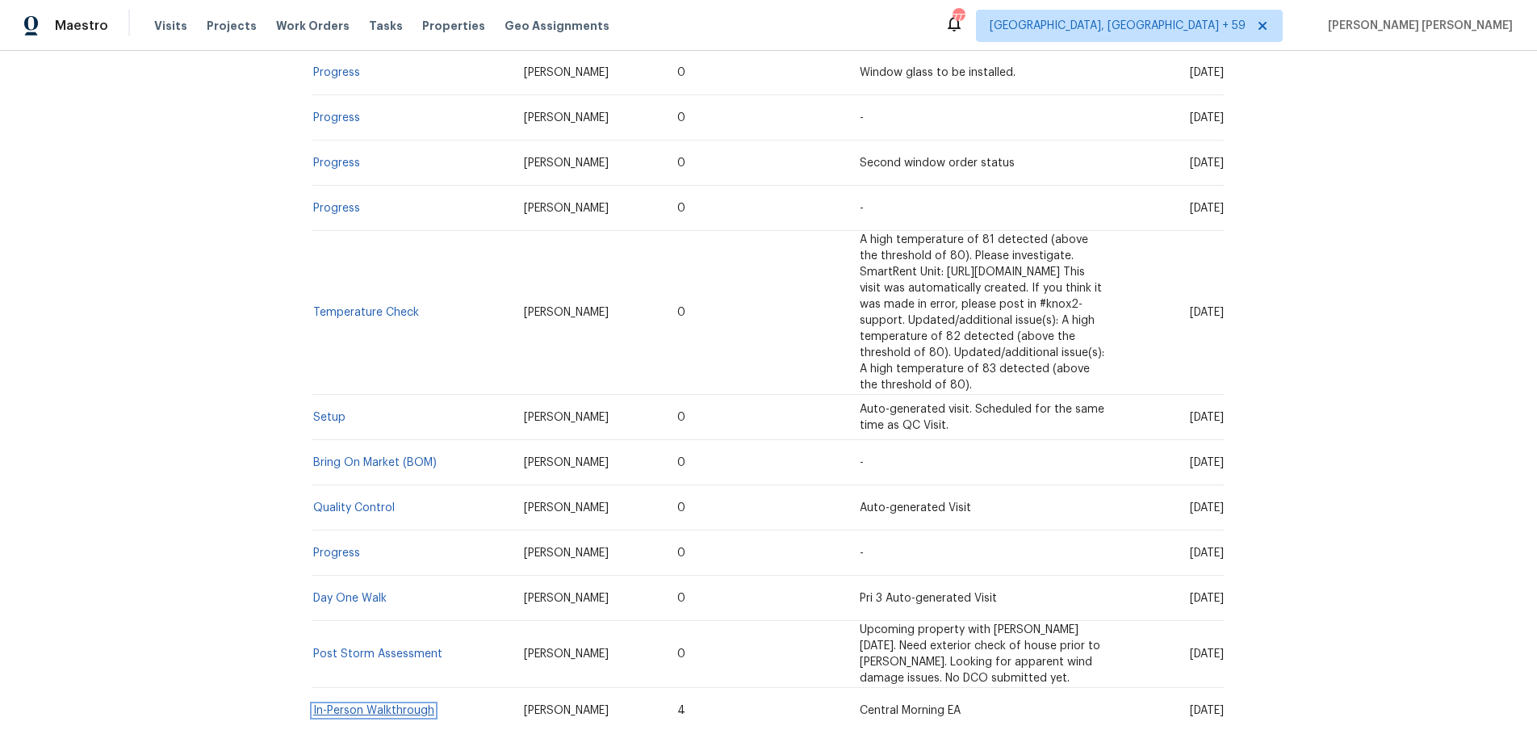
click at [402, 705] on link "In-Person Walkthrough" at bounding box center [373, 710] width 121 height 11
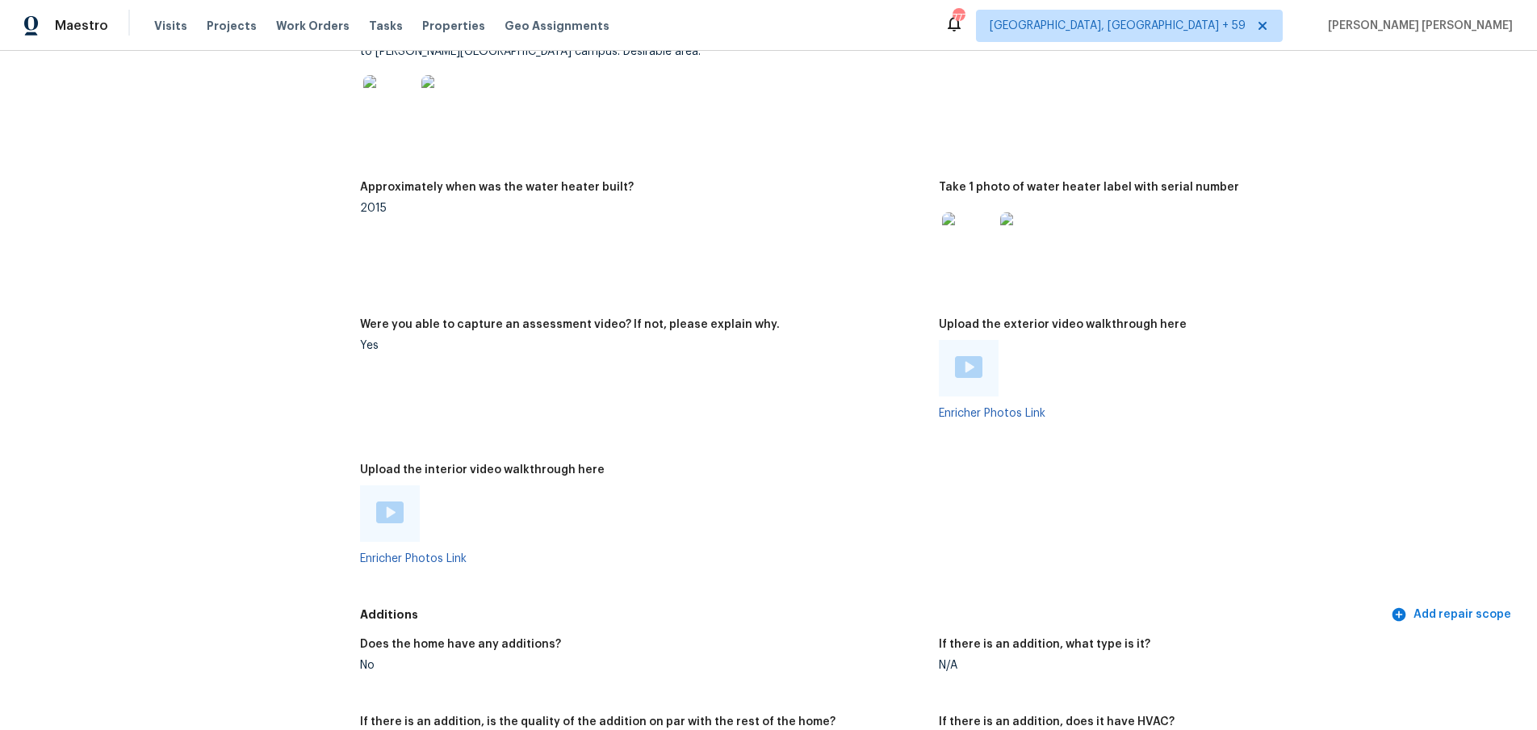
scroll to position [3390, 0]
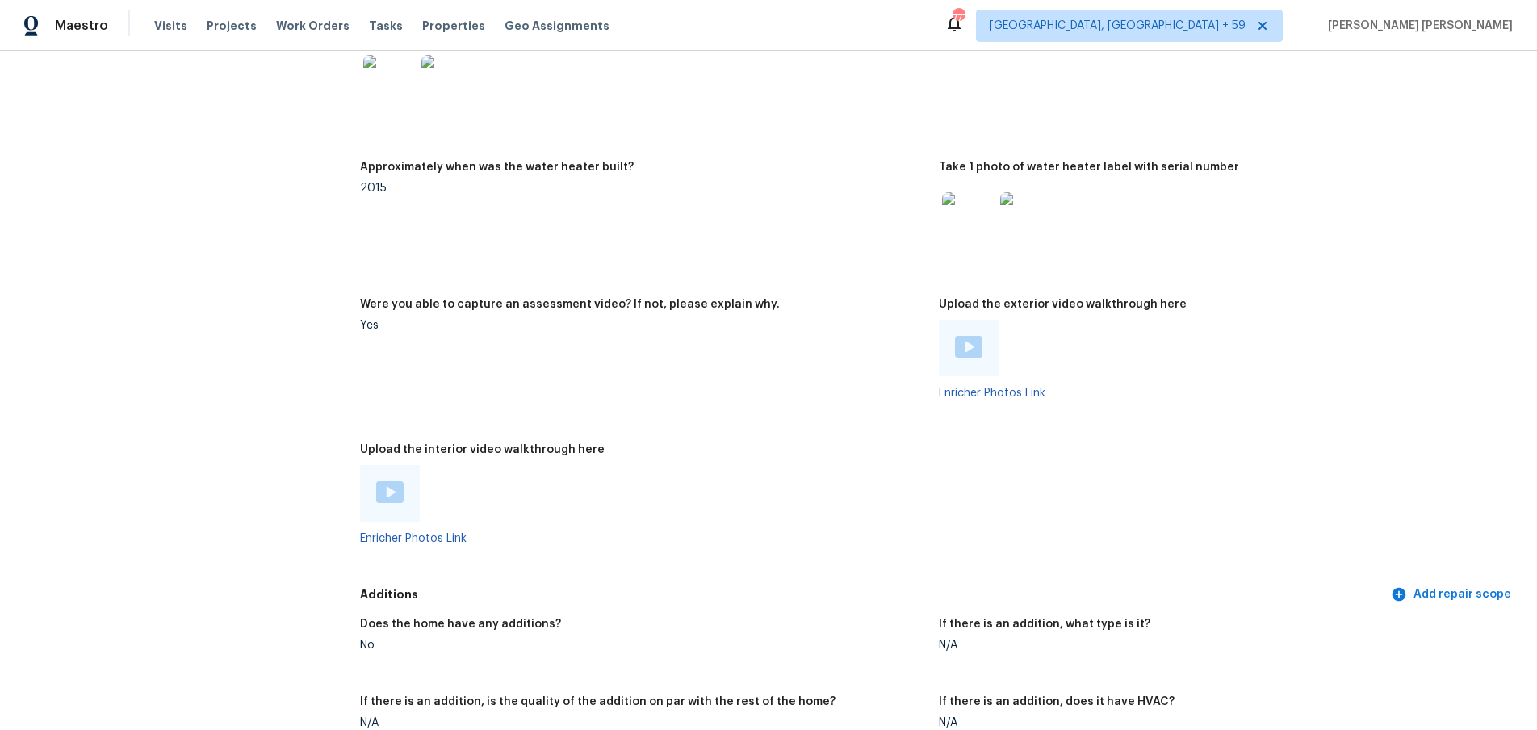
click at [959, 205] on img at bounding box center [968, 218] width 52 height 52
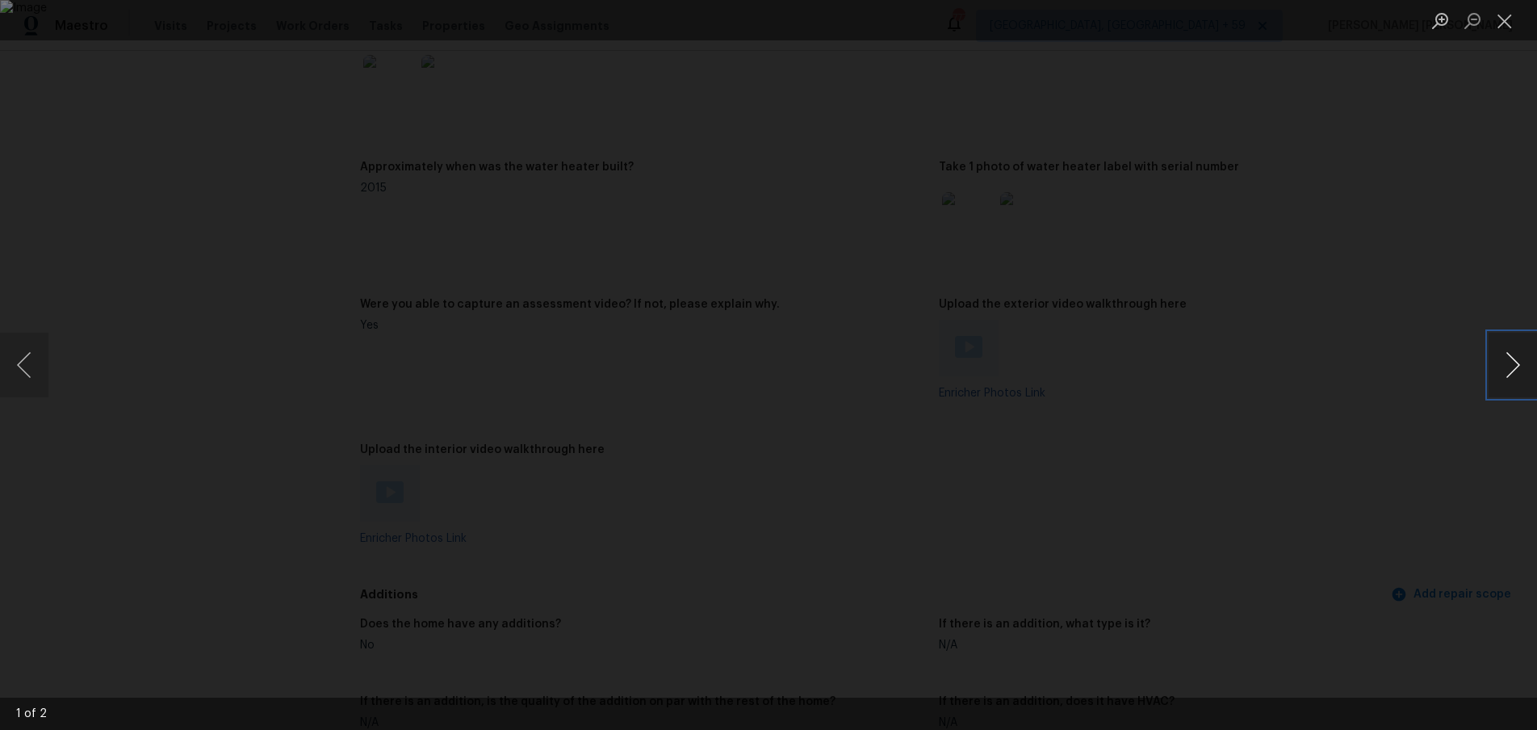
click at [1510, 370] on button "Next image" at bounding box center [1513, 365] width 48 height 65
click at [1273, 463] on div "Lightbox" at bounding box center [768, 365] width 1537 height 730
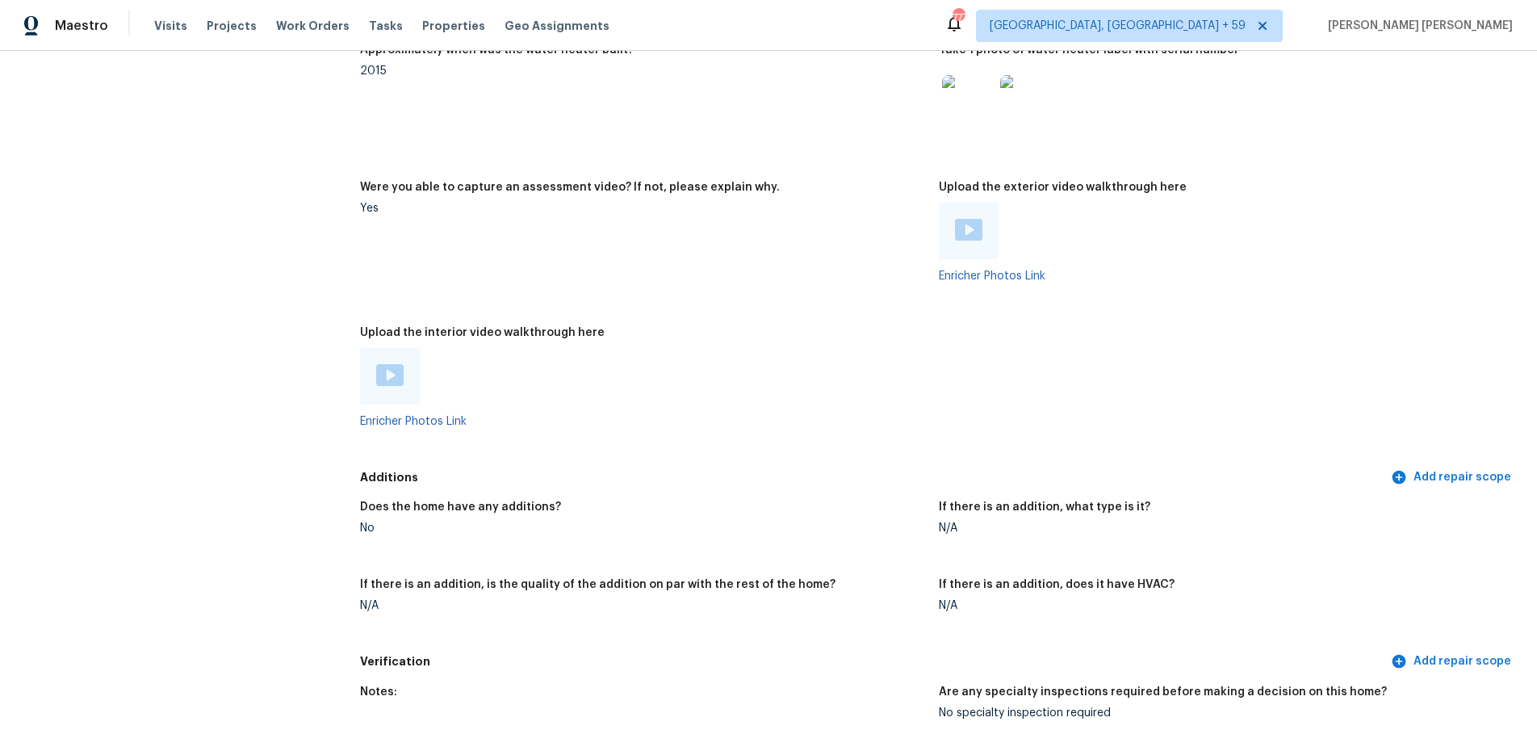
scroll to position [3723, 0]
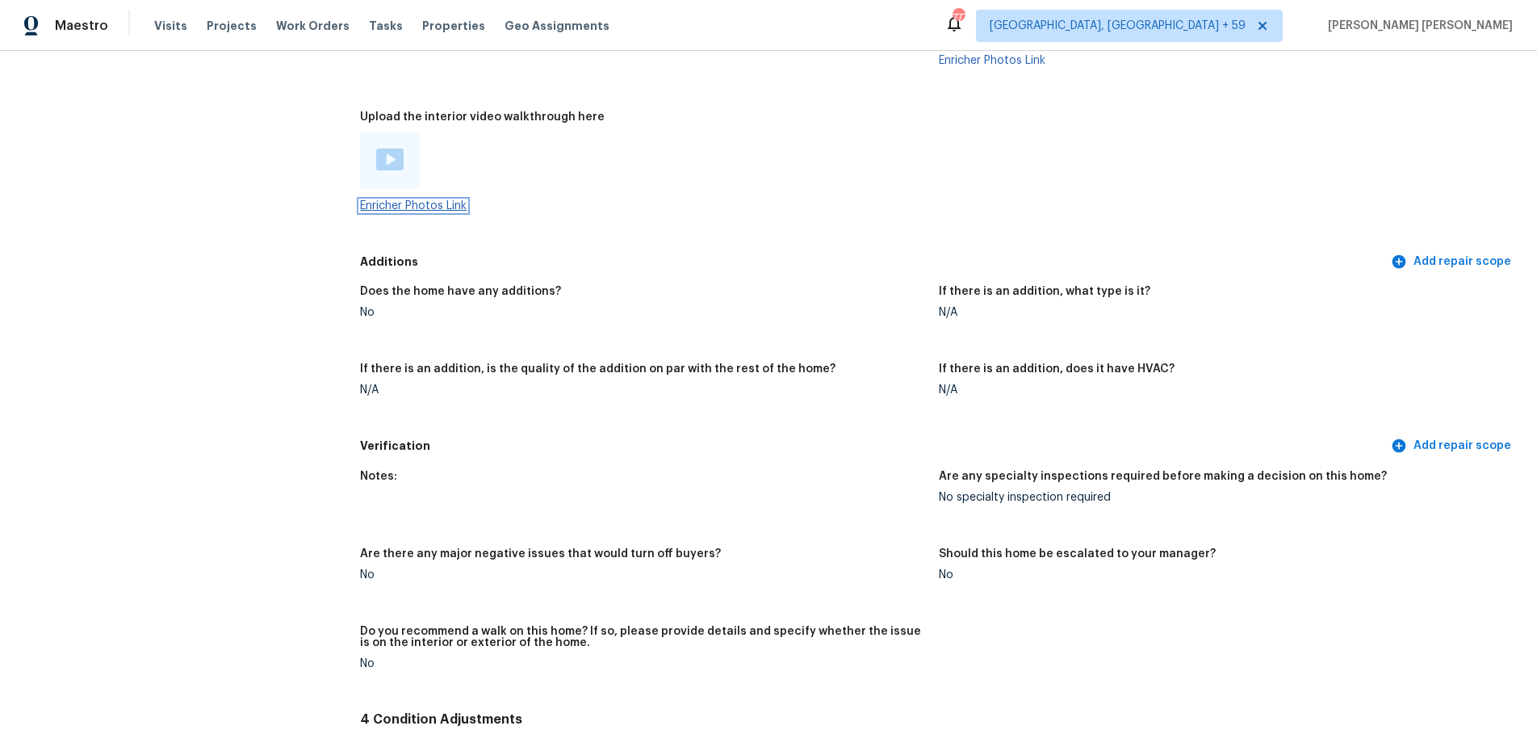
click at [416, 200] on link "Enricher Photos Link" at bounding box center [413, 205] width 107 height 11
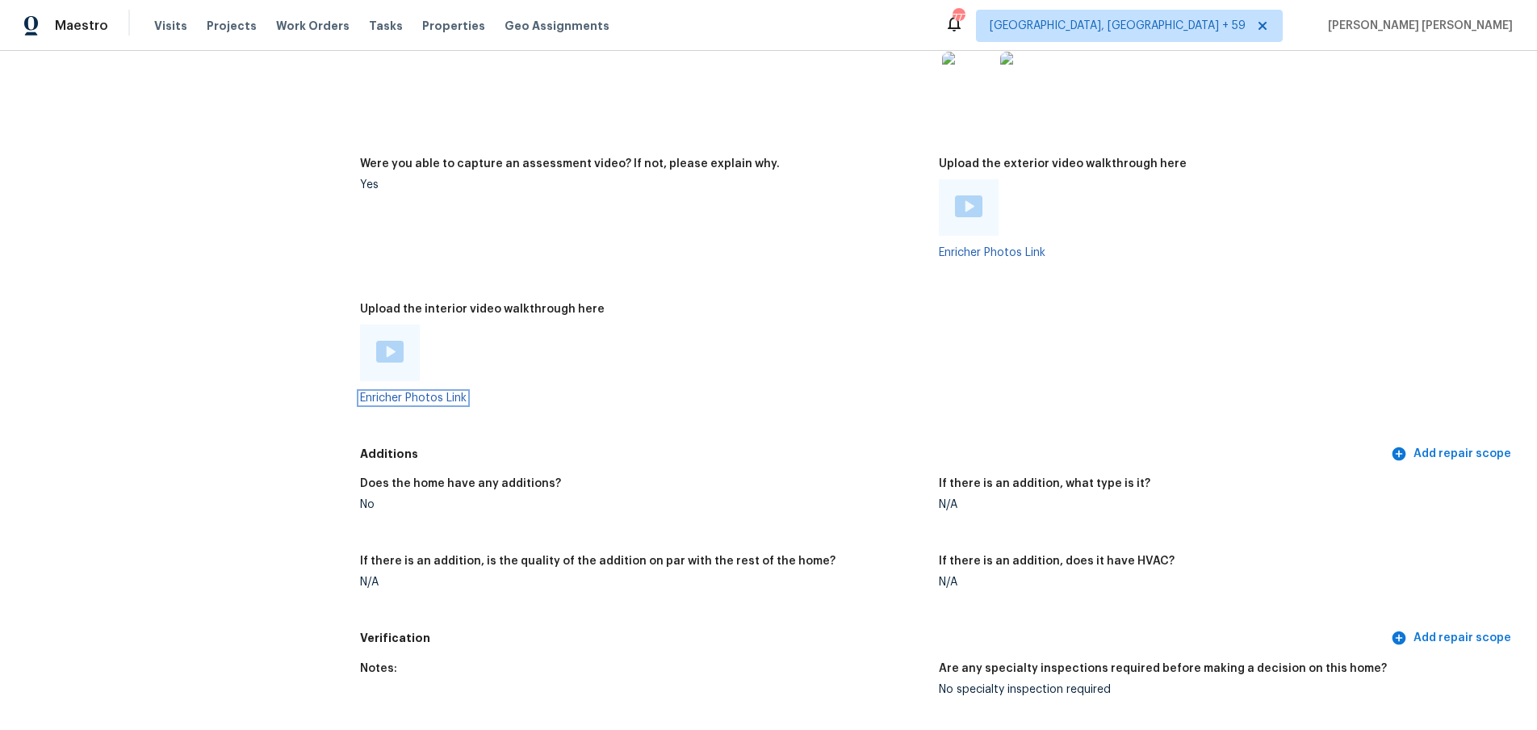
scroll to position [3527, 0]
click at [1017, 250] on link "Enricher Photos Link" at bounding box center [992, 255] width 107 height 11
click at [966, 199] on img at bounding box center [968, 210] width 27 height 22
click at [405, 354] on div at bounding box center [390, 356] width 60 height 57
click at [391, 354] on img at bounding box center [389, 355] width 27 height 22
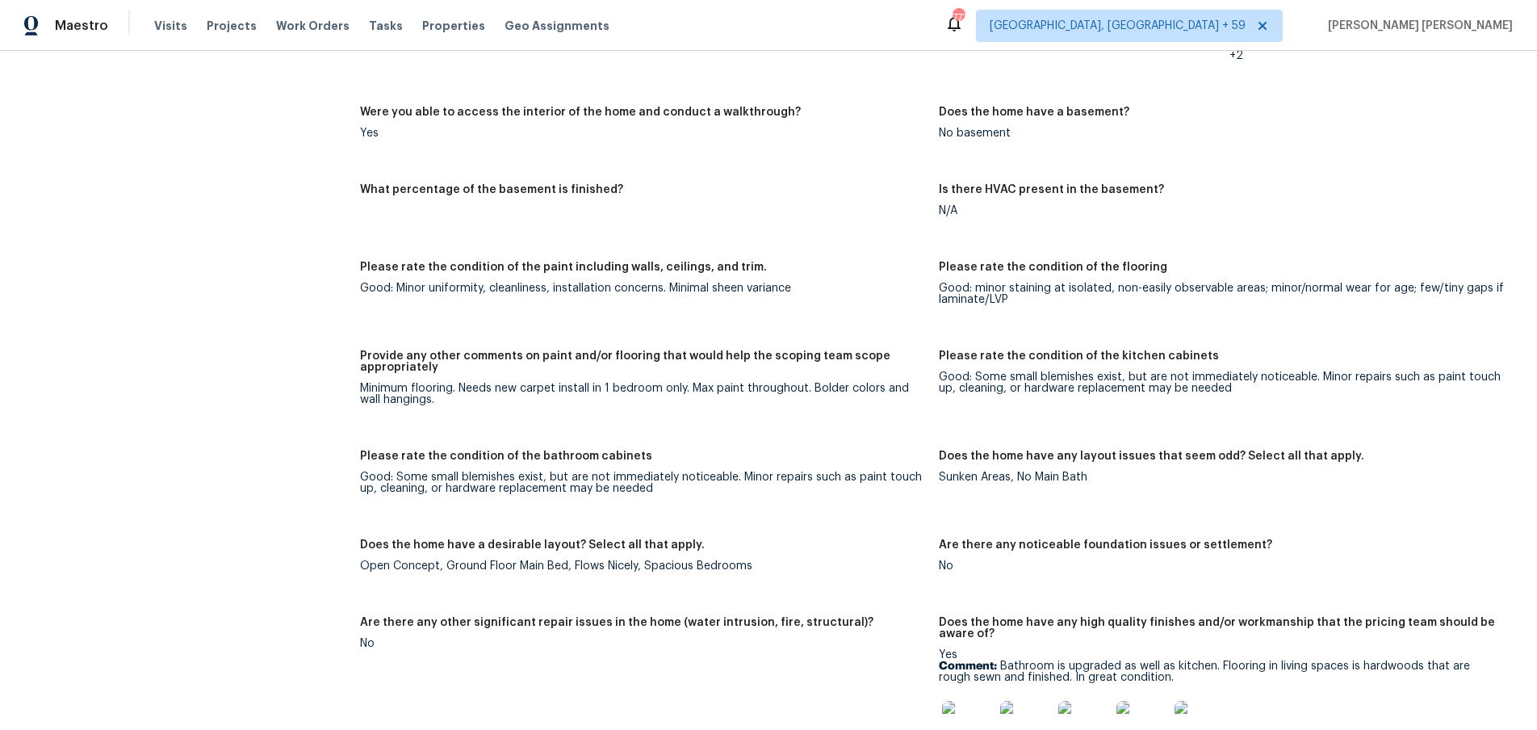
click at [448, 338] on div "Notes: Living Room Photos Kitchen Photos Main Bedroom Photos Bathroom Photos Ad…" at bounding box center [939, 550] width 1158 height 1731
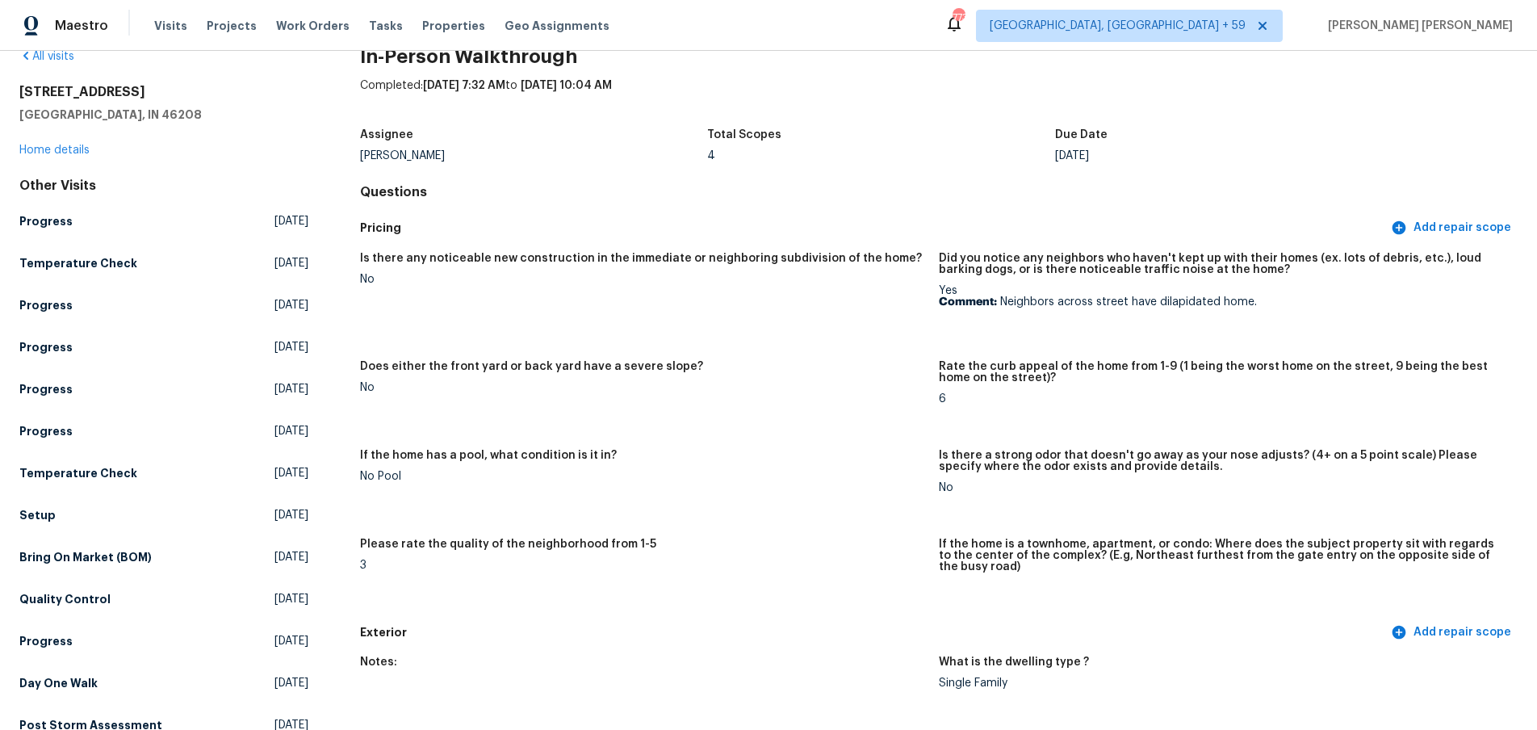
scroll to position [0, 0]
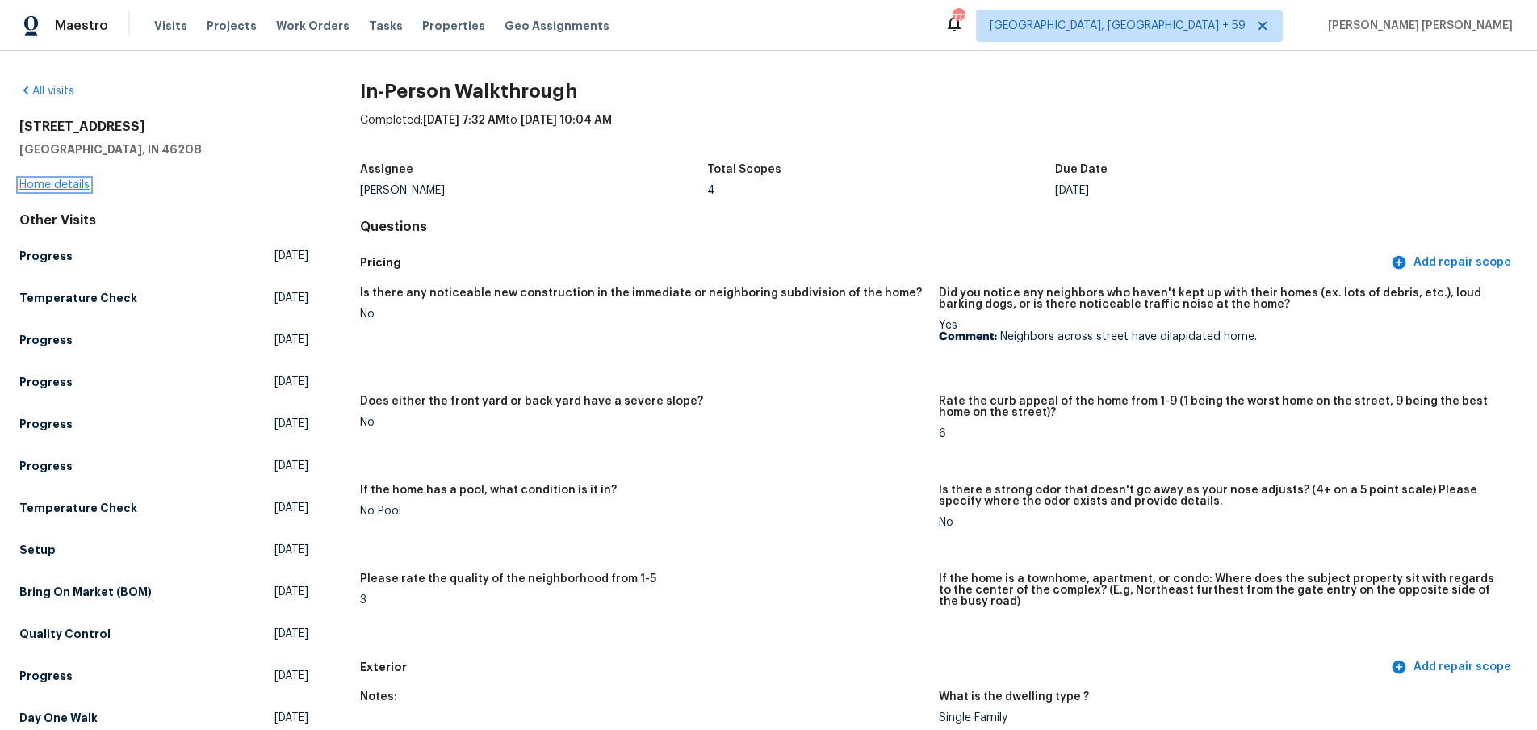
click at [72, 186] on link "Home details" at bounding box center [54, 184] width 70 height 11
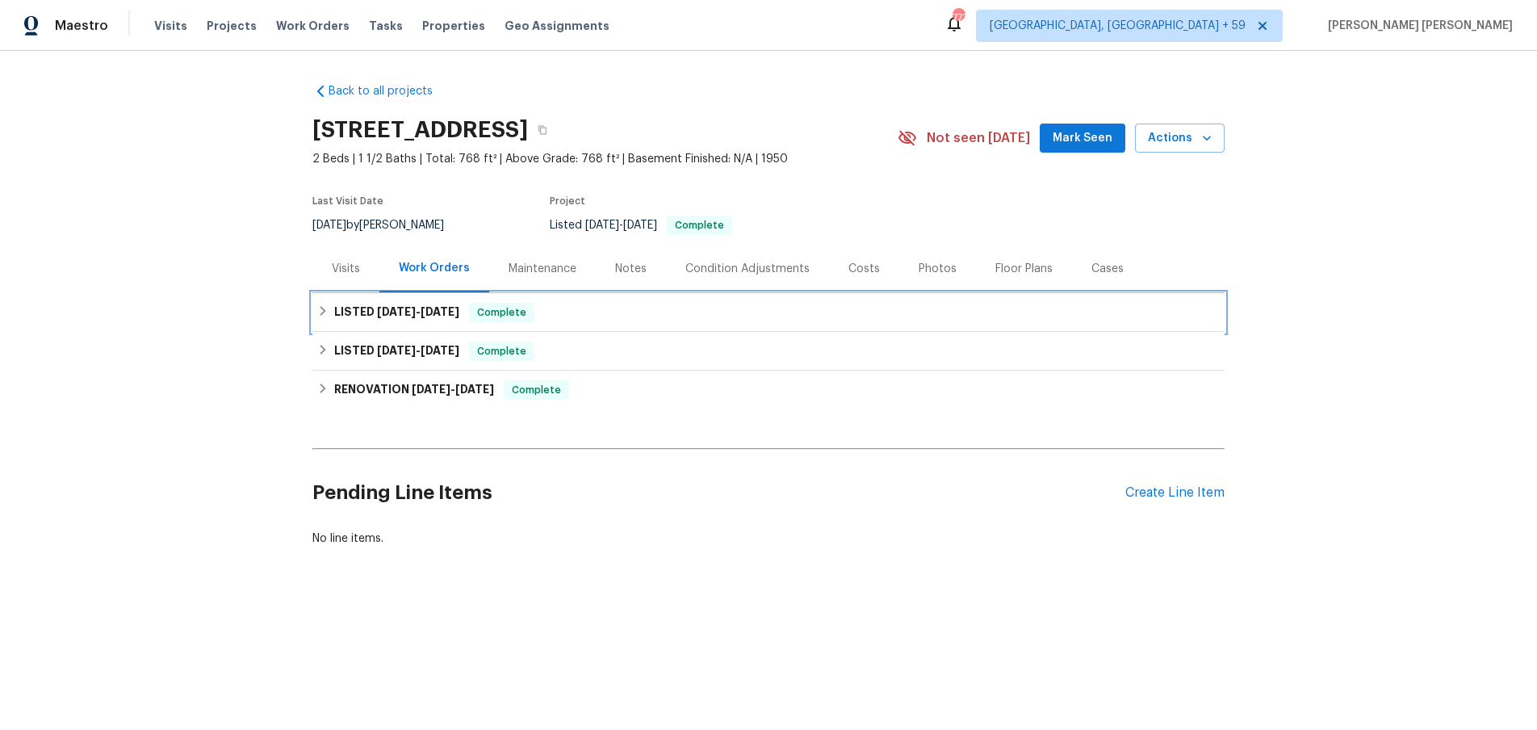
click at [402, 315] on span "8/14/25" at bounding box center [396, 311] width 39 height 11
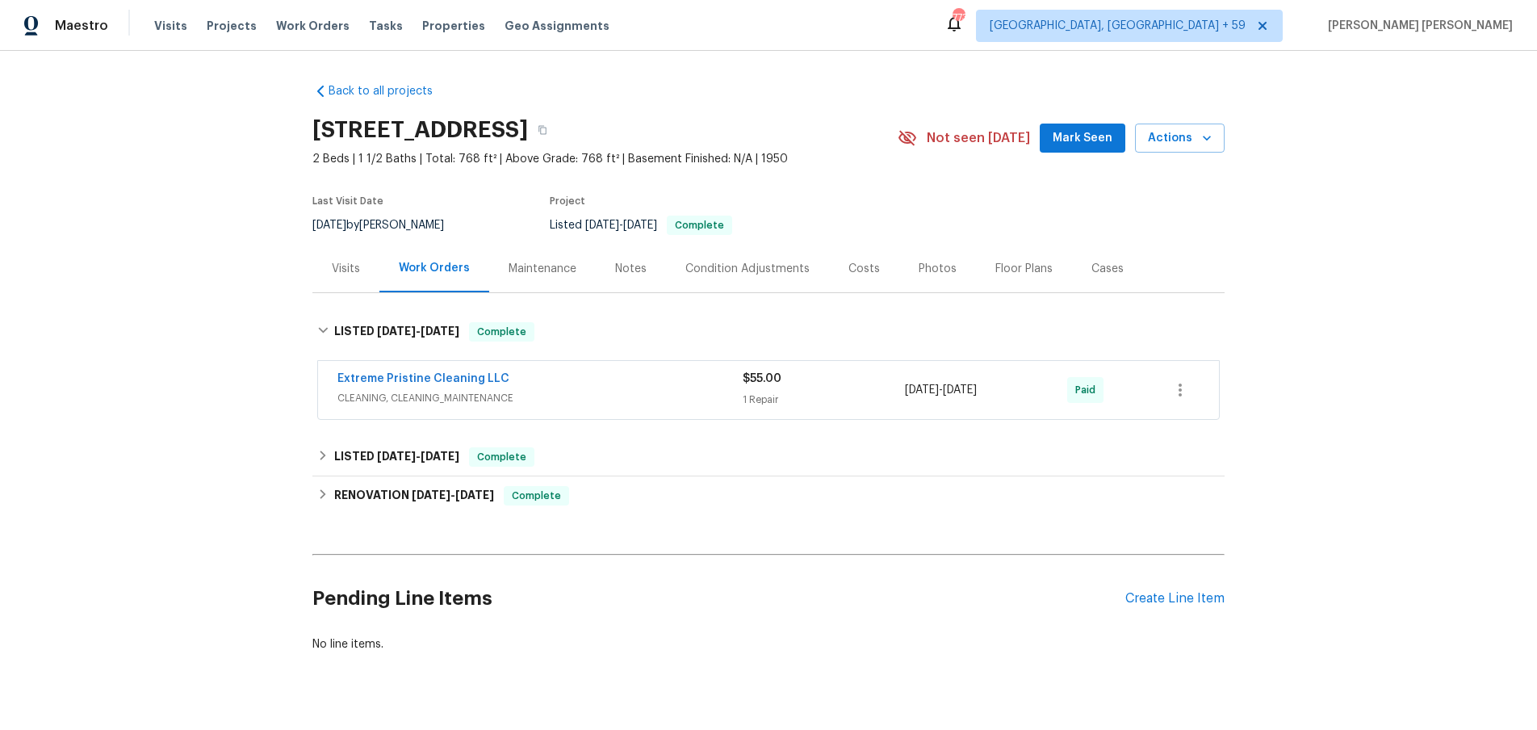
click at [693, 384] on div "Extreme Pristine Cleaning LLC" at bounding box center [539, 380] width 405 height 19
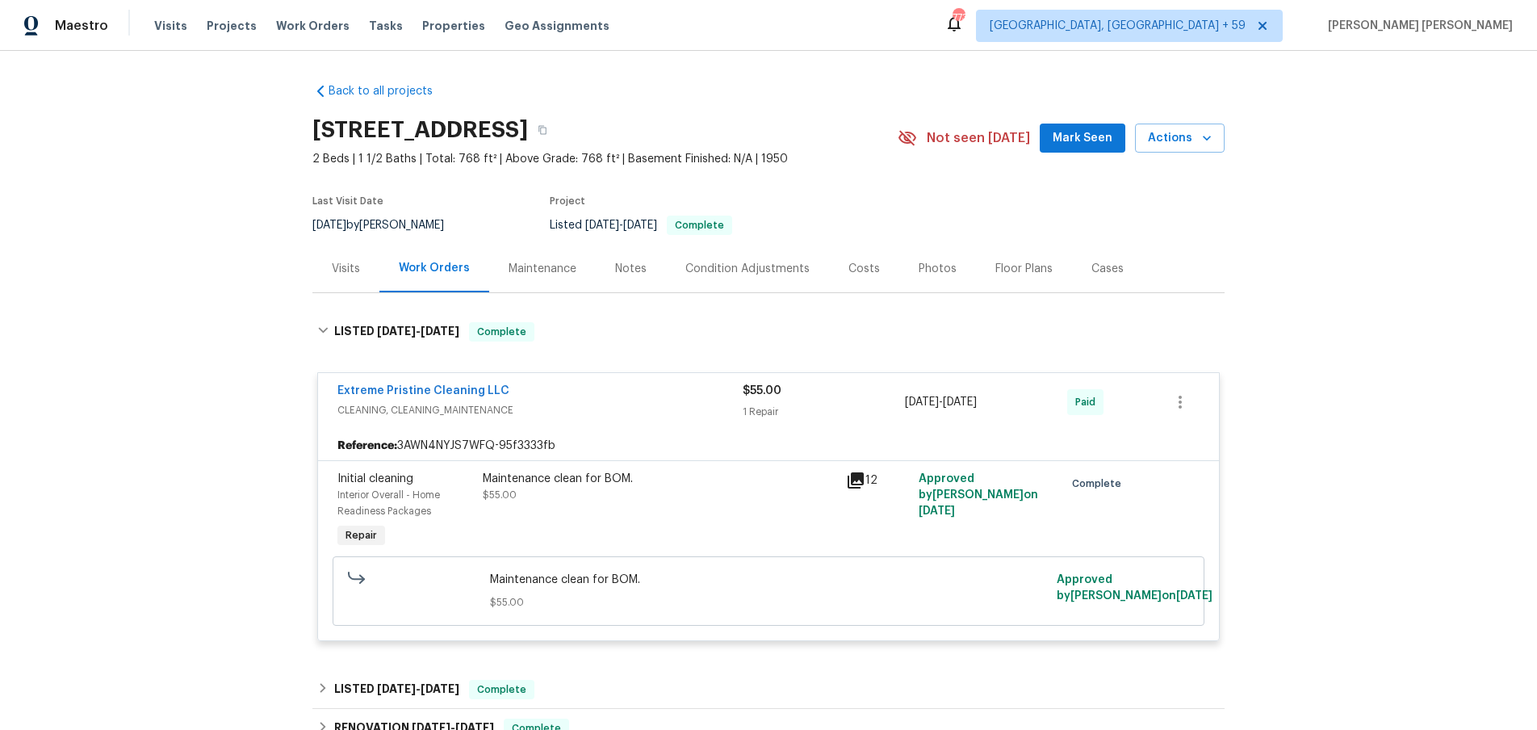
click at [858, 482] on icon at bounding box center [855, 480] width 19 height 19
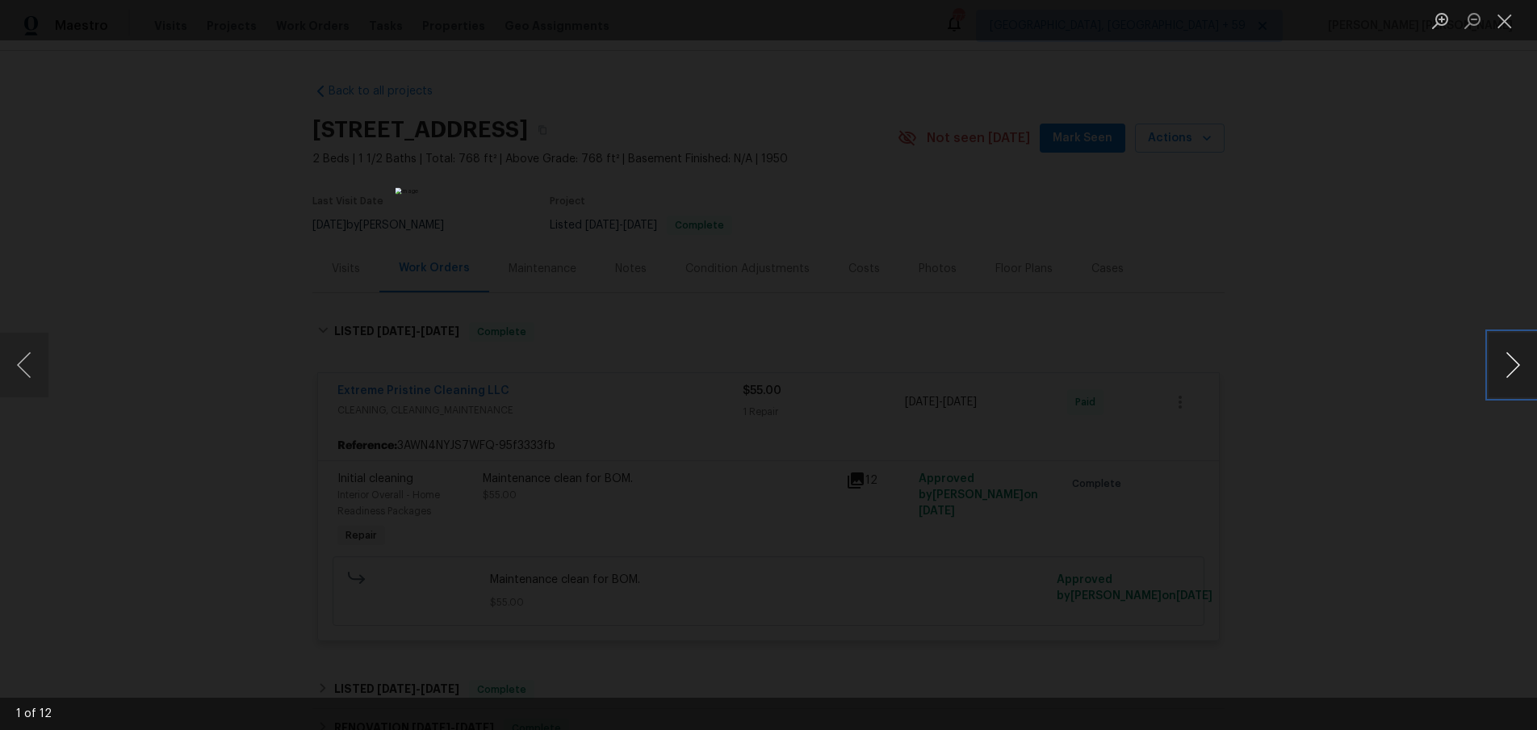
click at [1515, 374] on button "Next image" at bounding box center [1513, 365] width 48 height 65
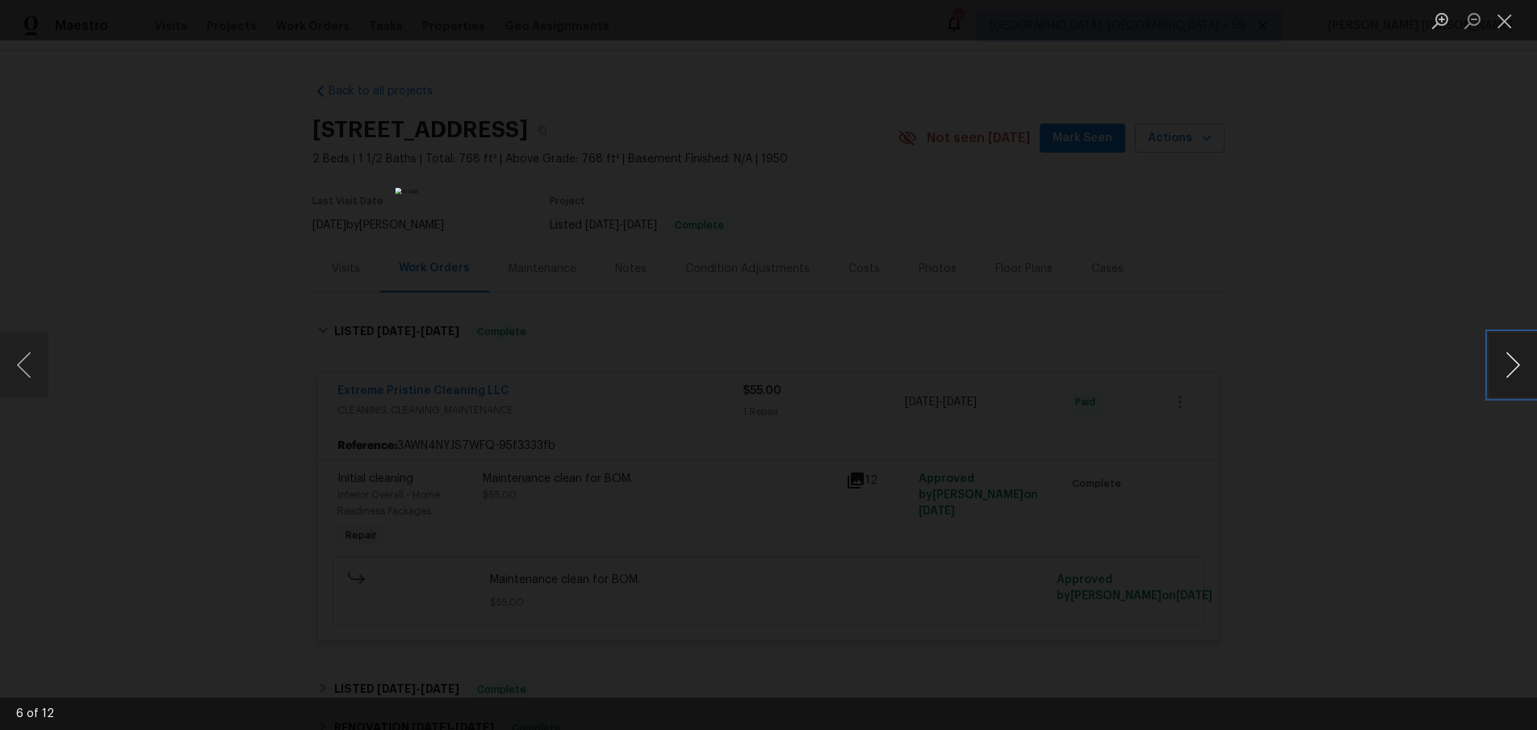
click at [1515, 374] on button "Next image" at bounding box center [1513, 365] width 48 height 65
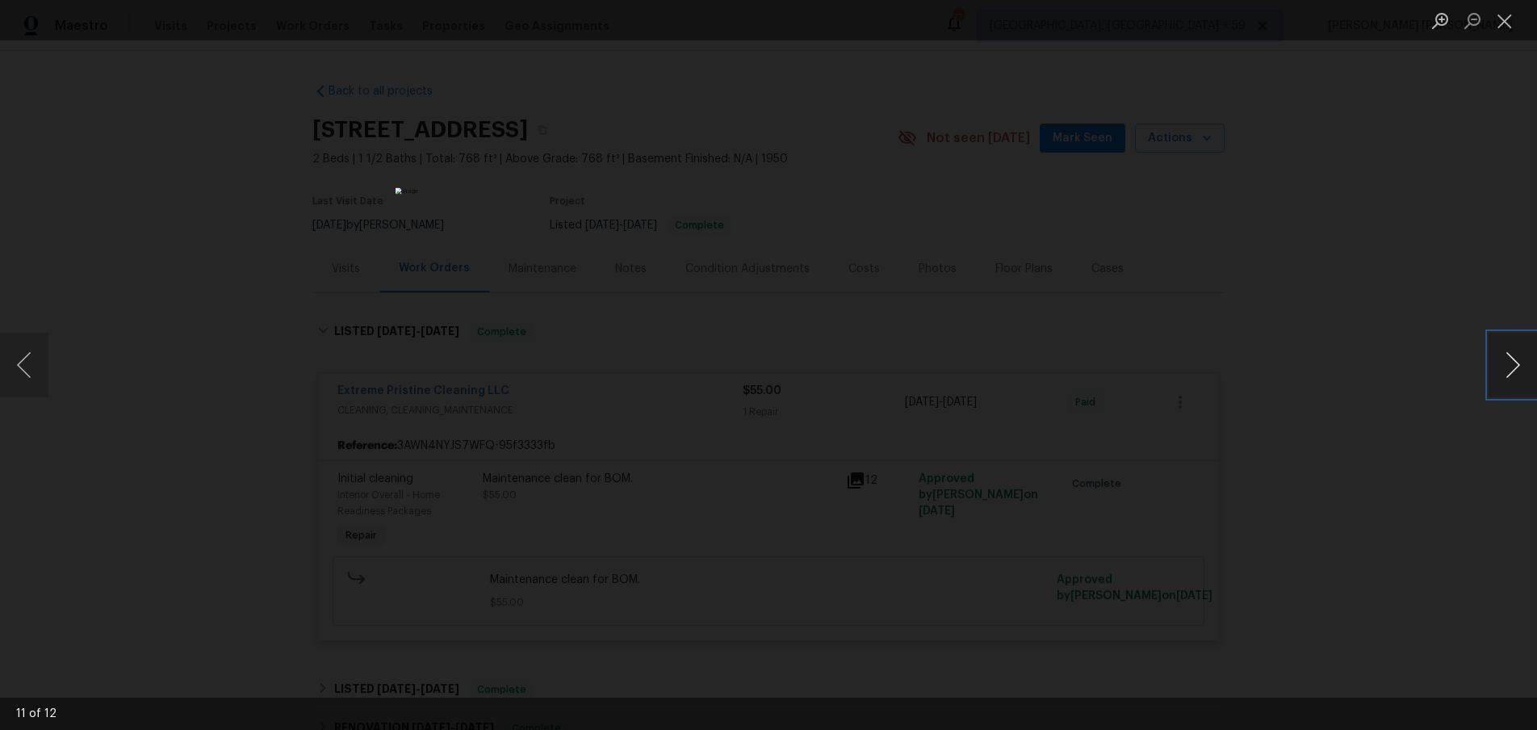
click at [1515, 374] on button "Next image" at bounding box center [1513, 365] width 48 height 65
drag, startPoint x: 1378, startPoint y: 453, endPoint x: 1344, endPoint y: 440, distance: 36.3
click at [1376, 454] on div "Lightbox" at bounding box center [768, 365] width 1537 height 730
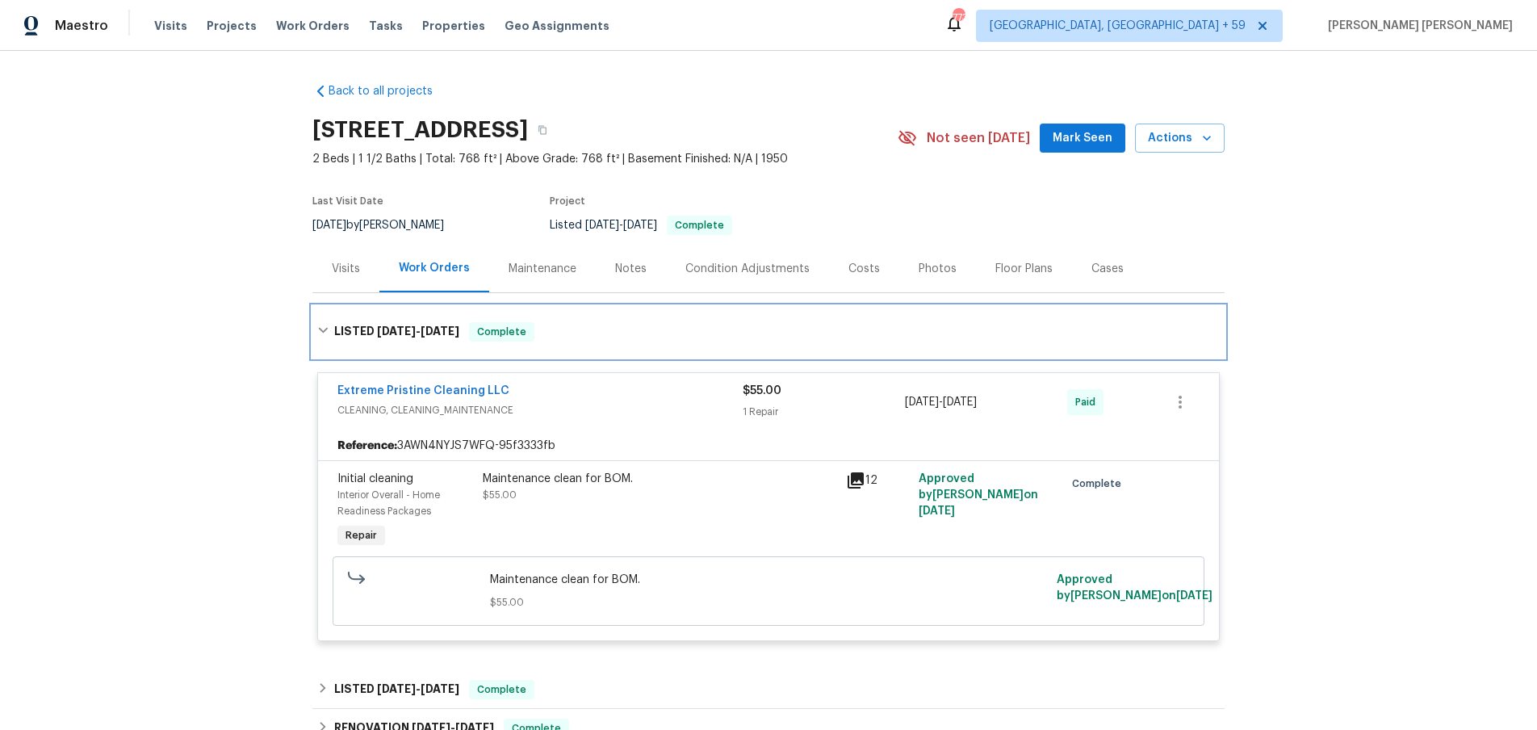
click at [317, 335] on icon at bounding box center [322, 330] width 11 height 11
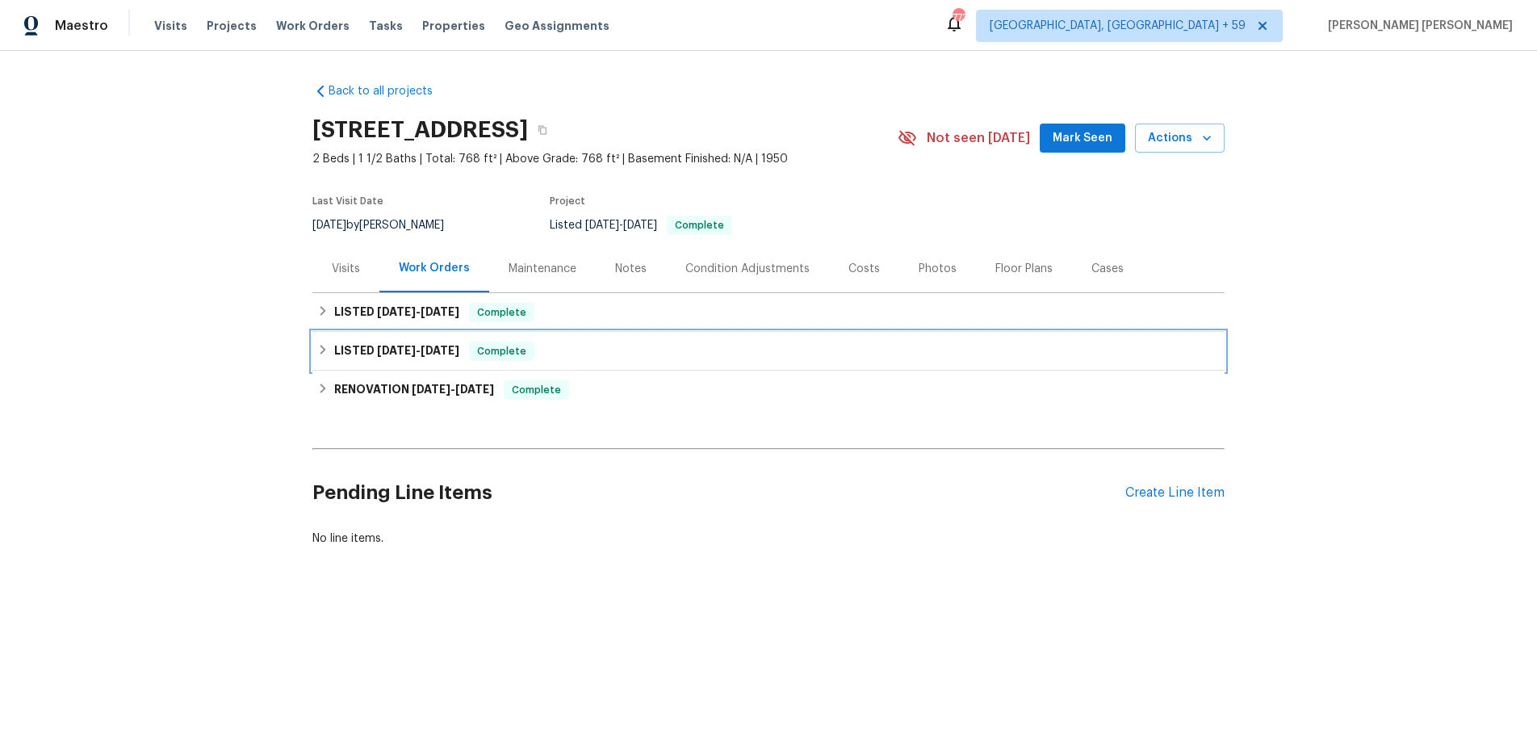
click at [319, 348] on icon at bounding box center [322, 349] width 11 height 11
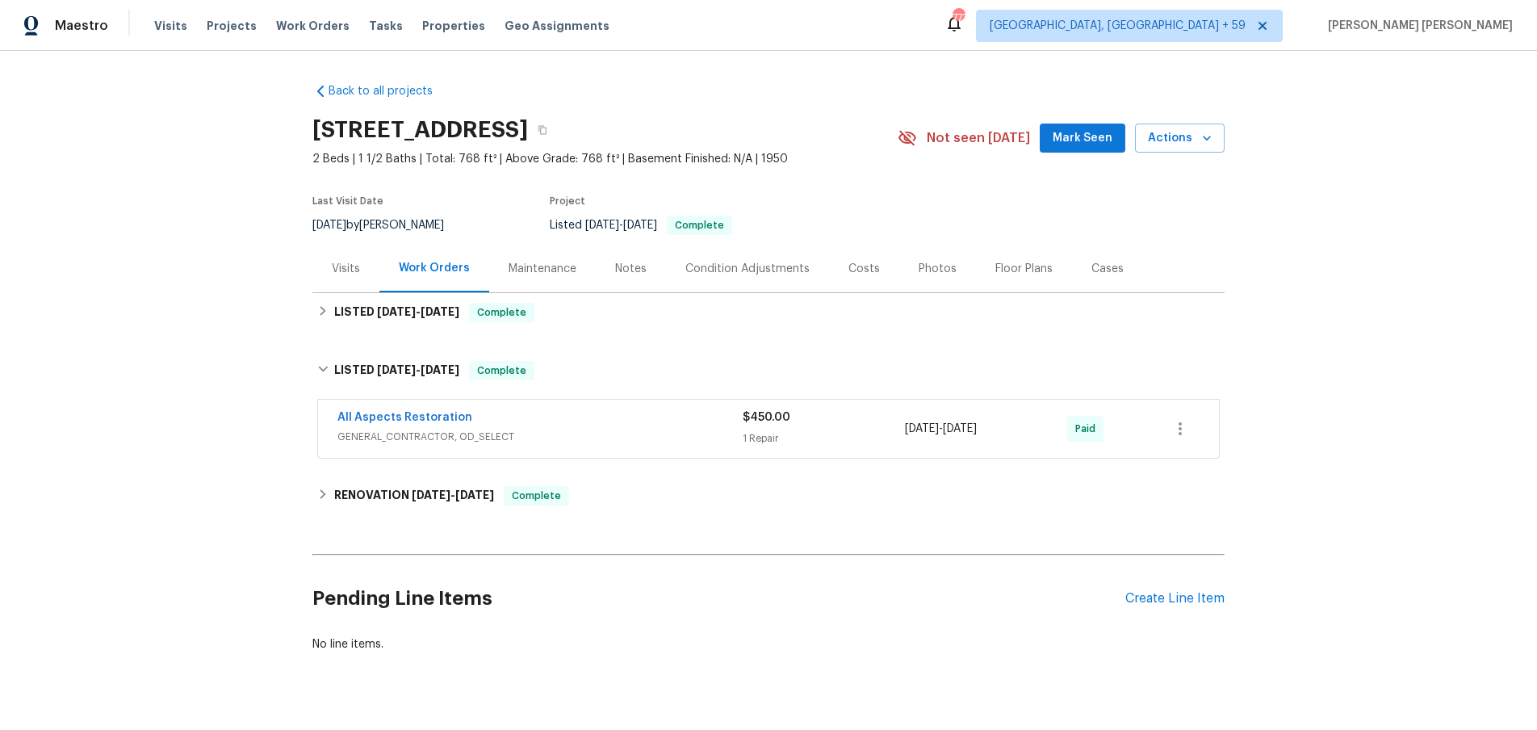
click at [623, 439] on span "GENERAL_CONTRACTOR, OD_SELECT" at bounding box center [539, 437] width 405 height 16
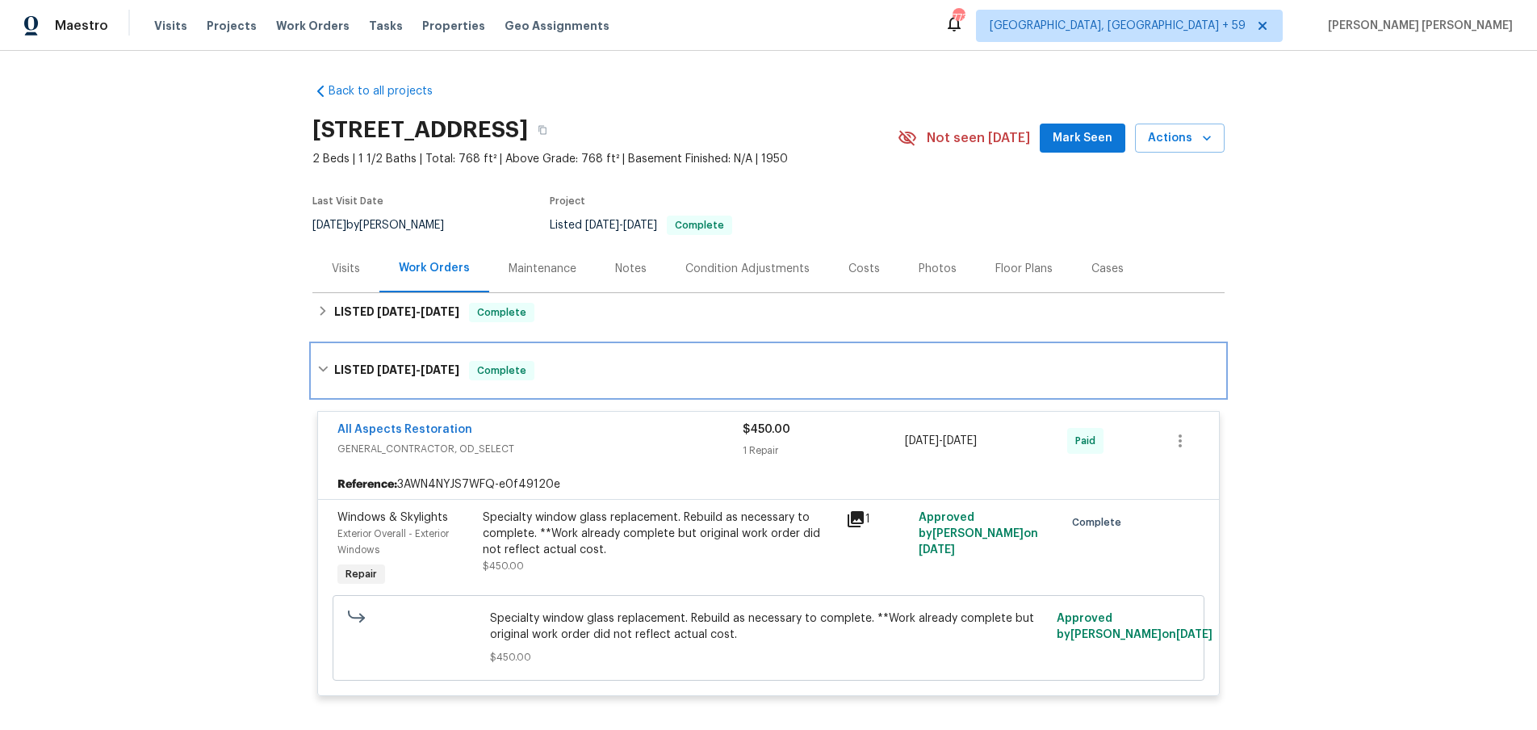
click at [312, 369] on div "LISTED 8/13/25 - 8/13/25 Complete" at bounding box center [768, 371] width 912 height 52
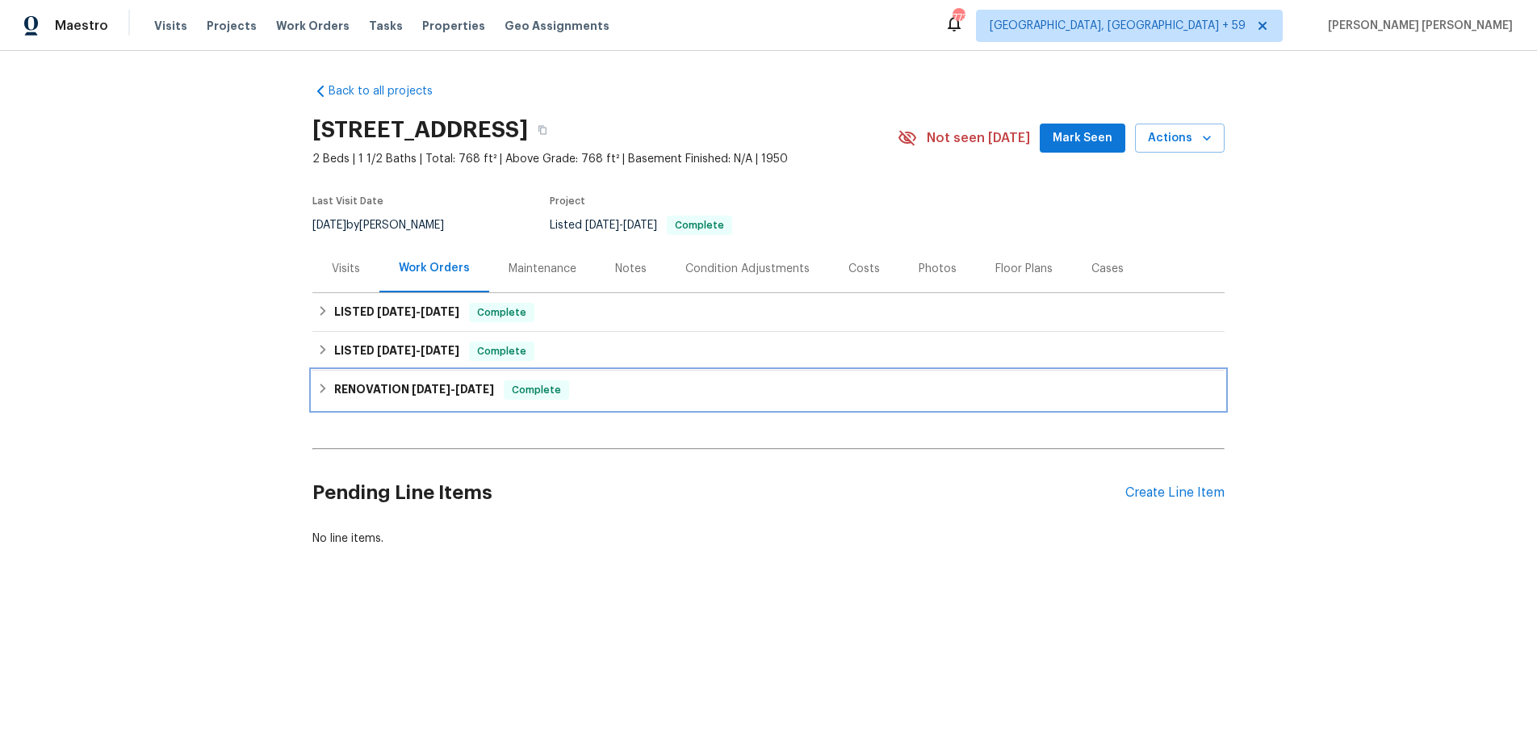
click at [319, 388] on icon at bounding box center [322, 388] width 11 height 11
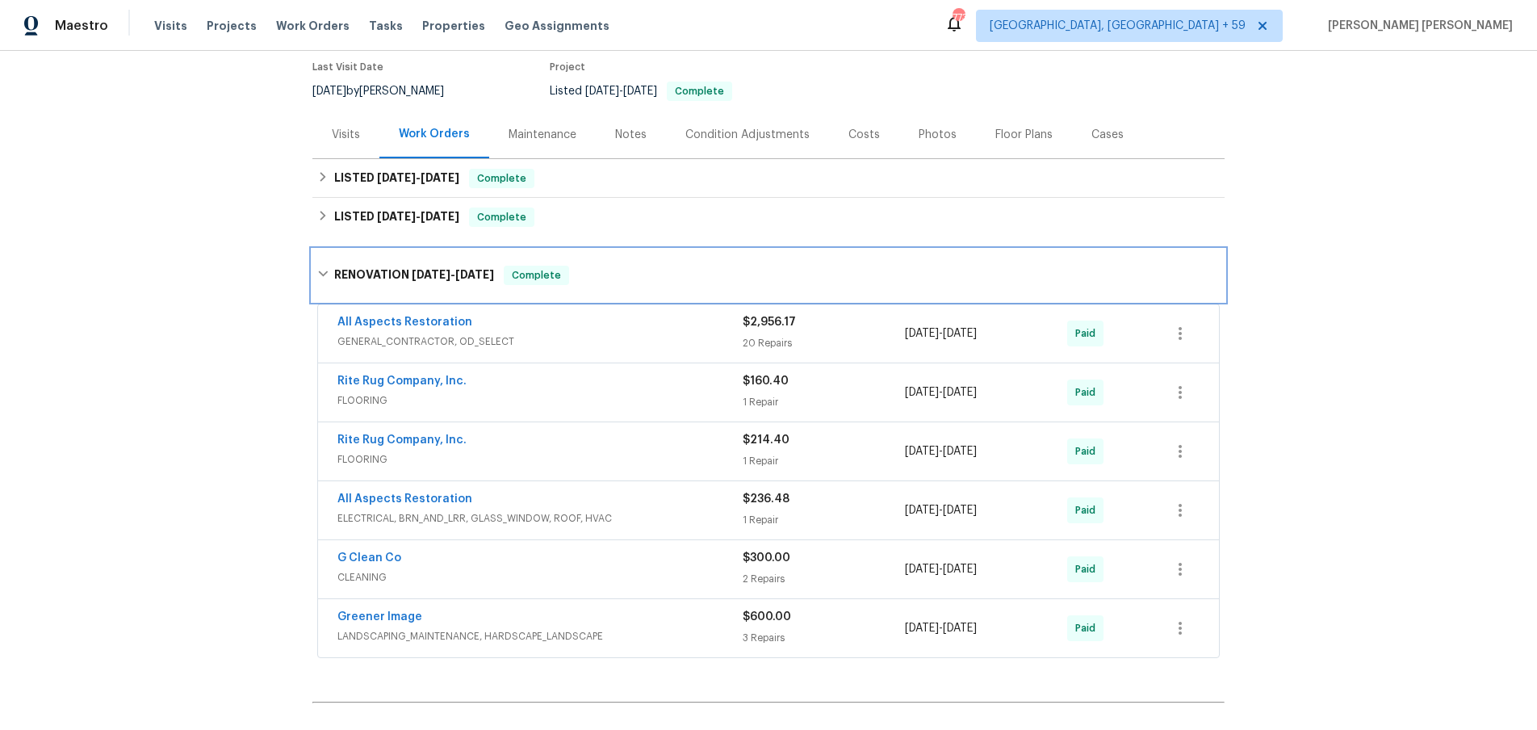
scroll to position [140, 0]
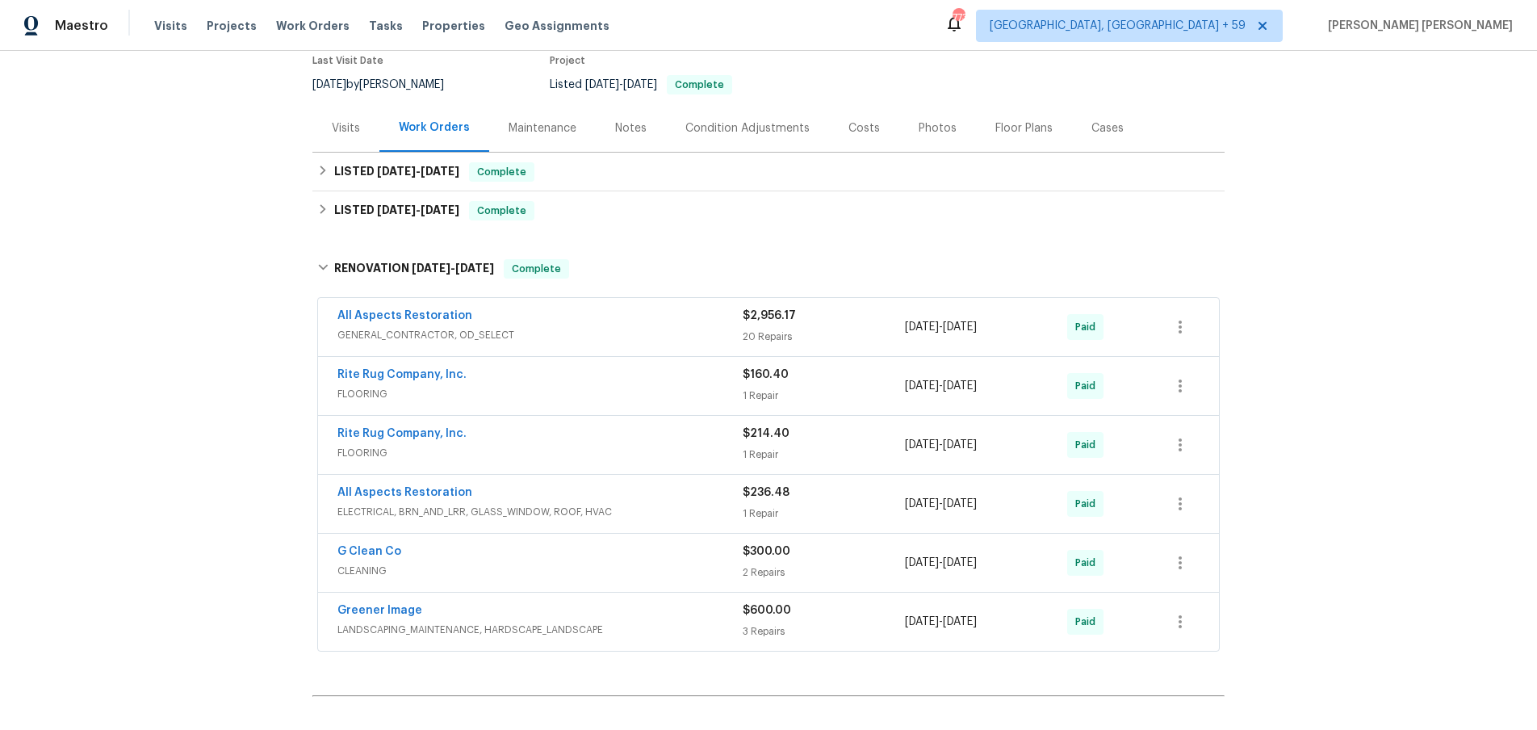
click at [702, 561] on div "G Clean Co" at bounding box center [539, 552] width 405 height 19
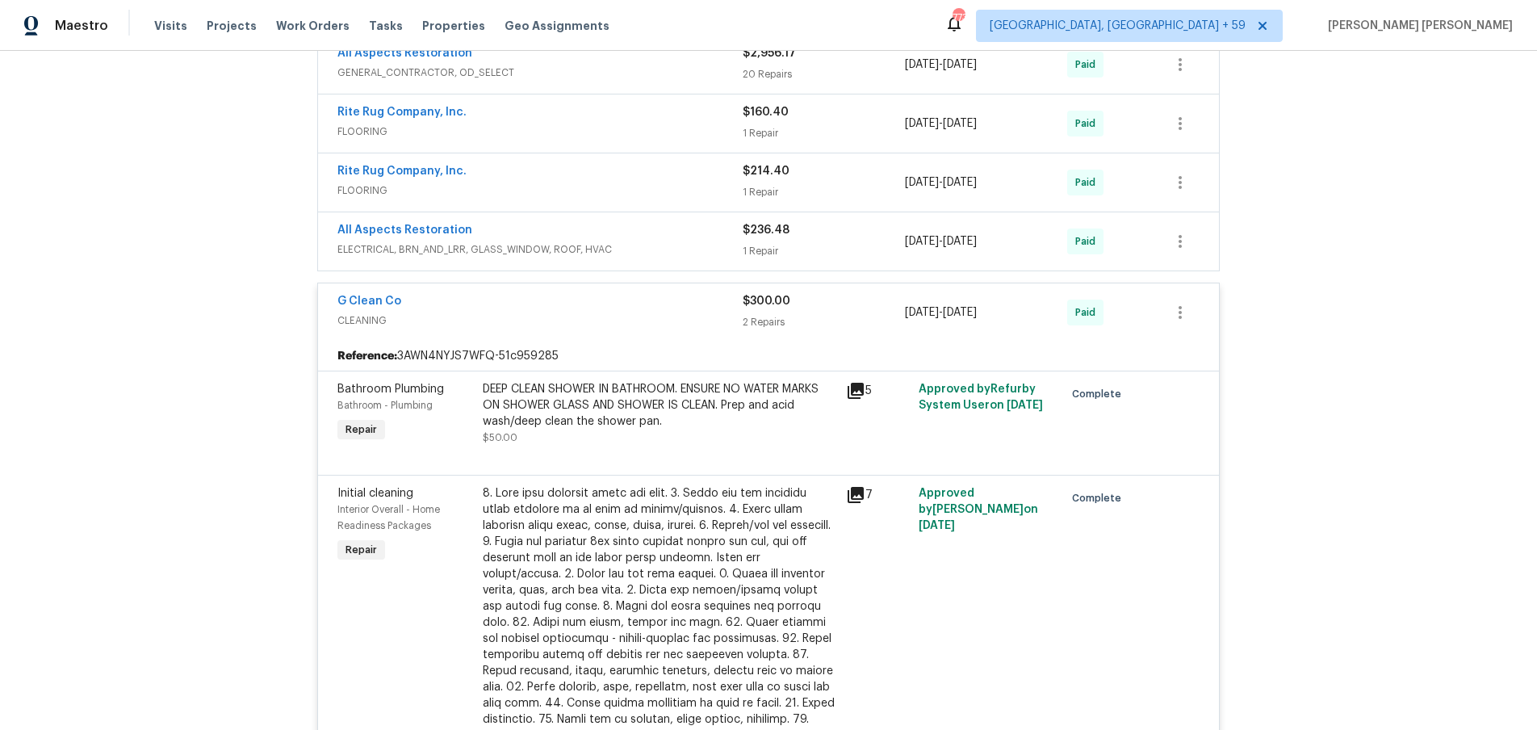
scroll to position [307, 0]
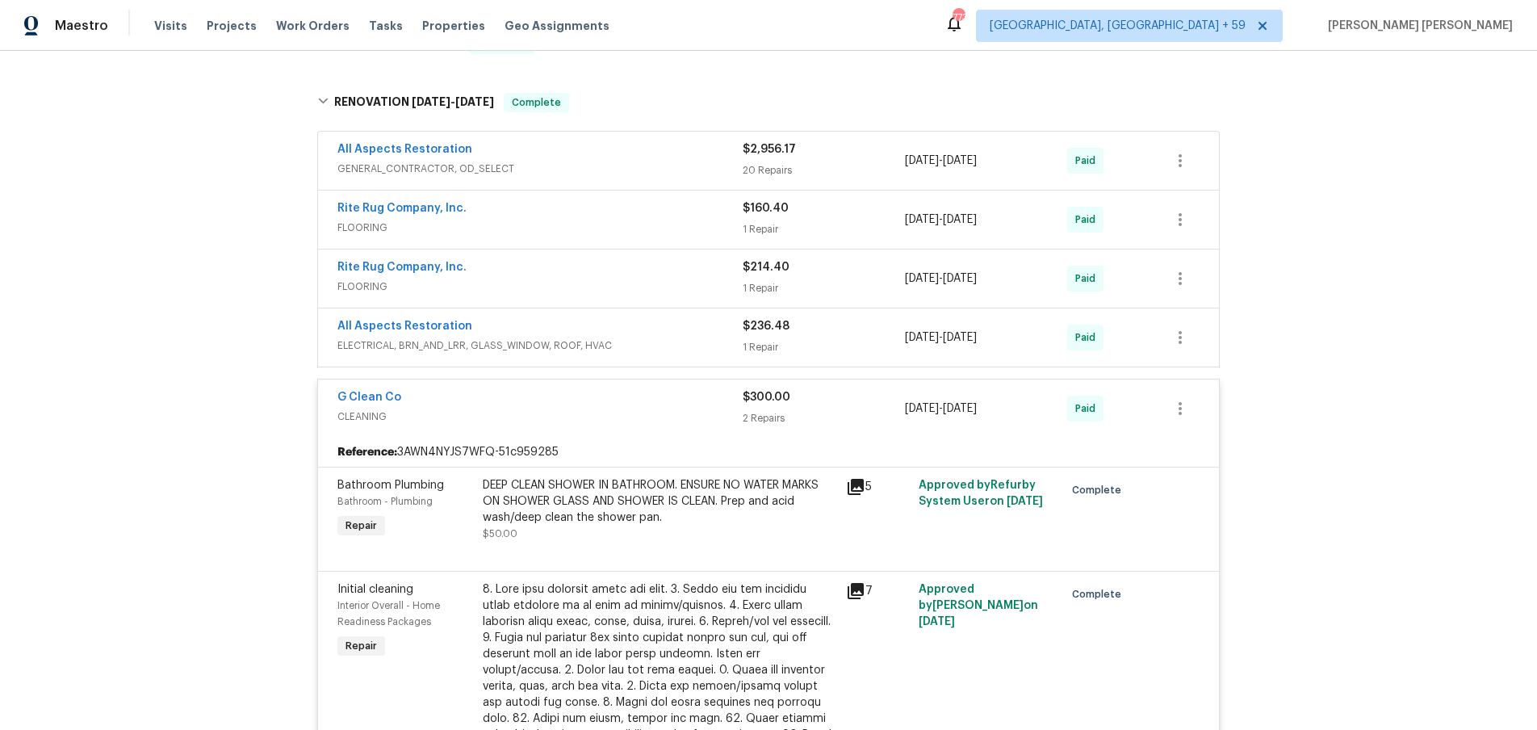
click at [622, 413] on span "CLEANING" at bounding box center [539, 417] width 405 height 16
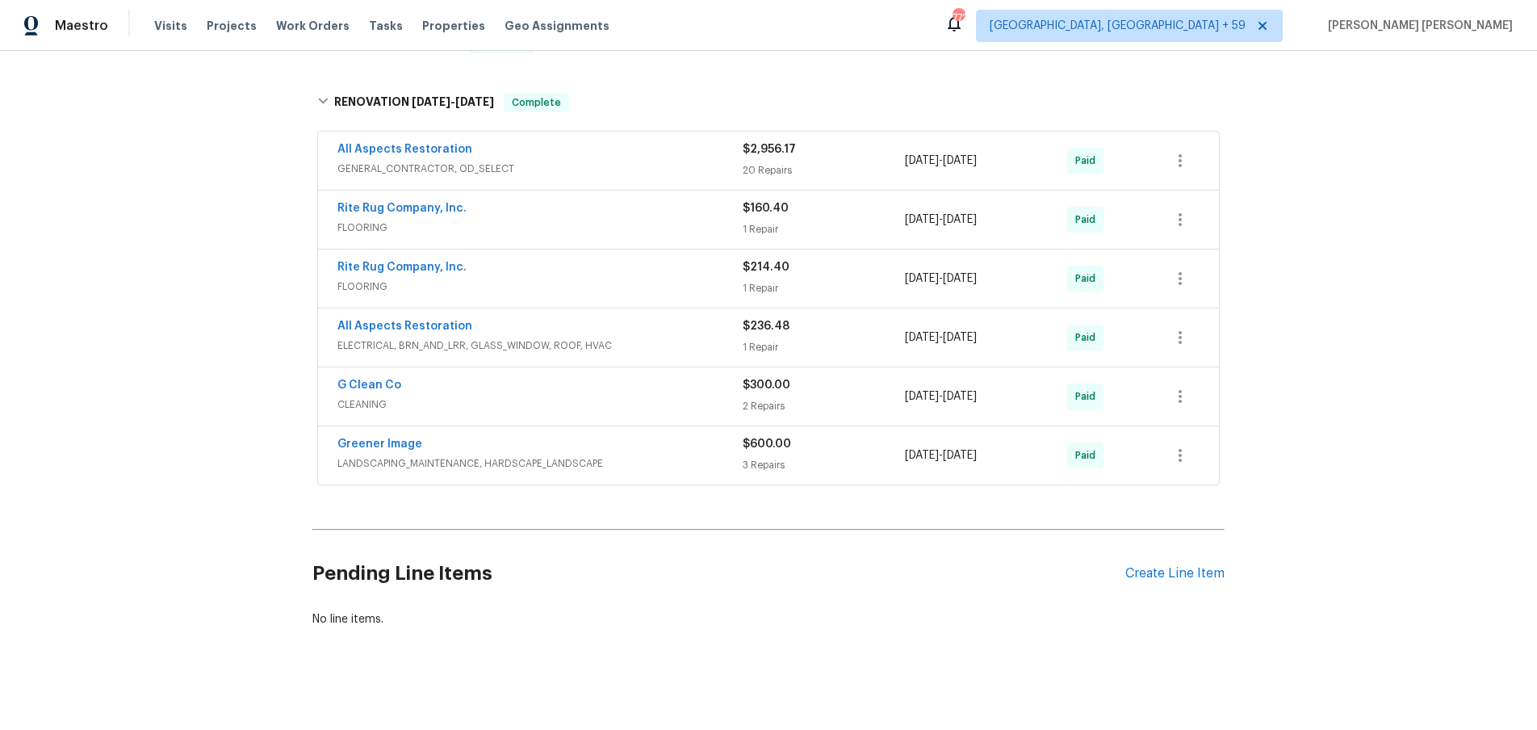
click at [682, 157] on div "All Aspects Restoration" at bounding box center [539, 150] width 405 height 19
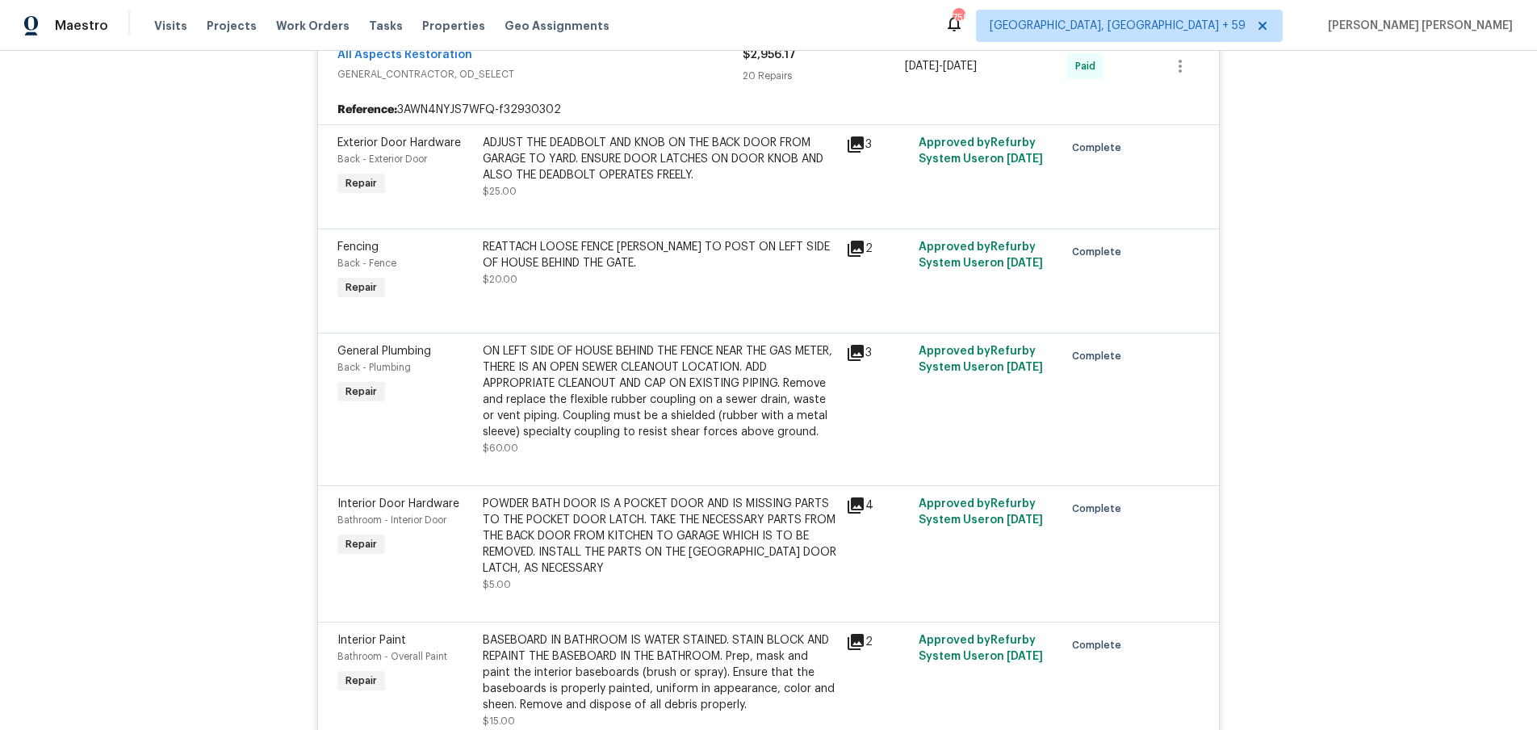
scroll to position [0, 0]
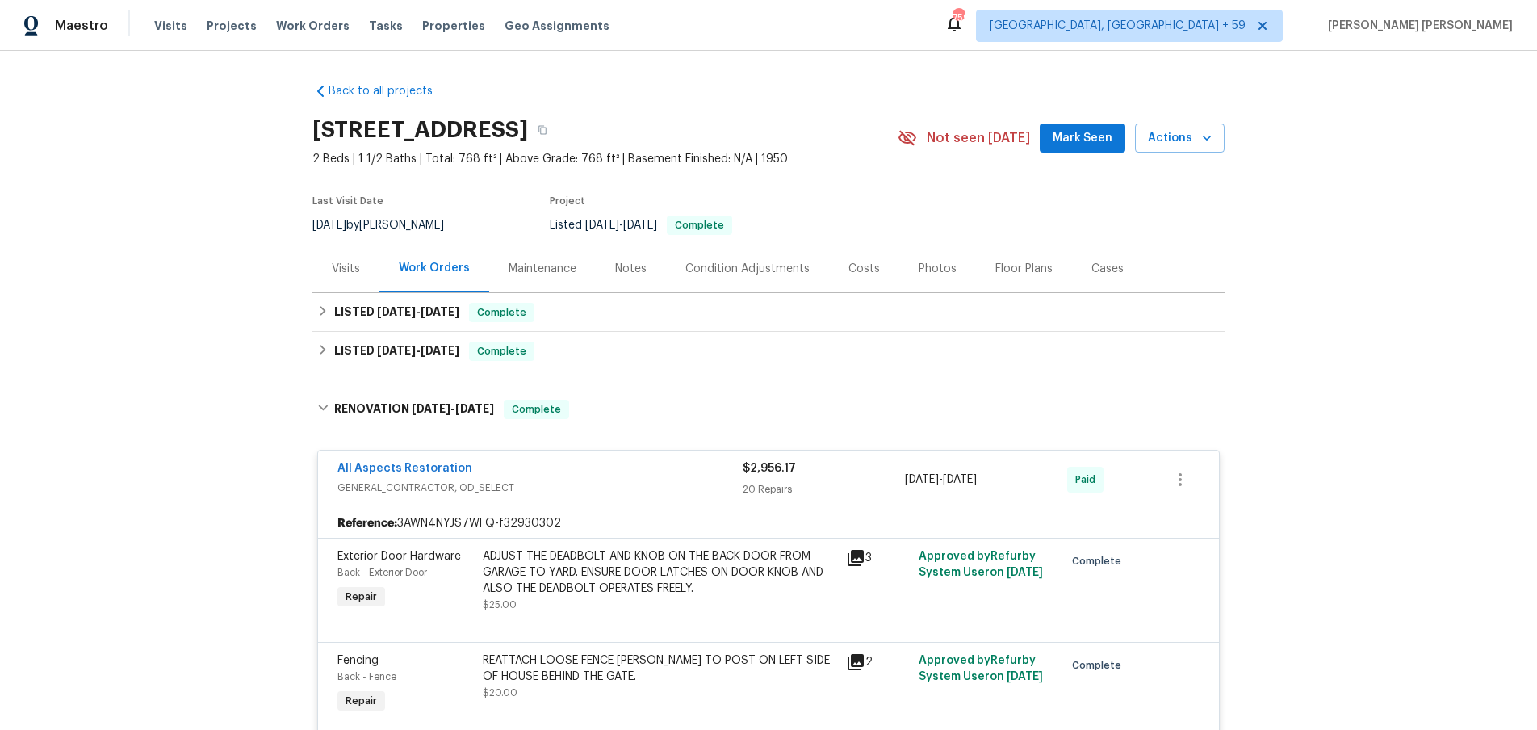
click at [341, 262] on div "Visits" at bounding box center [346, 269] width 28 height 16
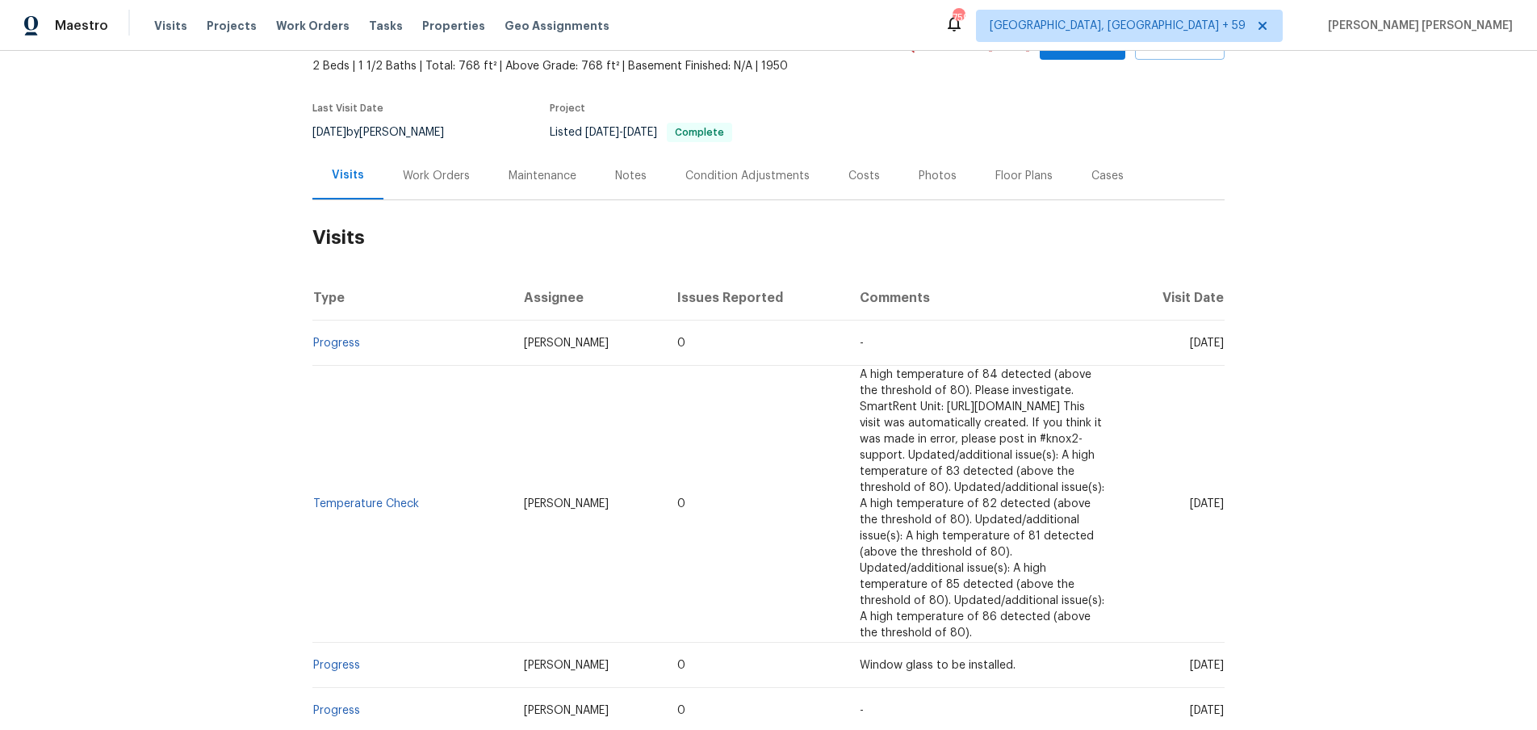
scroll to position [89, 0]
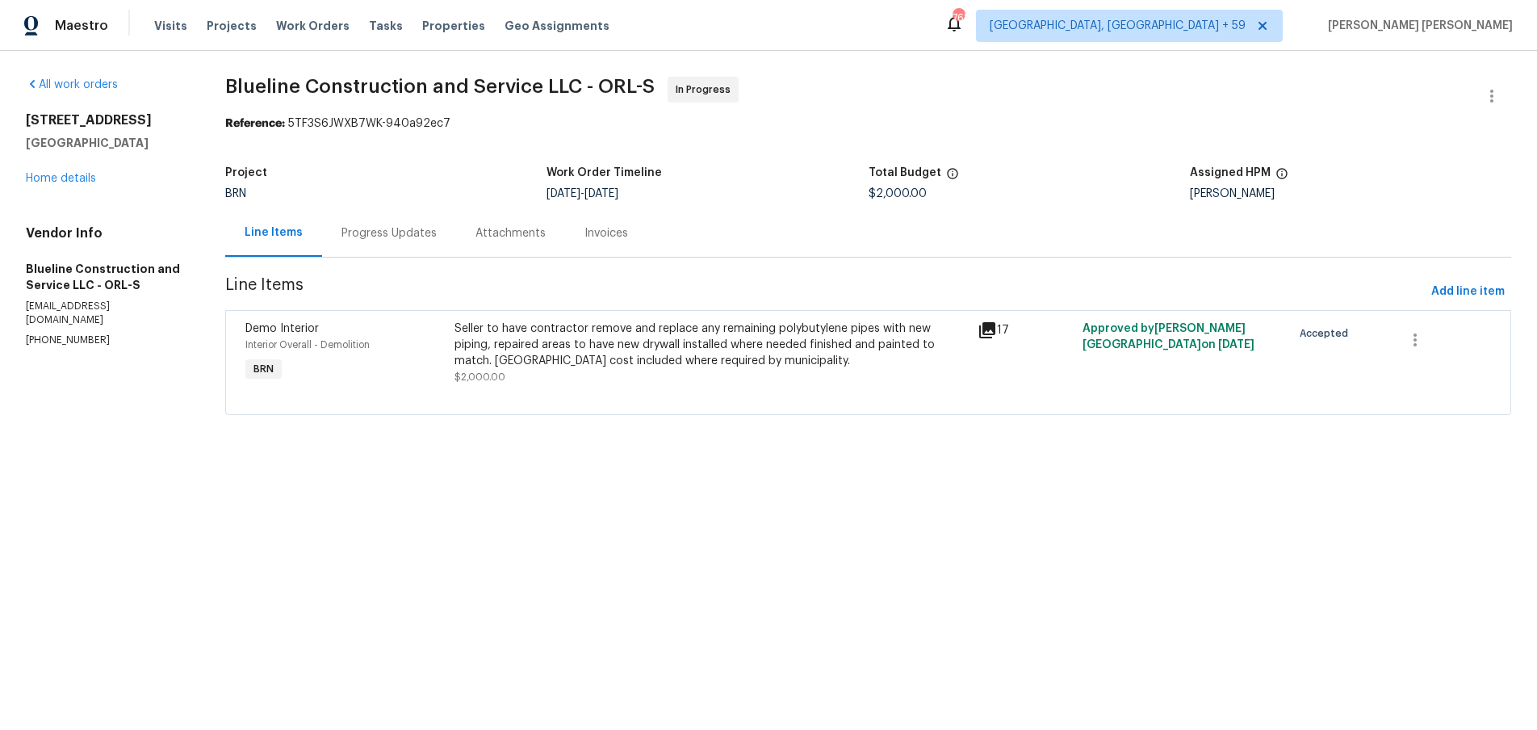
click at [995, 334] on icon at bounding box center [987, 330] width 16 height 16
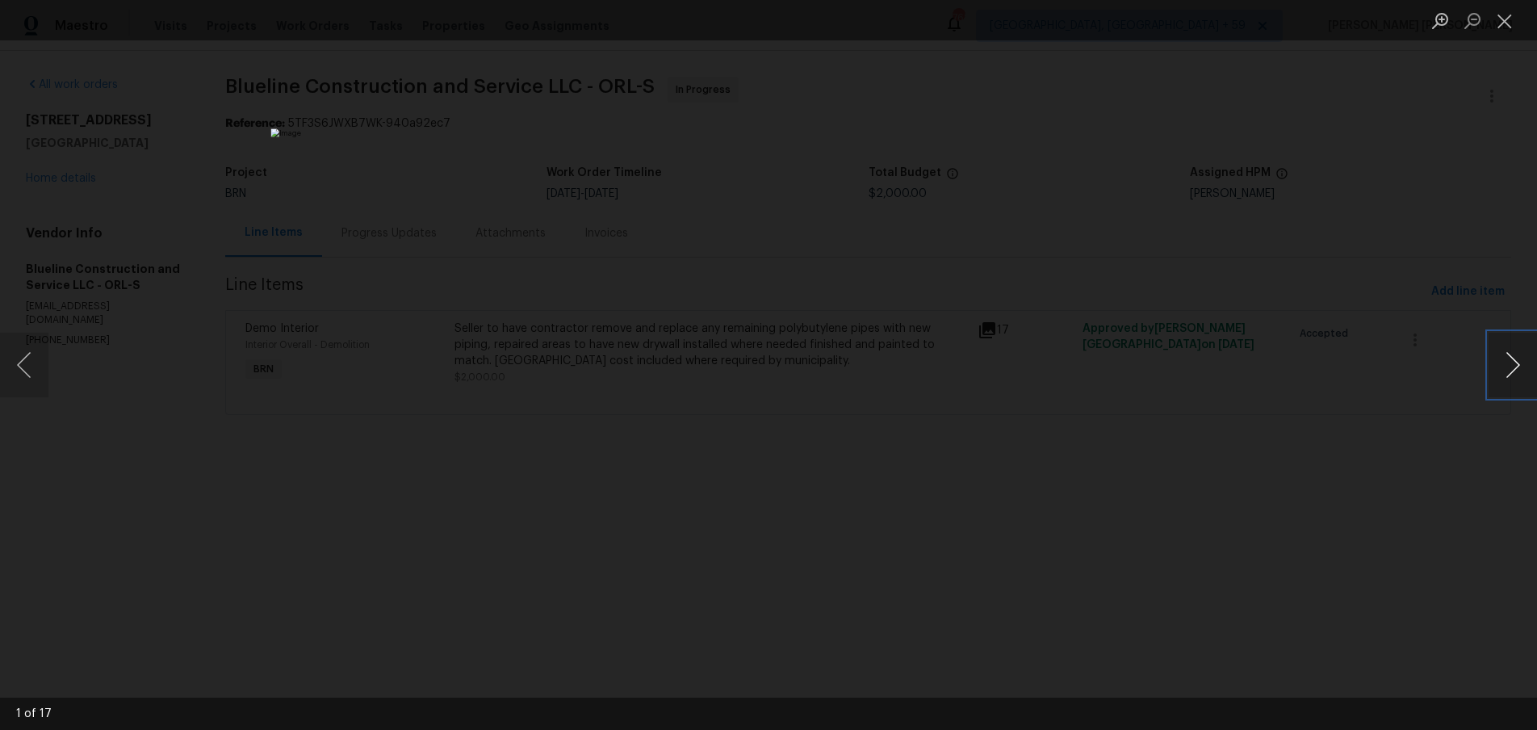
click at [1512, 381] on button "Next image" at bounding box center [1513, 365] width 48 height 65
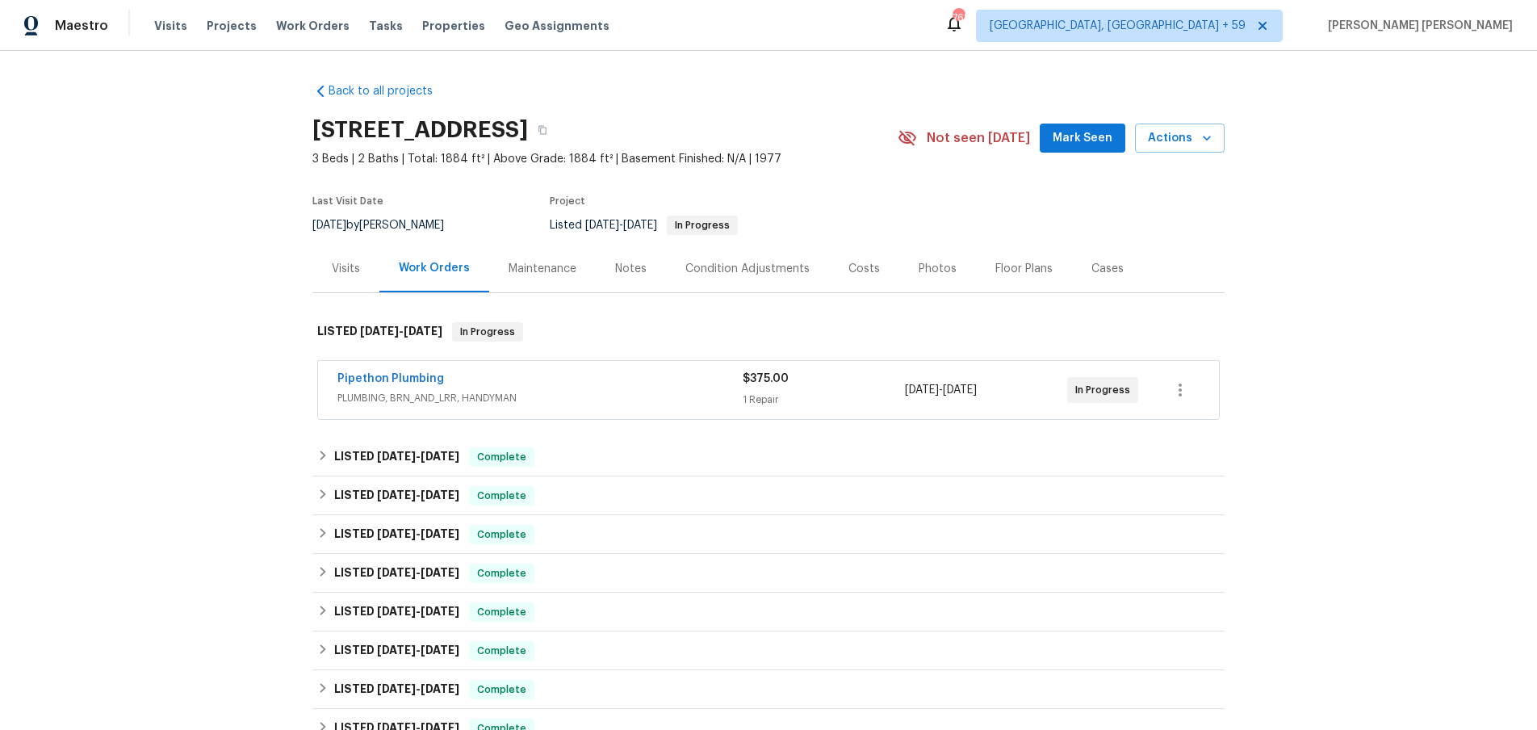
click at [622, 393] on span "PLUMBING, BRN_AND_LRR, HANDYMAN" at bounding box center [539, 398] width 405 height 16
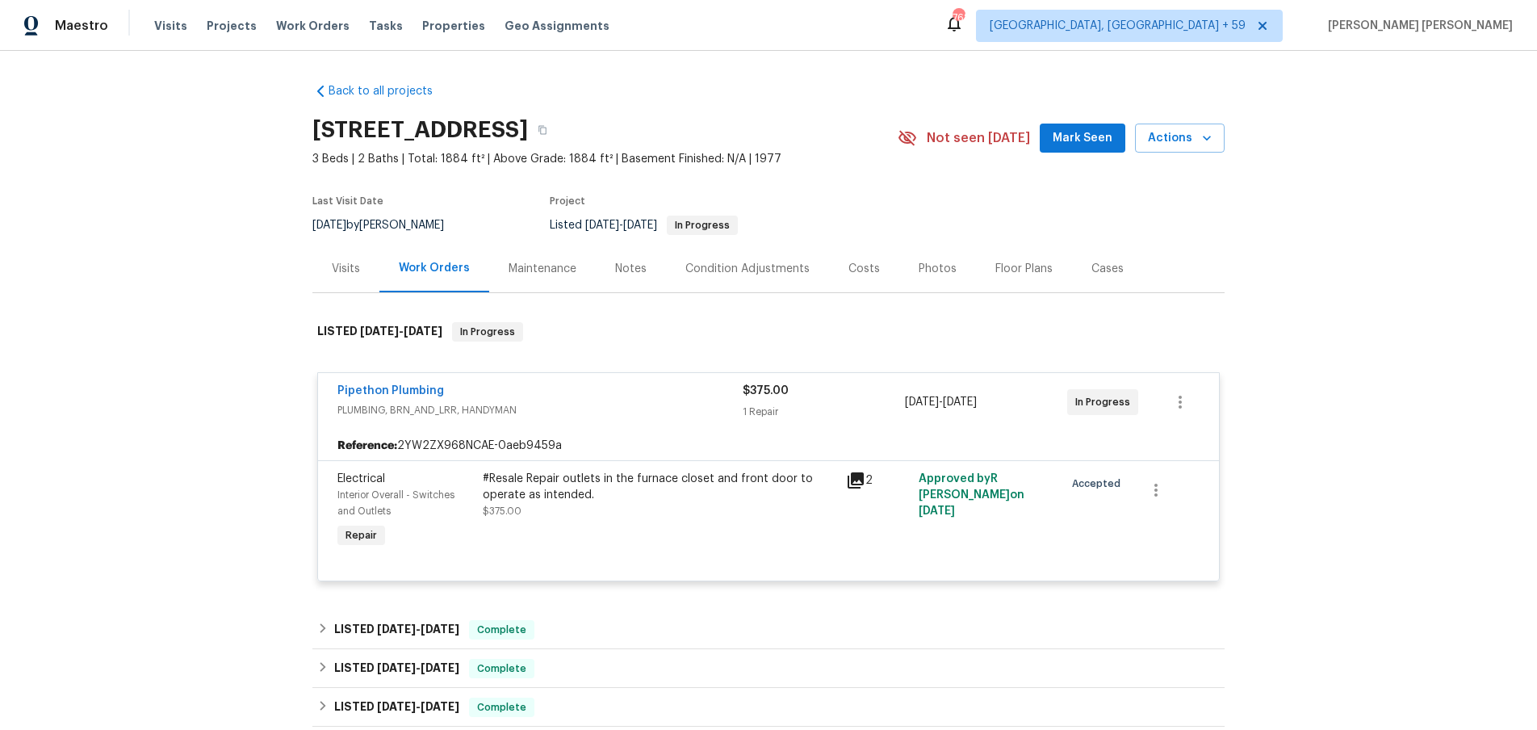
click at [857, 480] on icon at bounding box center [856, 480] width 16 height 16
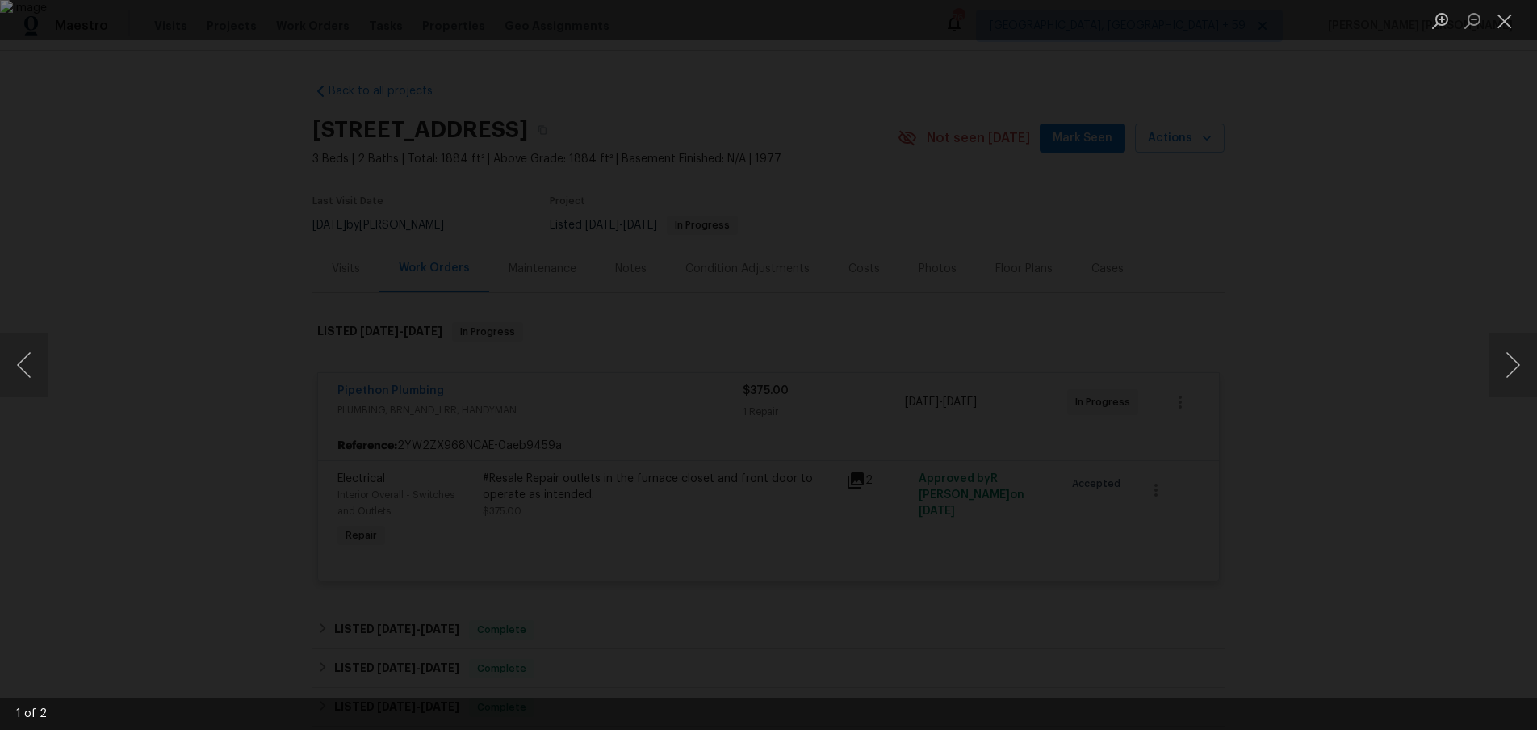
drag, startPoint x: 1431, startPoint y: 387, endPoint x: 1423, endPoint y: 382, distance: 10.1
click at [1427, 384] on div "Lightbox" at bounding box center [768, 365] width 1537 height 730
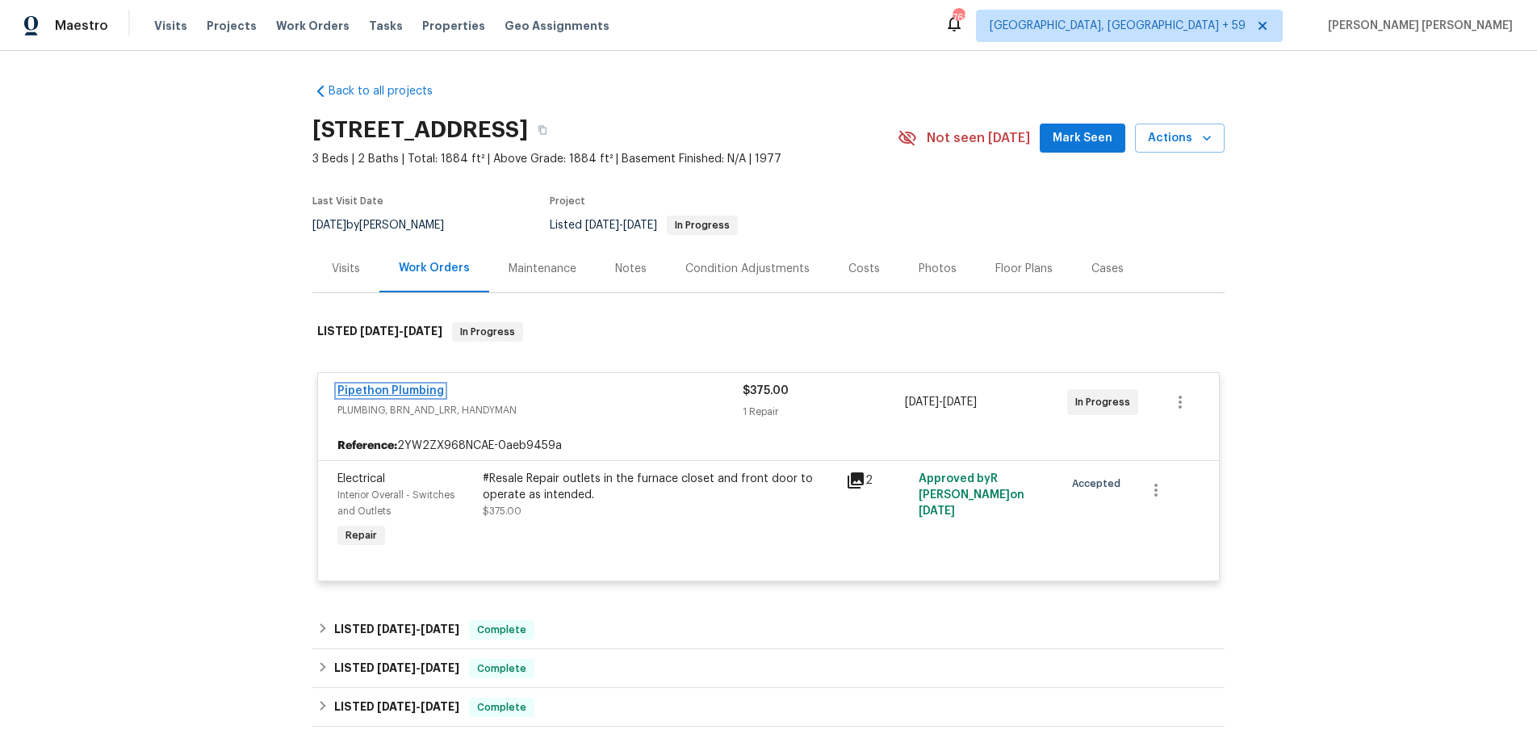
click at [399, 390] on link "Pipethon Plumbing" at bounding box center [390, 390] width 107 height 11
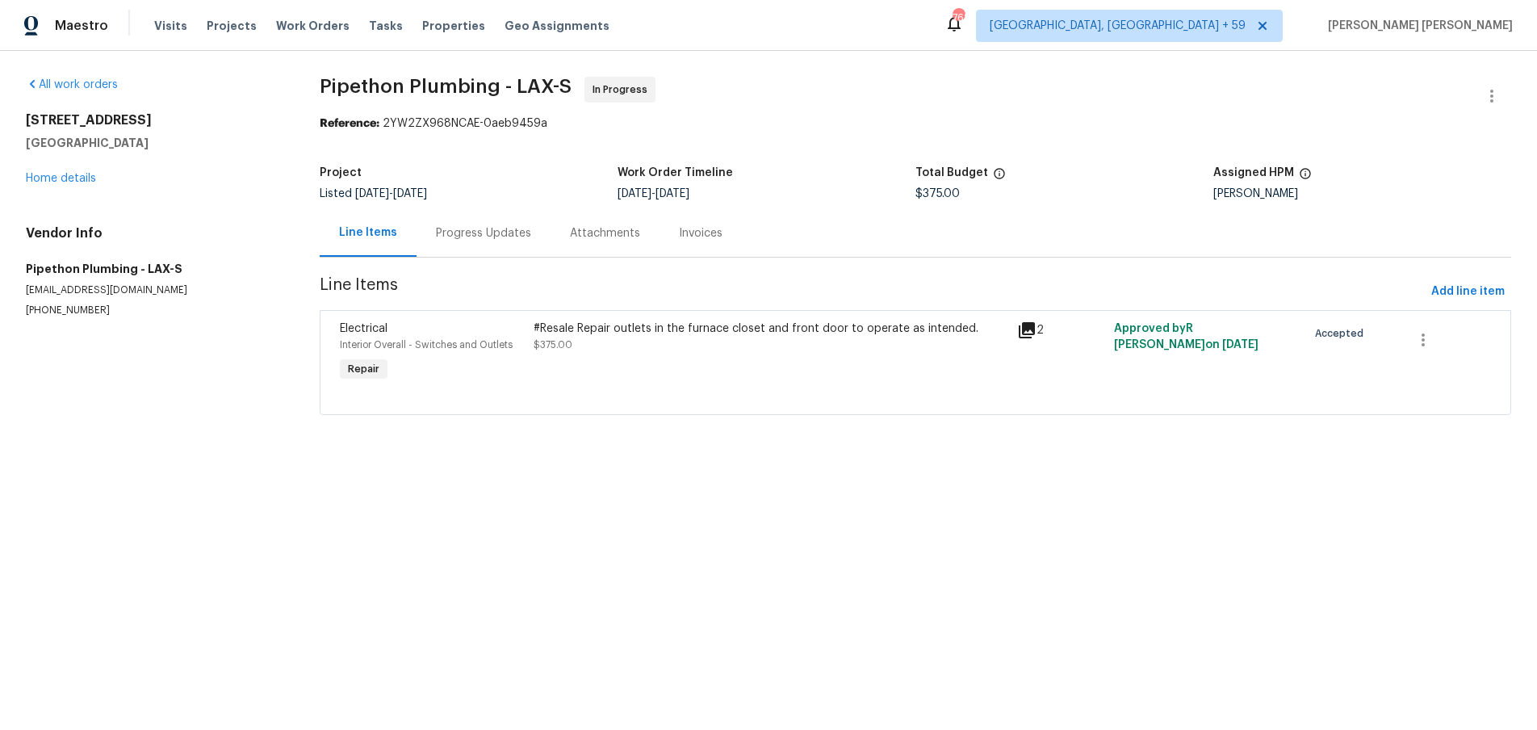
click at [492, 230] on div "Progress Updates" at bounding box center [483, 233] width 95 height 16
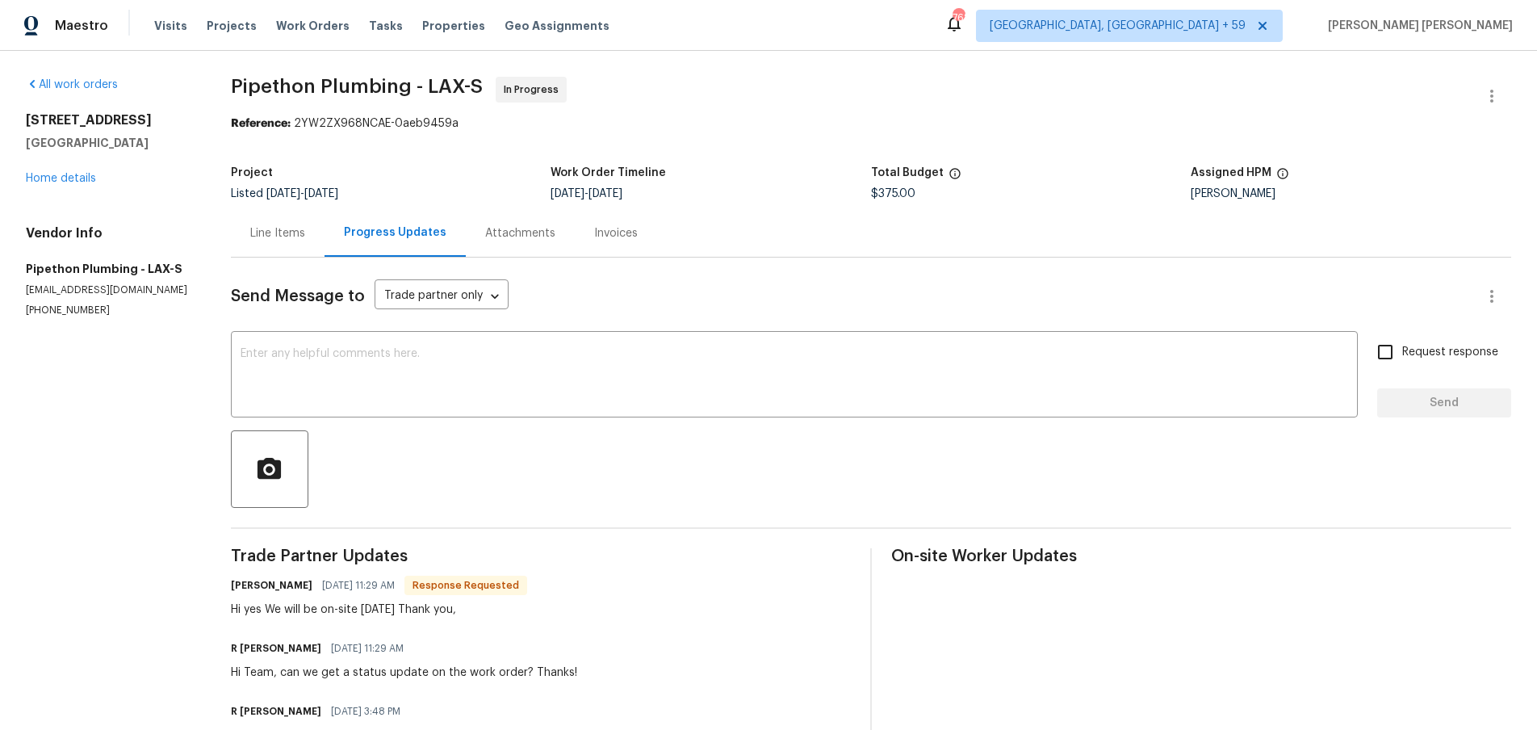
scroll to position [108, 0]
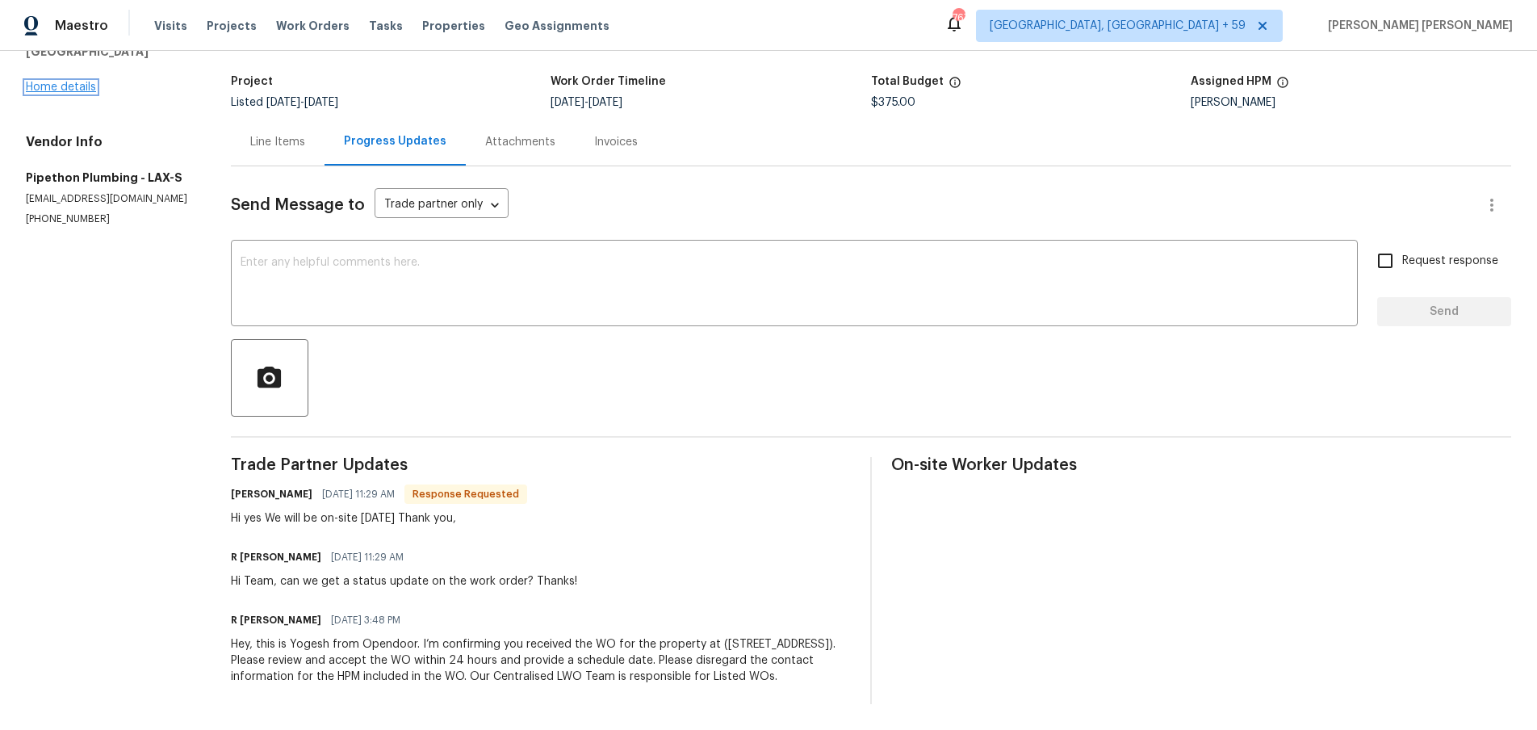
click at [65, 82] on link "Home details" at bounding box center [61, 87] width 70 height 11
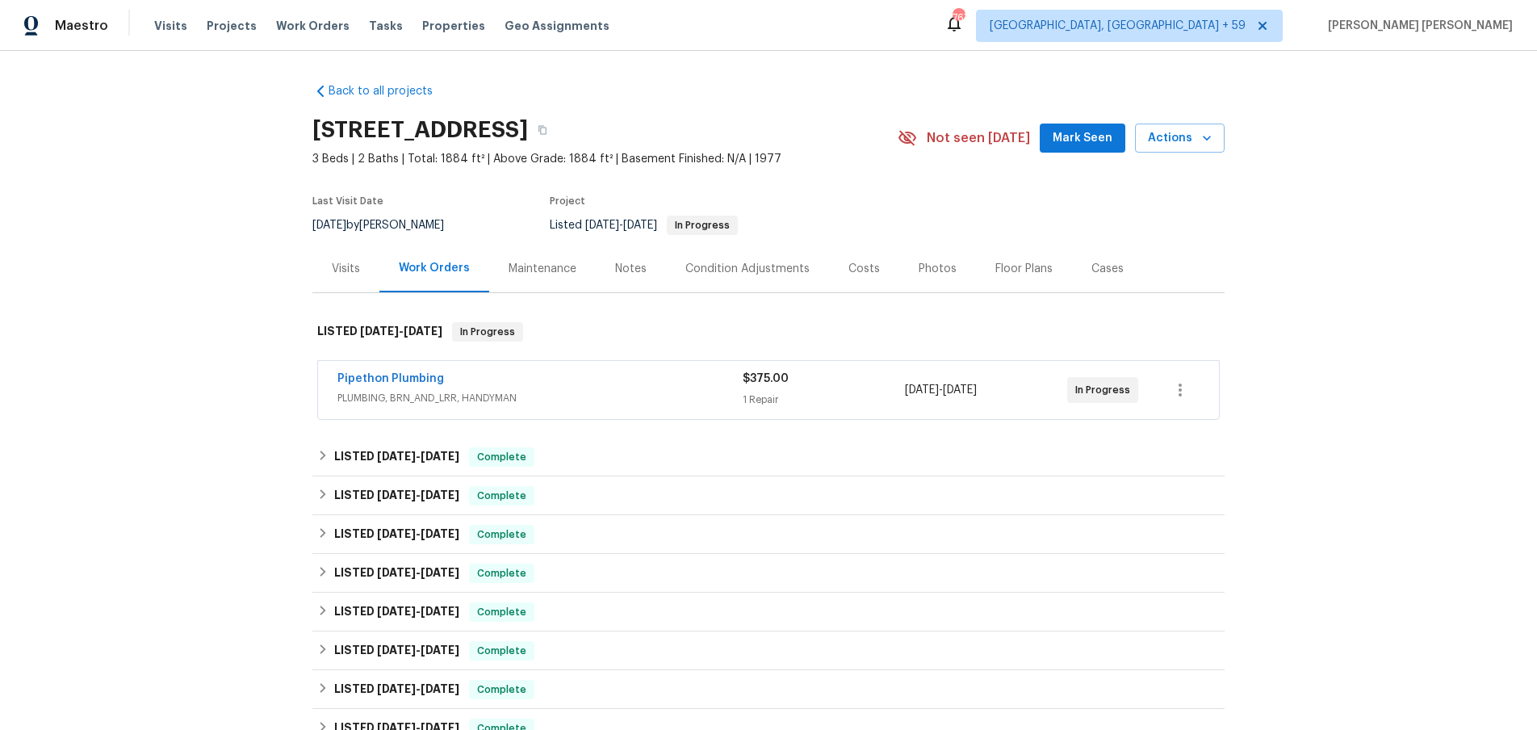
click at [354, 263] on div "Visits" at bounding box center [346, 269] width 28 height 16
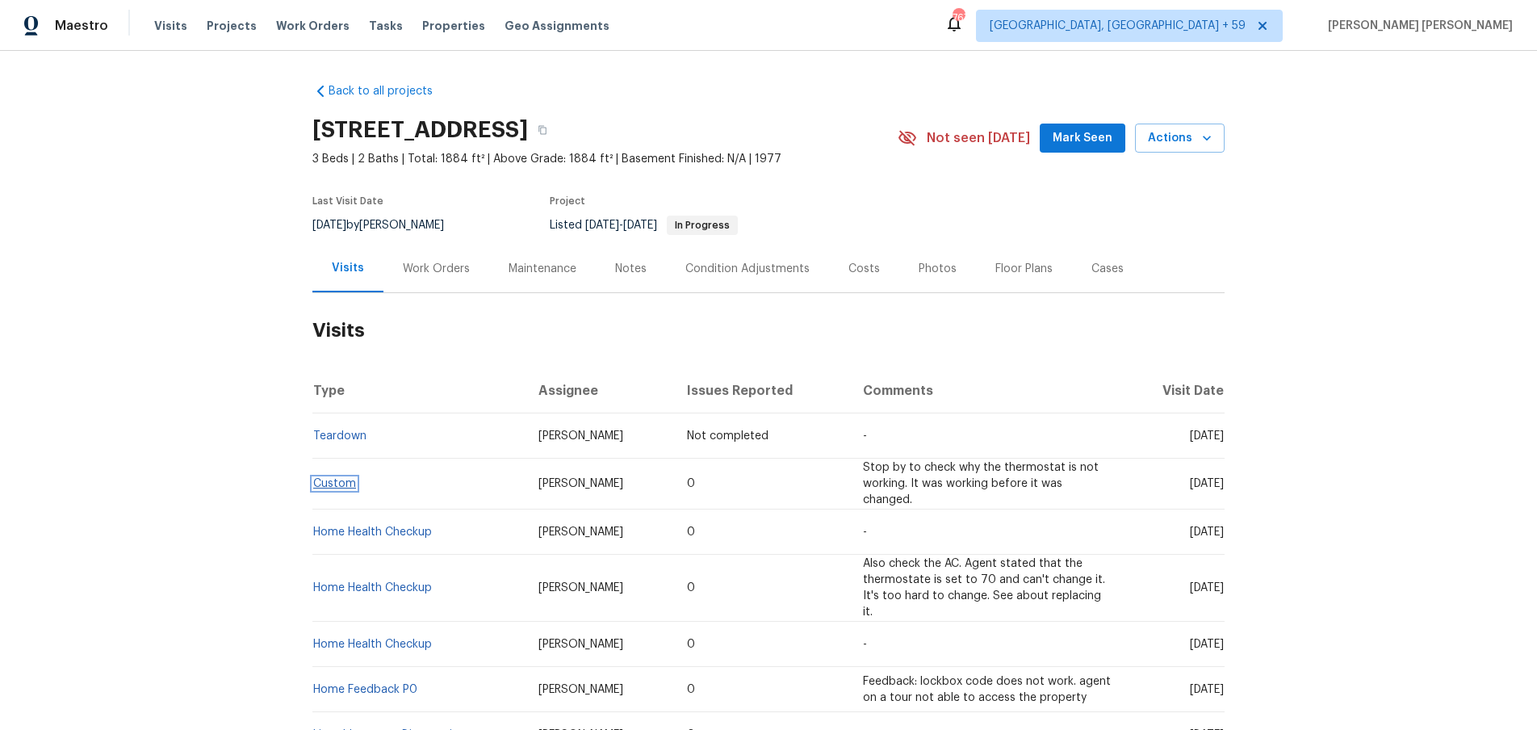
click at [329, 478] on link "Custom" at bounding box center [334, 483] width 43 height 11
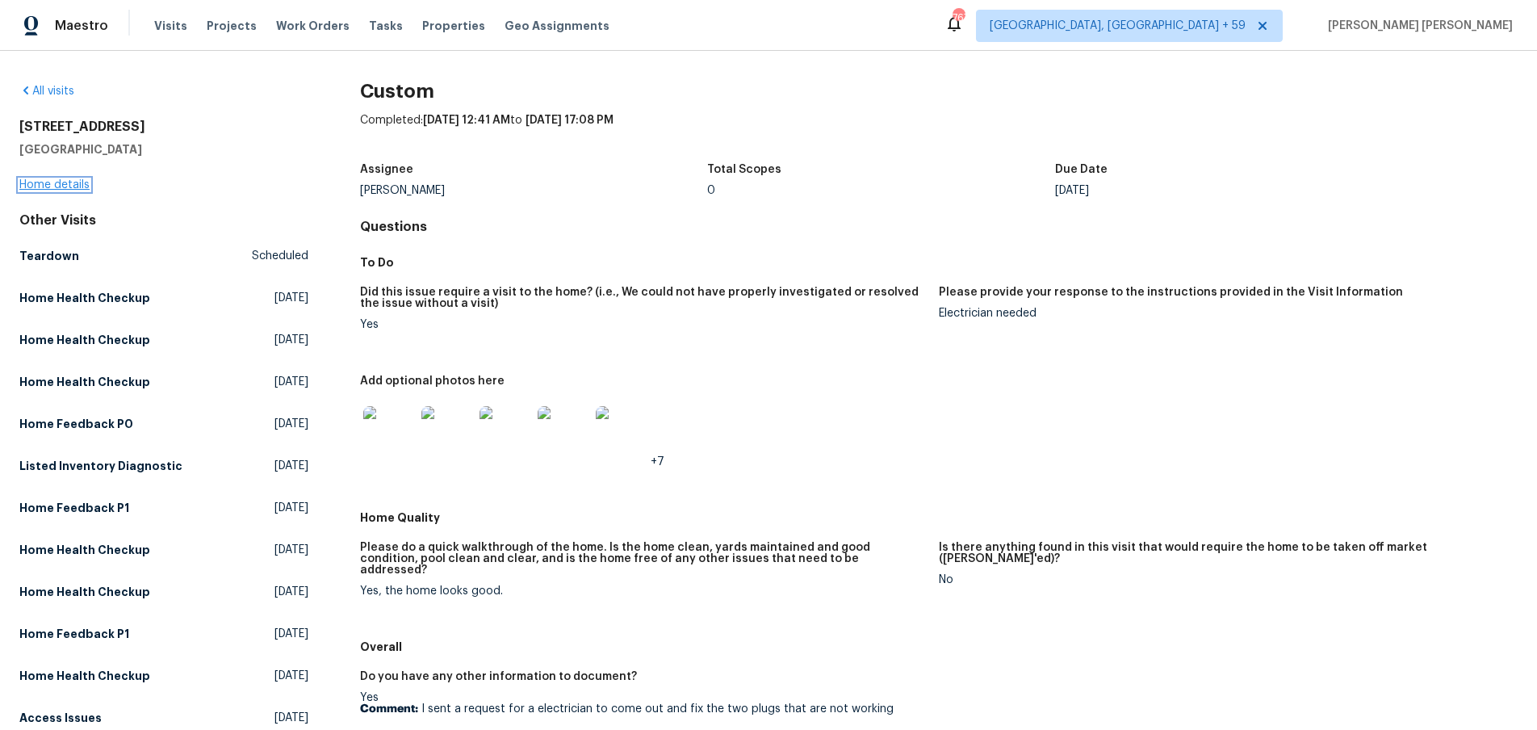
click at [73, 184] on link "Home details" at bounding box center [54, 184] width 70 height 11
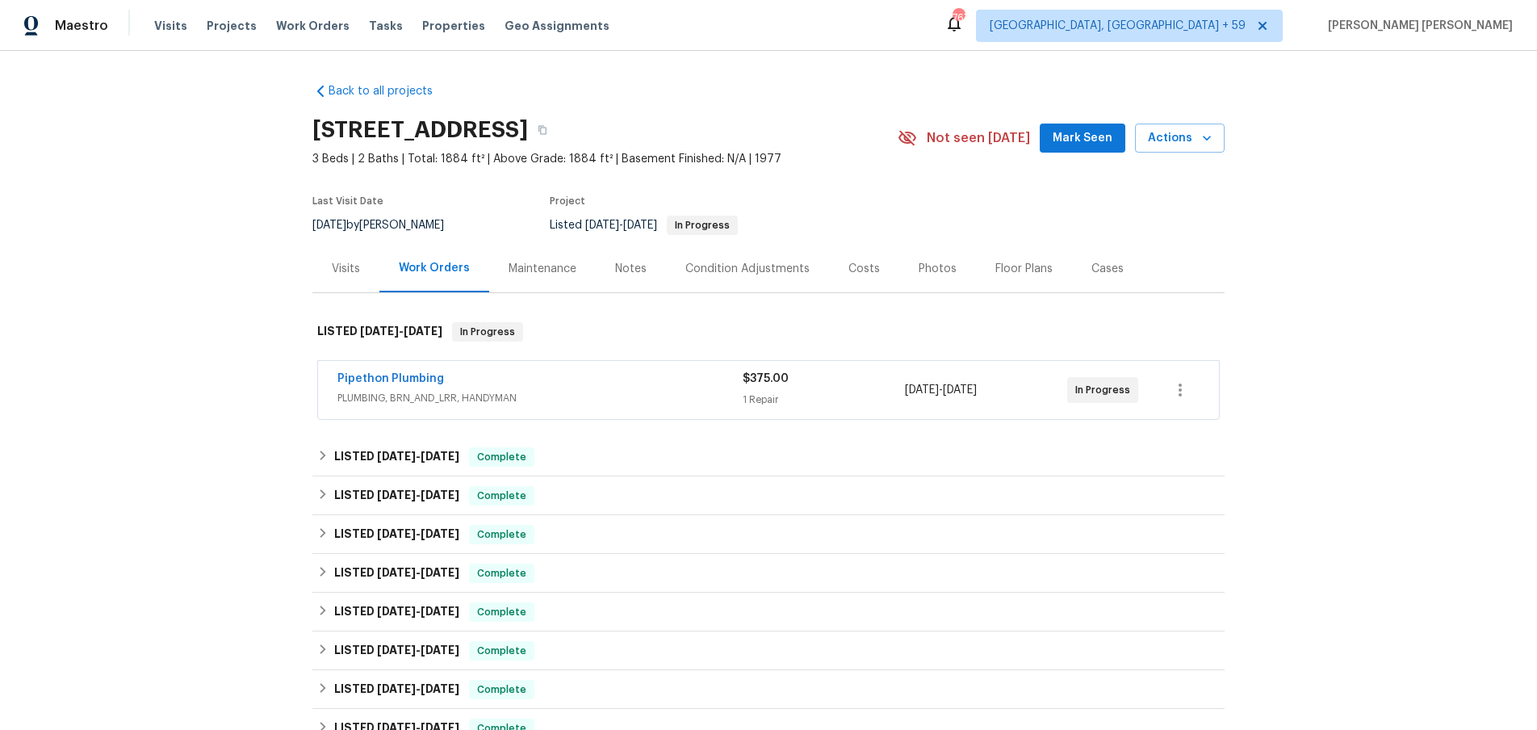
click at [390, 368] on div "Pipethon Plumbing PLUMBING, BRN_AND_LRR, HANDYMAN $375.00 1 Repair 9/5/2025 - 9…" at bounding box center [768, 390] width 901 height 58
click at [392, 375] on link "Pipethon Plumbing" at bounding box center [390, 378] width 107 height 11
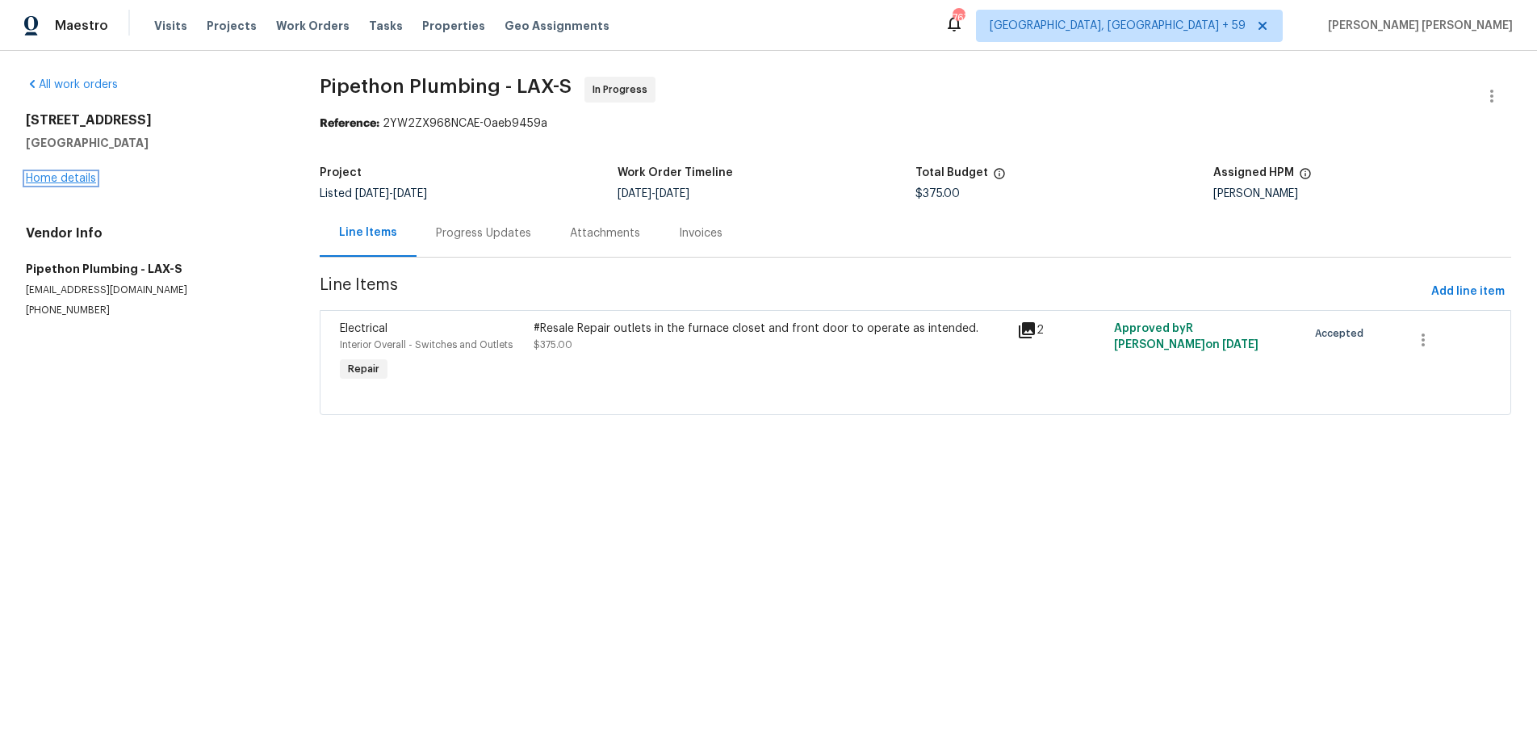
click at [59, 173] on link "Home details" at bounding box center [61, 178] width 70 height 11
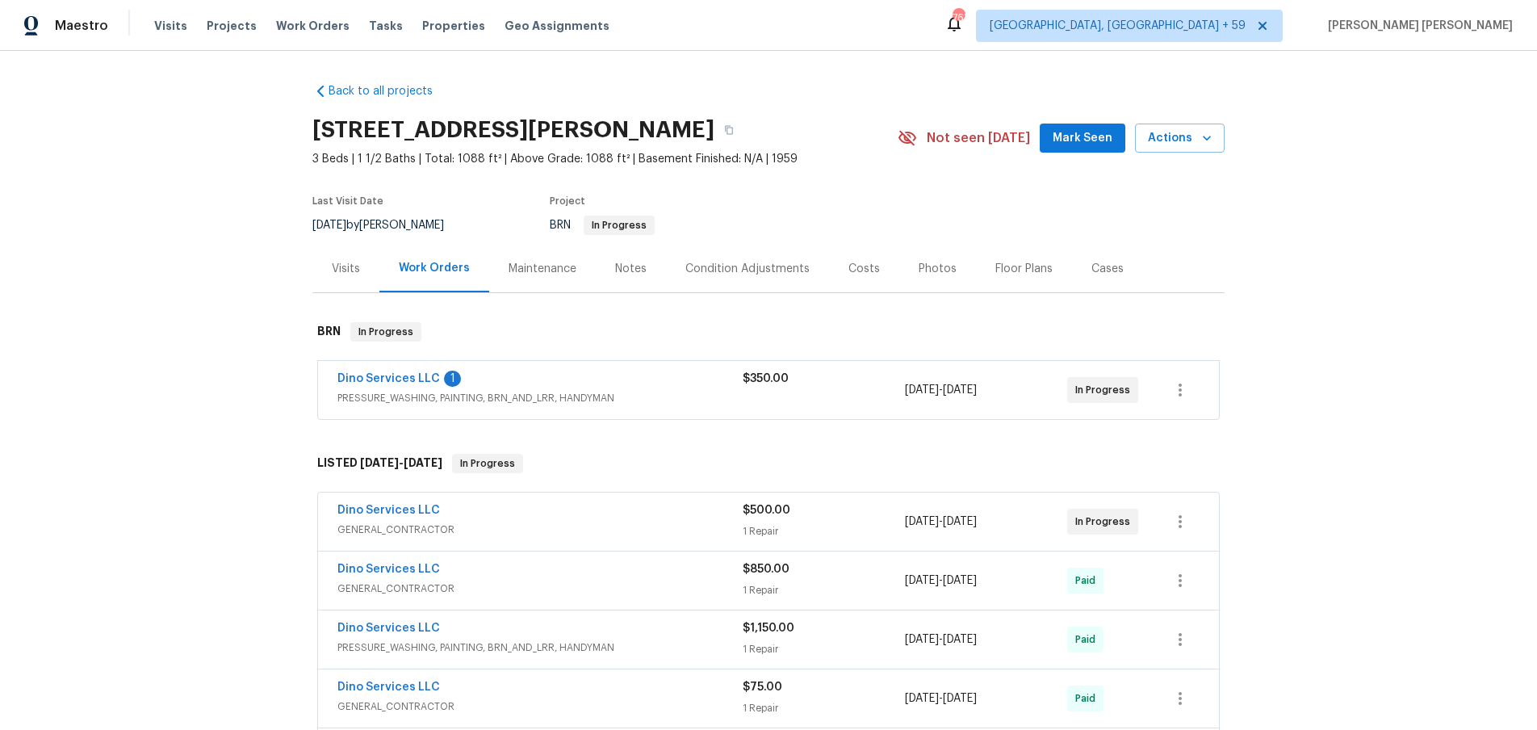
click at [836, 386] on div "$350.00" at bounding box center [824, 379] width 162 height 16
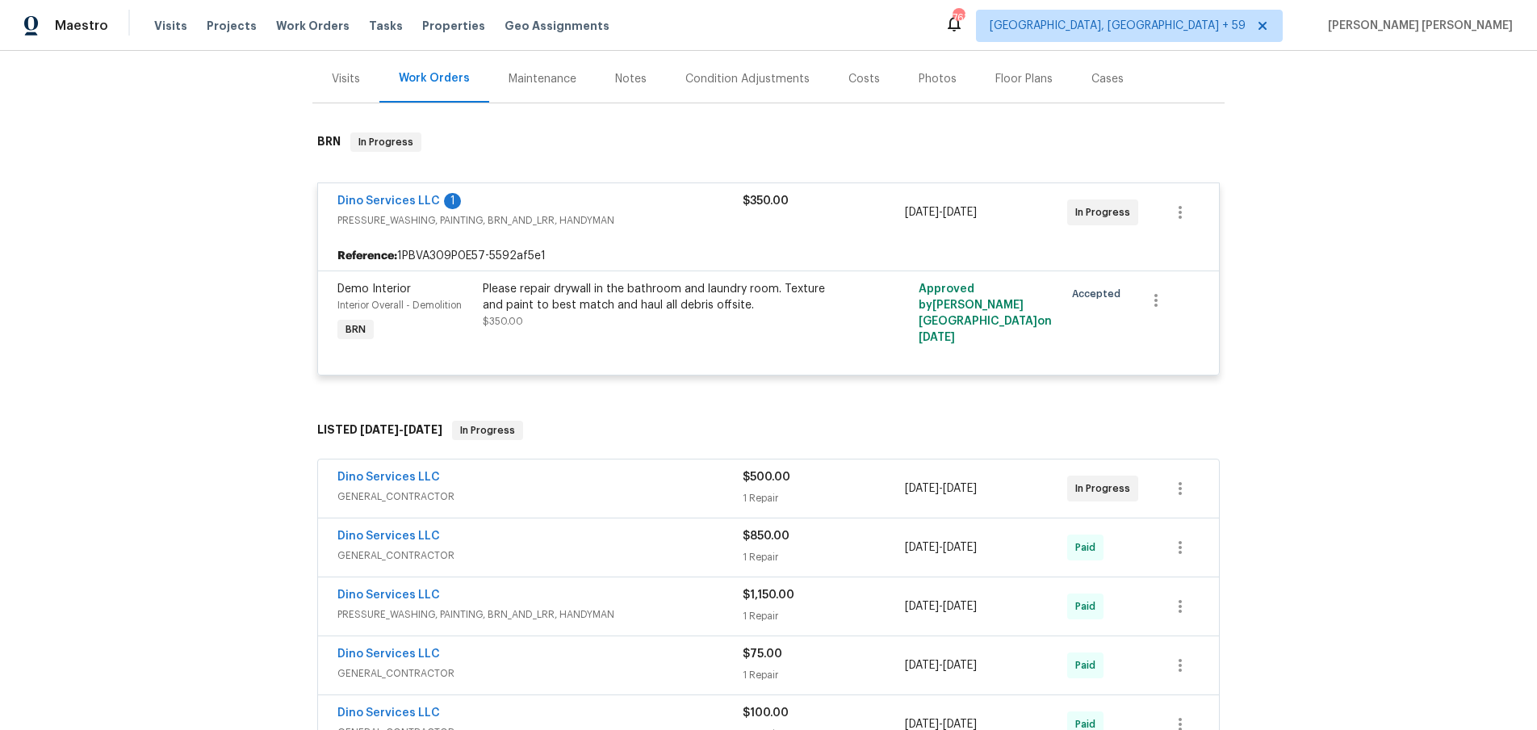
scroll to position [197, 0]
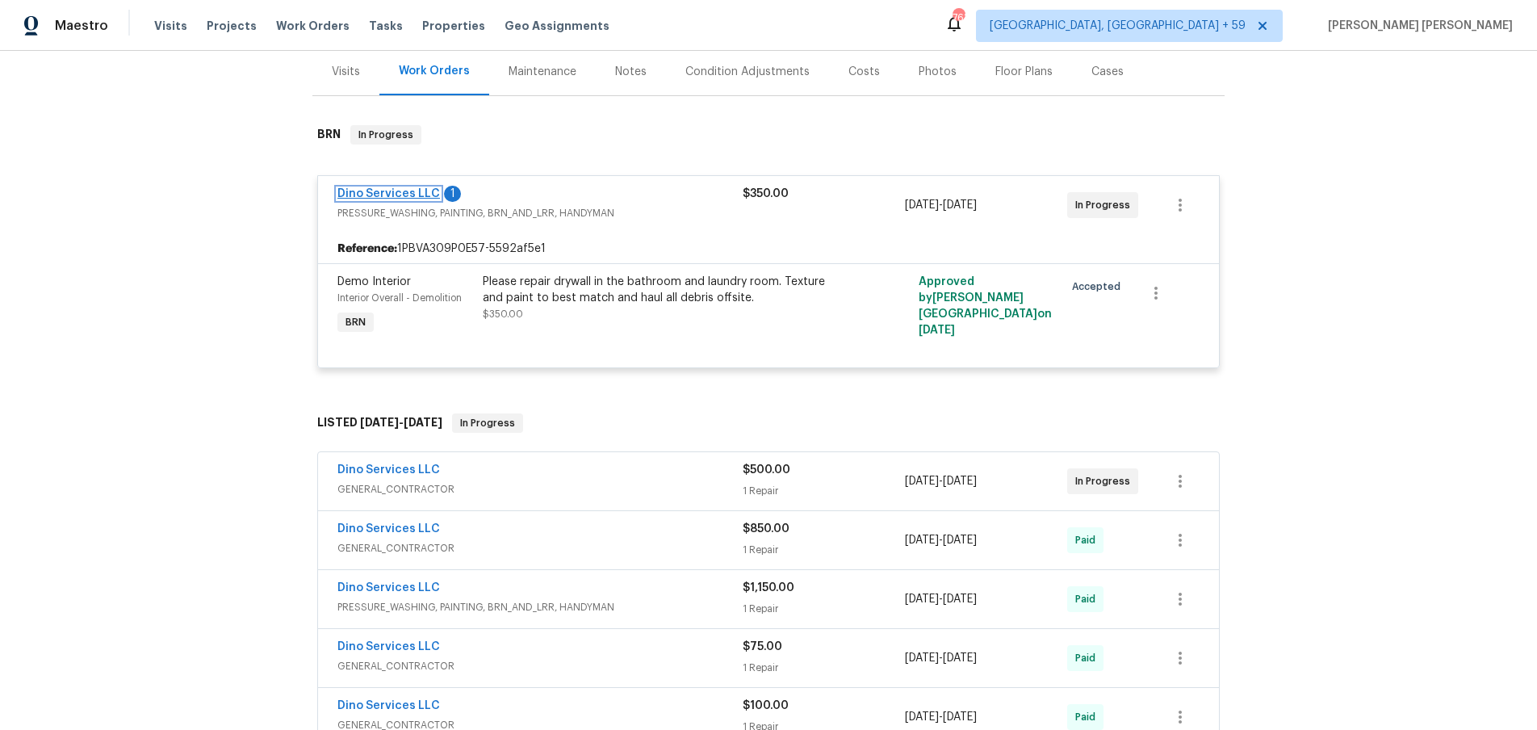
click at [413, 195] on link "Dino Services LLC" at bounding box center [388, 193] width 103 height 11
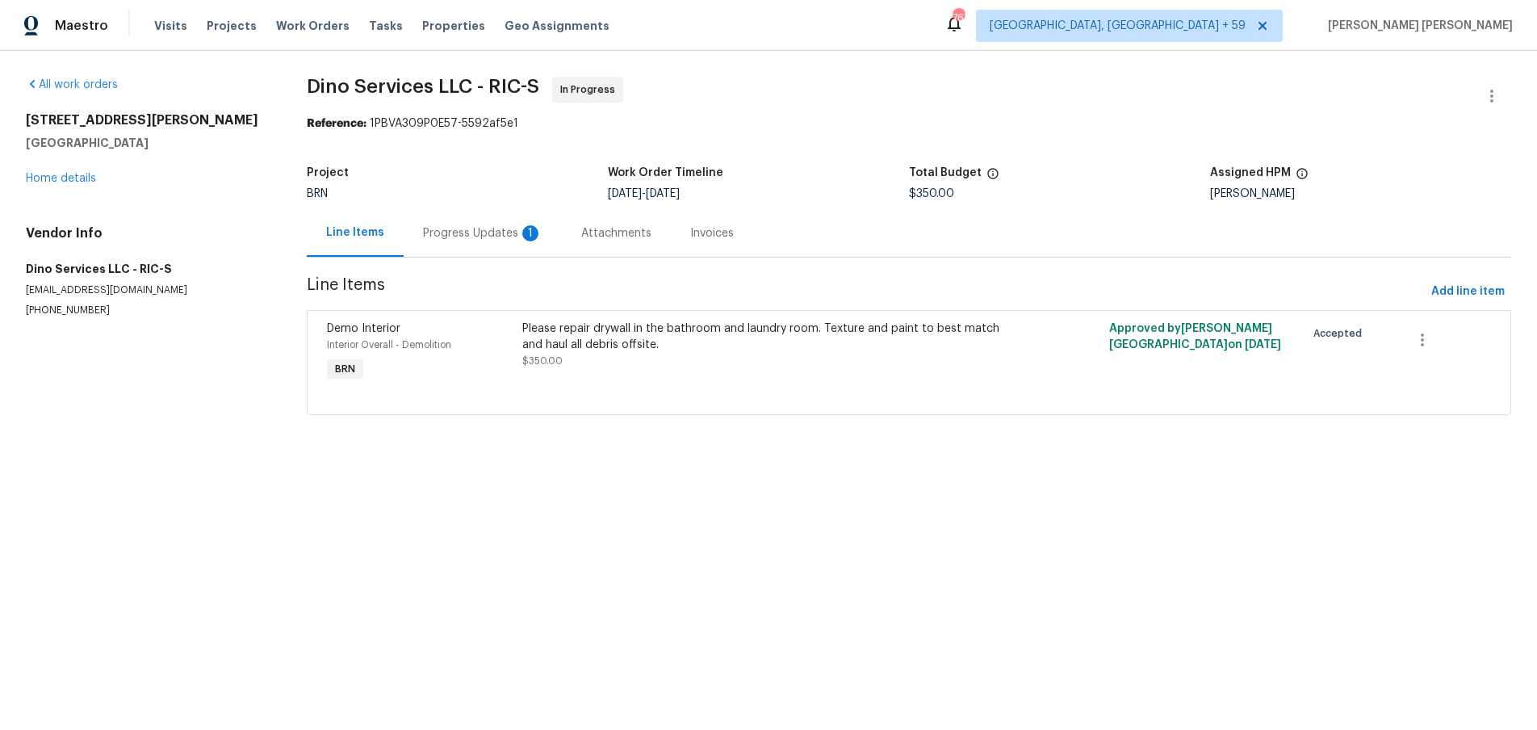
click at [466, 230] on div "Progress Updates 1" at bounding box center [482, 233] width 119 height 16
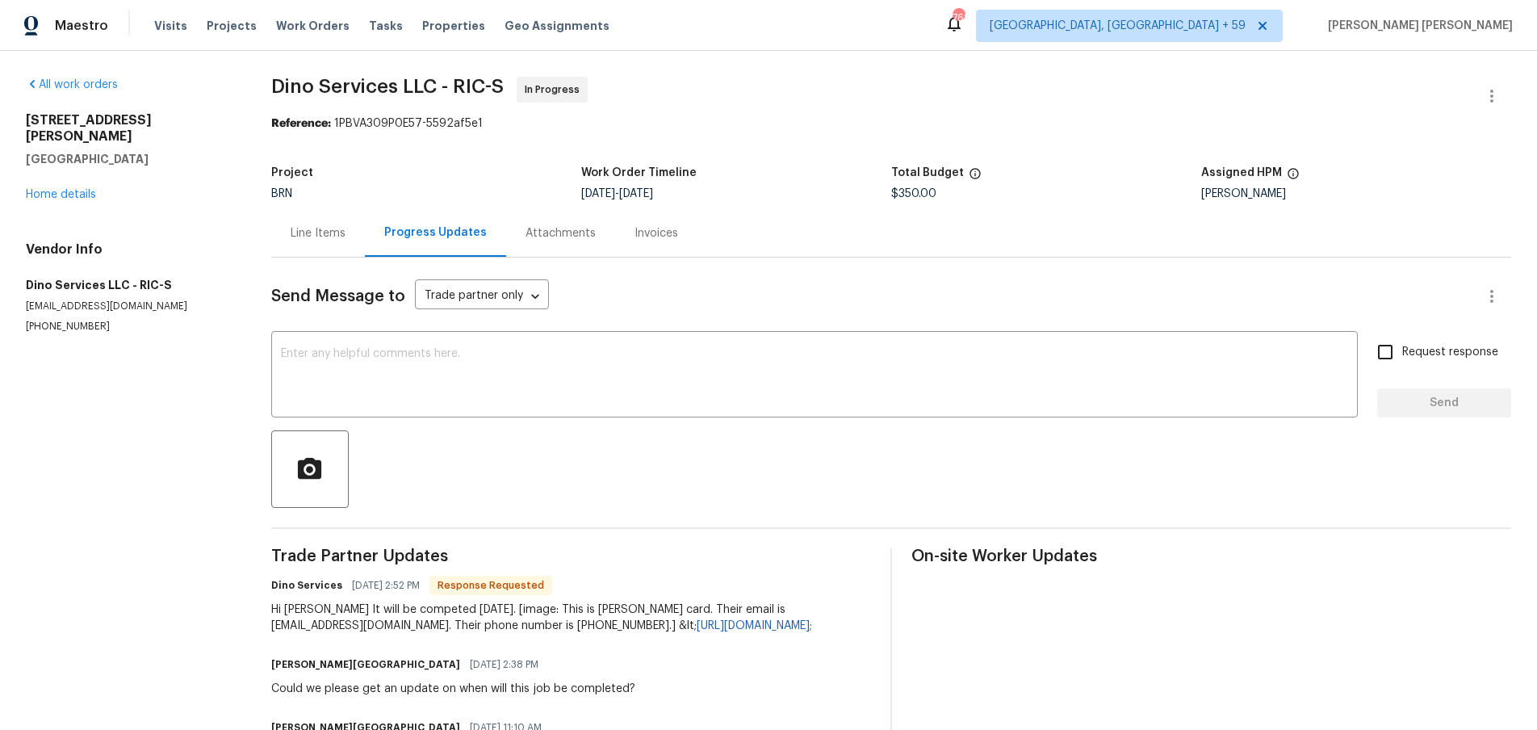
click at [310, 231] on div "Line Items" at bounding box center [318, 233] width 55 height 16
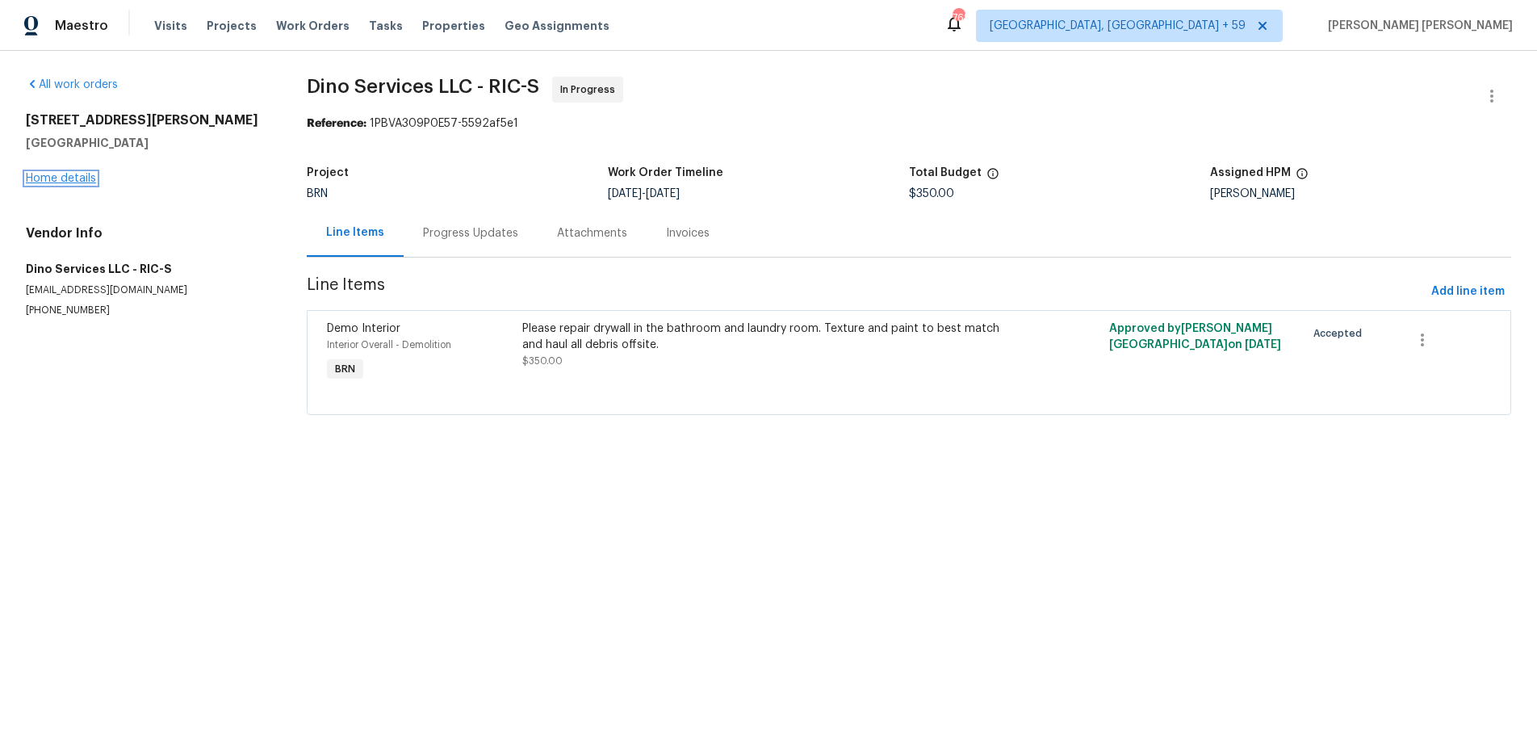
click at [65, 178] on link "Home details" at bounding box center [61, 178] width 70 height 11
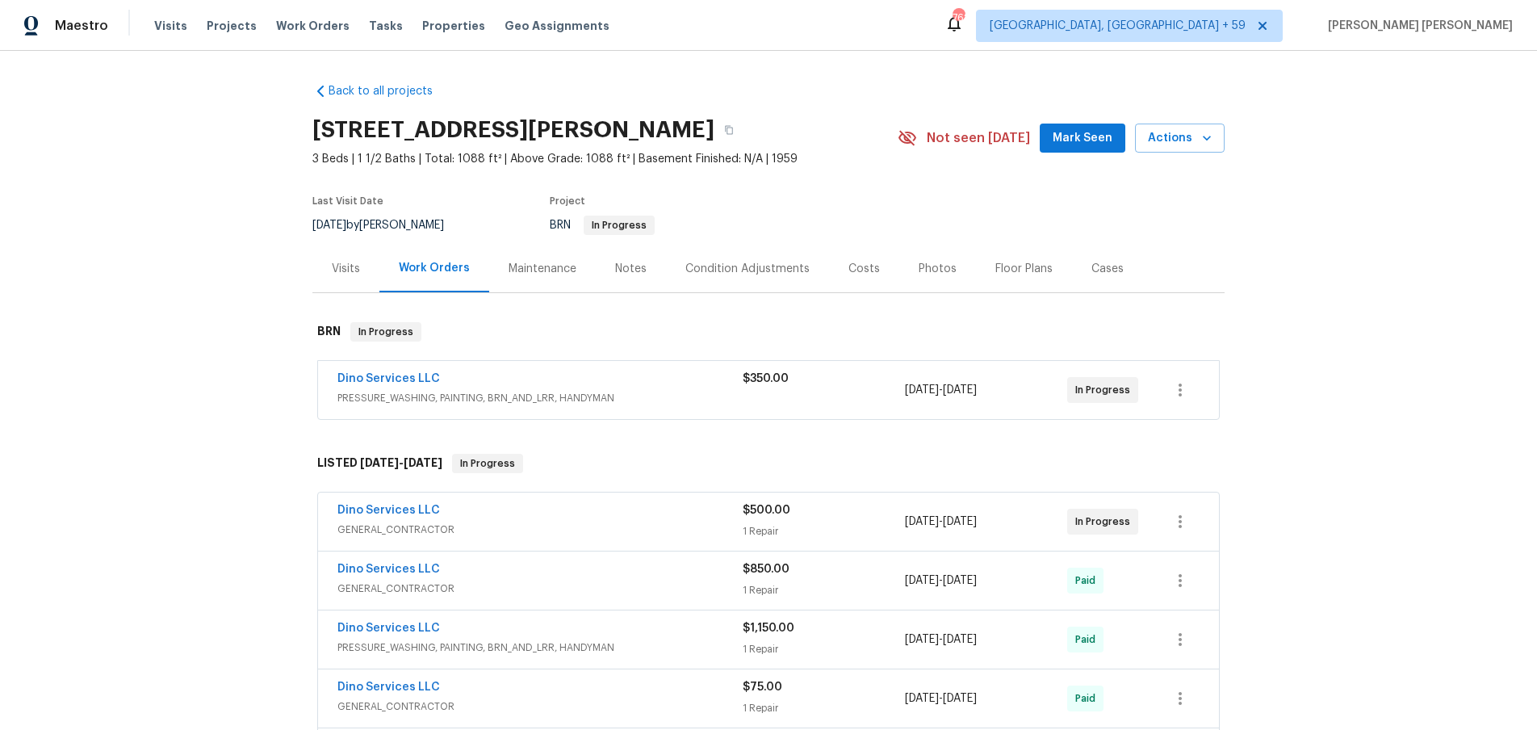
click at [646, 404] on span "PRESSURE_WASHING, PAINTING, BRN_AND_LRR, HANDYMAN" at bounding box center [539, 398] width 405 height 16
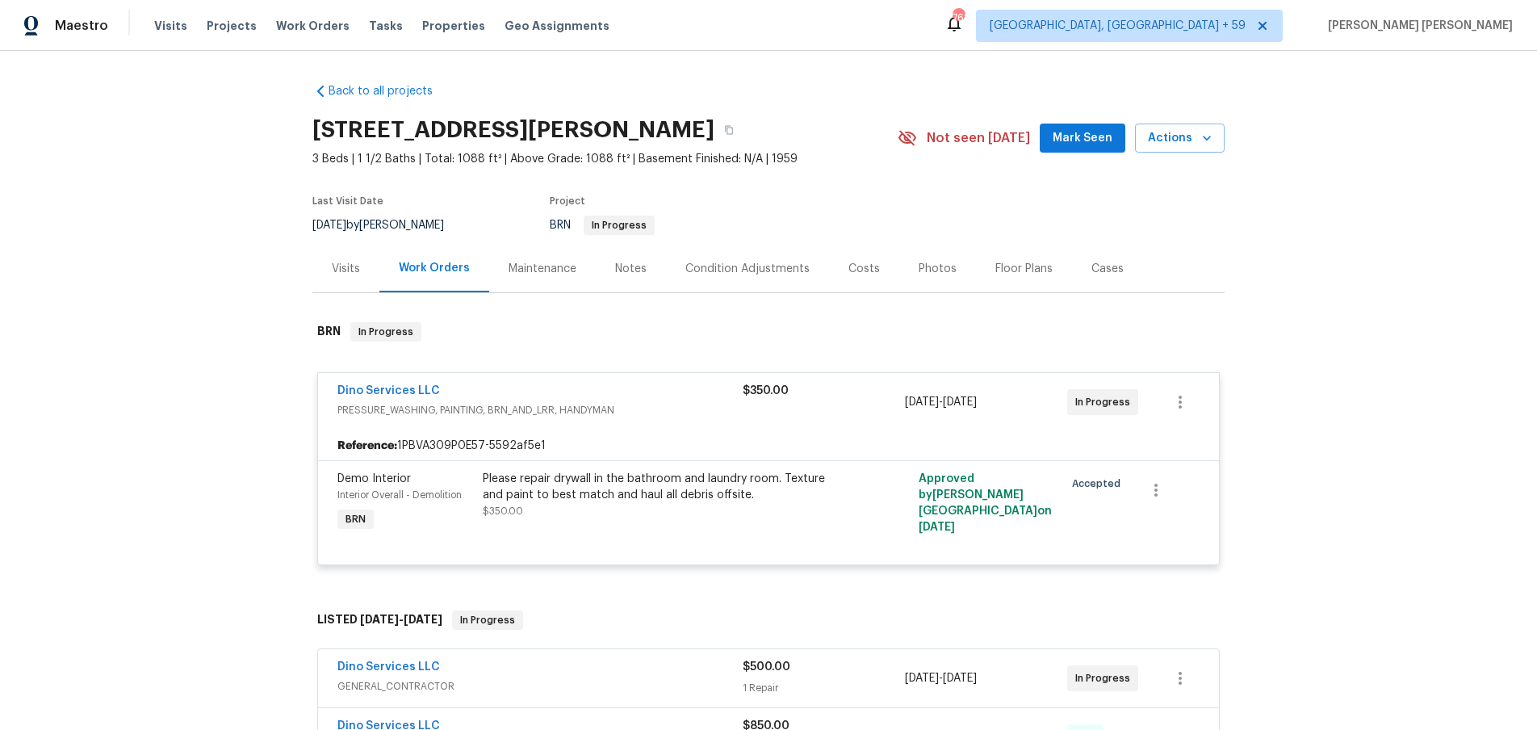
click at [335, 274] on div "Visits" at bounding box center [346, 269] width 28 height 16
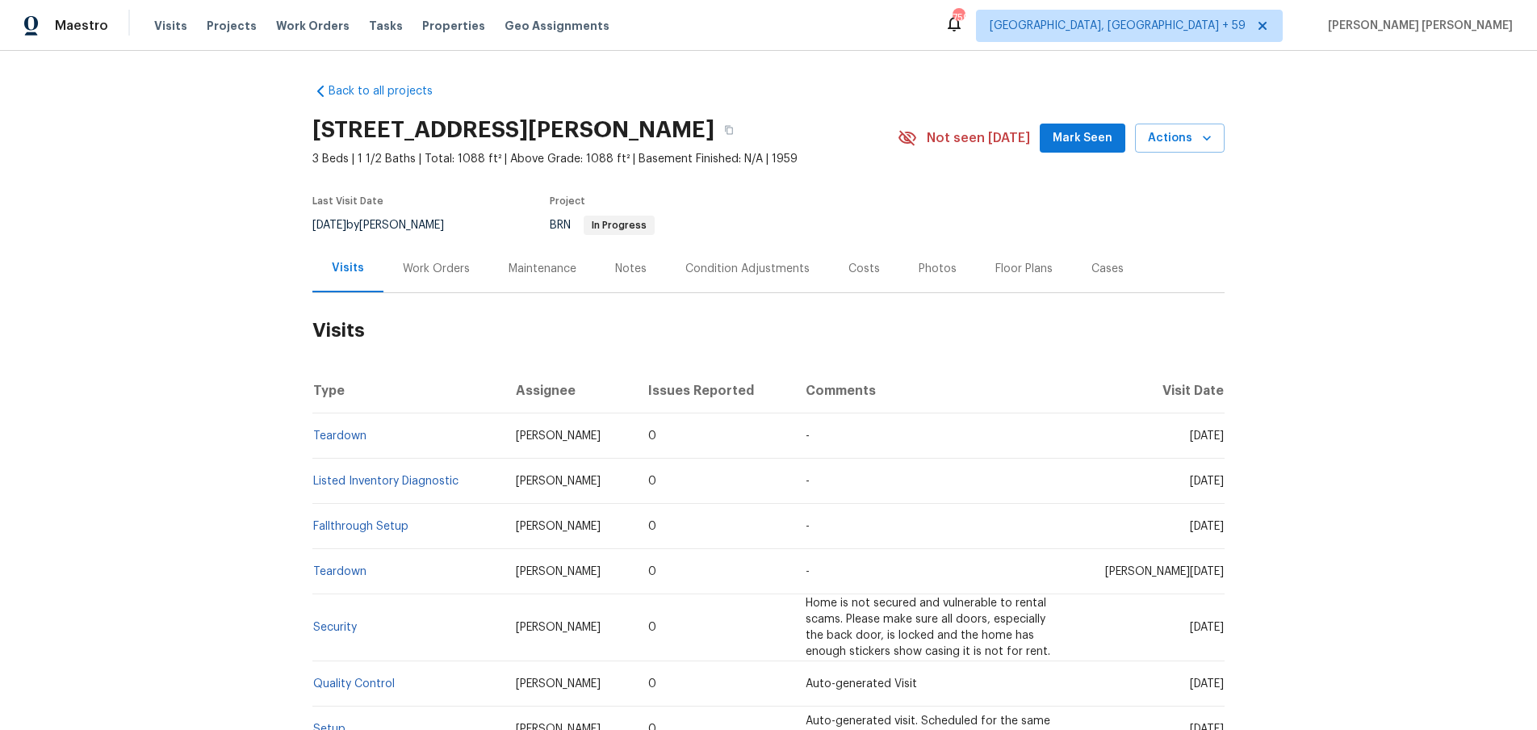
click at [419, 262] on div "Work Orders" at bounding box center [436, 269] width 67 height 16
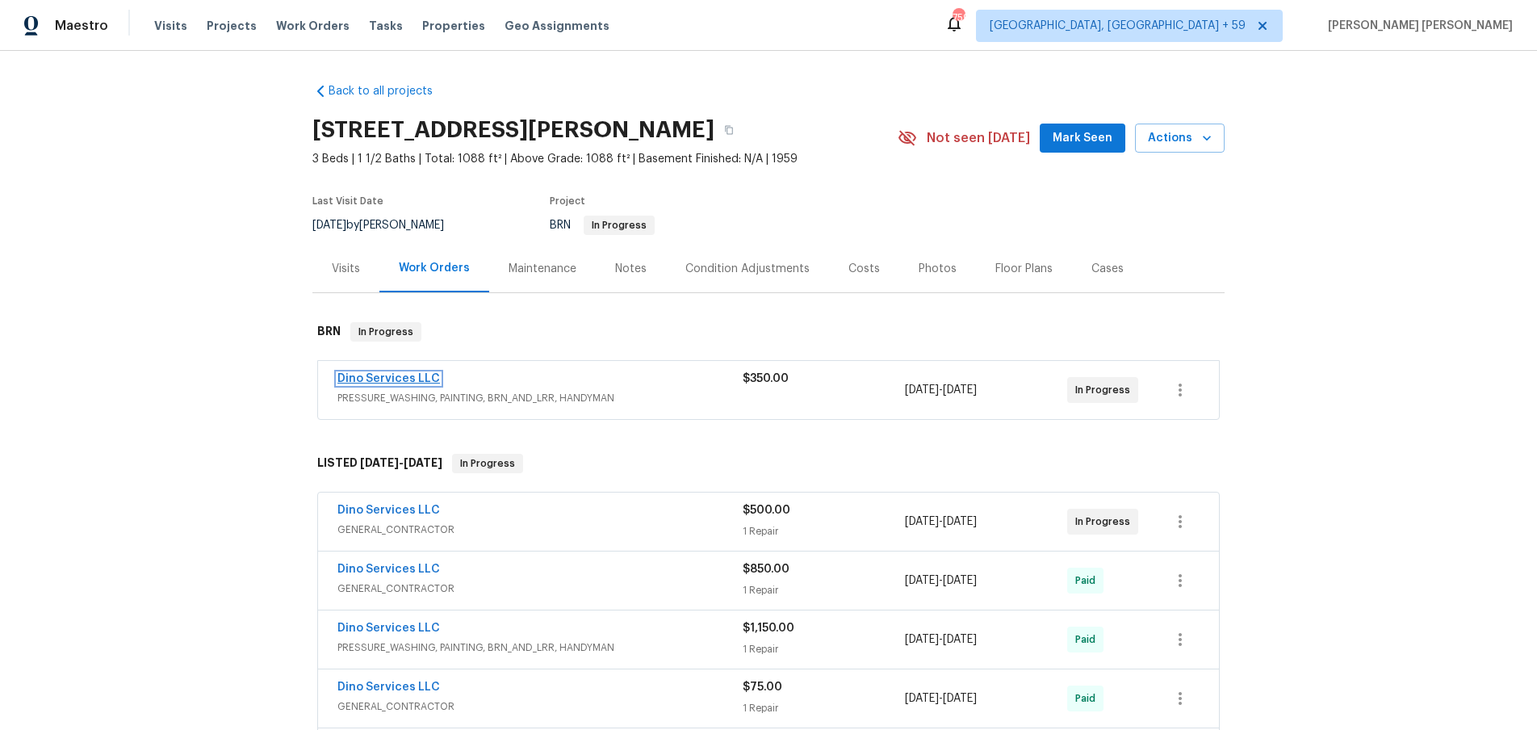
click at [393, 381] on link "Dino Services LLC" at bounding box center [388, 378] width 103 height 11
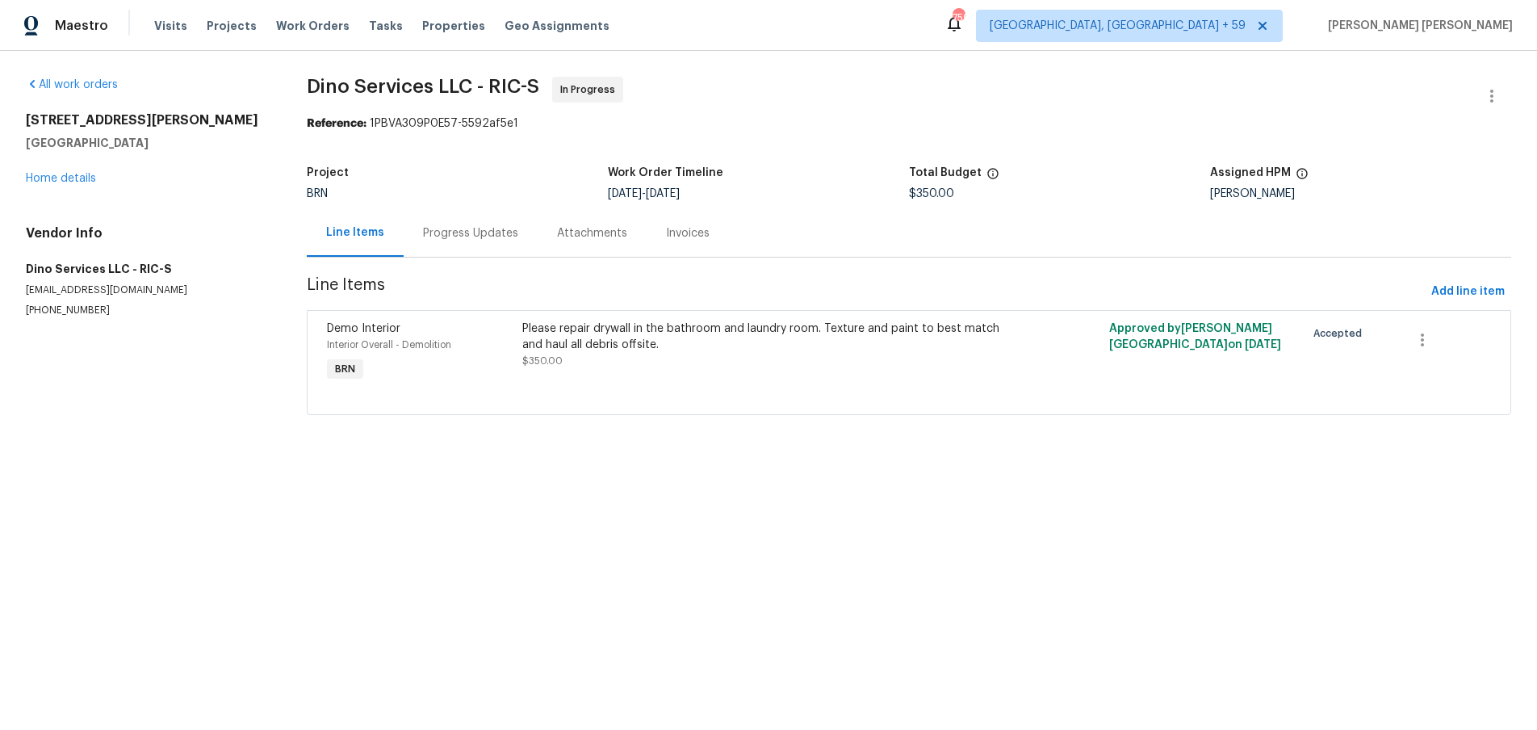
click at [481, 231] on div "Progress Updates" at bounding box center [470, 233] width 95 height 16
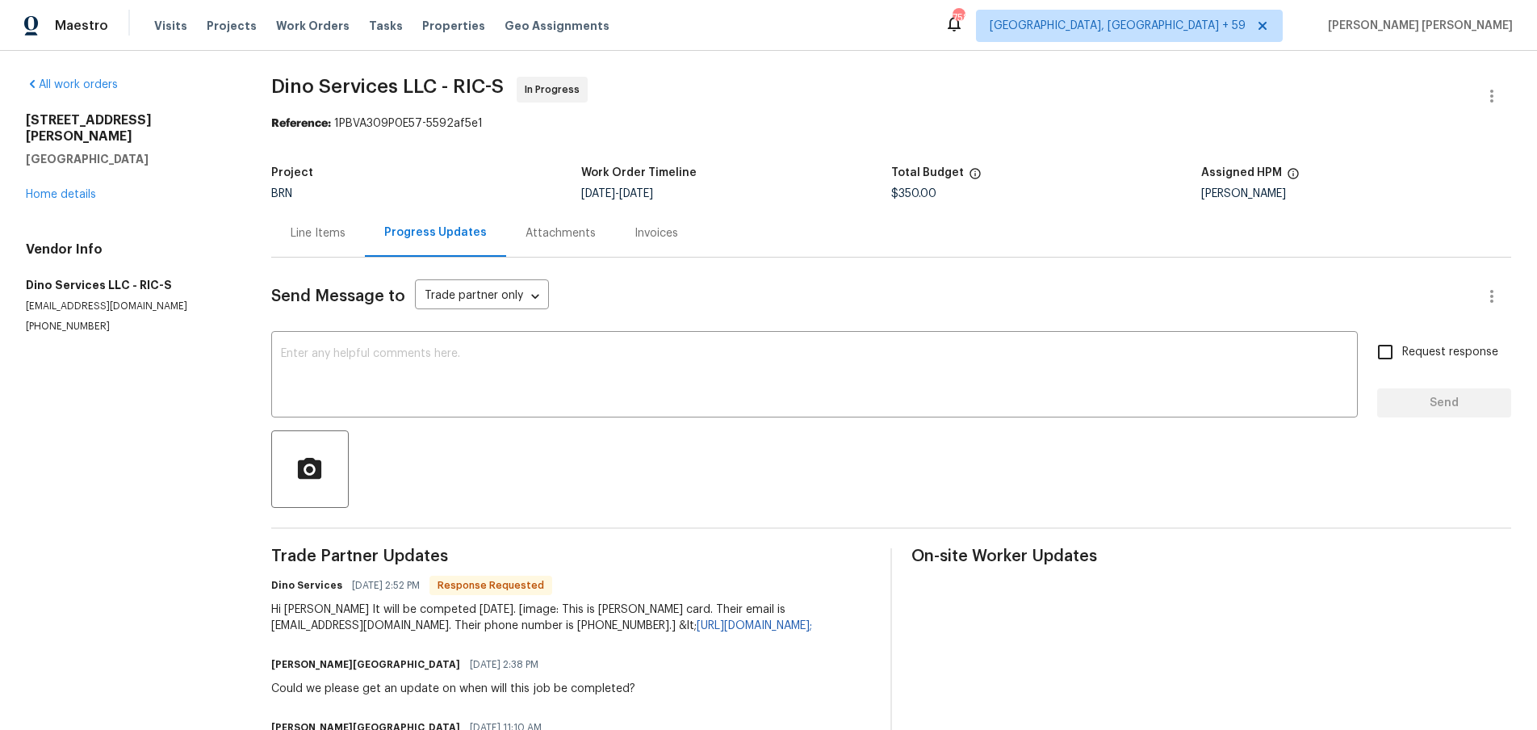
click at [336, 239] on div "Line Items" at bounding box center [318, 233] width 55 height 16
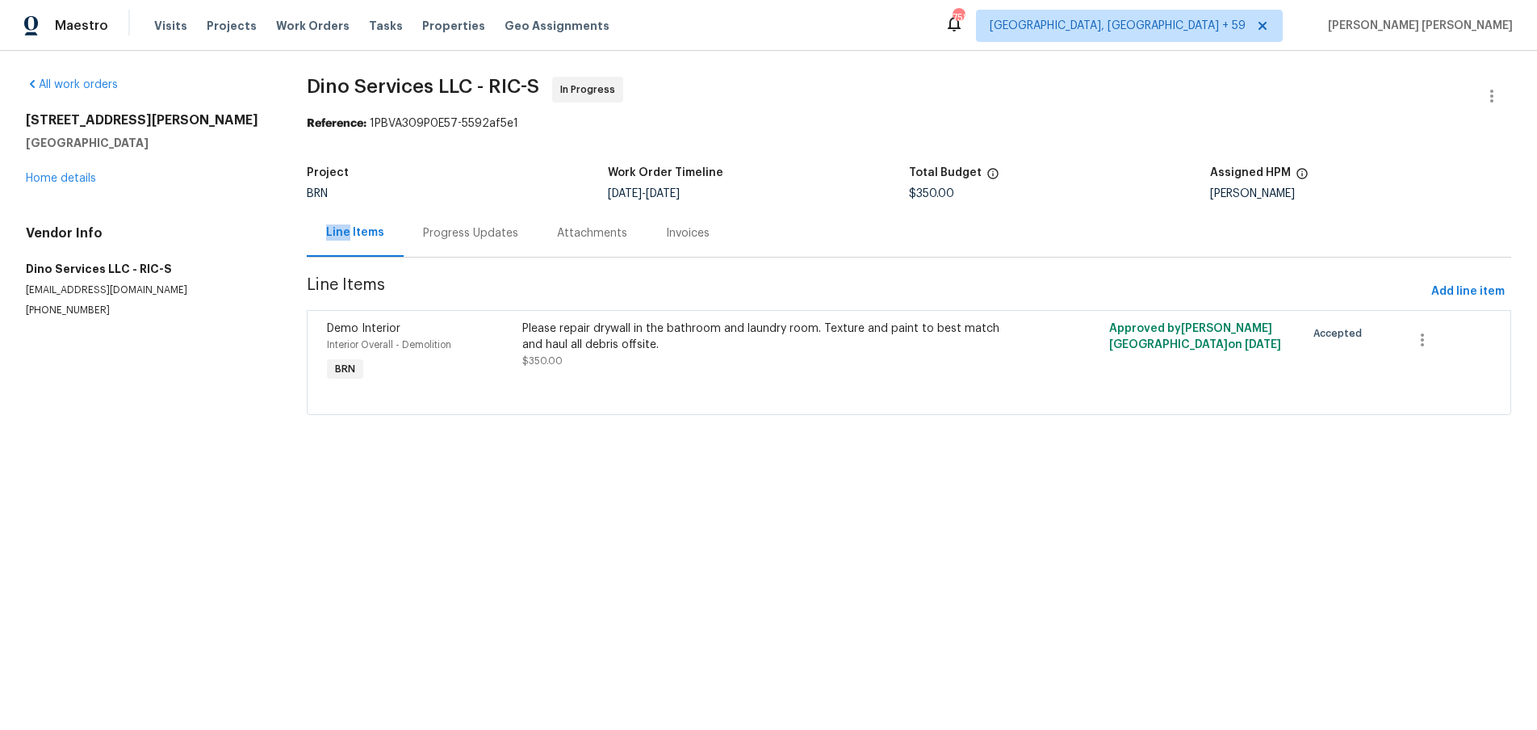
click at [336, 239] on div "Line Items" at bounding box center [355, 233] width 97 height 48
click at [61, 179] on link "Home details" at bounding box center [61, 178] width 70 height 11
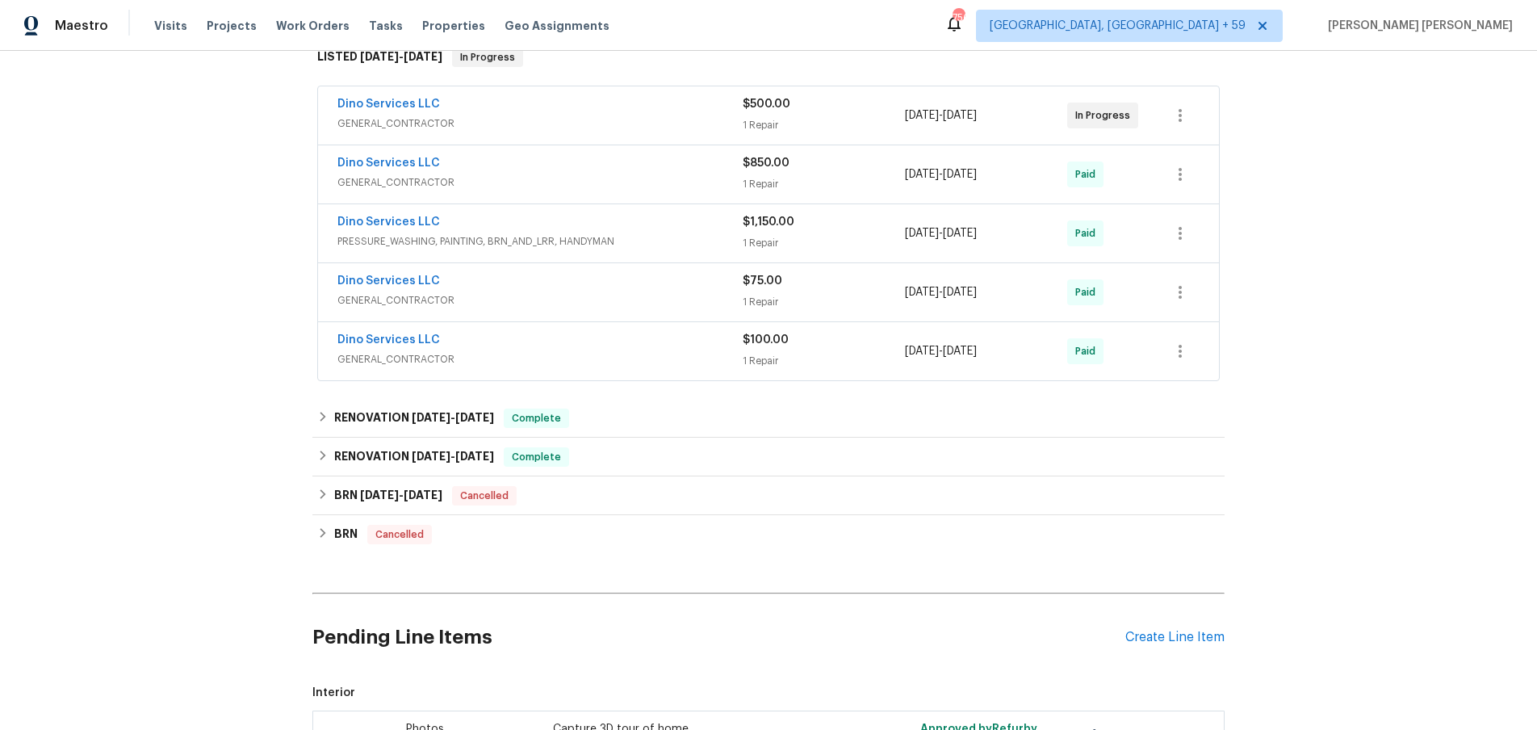
scroll to position [494, 0]
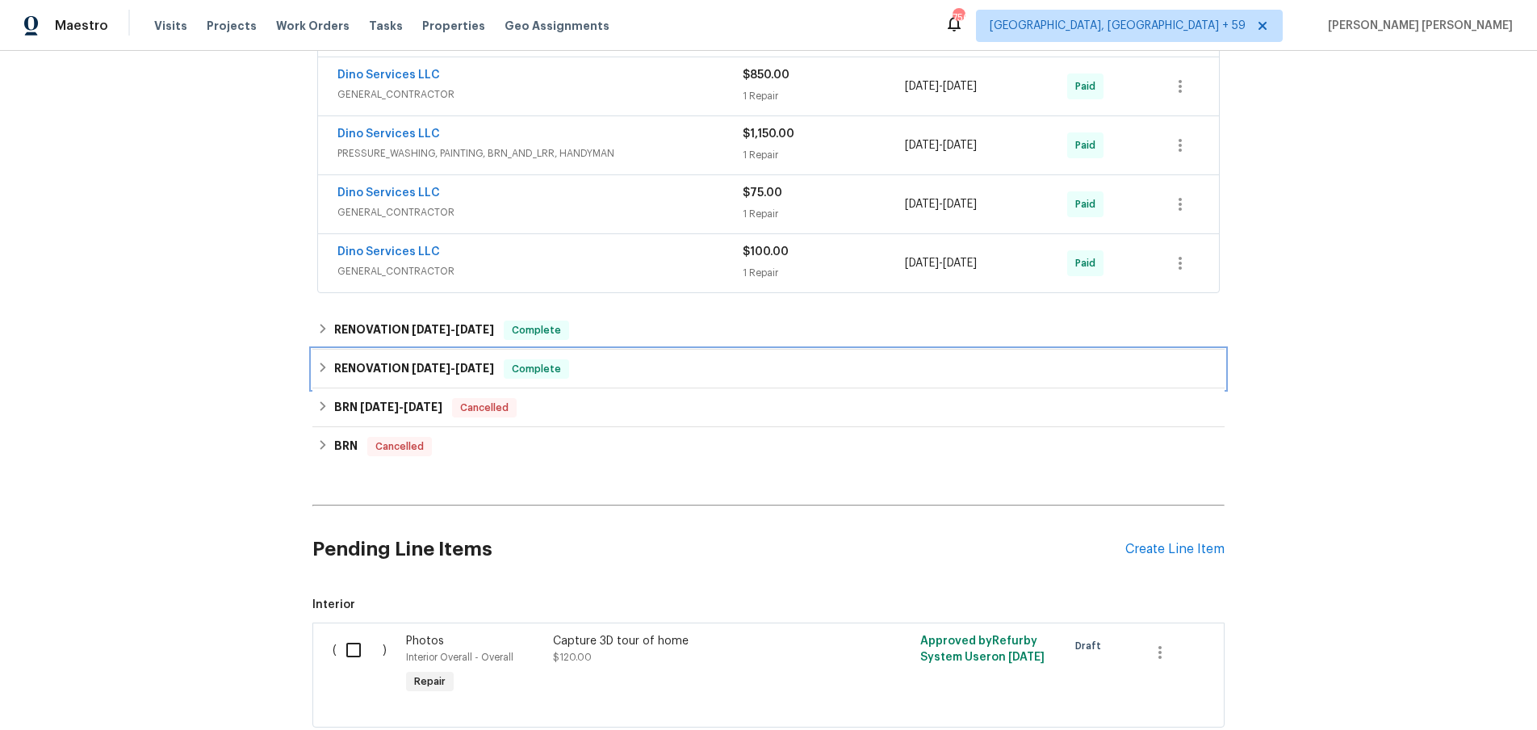
click at [319, 367] on icon at bounding box center [322, 367] width 11 height 11
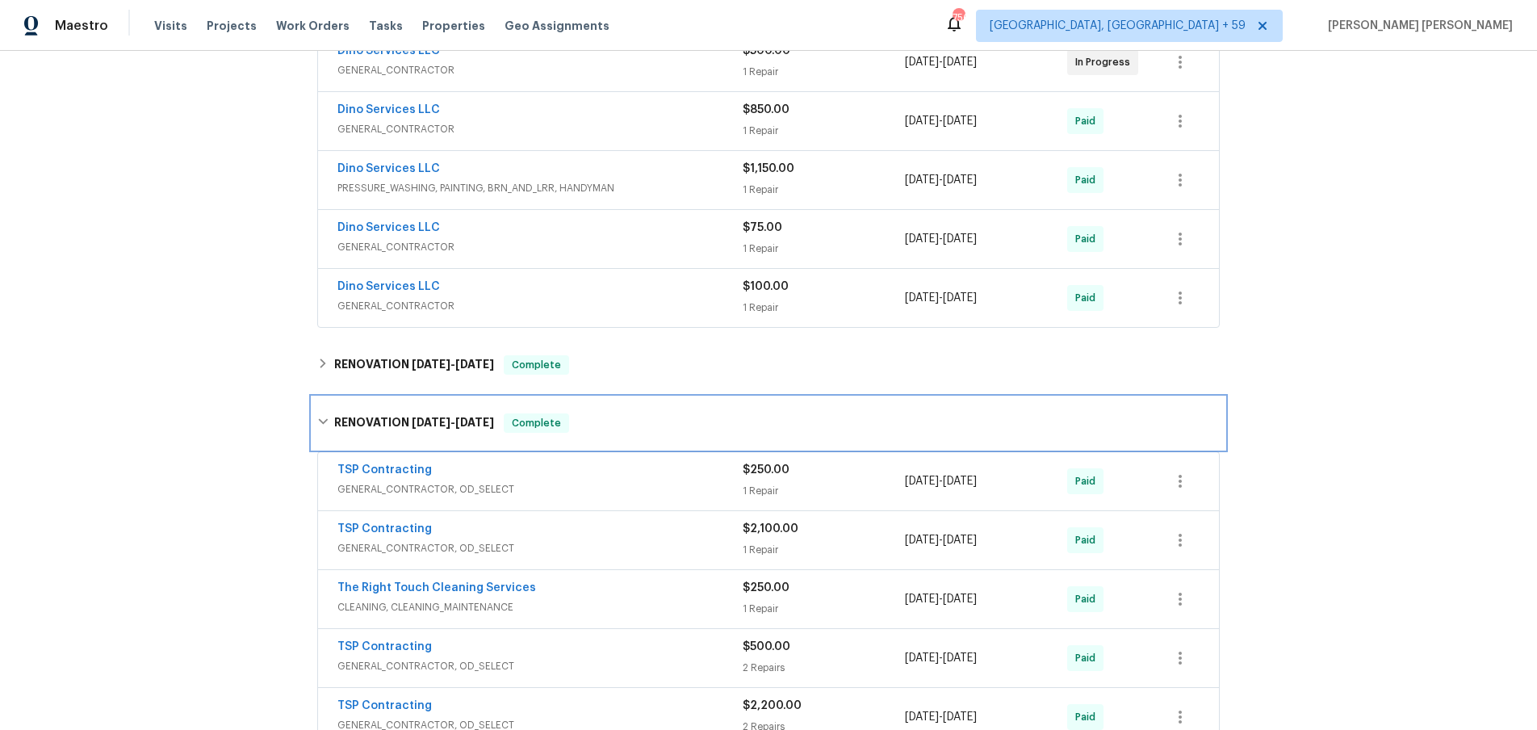
scroll to position [400, 0]
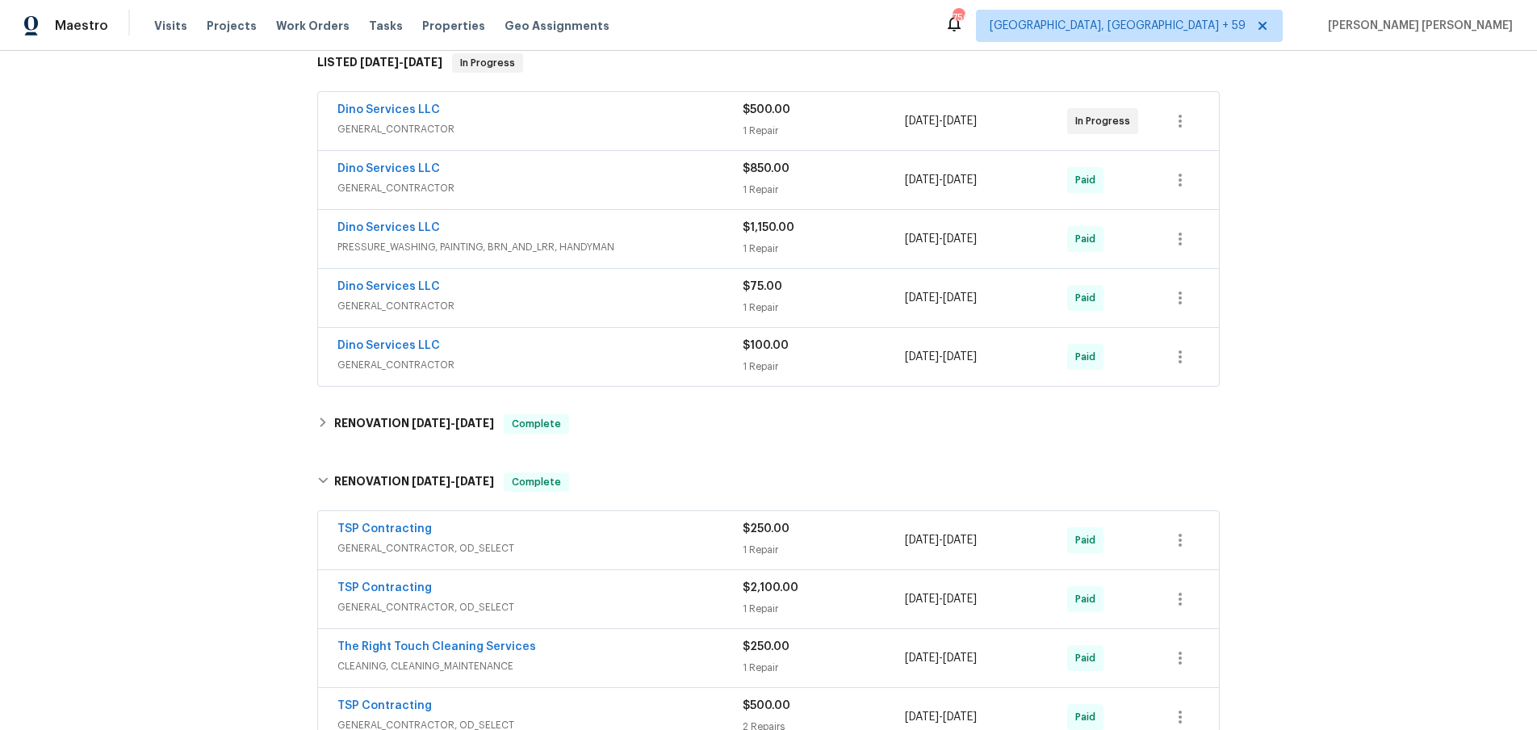
click at [621, 355] on div "Dino Services LLC" at bounding box center [539, 346] width 405 height 19
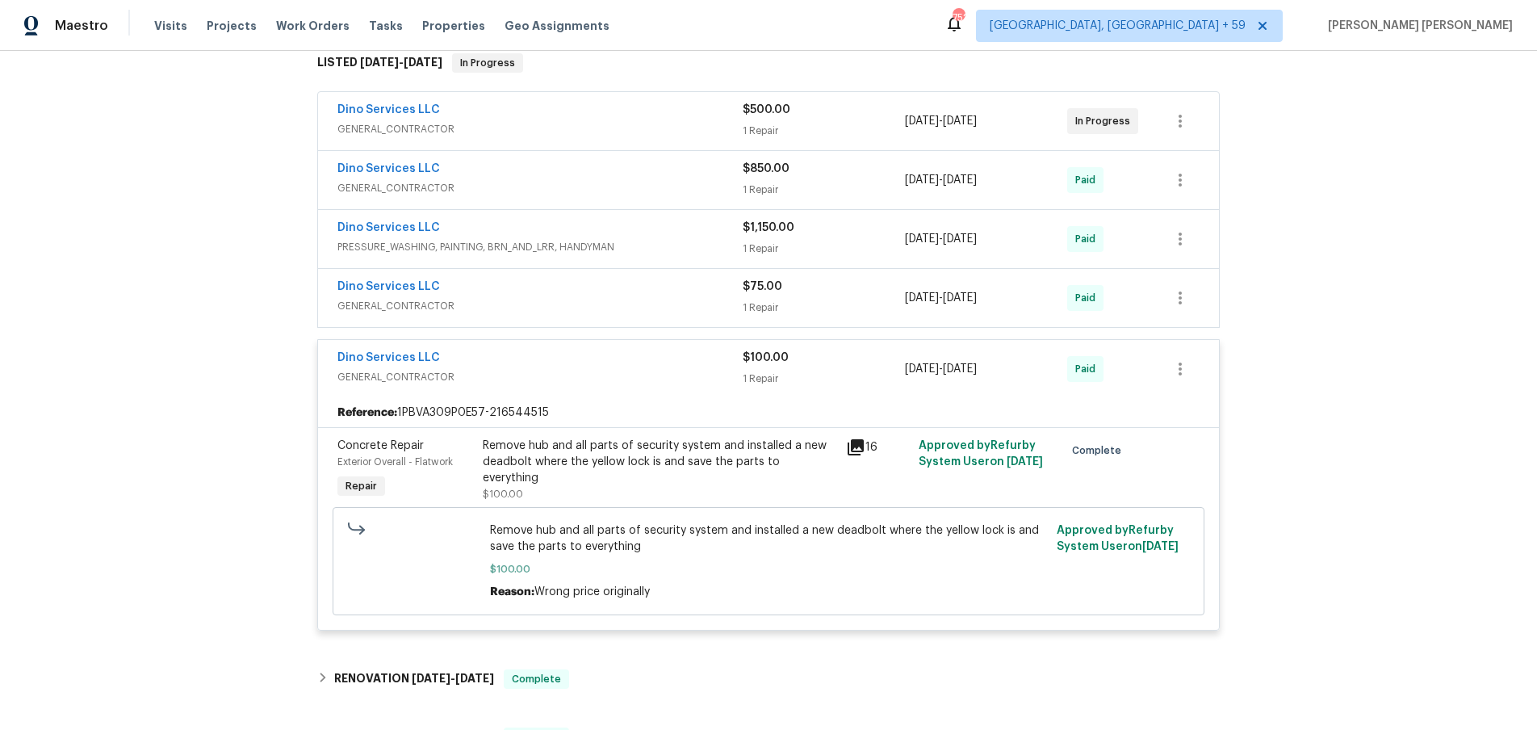
click at [621, 355] on div "Dino Services LLC" at bounding box center [539, 359] width 405 height 19
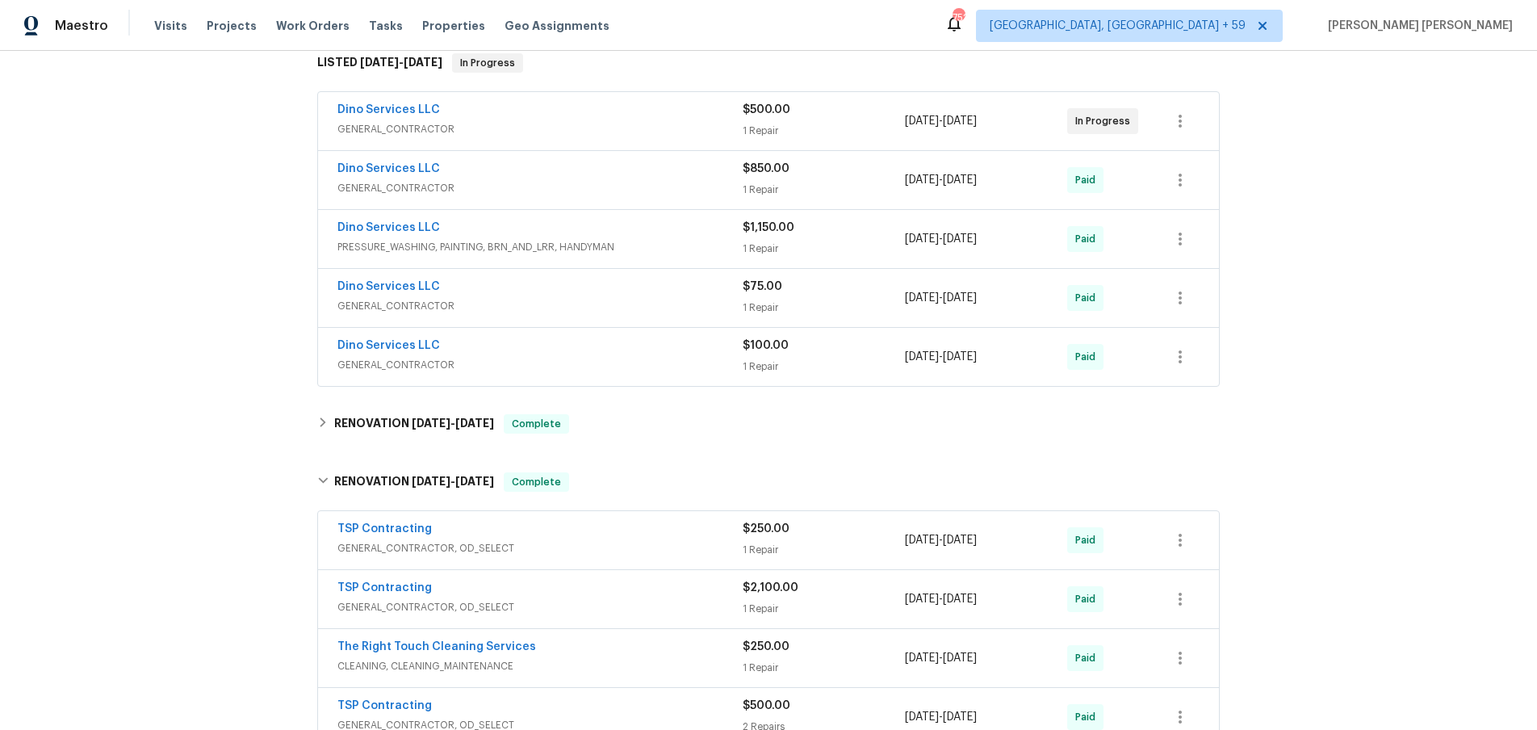
click at [636, 302] on span "GENERAL_CONTRACTOR" at bounding box center [539, 306] width 405 height 16
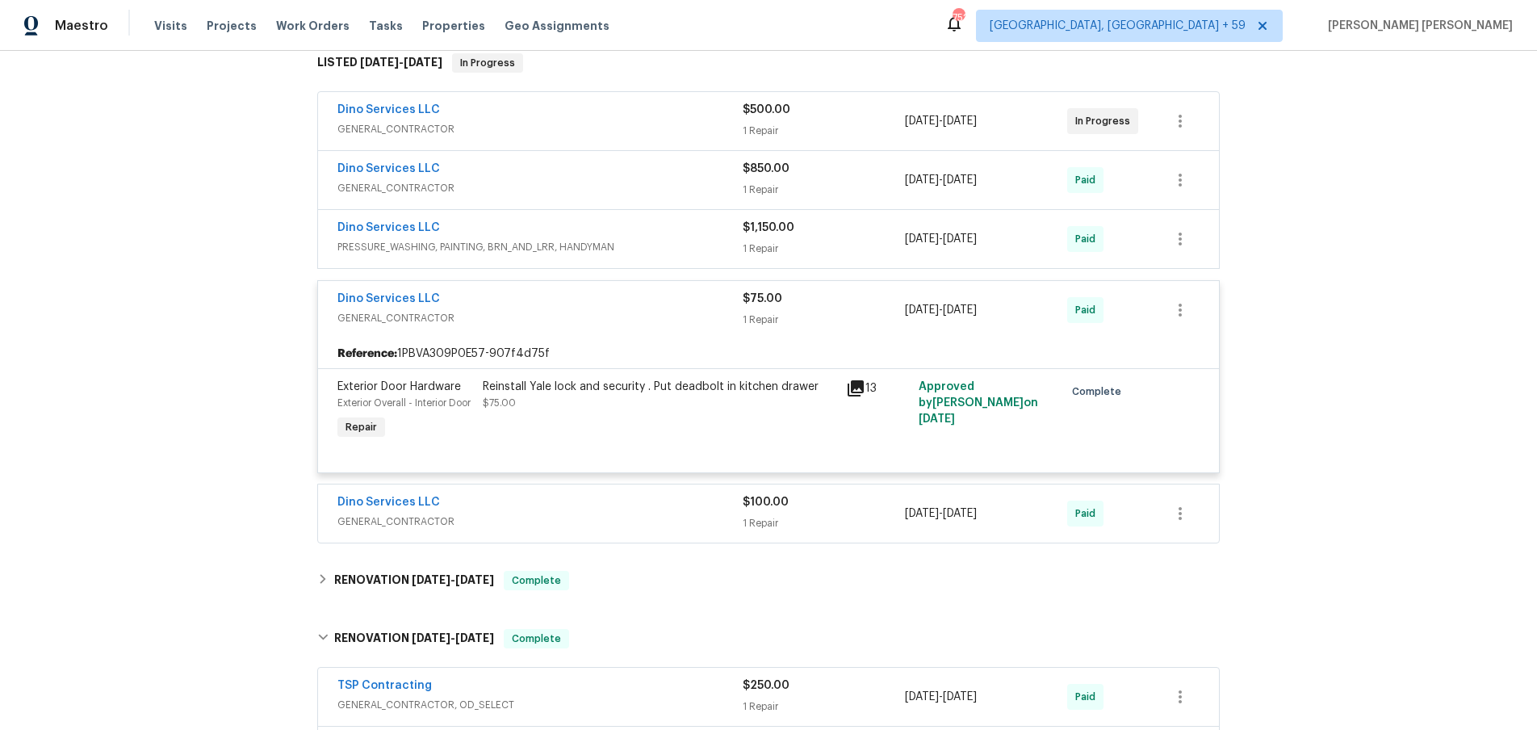
click at [636, 302] on div "Dino Services LLC" at bounding box center [539, 300] width 405 height 19
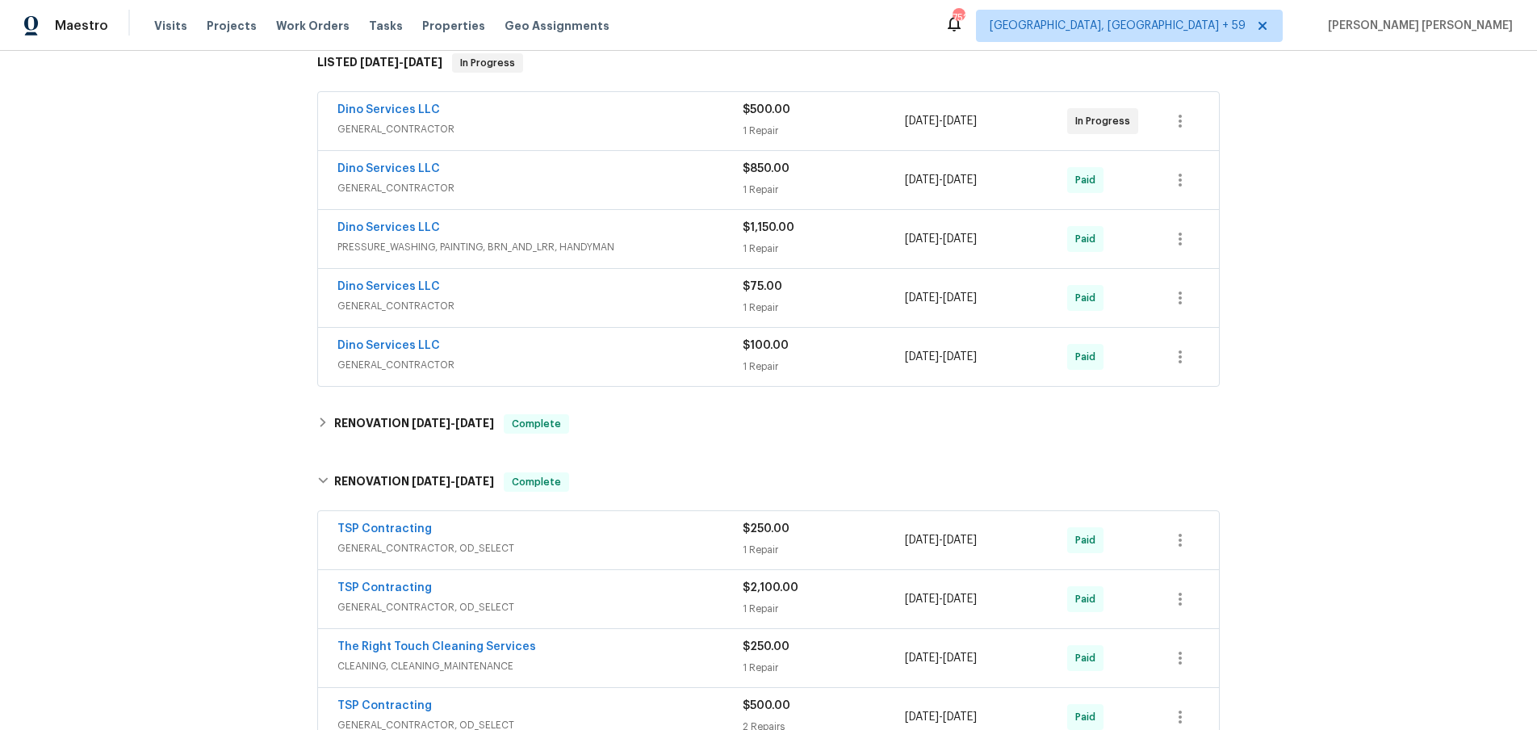
click at [651, 230] on div "Dino Services LLC" at bounding box center [539, 229] width 405 height 19
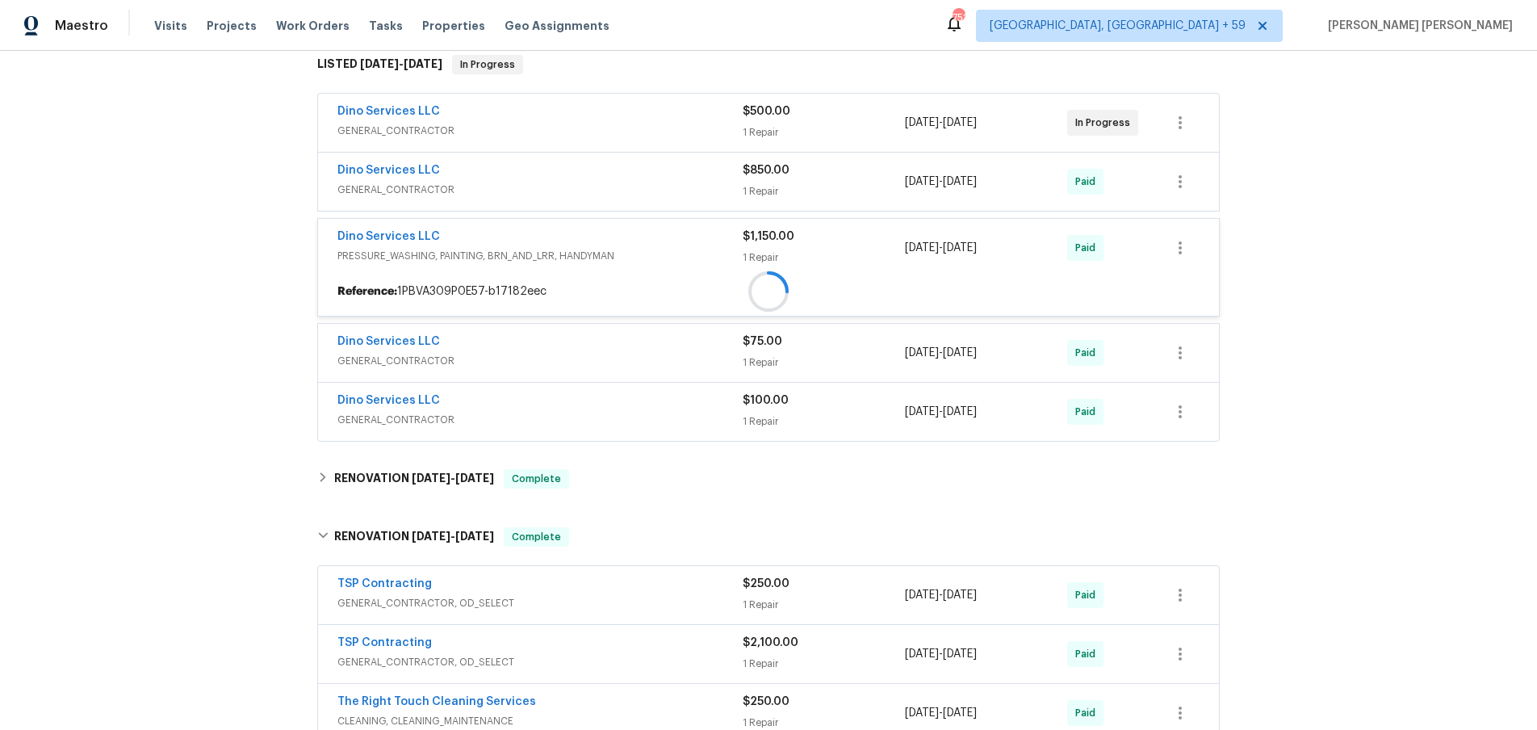
scroll to position [396, 0]
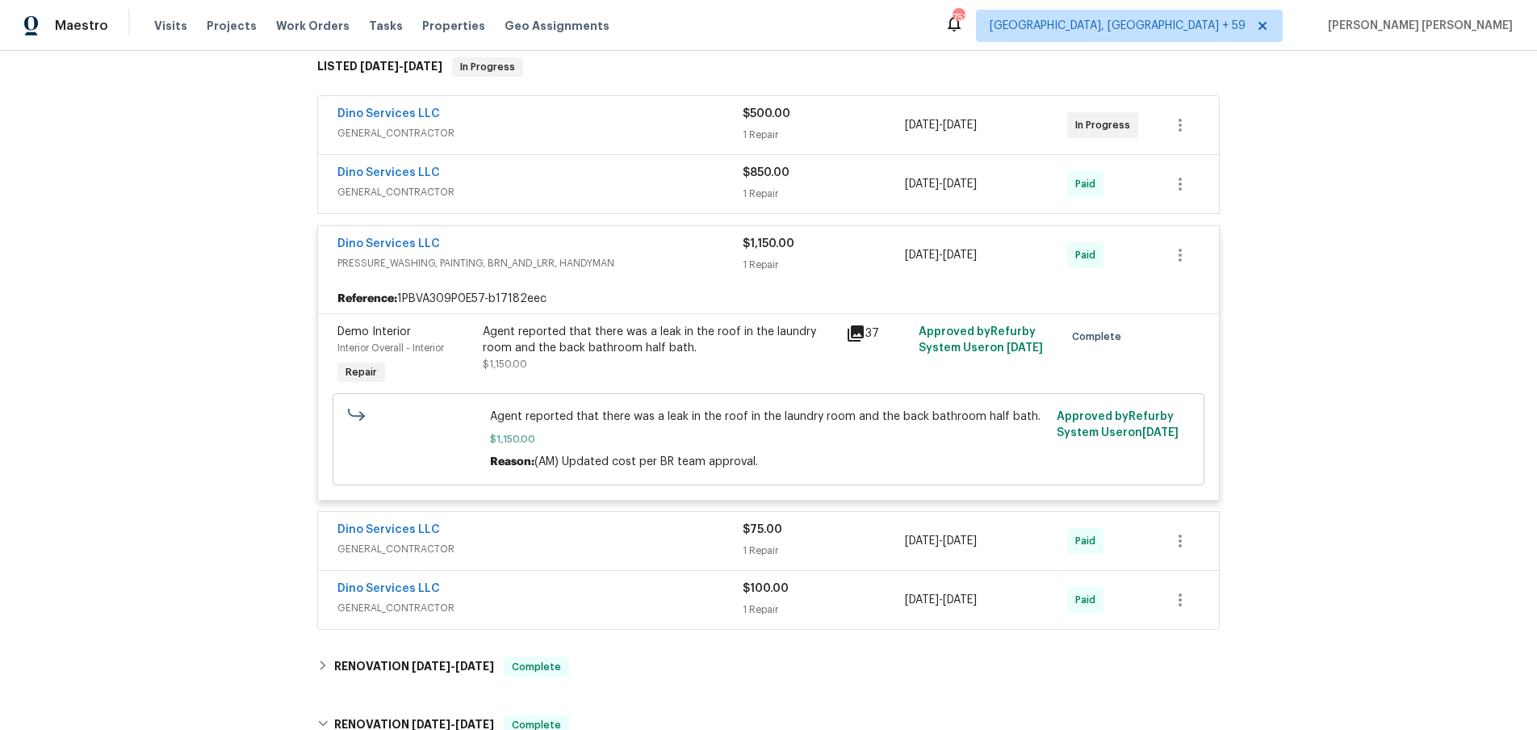
click at [863, 335] on icon at bounding box center [856, 333] width 16 height 16
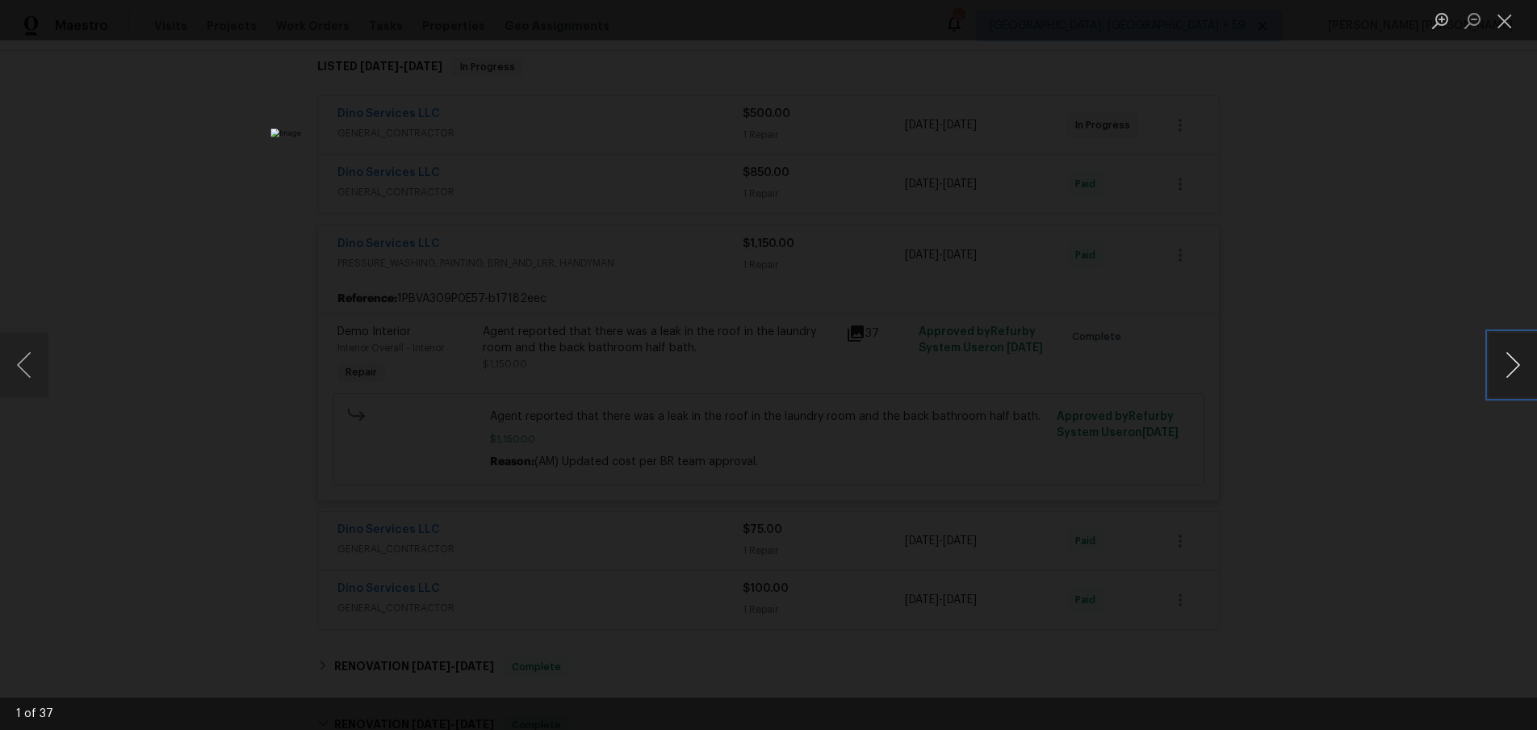
click at [1517, 368] on button "Next image" at bounding box center [1513, 365] width 48 height 65
click at [1452, 379] on div "Lightbox" at bounding box center [768, 365] width 1537 height 730
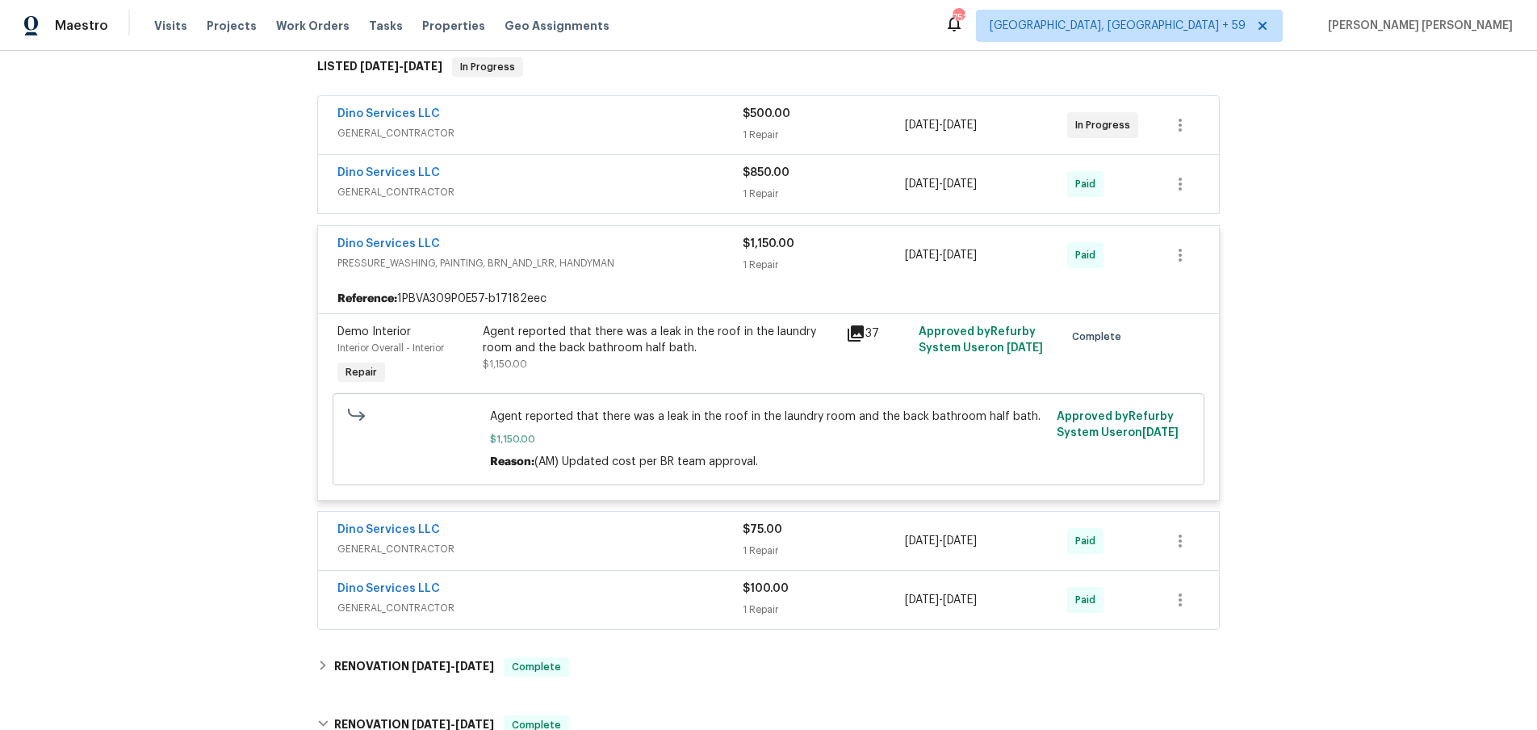
drag, startPoint x: 548, startPoint y: 250, endPoint x: 585, endPoint y: 247, distance: 36.5
click at [555, 249] on div "Dino Services LLC" at bounding box center [539, 245] width 405 height 19
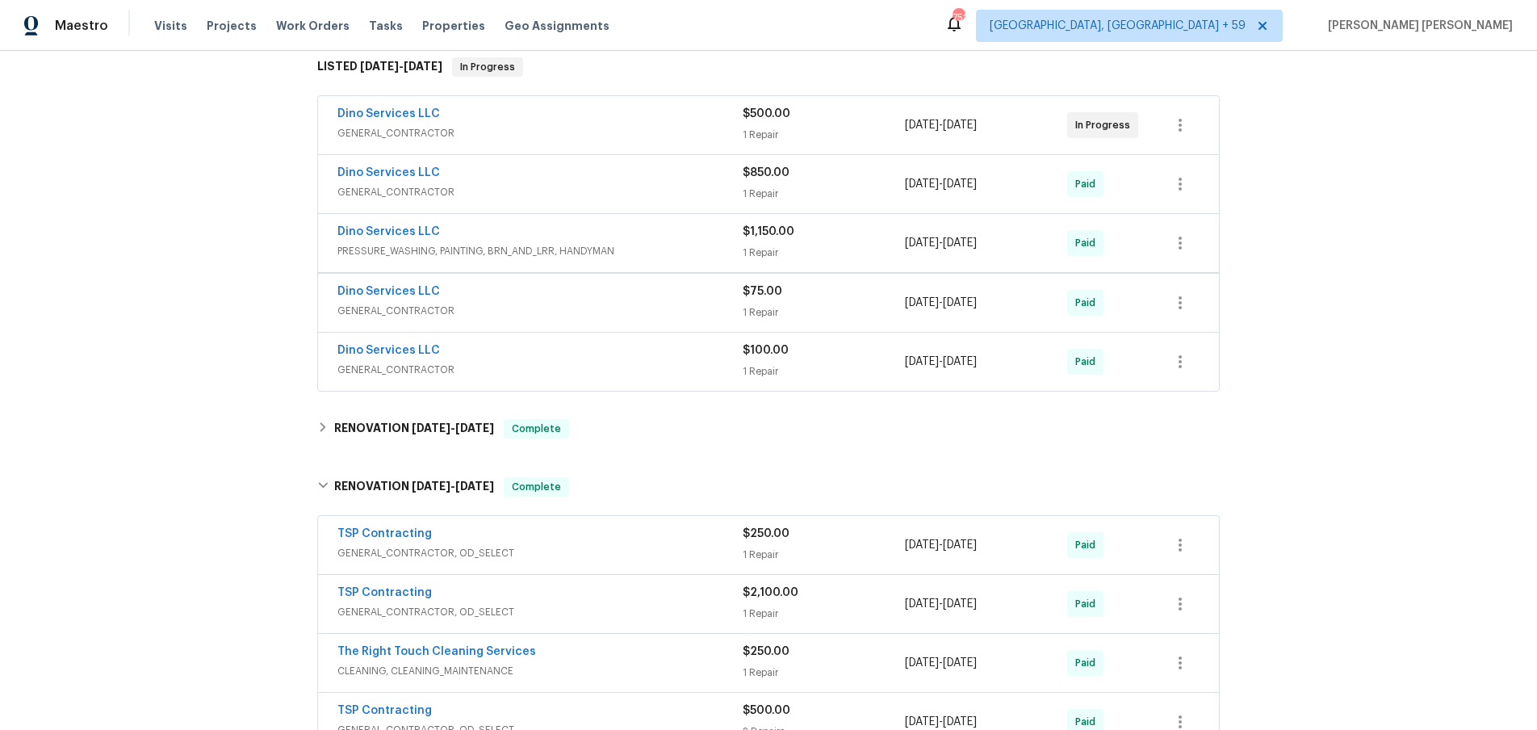
click at [643, 185] on span "GENERAL_CONTRACTOR" at bounding box center [539, 192] width 405 height 16
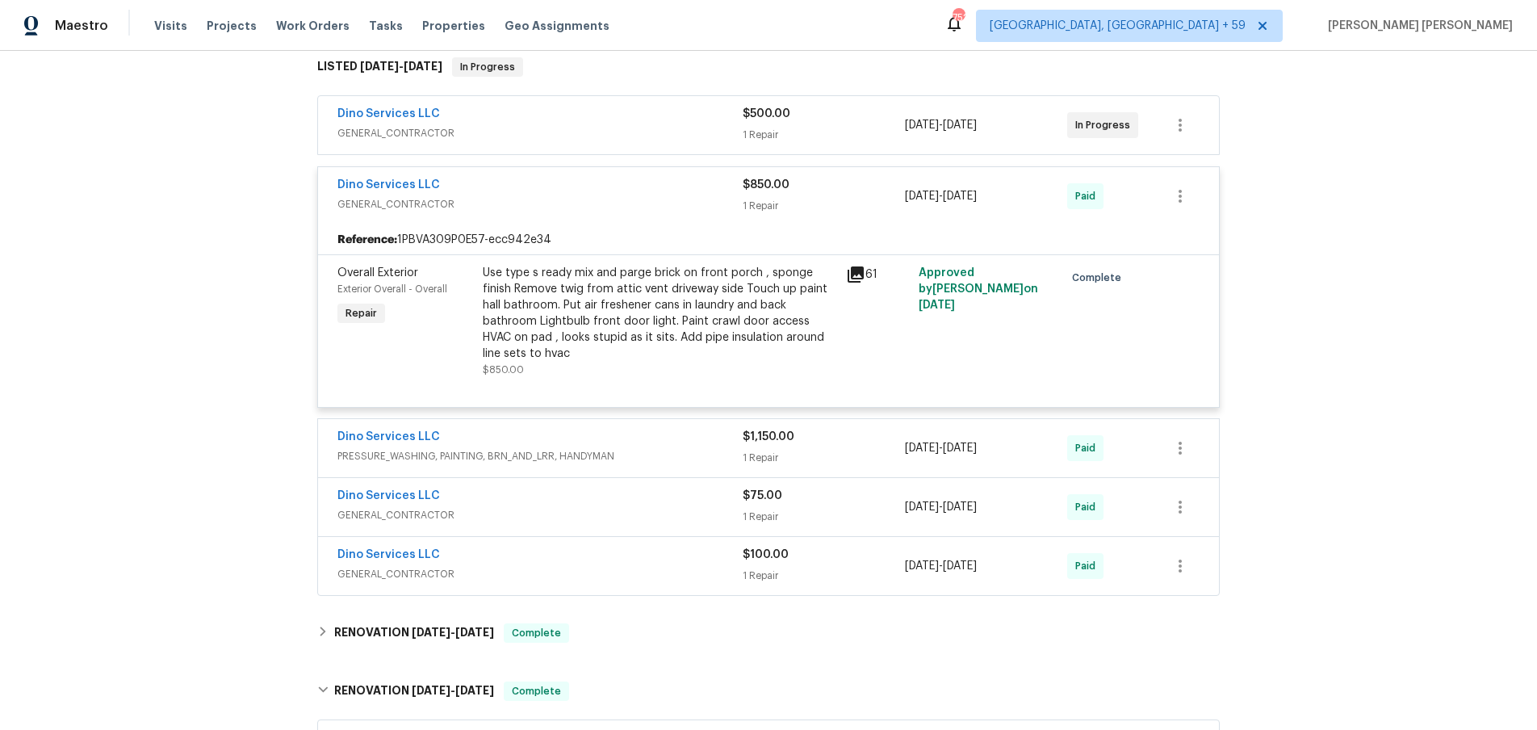
click at [635, 184] on div "Dino Services LLC" at bounding box center [539, 186] width 405 height 19
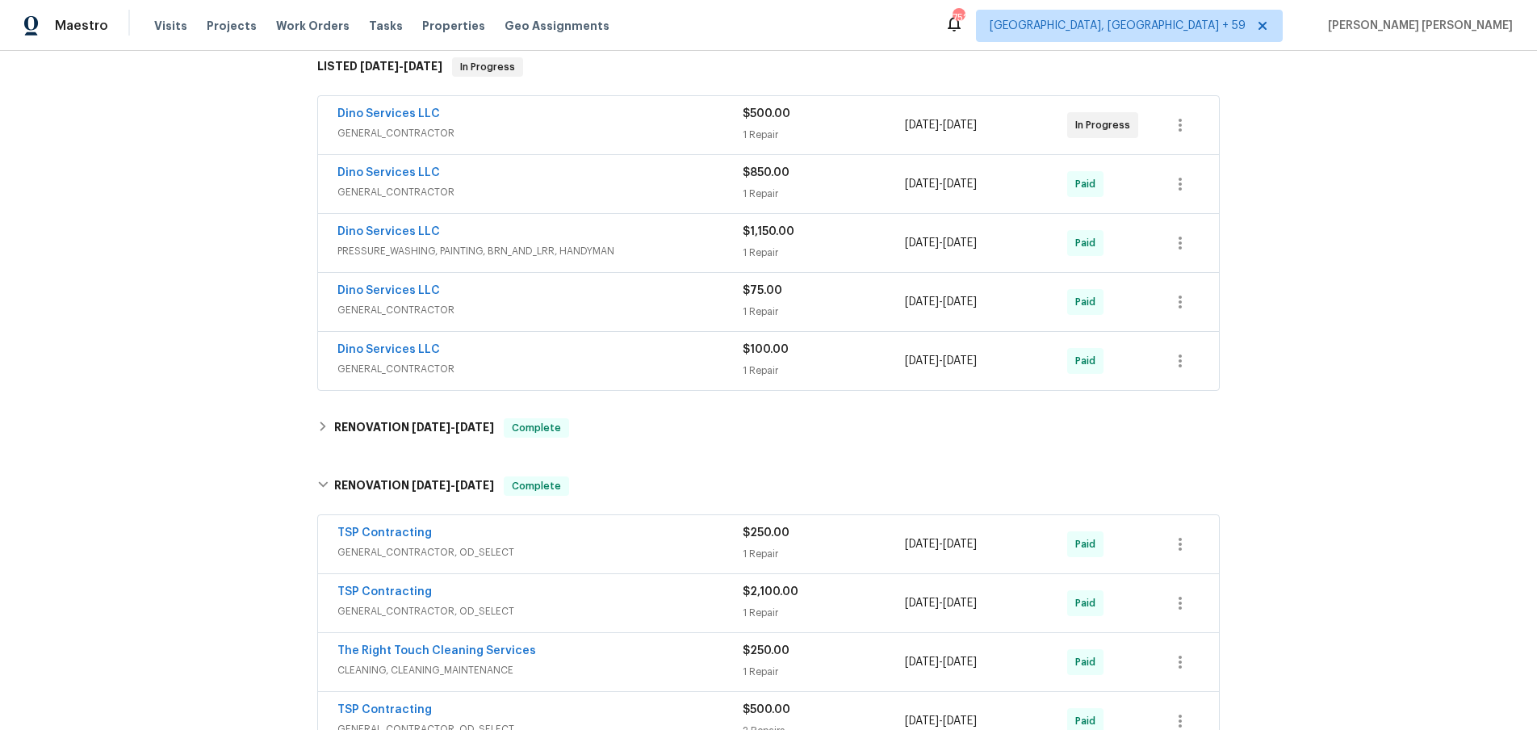
click at [646, 121] on div "Dino Services LLC" at bounding box center [539, 115] width 405 height 19
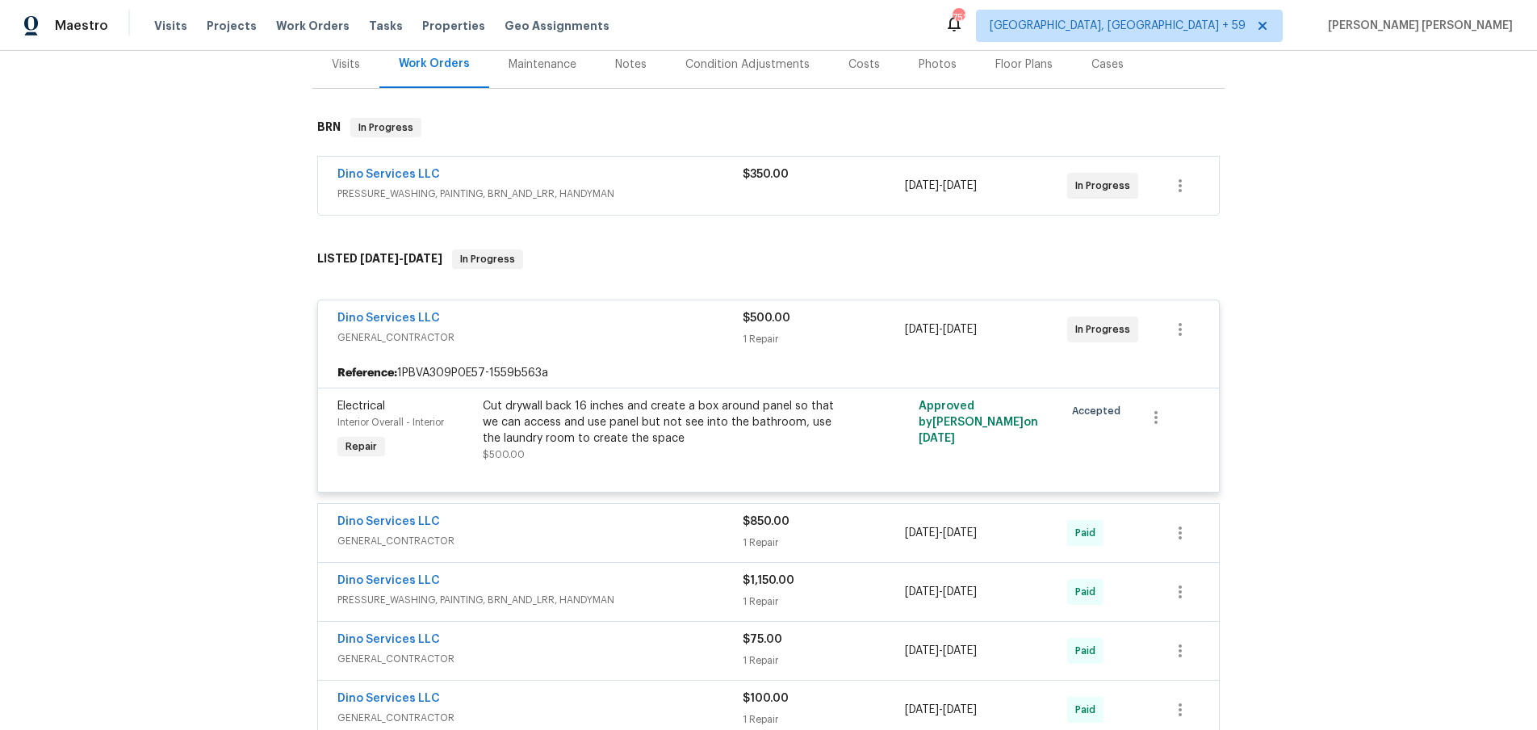
scroll to position [184, 0]
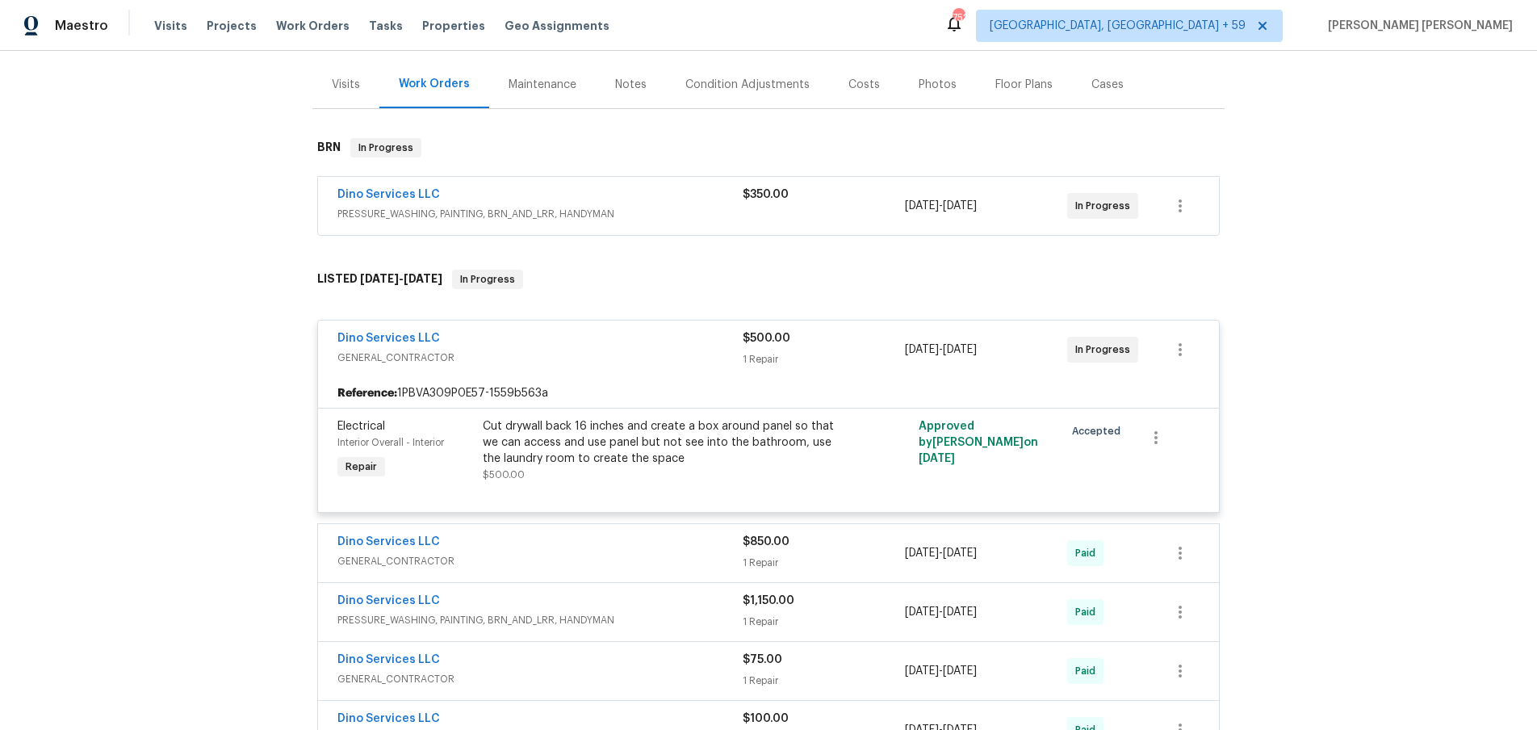
click at [860, 199] on div "$350.00" at bounding box center [824, 194] width 162 height 16
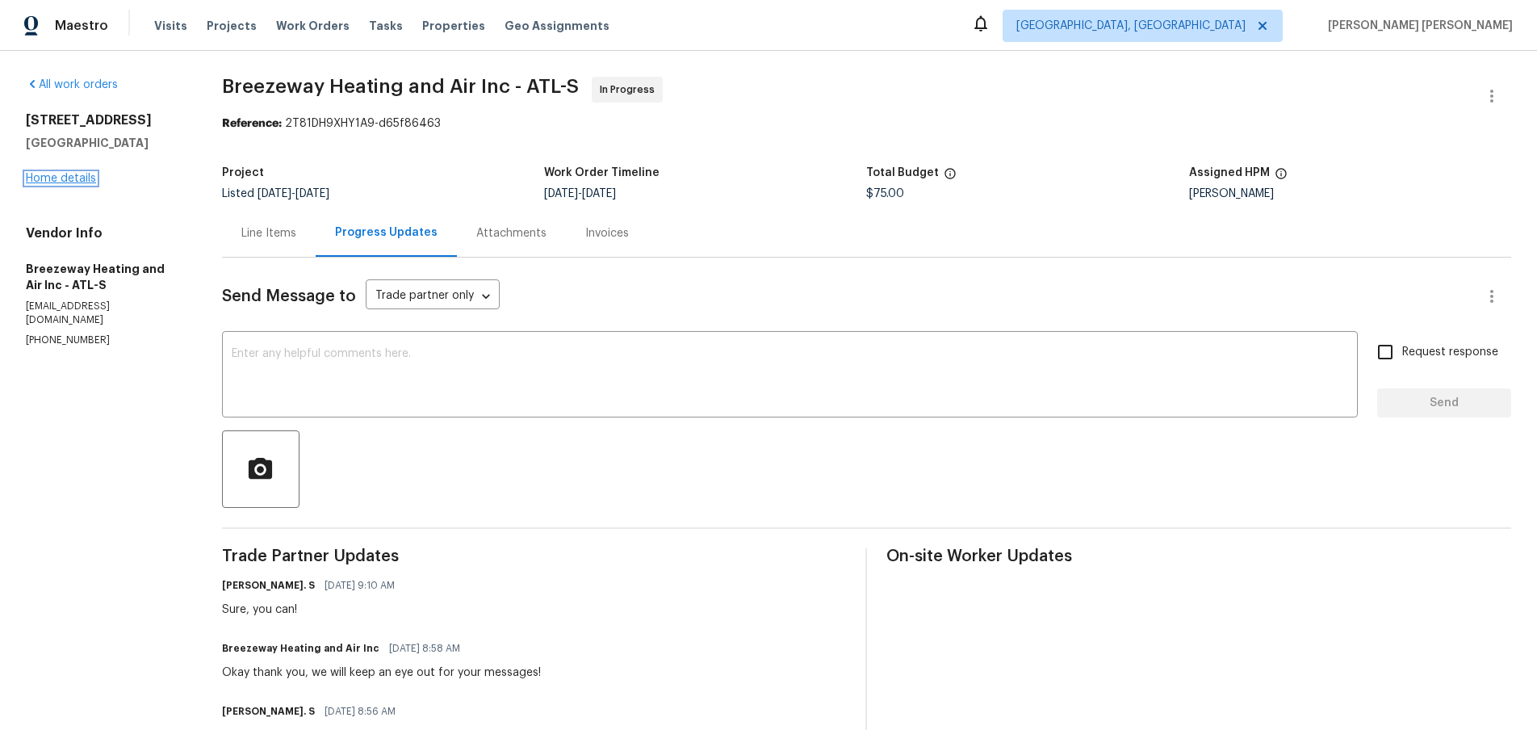
click at [87, 174] on link "Home details" at bounding box center [61, 178] width 70 height 11
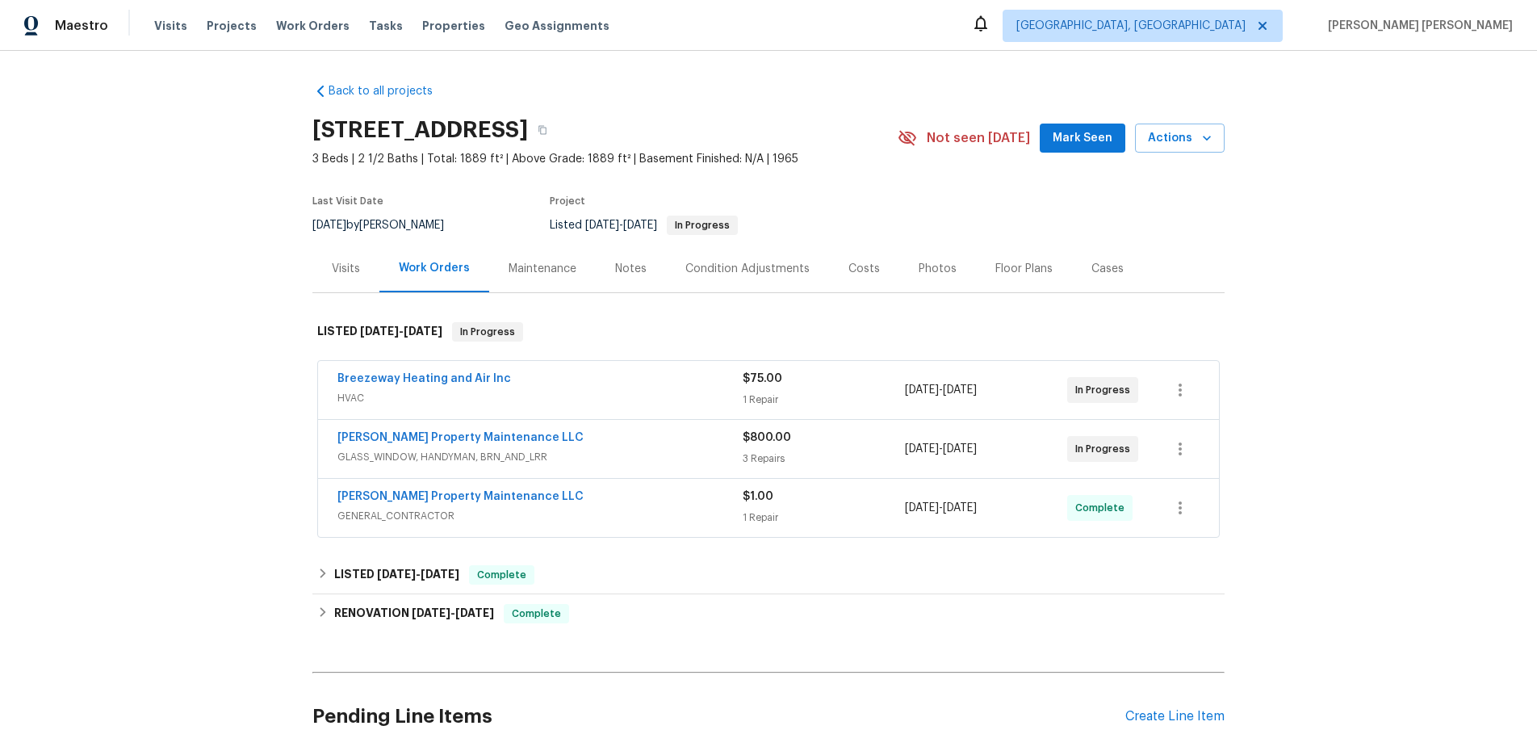
click at [666, 442] on div "Glen Property Maintenance LLC" at bounding box center [539, 438] width 405 height 19
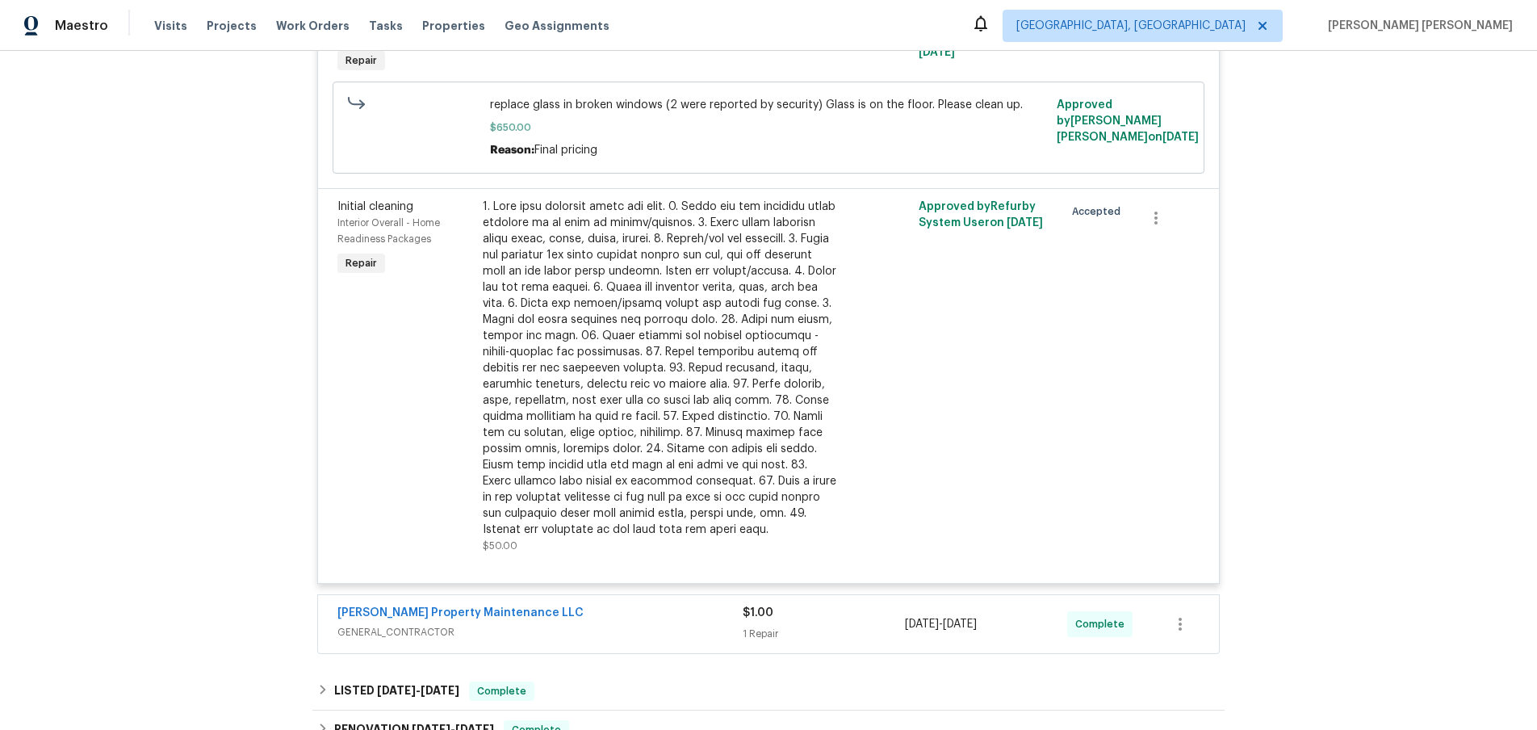
scroll to position [832, 0]
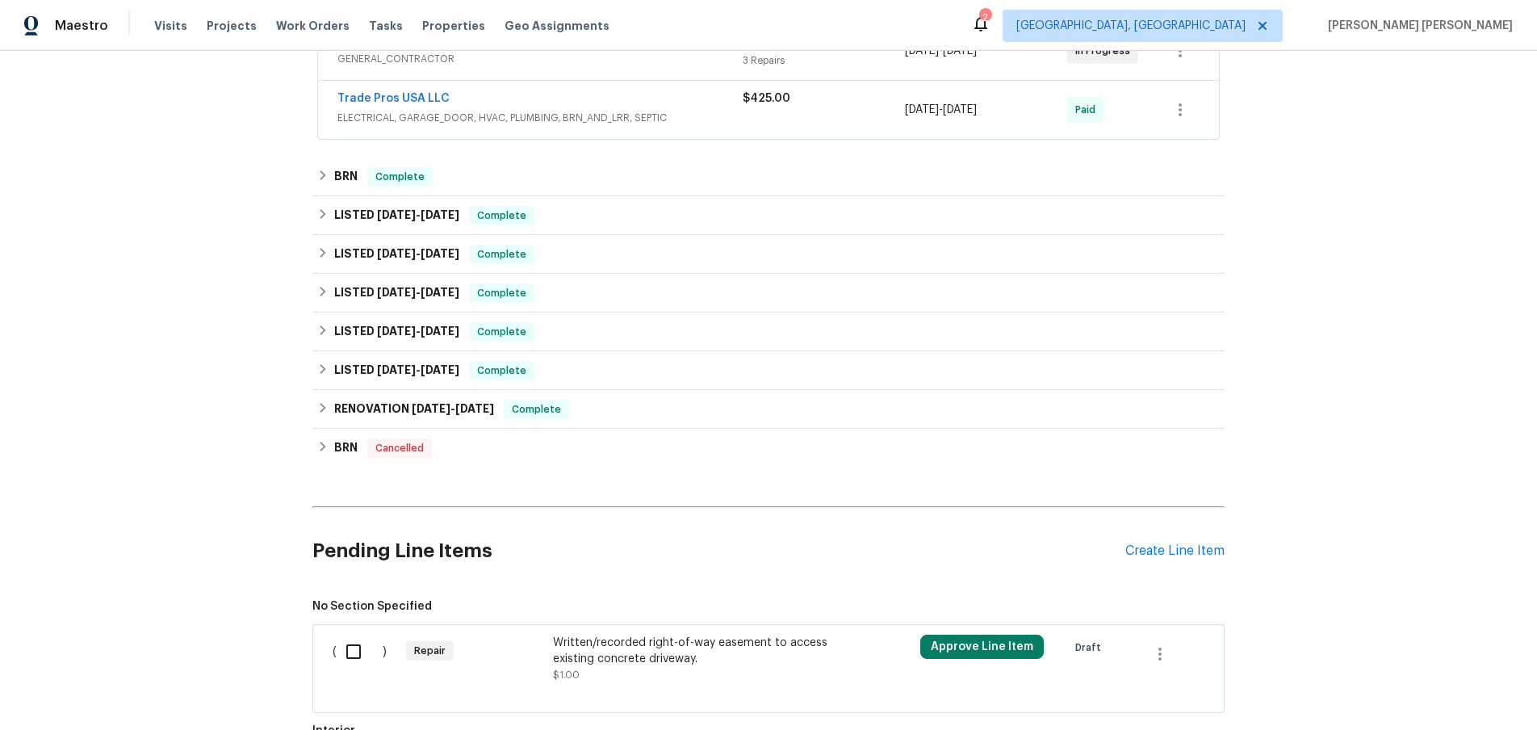
scroll to position [285, 0]
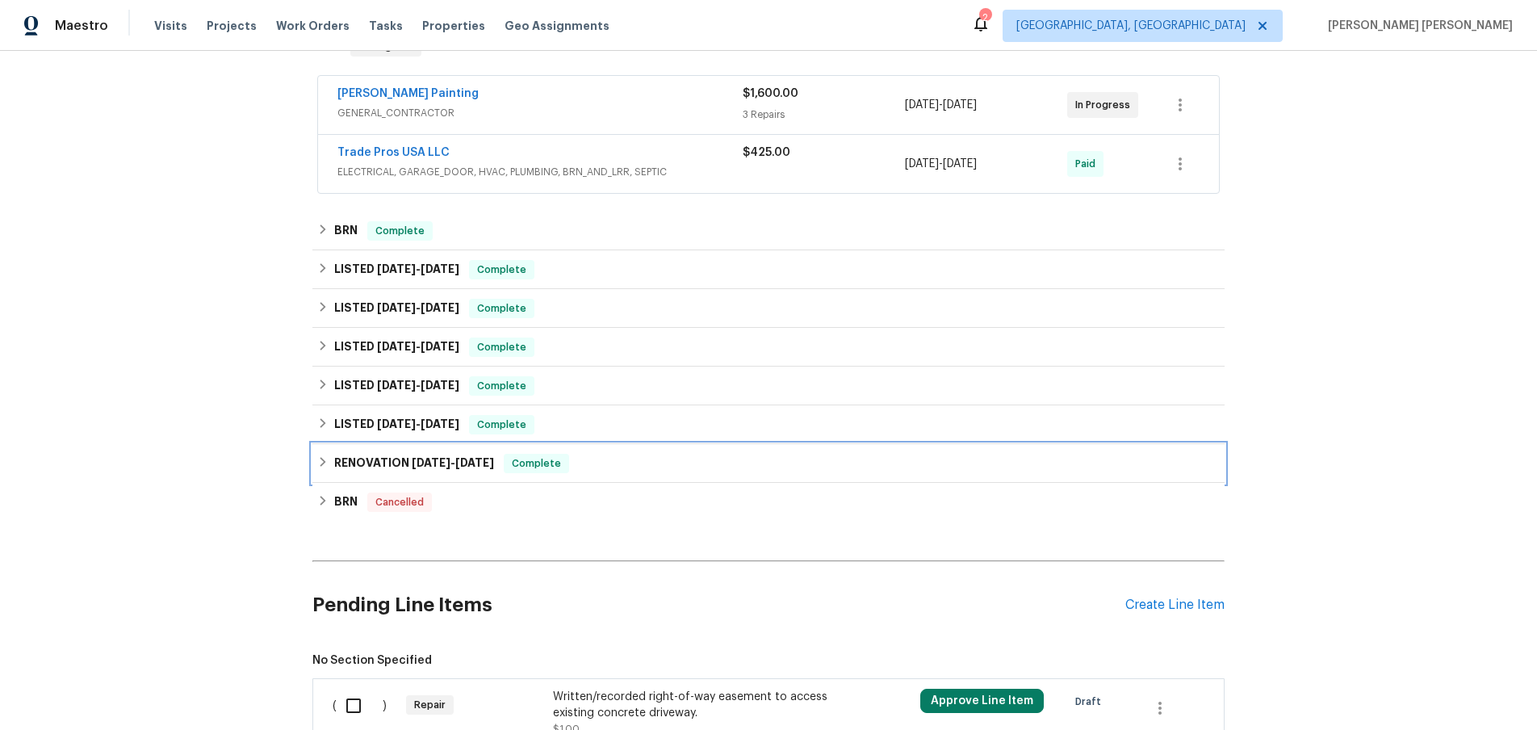
click at [323, 460] on icon at bounding box center [324, 462] width 6 height 10
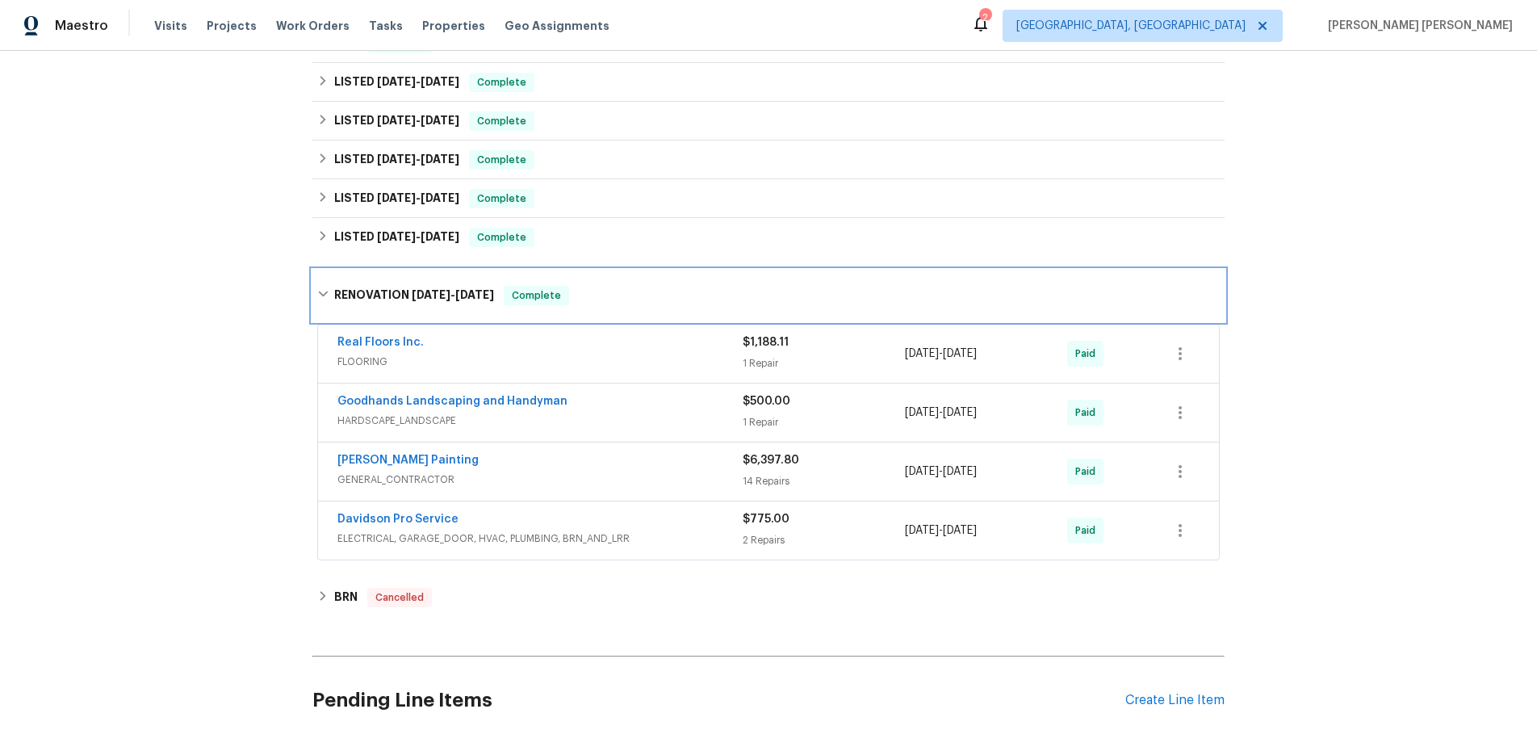
scroll to position [474, 0]
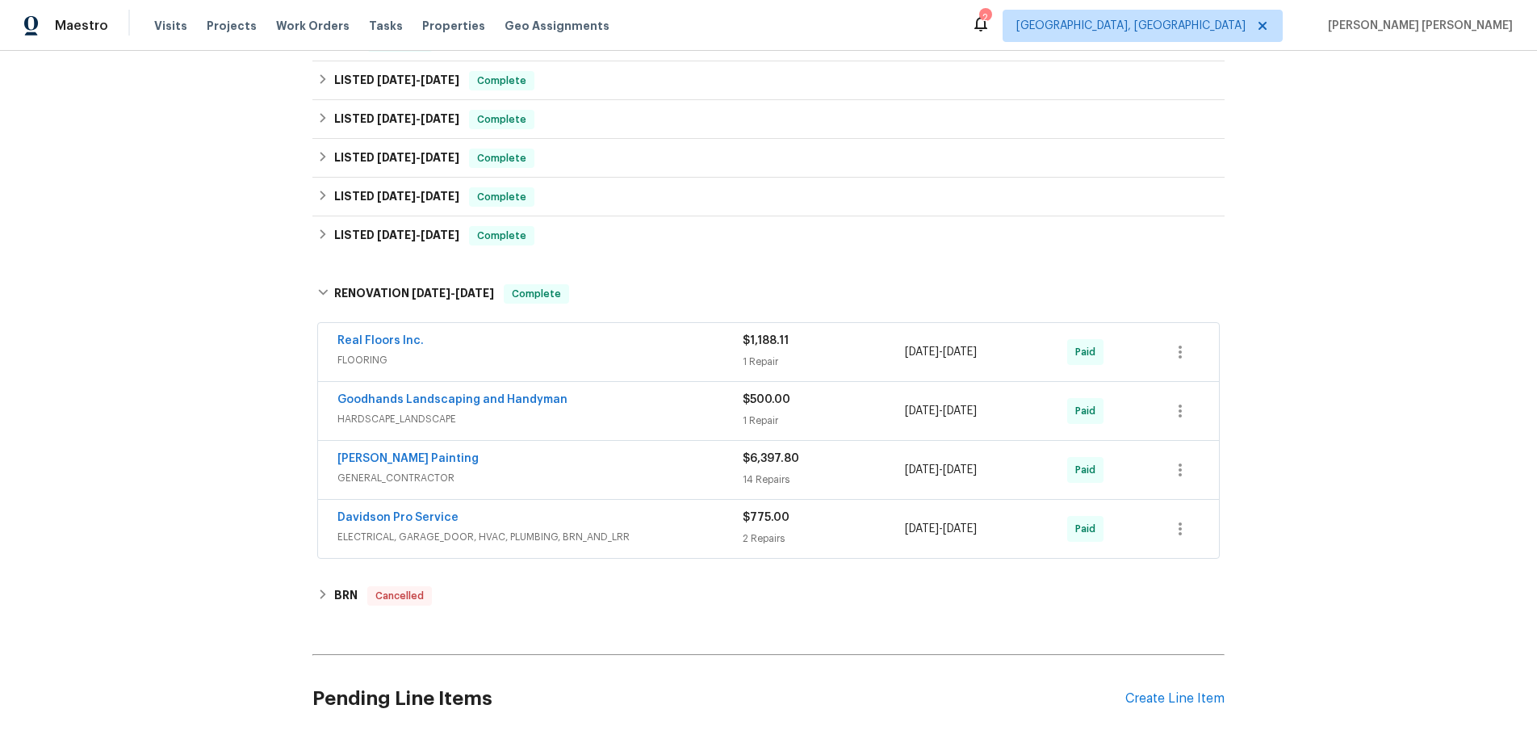
click at [571, 484] on span "GENERAL_CONTRACTOR" at bounding box center [539, 478] width 405 height 16
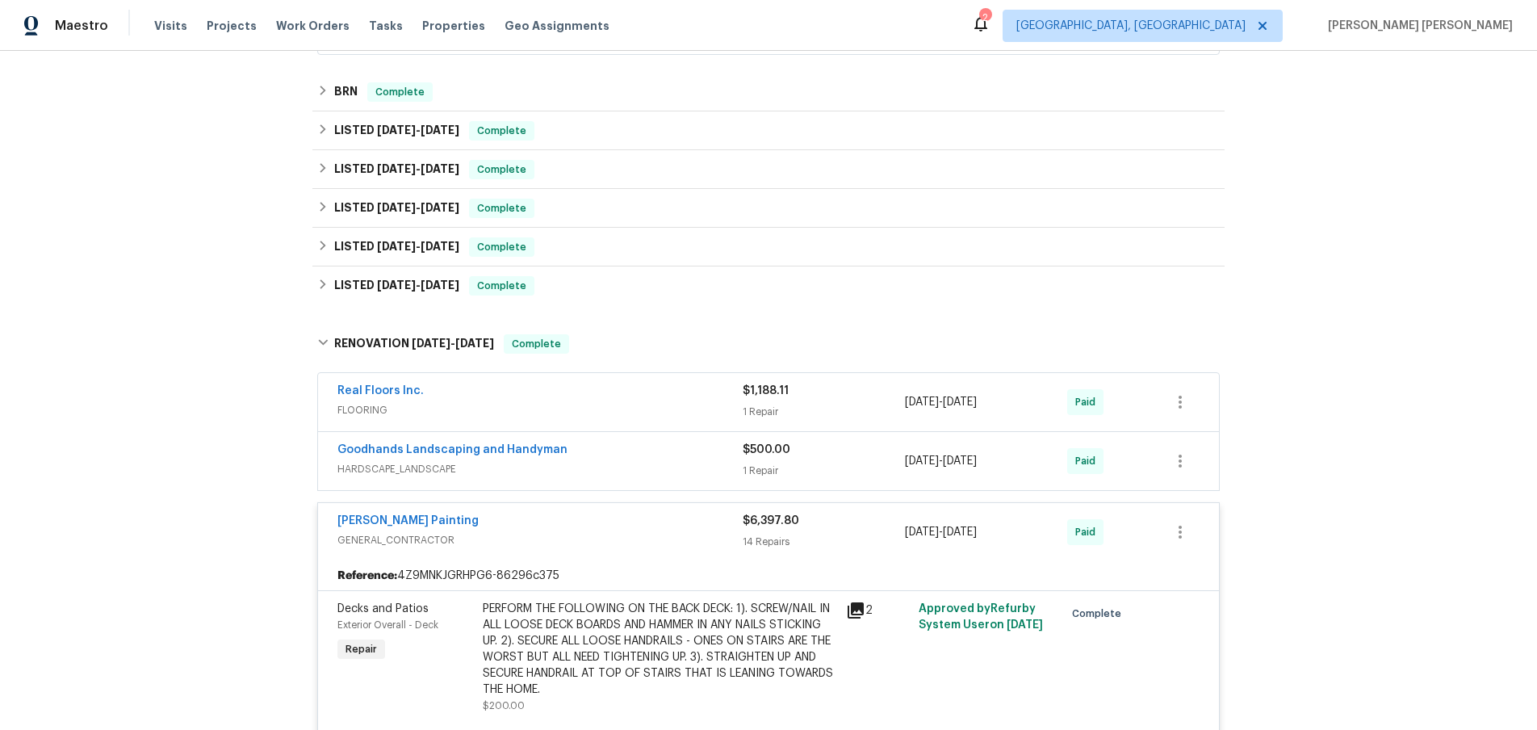
scroll to position [423, 0]
click at [321, 341] on icon at bounding box center [322, 342] width 11 height 11
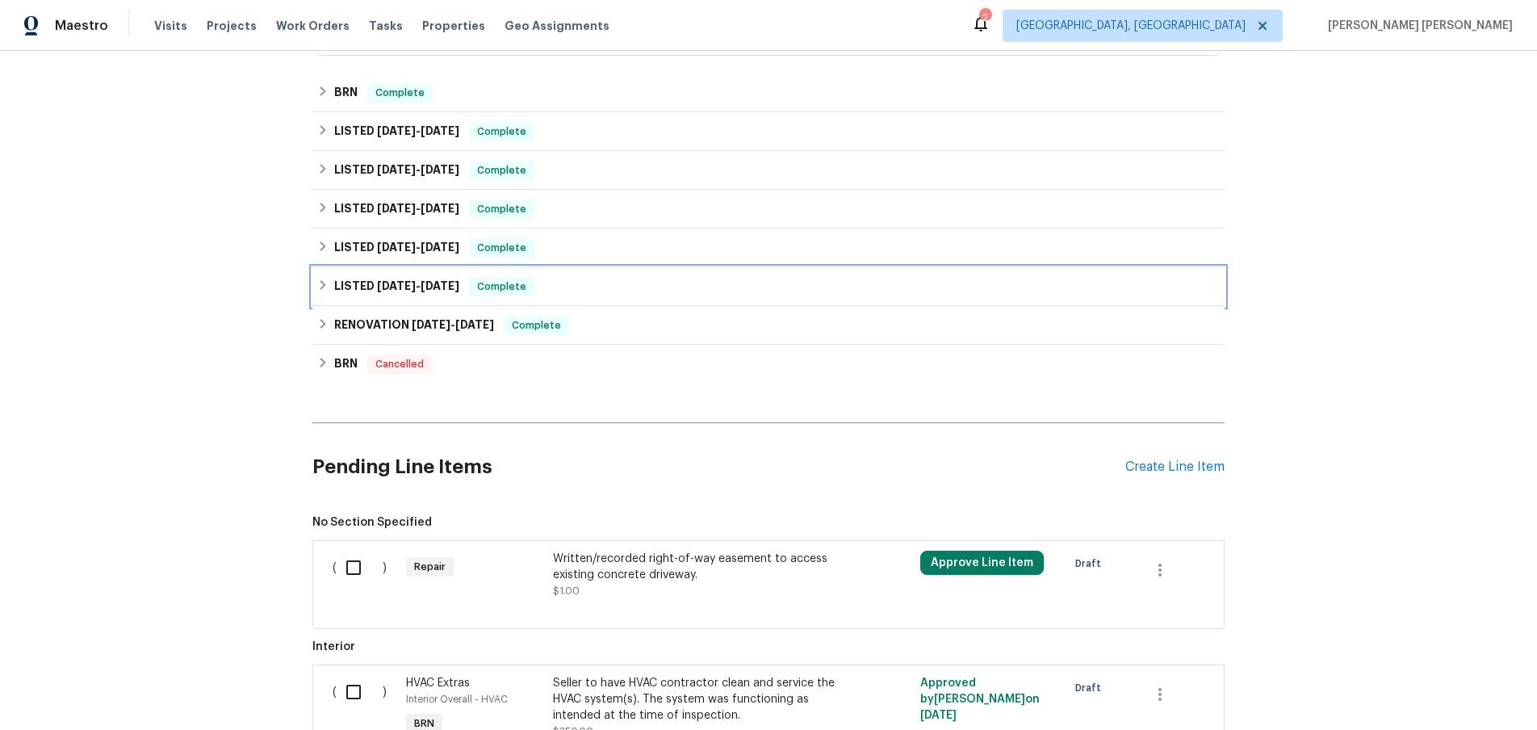
click at [317, 288] on icon at bounding box center [322, 284] width 11 height 11
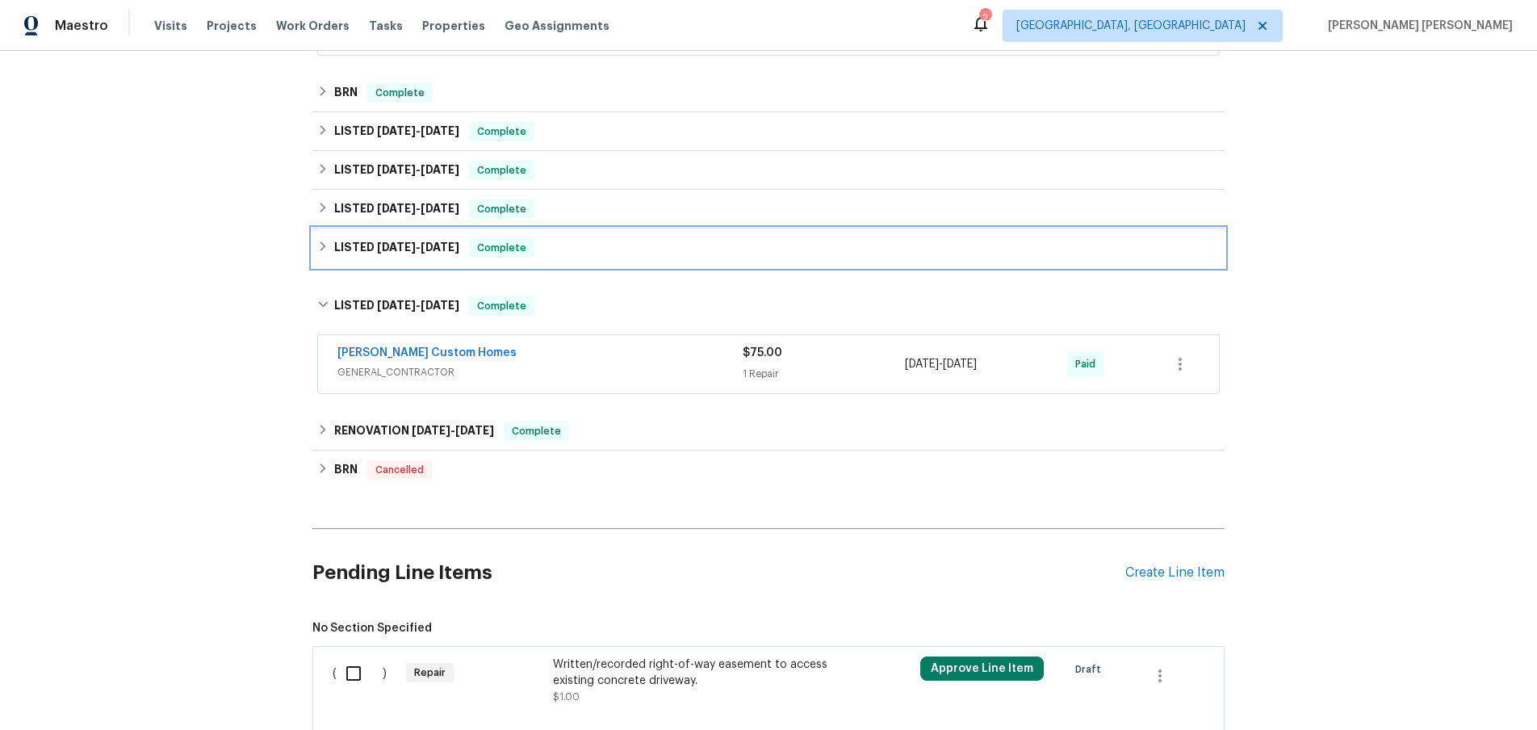
click at [317, 249] on icon at bounding box center [322, 246] width 11 height 11
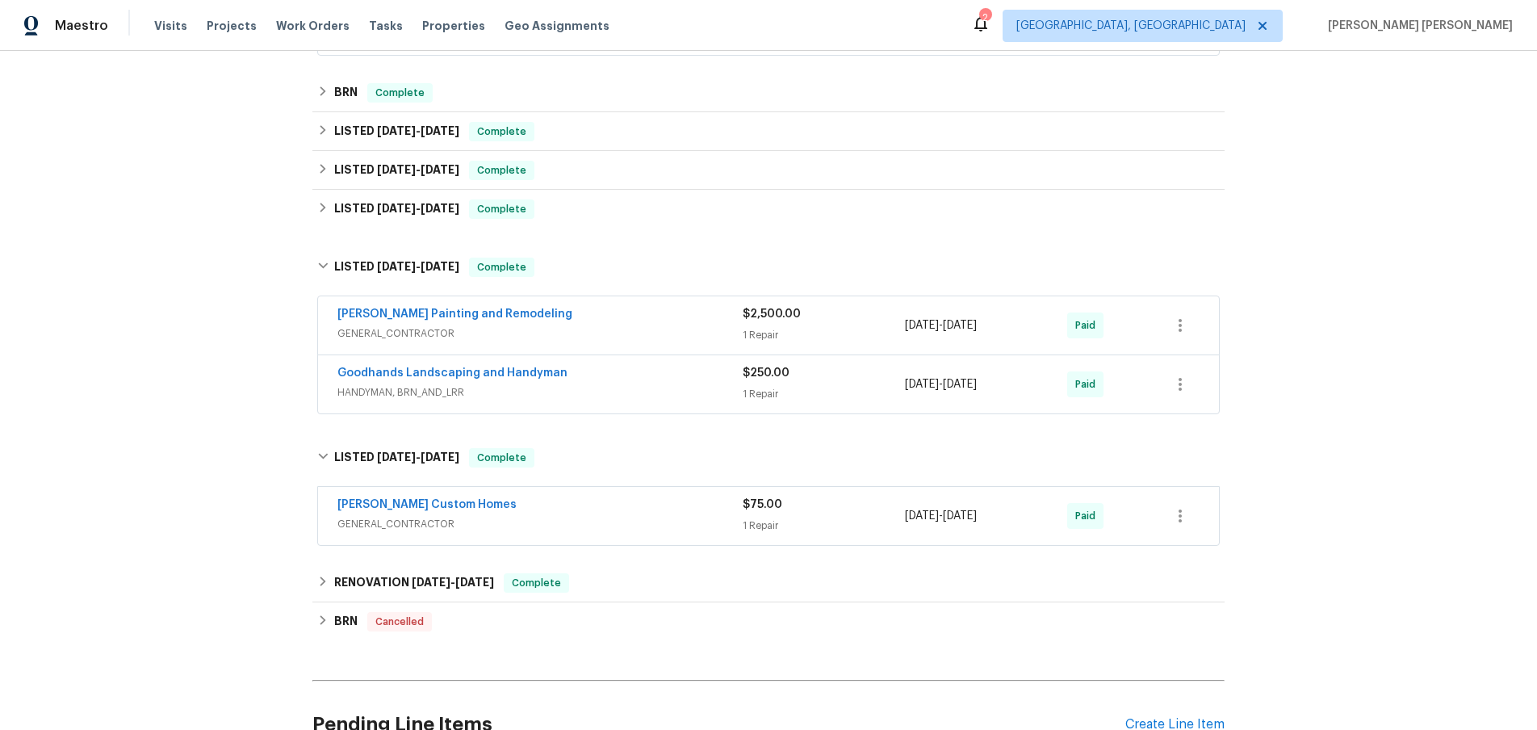
click at [639, 317] on div "Carlos Painting and Remodeling" at bounding box center [539, 315] width 405 height 19
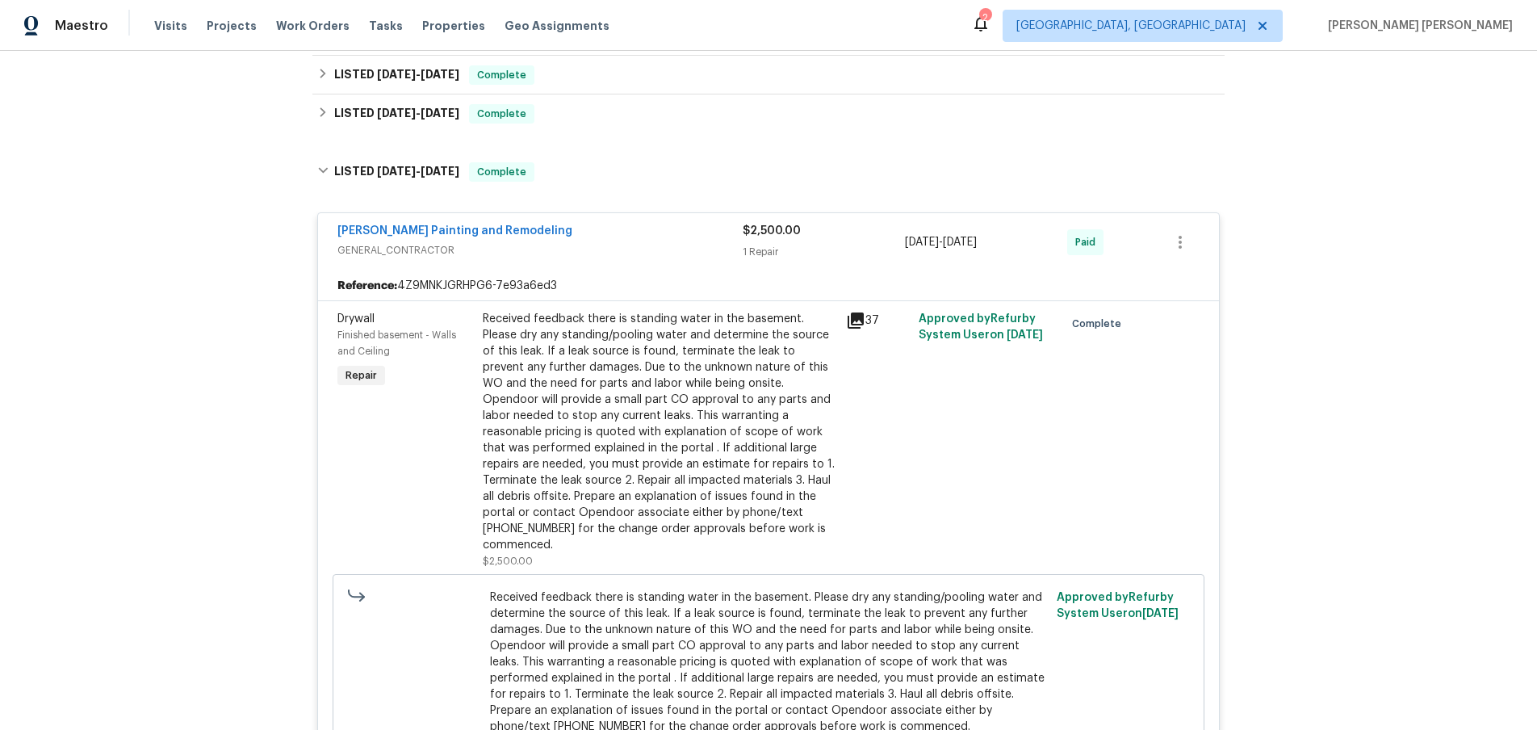
scroll to position [506, 0]
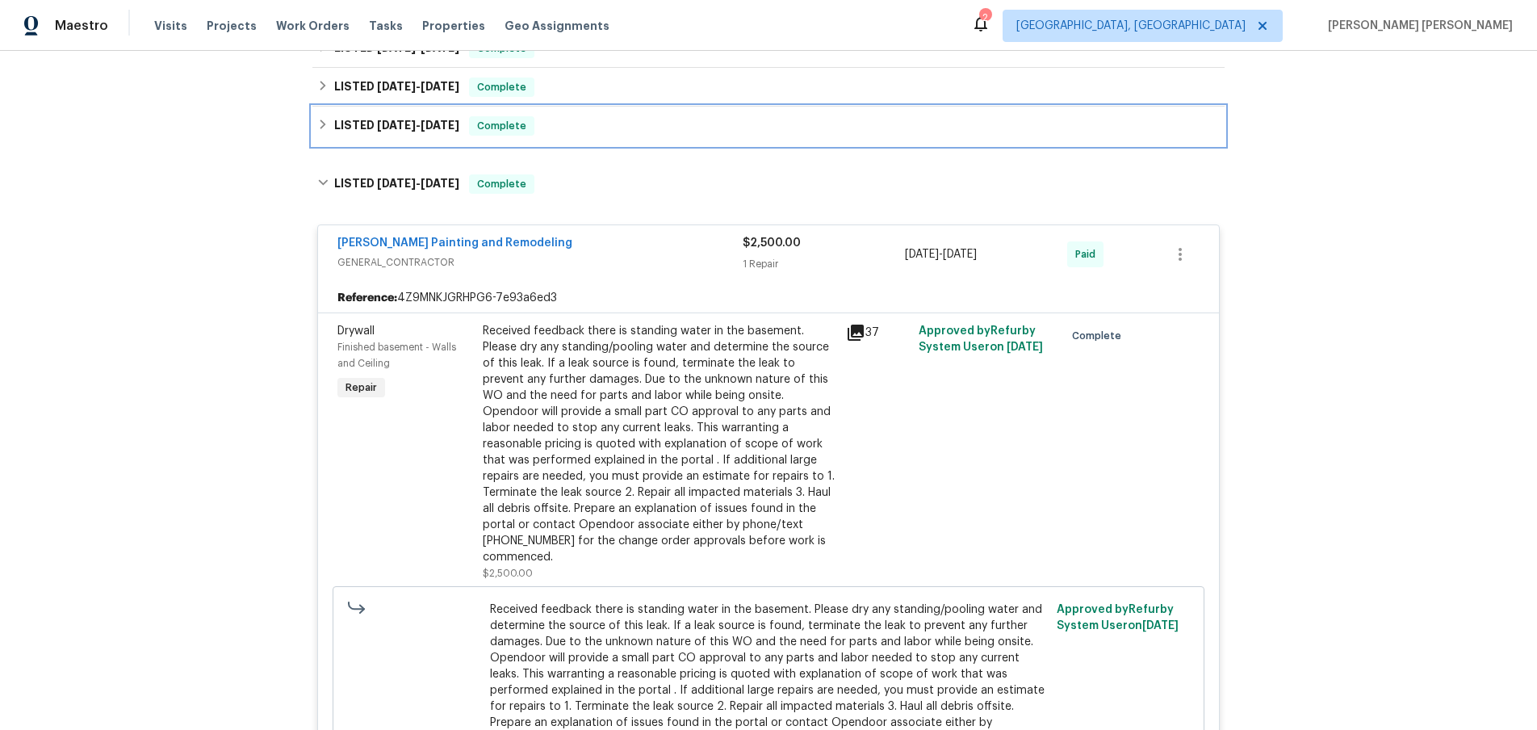
click at [321, 127] on icon at bounding box center [322, 124] width 11 height 11
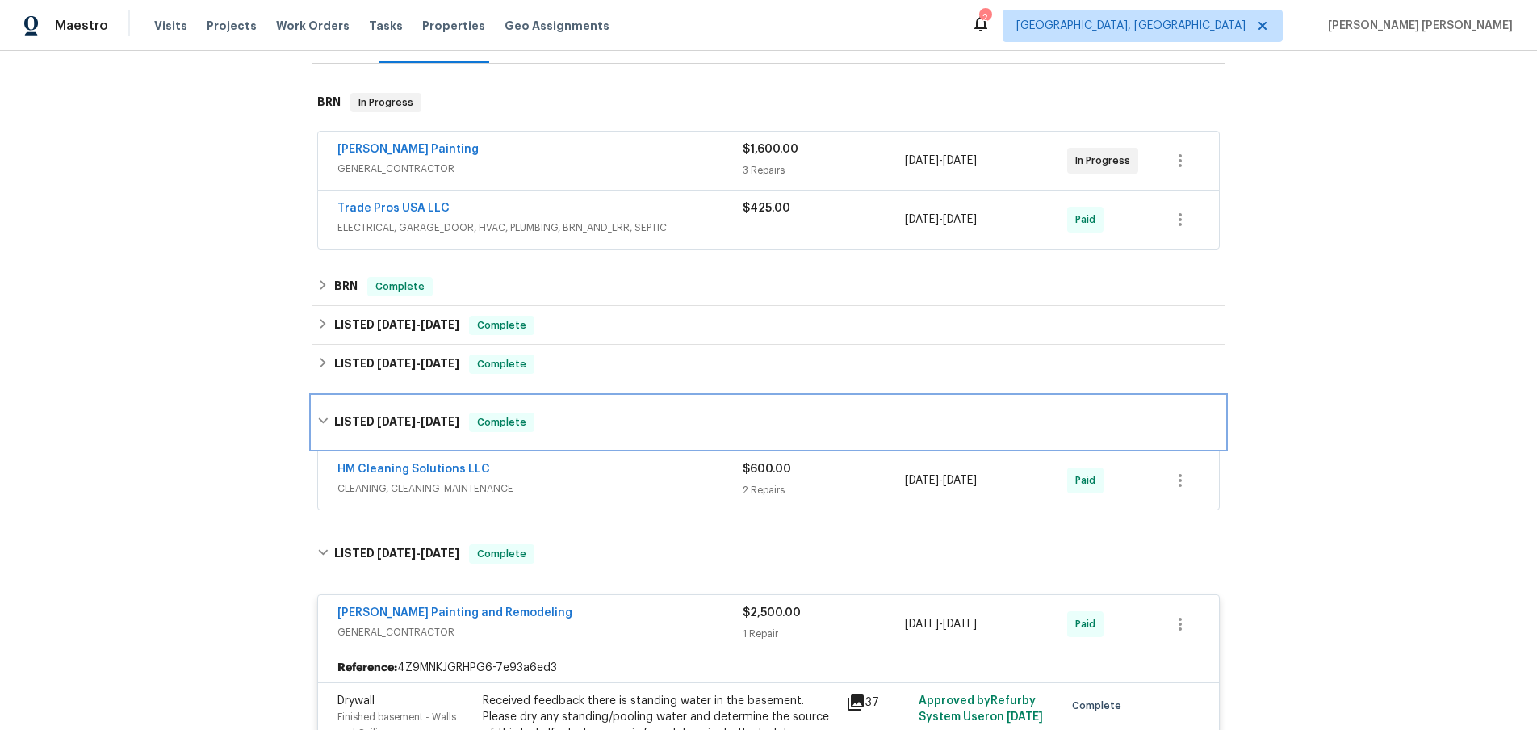
scroll to position [224, 0]
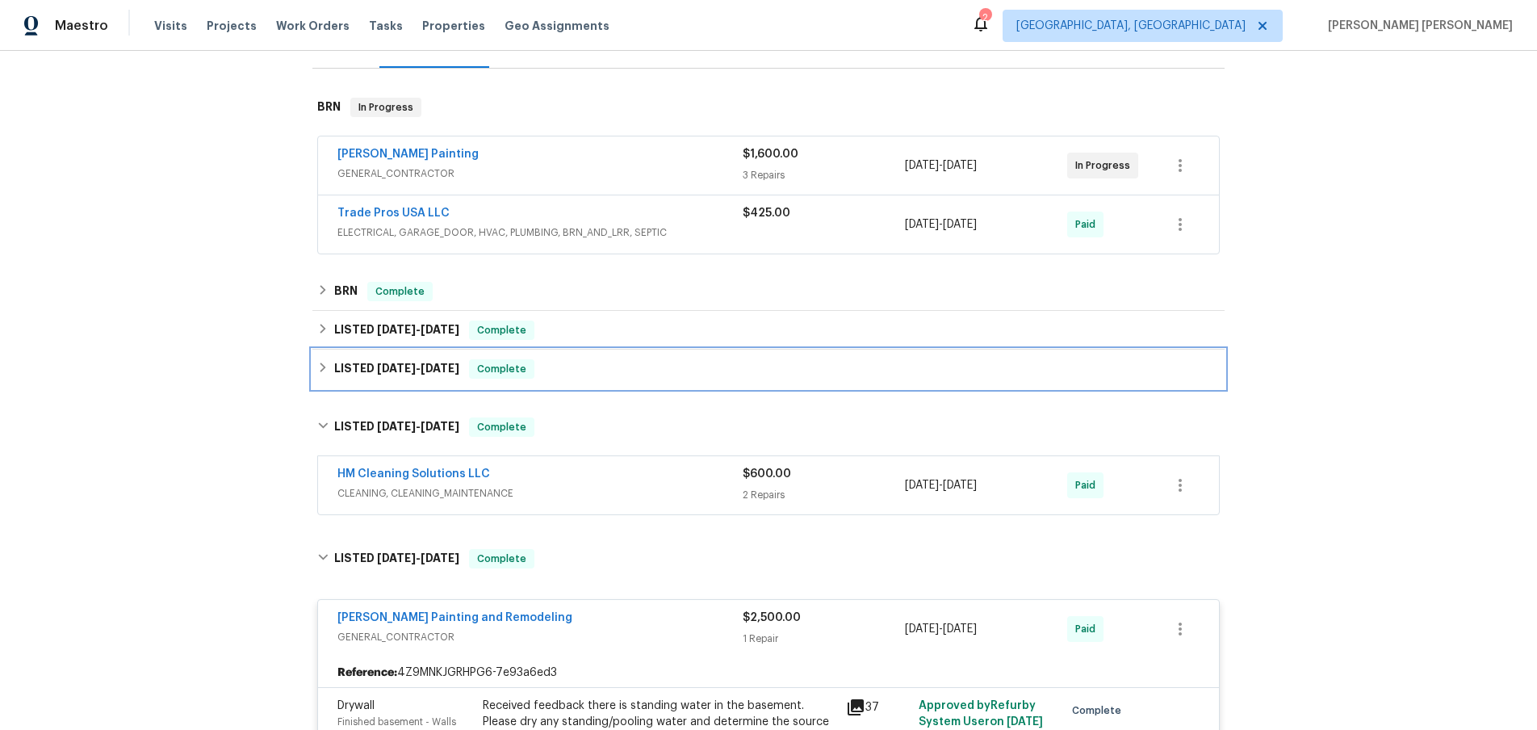
click at [321, 371] on icon at bounding box center [324, 367] width 6 height 10
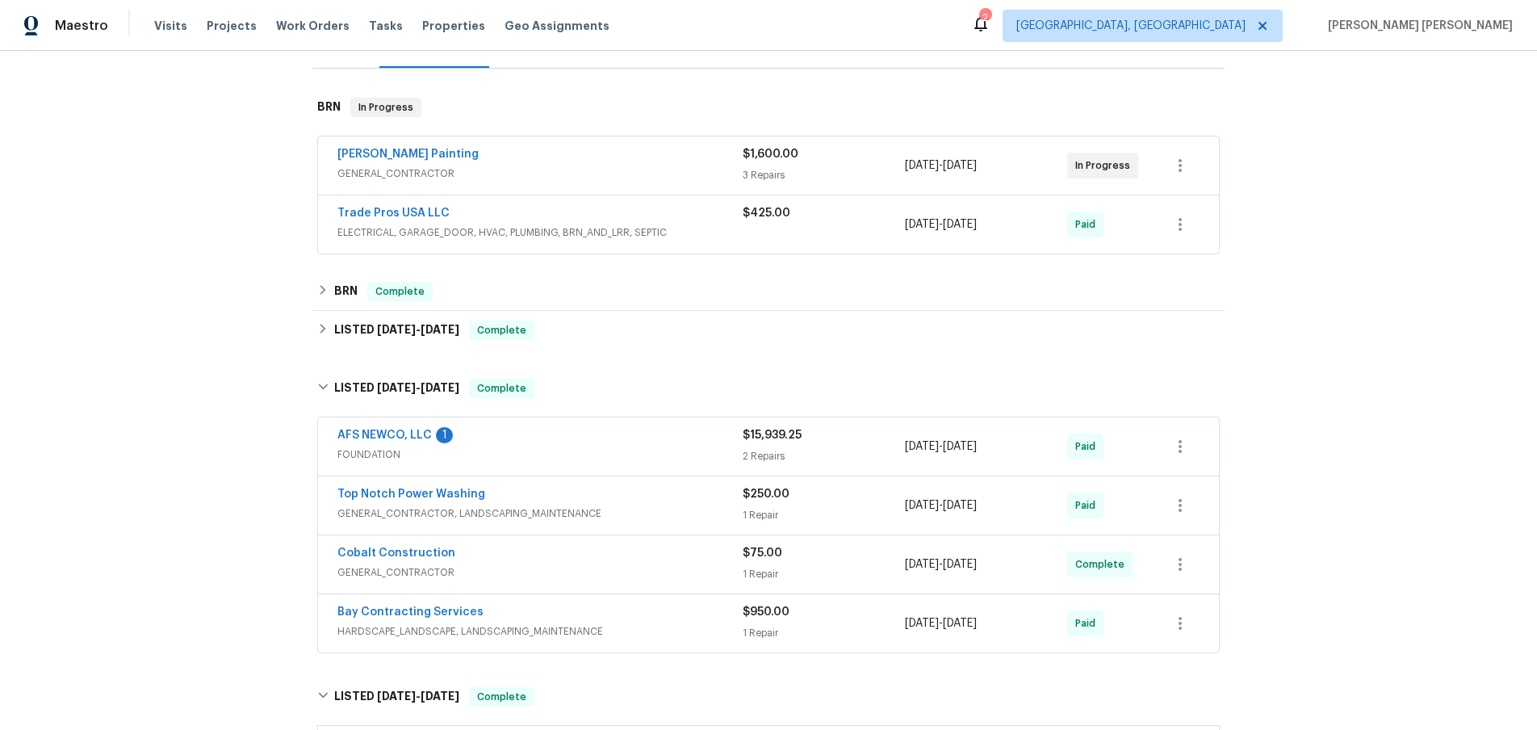
click at [631, 454] on span "FOUNDATION" at bounding box center [539, 454] width 405 height 16
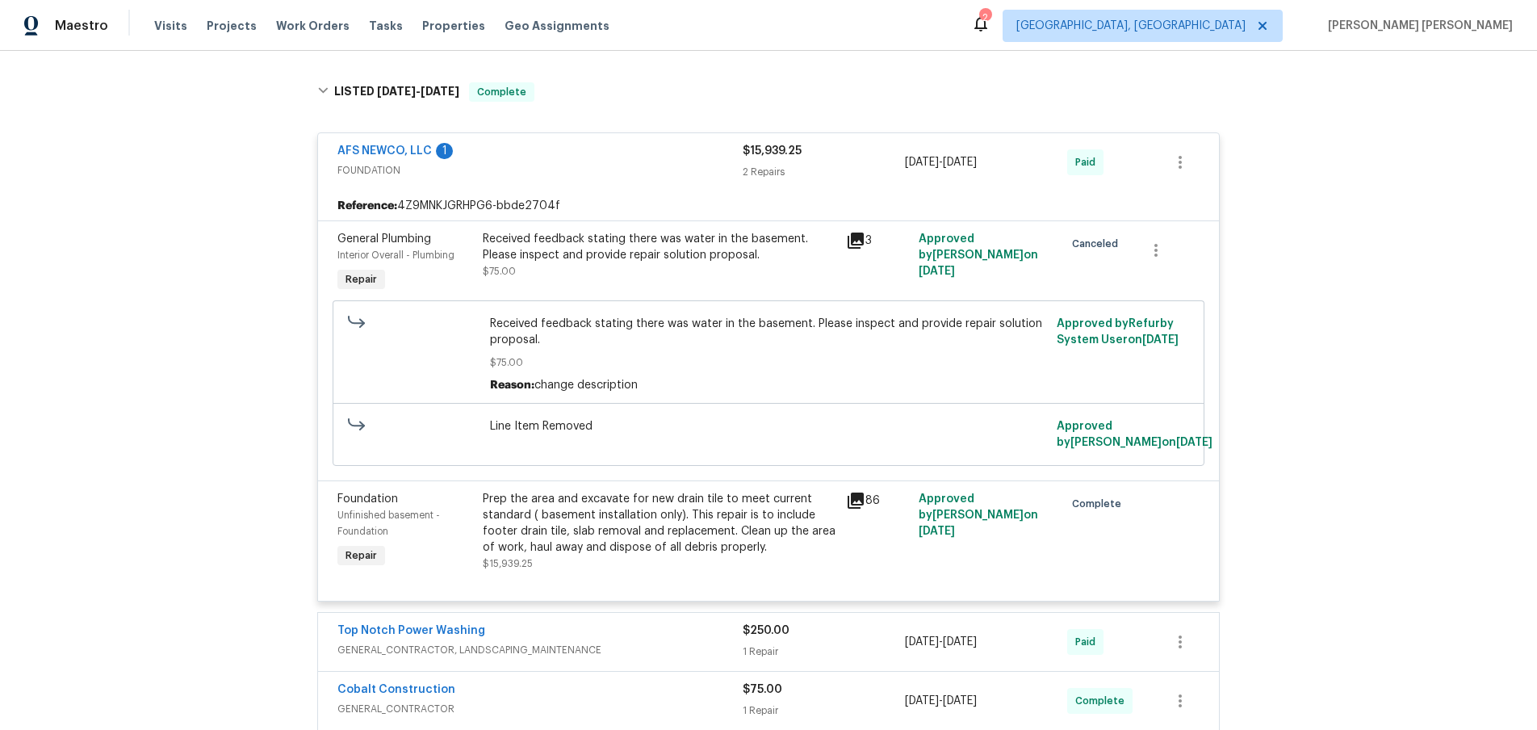
scroll to position [613, 0]
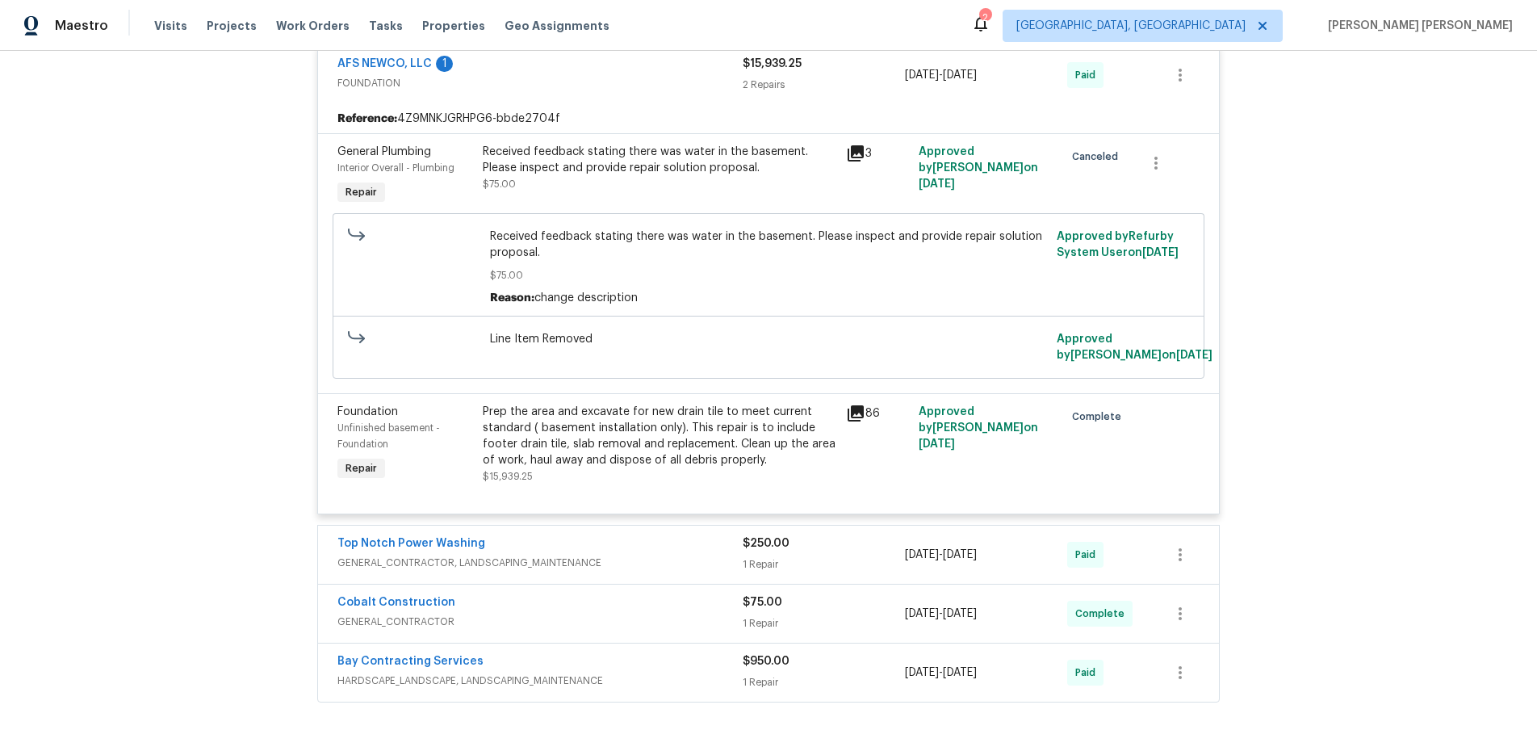
click at [852, 412] on icon at bounding box center [856, 413] width 16 height 16
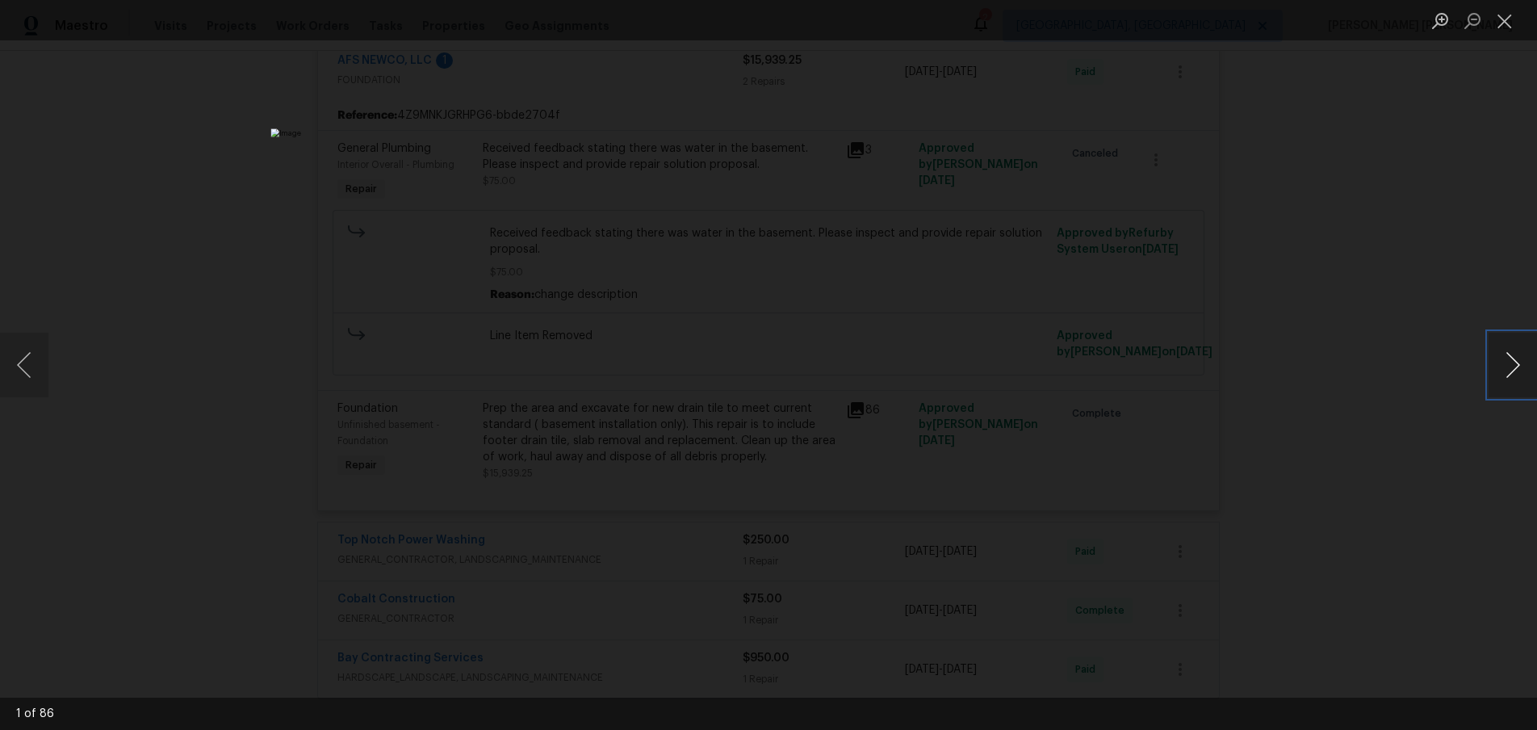
click at [1505, 375] on button "Next image" at bounding box center [1513, 365] width 48 height 65
click at [1440, 450] on div "Lightbox" at bounding box center [768, 365] width 1537 height 730
click at [1403, 459] on div "Lightbox" at bounding box center [768, 365] width 1537 height 730
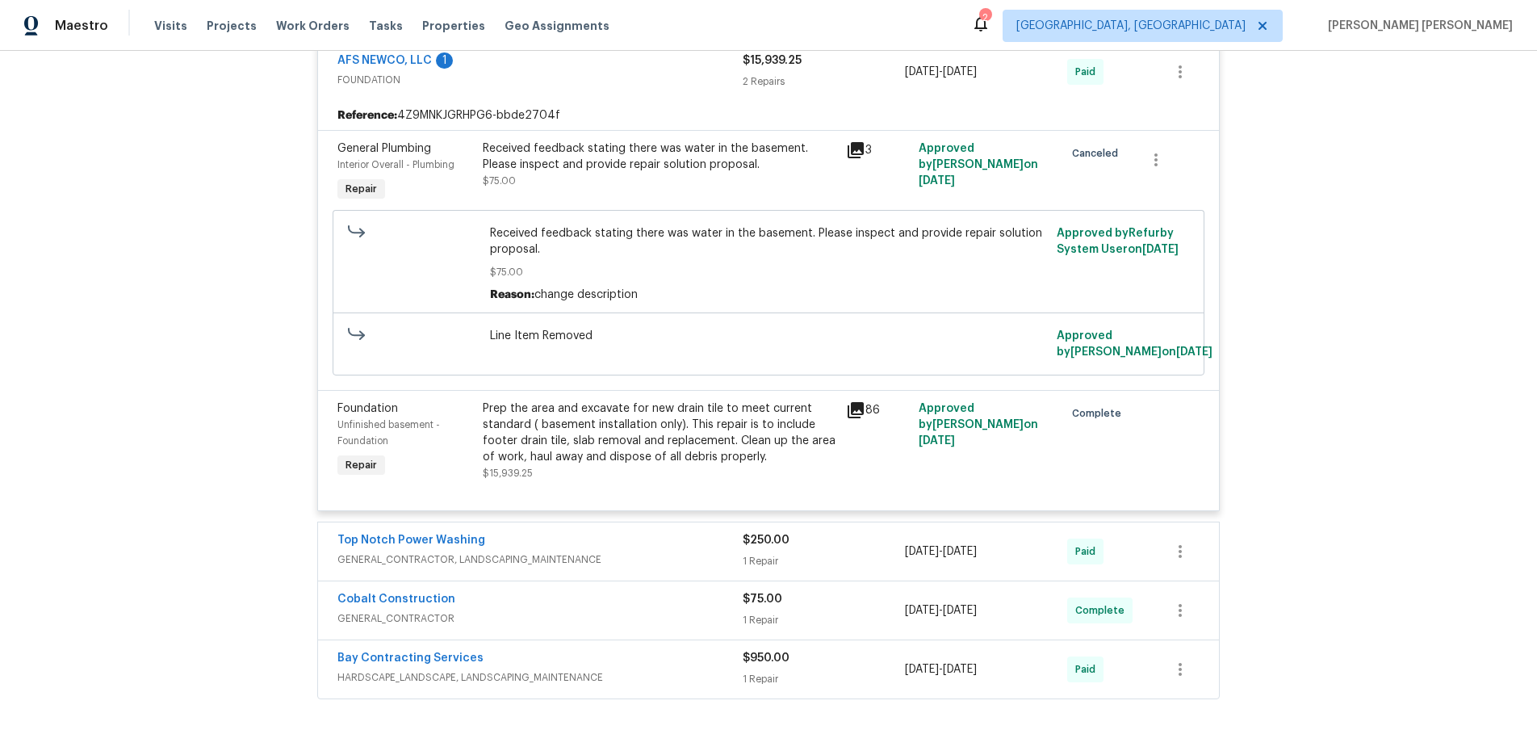
click at [1403, 459] on div "Lightbox" at bounding box center [768, 365] width 1537 height 730
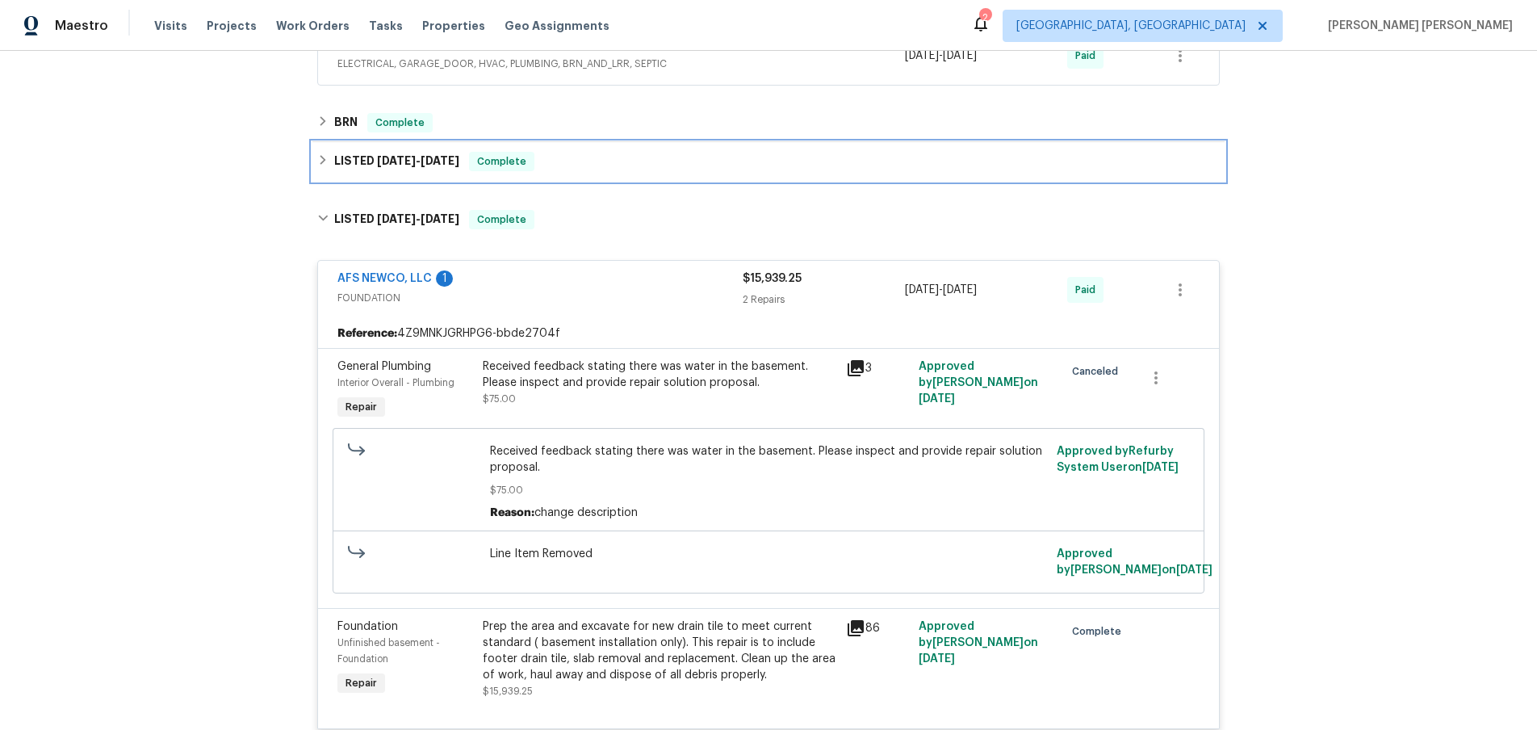
click at [327, 166] on div "LISTED 7/8/25 - 7/11/25 Complete" at bounding box center [768, 161] width 903 height 19
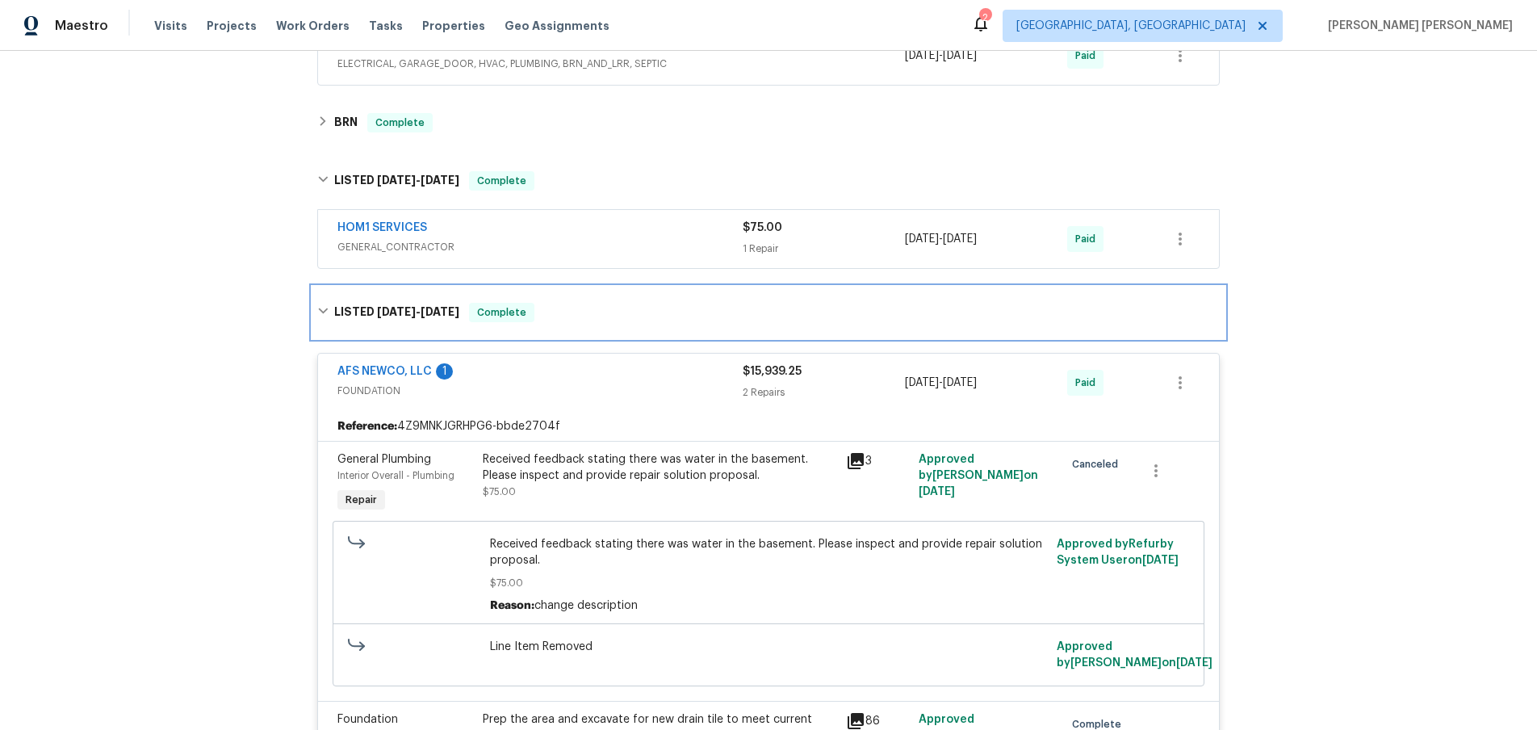
click at [333, 304] on div "LISTED 3/26/25 - 6/13/25 Complete" at bounding box center [768, 312] width 903 height 19
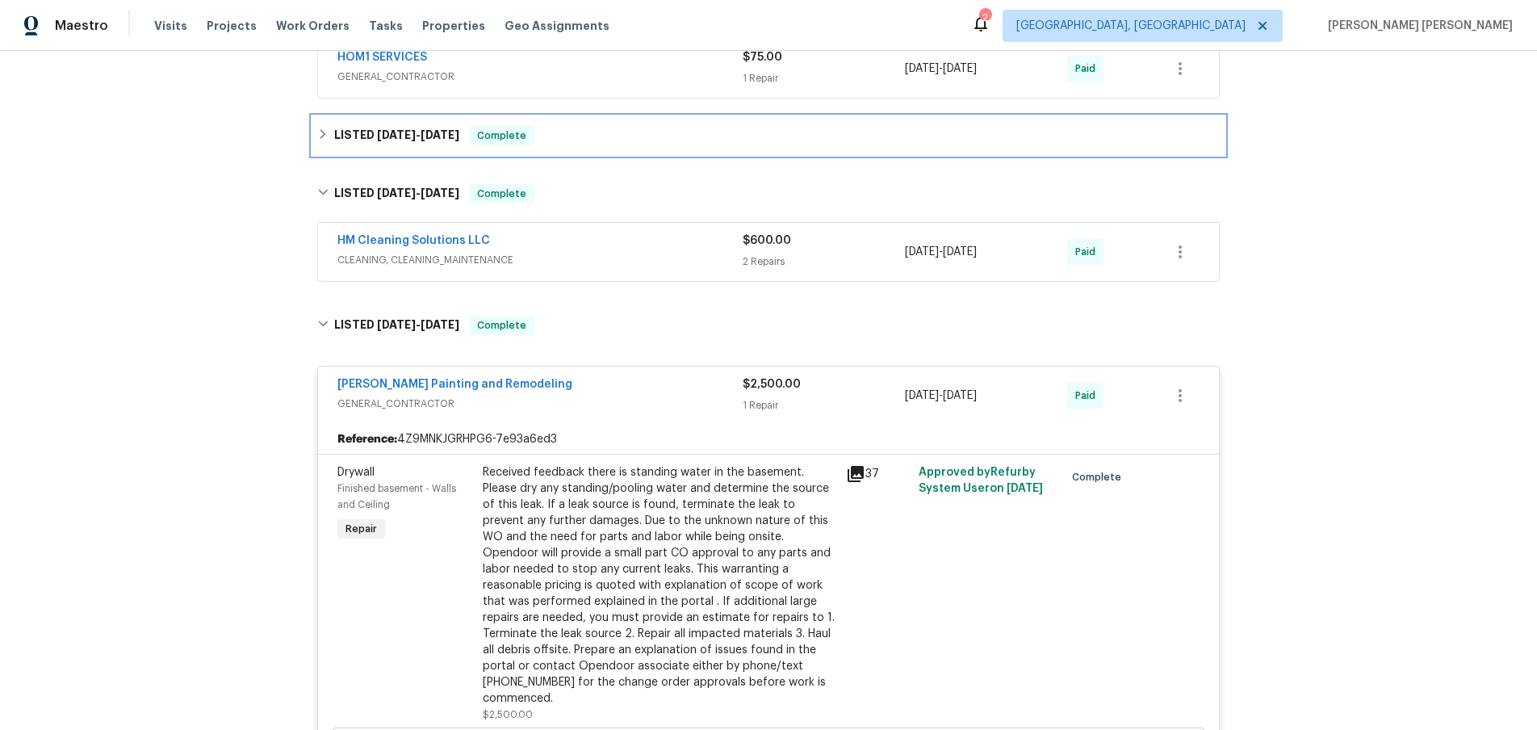
scroll to position [565, 0]
click at [616, 233] on div "HM Cleaning Solutions LLC" at bounding box center [539, 240] width 405 height 19
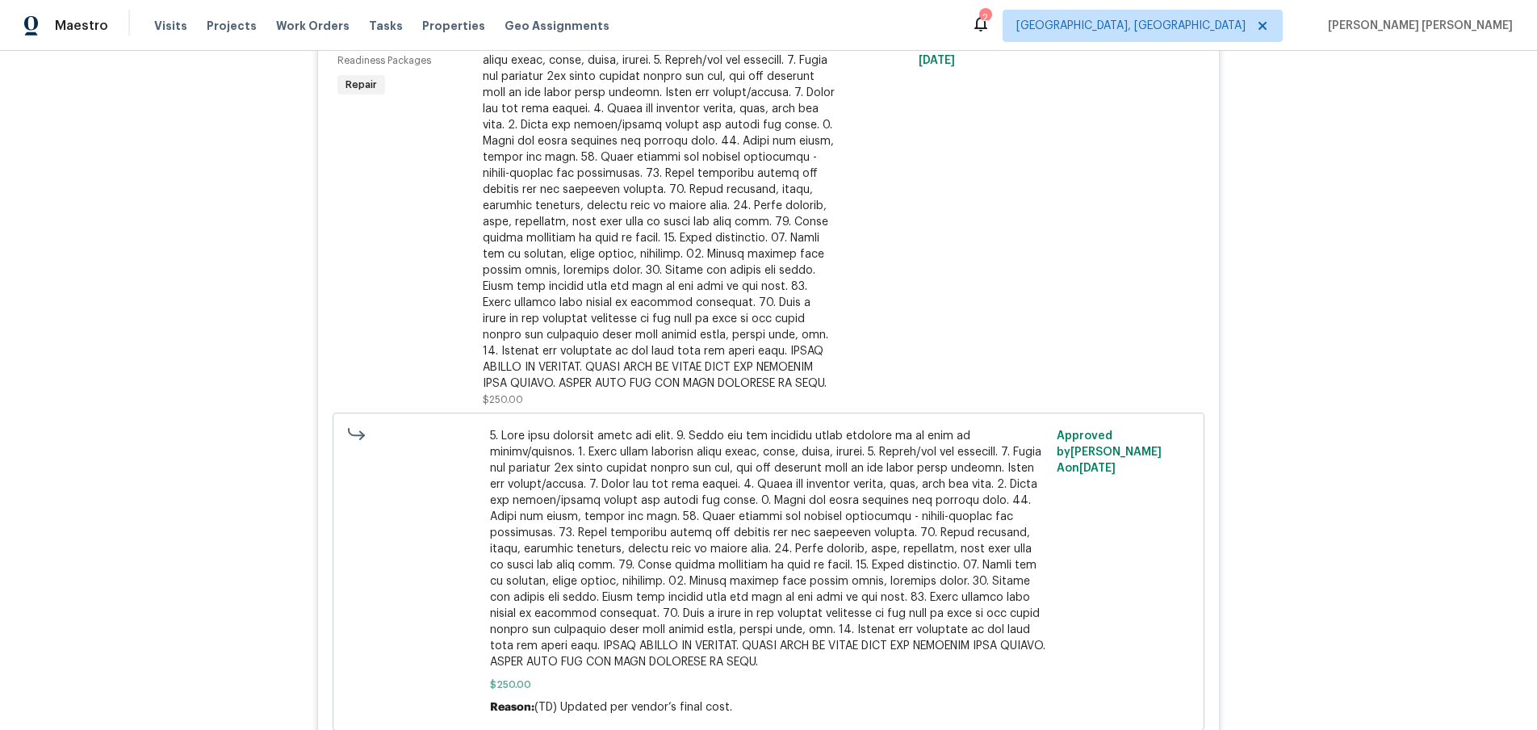
scroll to position [643, 0]
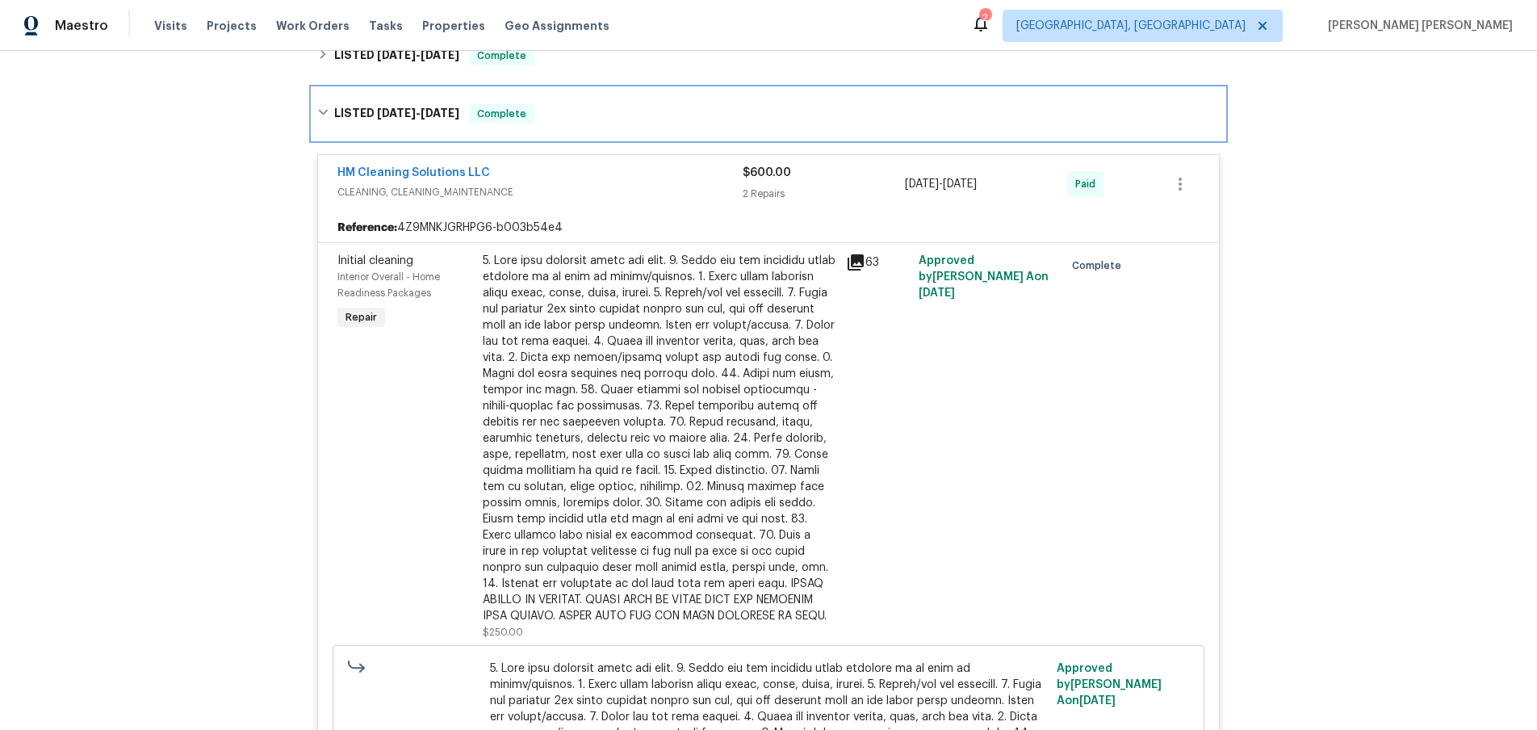
click at [325, 112] on icon at bounding box center [323, 113] width 10 height 6
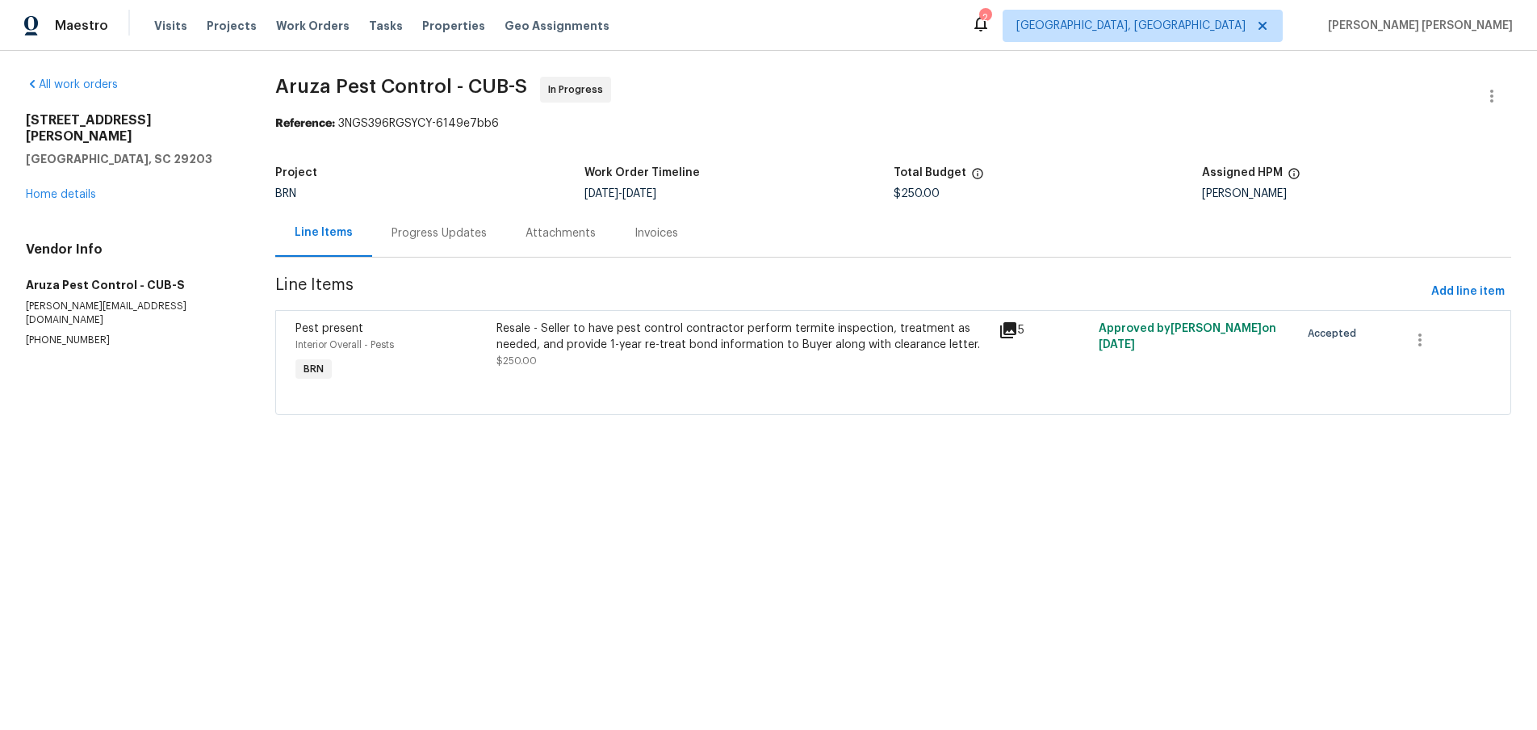
click at [1011, 333] on icon at bounding box center [1008, 330] width 19 height 19
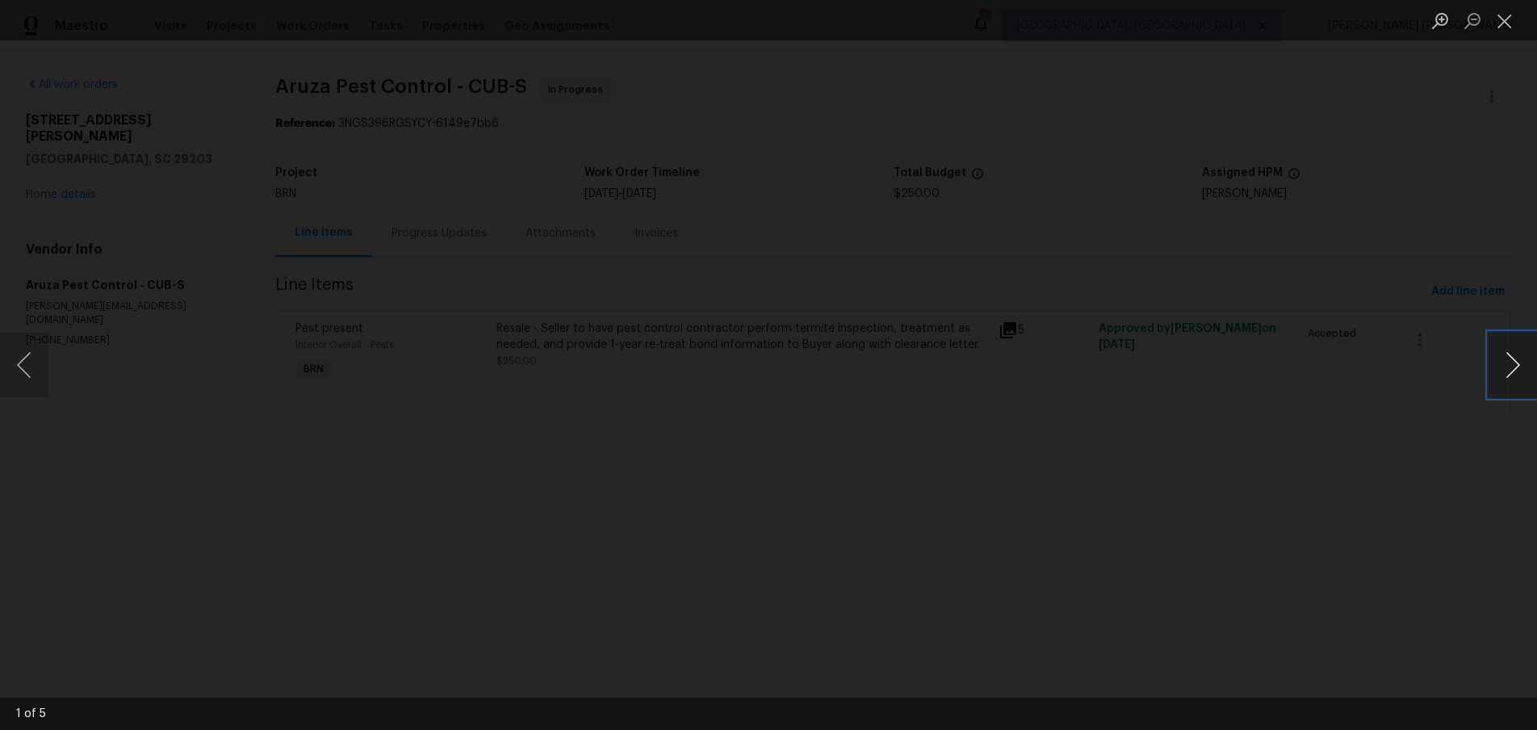
click at [1508, 377] on button "Next image" at bounding box center [1513, 365] width 48 height 65
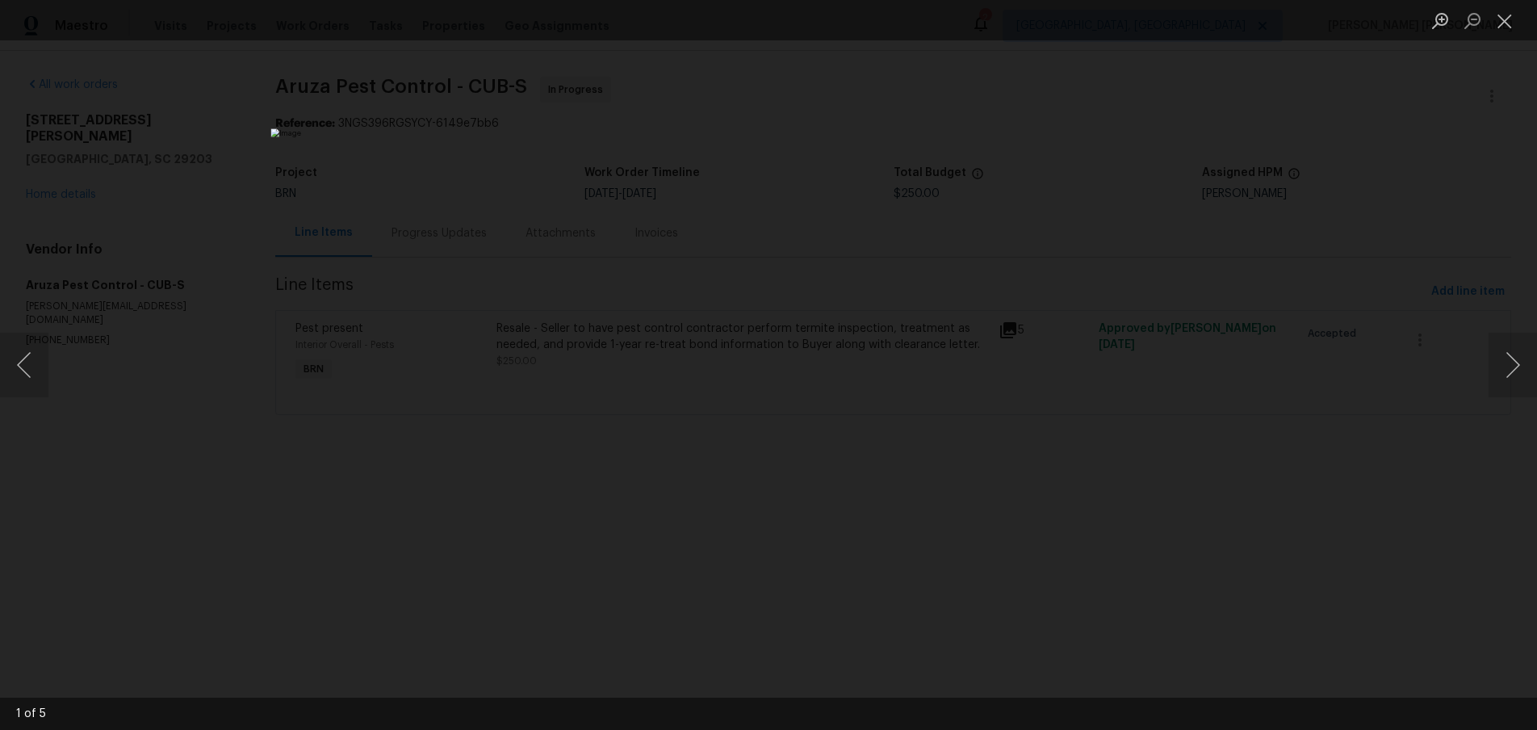
click at [1428, 516] on div "Lightbox" at bounding box center [768, 365] width 1537 height 730
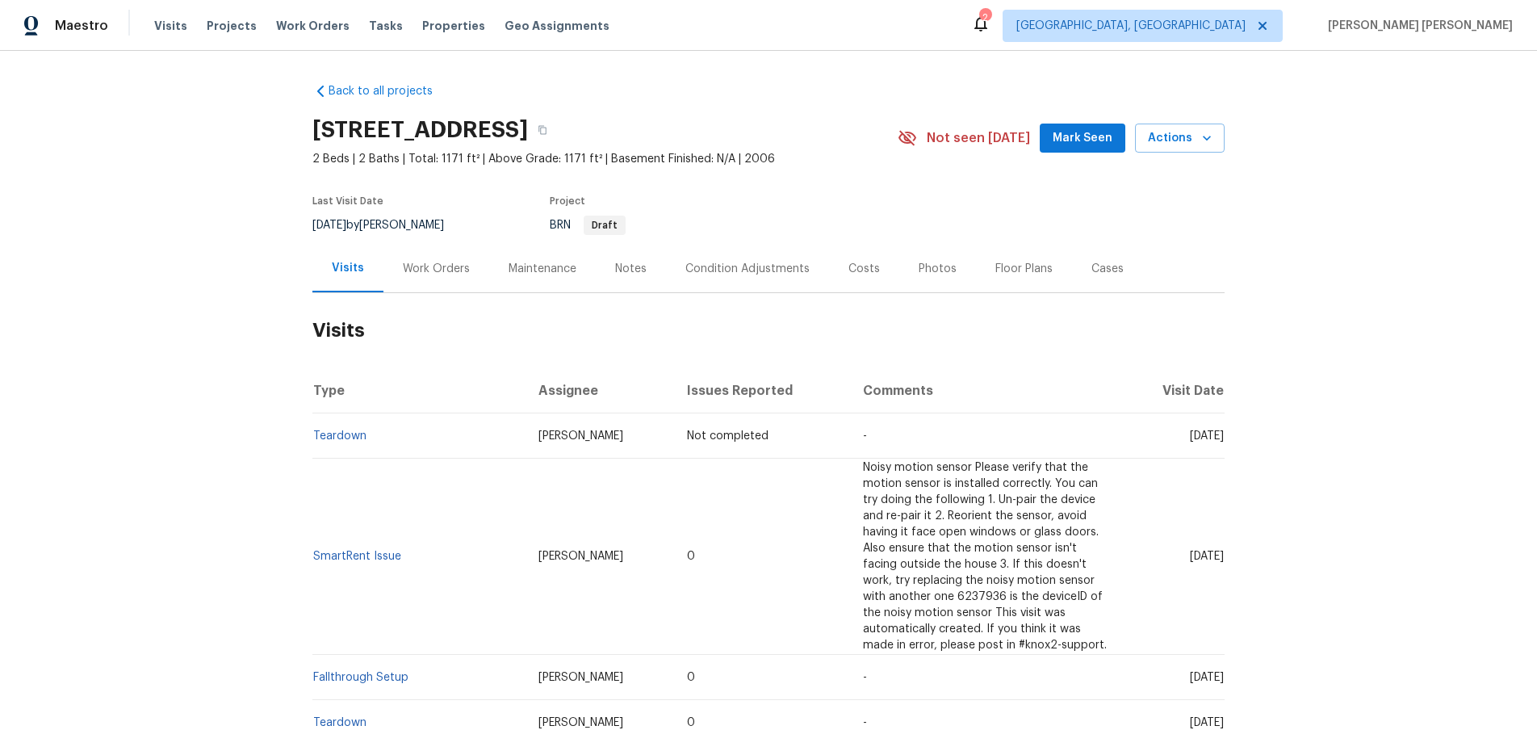
click at [1096, 272] on div "Cases" at bounding box center [1107, 269] width 32 height 16
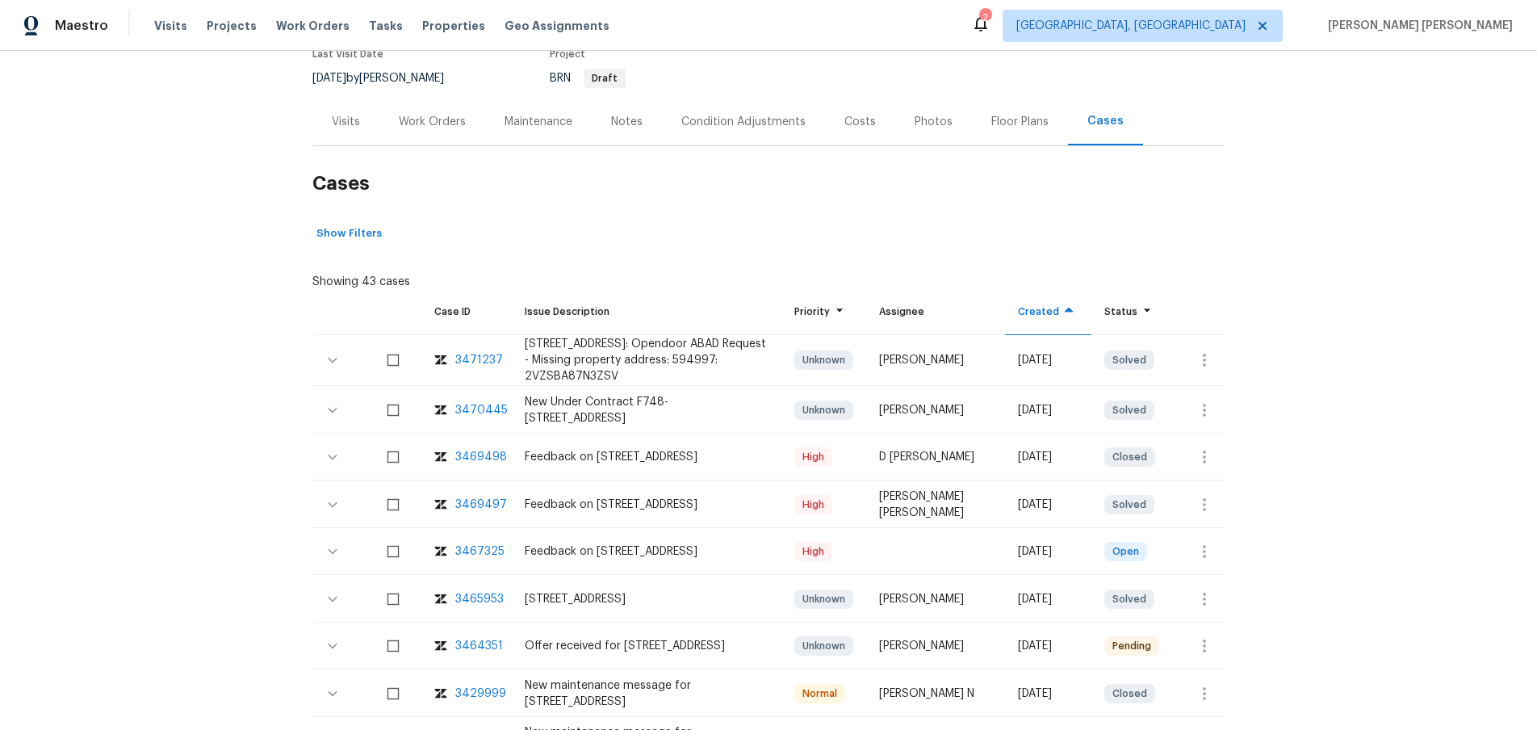
scroll to position [177, 0]
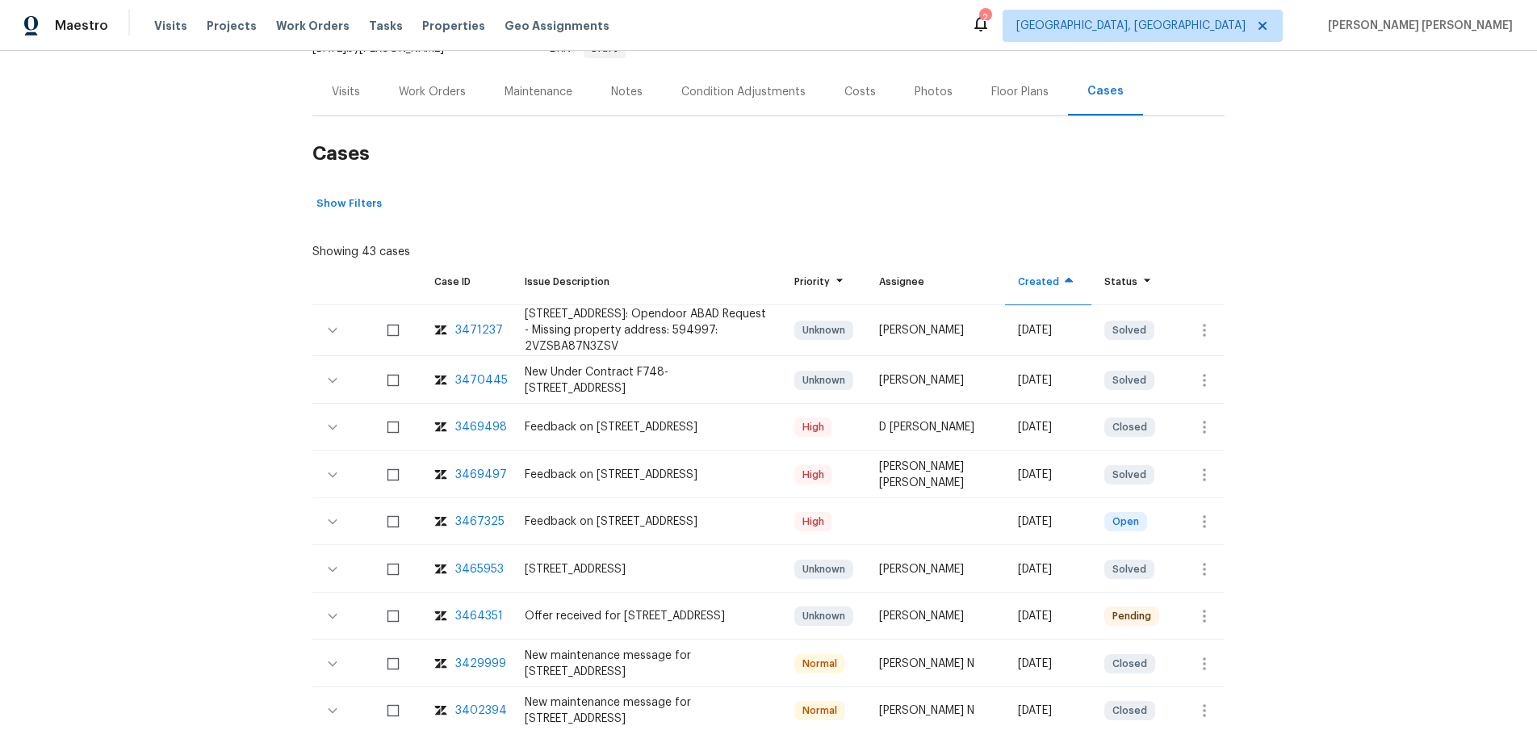
click at [483, 472] on div "3469497" at bounding box center [481, 475] width 52 height 16
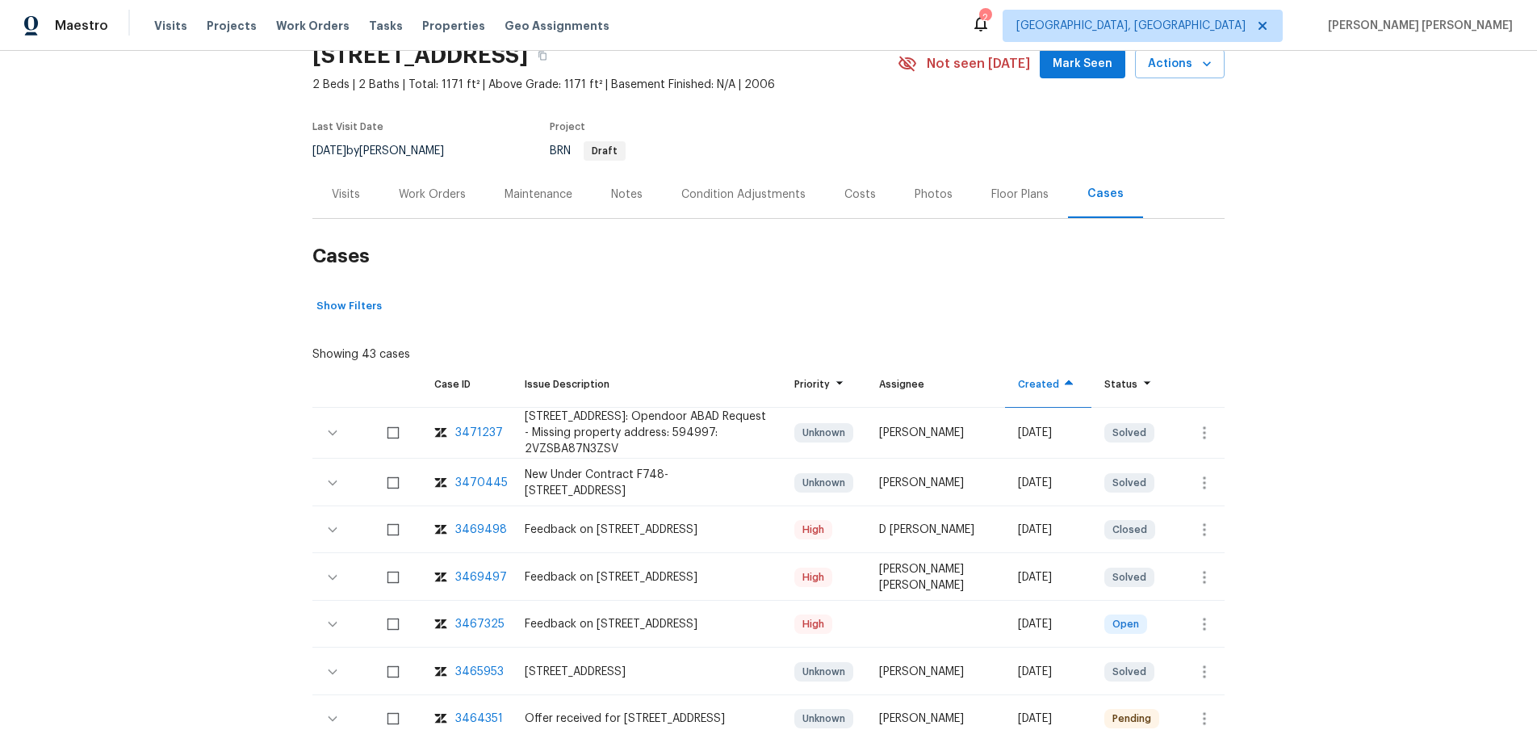
scroll to position [0, 0]
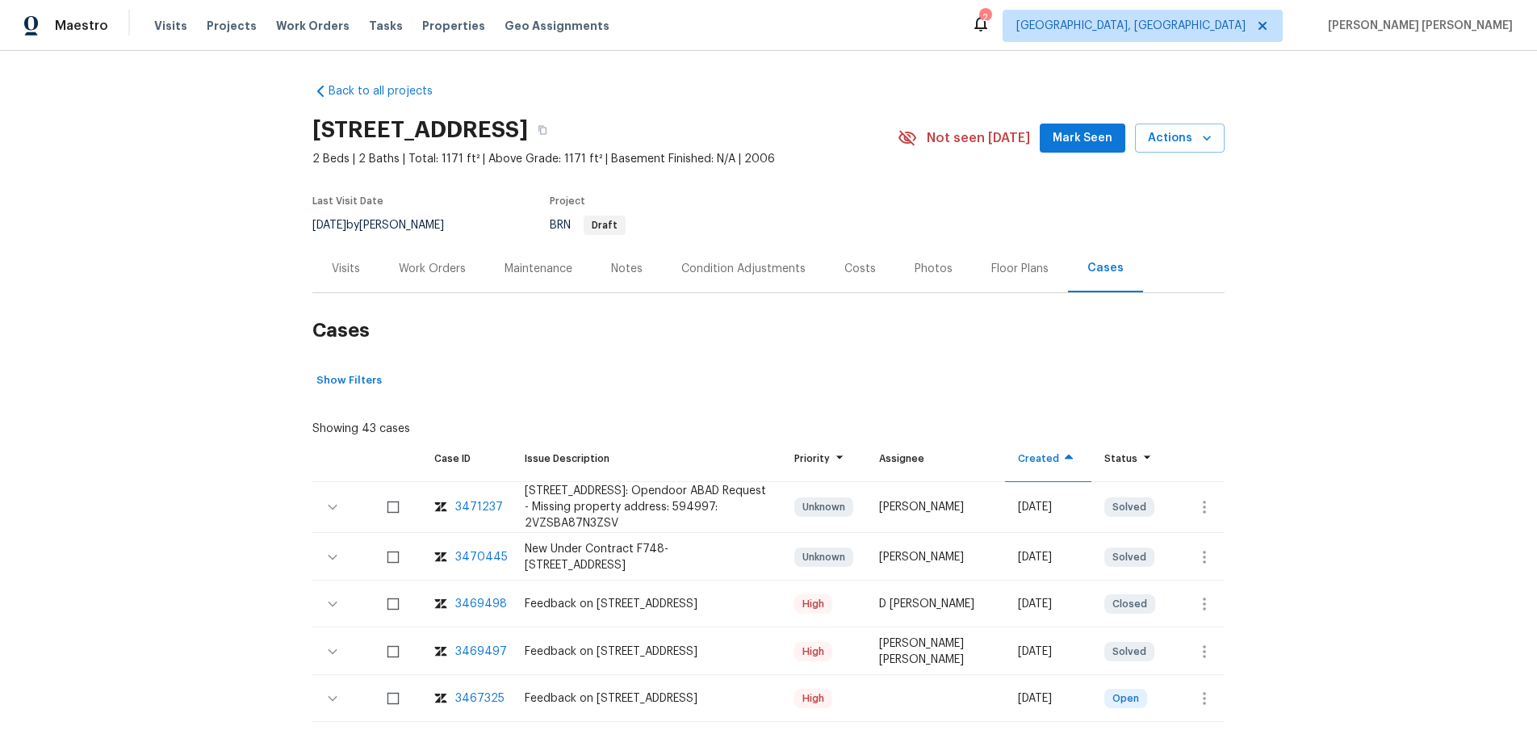
click at [446, 272] on div "Work Orders" at bounding box center [432, 269] width 67 height 16
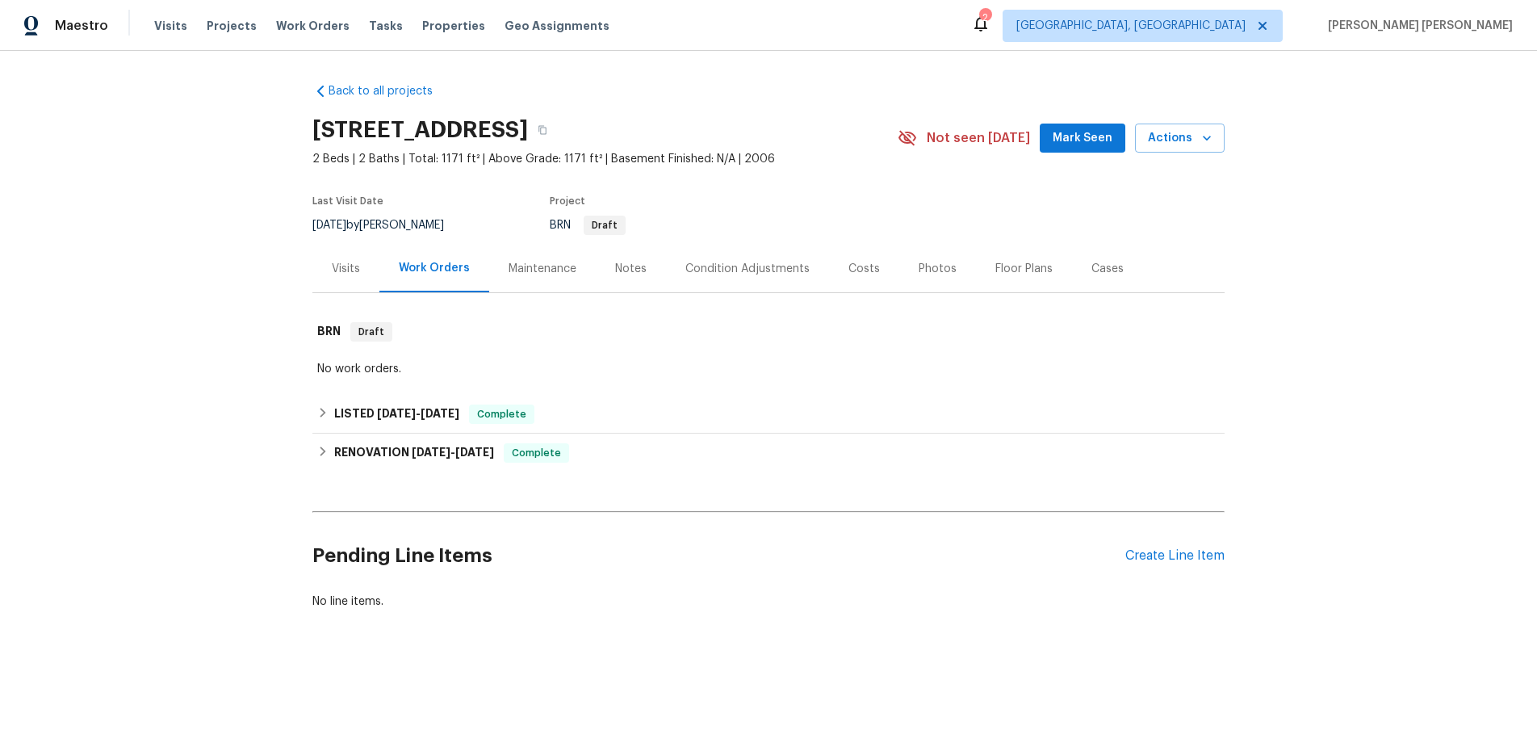
click at [346, 267] on div "Visits" at bounding box center [346, 269] width 28 height 16
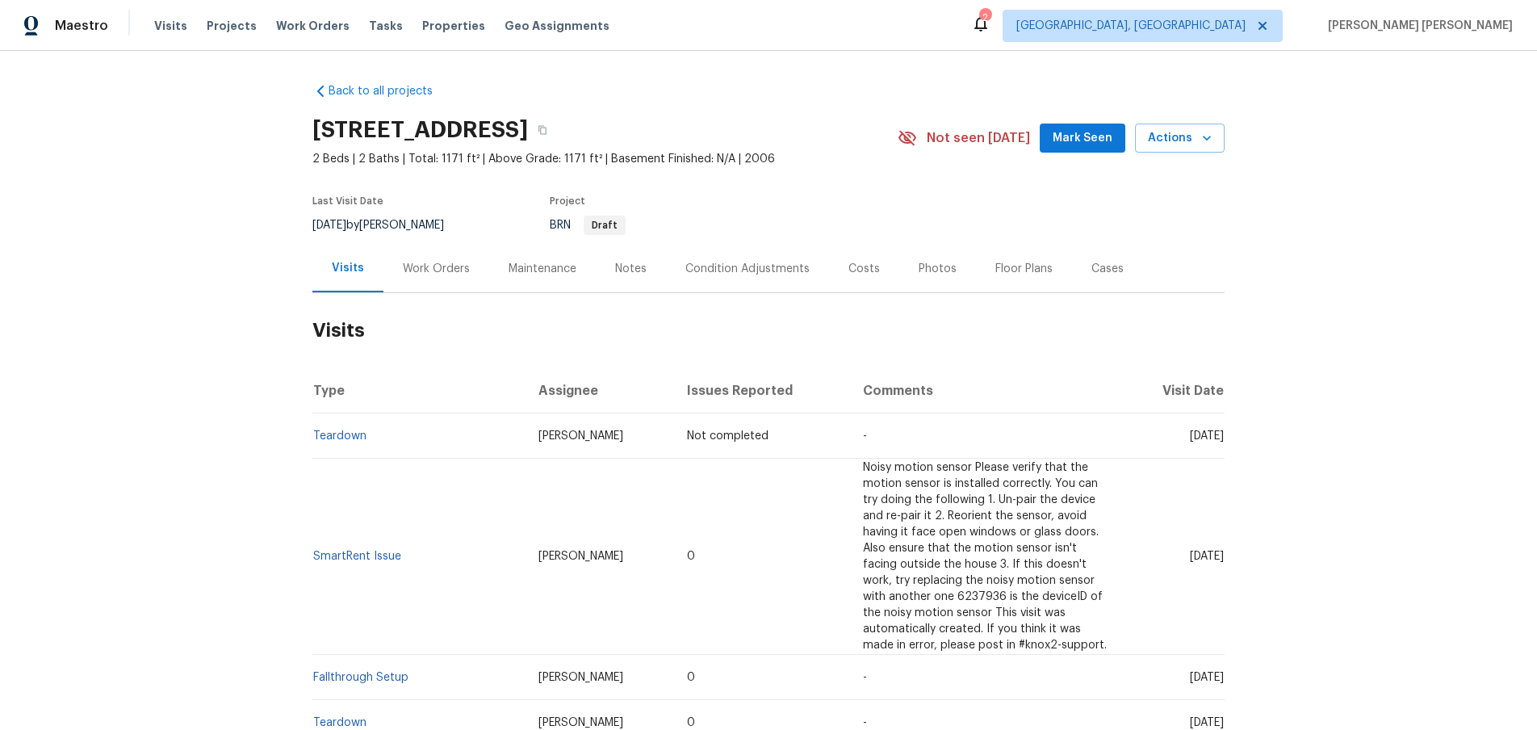
click at [437, 273] on div "Work Orders" at bounding box center [436, 269] width 67 height 16
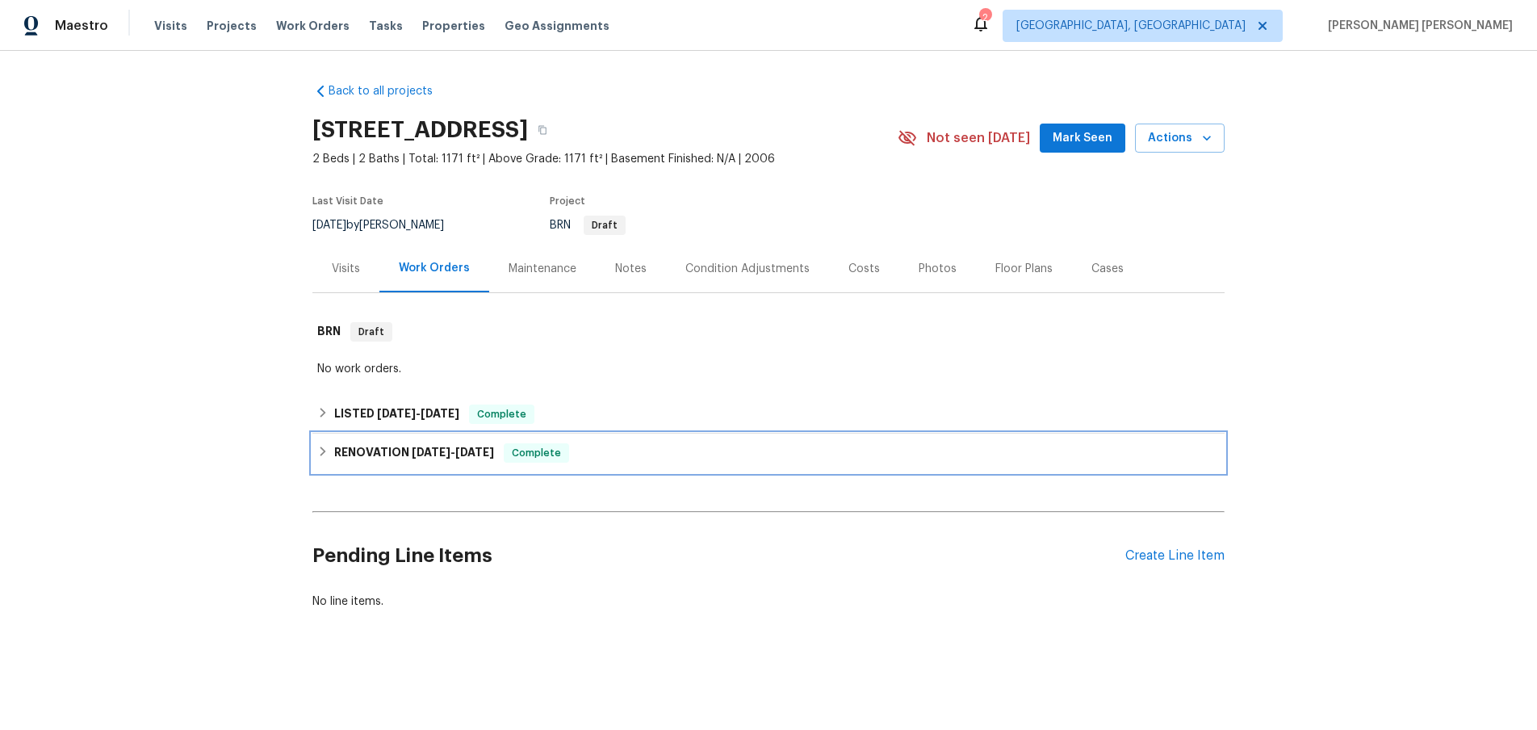
click at [334, 450] on h6 "RENOVATION [DATE] - [DATE]" at bounding box center [414, 452] width 160 height 19
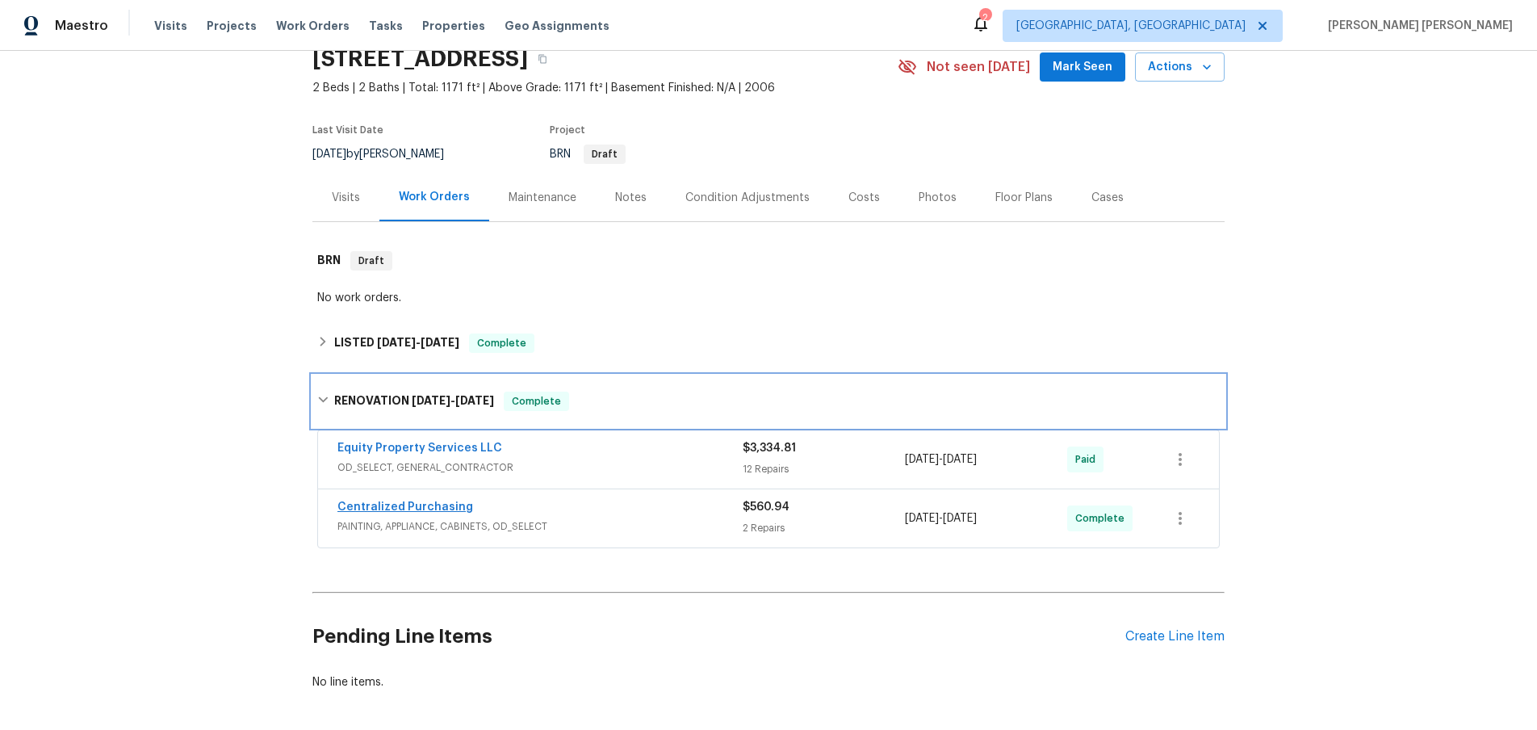
scroll to position [141, 0]
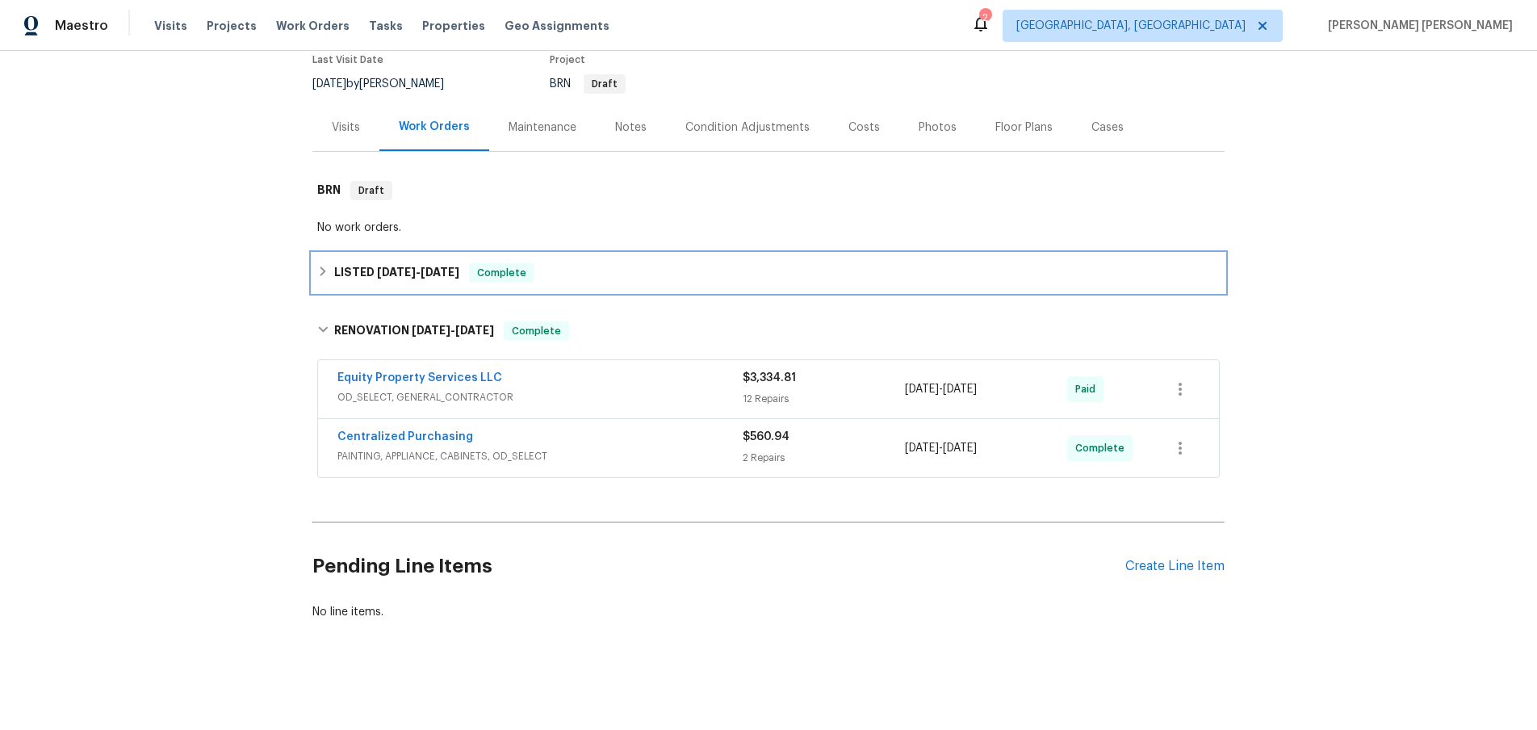
click at [320, 267] on icon at bounding box center [322, 271] width 11 height 11
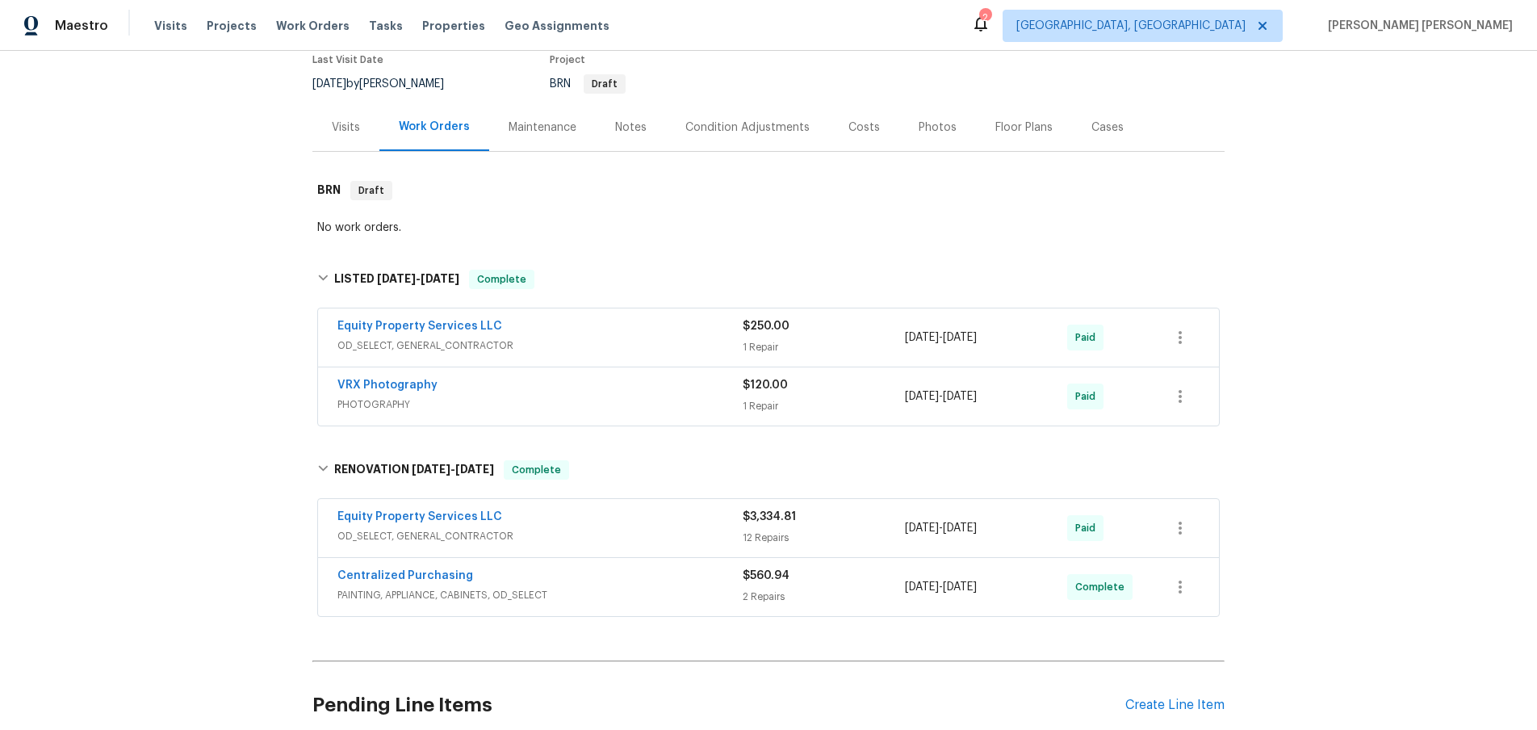
click at [350, 130] on div "Visits" at bounding box center [346, 127] width 28 height 16
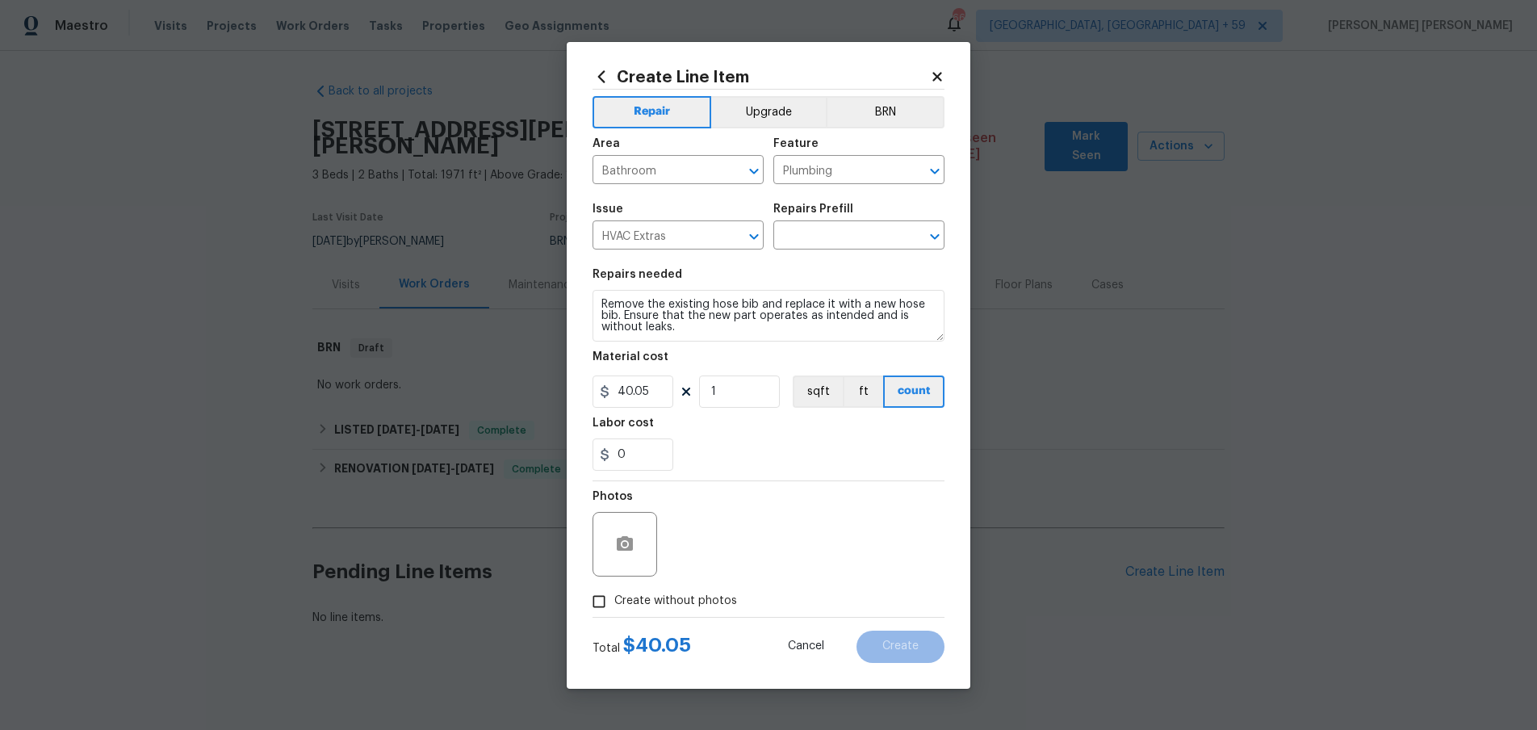
click at [937, 73] on icon at bounding box center [937, 76] width 15 height 15
